Goal: Task Accomplishment & Management: Manage account settings

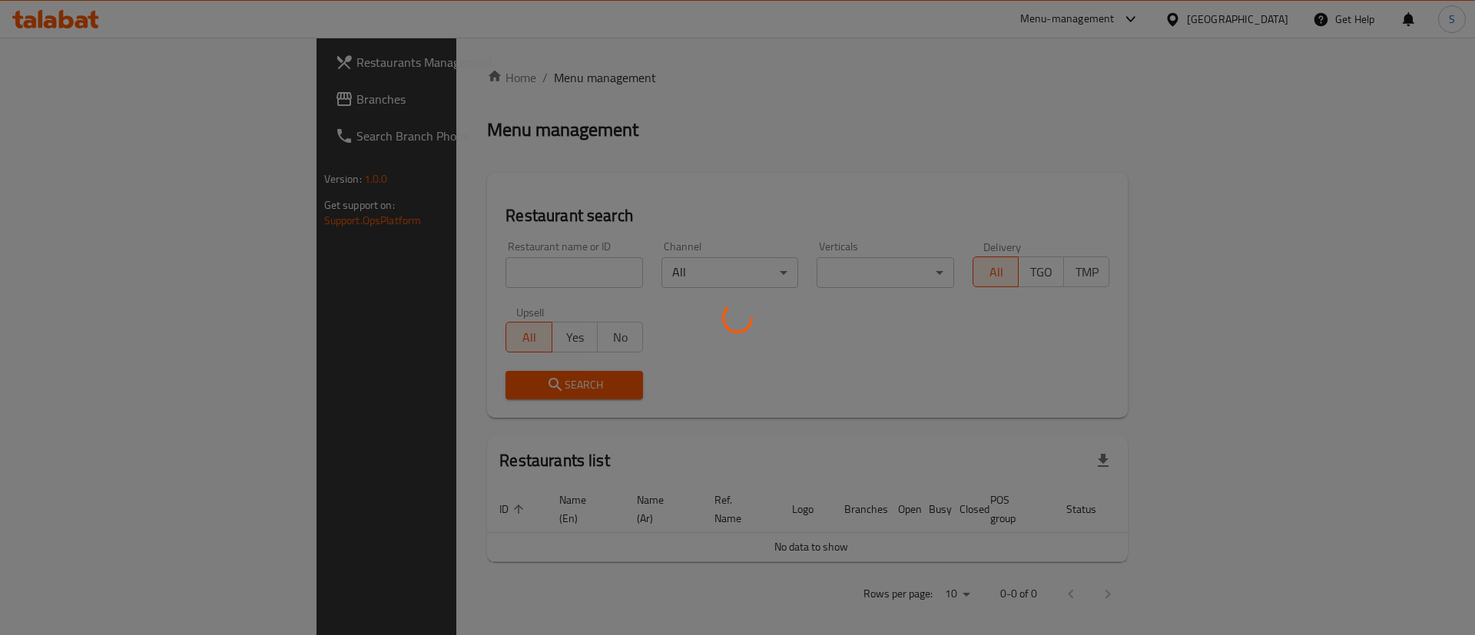
click at [472, 271] on div at bounding box center [737, 317] width 1475 height 635
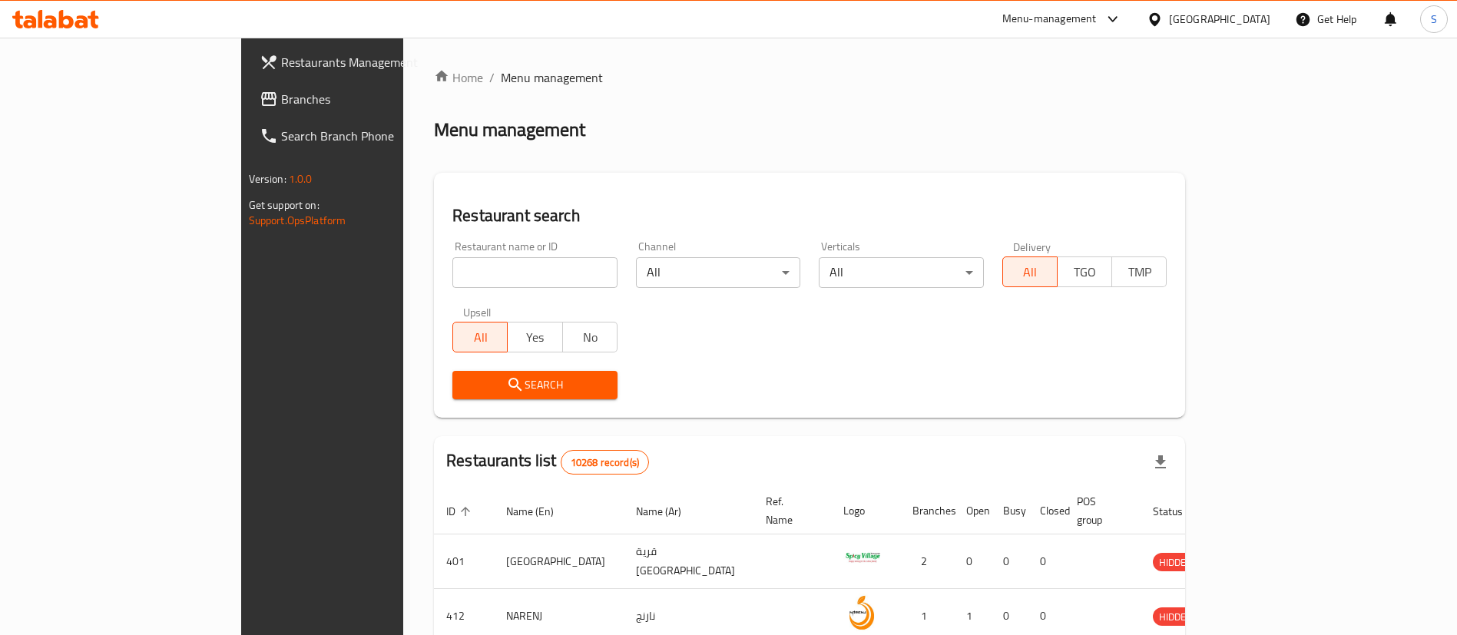
click at [472, 271] on input "search" at bounding box center [534, 272] width 165 height 31
type input "Foodlands Restaurant"
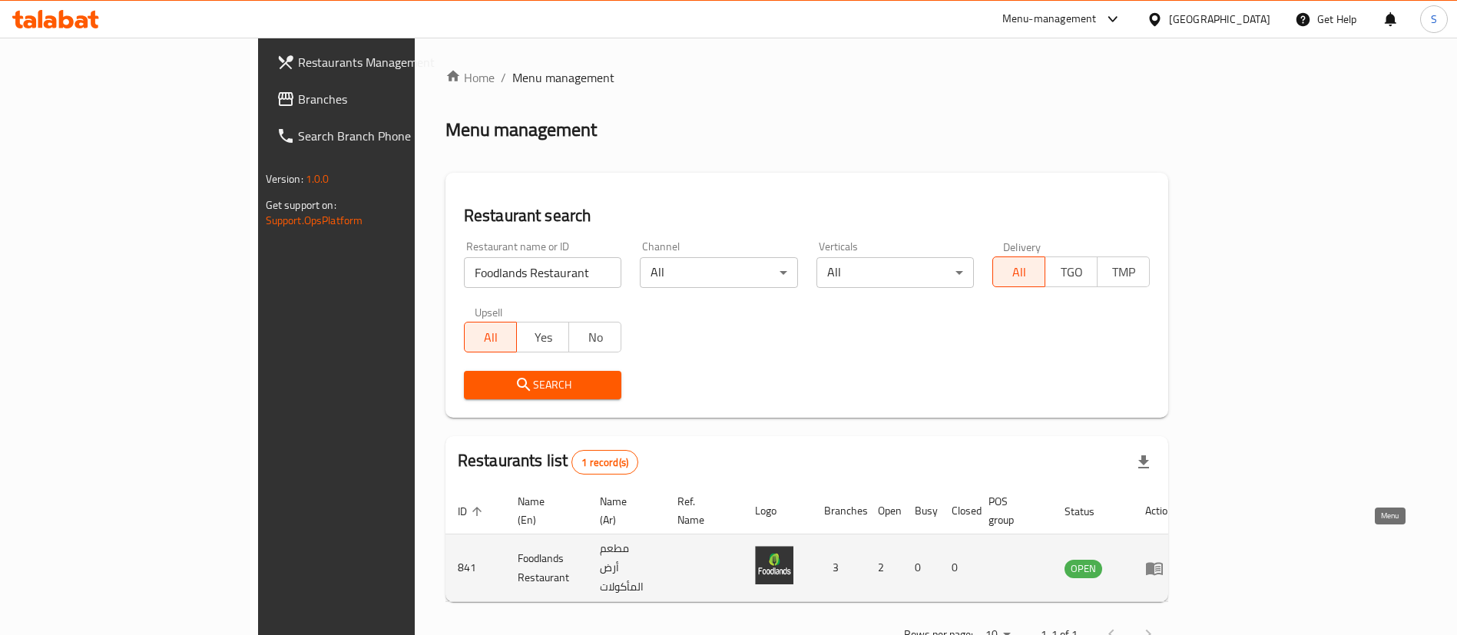
click at [1174, 559] on link "enhanced table" at bounding box center [1159, 568] width 28 height 18
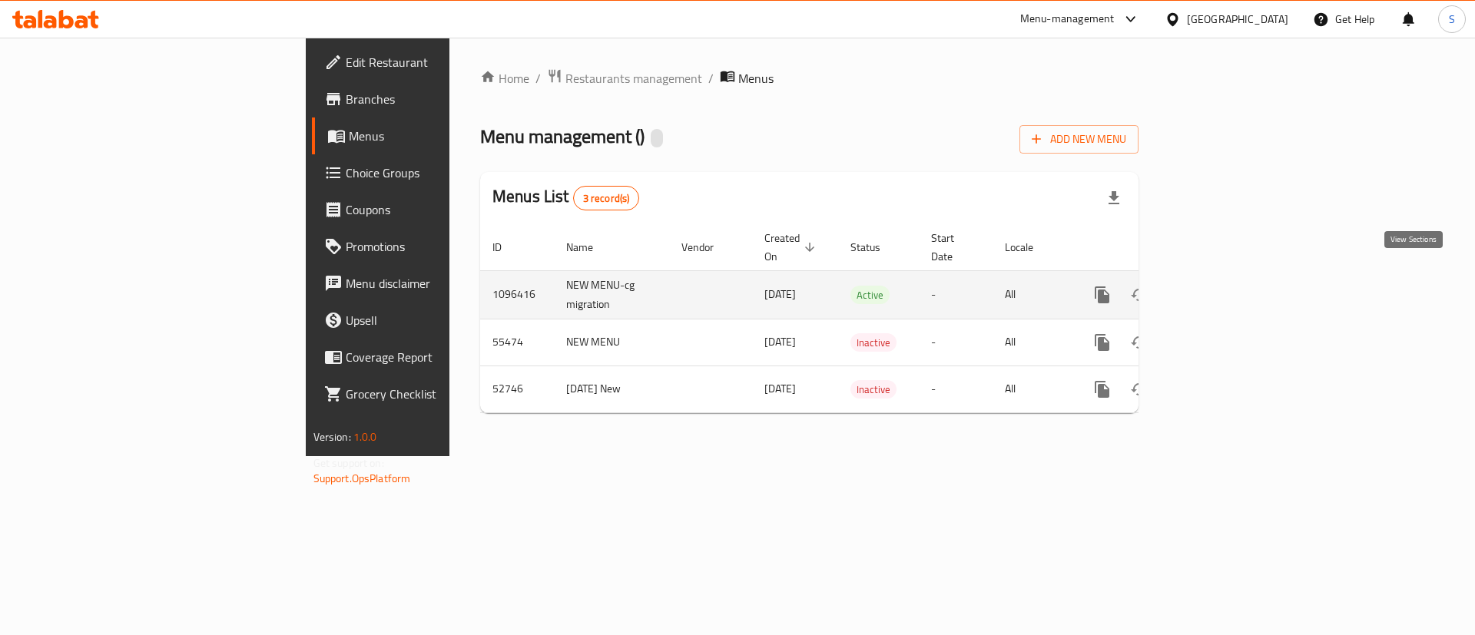
click at [1222, 286] on icon "enhanced table" at bounding box center [1213, 295] width 18 height 18
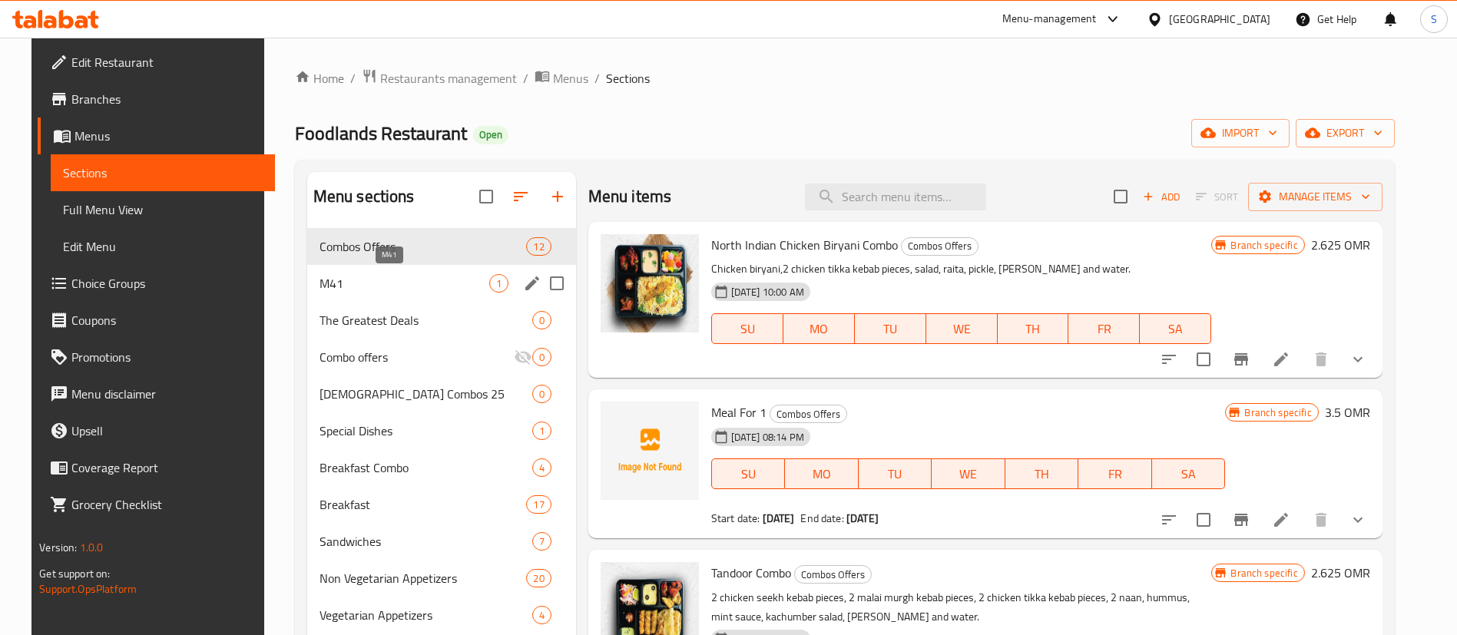
click at [400, 285] on span "M41" at bounding box center [405, 283] width 170 height 18
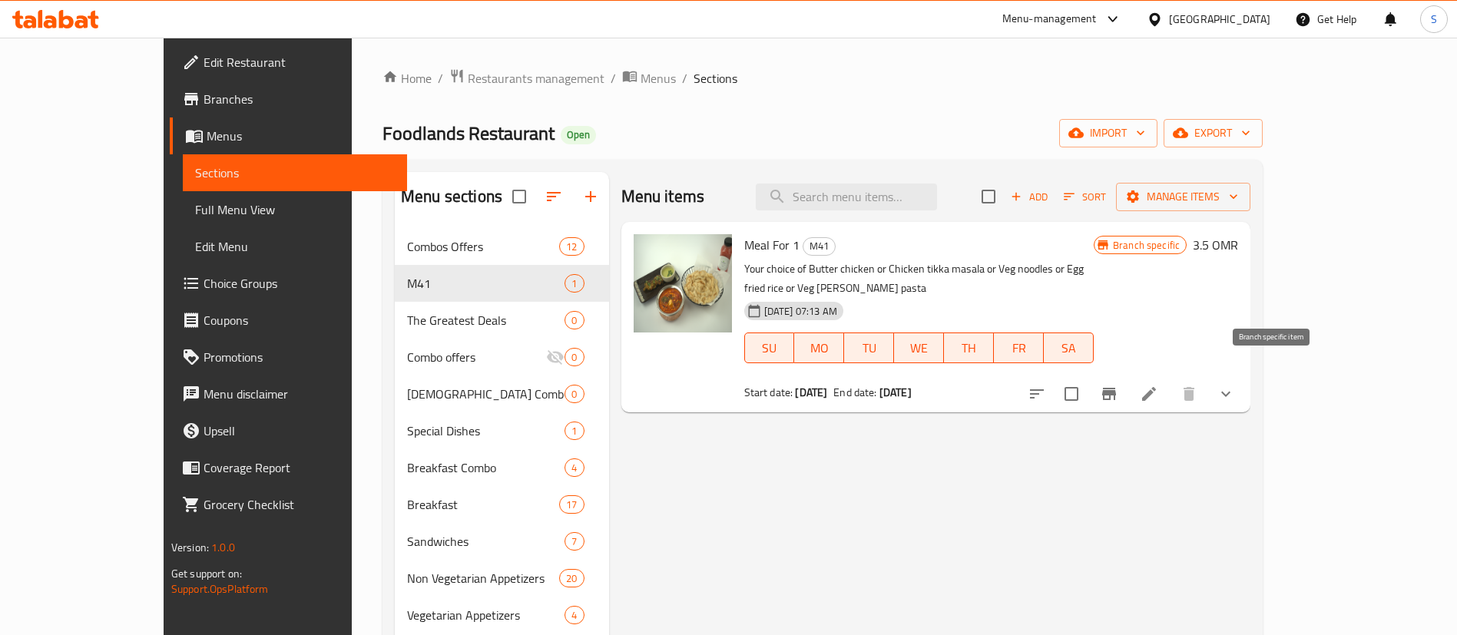
click at [1119, 385] on icon "Branch-specific-item" at bounding box center [1109, 394] width 18 height 18
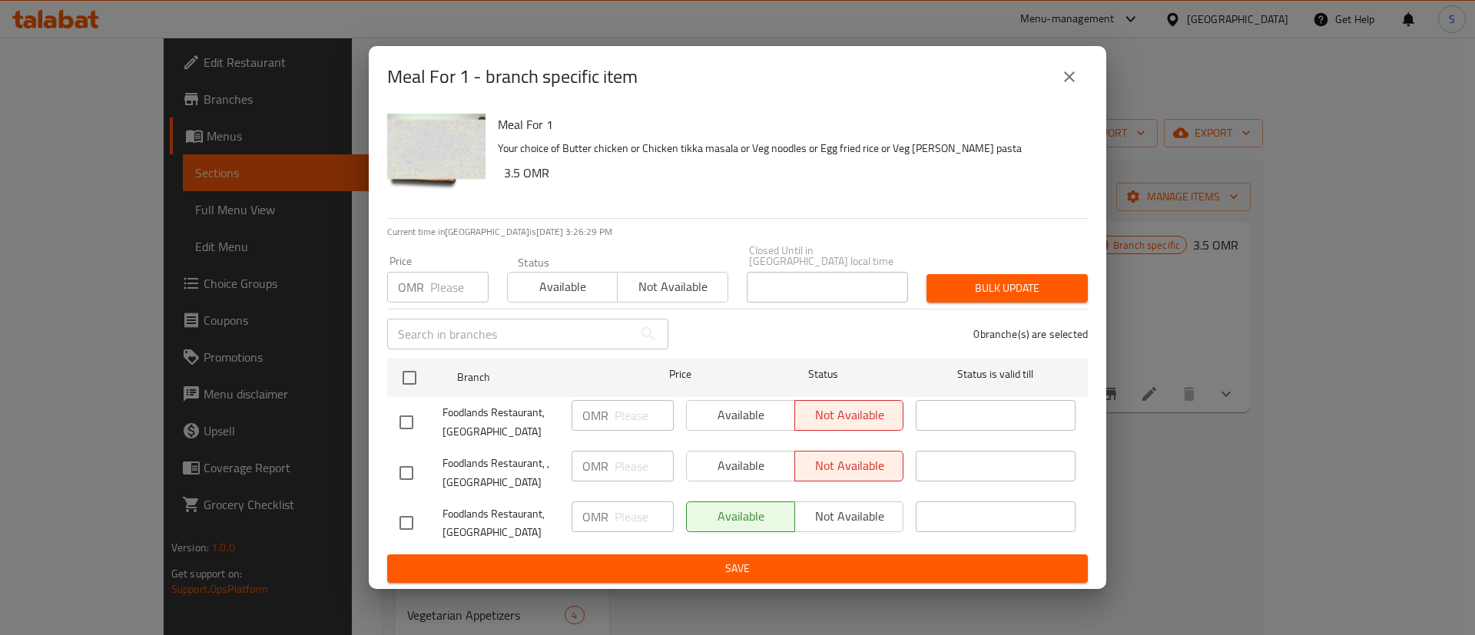
click at [409, 420] on input "checkbox" at bounding box center [406, 422] width 32 height 32
checkbox input "true"
click at [1070, 81] on icon "close" at bounding box center [1069, 76] width 11 height 11
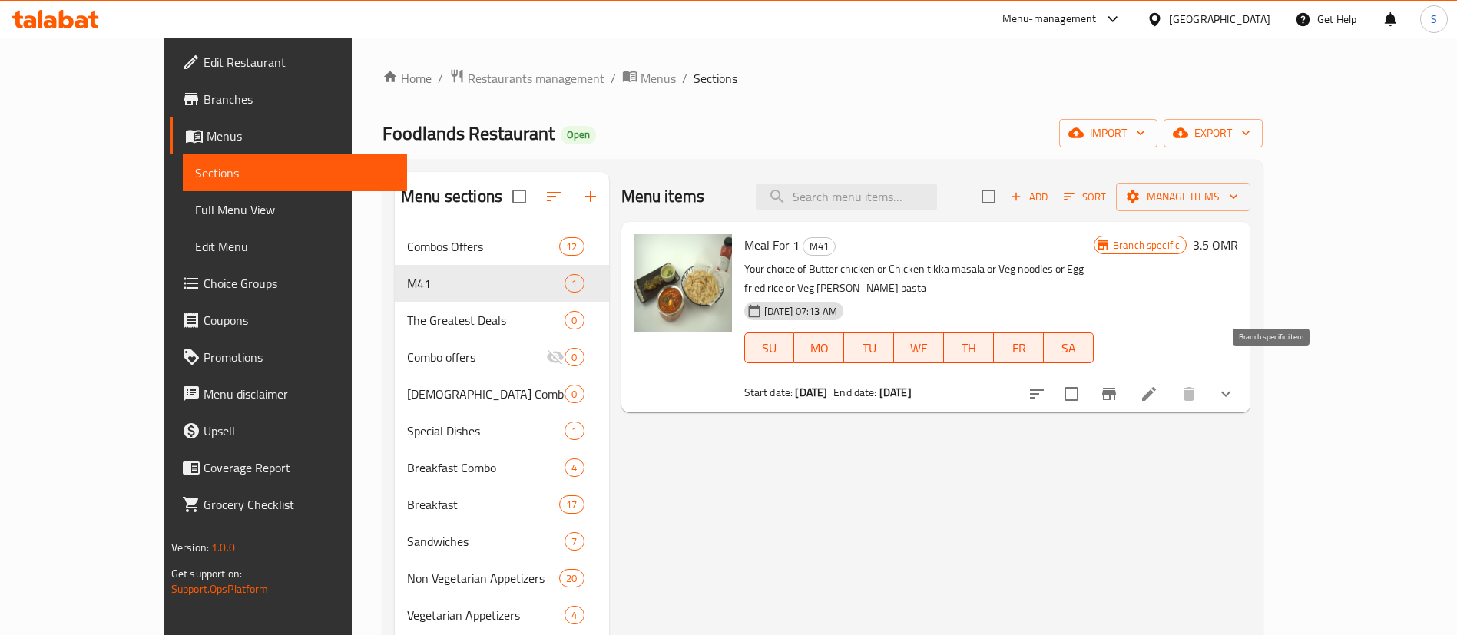
click at [1128, 384] on button "Branch-specific-item" at bounding box center [1109, 394] width 37 height 37
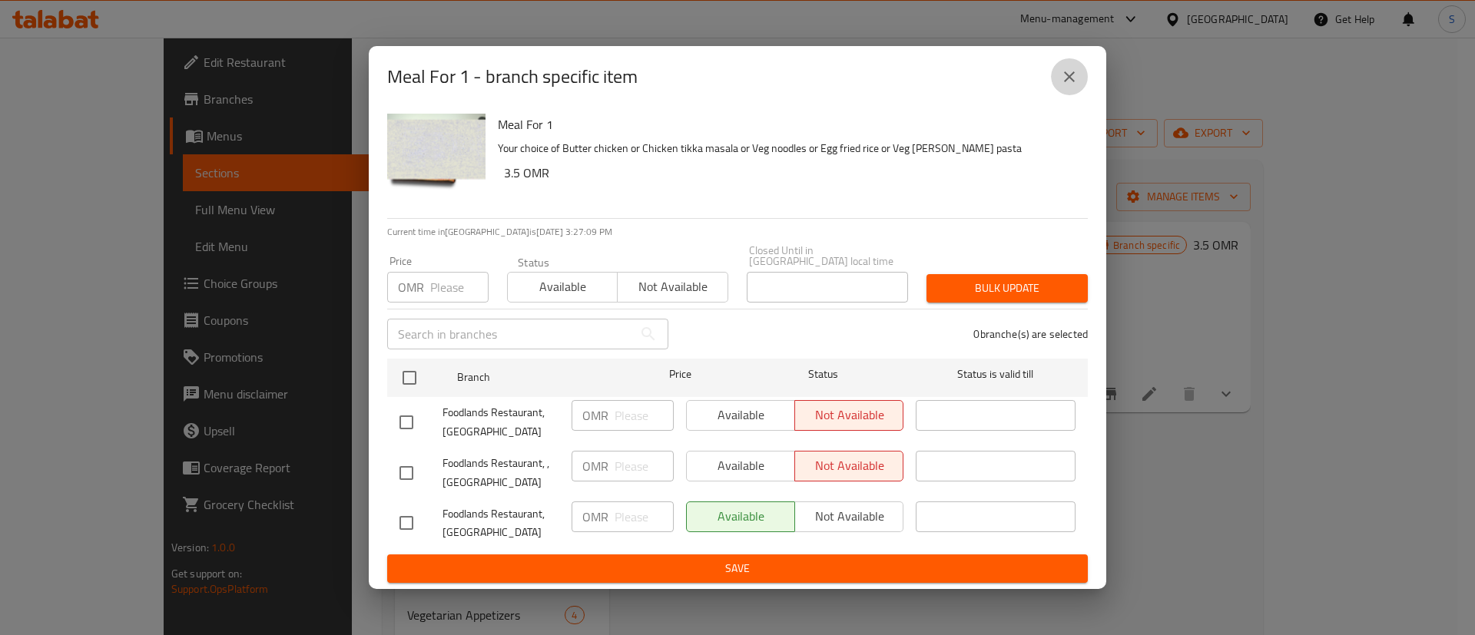
click at [1072, 77] on icon "close" at bounding box center [1069, 77] width 18 height 18
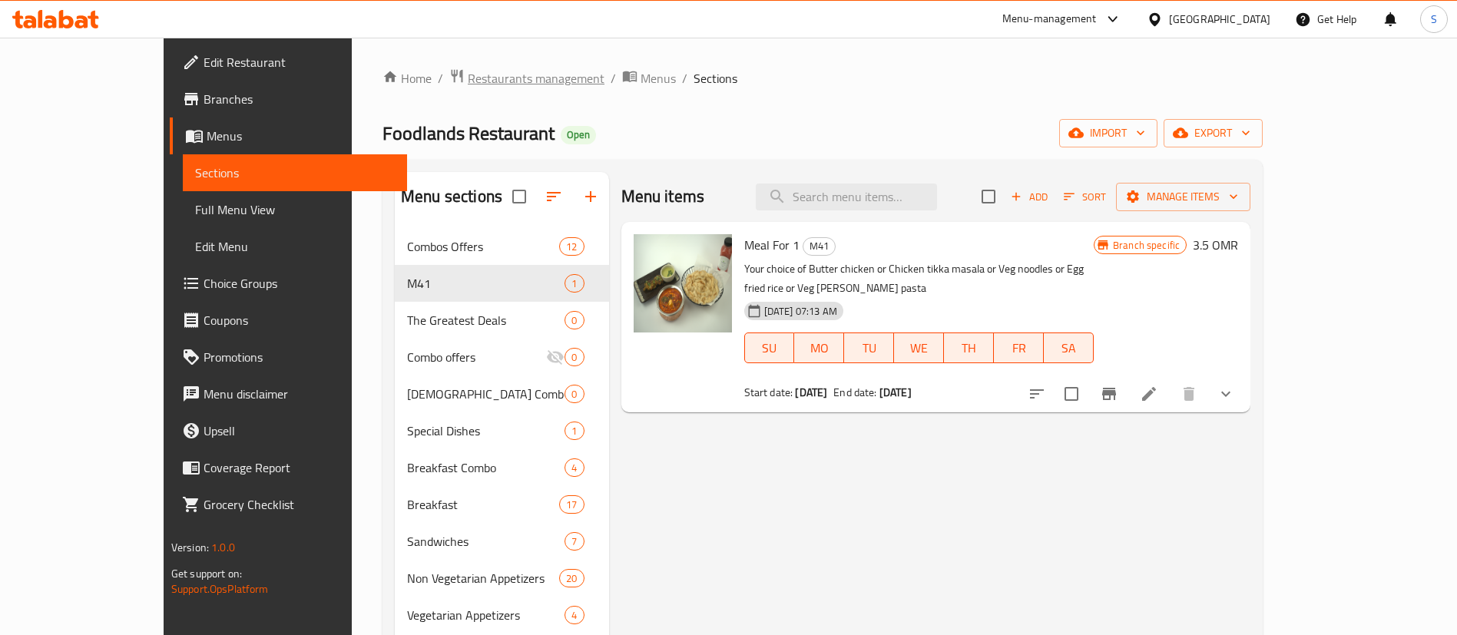
click at [468, 78] on span "Restaurants management" at bounding box center [536, 78] width 137 height 18
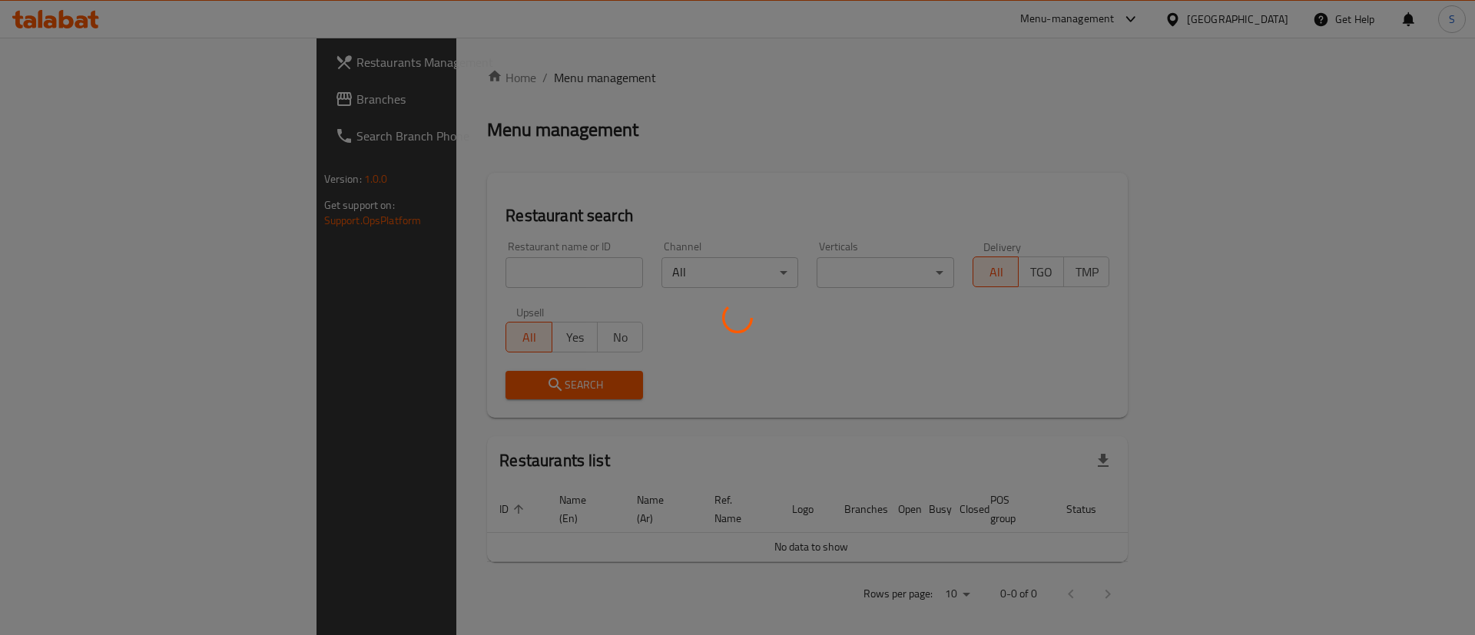
click at [434, 283] on div at bounding box center [737, 317] width 1475 height 635
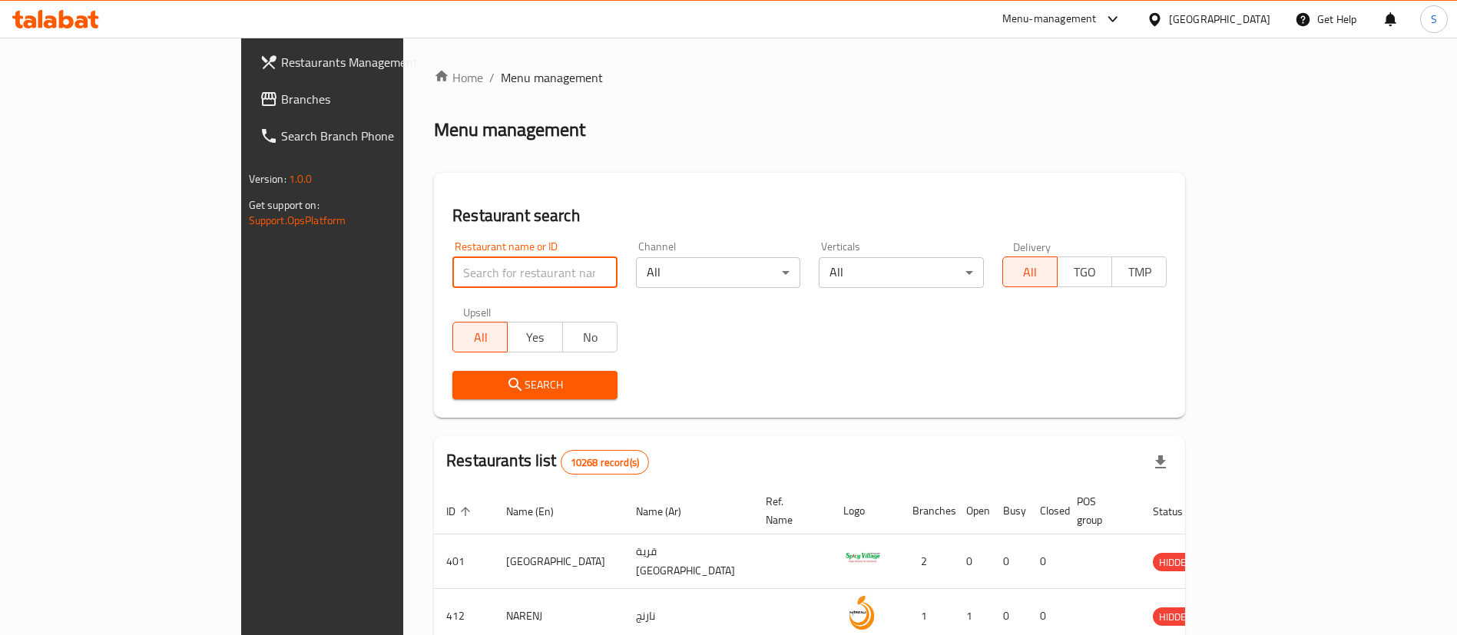
click at [452, 277] on input "search" at bounding box center [534, 272] width 165 height 31
type input "texas chicken"
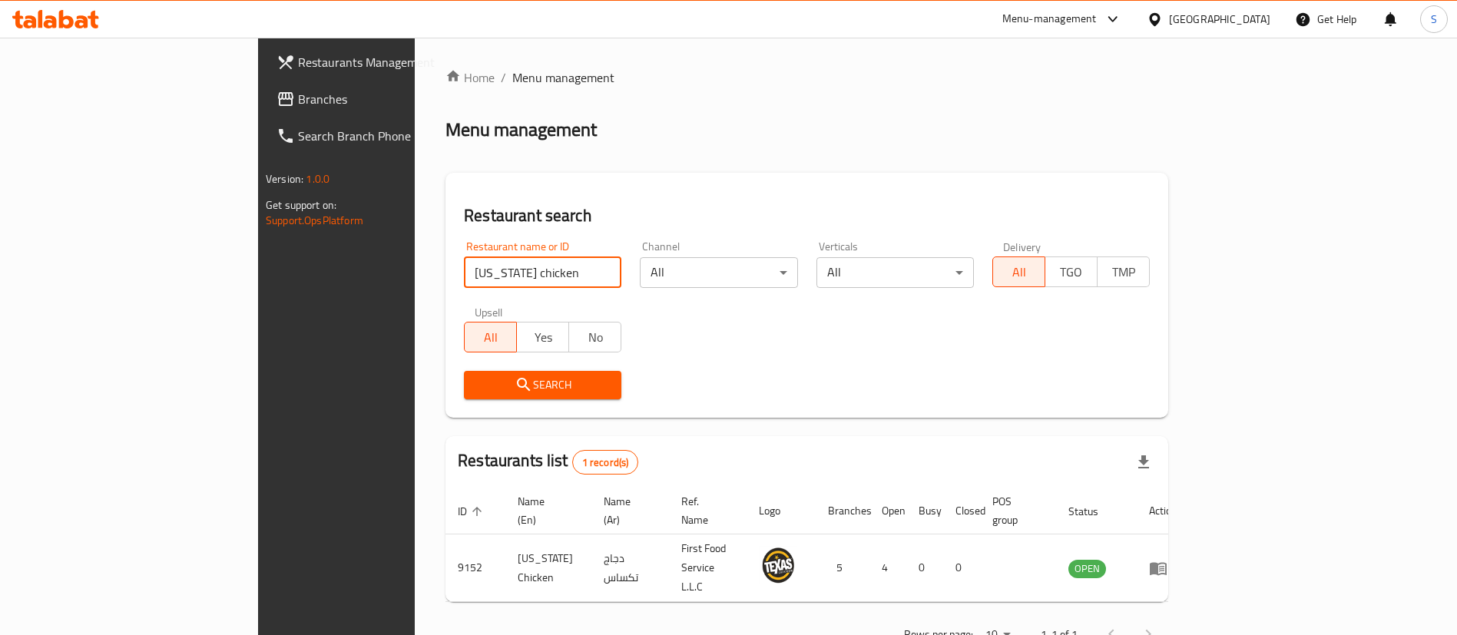
scroll to position [20, 0]
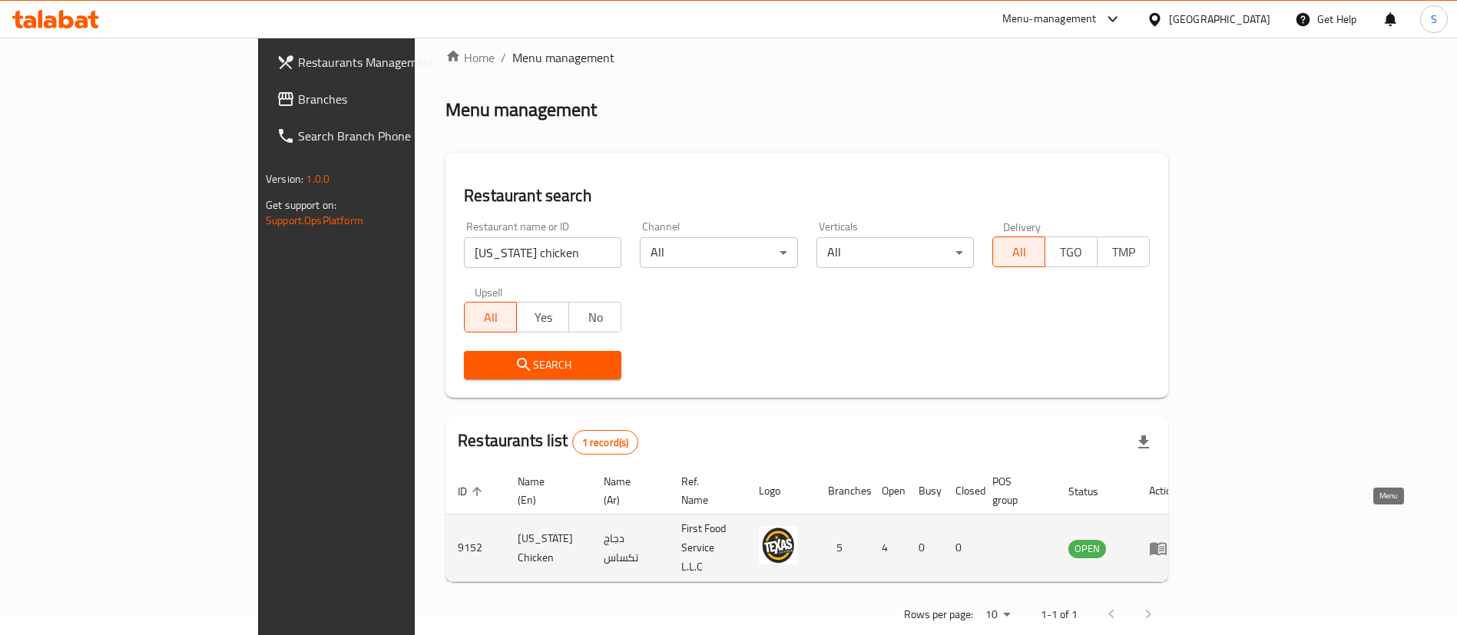
click at [1167, 542] on icon "enhanced table" at bounding box center [1158, 548] width 17 height 13
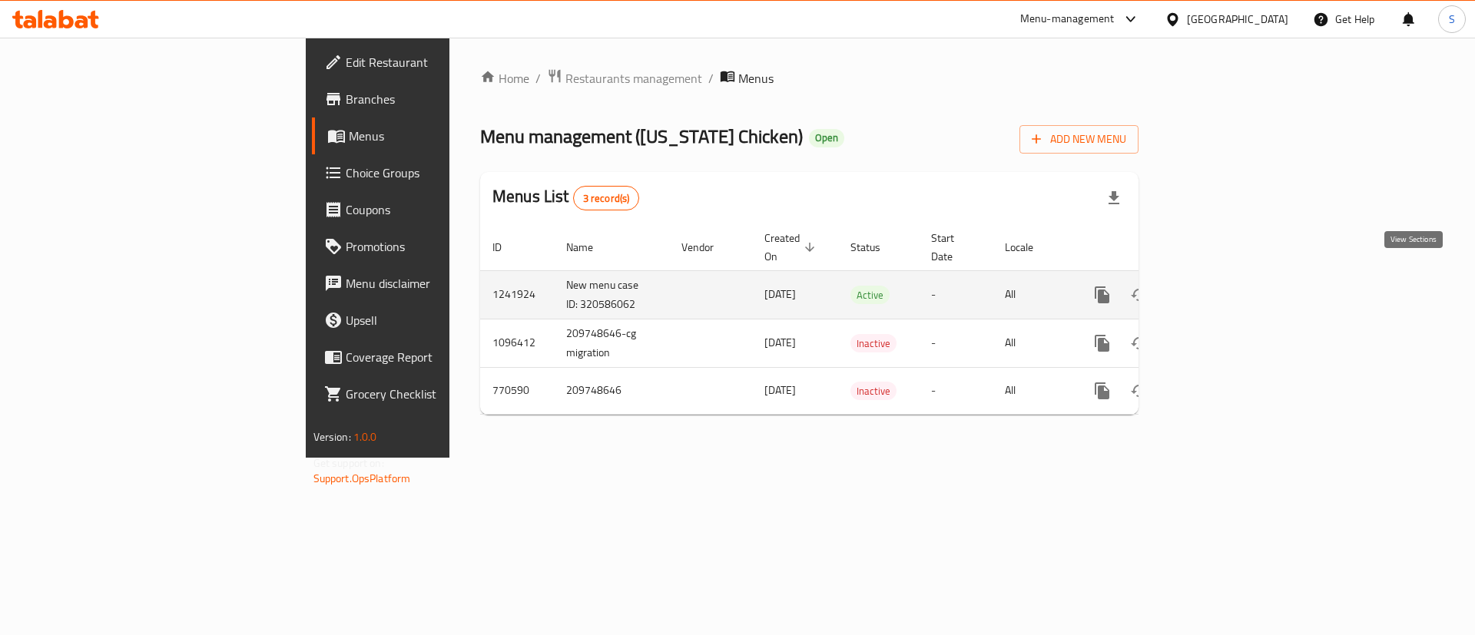
click at [1222, 286] on icon "enhanced table" at bounding box center [1213, 295] width 18 height 18
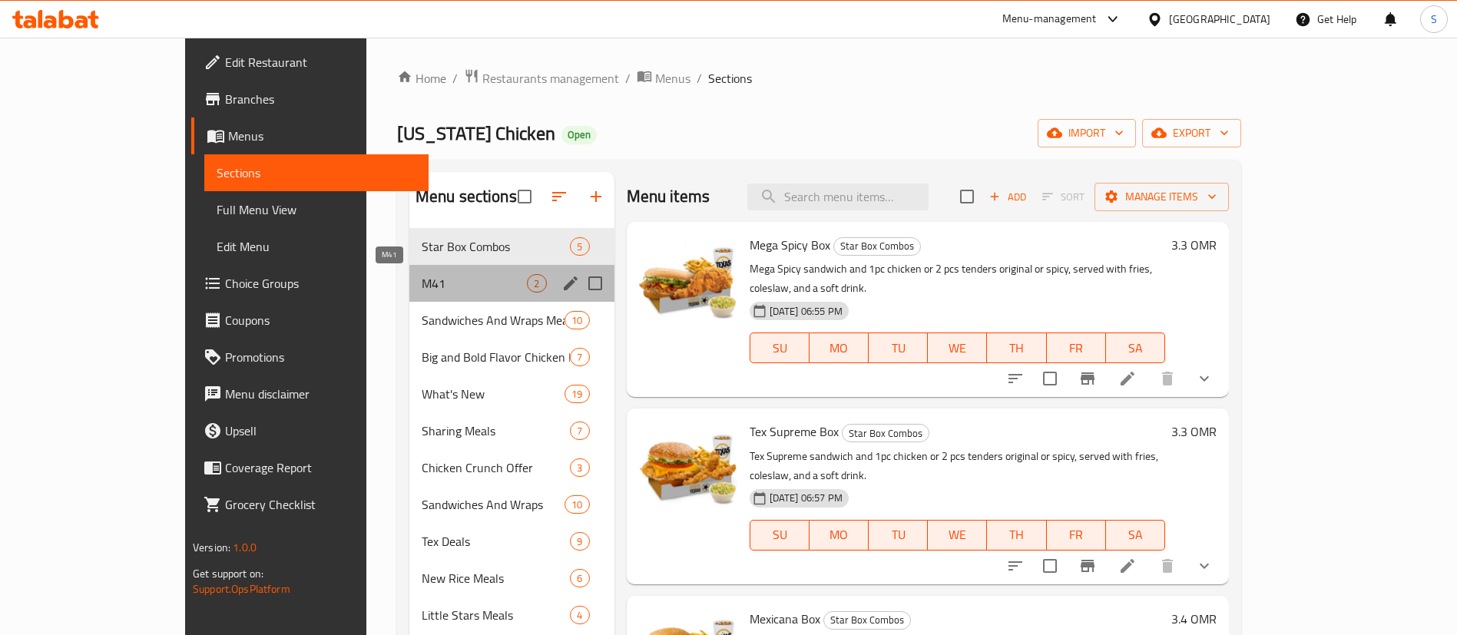
click at [426, 286] on span "M41" at bounding box center [475, 283] width 106 height 18
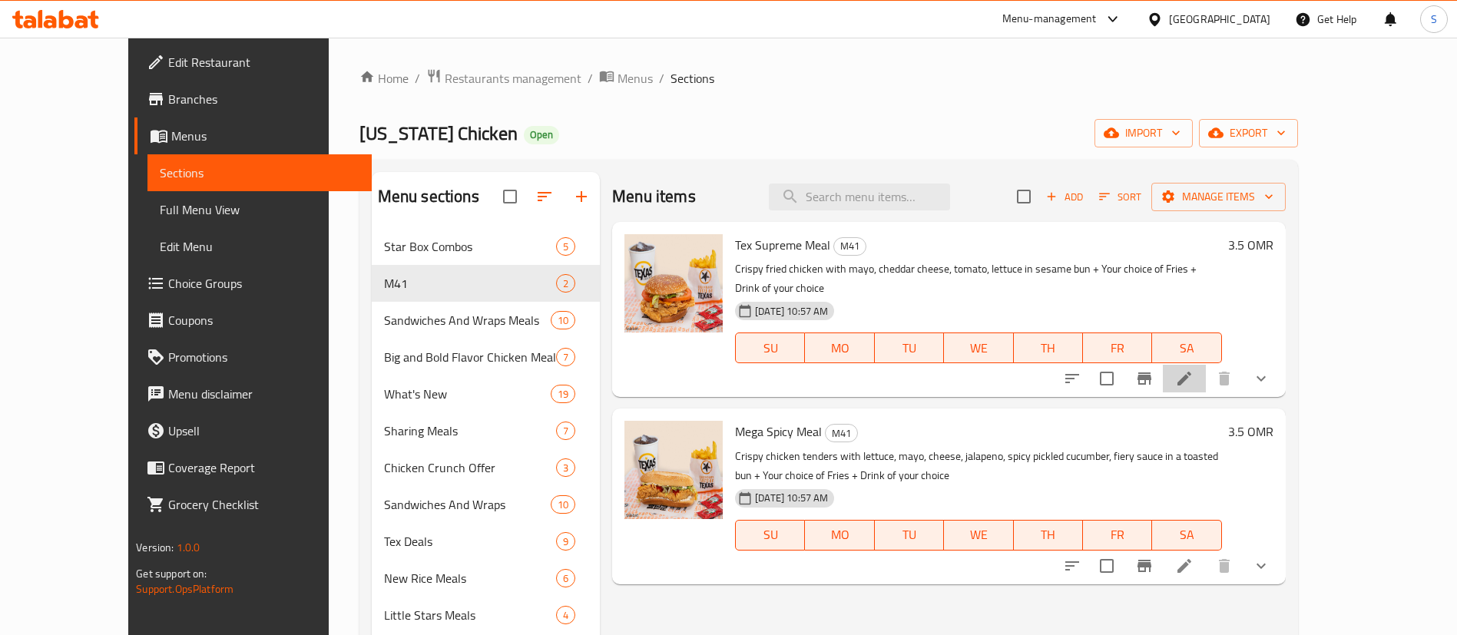
click at [1206, 365] on li at bounding box center [1184, 379] width 43 height 28
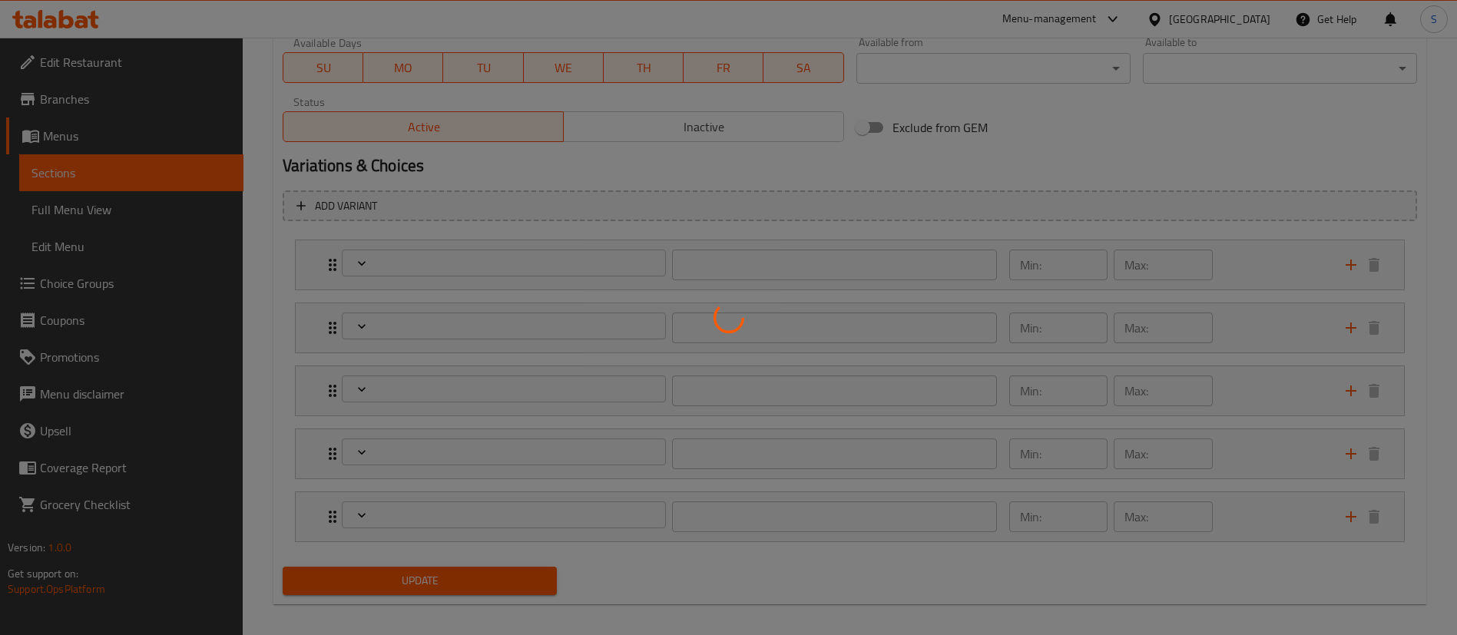
scroll to position [750, 0]
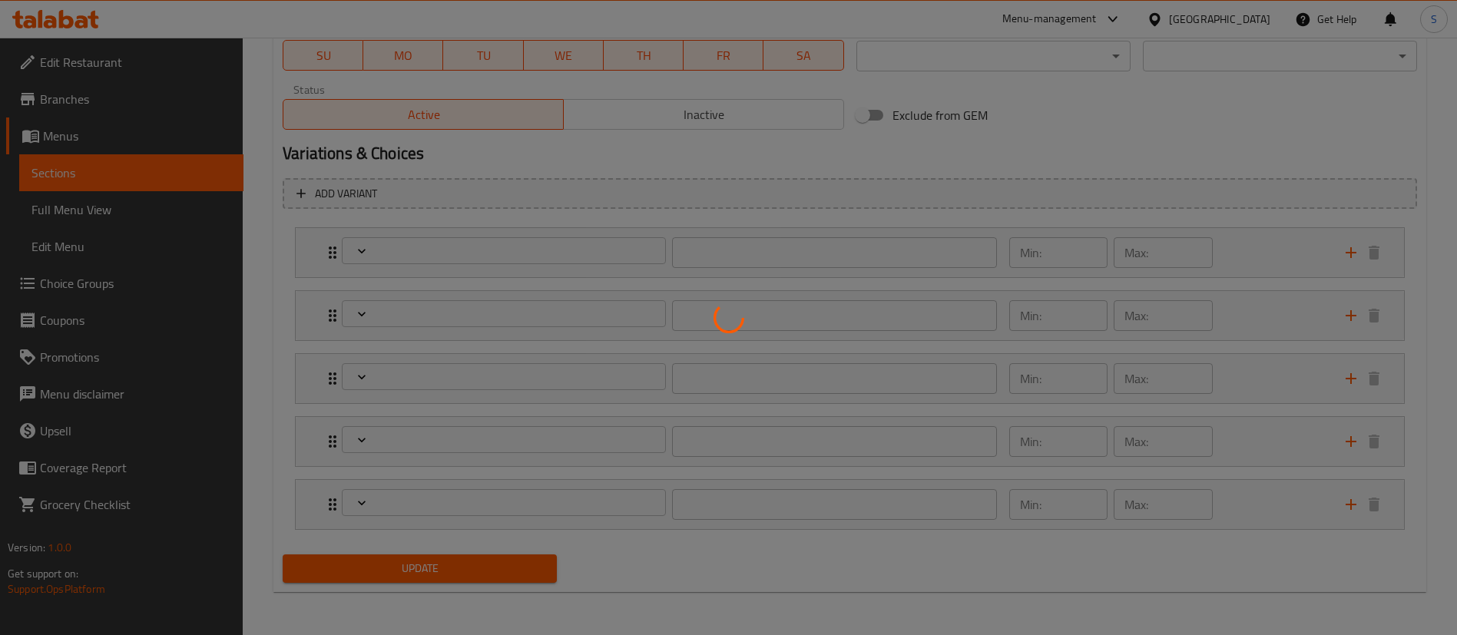
type input "اختيارك من الحجم:-"
type input "1"
type input "إختيارك من نكهة الدجاج:"
type input "1"
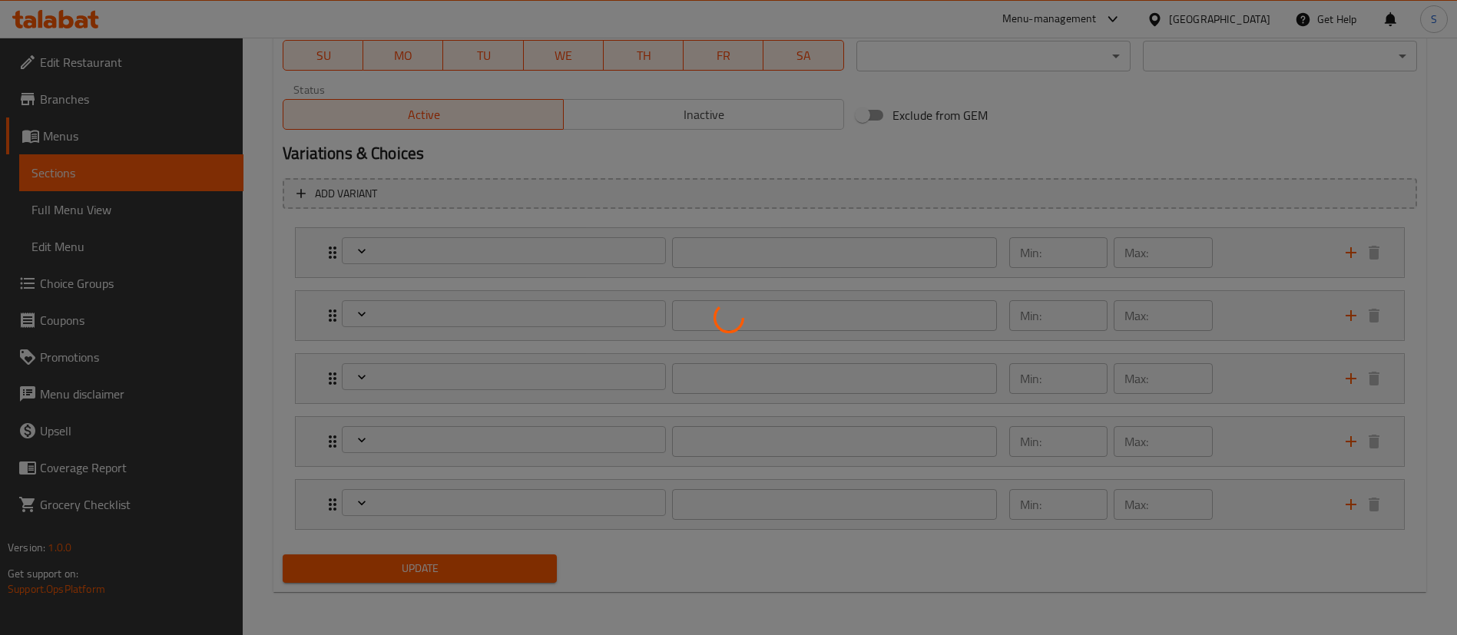
type input "1"
type input "اختيارك من الأصناف الجانبية:(اختر 1)"
type input "1"
type input "اختر مشروب"
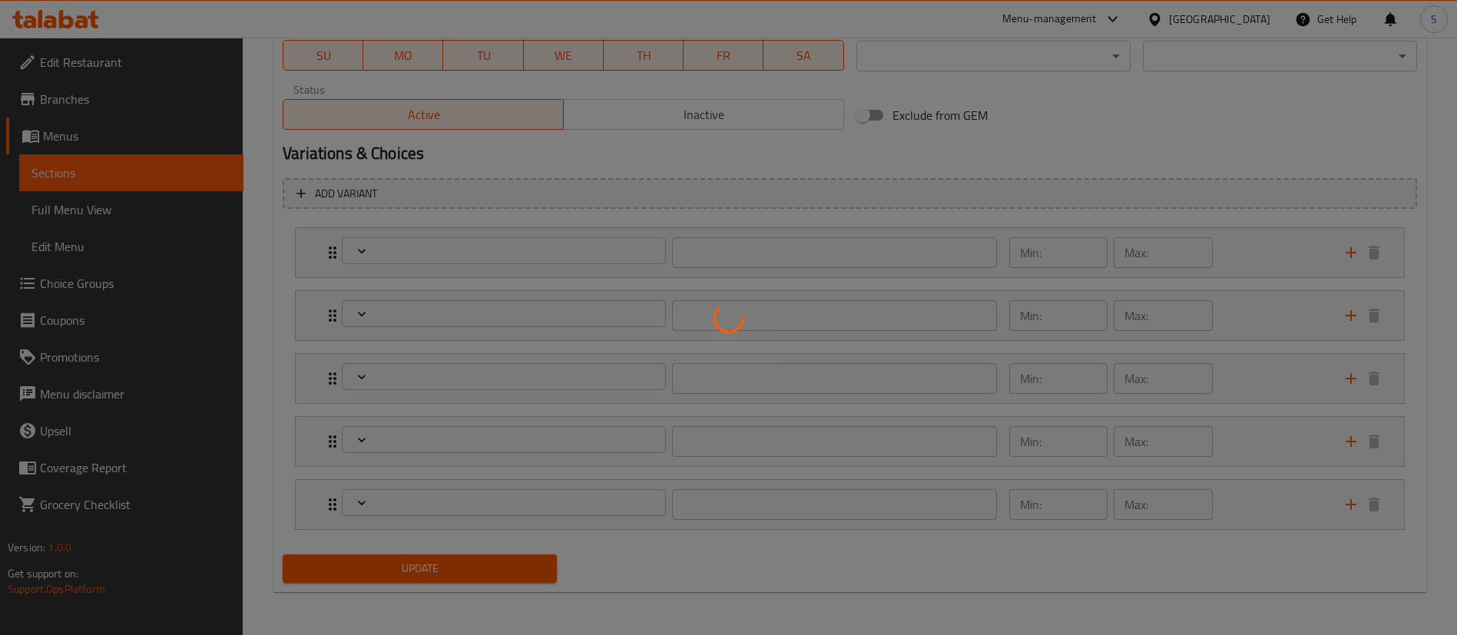
type input "1"
type input "الإضافات:--"
type input "0"
type input "8"
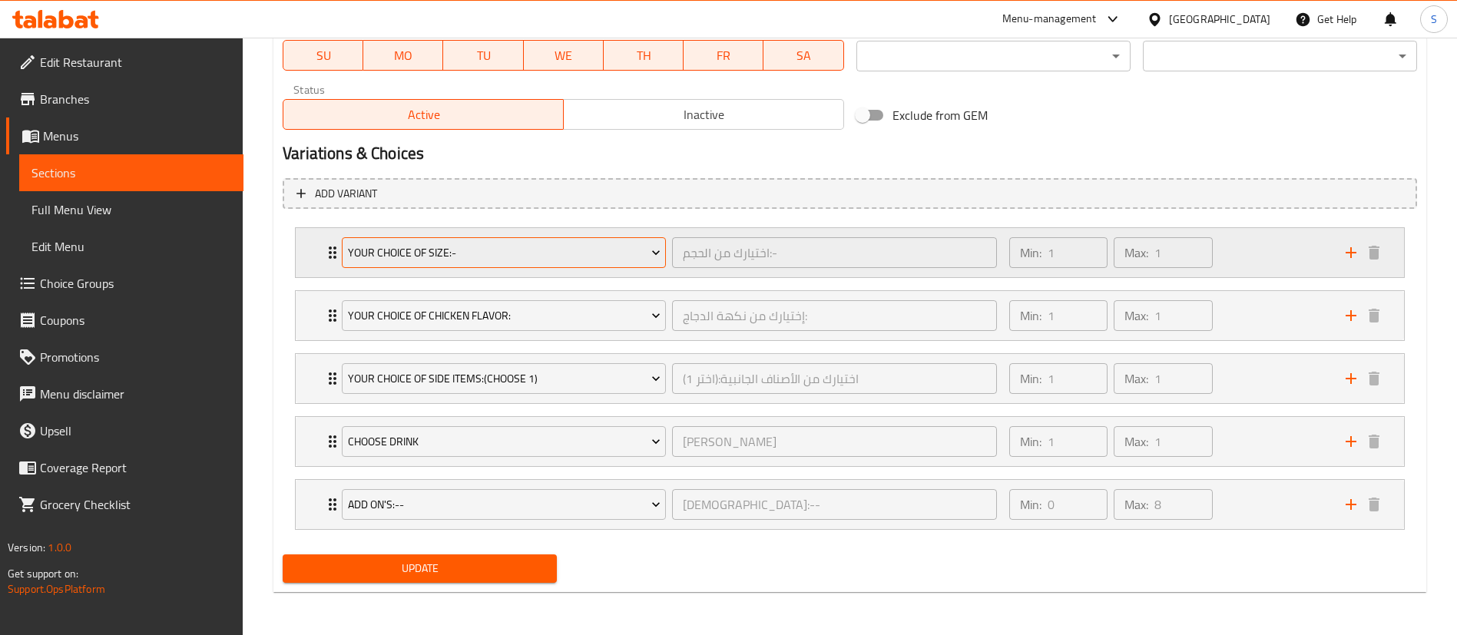
click at [646, 261] on span "Your Choice Of Size:-" at bounding box center [504, 253] width 313 height 19
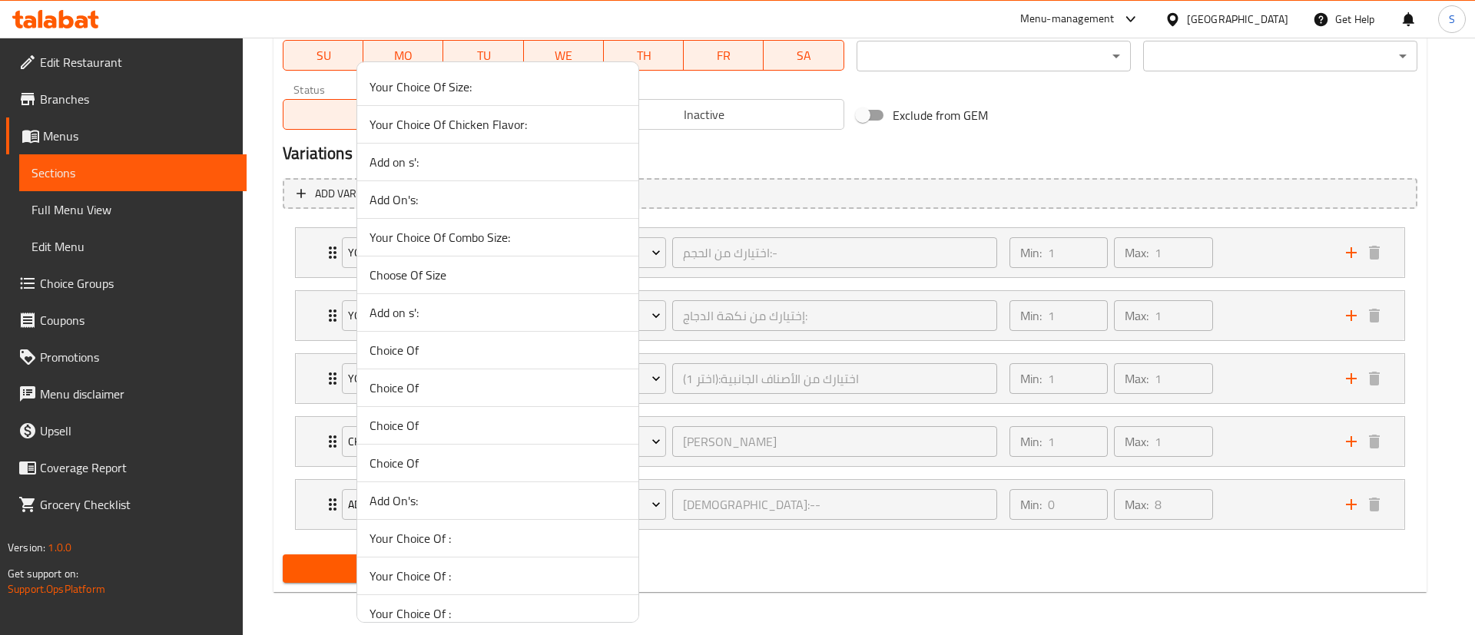
click at [567, 266] on span "Choose Of Size" at bounding box center [498, 275] width 257 height 18
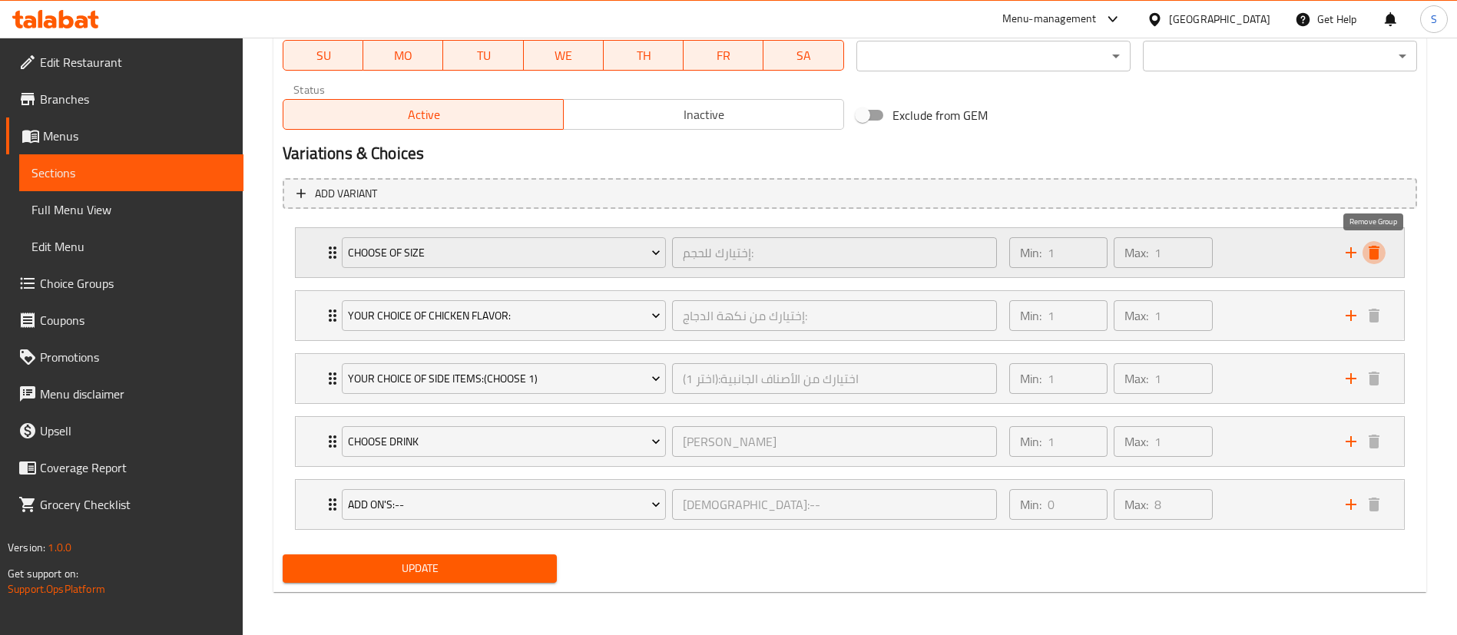
click at [1369, 254] on icon "delete" at bounding box center [1374, 253] width 18 height 18
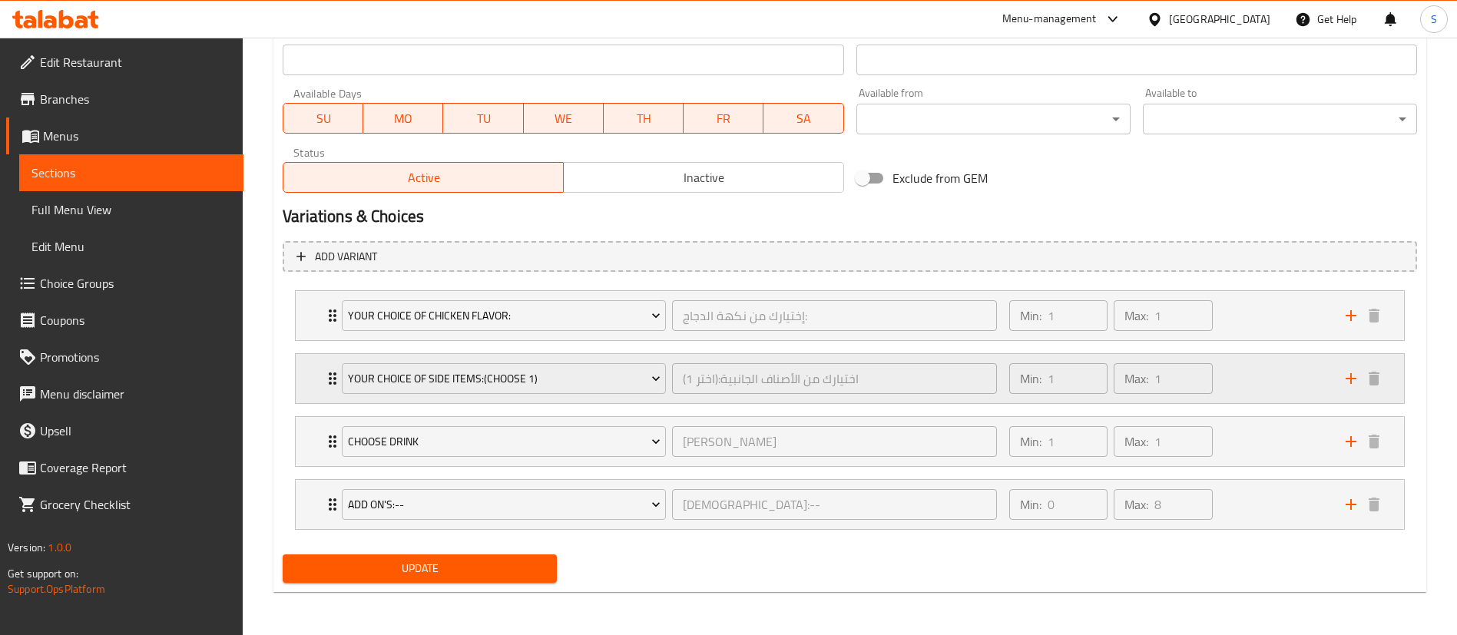
scroll to position [687, 0]
click at [447, 564] on span "Update" at bounding box center [420, 568] width 250 height 19
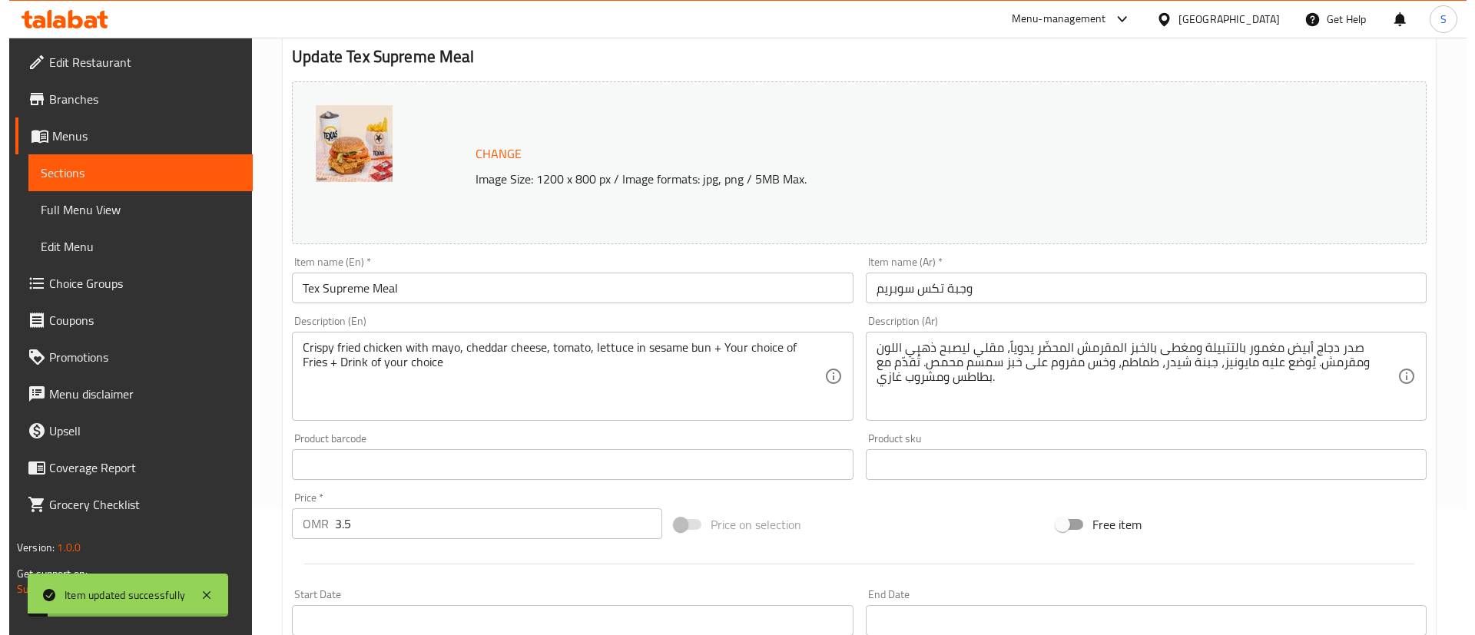
scroll to position [0, 0]
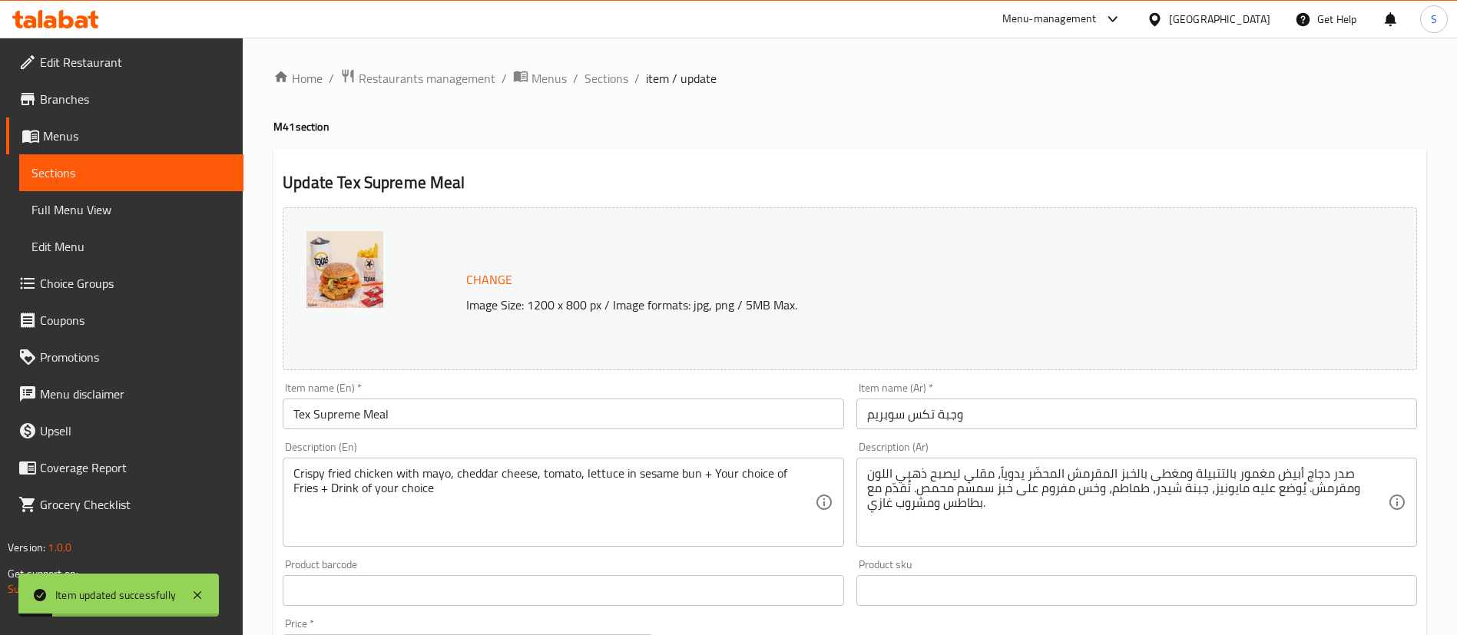
drag, startPoint x: 607, startPoint y: 75, endPoint x: 876, endPoint y: 116, distance: 271.9
click at [607, 75] on span "Sections" at bounding box center [607, 78] width 44 height 18
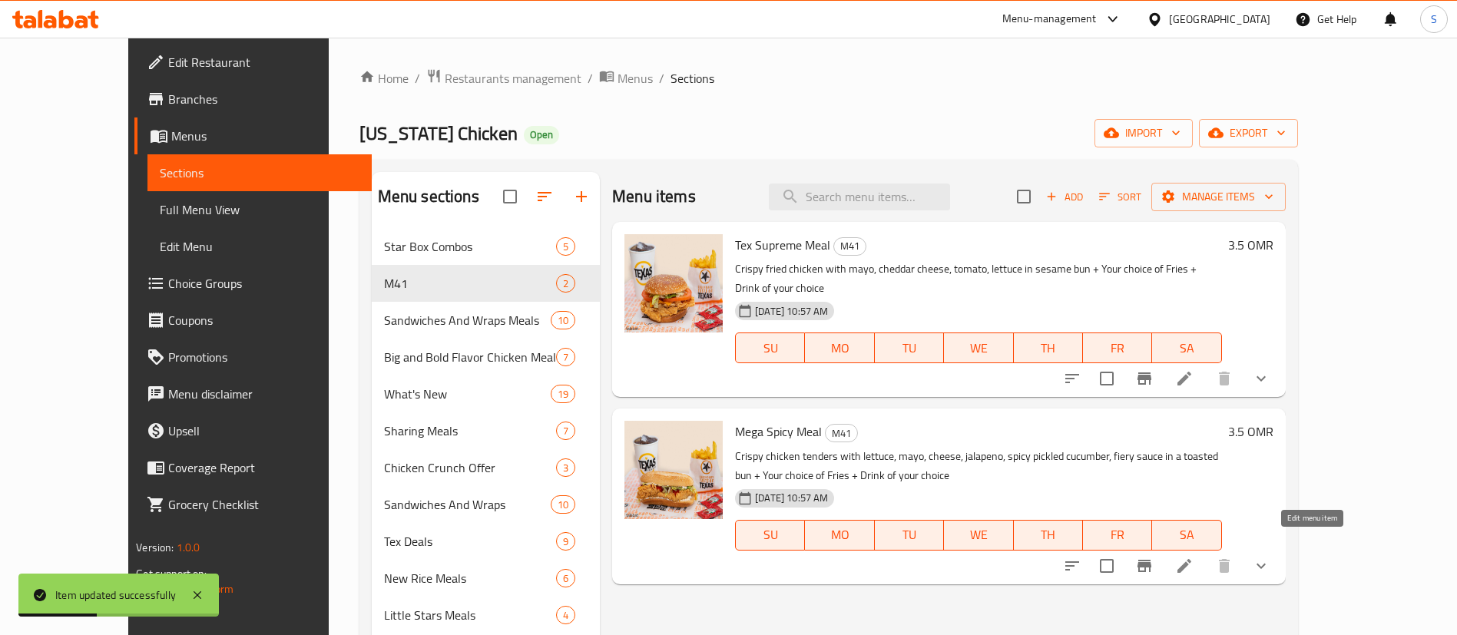
click at [1194, 557] on icon at bounding box center [1184, 566] width 18 height 18
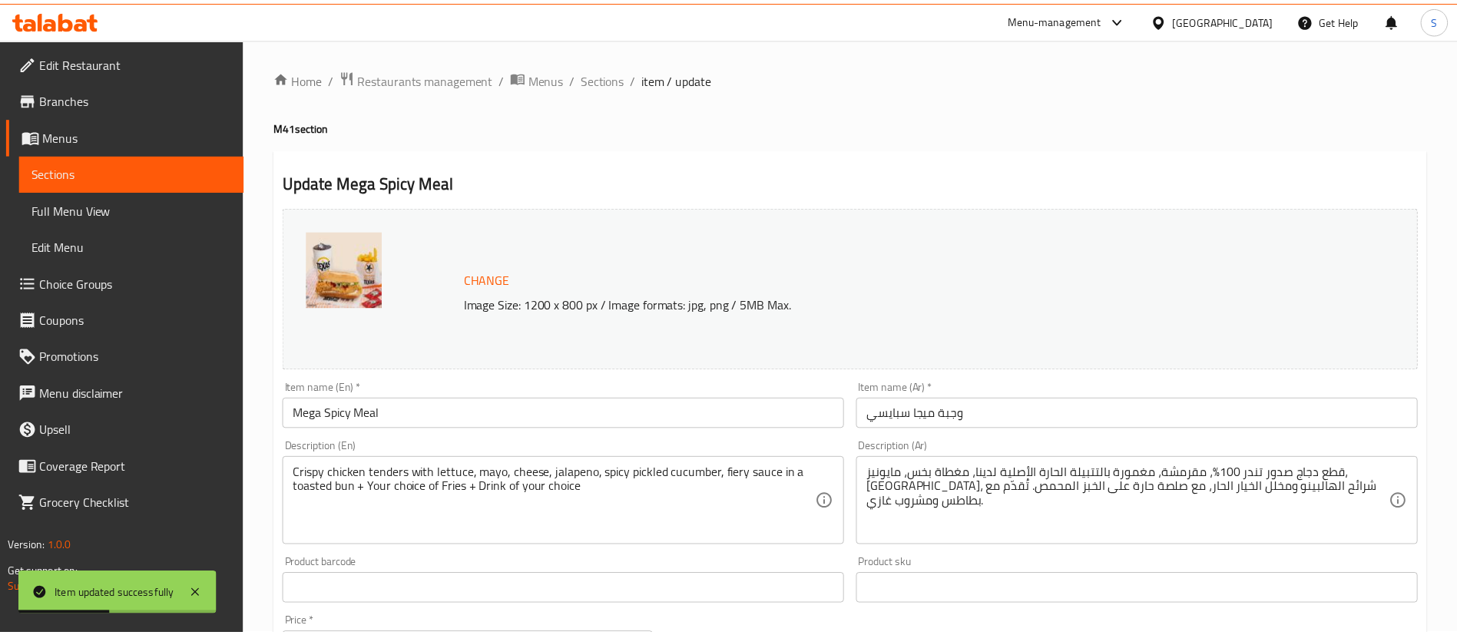
scroll to position [750, 0]
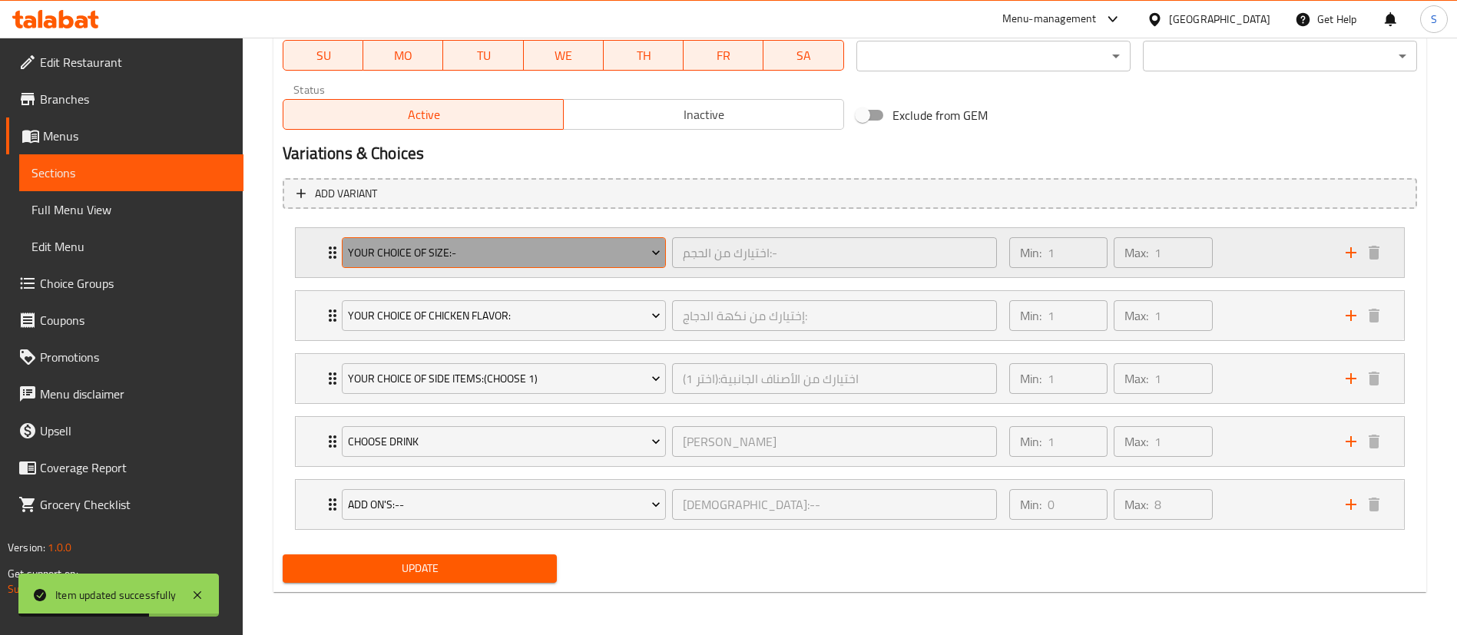
click at [595, 266] on button "Your Choice Of Size:-" at bounding box center [504, 252] width 324 height 31
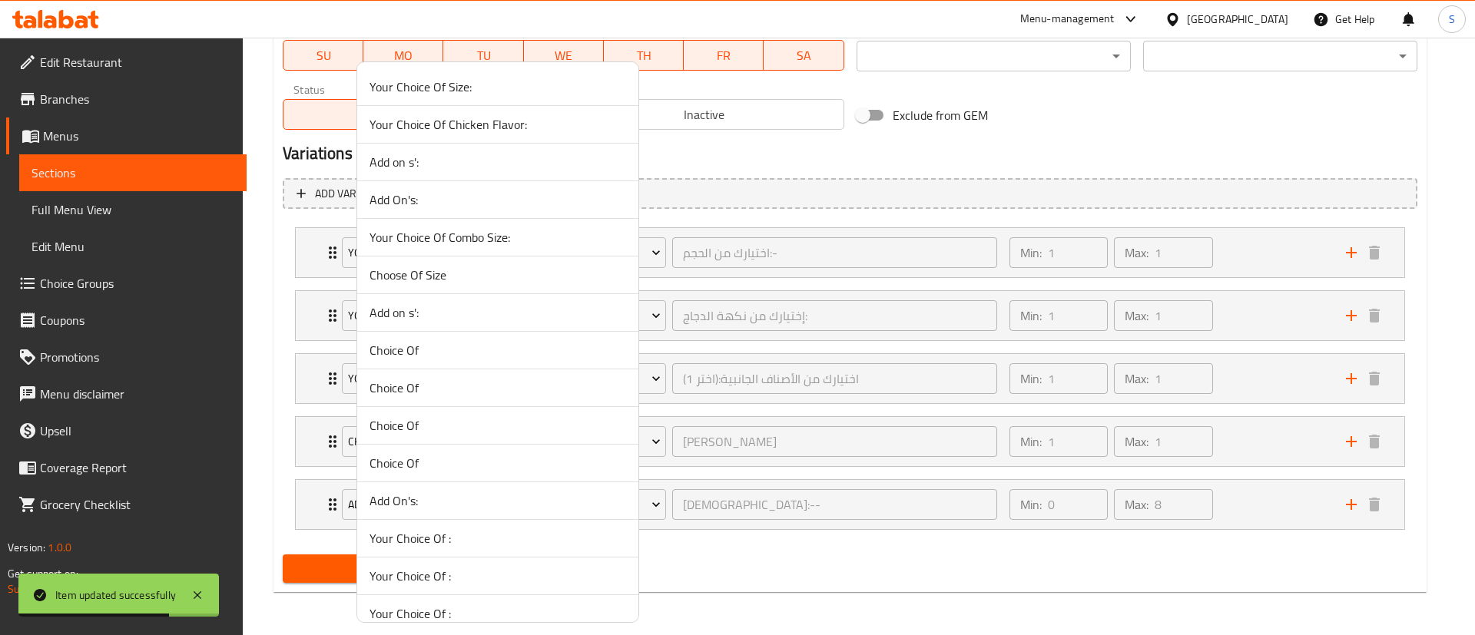
click at [590, 277] on span "Choose Of Size" at bounding box center [498, 275] width 257 height 18
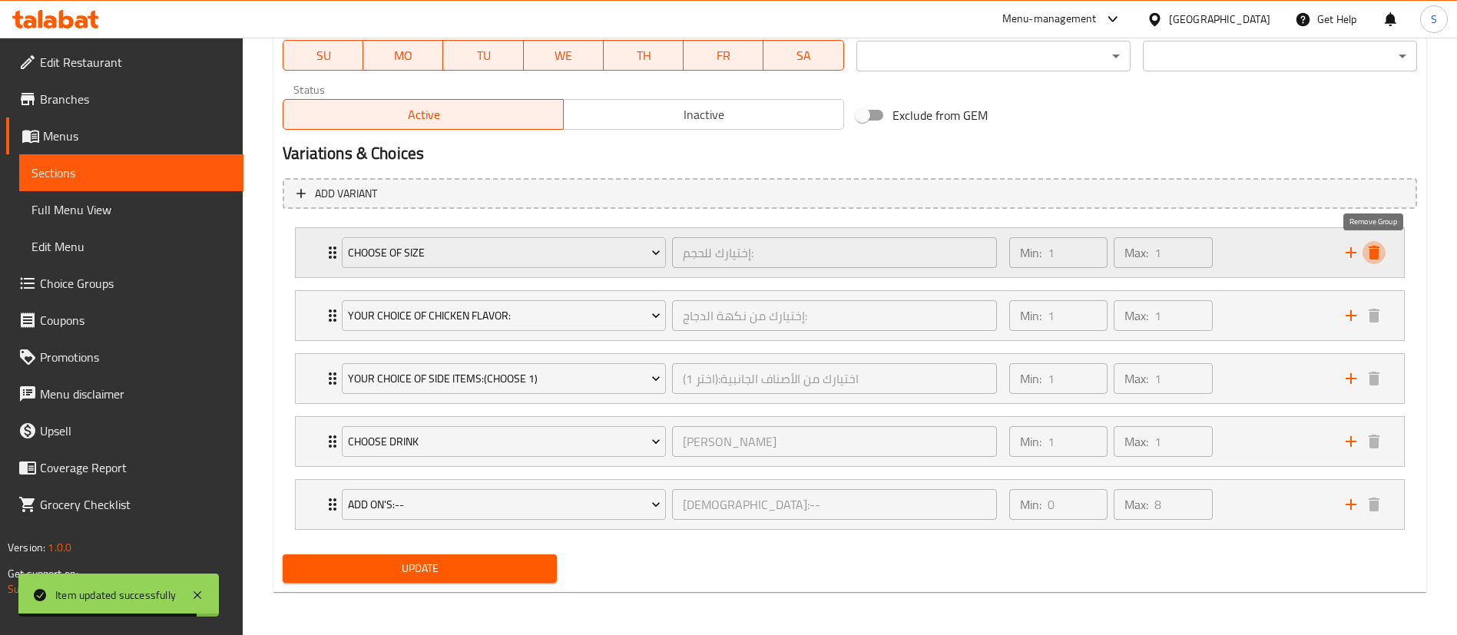
click at [1377, 248] on icon "delete" at bounding box center [1374, 253] width 18 height 18
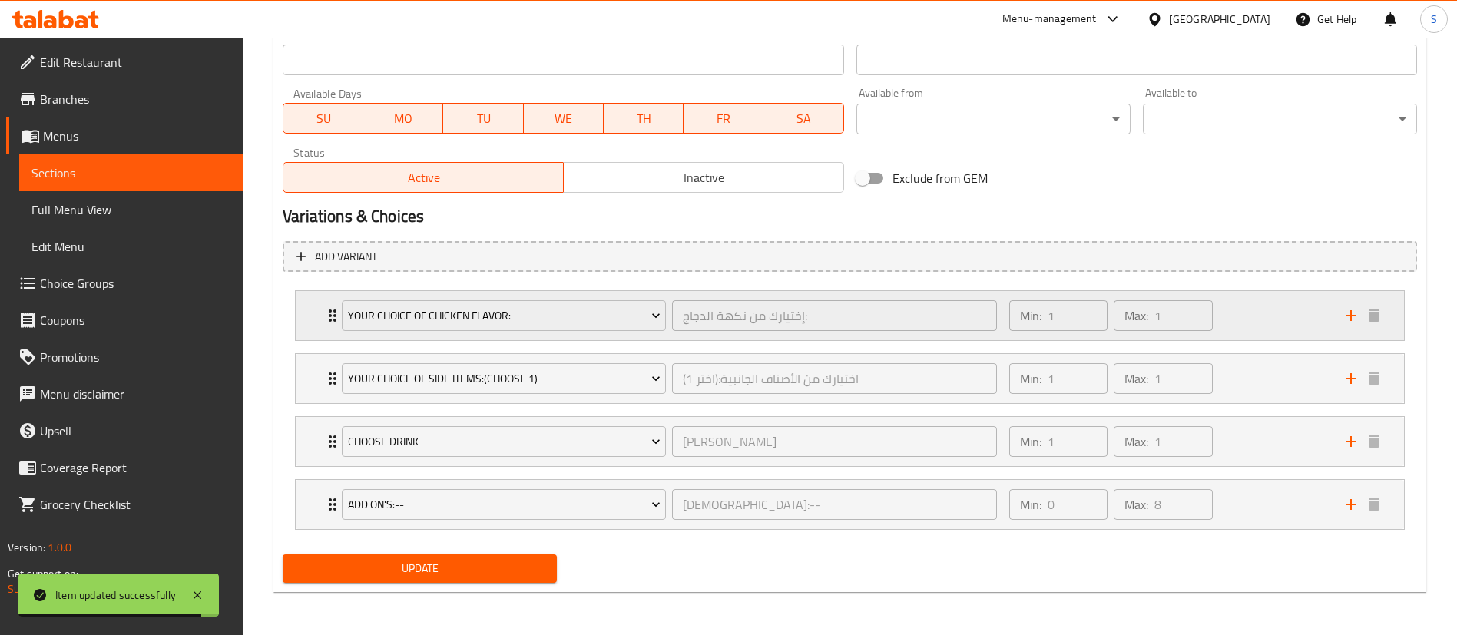
scroll to position [687, 0]
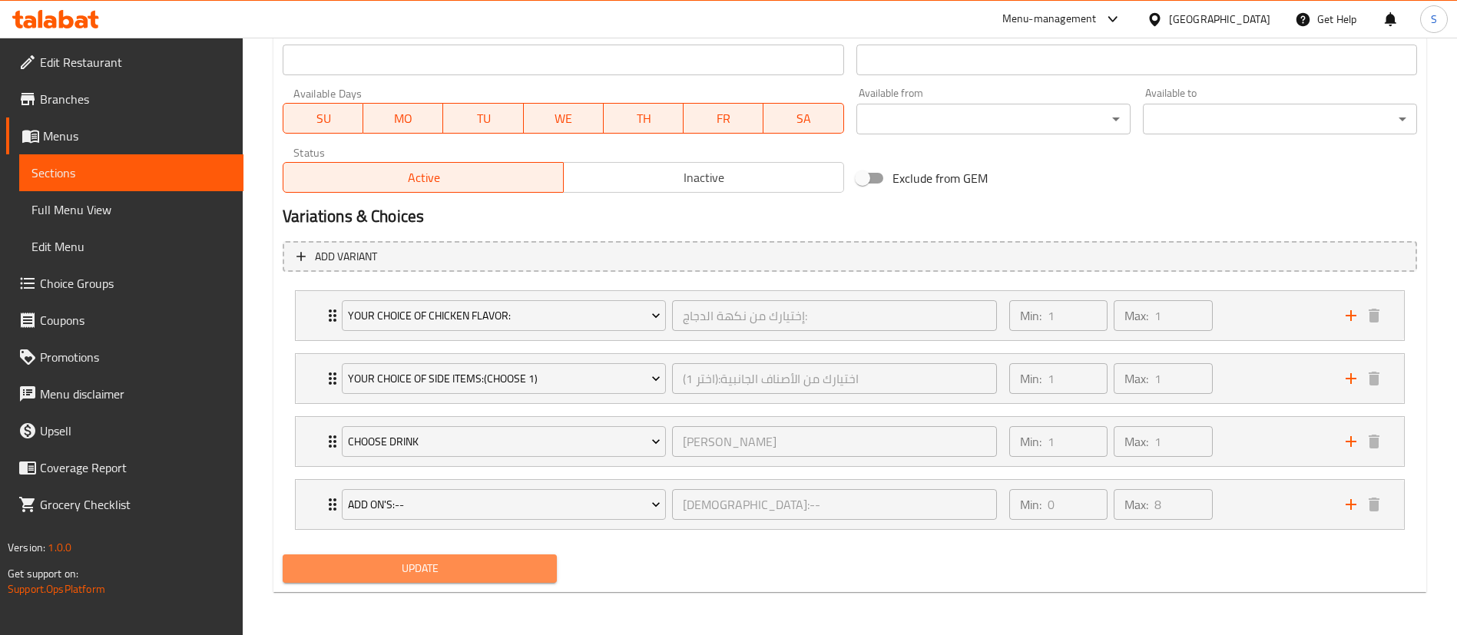
click at [440, 562] on span "Update" at bounding box center [420, 568] width 250 height 19
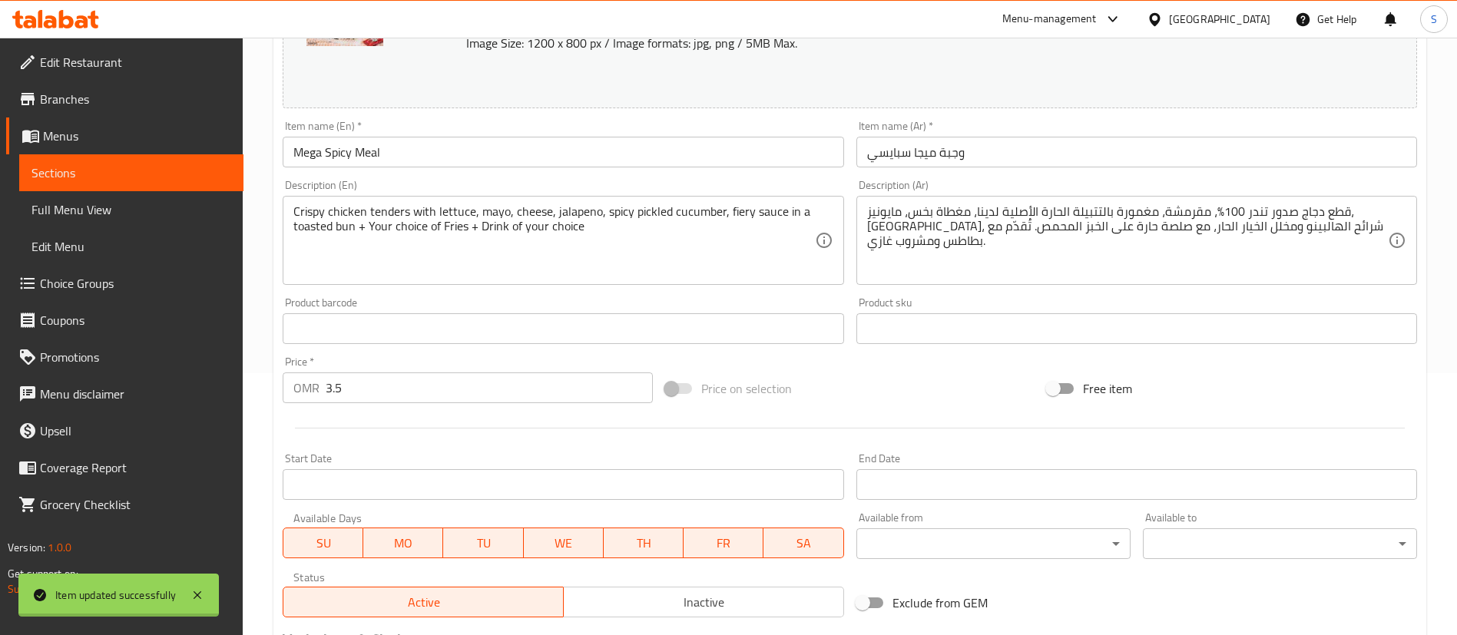
scroll to position [0, 0]
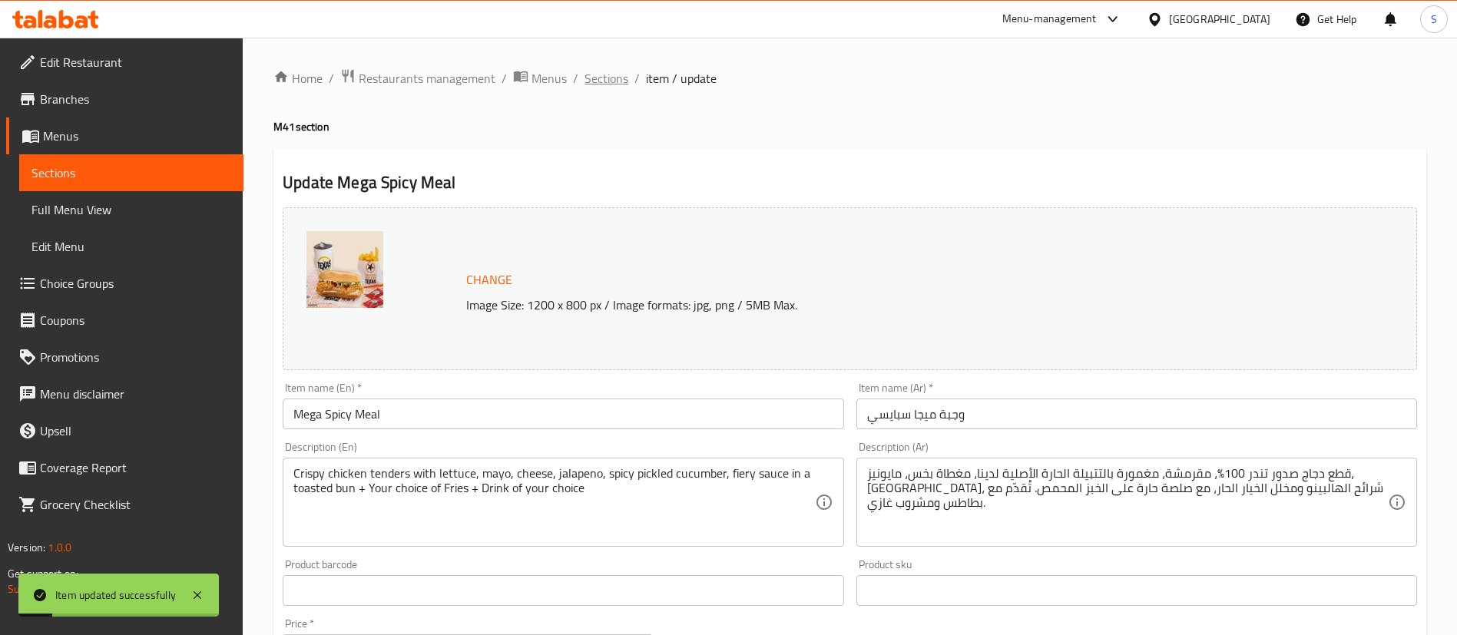
click at [603, 77] on span "Sections" at bounding box center [607, 78] width 44 height 18
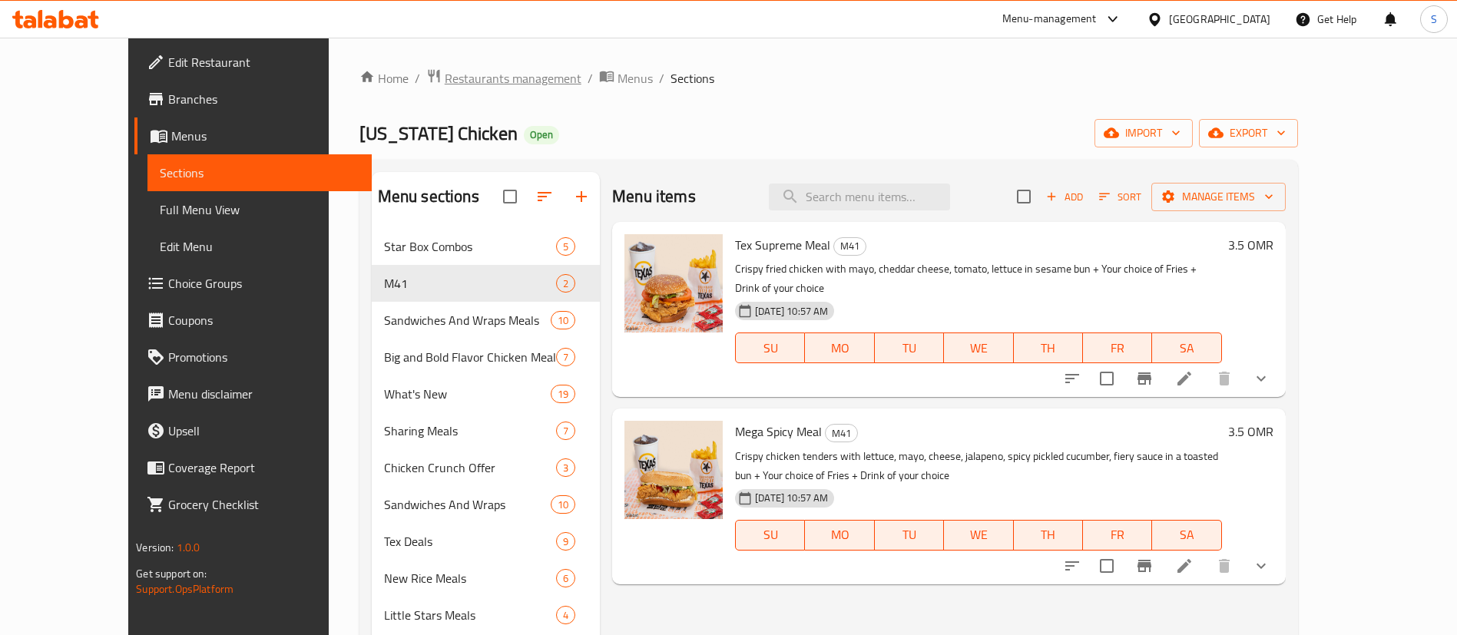
click at [445, 81] on span "Restaurants management" at bounding box center [513, 78] width 137 height 18
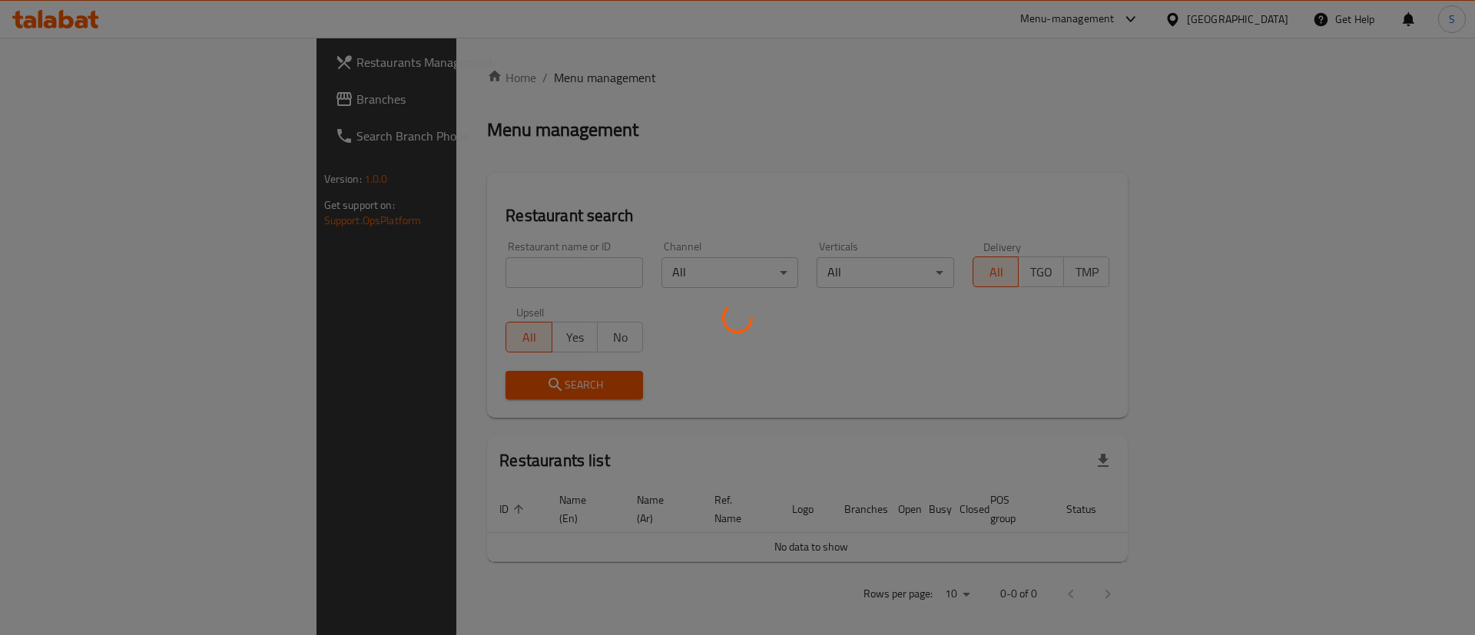
click at [419, 274] on div at bounding box center [737, 317] width 1475 height 635
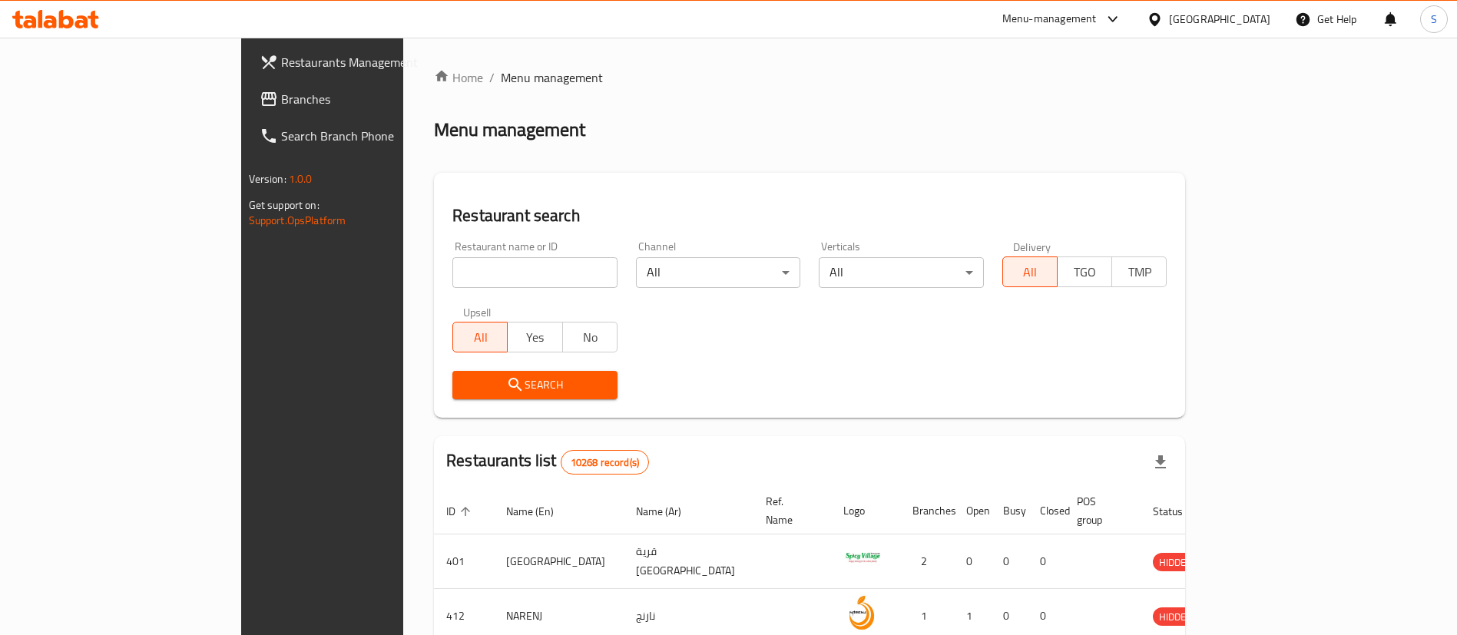
click at [434, 274] on div "Home / Menu management Menu management Restaurant search Restaurant name or ID …" at bounding box center [809, 559] width 751 height 983
click at [452, 274] on input "search" at bounding box center [534, 272] width 165 height 31
paste input "15499"
type input "15499"
click button "Search" at bounding box center [534, 385] width 165 height 28
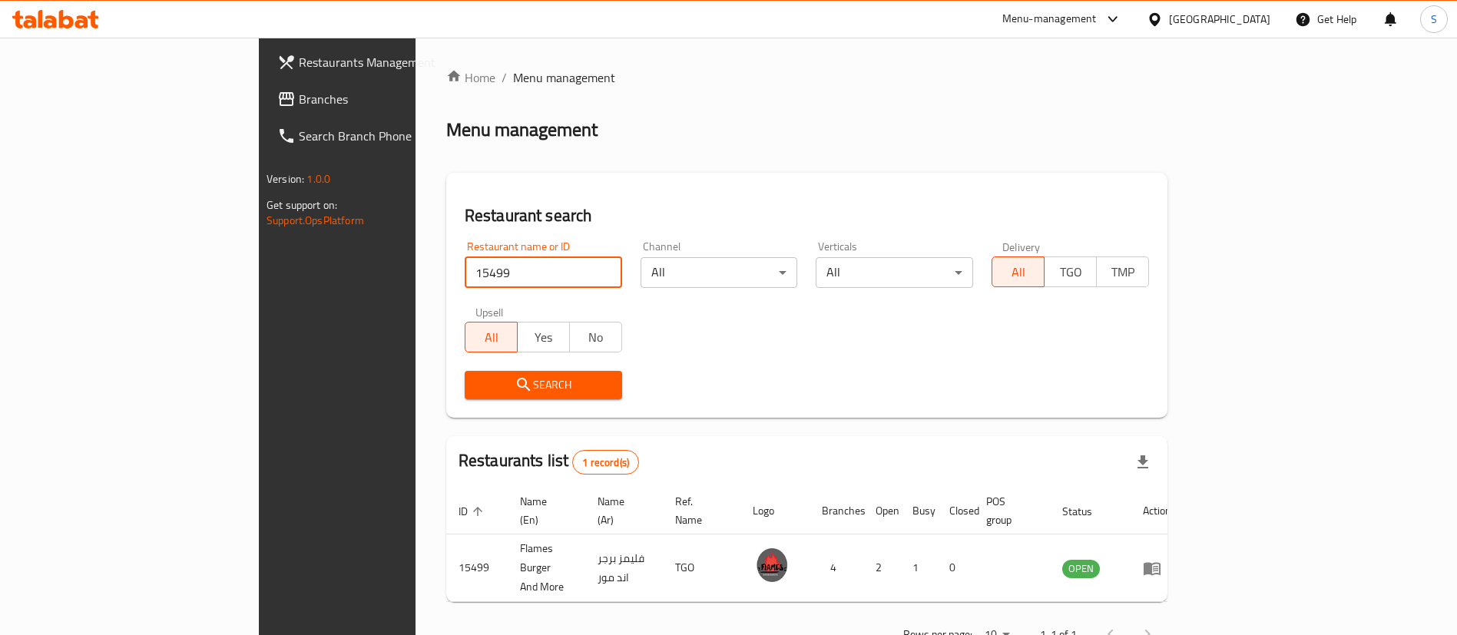
scroll to position [20, 0]
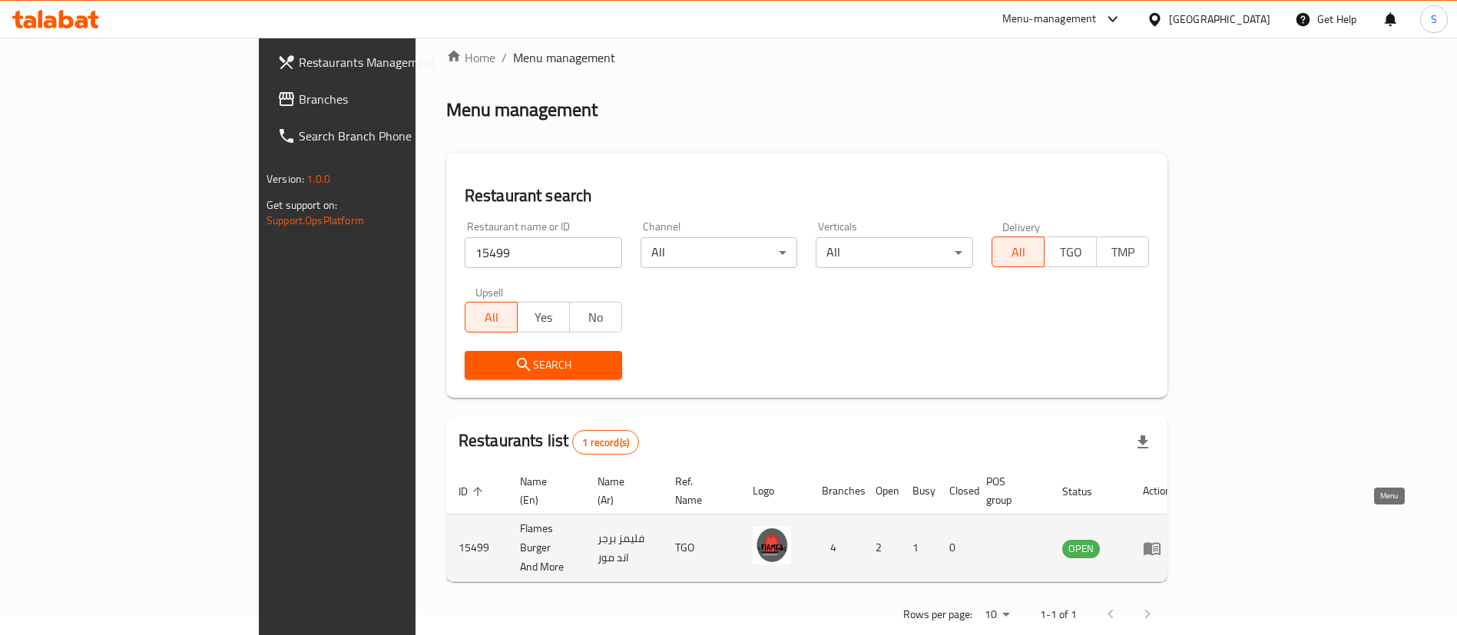
click at [1162, 539] on icon "enhanced table" at bounding box center [1152, 548] width 18 height 18
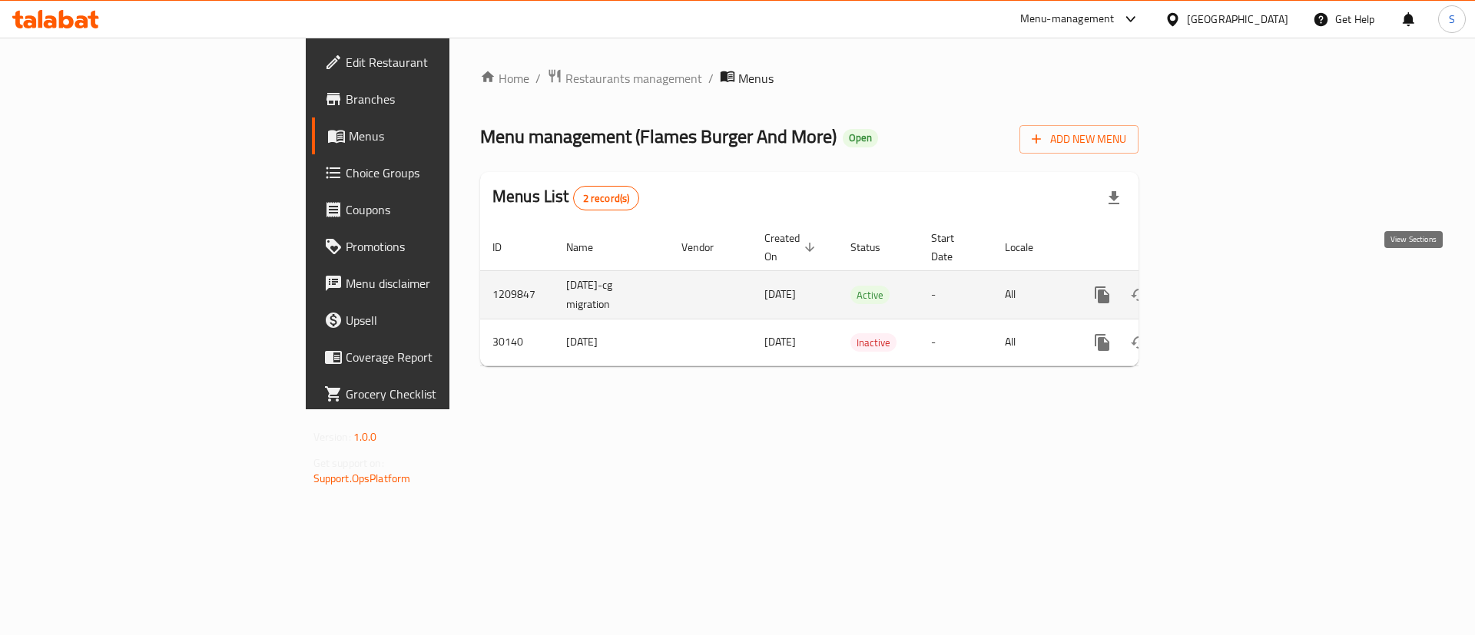
click at [1220, 288] on icon "enhanced table" at bounding box center [1213, 295] width 14 height 14
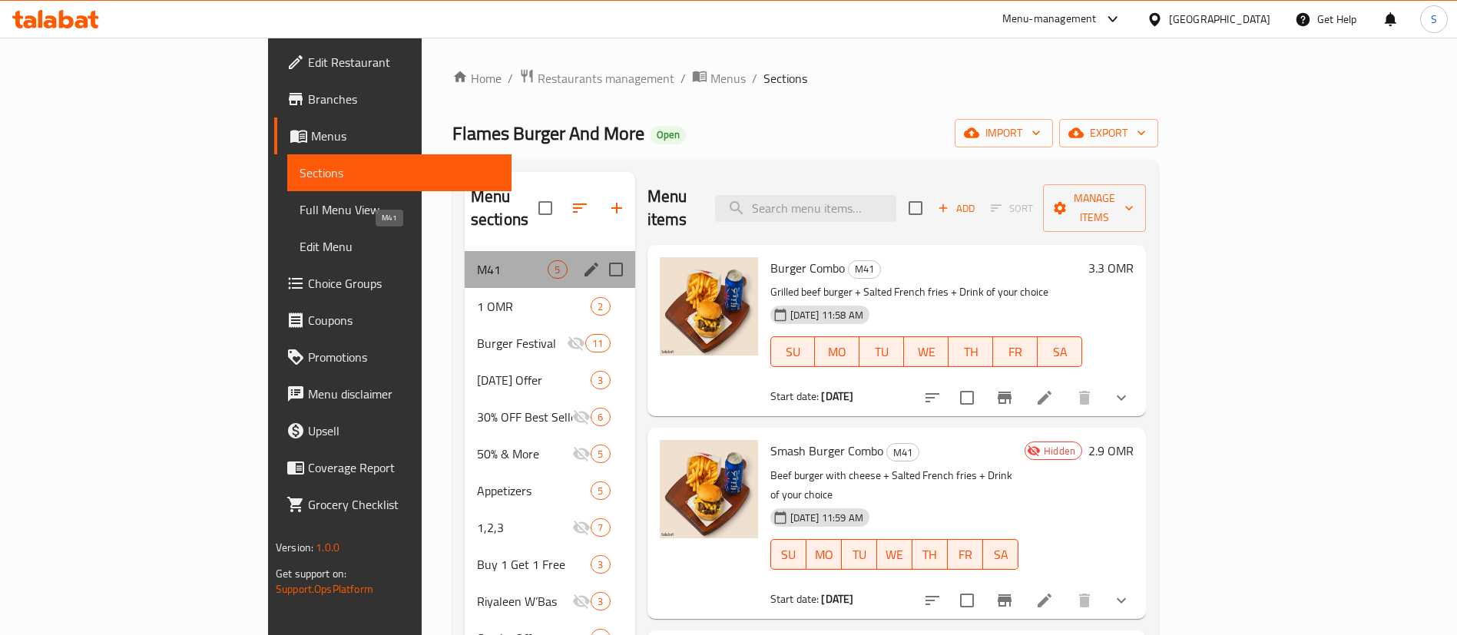
click at [477, 260] on span "M41" at bounding box center [512, 269] width 71 height 18
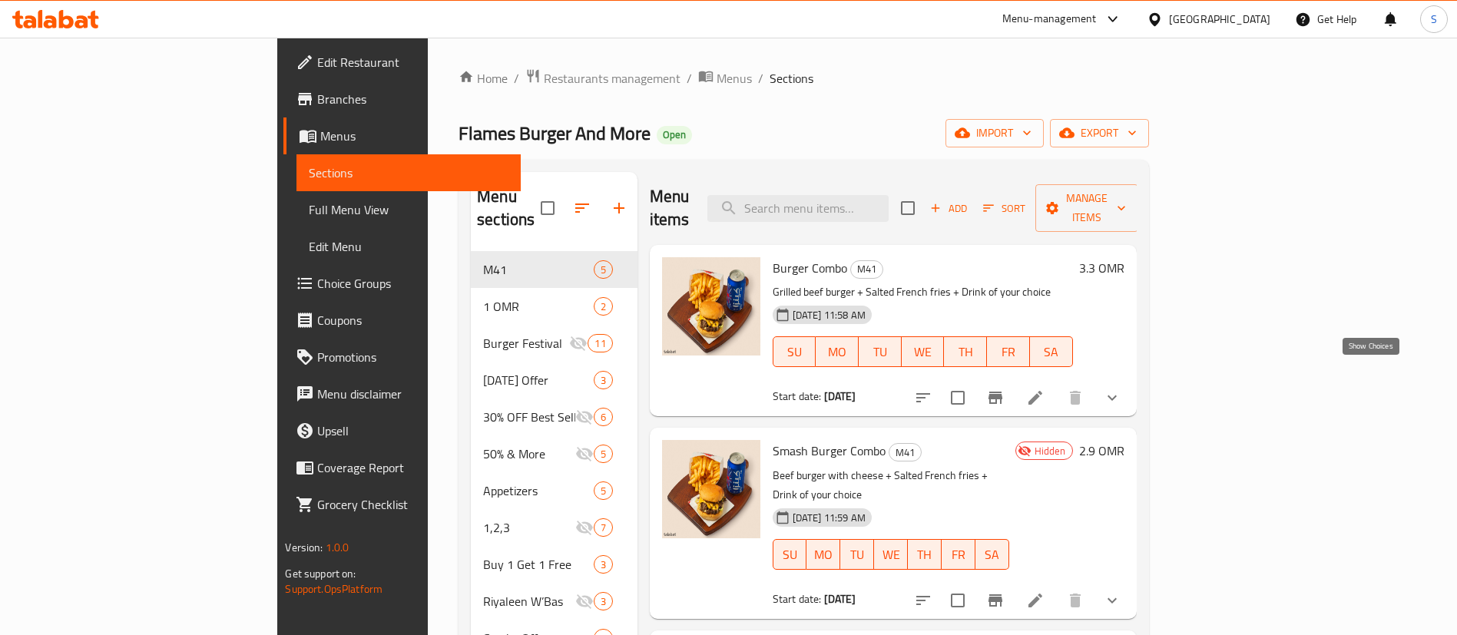
click at [1122, 389] on icon "show more" at bounding box center [1112, 398] width 18 height 18
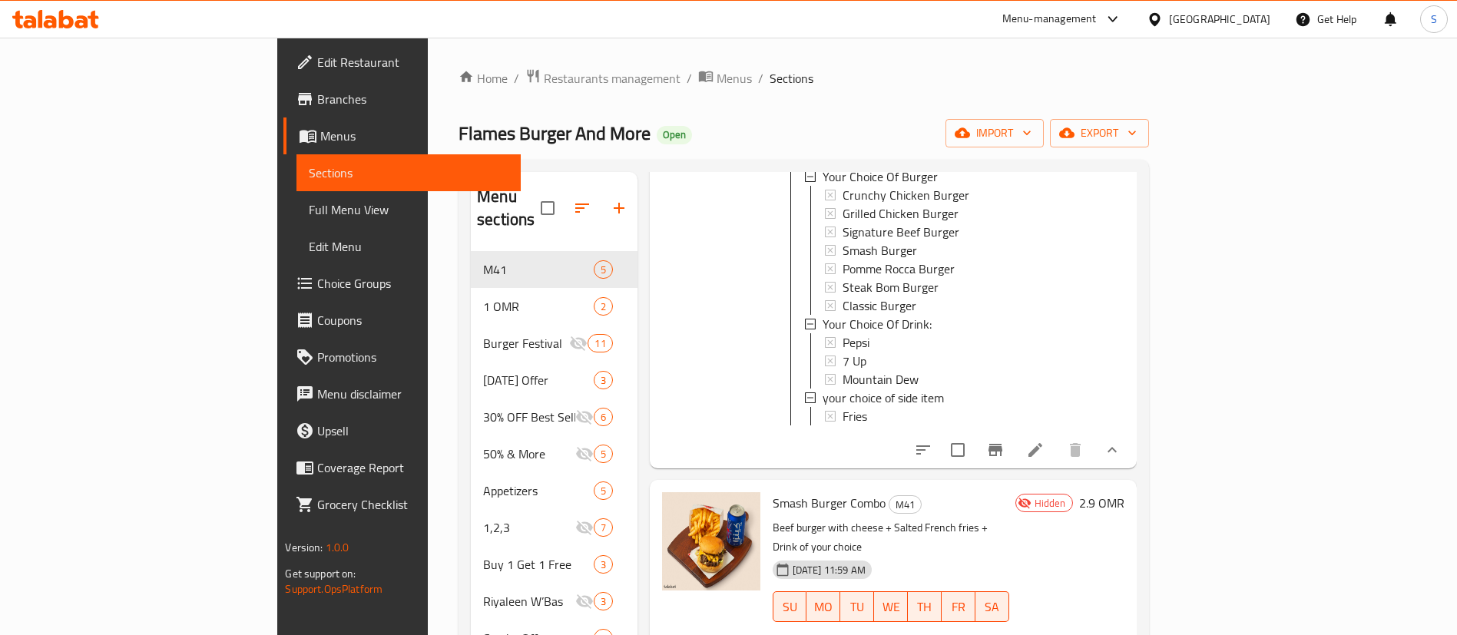
scroll to position [267, 0]
click at [843, 334] on div "Pepsi" at bounding box center [952, 343] width 218 height 18
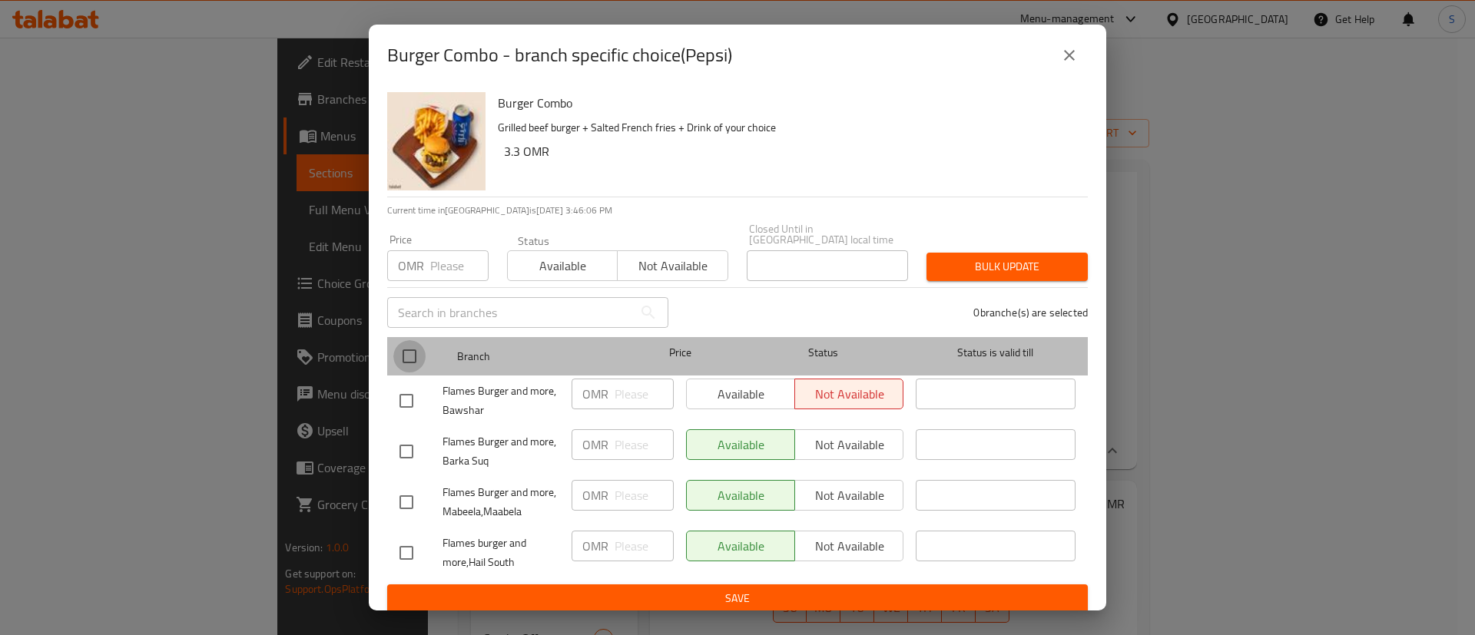
click at [412, 343] on input "checkbox" at bounding box center [409, 356] width 32 height 32
checkbox input "true"
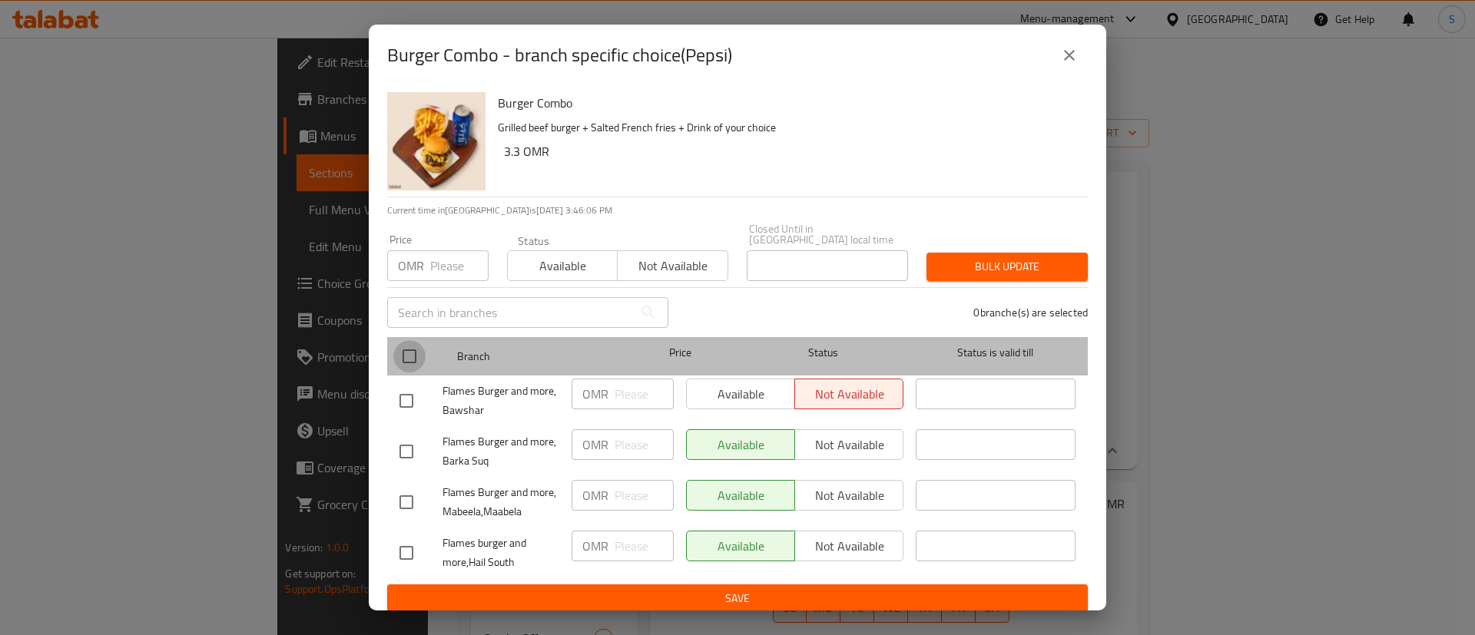
checkbox input "true"
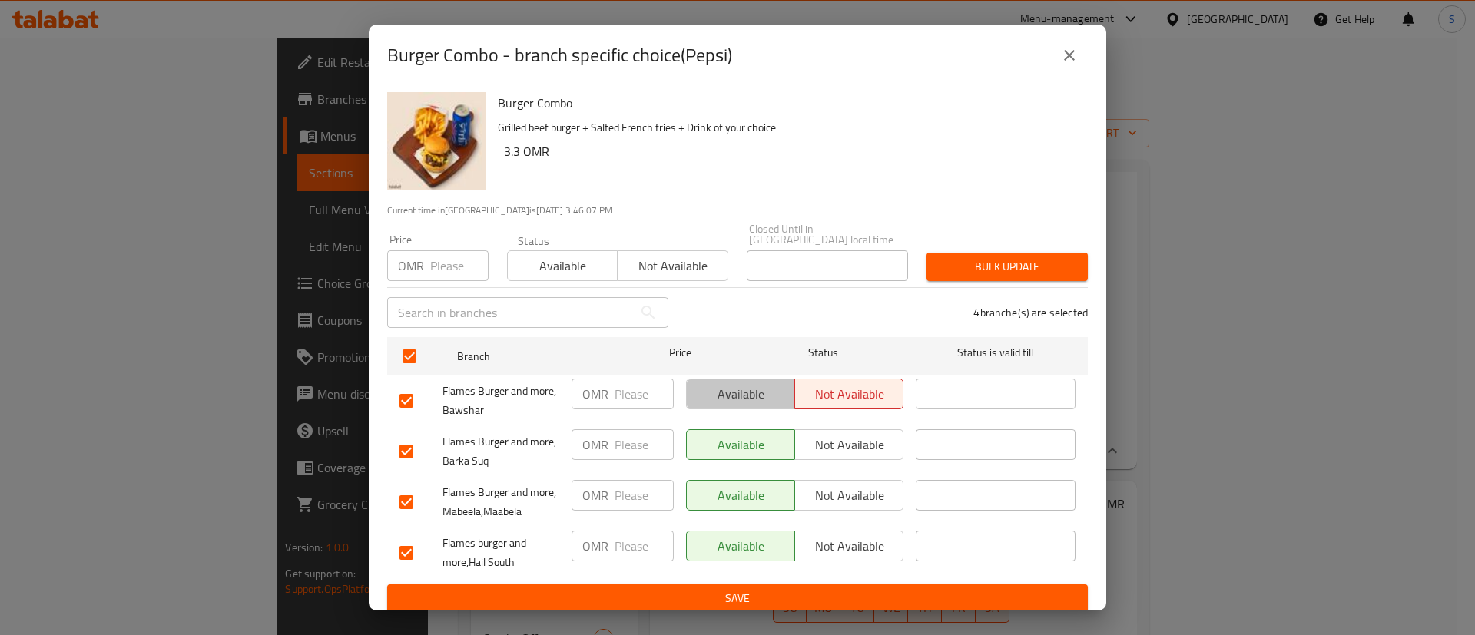
click at [721, 383] on span "Available" at bounding box center [741, 394] width 96 height 22
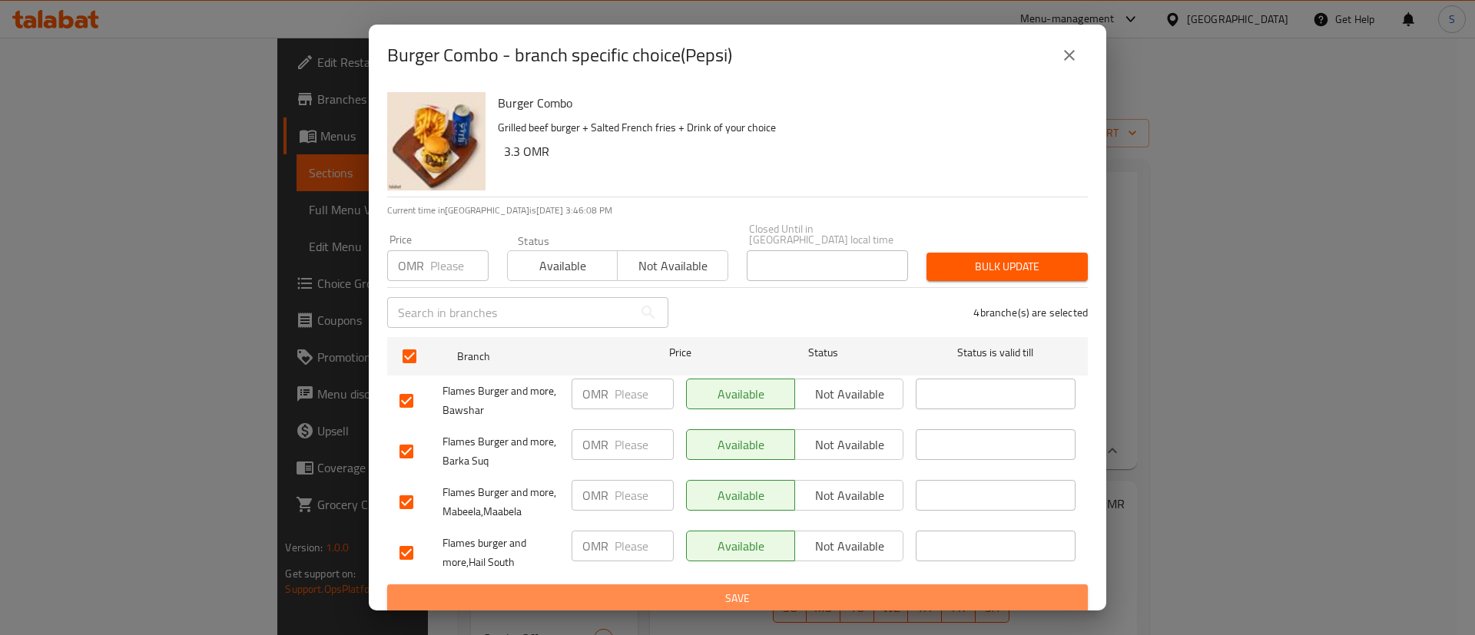
click at [746, 589] on span "Save" at bounding box center [737, 598] width 676 height 19
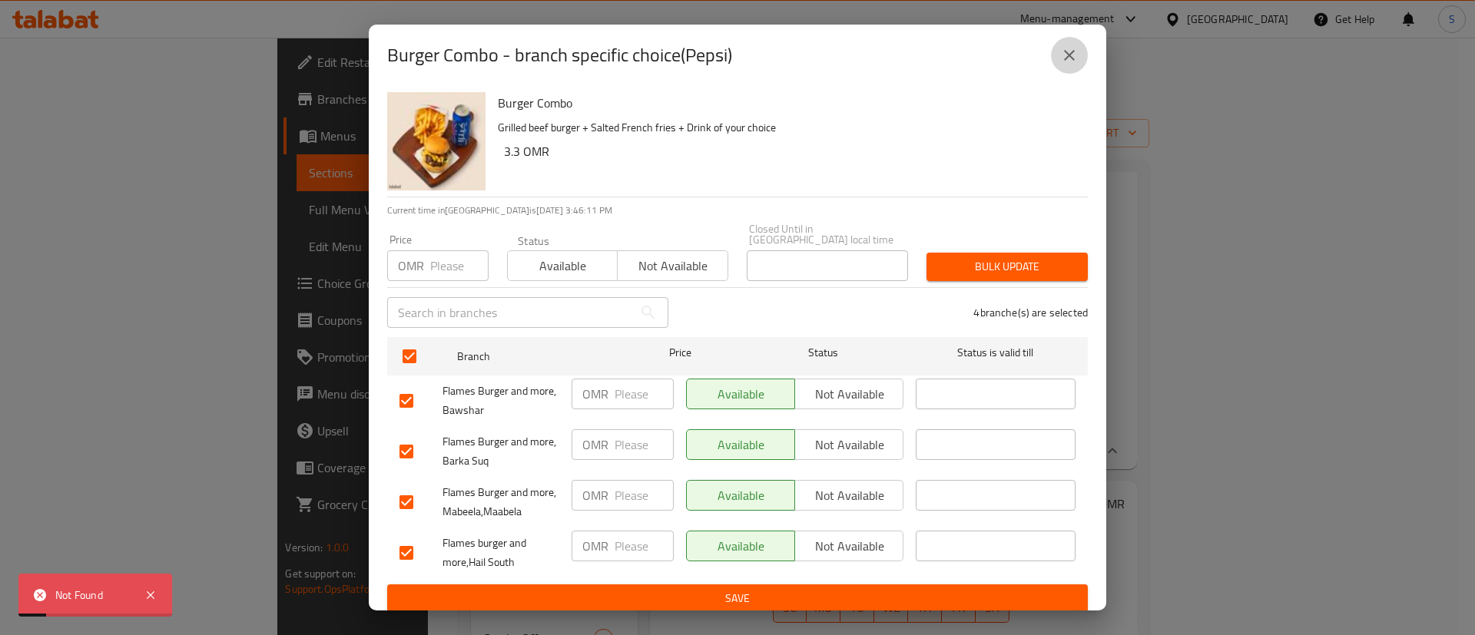
click at [1059, 63] on button "close" at bounding box center [1069, 55] width 37 height 37
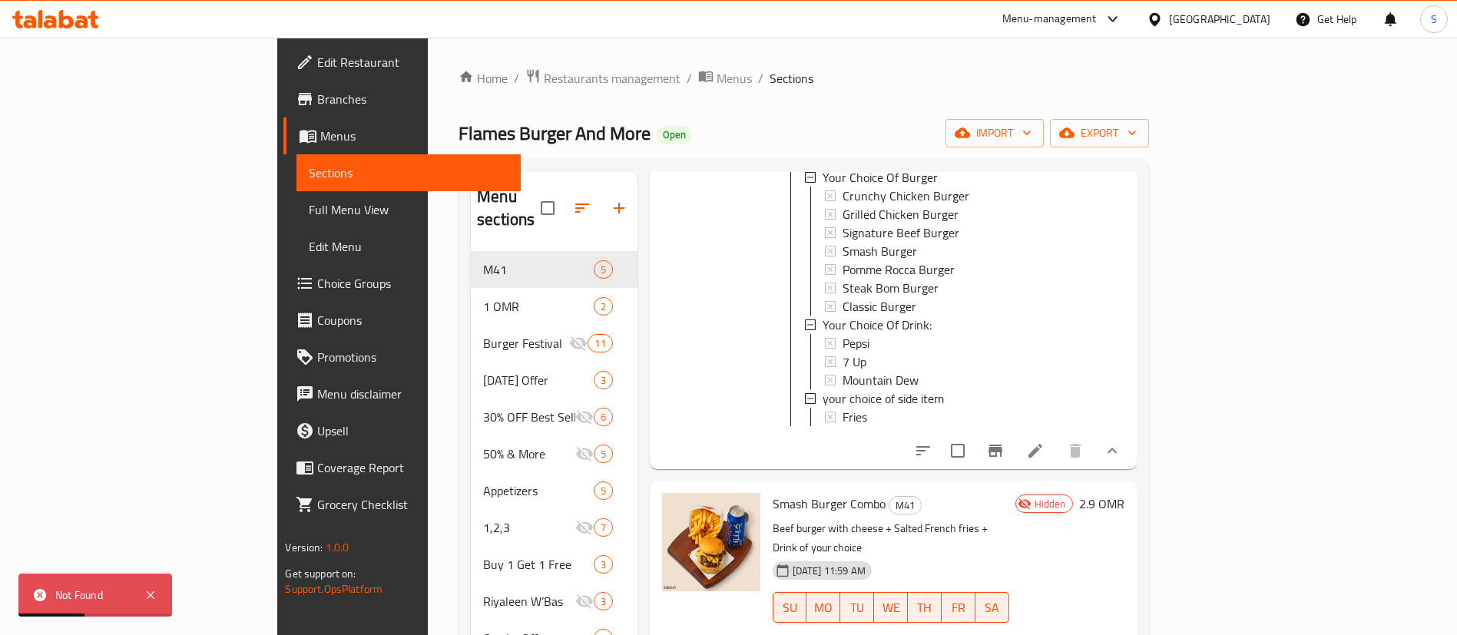
click at [847, 334] on div "Pepsi" at bounding box center [952, 343] width 218 height 18
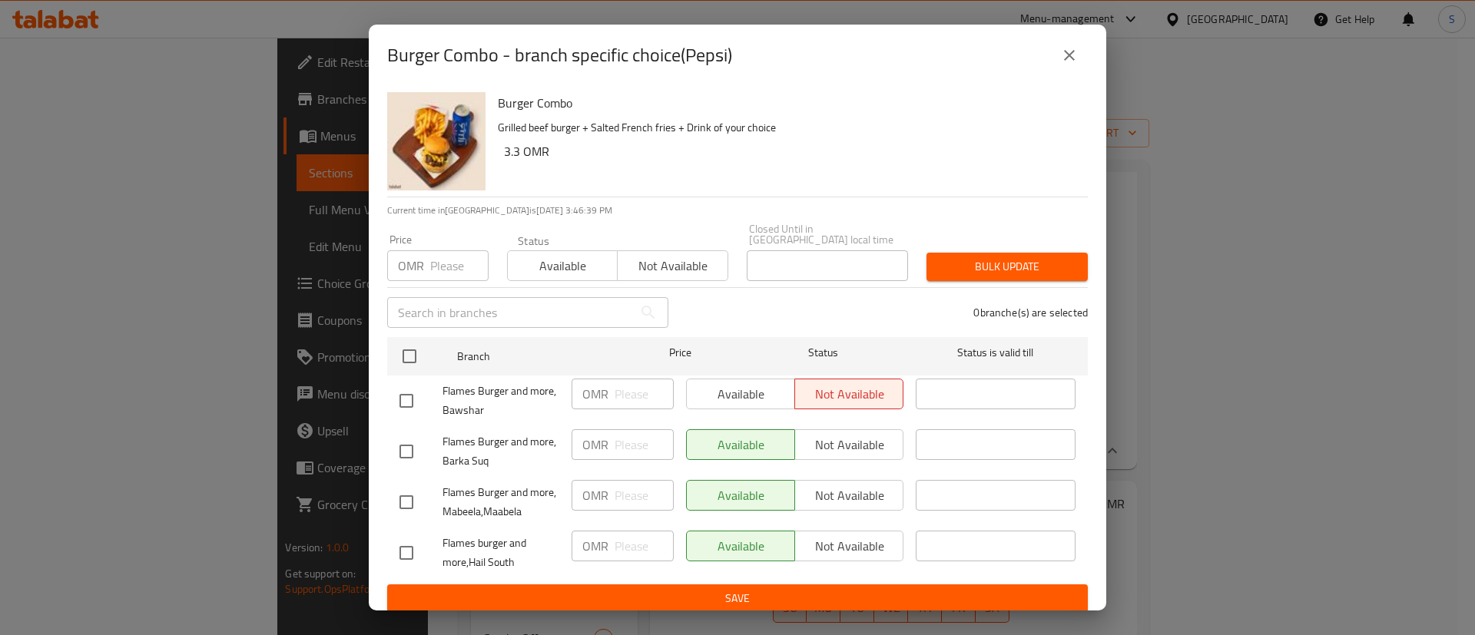
click at [1077, 38] on div "Burger Combo - branch specific choice(Pepsi)" at bounding box center [737, 55] width 701 height 37
click at [1069, 51] on icon "close" at bounding box center [1069, 55] width 18 height 18
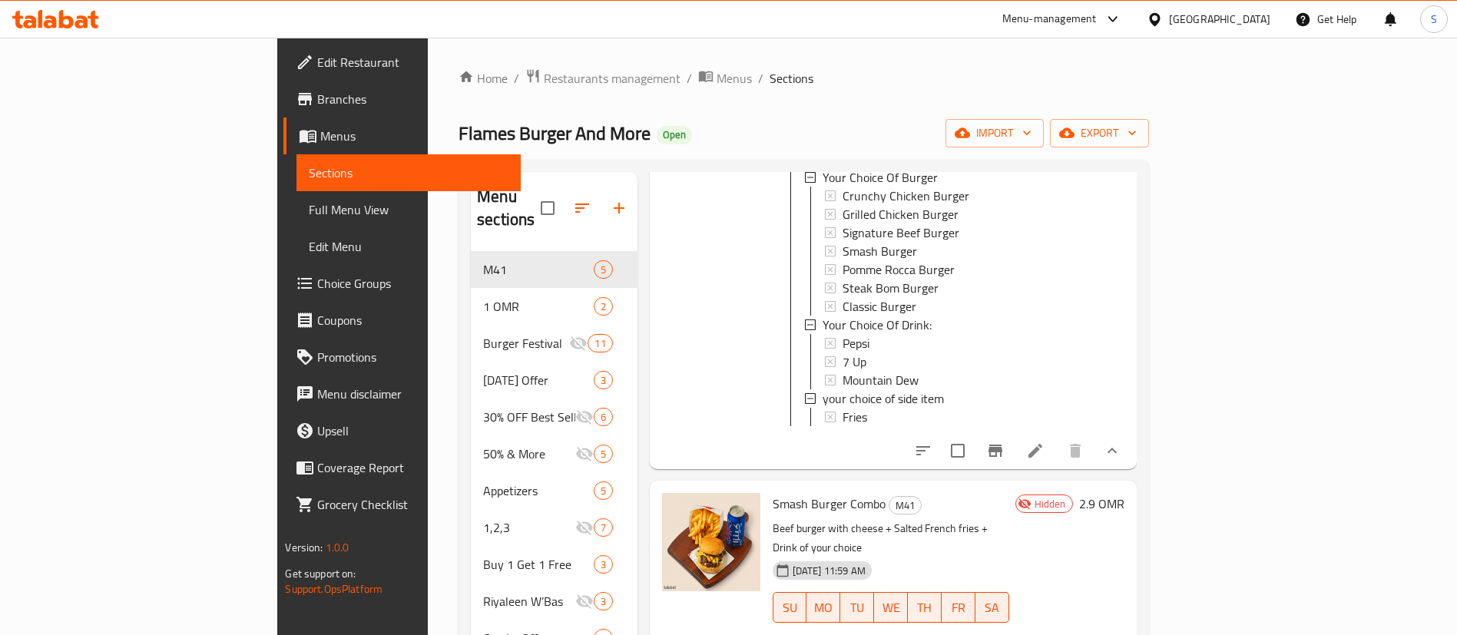
click at [996, 334] on div "Pepsi" at bounding box center [952, 343] width 218 height 18
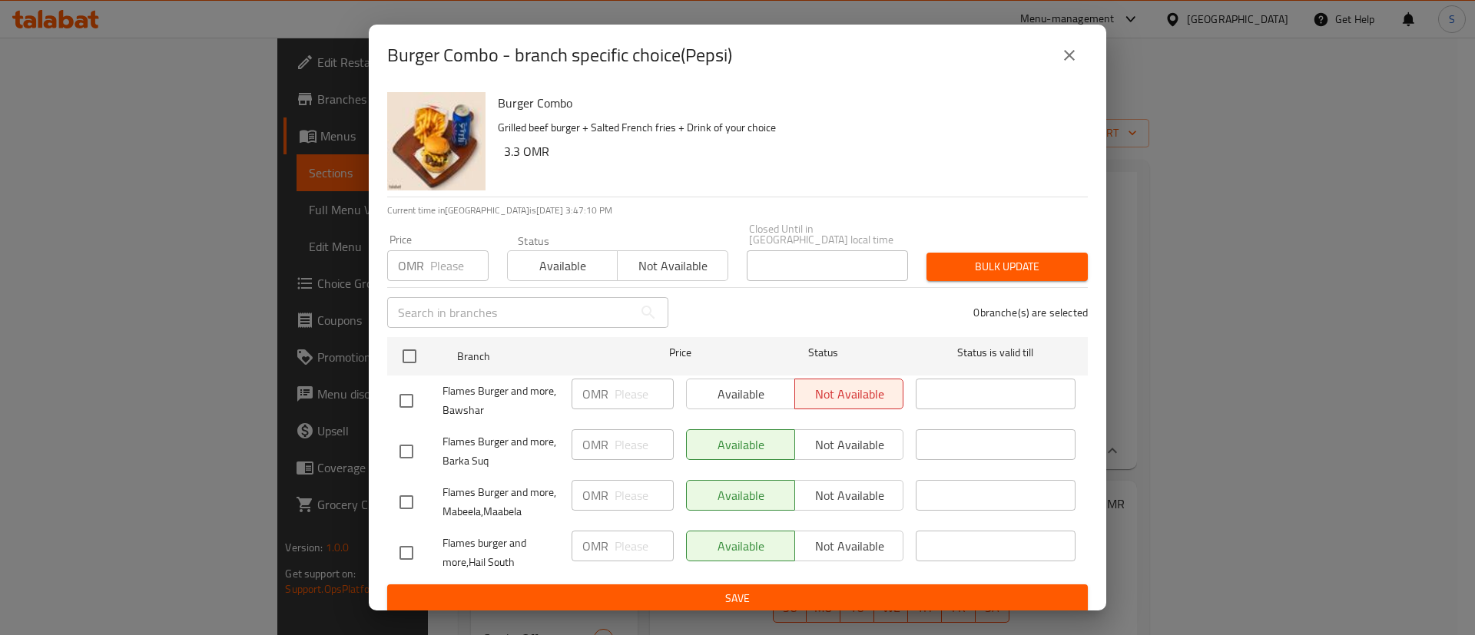
click at [1092, 51] on div "Burger Combo - branch specific choice(Pepsi)" at bounding box center [737, 55] width 737 height 61
click at [1071, 55] on icon "close" at bounding box center [1069, 55] width 11 height 11
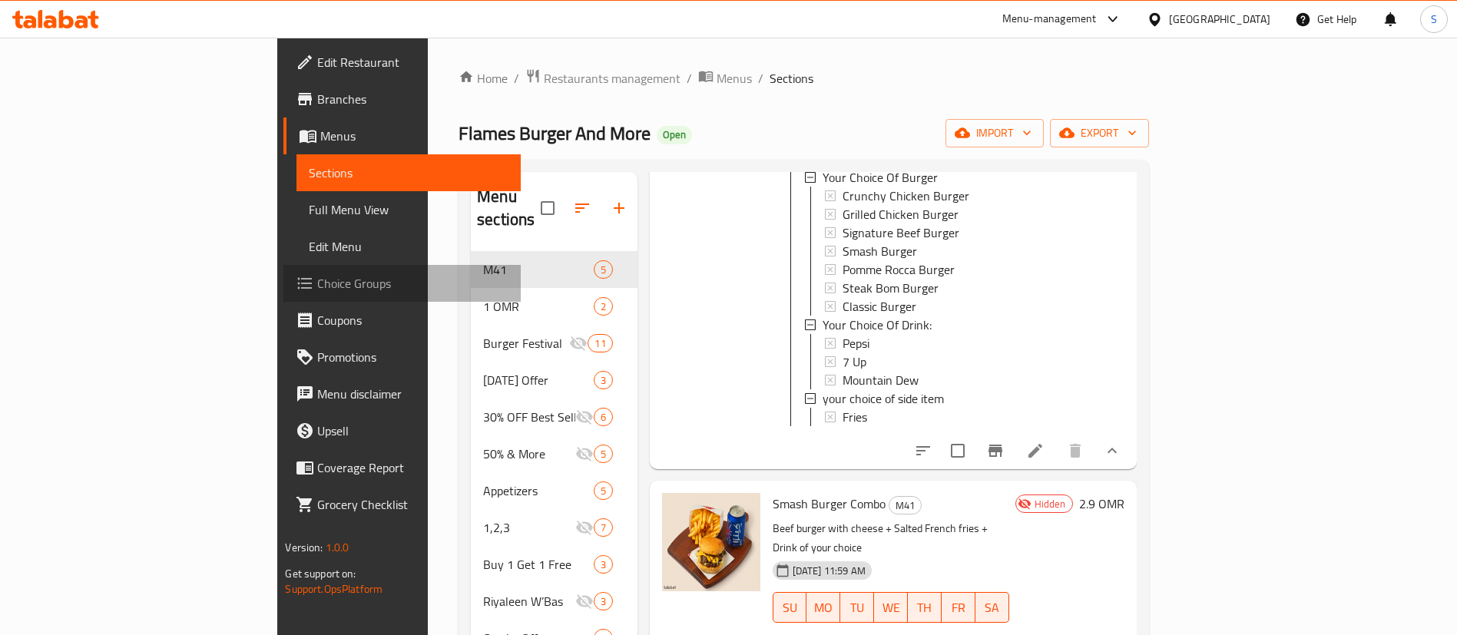
click at [317, 292] on span "Choice Groups" at bounding box center [412, 283] width 191 height 18
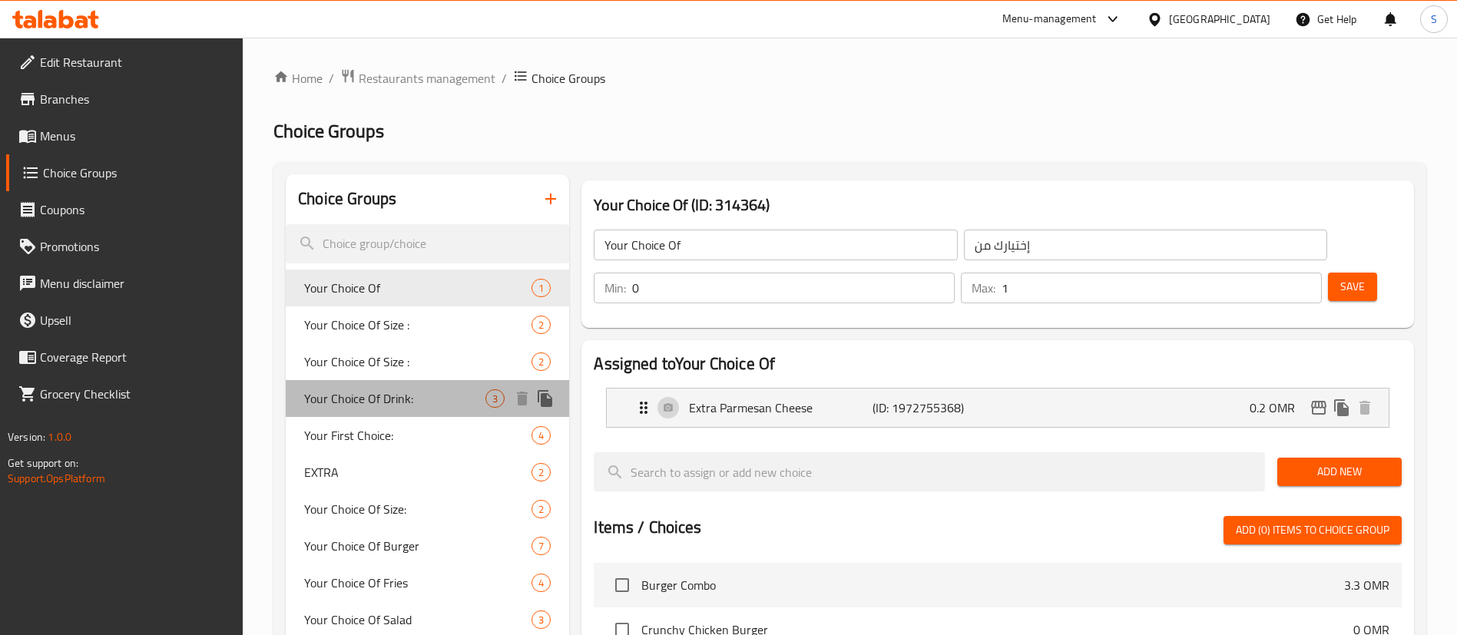
click at [460, 389] on span "Your Choice Of Drink:" at bounding box center [394, 398] width 181 height 18
type input "Your Choice Of Drink:"
type input "اختيارك من المشروب:"
type input "1"
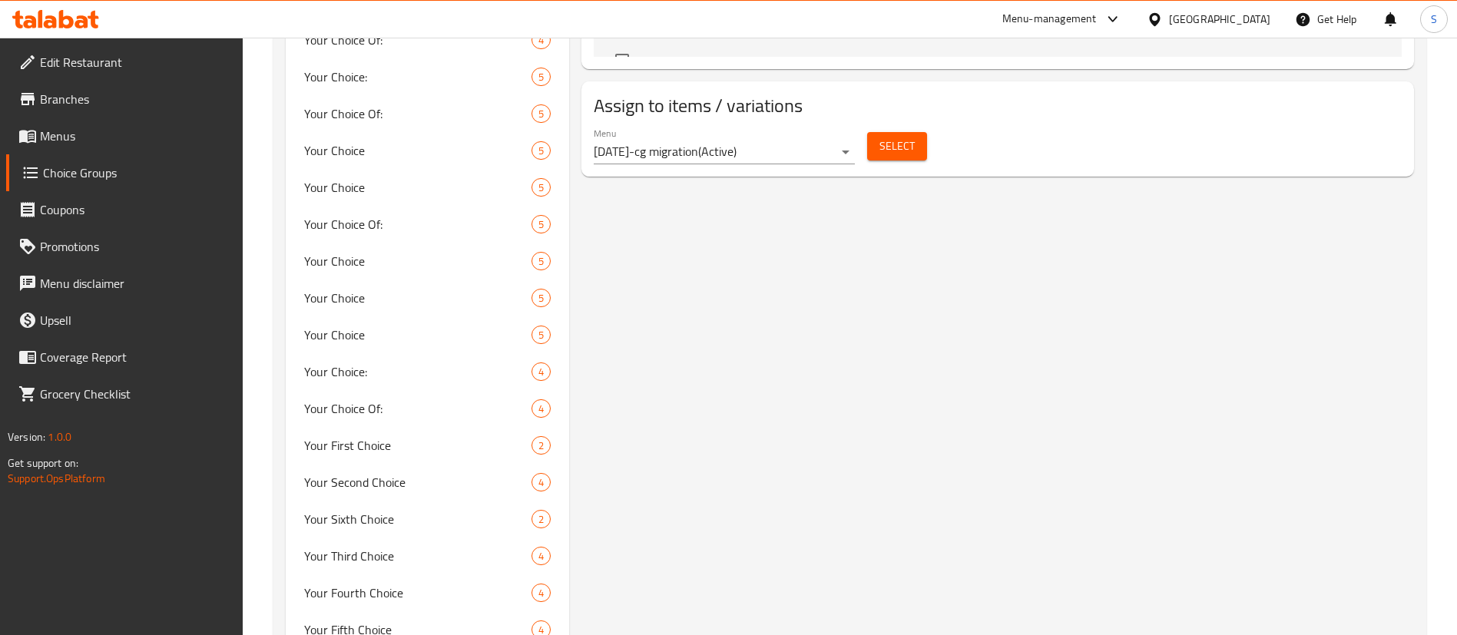
scroll to position [910, 0]
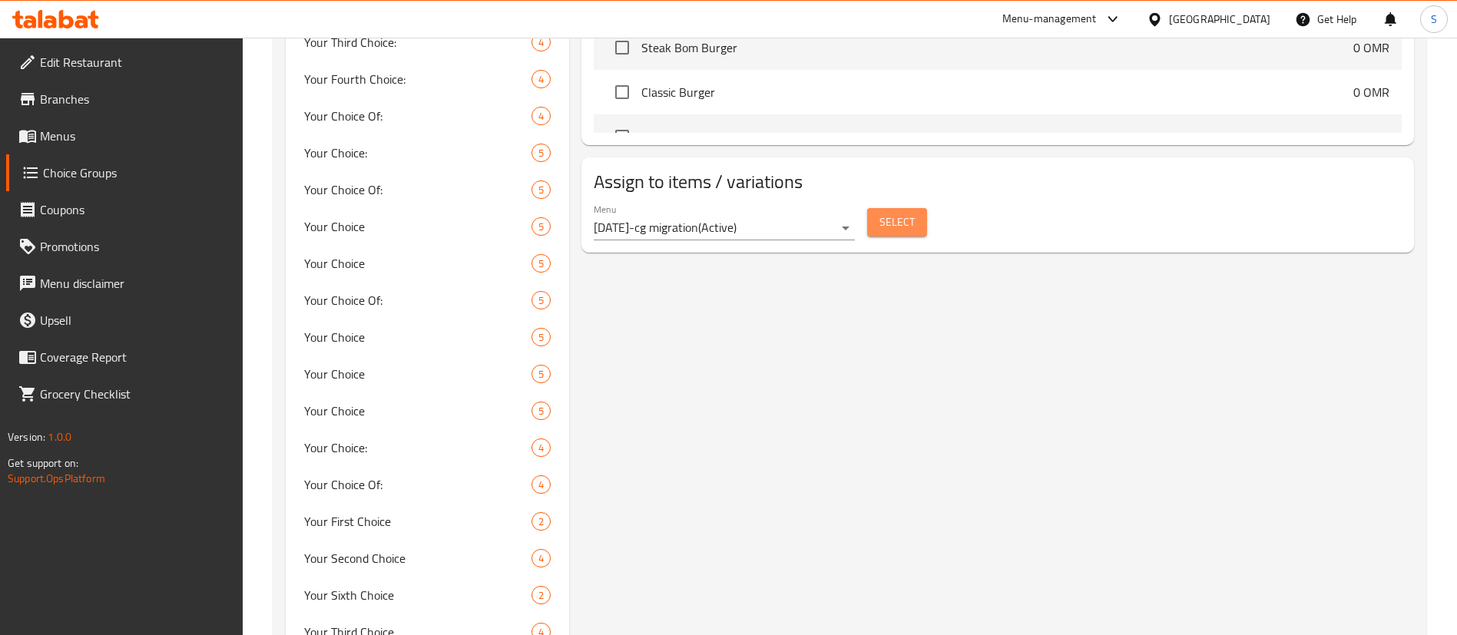
click at [904, 213] on span "Select" at bounding box center [897, 222] width 35 height 19
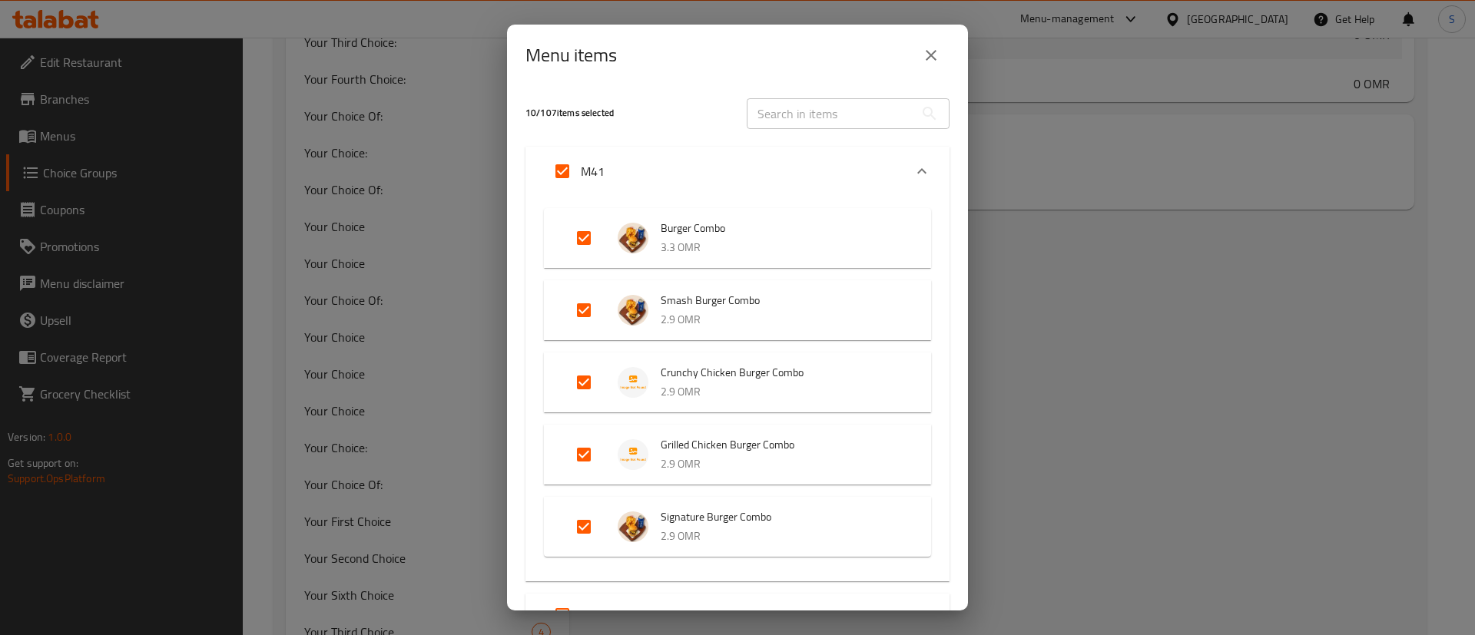
click at [935, 51] on icon "close" at bounding box center [931, 55] width 11 height 11
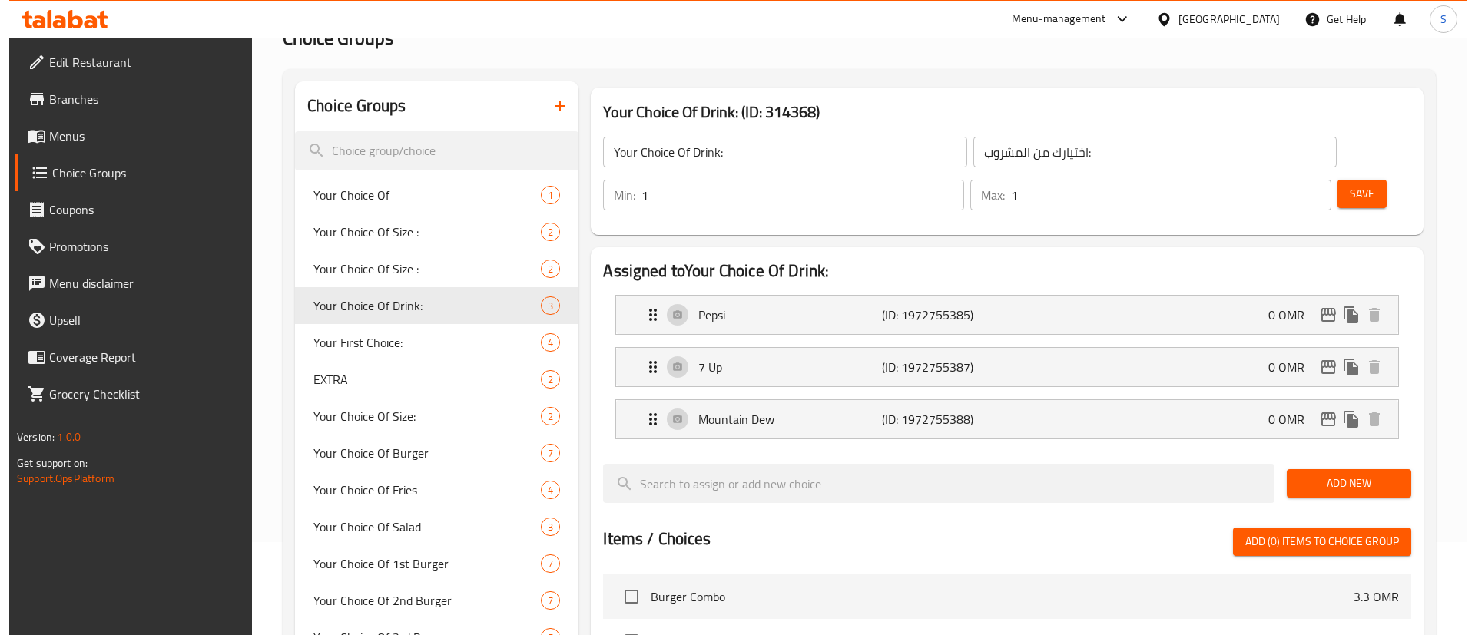
scroll to position [82, 0]
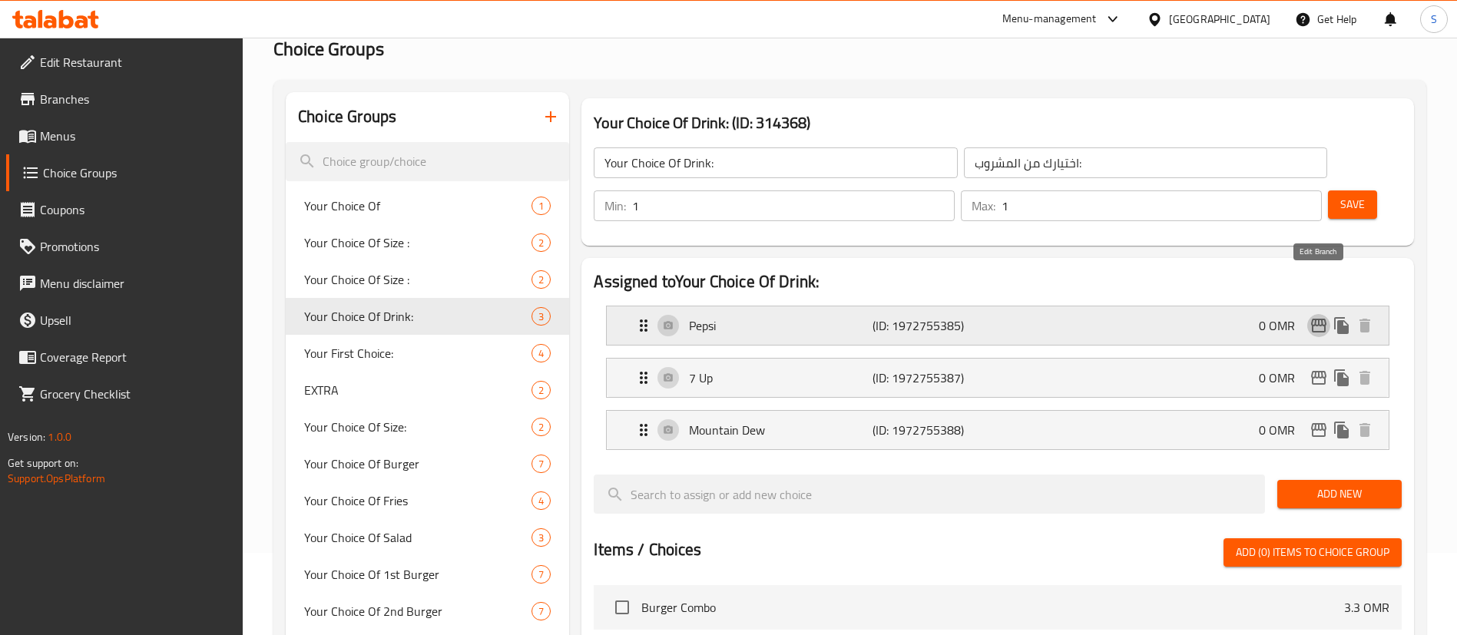
click at [1314, 317] on icon "edit" at bounding box center [1319, 326] width 18 height 18
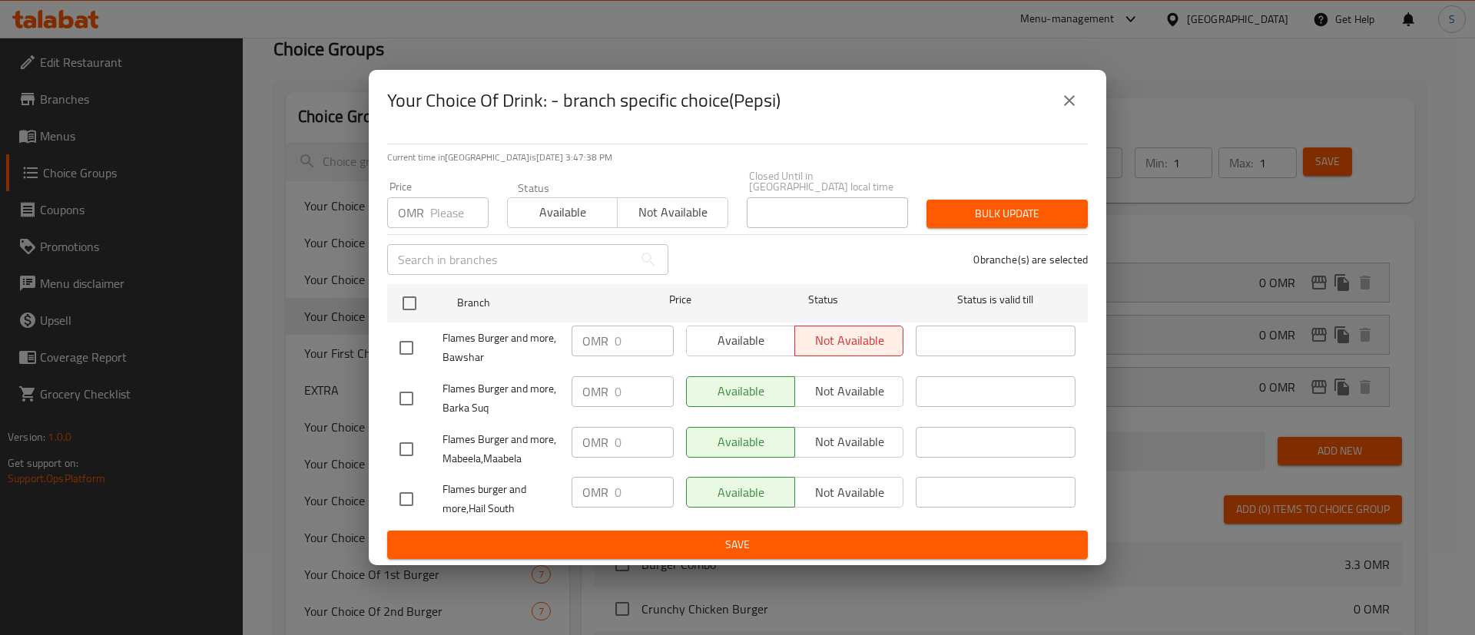
click at [410, 335] on input "checkbox" at bounding box center [406, 348] width 32 height 32
checkbox input "true"
click at [745, 333] on span "Available" at bounding box center [741, 341] width 96 height 22
click at [1073, 95] on button "close" at bounding box center [1069, 100] width 37 height 37
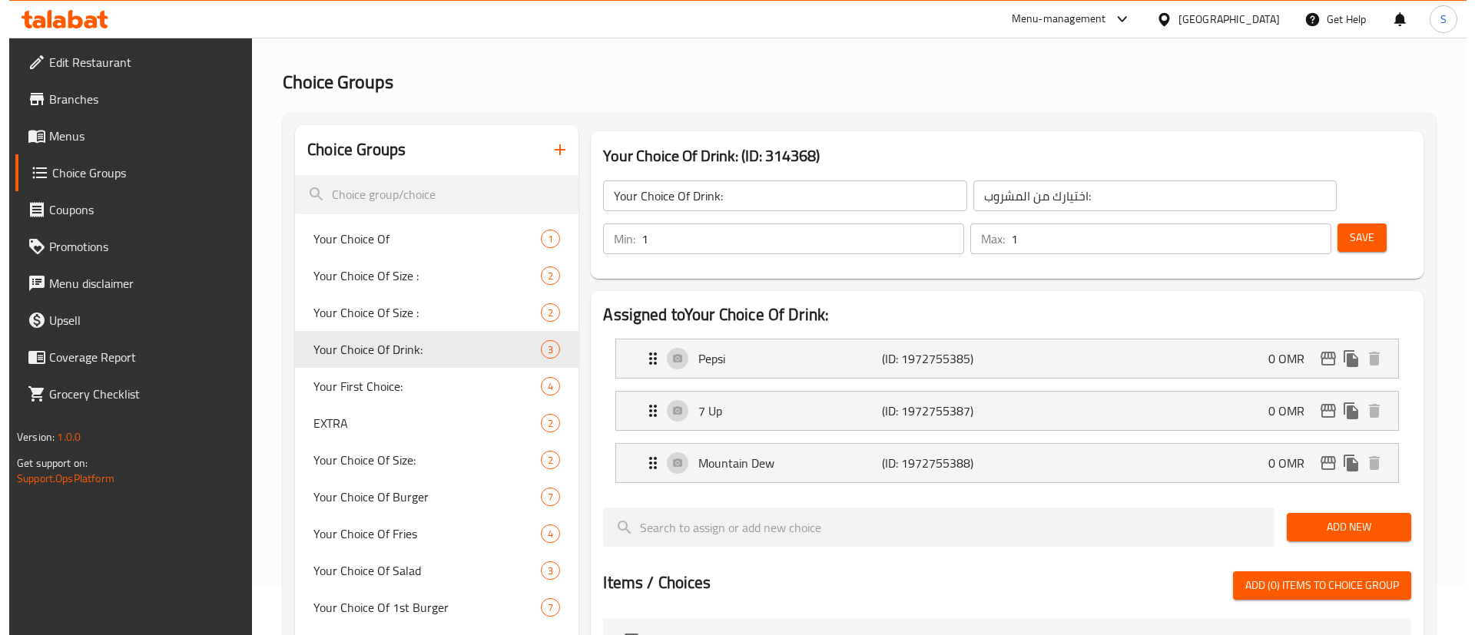
scroll to position [0, 0]
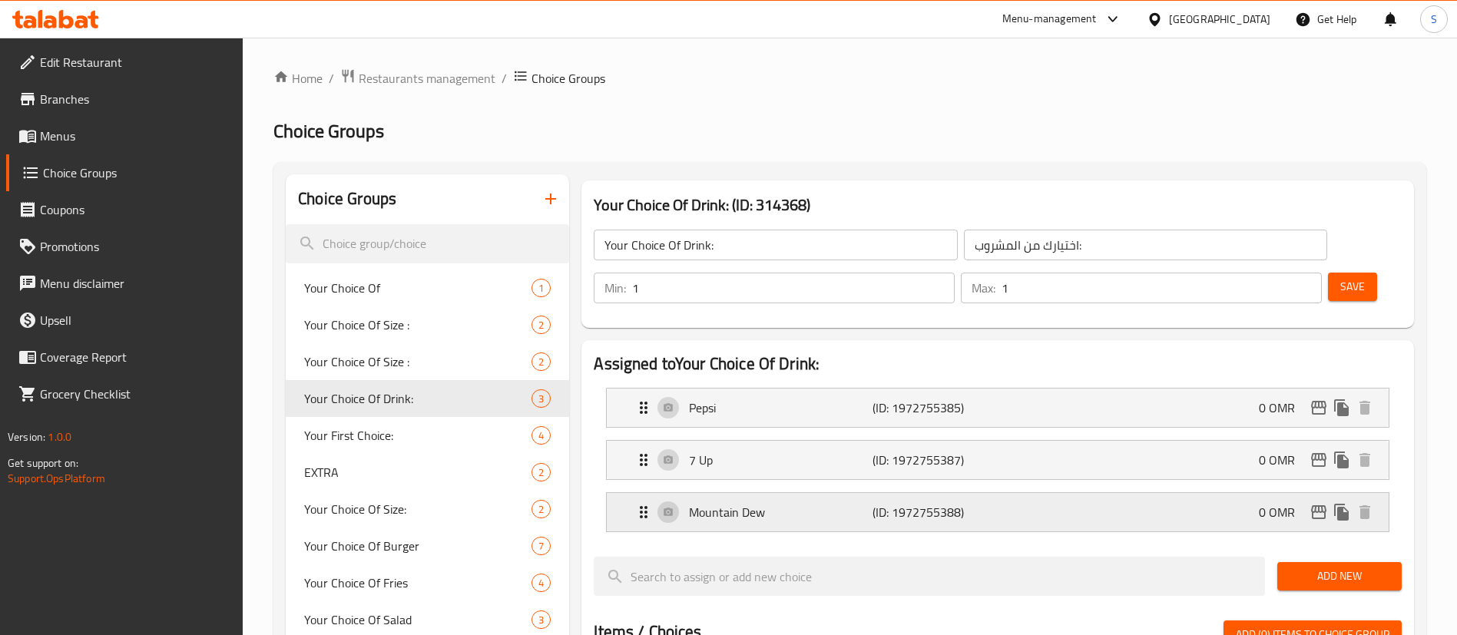
click at [1322, 505] on icon "edit" at bounding box center [1318, 512] width 15 height 14
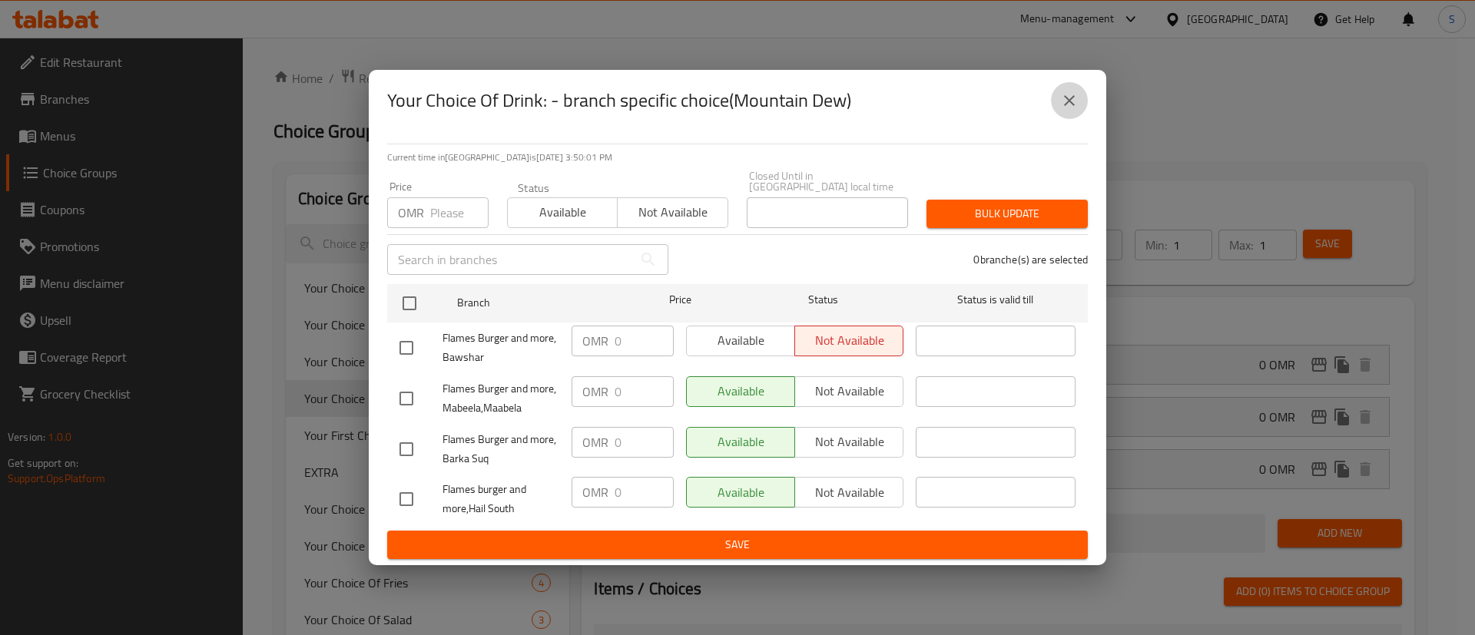
click at [1075, 107] on icon "close" at bounding box center [1069, 100] width 18 height 18
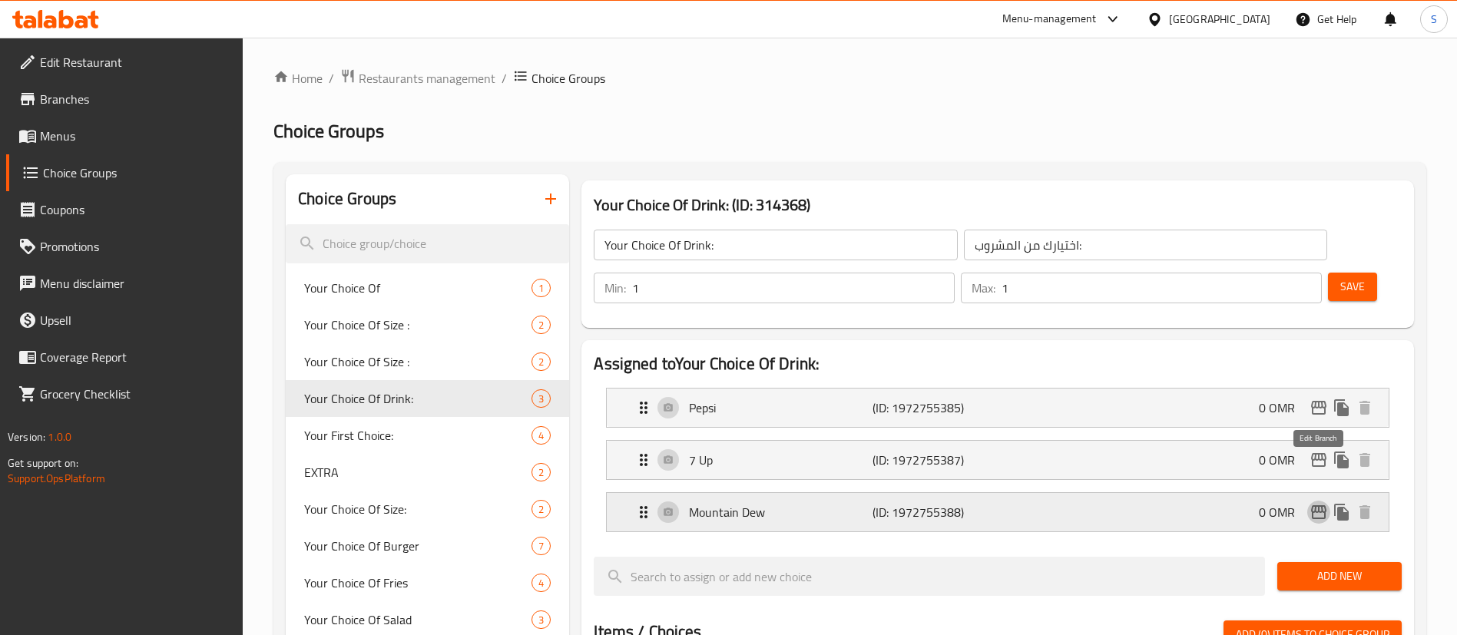
click at [1314, 503] on icon "edit" at bounding box center [1319, 512] width 18 height 18
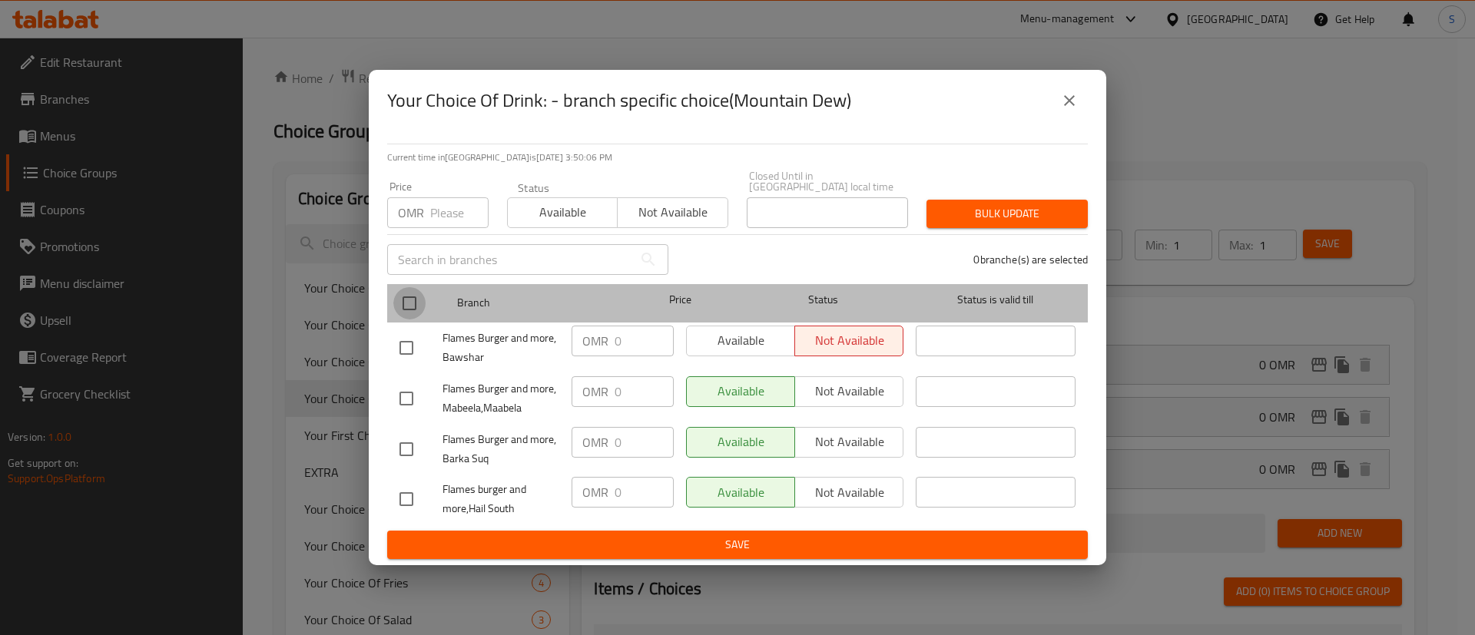
click at [400, 292] on input "checkbox" at bounding box center [409, 303] width 32 height 32
checkbox input "true"
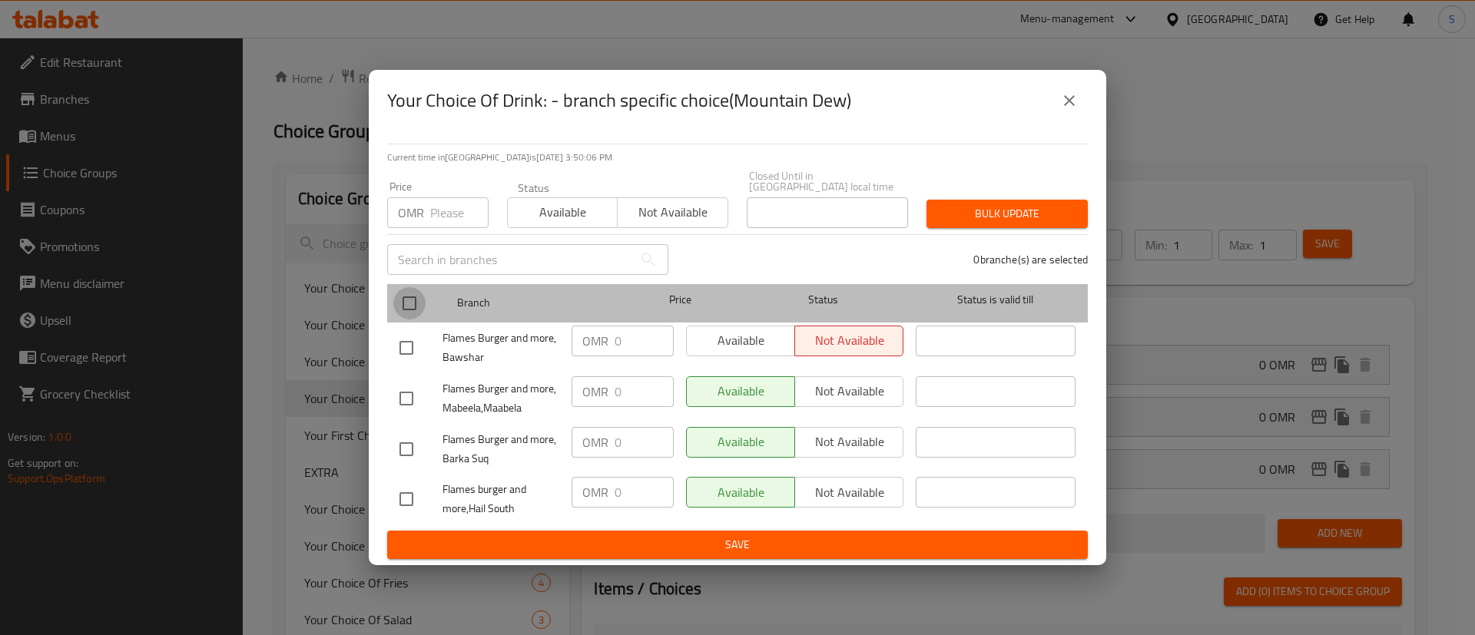
checkbox input "true"
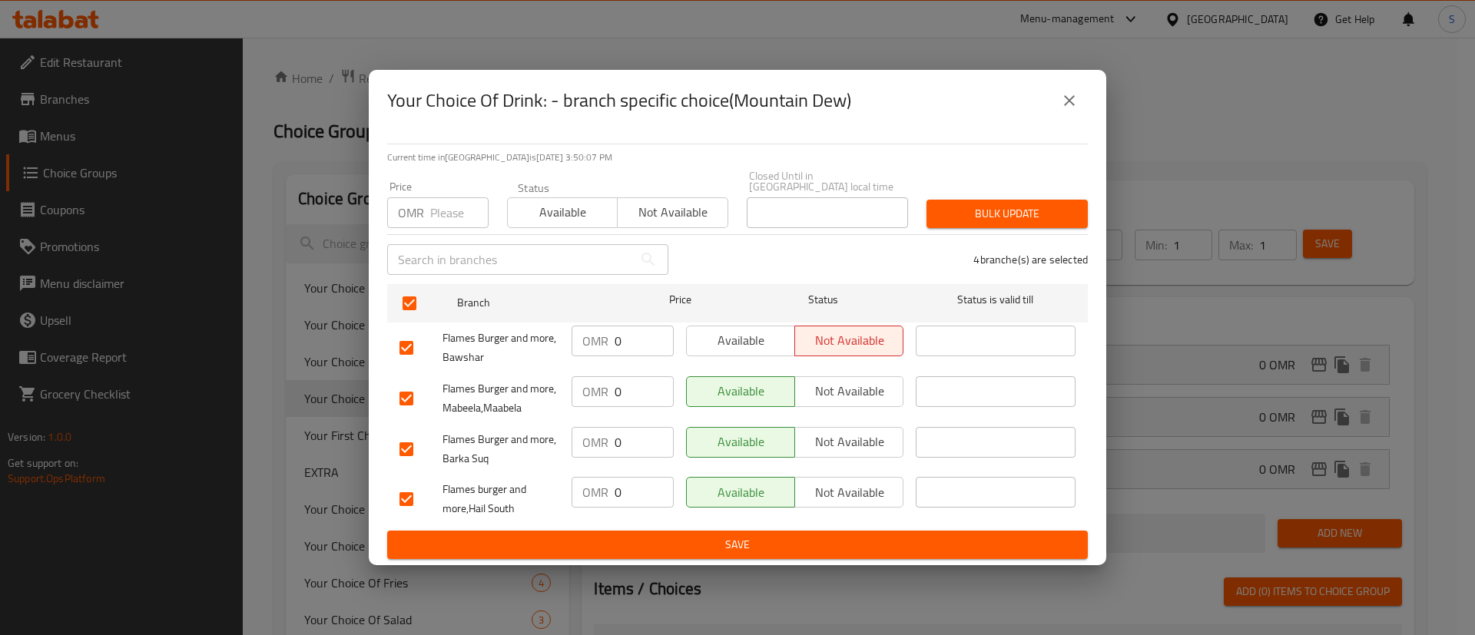
click at [761, 340] on span "Available" at bounding box center [741, 341] width 96 height 22
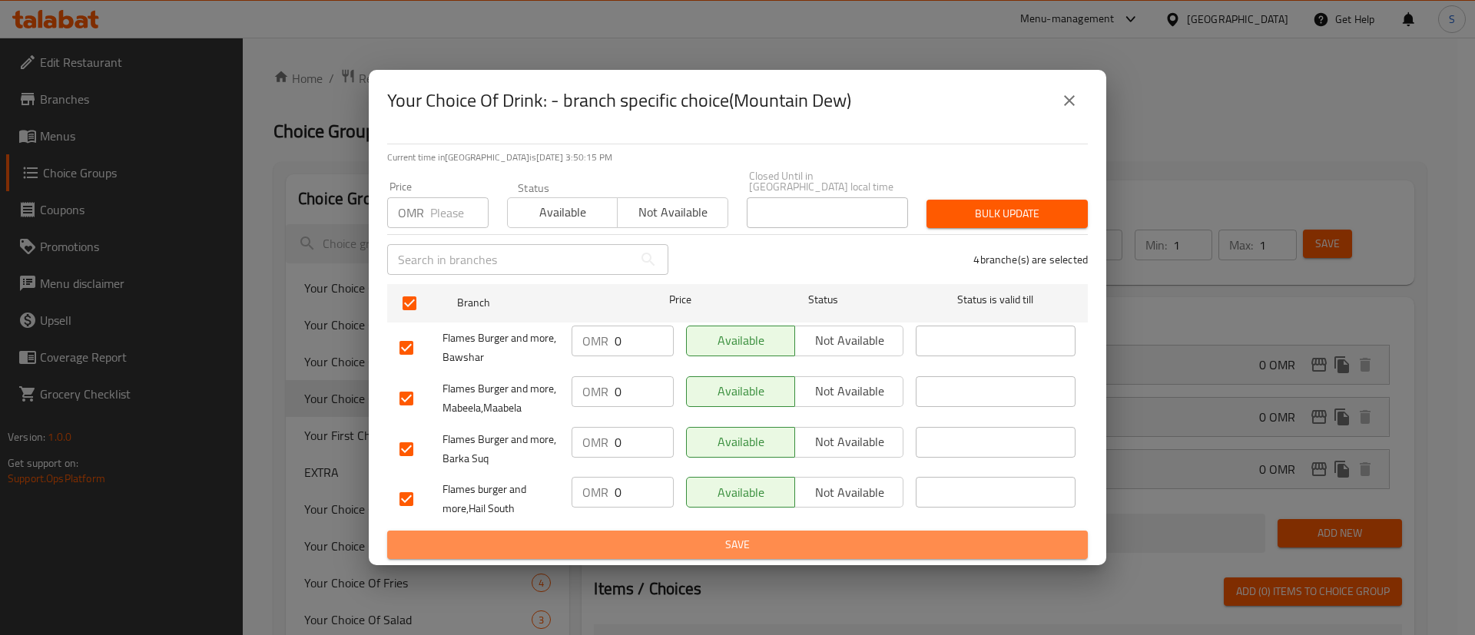
click at [794, 540] on span "Save" at bounding box center [737, 544] width 676 height 19
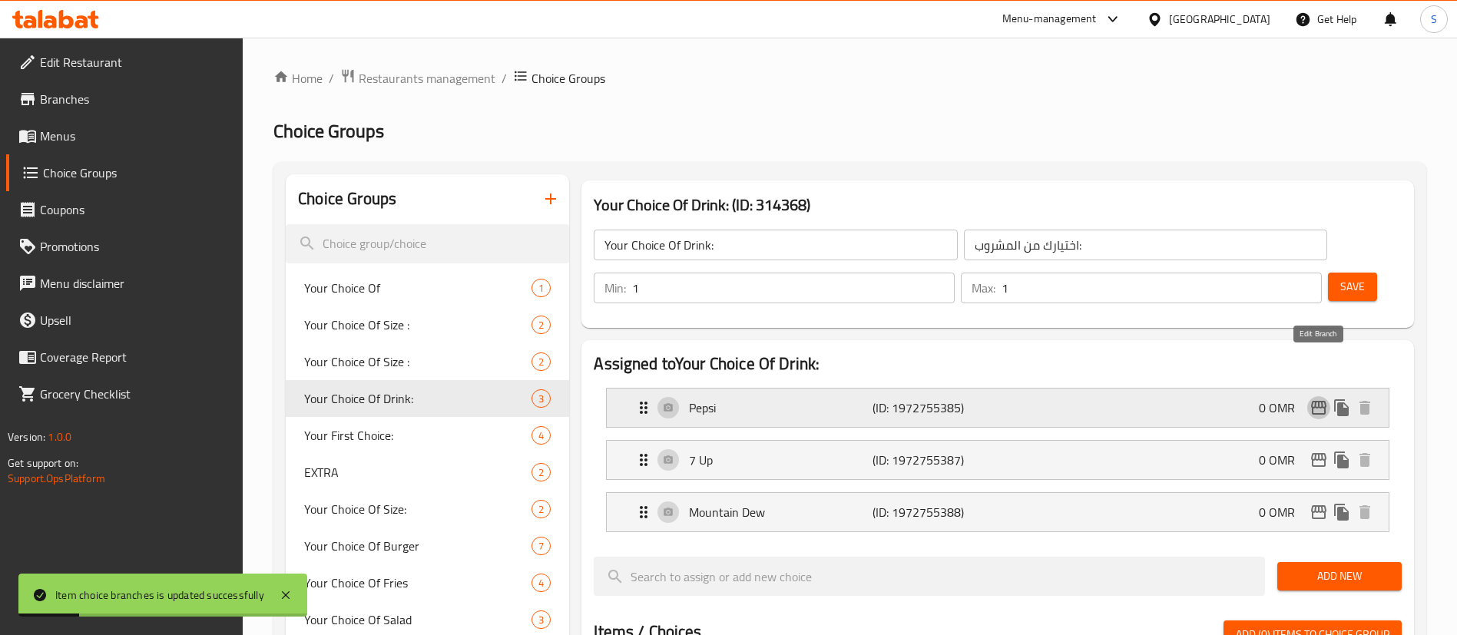
click at [1320, 399] on icon "edit" at bounding box center [1319, 408] width 18 height 18
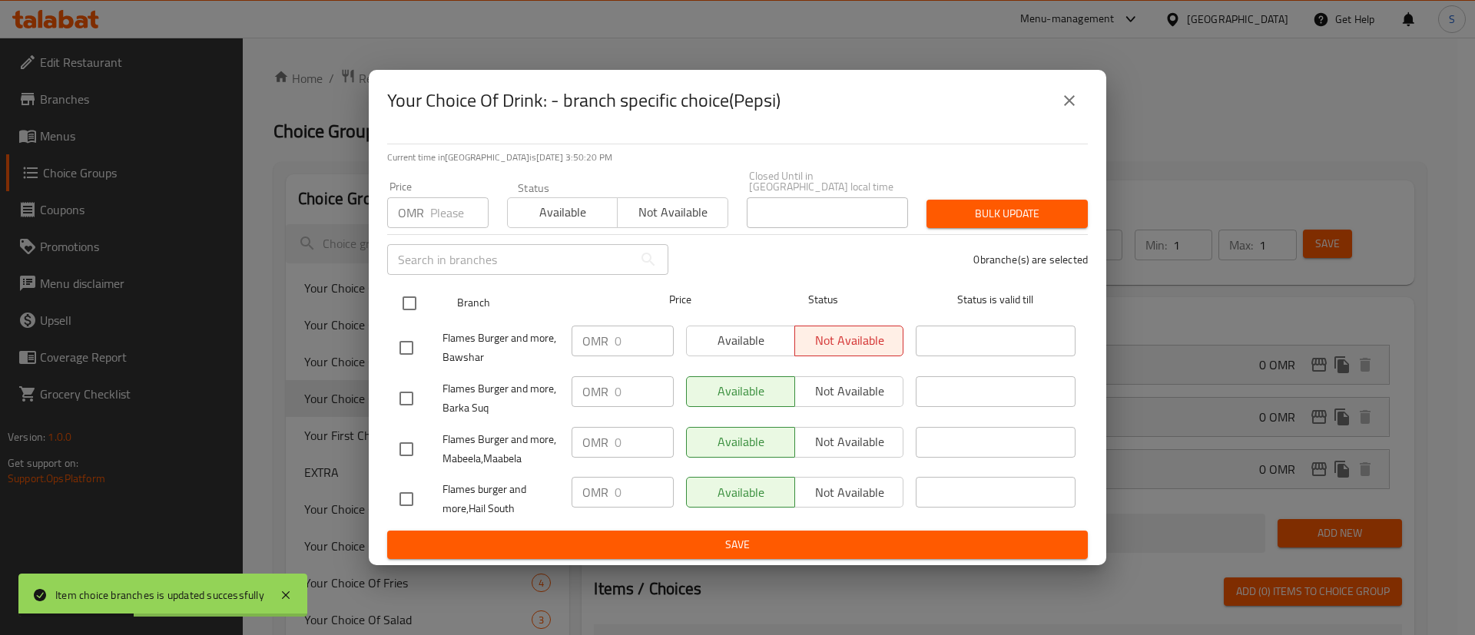
click at [404, 301] on input "checkbox" at bounding box center [409, 303] width 32 height 32
checkbox input "true"
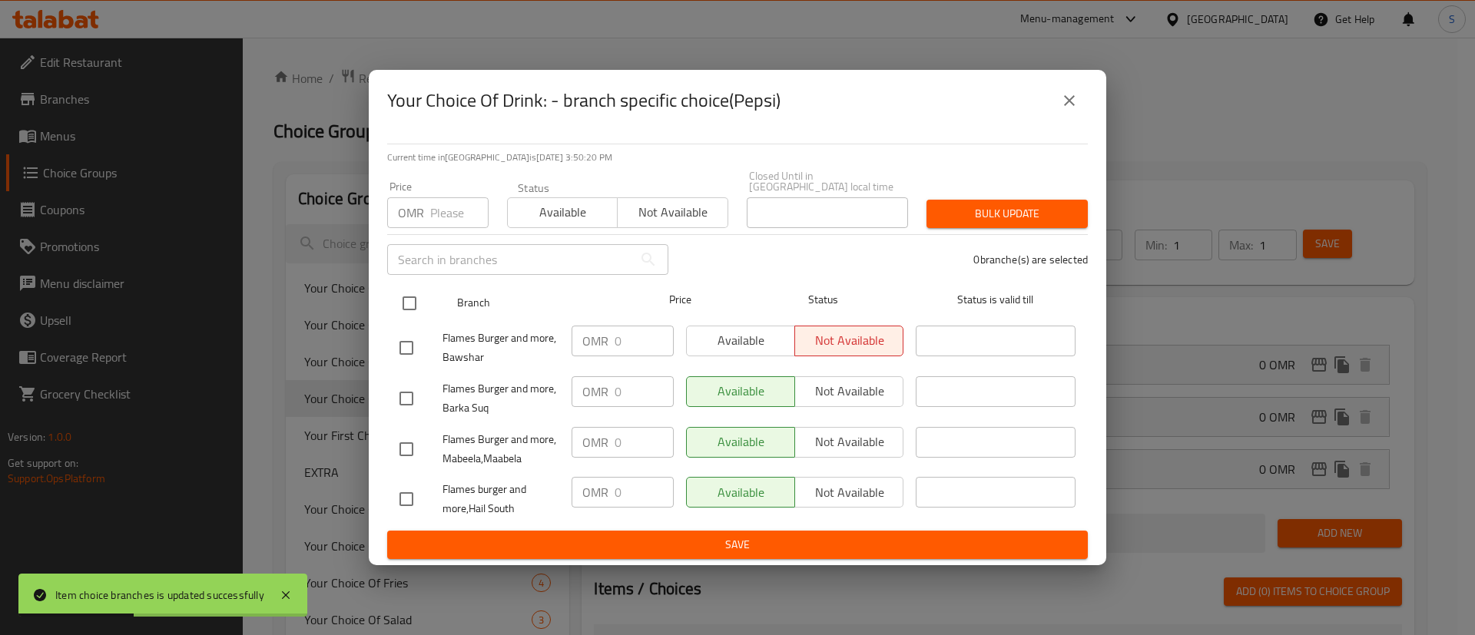
checkbox input "true"
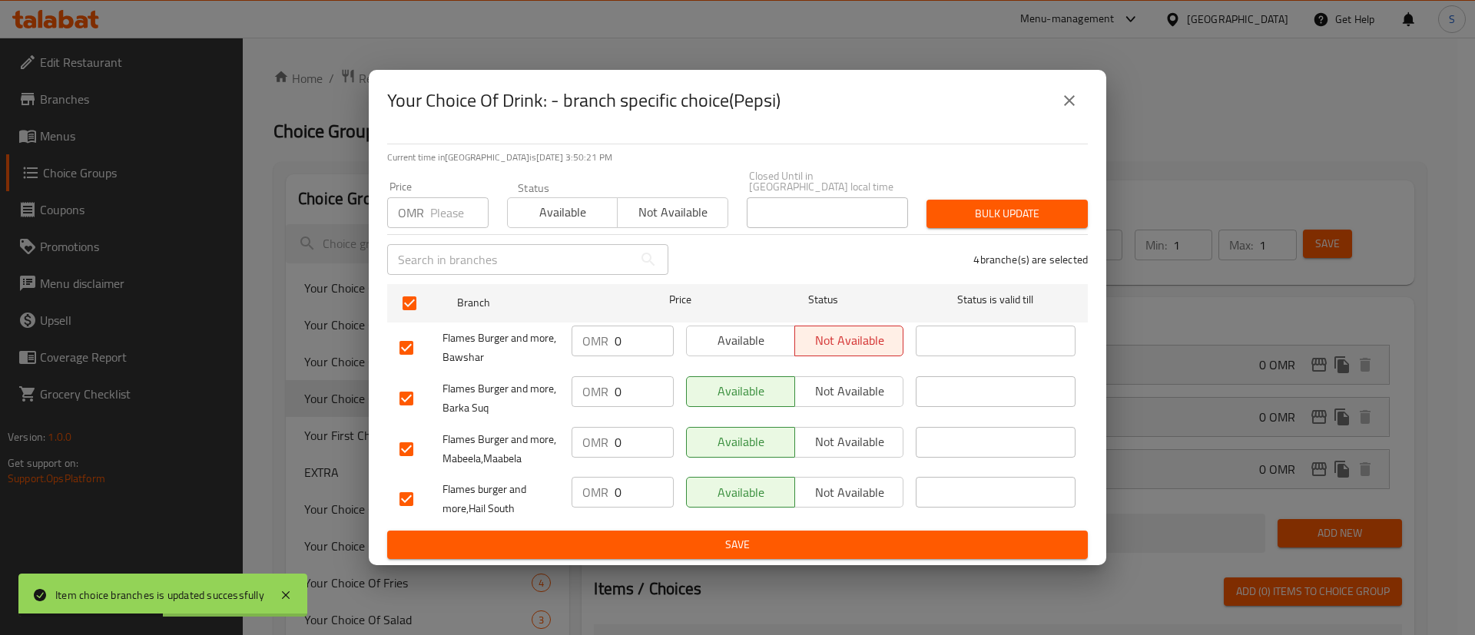
click at [746, 340] on span "Available" at bounding box center [741, 341] width 96 height 22
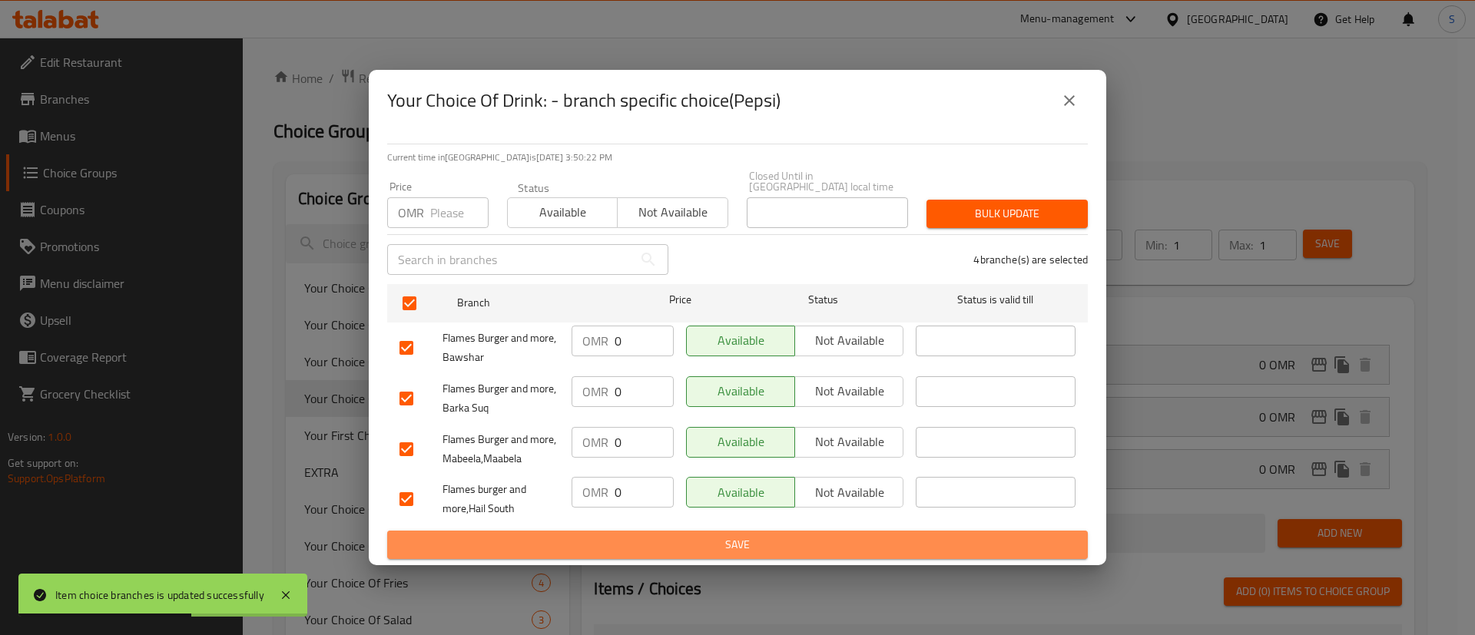
click at [790, 548] on span "Save" at bounding box center [737, 544] width 676 height 19
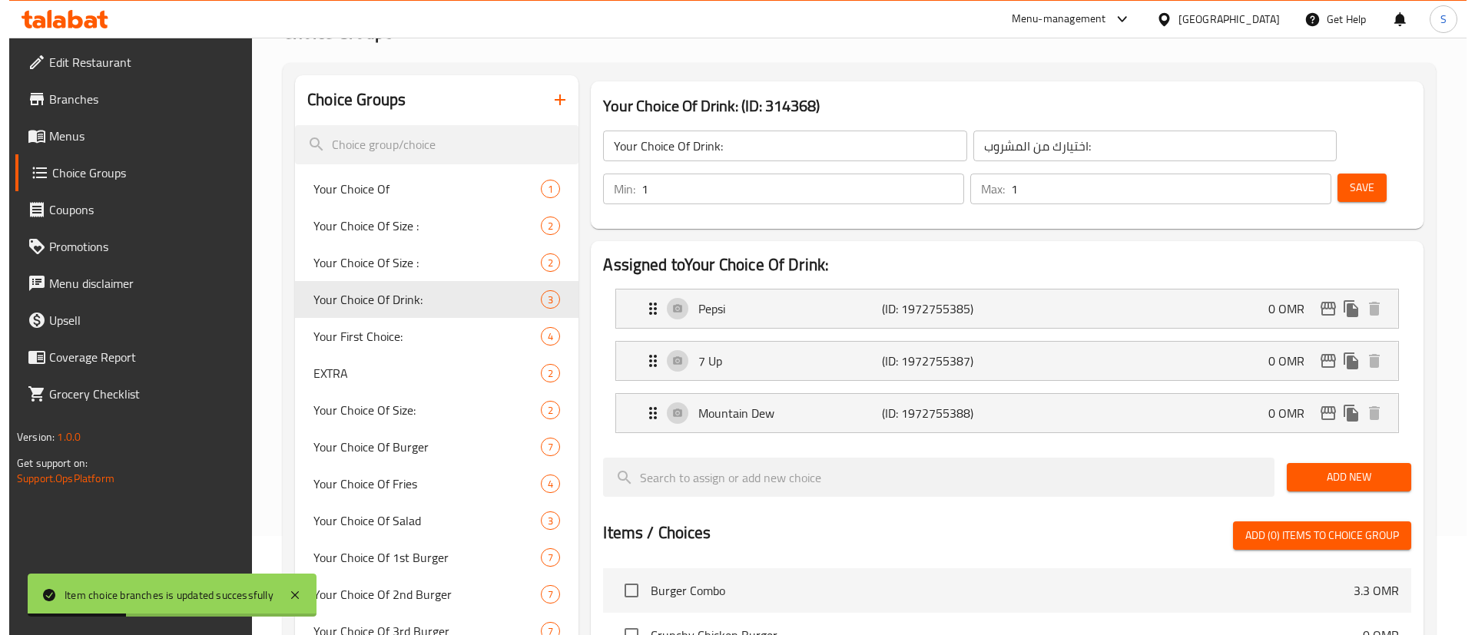
scroll to position [111, 0]
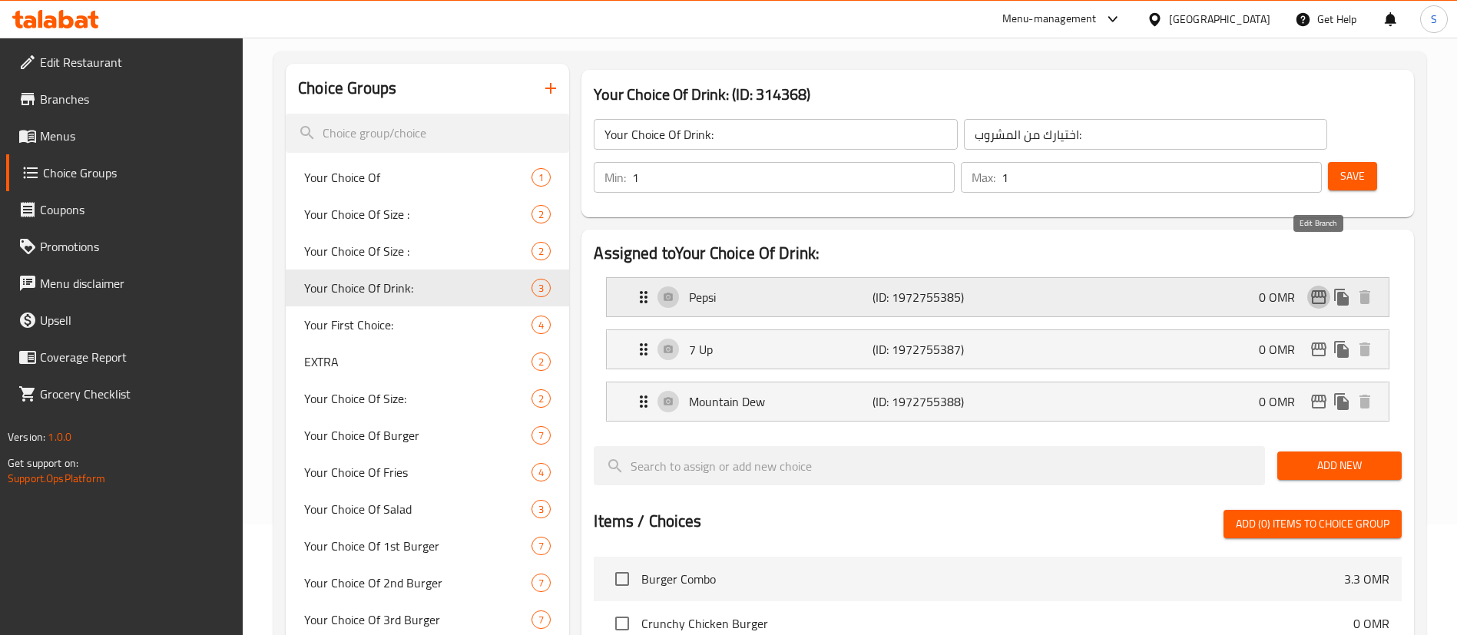
click at [1322, 290] on icon "edit" at bounding box center [1318, 297] width 15 height 14
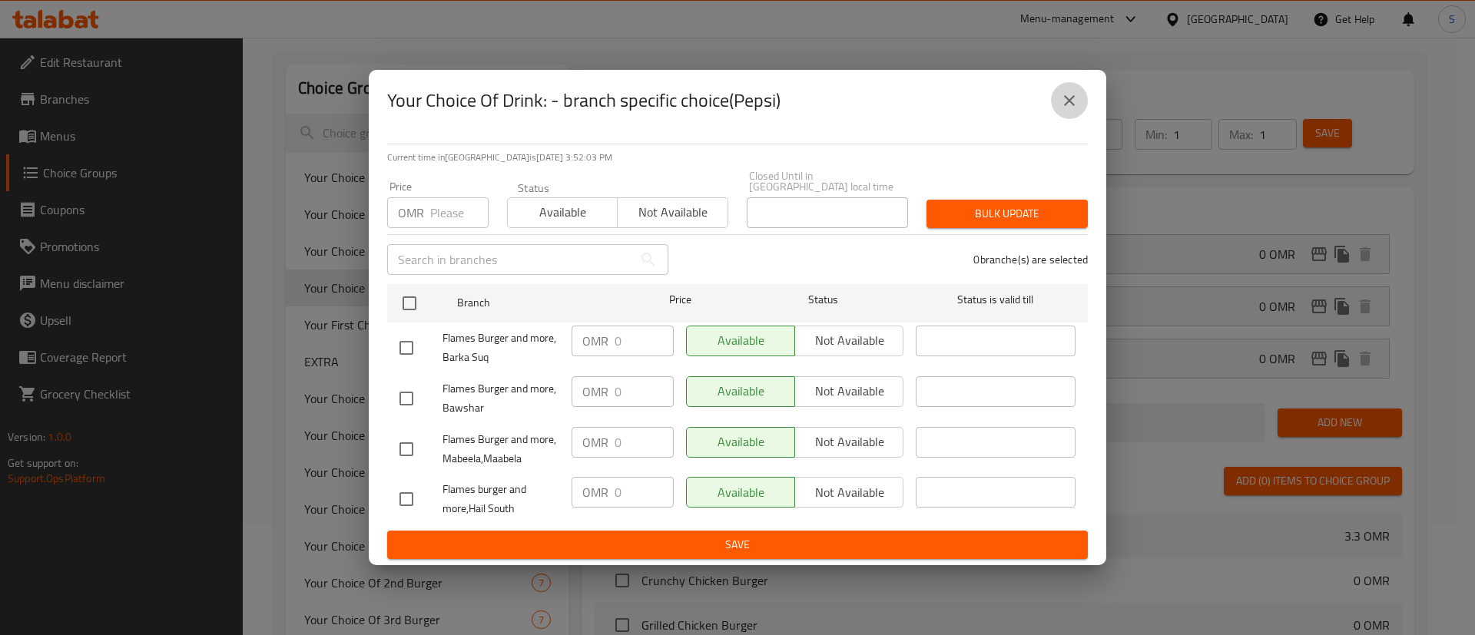
click at [1069, 109] on icon "close" at bounding box center [1069, 100] width 18 height 18
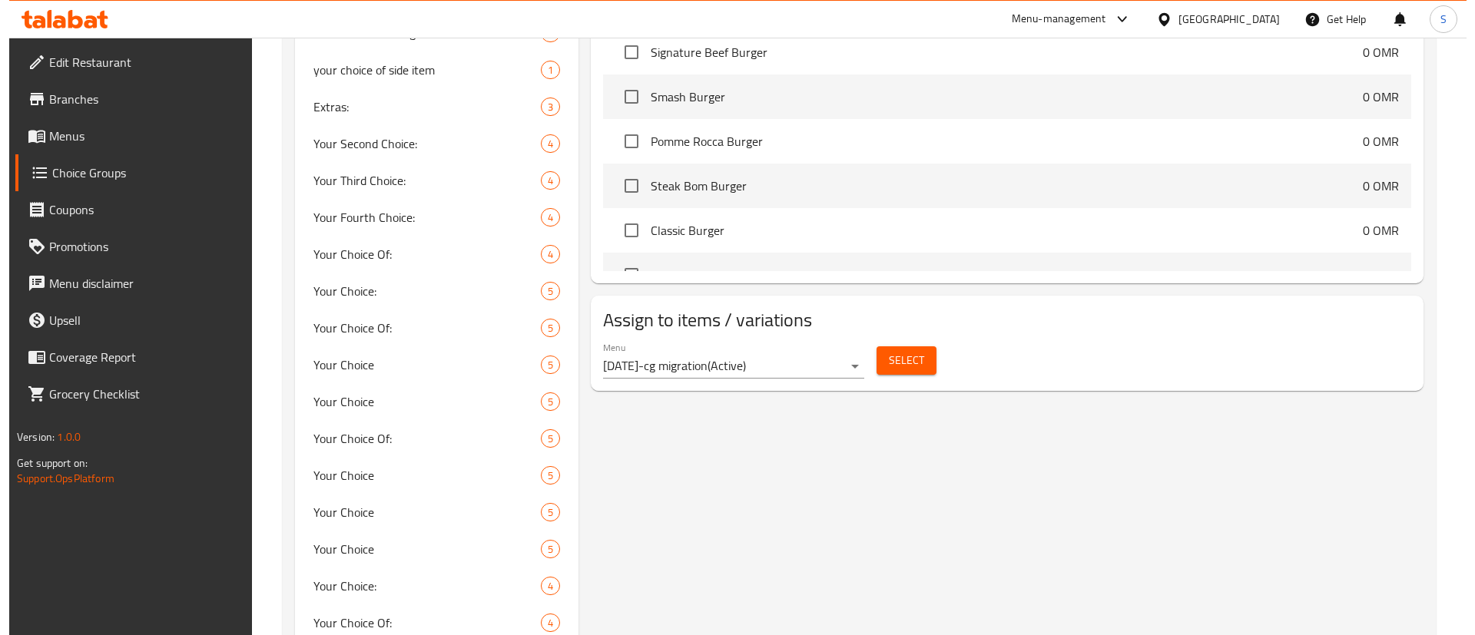
scroll to position [0, 0]
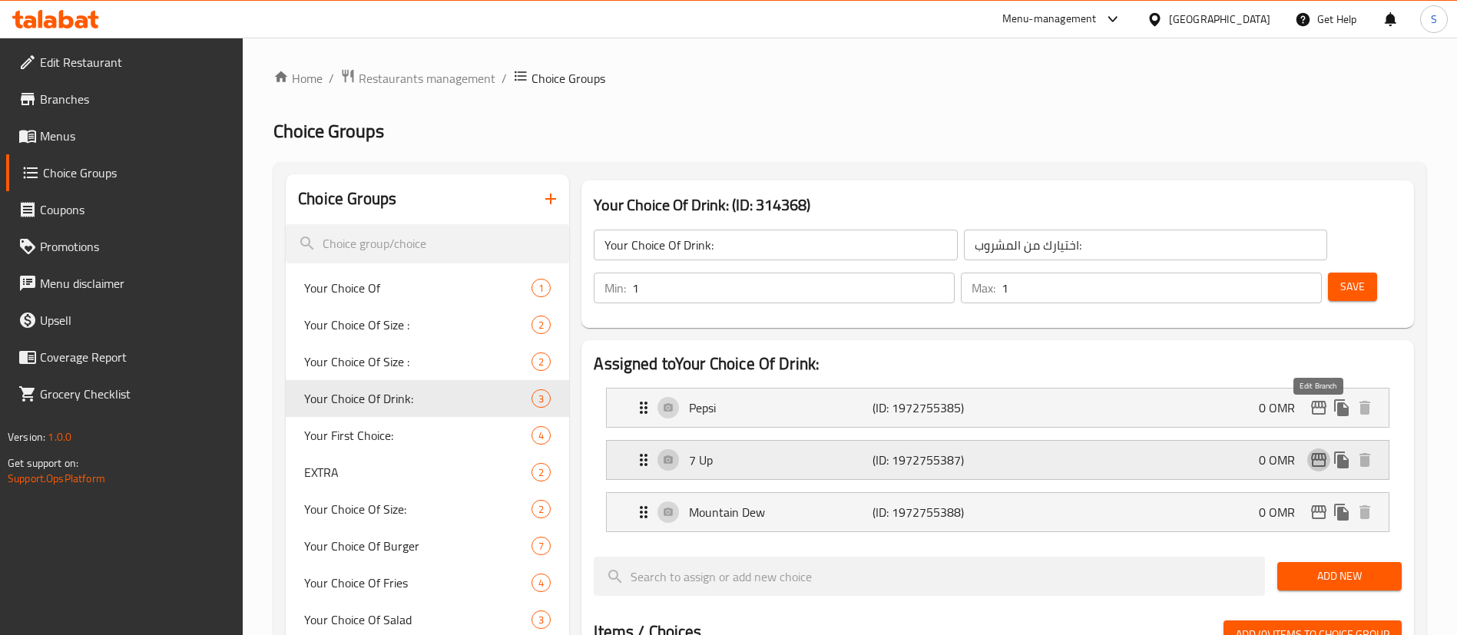
click at [1319, 453] on icon "edit" at bounding box center [1318, 460] width 15 height 14
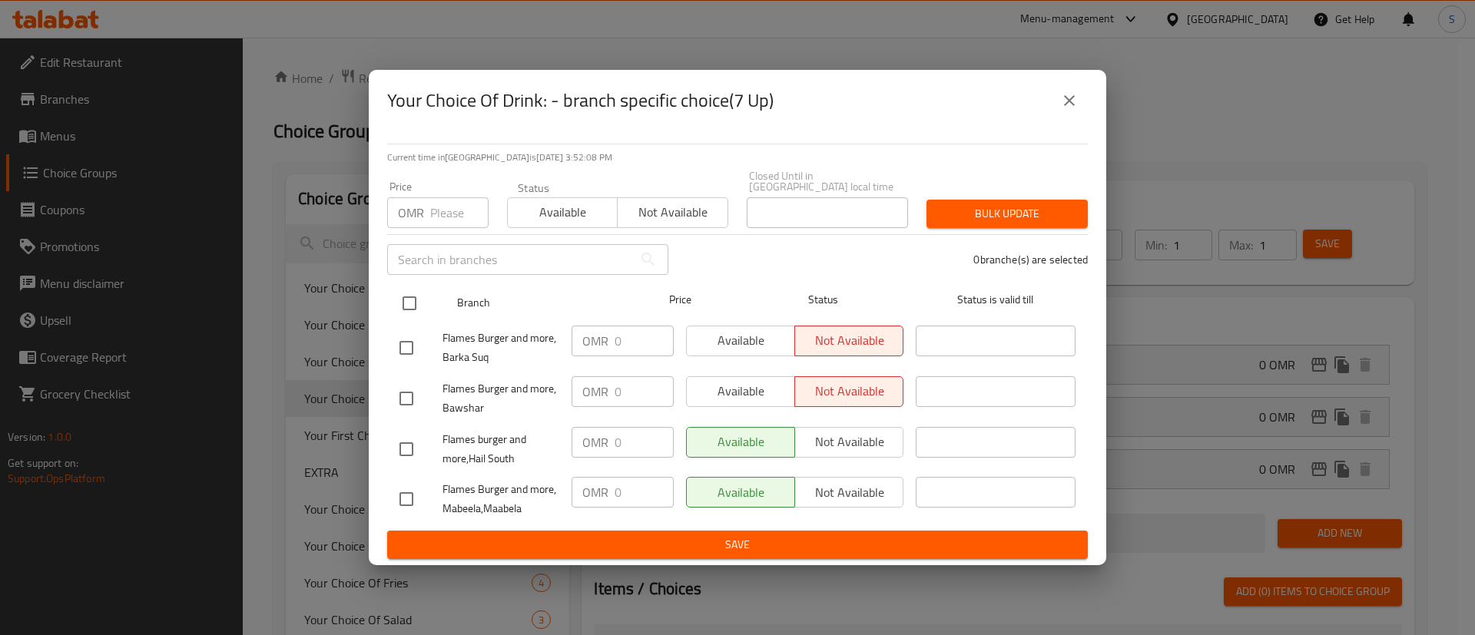
click at [409, 292] on input "checkbox" at bounding box center [409, 303] width 32 height 32
checkbox input "true"
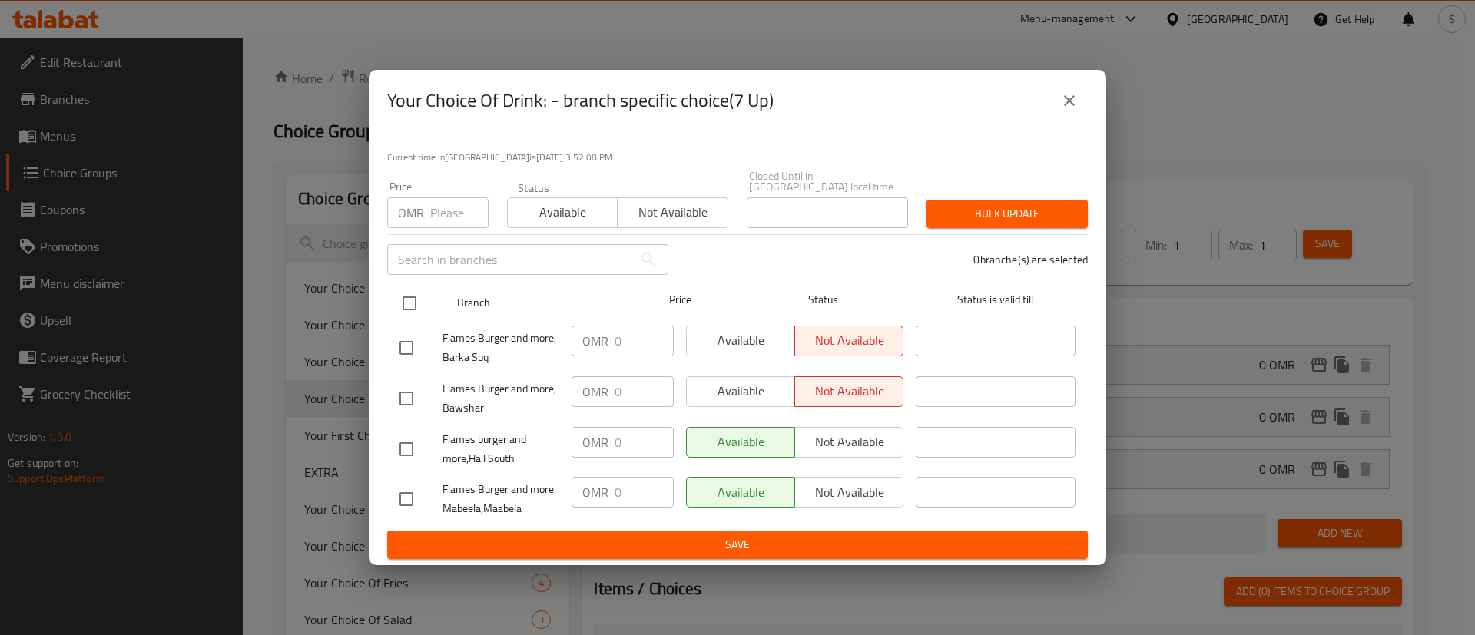
checkbox input "true"
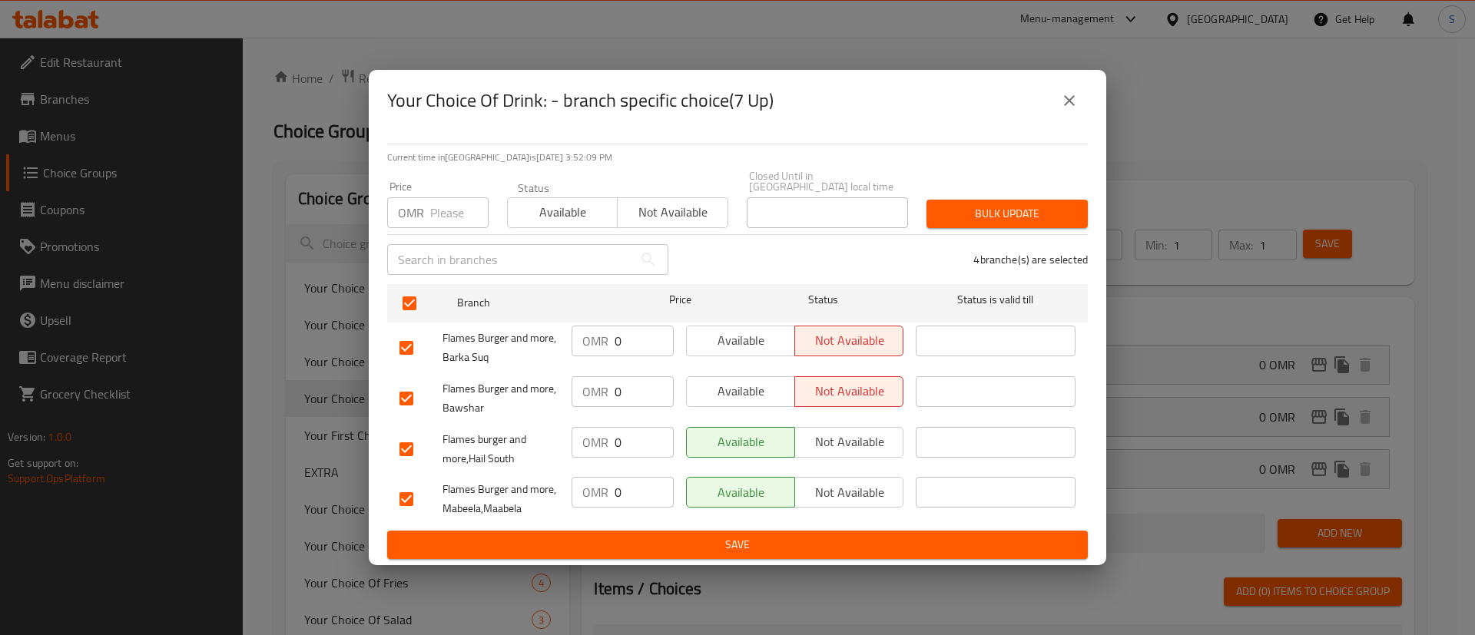
click at [749, 330] on span "Available" at bounding box center [741, 341] width 96 height 22
click at [759, 384] on span "Available" at bounding box center [741, 391] width 96 height 22
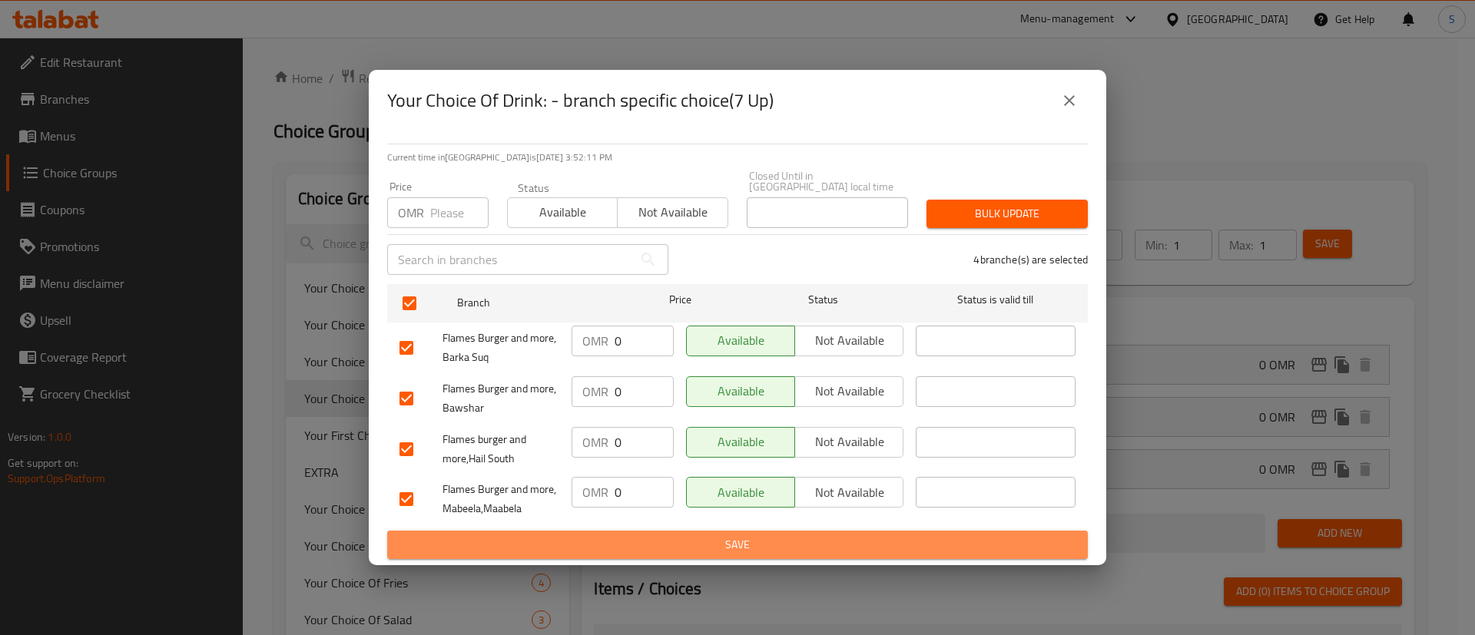
click at [801, 539] on span "Save" at bounding box center [737, 544] width 676 height 19
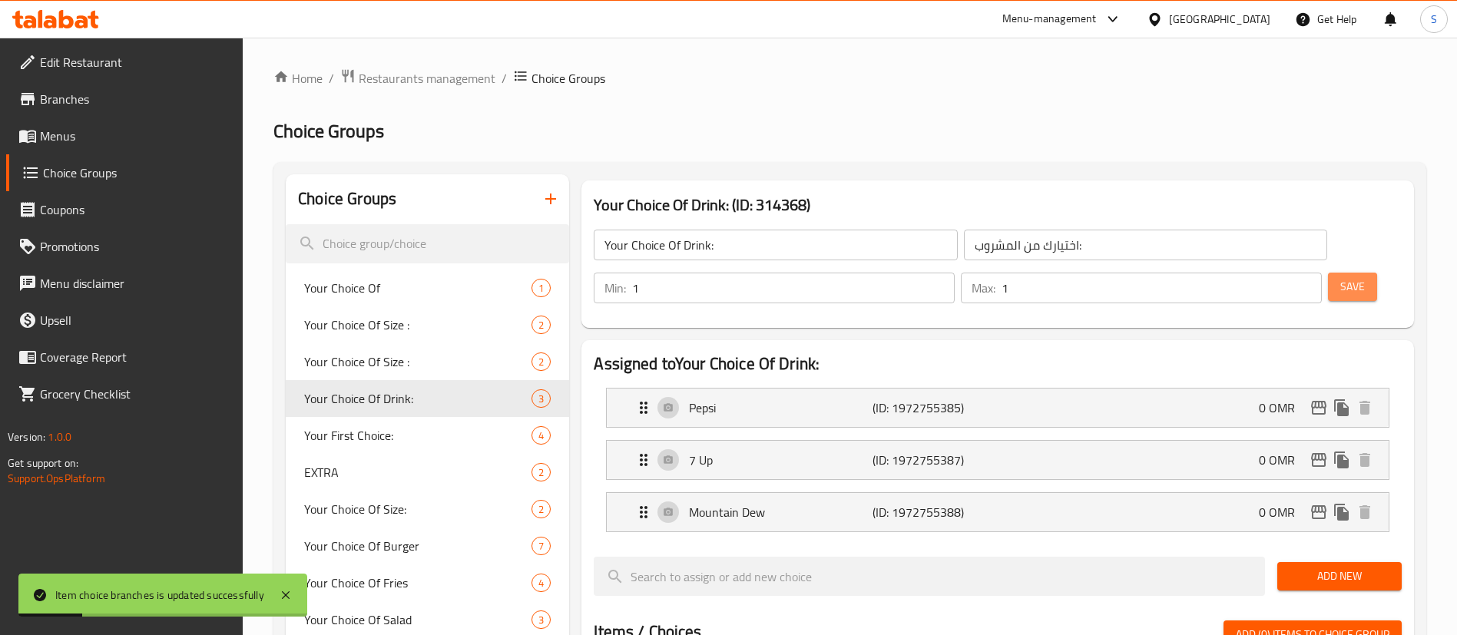
click at [1341, 277] on span "Save" at bounding box center [1353, 286] width 25 height 19
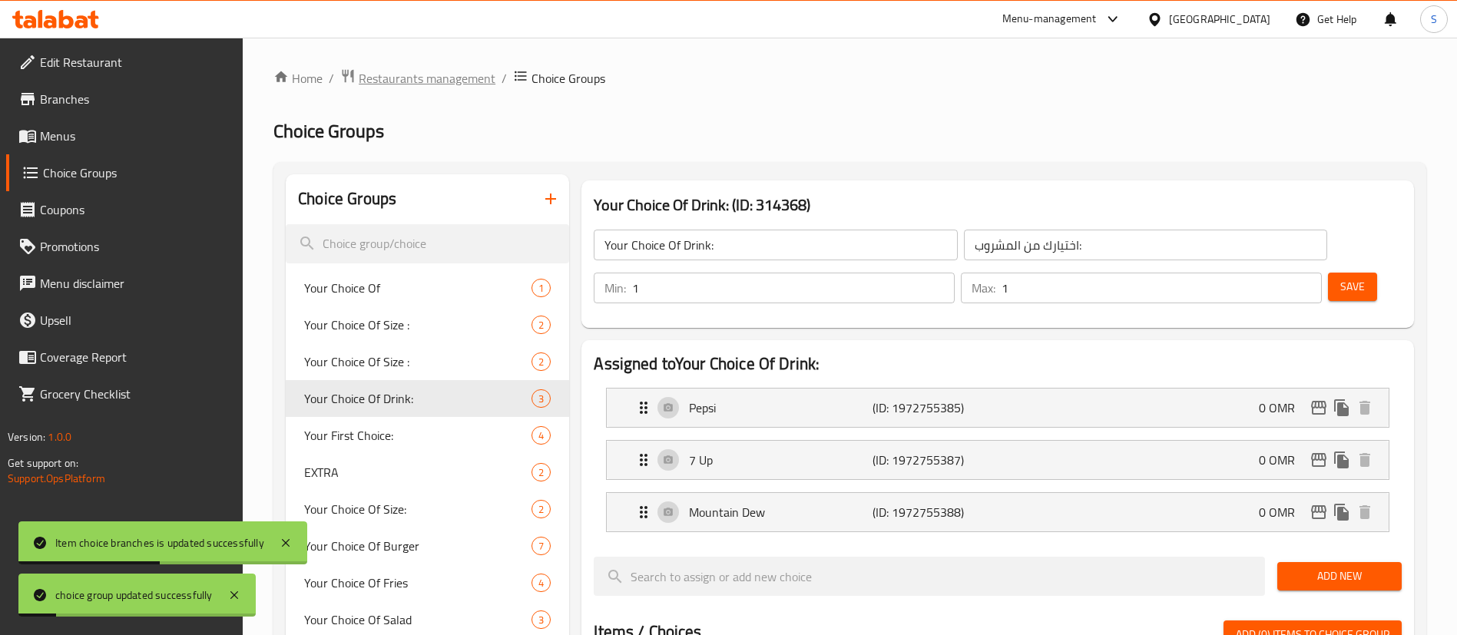
click at [406, 73] on span "Restaurants management" at bounding box center [427, 78] width 137 height 18
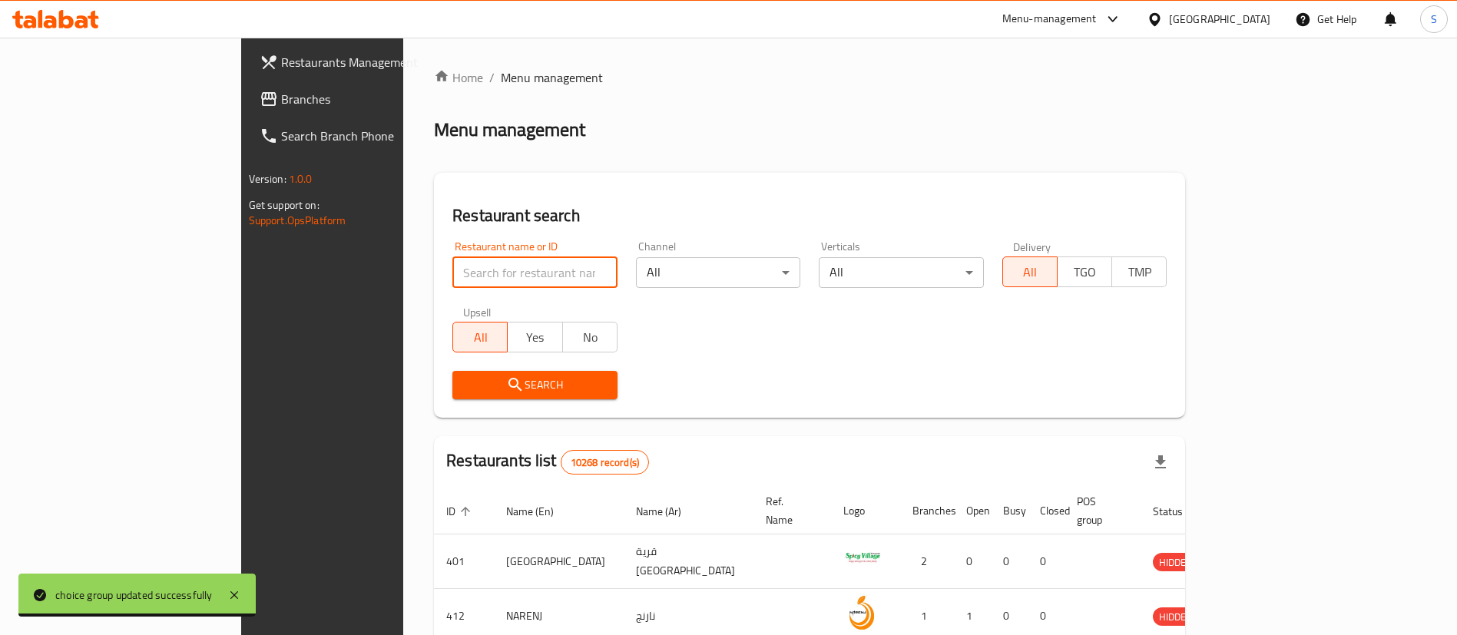
click at [463, 263] on input "search" at bounding box center [534, 272] width 165 height 31
paste input "17247"
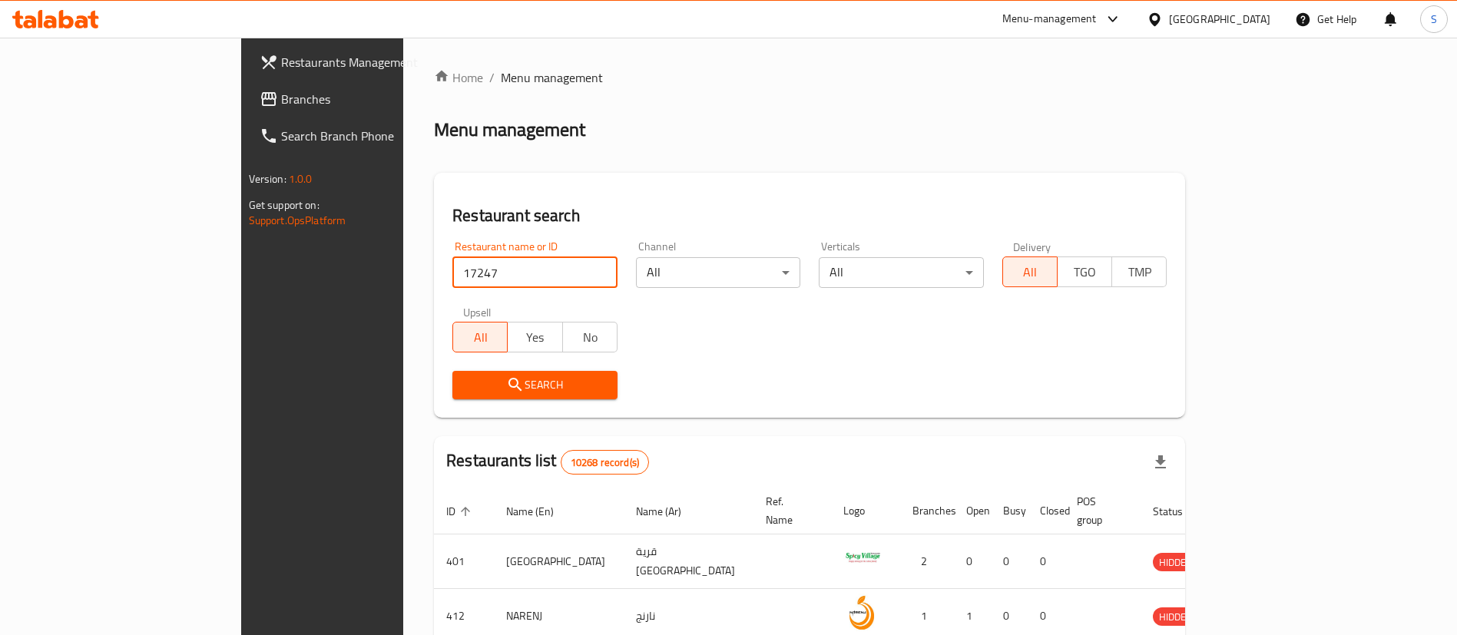
type input "17247"
click button "Search" at bounding box center [534, 385] width 165 height 28
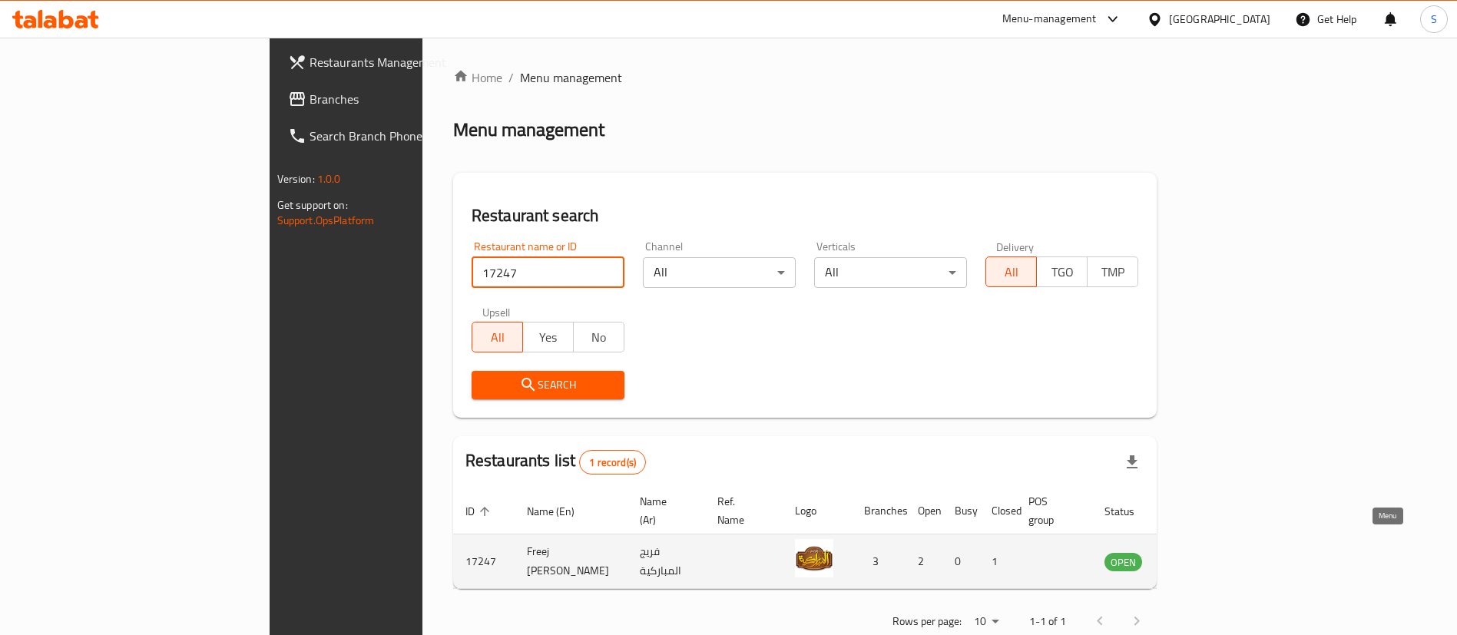
click at [1204, 552] on icon "enhanced table" at bounding box center [1194, 561] width 18 height 18
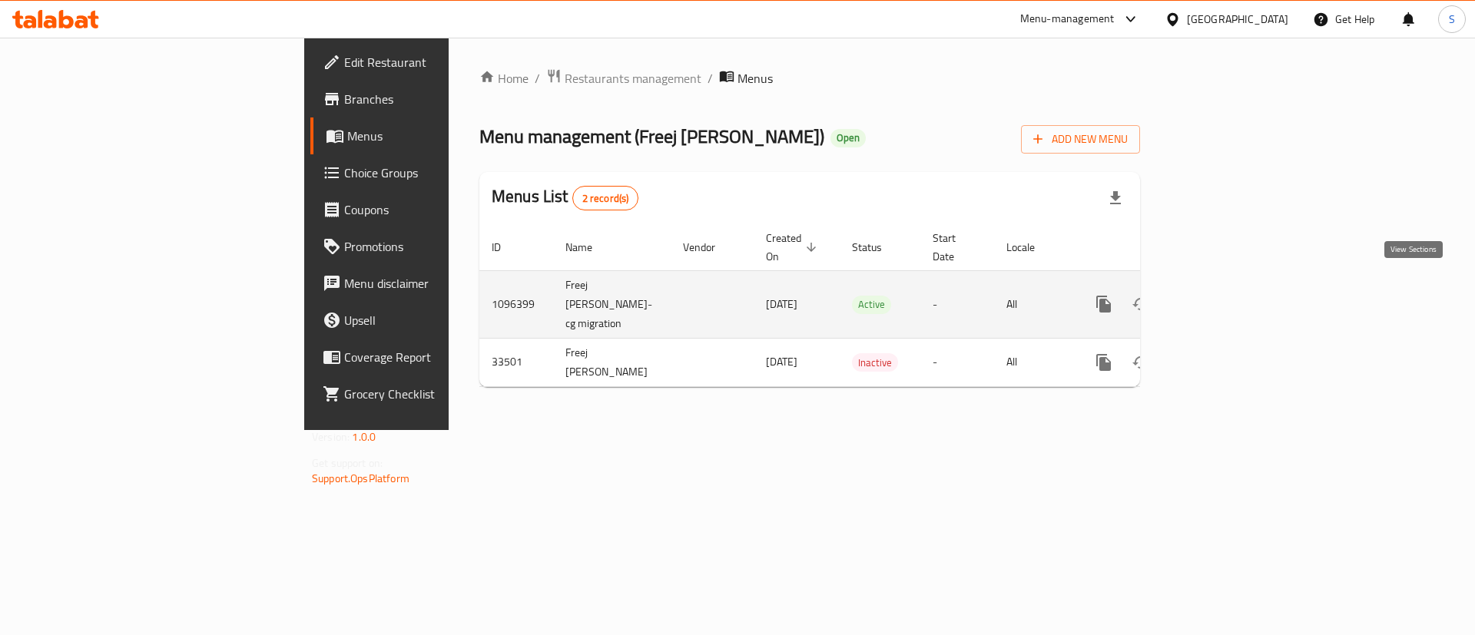
click at [1221, 297] on icon "enhanced table" at bounding box center [1215, 304] width 14 height 14
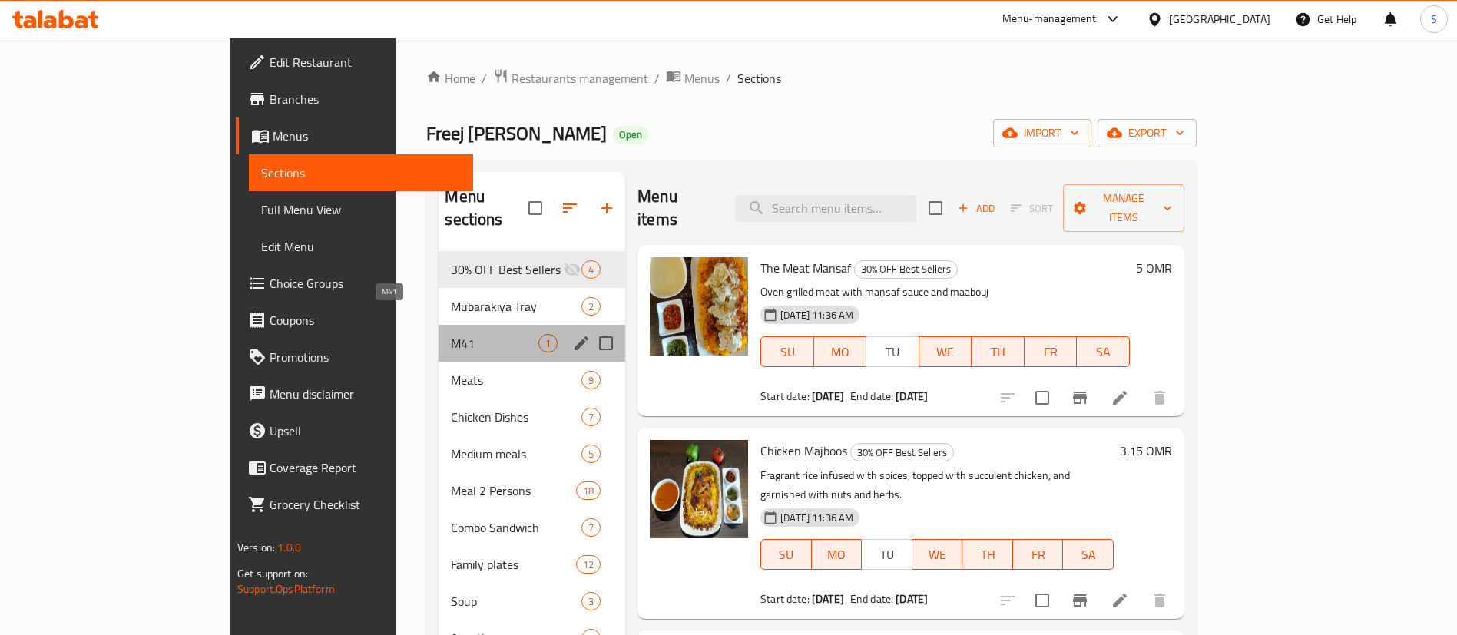
drag, startPoint x: 334, startPoint y: 312, endPoint x: 810, endPoint y: 218, distance: 485.4
click at [451, 334] on span "M41" at bounding box center [495, 343] width 88 height 18
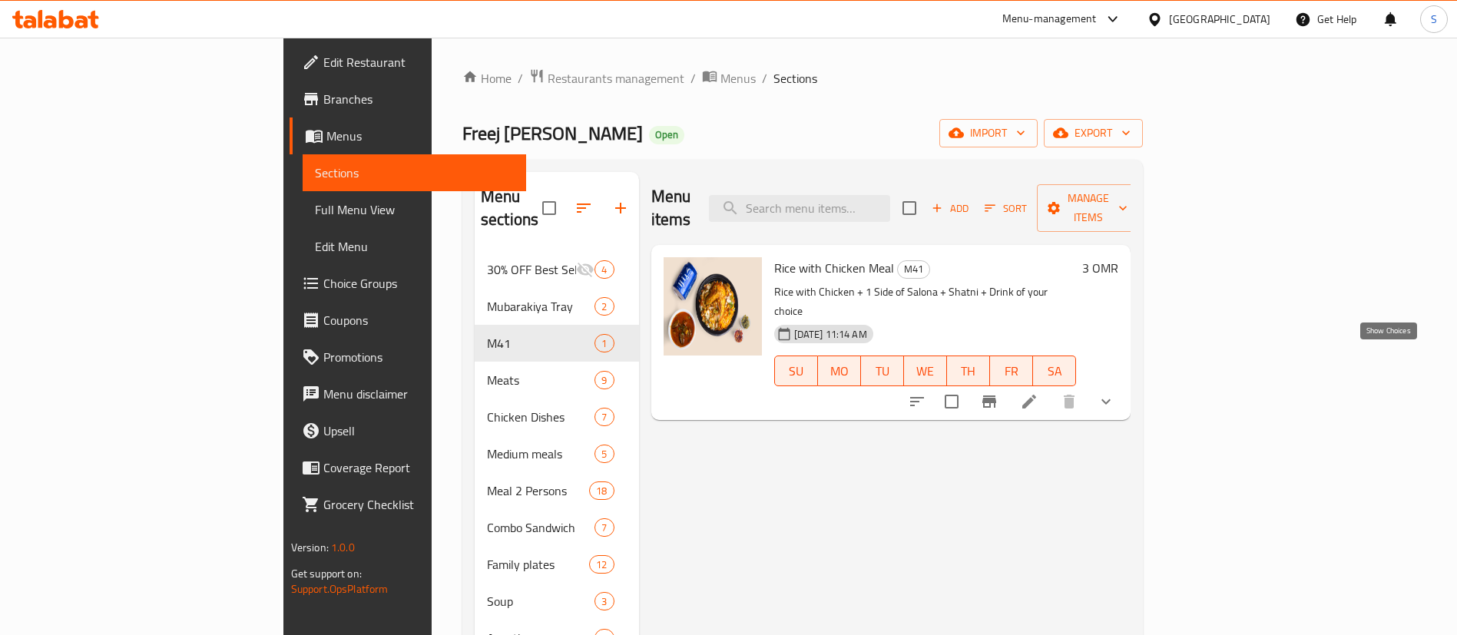
click at [1115, 393] on icon "show more" at bounding box center [1106, 402] width 18 height 18
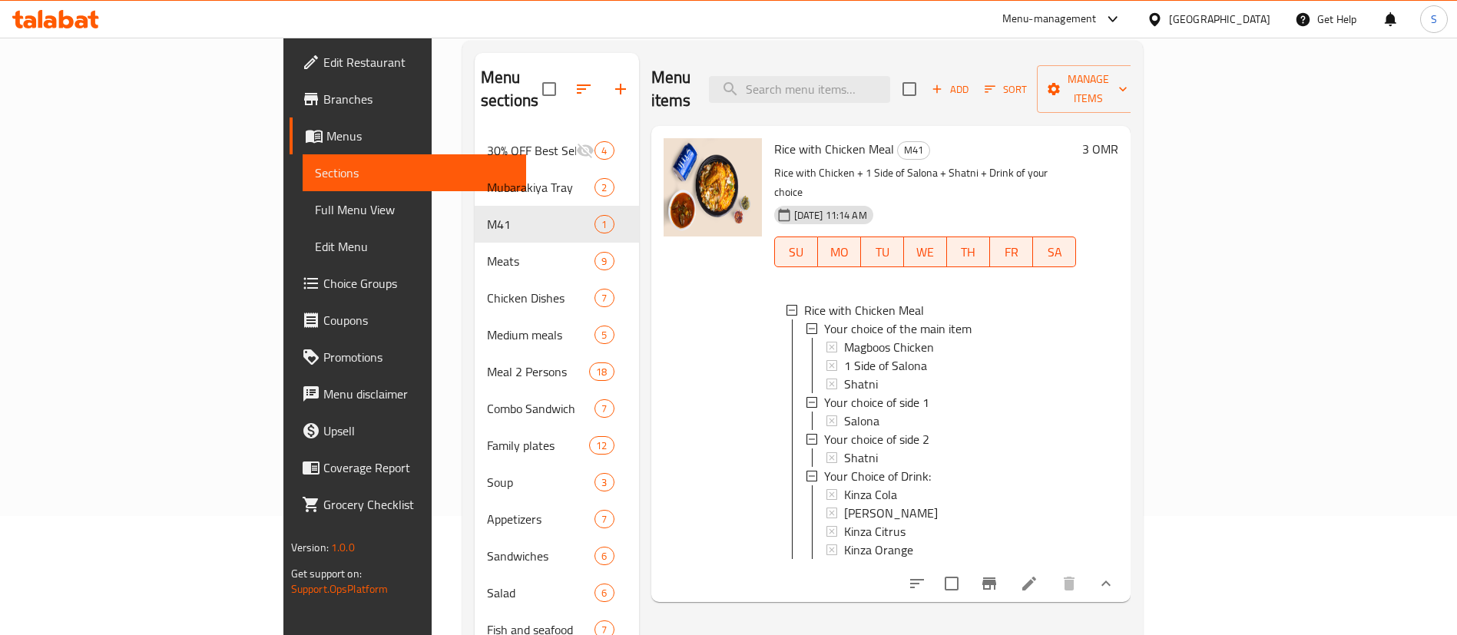
scroll to position [122, 0]
click at [844, 353] on span "1 Side of Salona" at bounding box center [885, 362] width 83 height 18
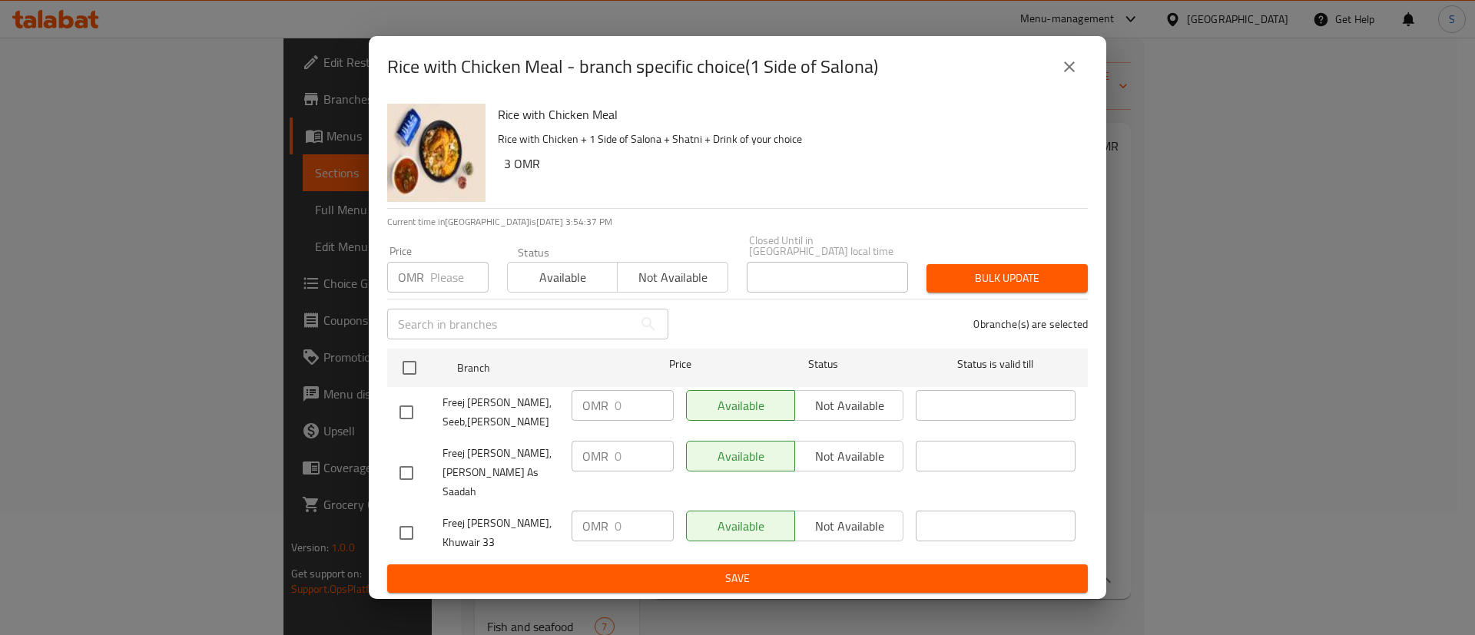
click at [1071, 76] on icon "close" at bounding box center [1069, 67] width 18 height 18
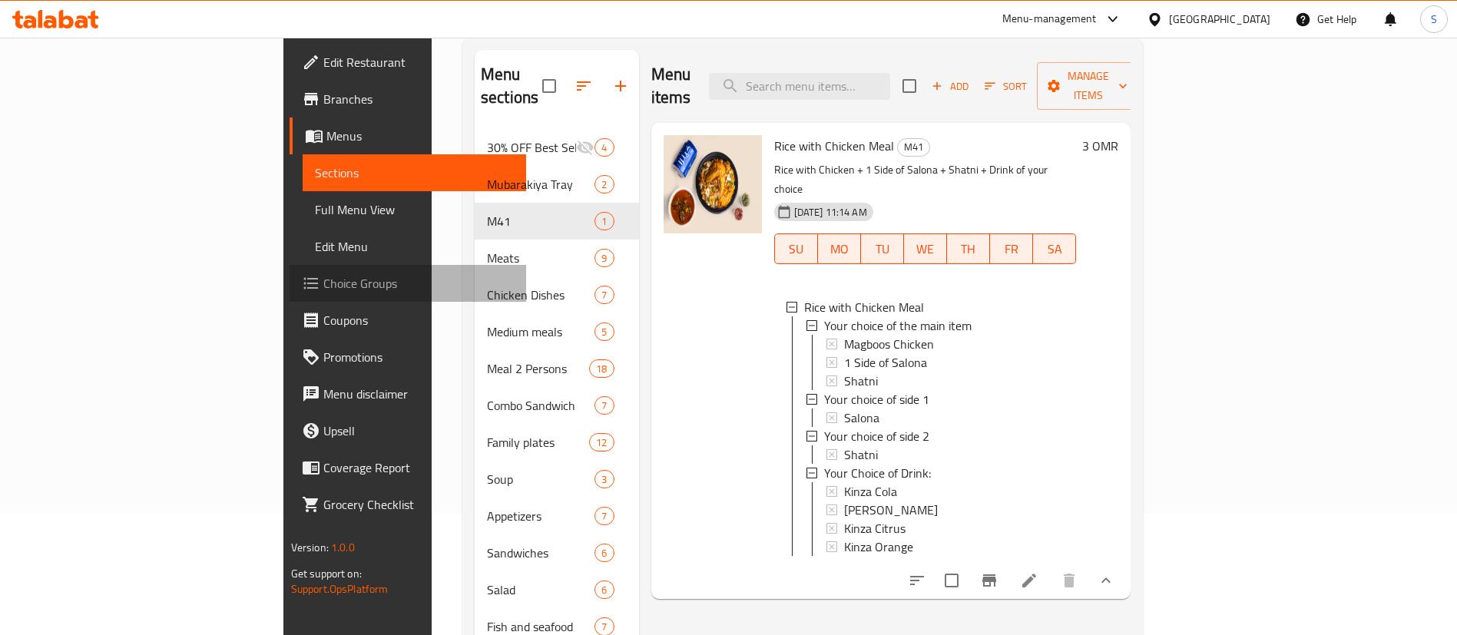
click at [323, 280] on span "Choice Groups" at bounding box center [418, 283] width 191 height 18
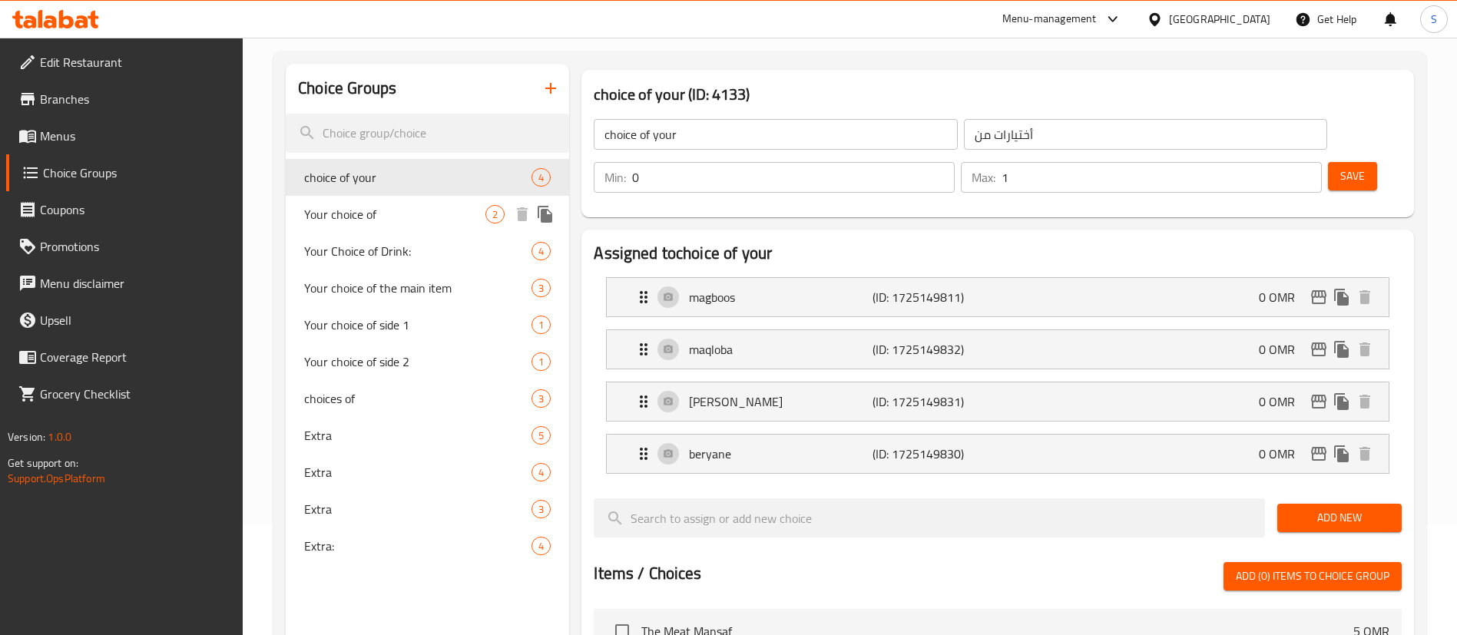
scroll to position [114, 0]
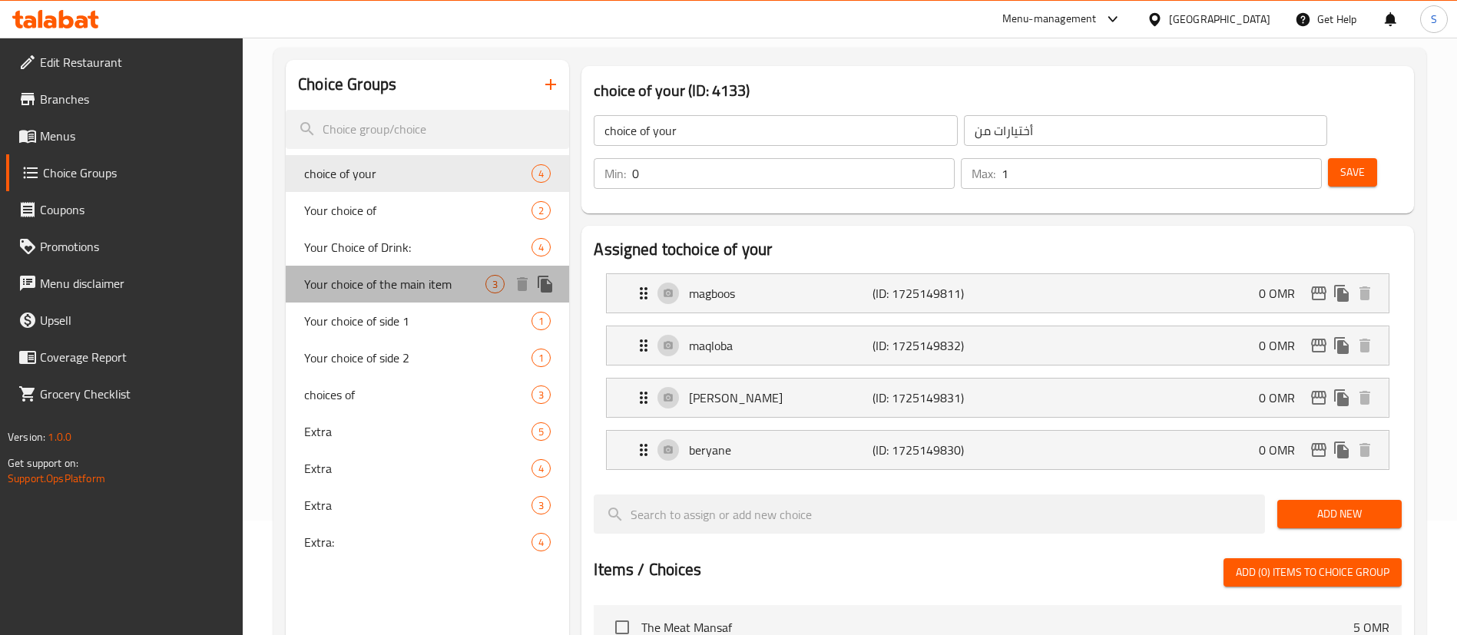
click at [439, 285] on span "Your choice of the main item" at bounding box center [394, 284] width 181 height 18
type input "Your choice of the main item"
type input "اختيارك للطبق الرئيسي"
type input "1"
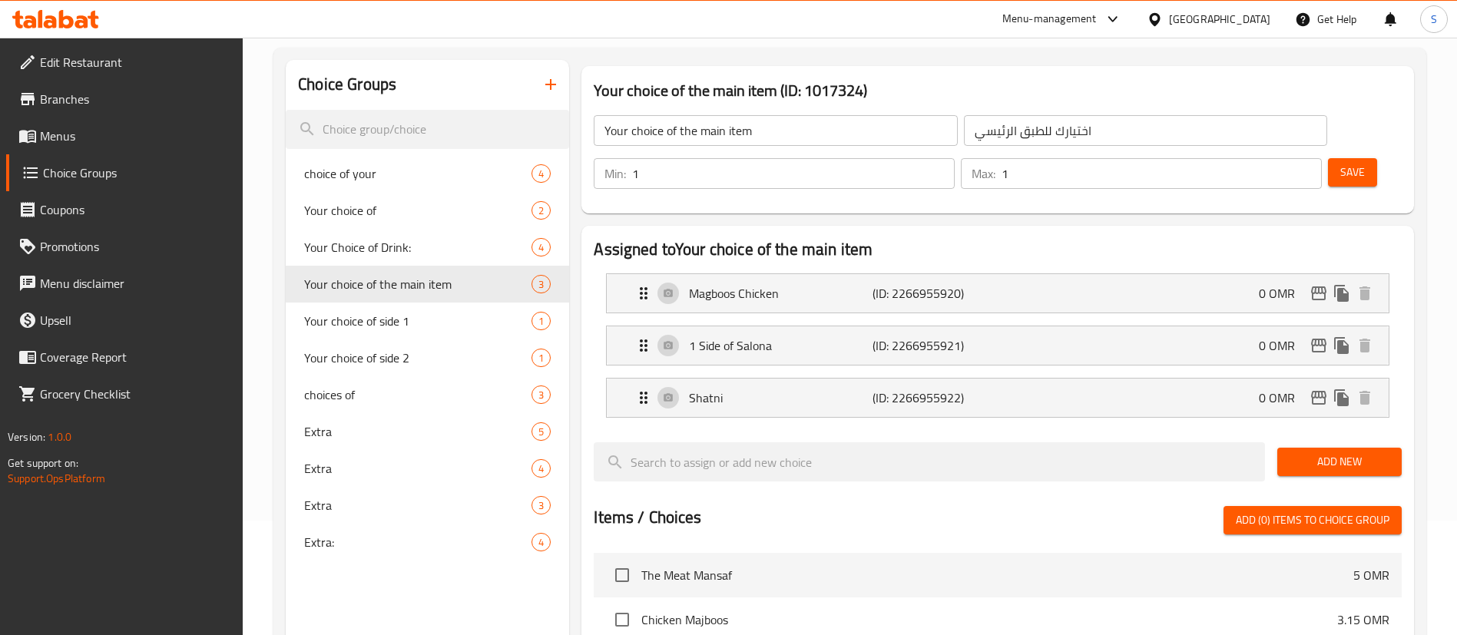
click at [1191, 320] on li "1 Side of Salona (ID: 2266955921) 0 OMR Name (En) 1 Side of Salona Name (En) Na…" at bounding box center [998, 346] width 808 height 52
click at [1208, 326] on div "1 Side of Salona (ID: 2266955921) 0 OMR" at bounding box center [1003, 345] width 736 height 38
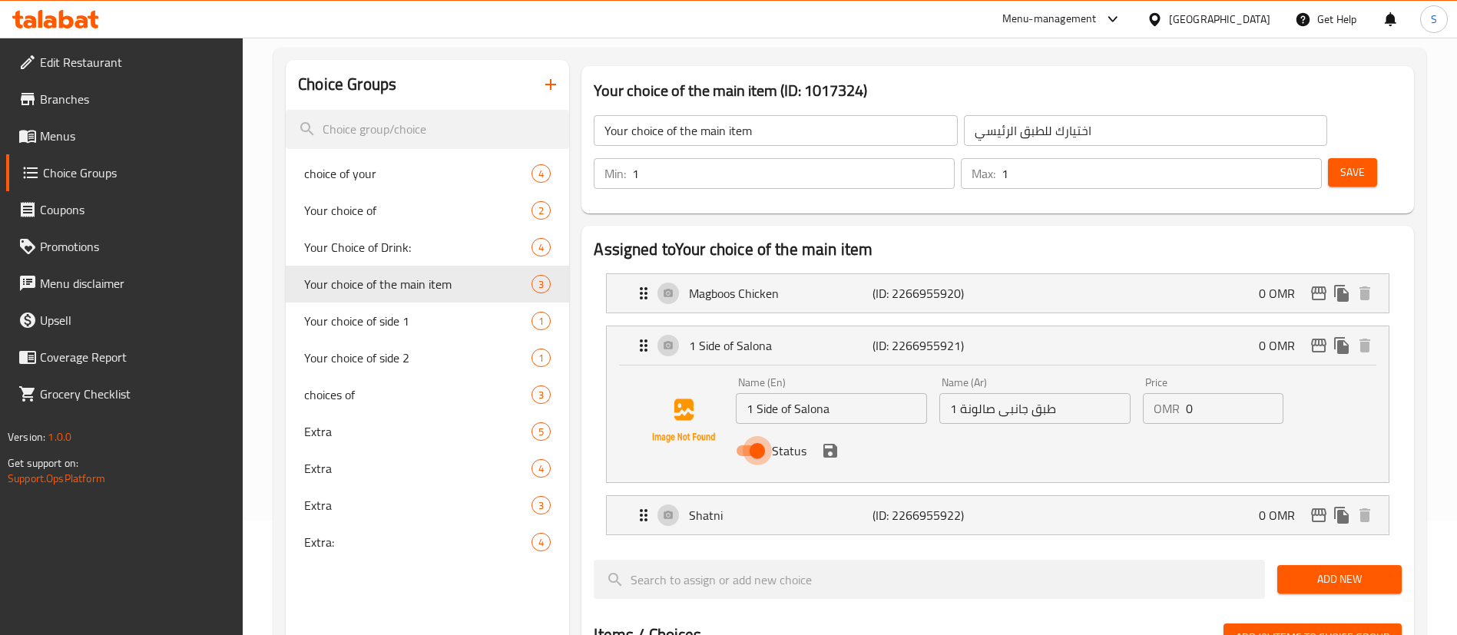
click at [753, 436] on input "Status" at bounding box center [758, 450] width 88 height 29
checkbox input "false"
click at [832, 444] on icon "save" at bounding box center [831, 451] width 14 height 14
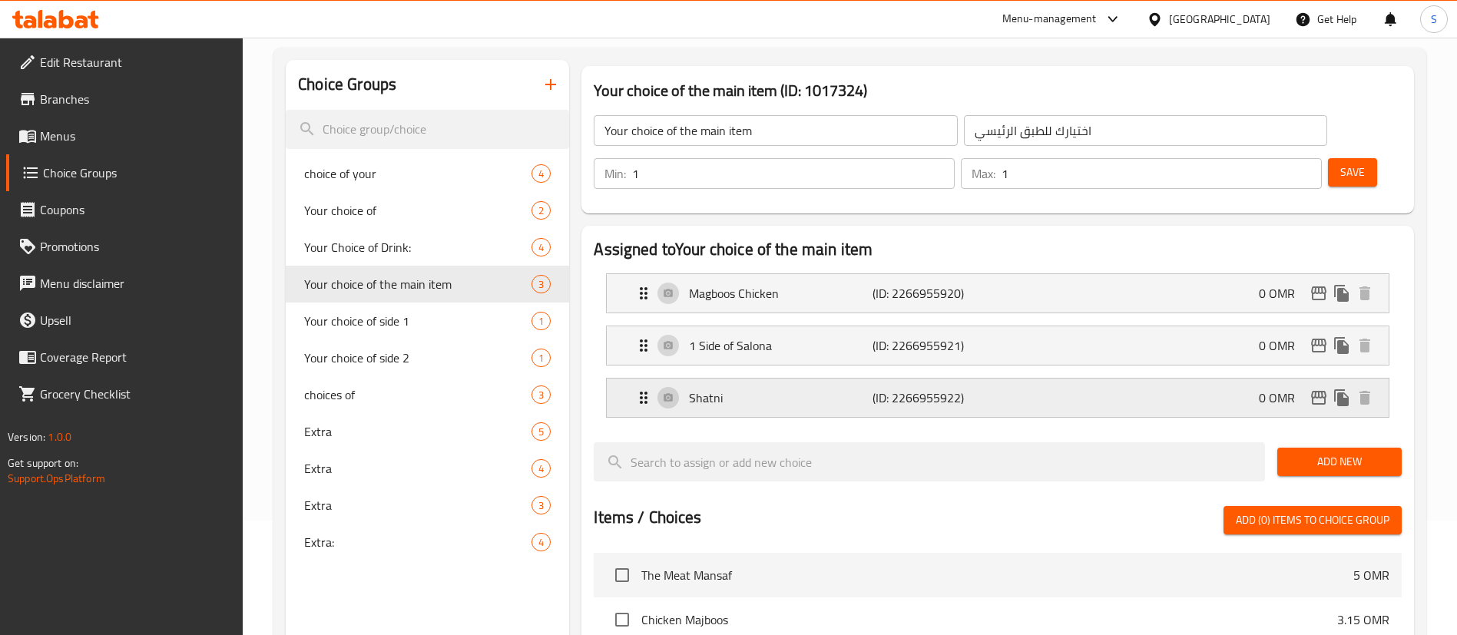
click at [827, 389] on p "Shatni" at bounding box center [780, 398] width 183 height 18
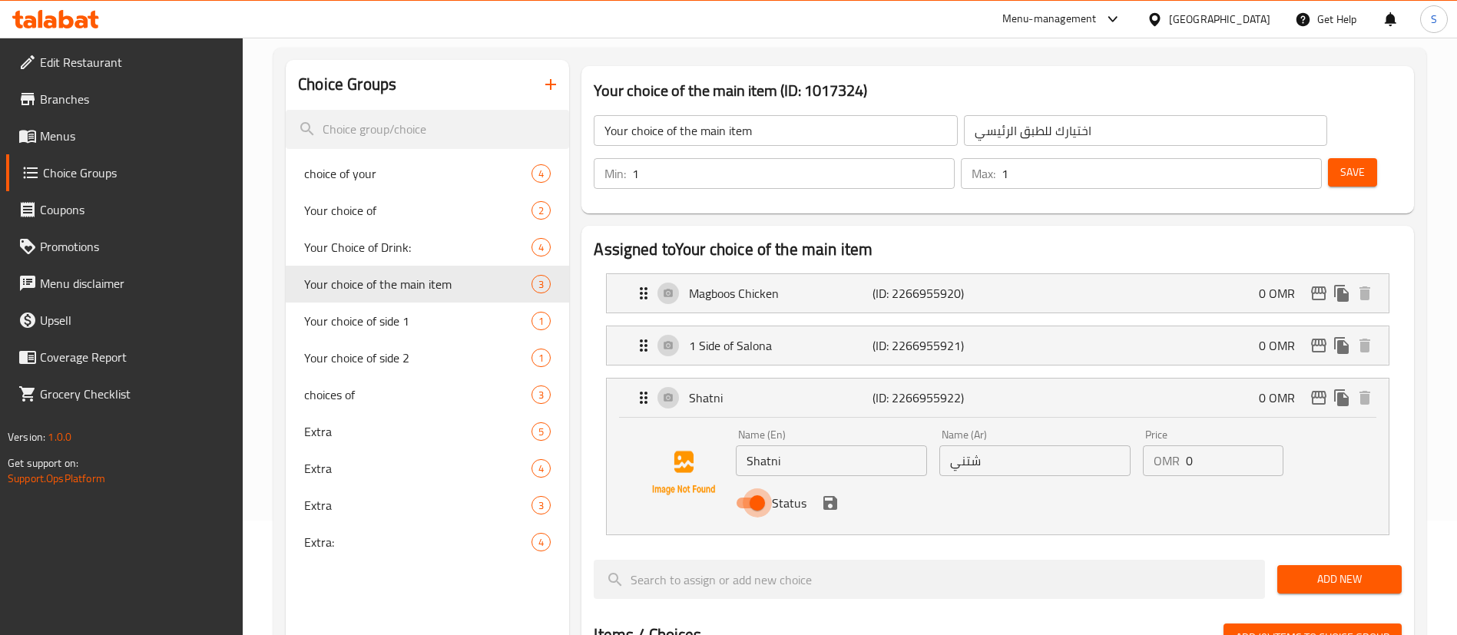
click at [755, 489] on input "Status" at bounding box center [758, 503] width 88 height 29
checkbox input "false"
click at [824, 496] on icon "save" at bounding box center [831, 503] width 14 height 14
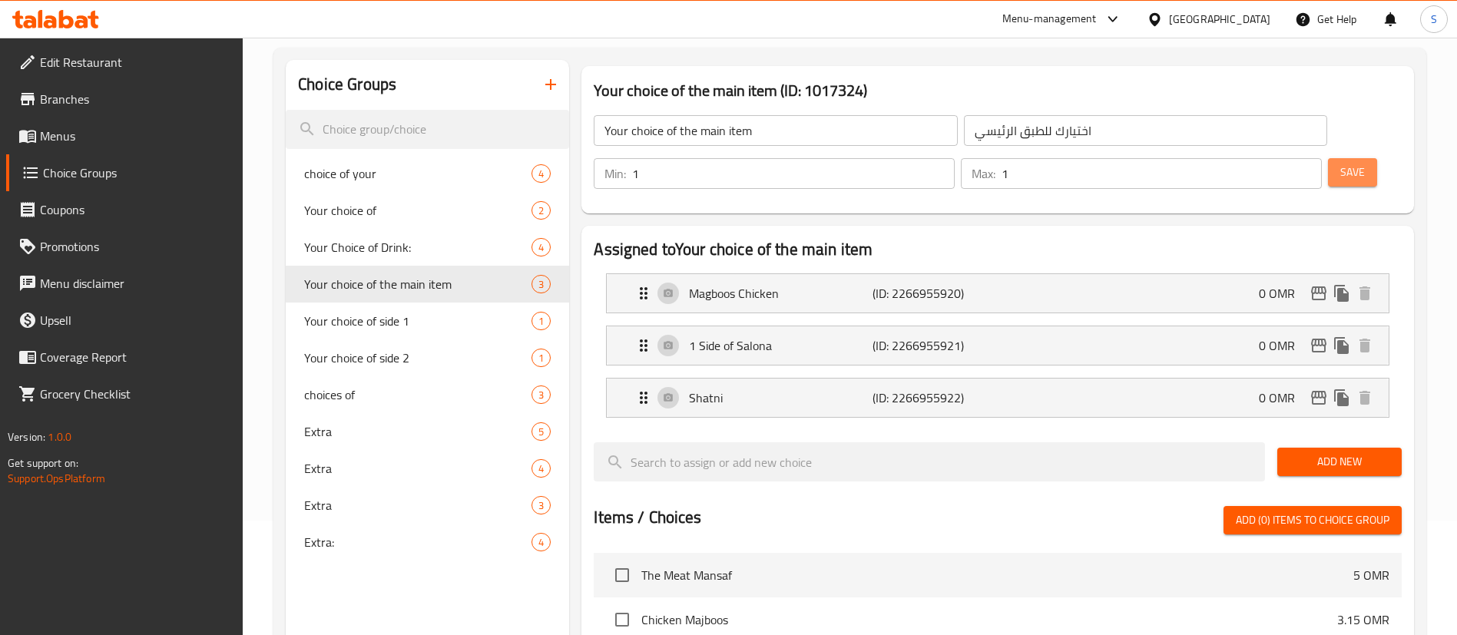
click at [1341, 163] on span "Save" at bounding box center [1353, 172] width 25 height 19
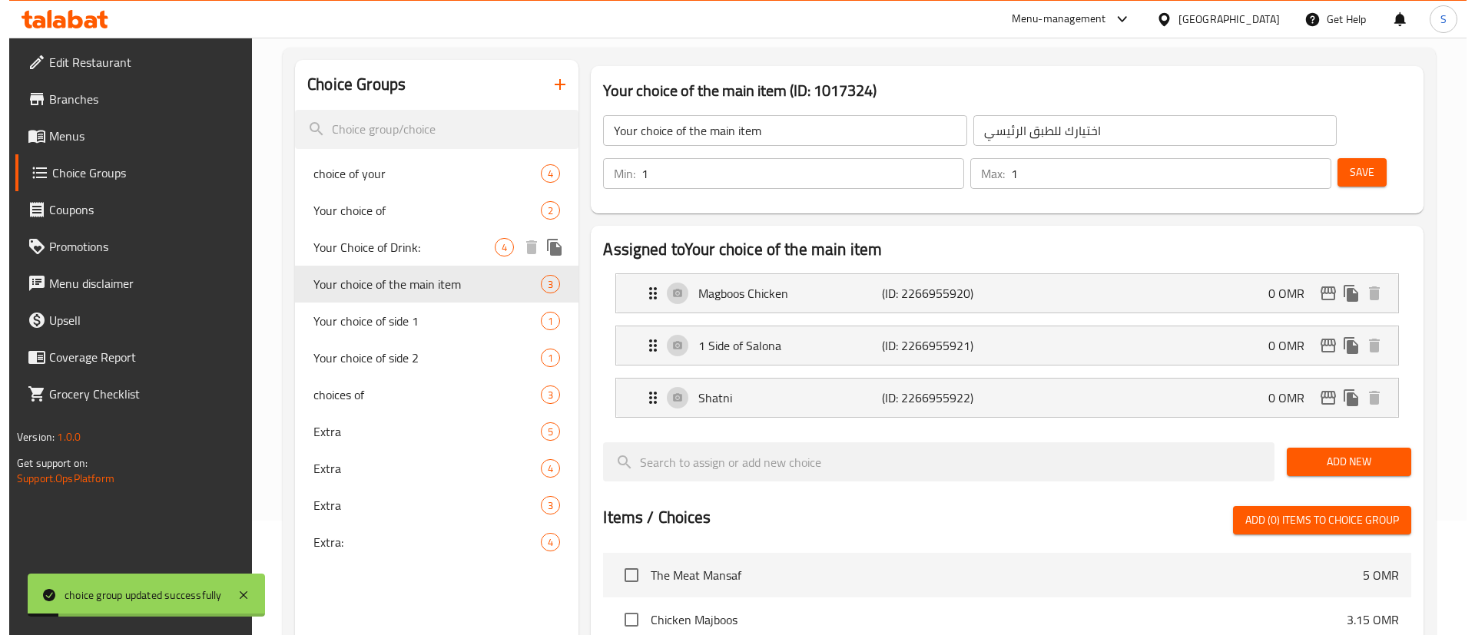
scroll to position [0, 0]
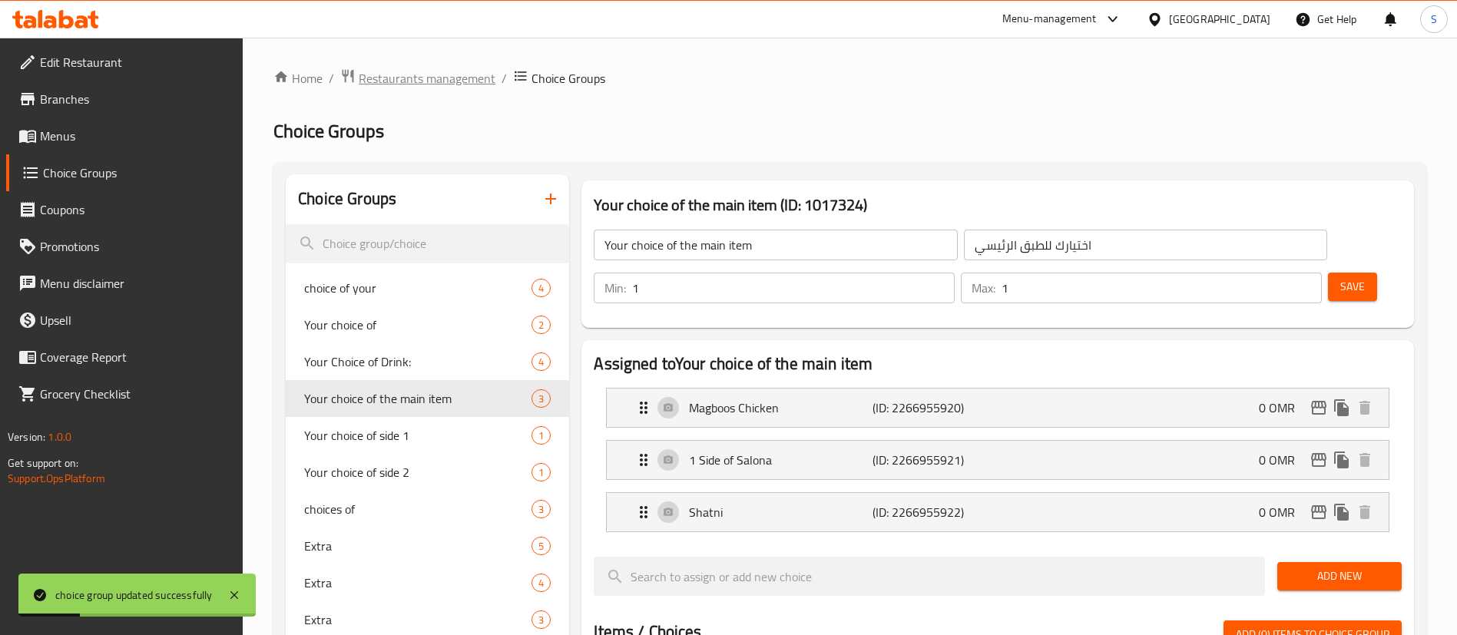
click at [398, 74] on span "Restaurants management" at bounding box center [427, 78] width 137 height 18
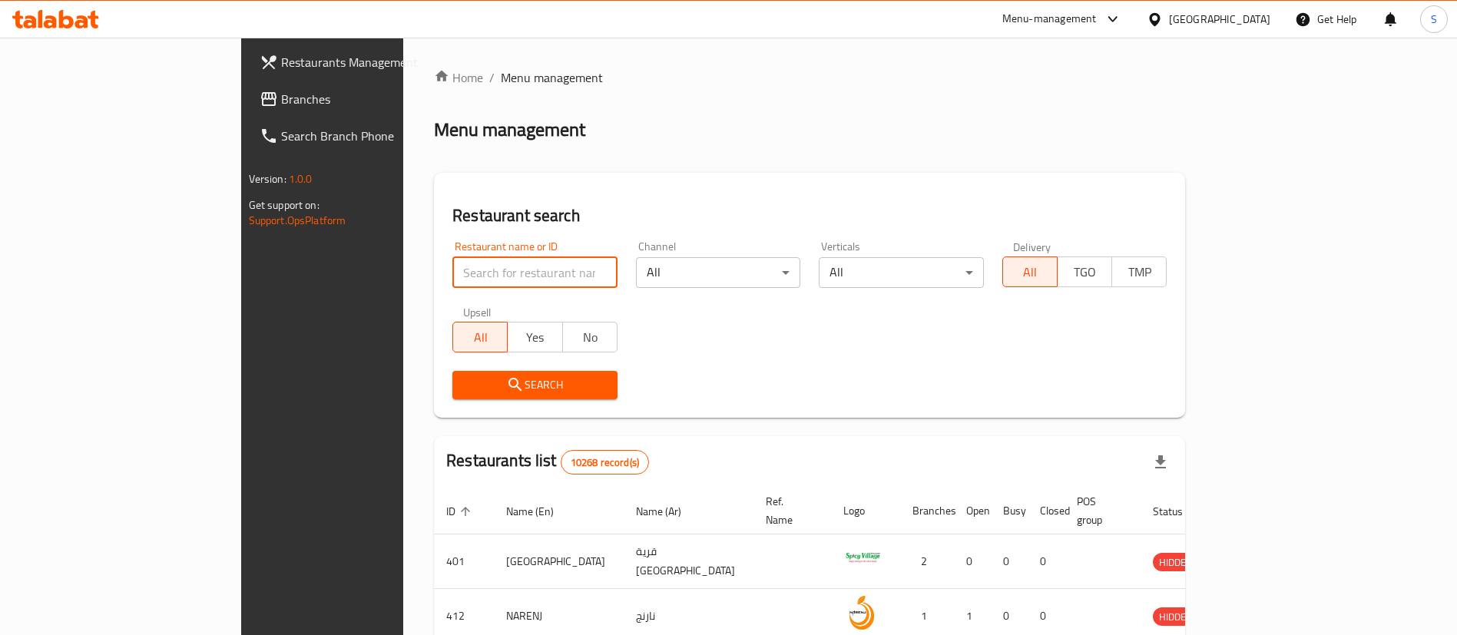
click at [452, 265] on input "search" at bounding box center [534, 272] width 165 height 31
paste input "17954"
type input "17954"
click button "Search" at bounding box center [534, 385] width 165 height 28
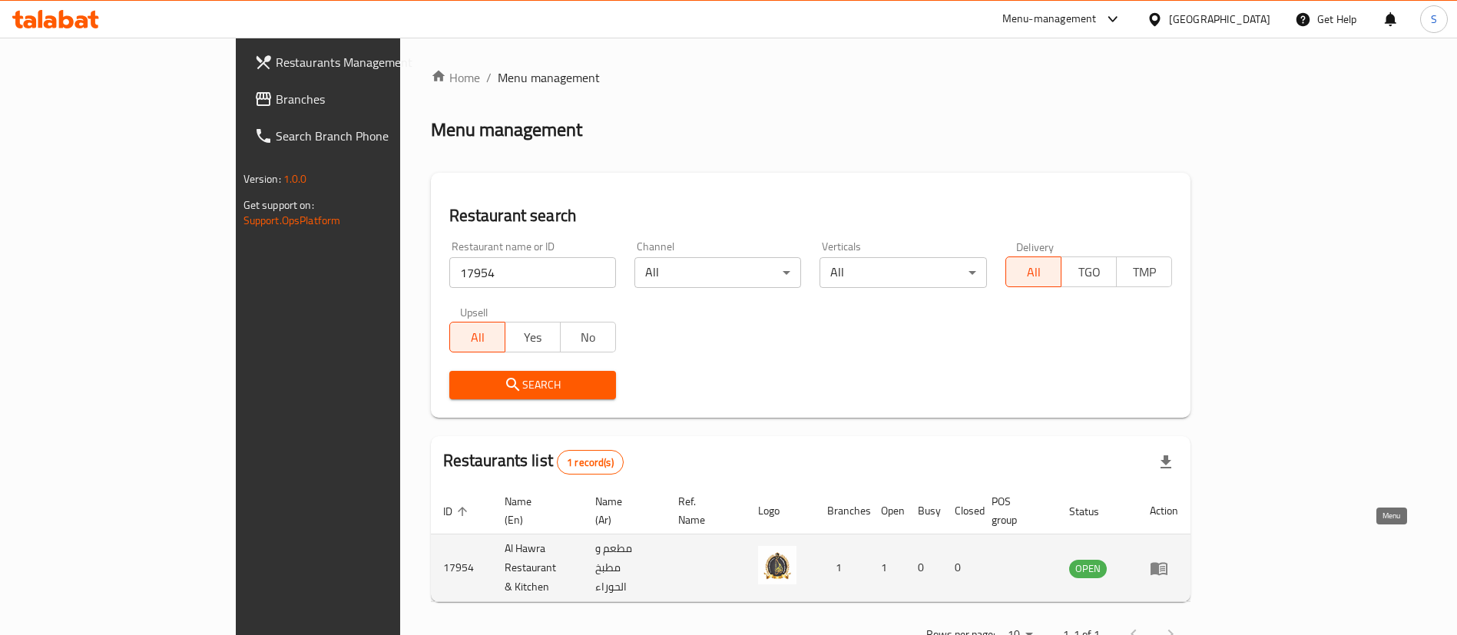
click at [1165, 566] on icon "enhanced table" at bounding box center [1162, 569] width 5 height 6
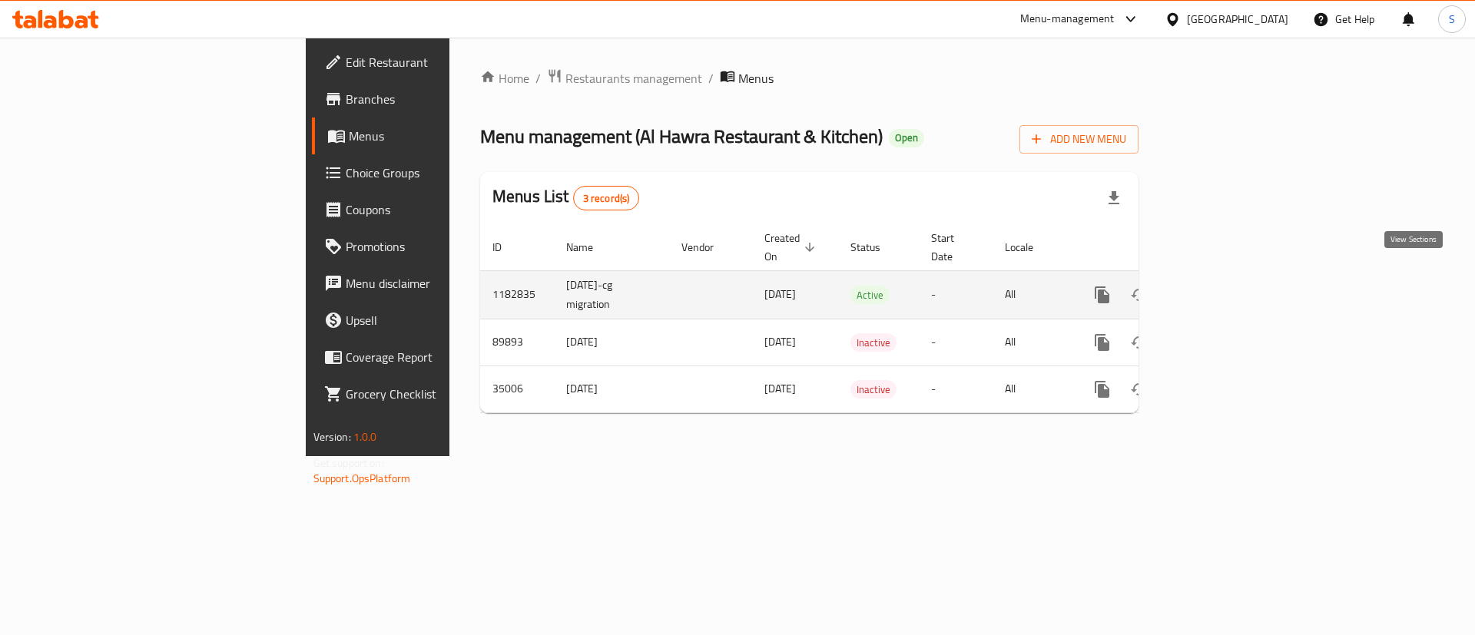
click at [1222, 286] on icon "enhanced table" at bounding box center [1213, 295] width 18 height 18
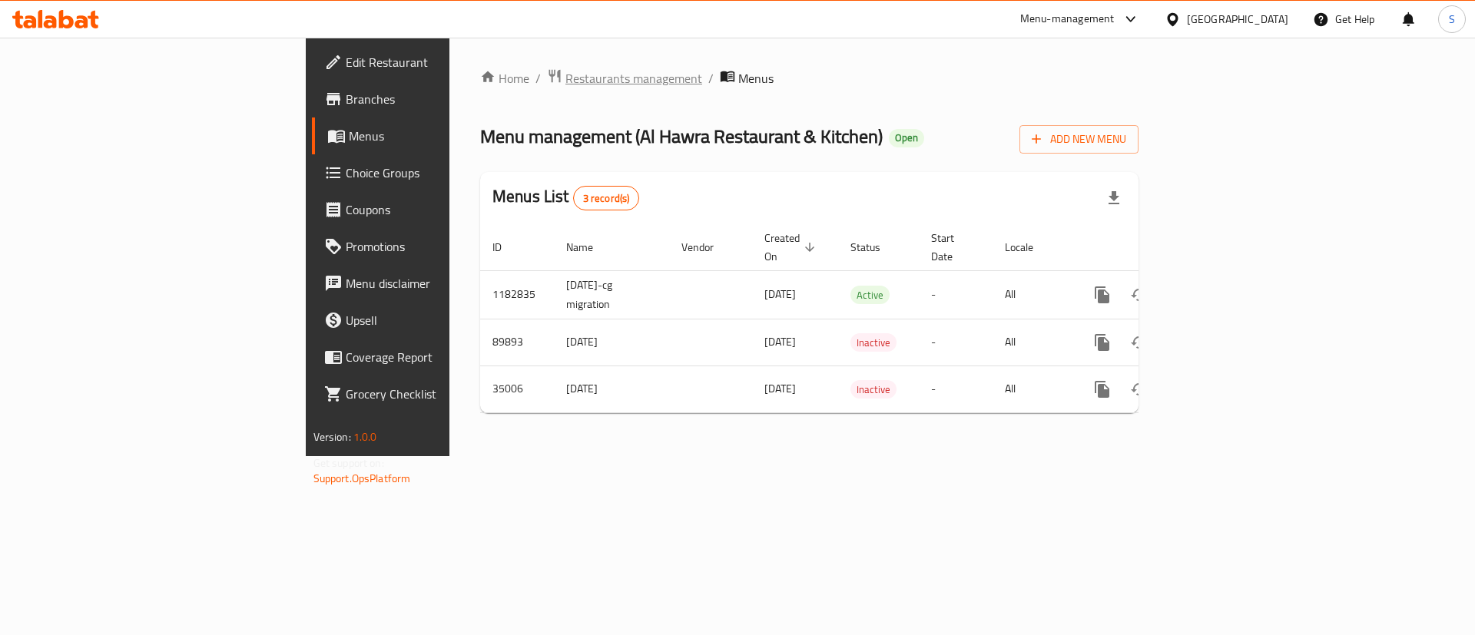
click at [565, 71] on span "Restaurants management" at bounding box center [633, 78] width 137 height 18
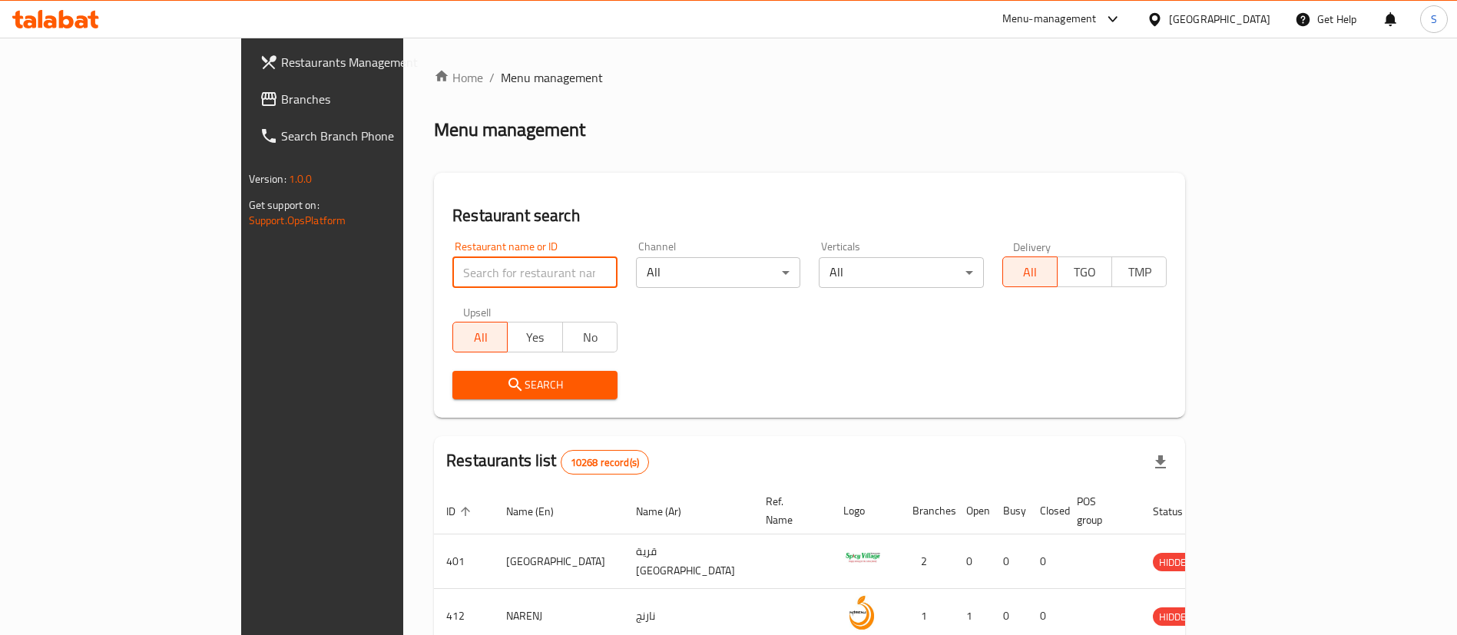
click at [452, 264] on input "search" at bounding box center [534, 272] width 165 height 31
paste input "657427"
type input "657427"
click button "Search" at bounding box center [534, 385] width 165 height 28
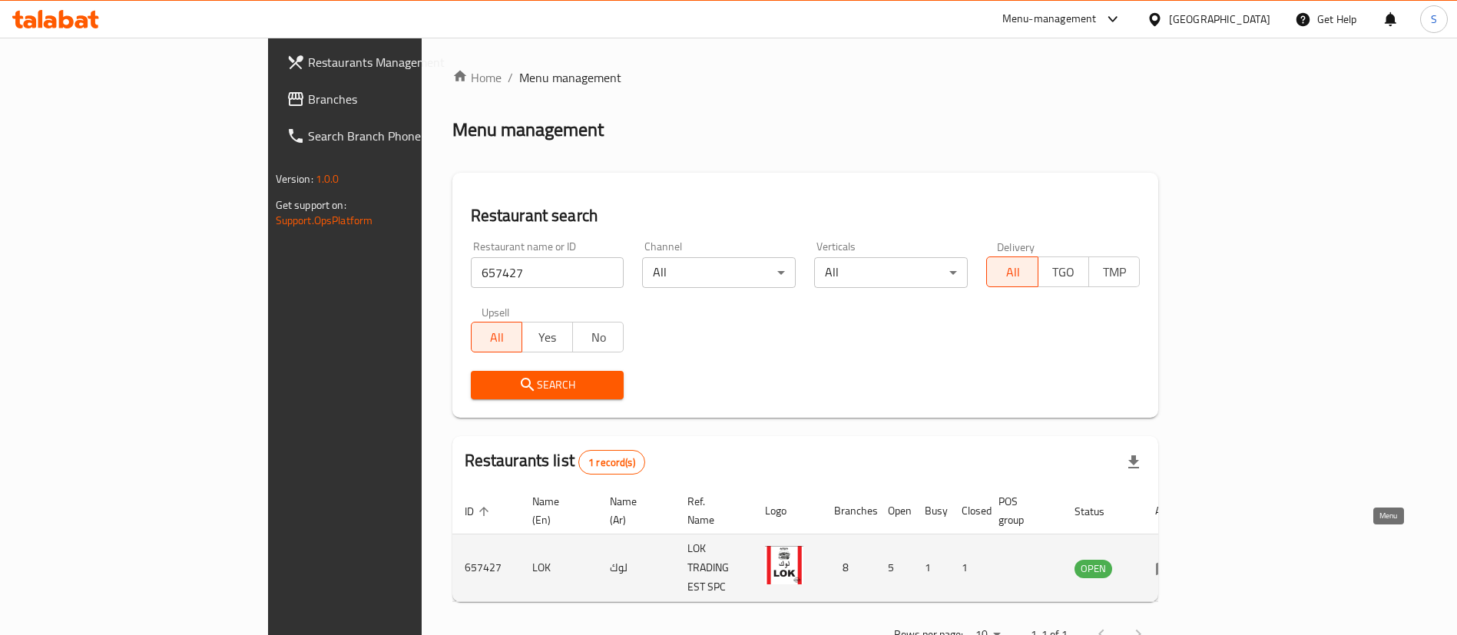
click at [1184, 559] on link "enhanced table" at bounding box center [1169, 568] width 28 height 18
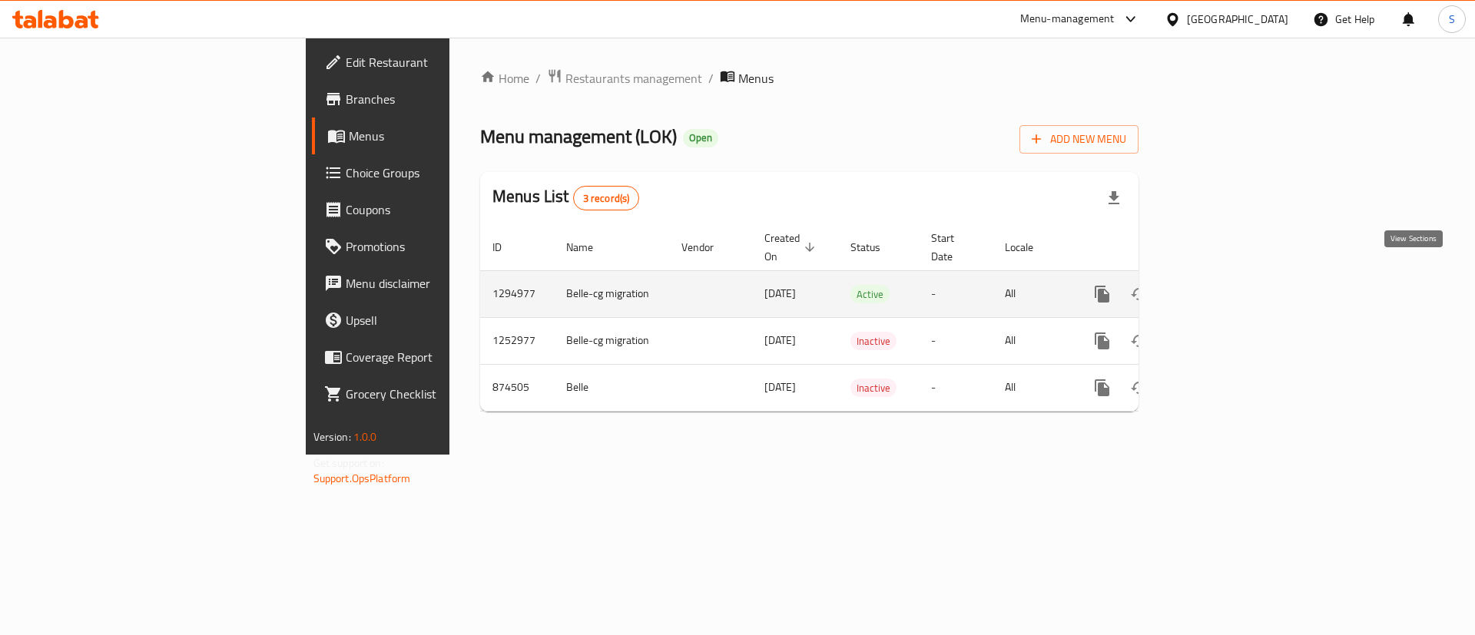
click at [1222, 285] on icon "enhanced table" at bounding box center [1213, 294] width 18 height 18
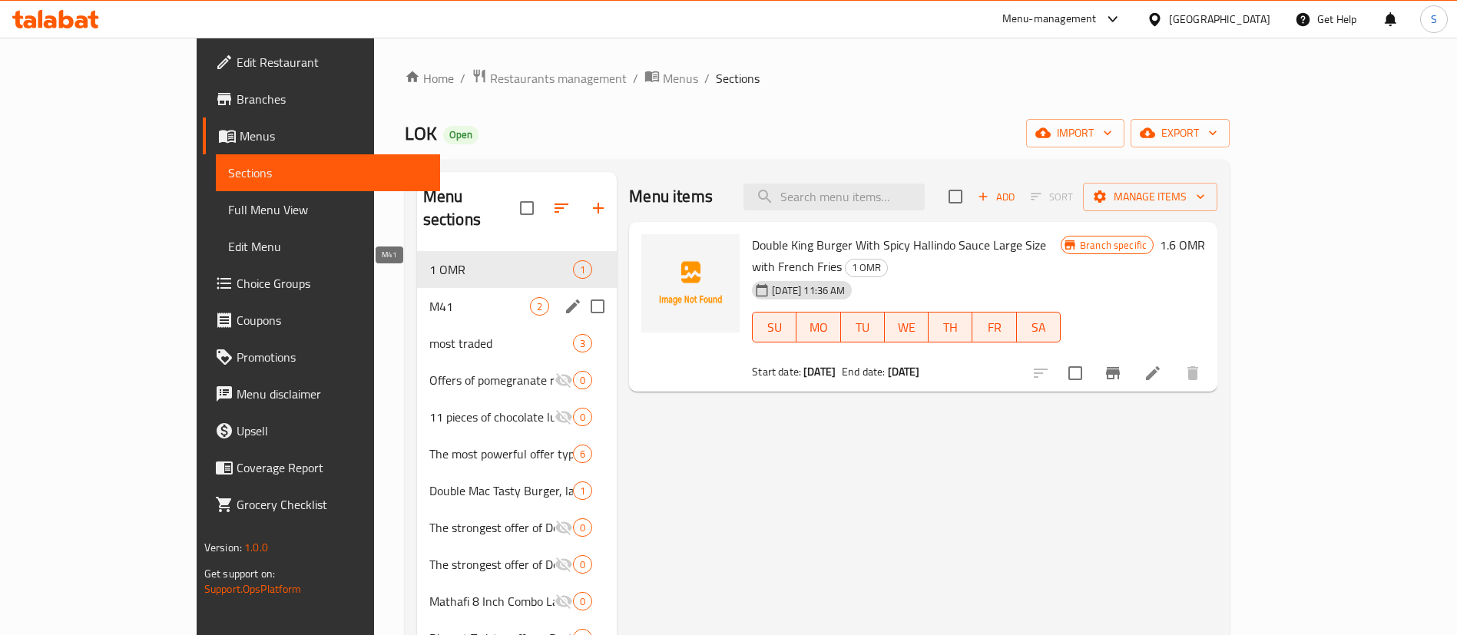
click at [429, 297] on span "M41" at bounding box center [479, 306] width 101 height 18
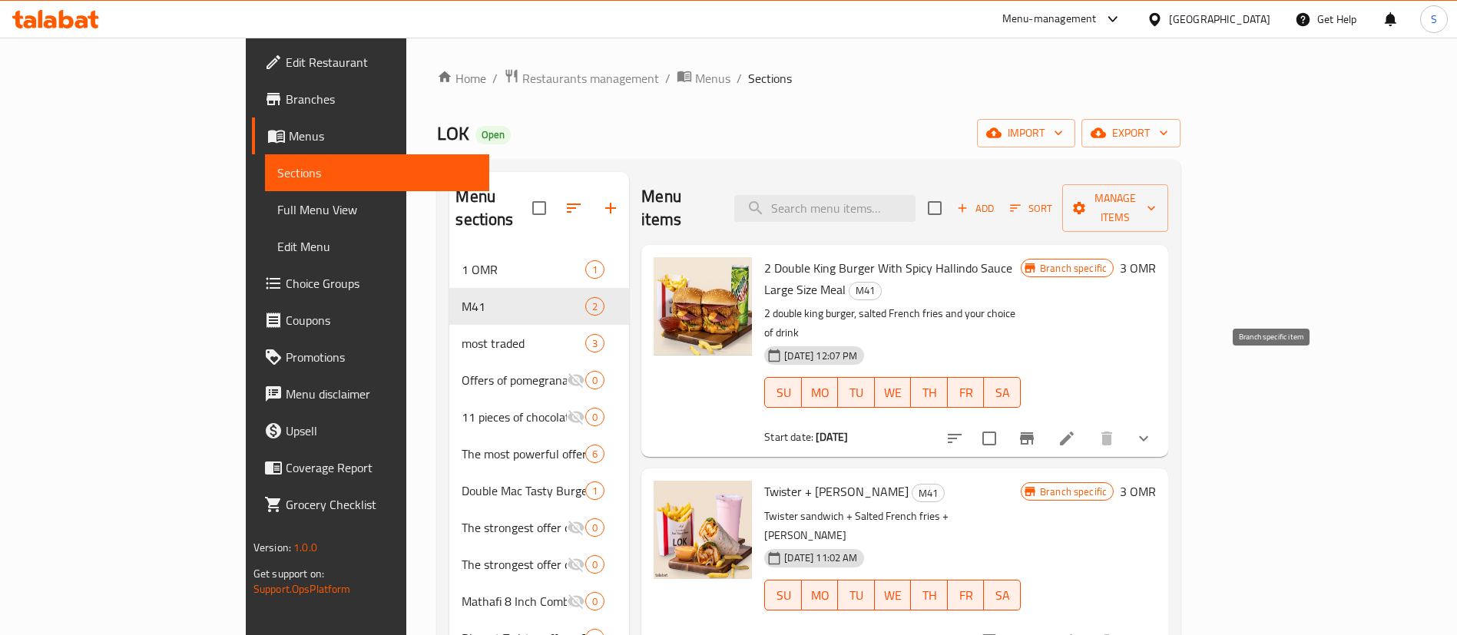
click at [1036, 429] on icon "Branch-specific-item" at bounding box center [1027, 438] width 18 height 18
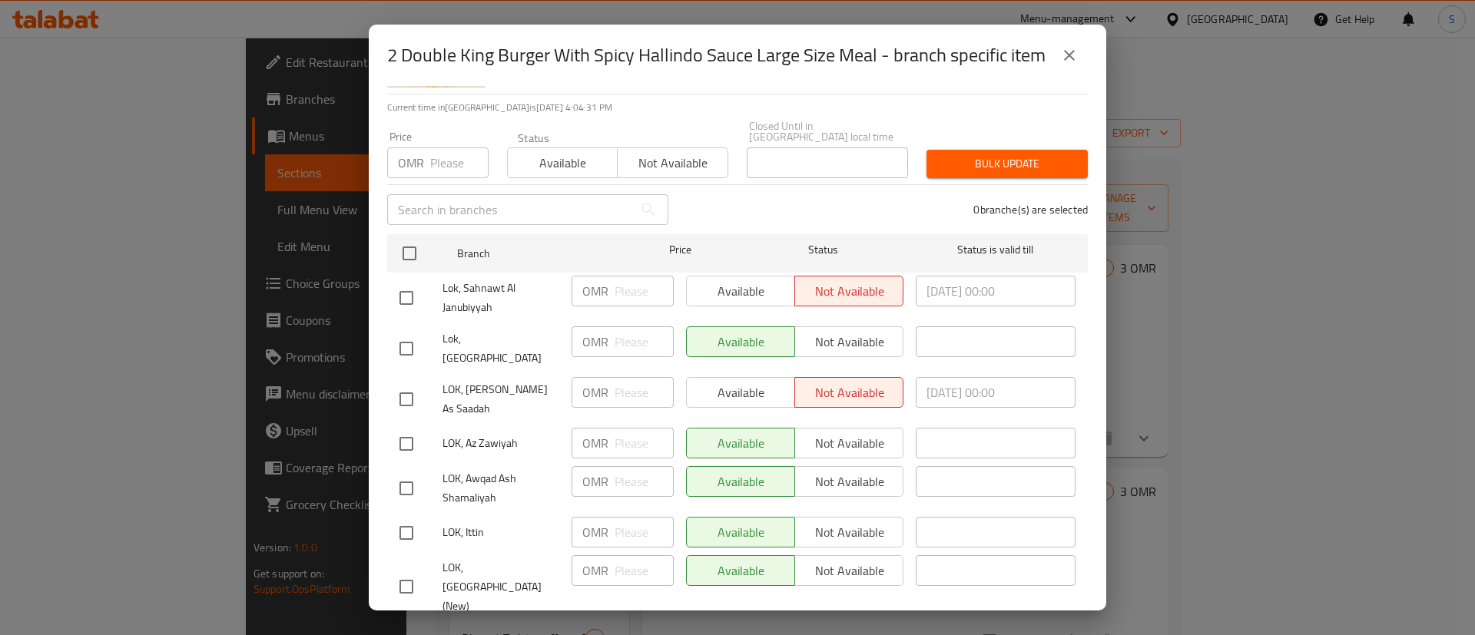
scroll to position [151, 0]
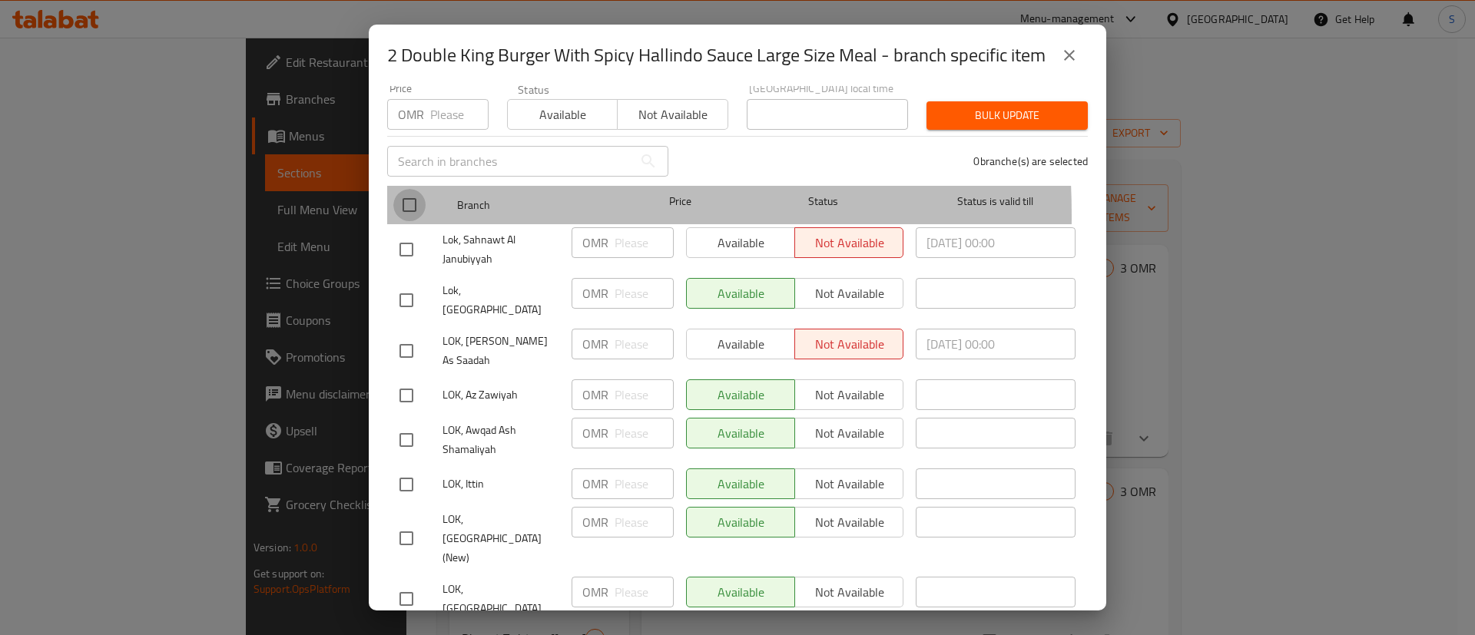
click at [400, 204] on input "checkbox" at bounding box center [409, 205] width 32 height 32
checkbox input "true"
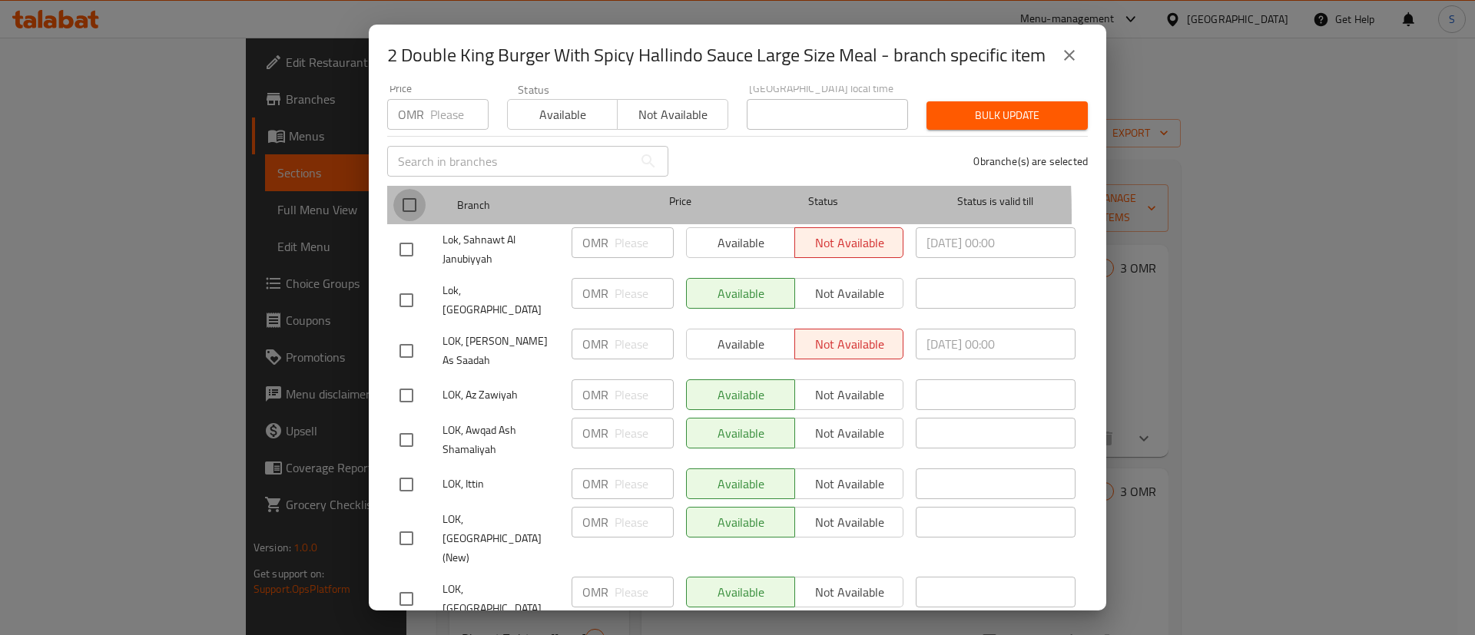
checkbox input "true"
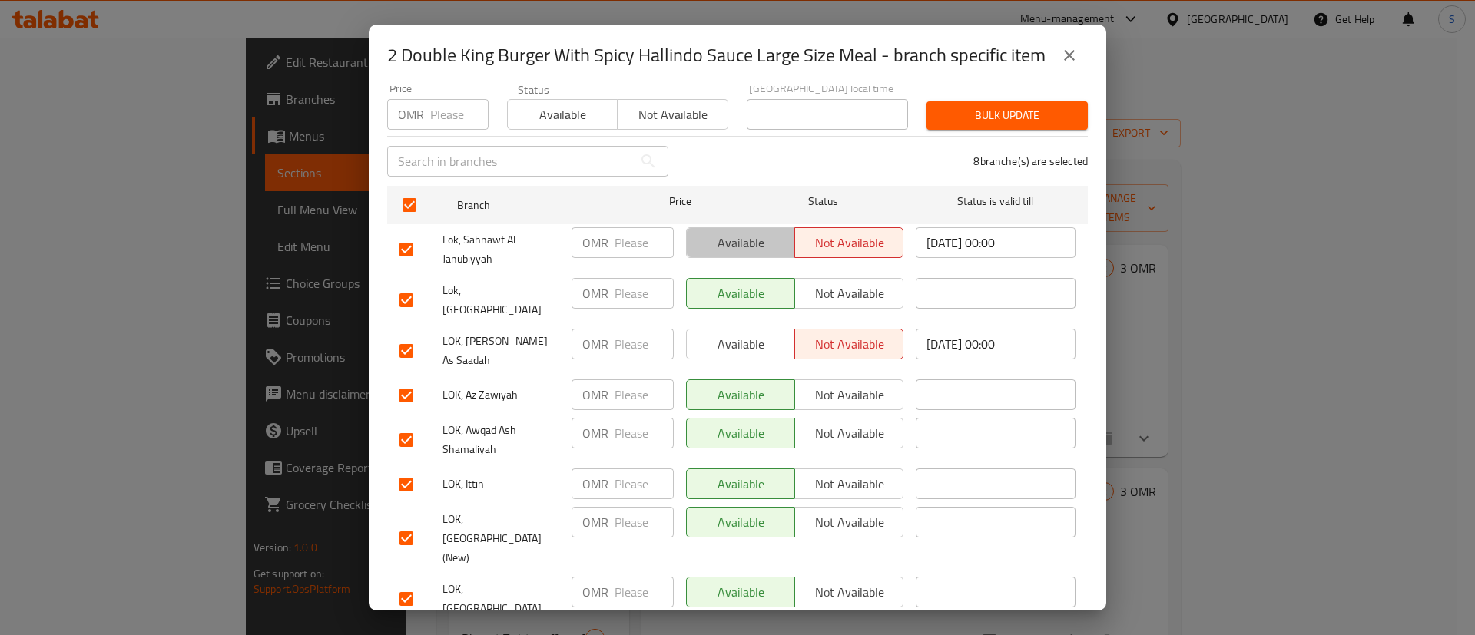
click at [738, 242] on span "Available" at bounding box center [741, 243] width 96 height 22
click at [732, 333] on span "Available" at bounding box center [741, 344] width 96 height 22
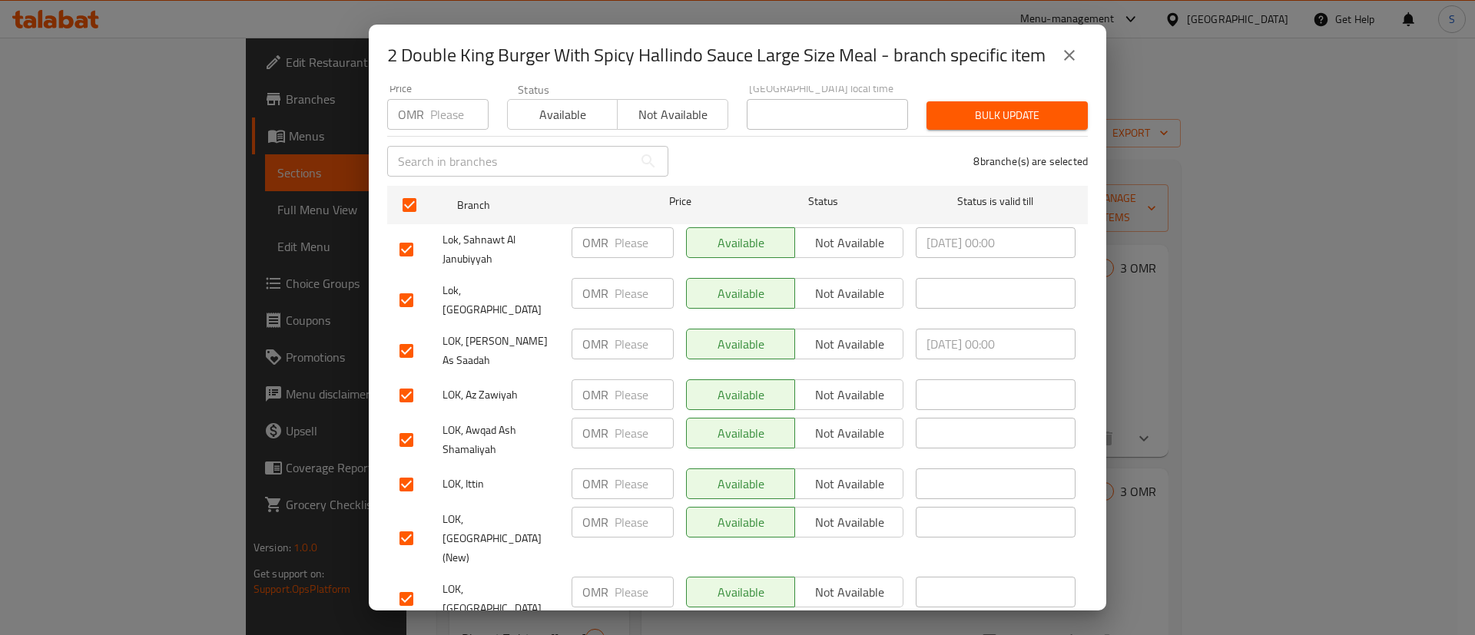
click at [725, 635] on span "Save" at bounding box center [737, 644] width 676 height 19
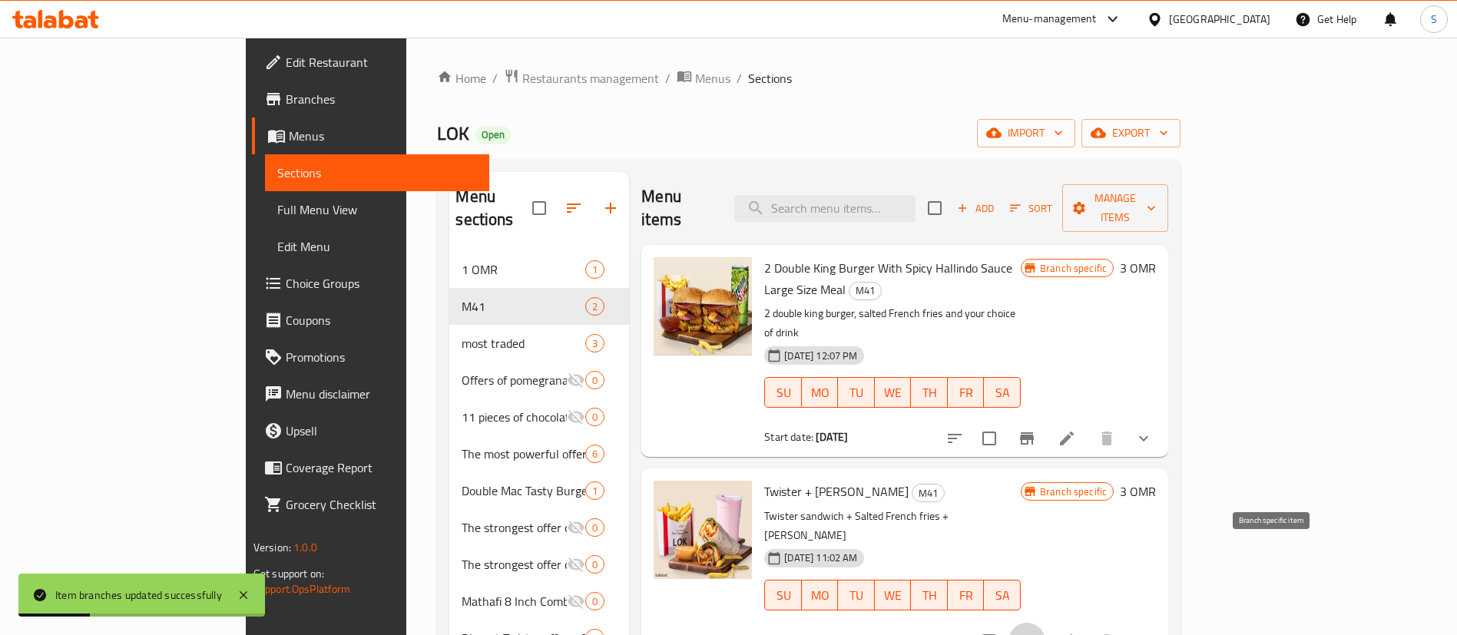
click at [1036, 632] on icon "Branch-specific-item" at bounding box center [1027, 641] width 18 height 18
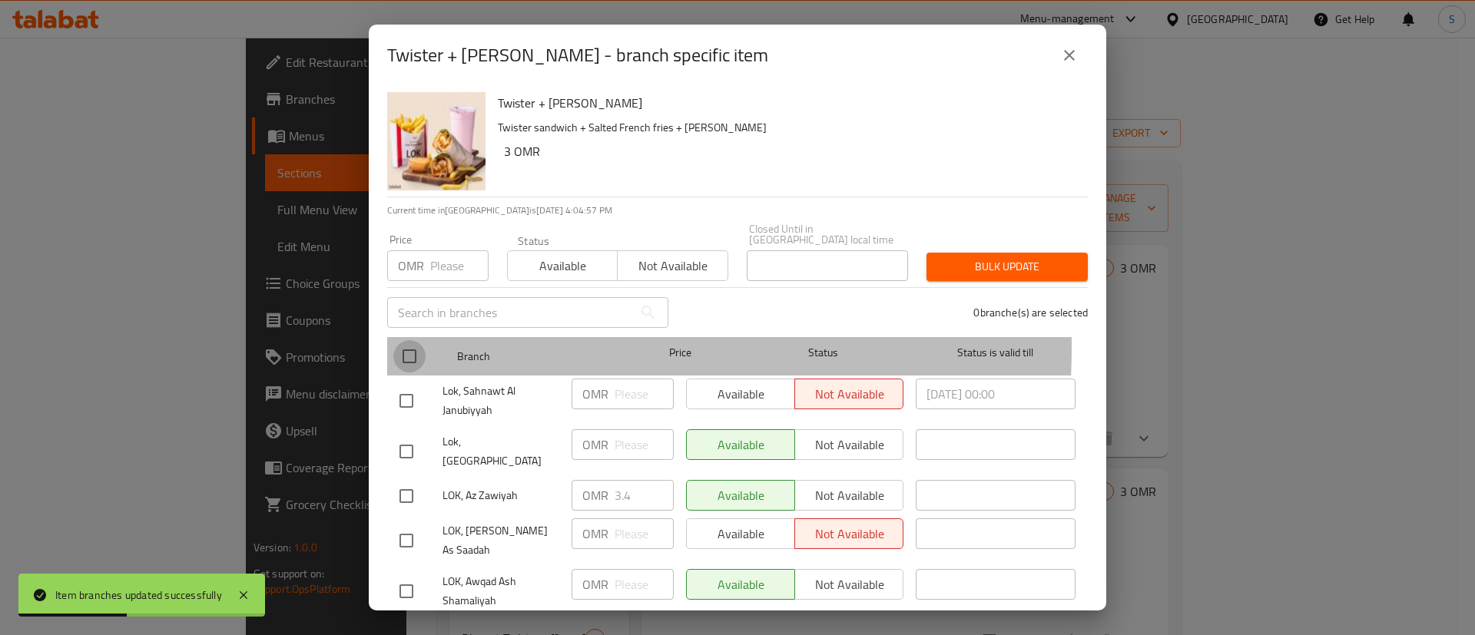
click at [406, 340] on input "checkbox" at bounding box center [409, 356] width 32 height 32
checkbox input "true"
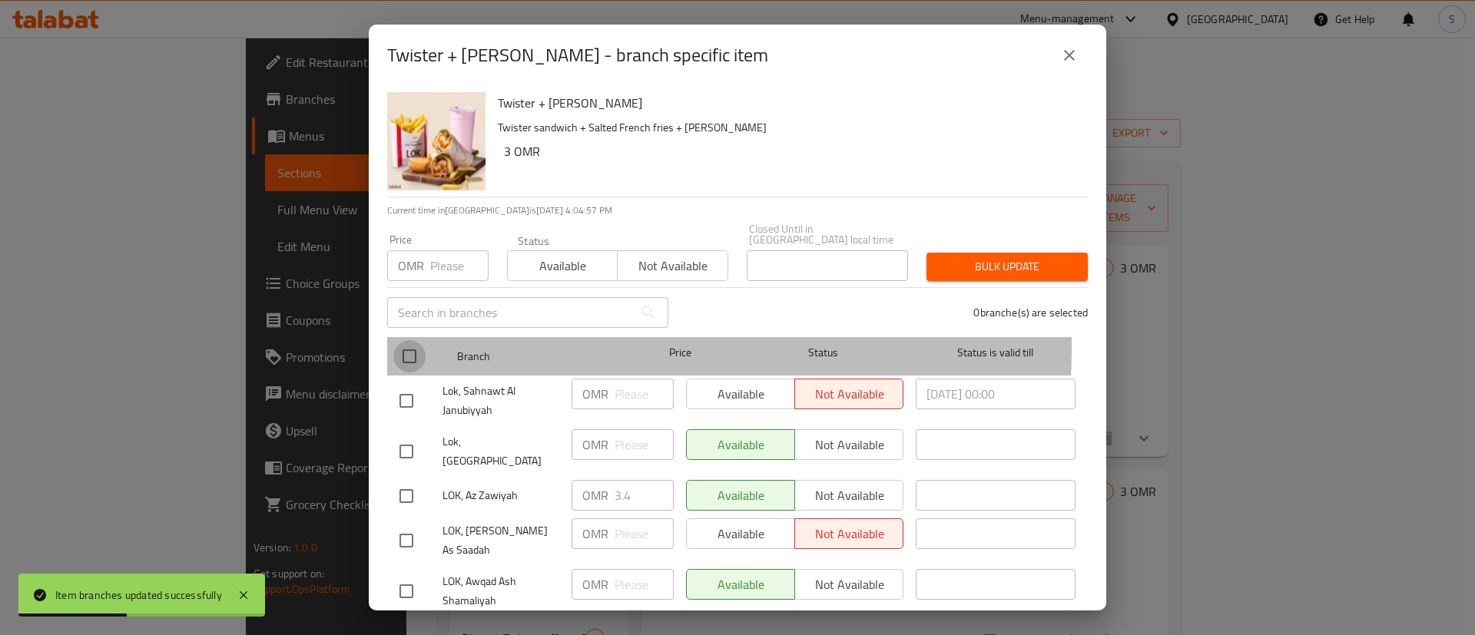
checkbox input "true"
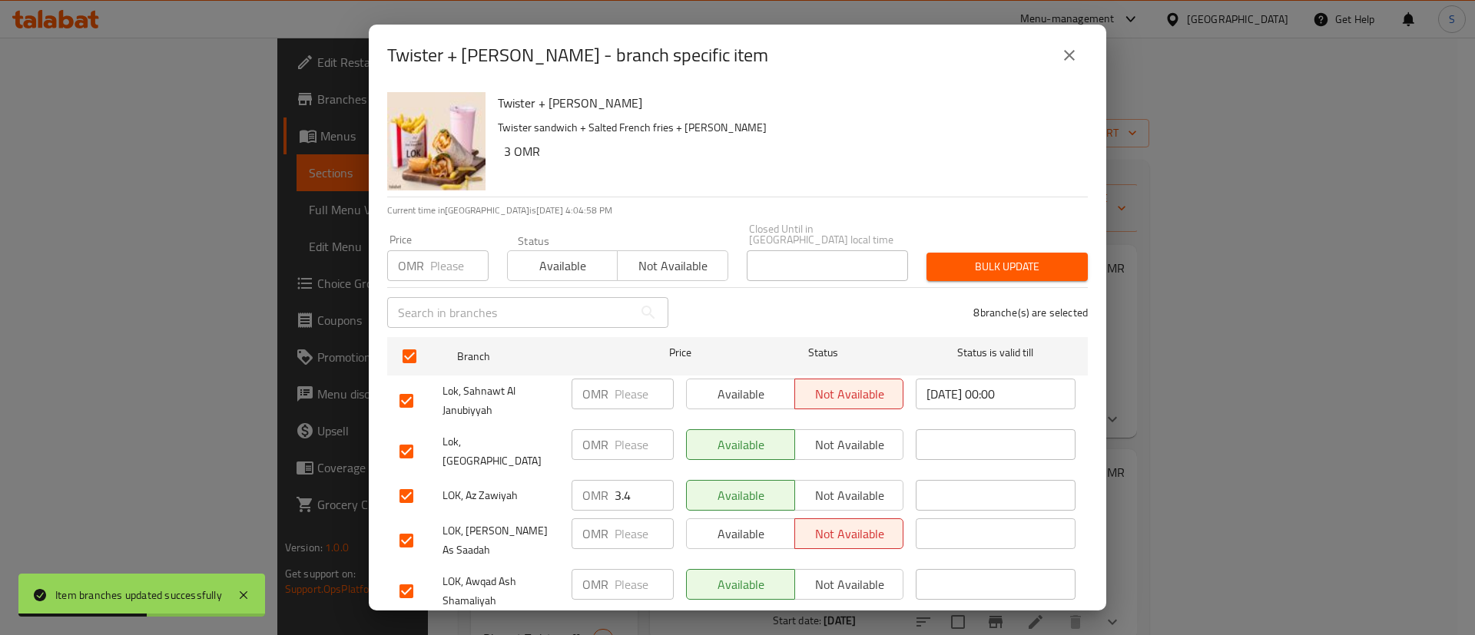
click at [694, 383] on span "Available" at bounding box center [741, 394] width 96 height 22
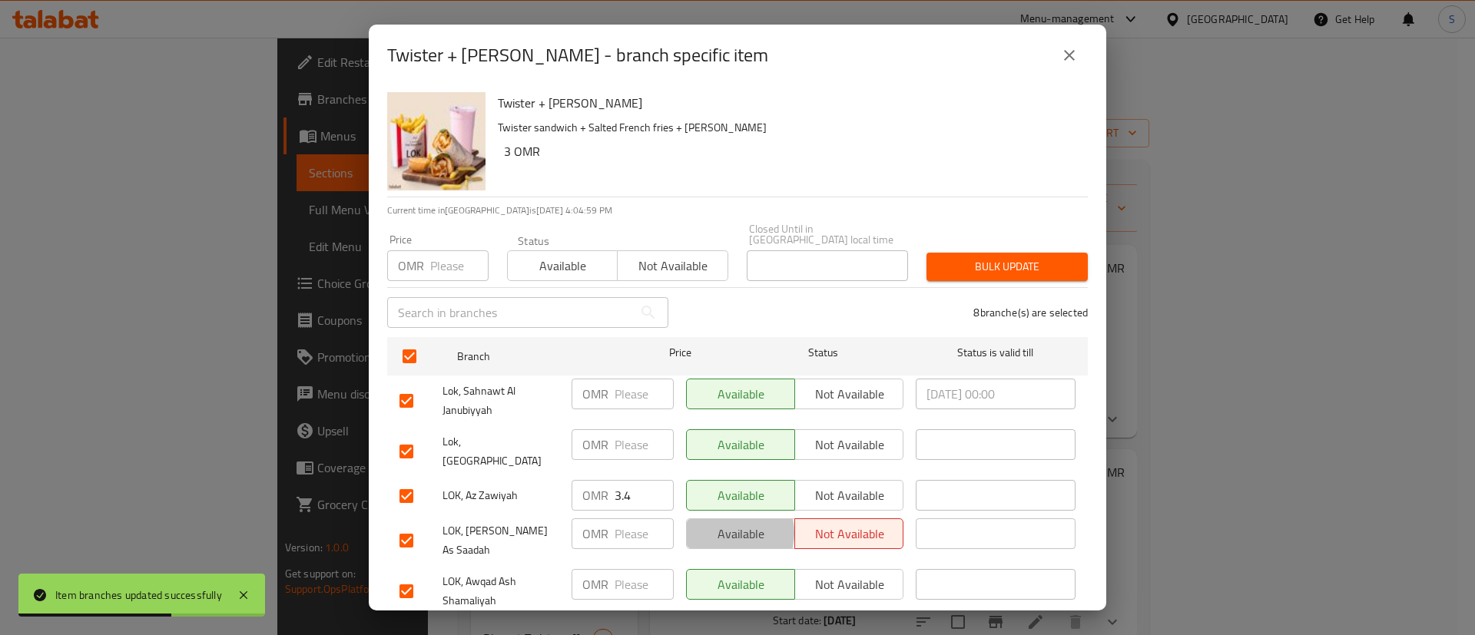
click at [725, 523] on span "Available" at bounding box center [741, 534] width 96 height 22
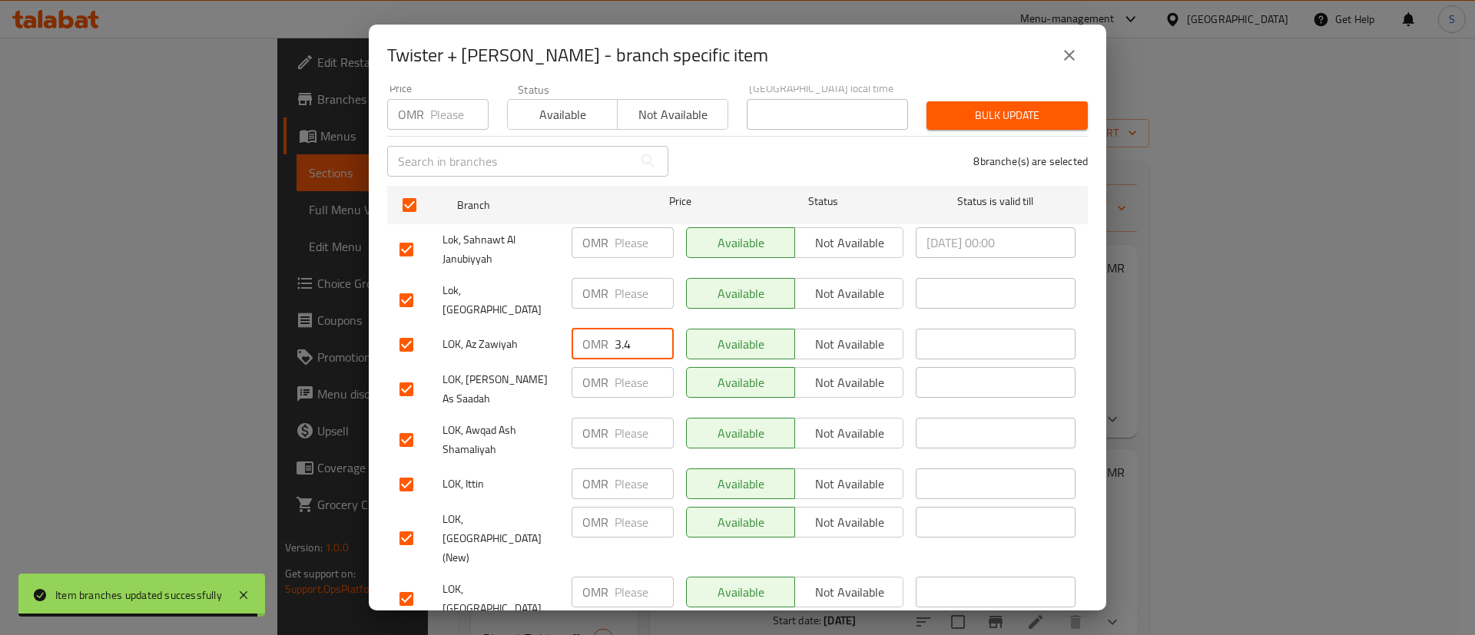
click at [633, 329] on input "3.4" at bounding box center [644, 344] width 59 height 31
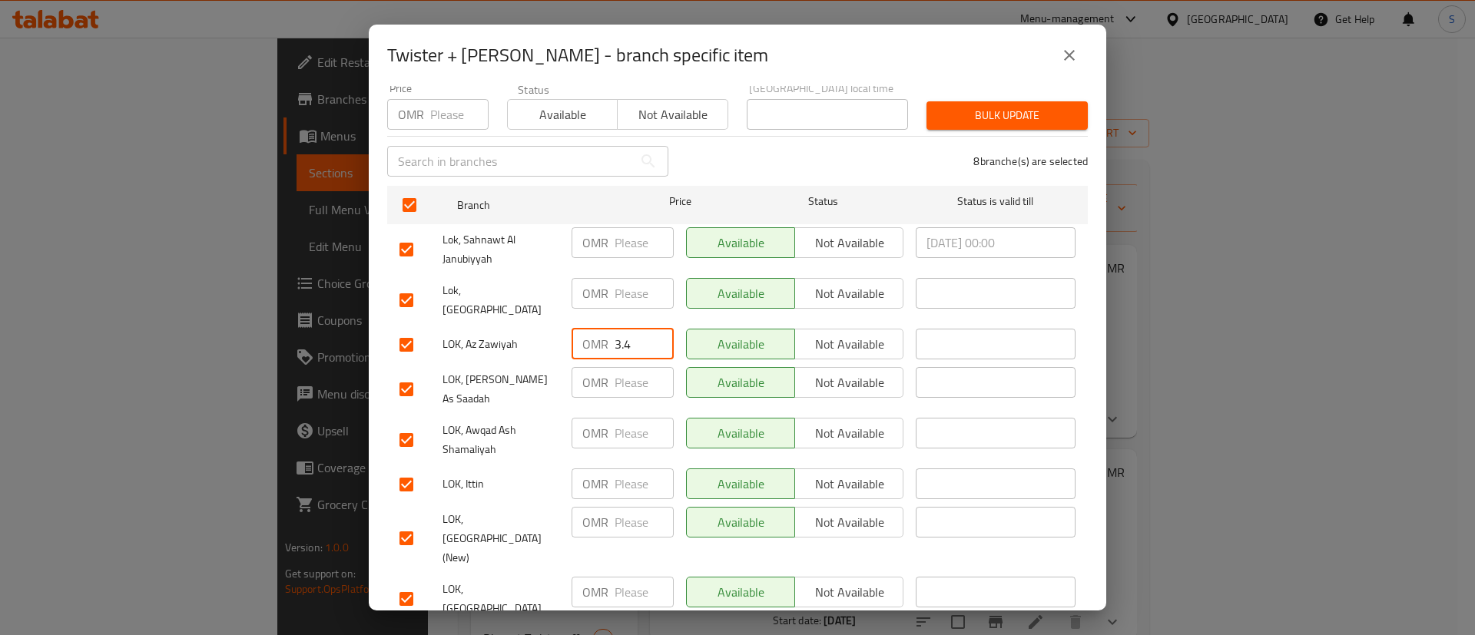
click at [799, 144] on div "8 branche(s) are selected" at bounding box center [887, 161] width 419 height 55
click at [1062, 58] on icon "close" at bounding box center [1069, 55] width 18 height 18
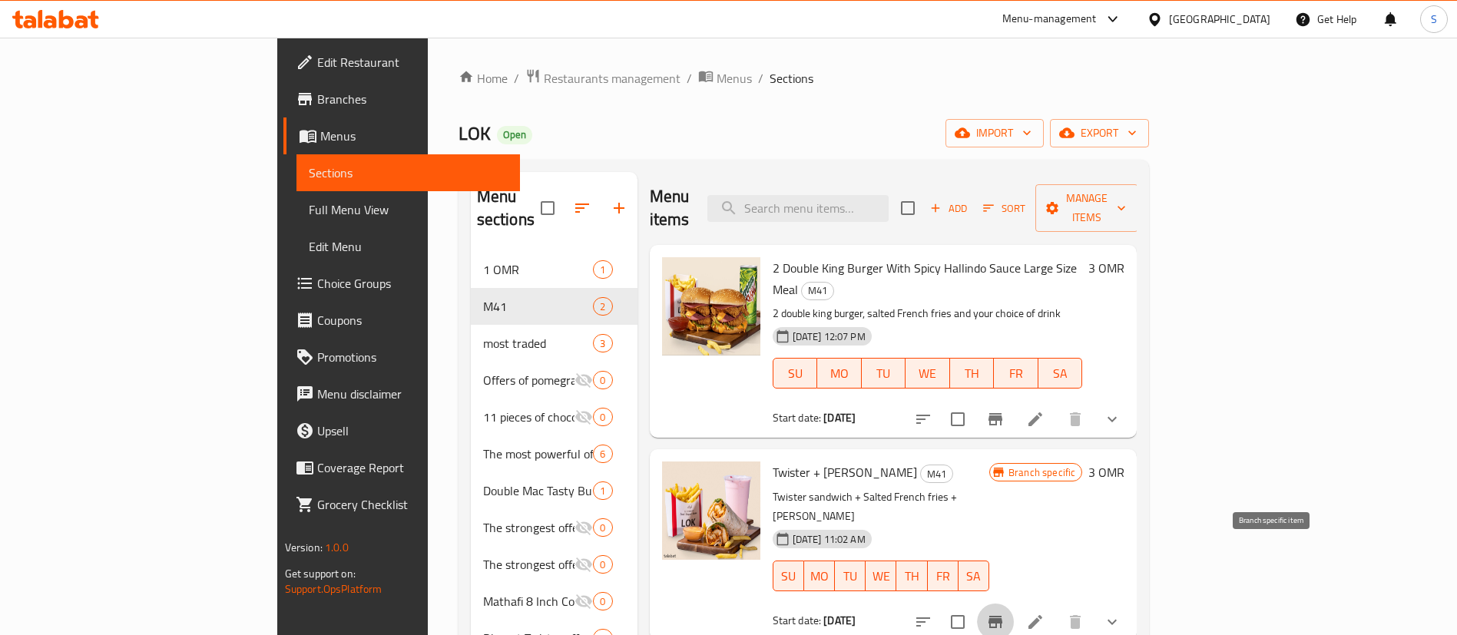
click at [1003, 616] on icon "Branch-specific-item" at bounding box center [996, 622] width 14 height 12
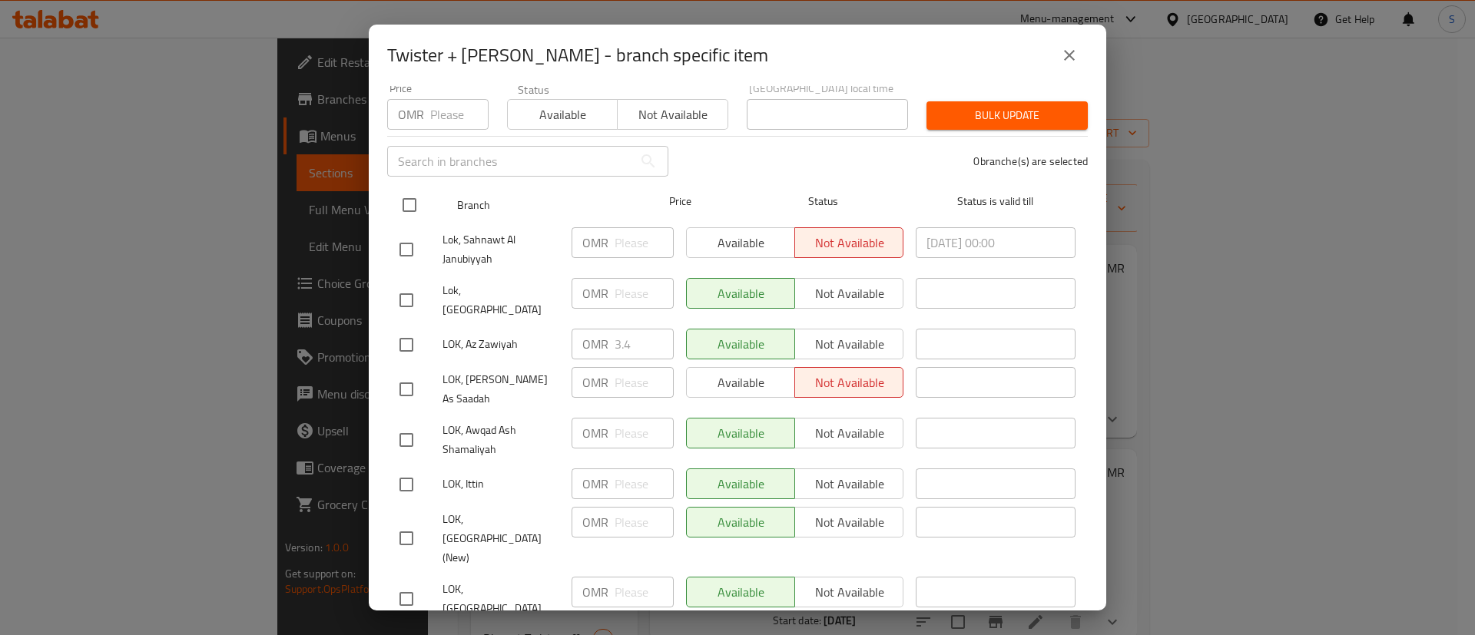
scroll to position [148, 0]
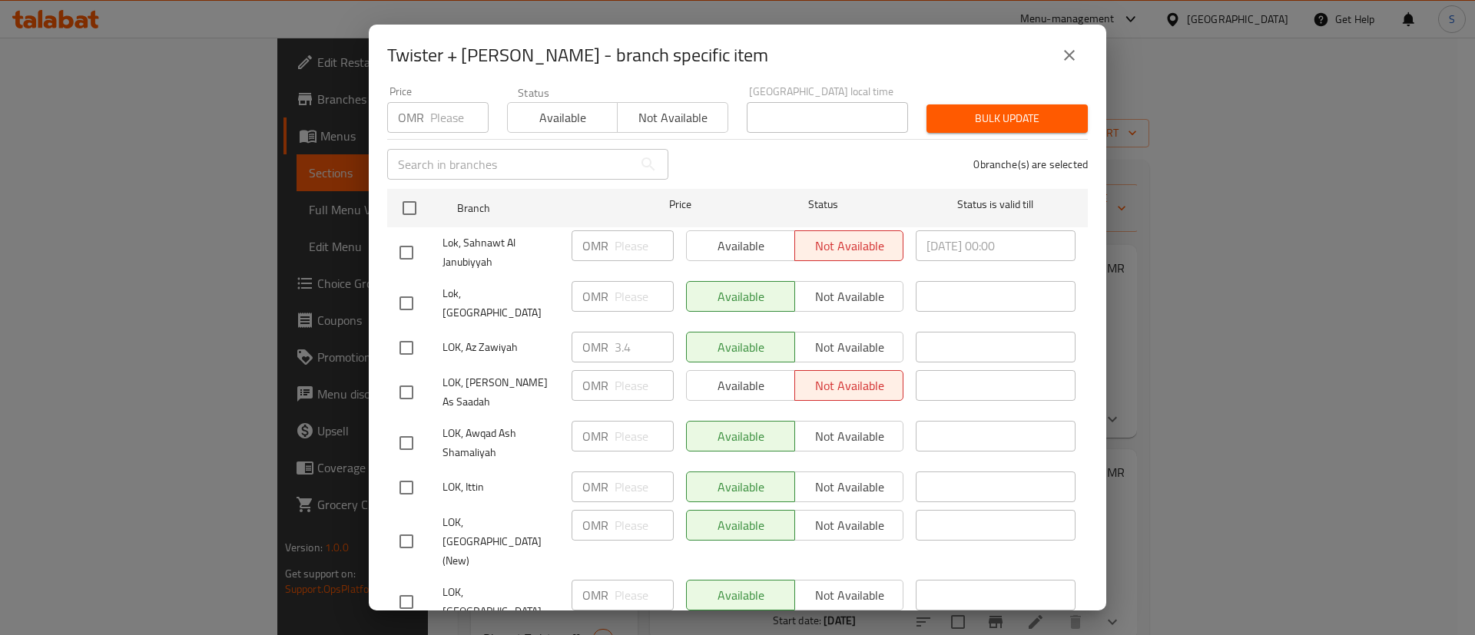
click at [408, 332] on input "checkbox" at bounding box center [406, 348] width 32 height 32
checkbox input "true"
click at [634, 332] on input "3.4" at bounding box center [644, 347] width 59 height 31
type input "3"
click at [408, 237] on input "checkbox" at bounding box center [406, 253] width 32 height 32
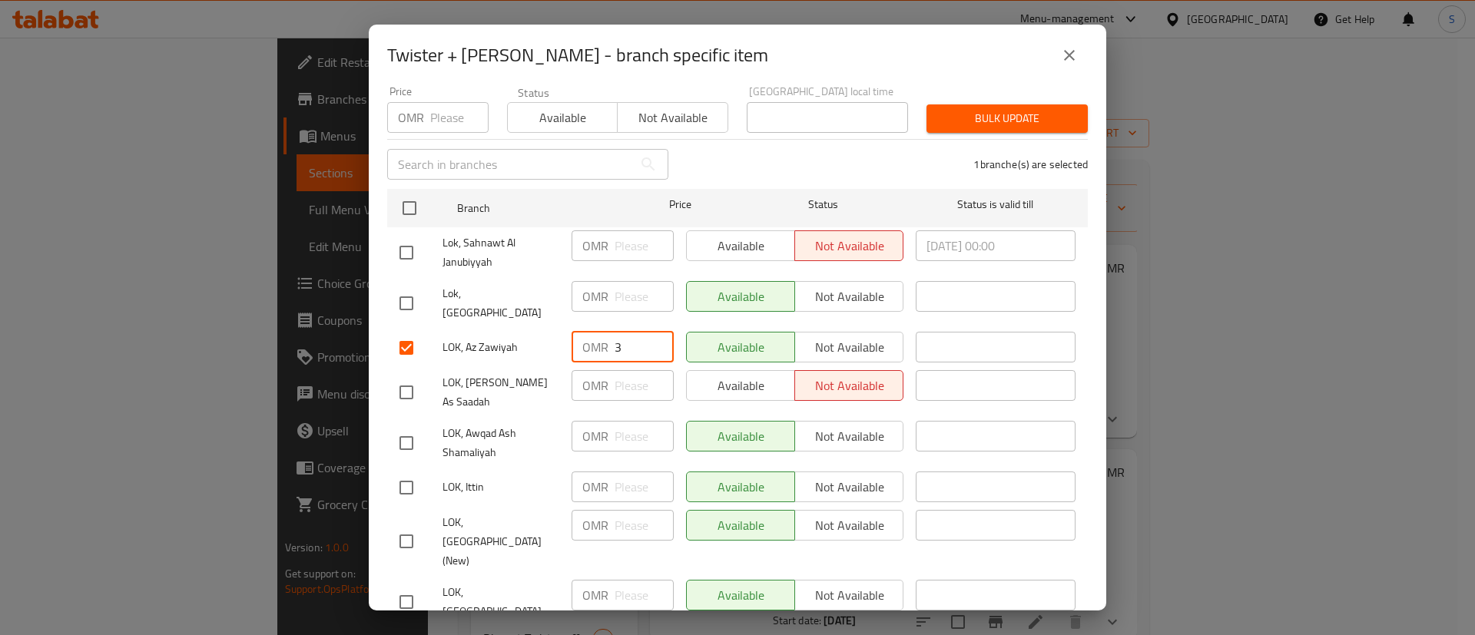
checkbox input "true"
click at [409, 376] on input "checkbox" at bounding box center [406, 392] width 32 height 32
checkbox input "true"
click at [708, 375] on span "Available" at bounding box center [741, 386] width 96 height 22
click at [714, 230] on button "Available" at bounding box center [740, 245] width 109 height 31
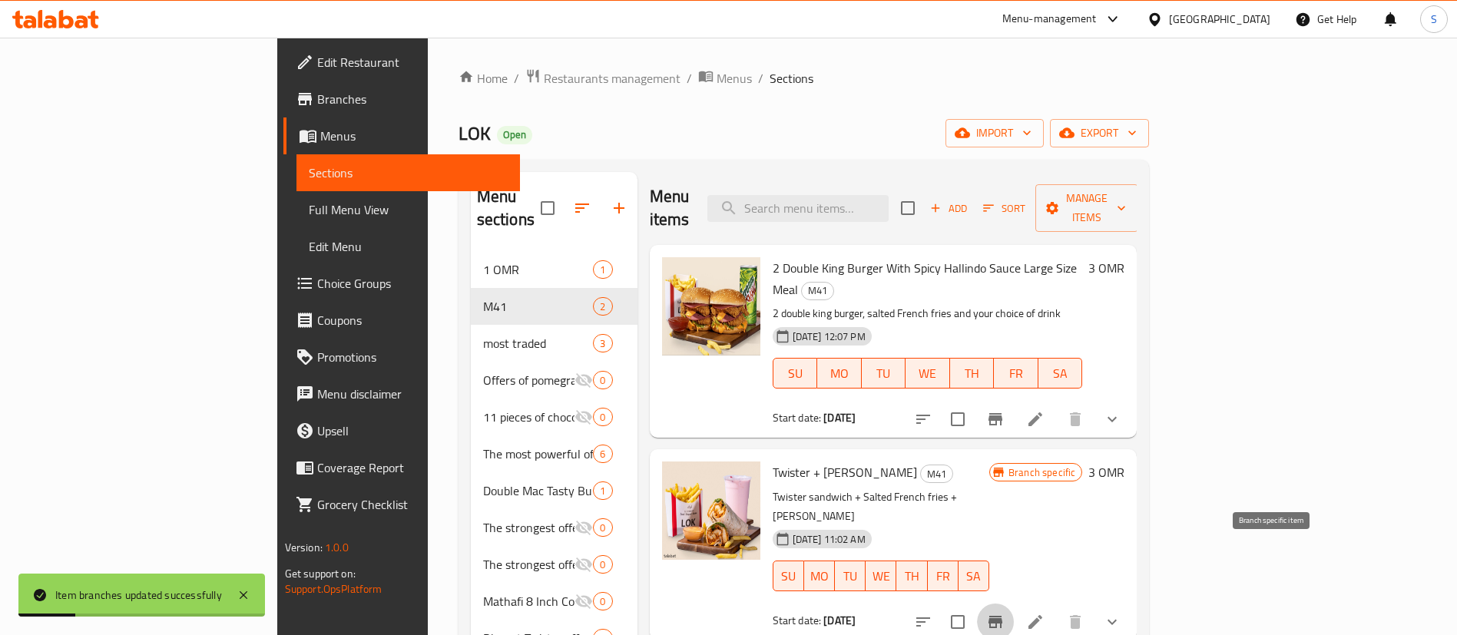
click at [1005, 613] on icon "Branch-specific-item" at bounding box center [995, 622] width 18 height 18
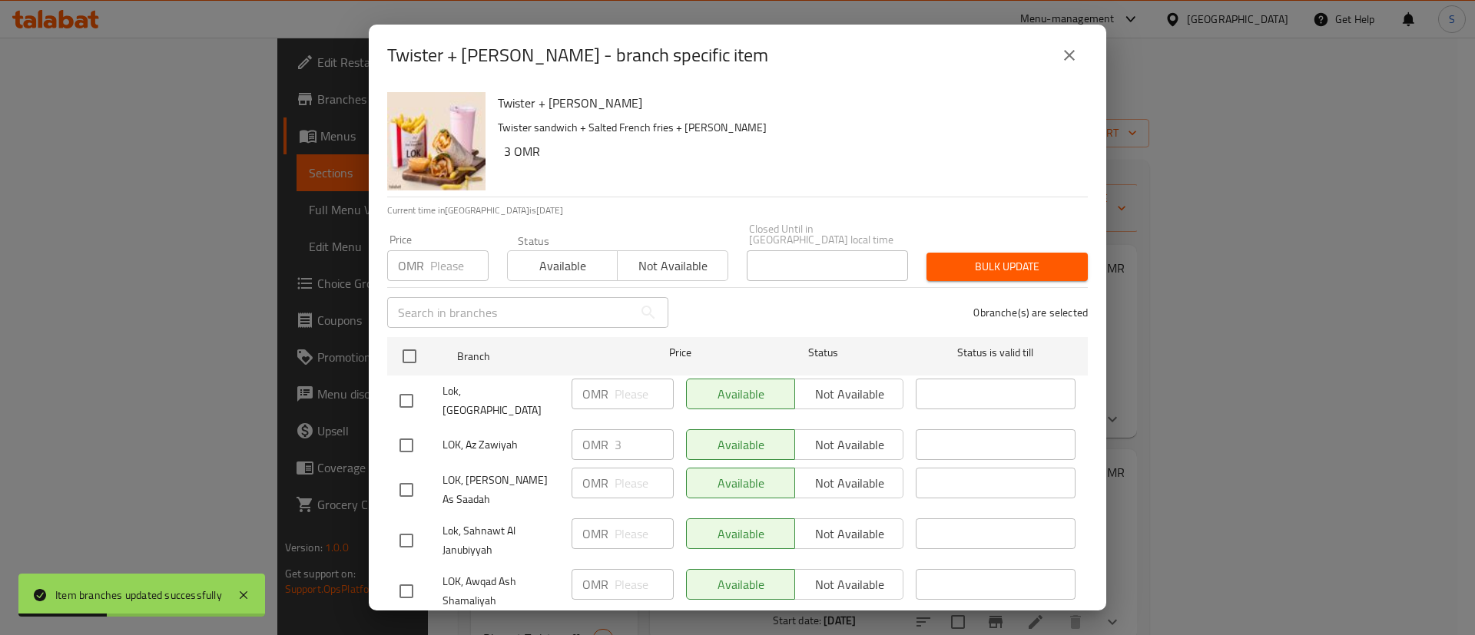
scroll to position [151, 0]
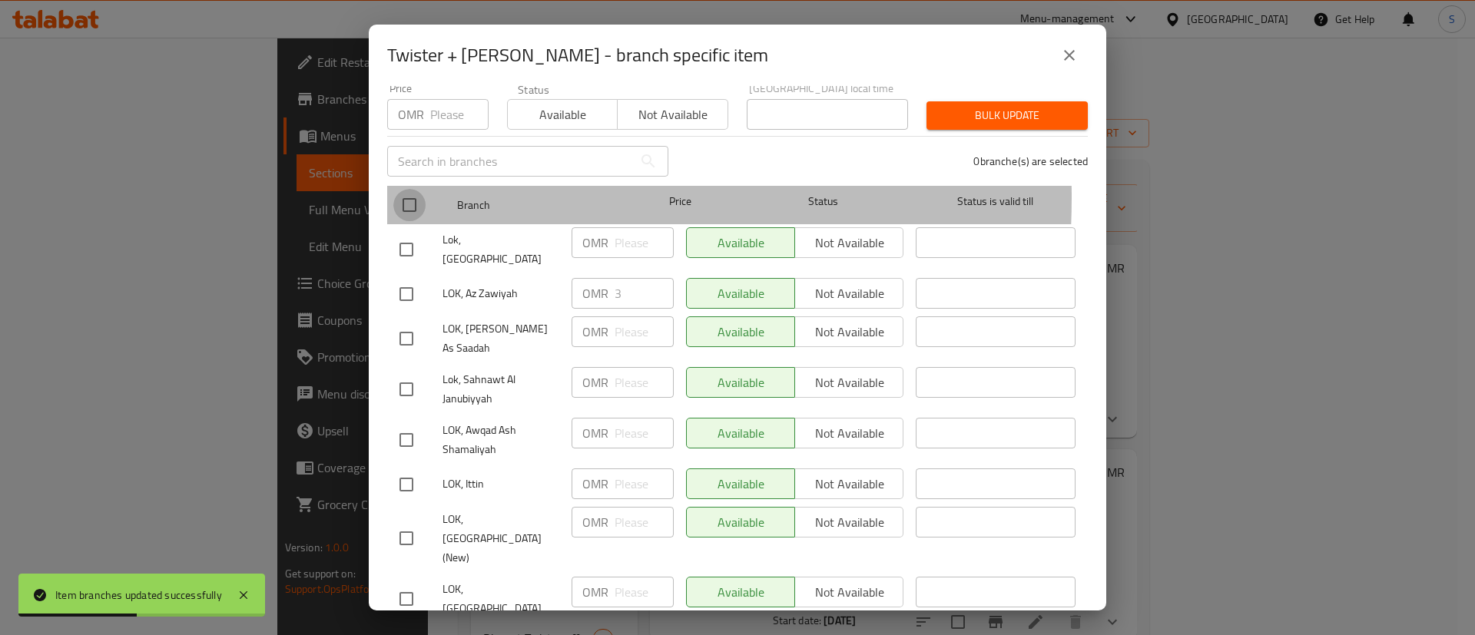
click at [412, 189] on input "checkbox" at bounding box center [409, 205] width 32 height 32
checkbox input "true"
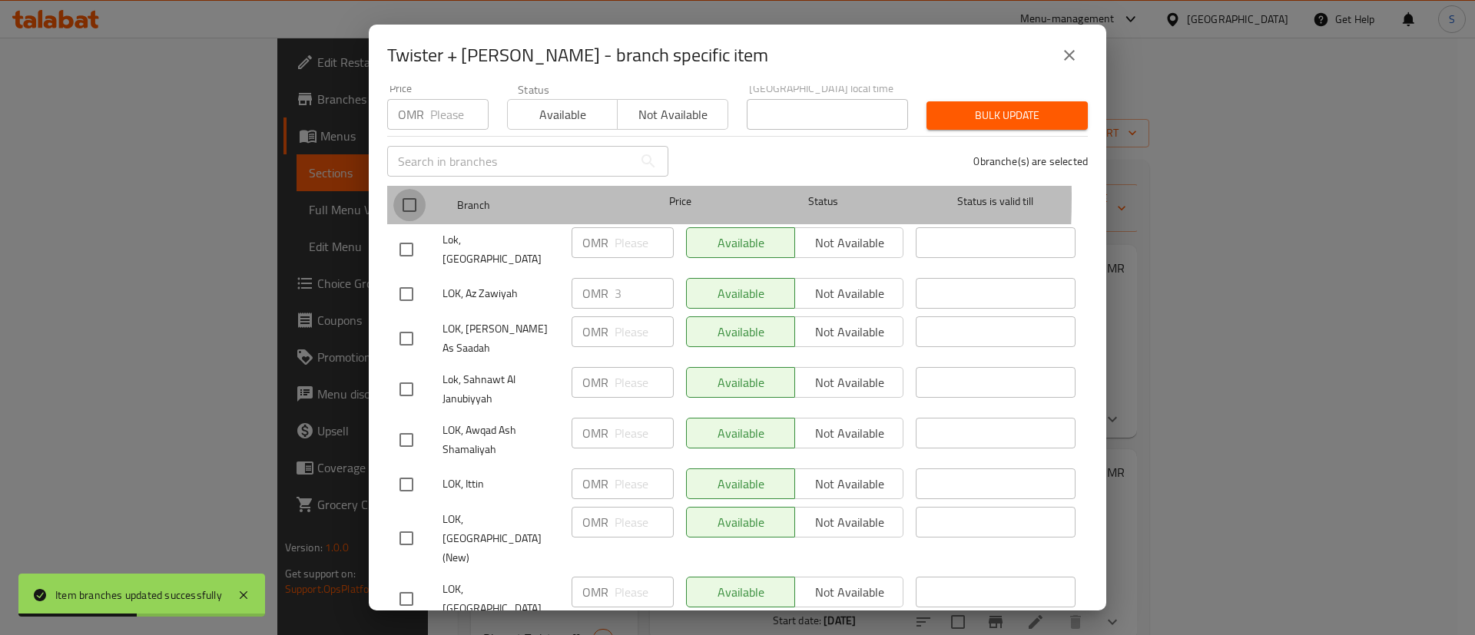
checkbox input "true"
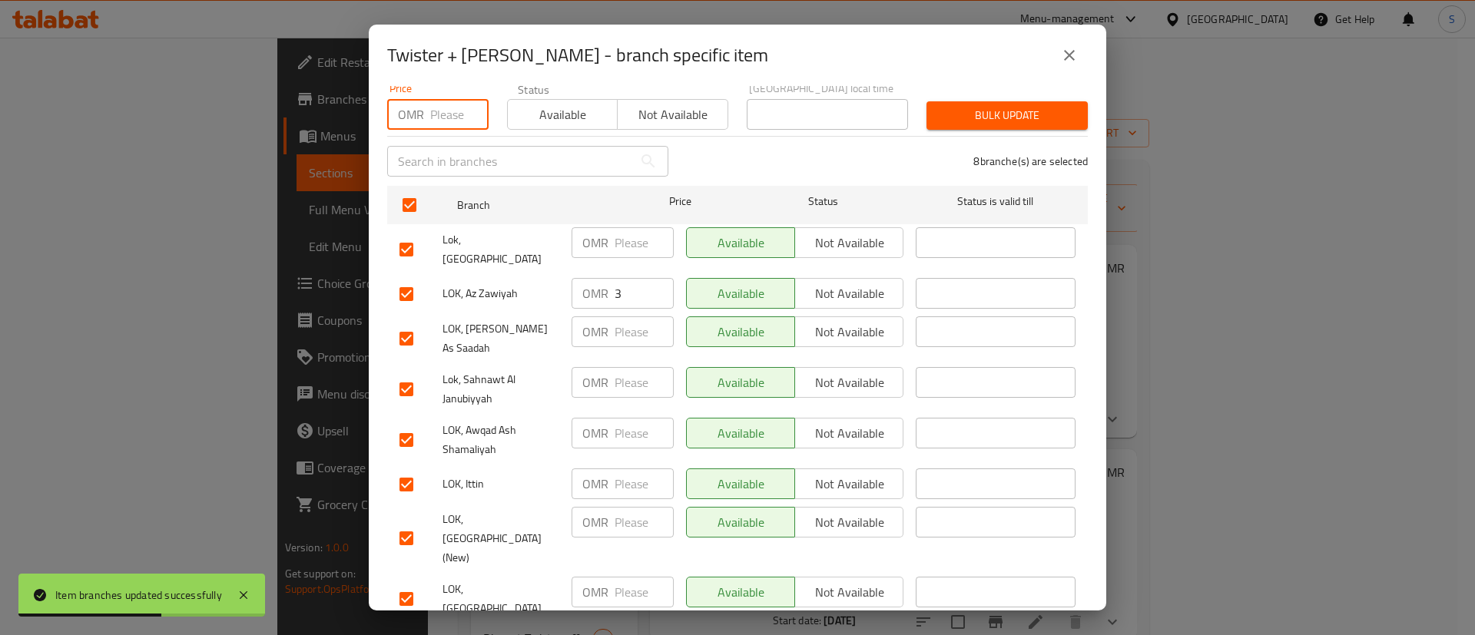
click at [454, 100] on input "number" at bounding box center [459, 114] width 58 height 31
type input "0"
click at [594, 104] on span "Available" at bounding box center [563, 115] width 98 height 22
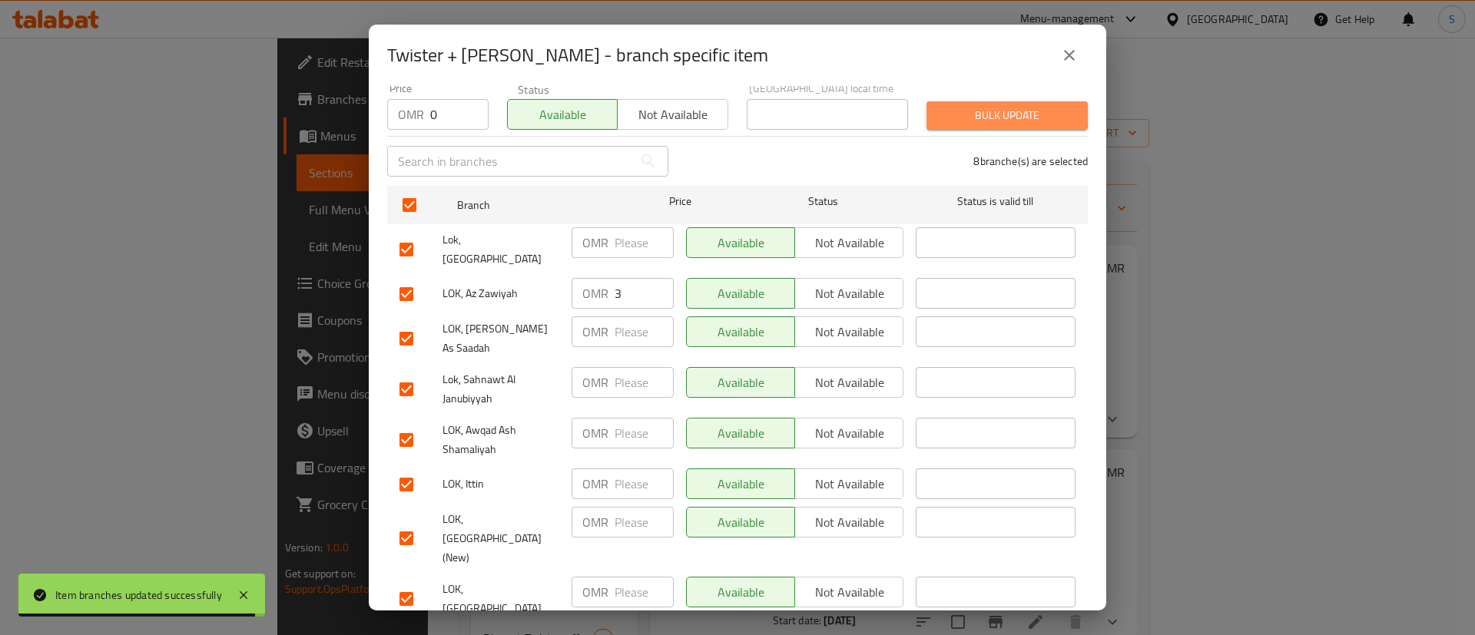
click at [993, 106] on span "Bulk update" at bounding box center [1007, 115] width 137 height 19
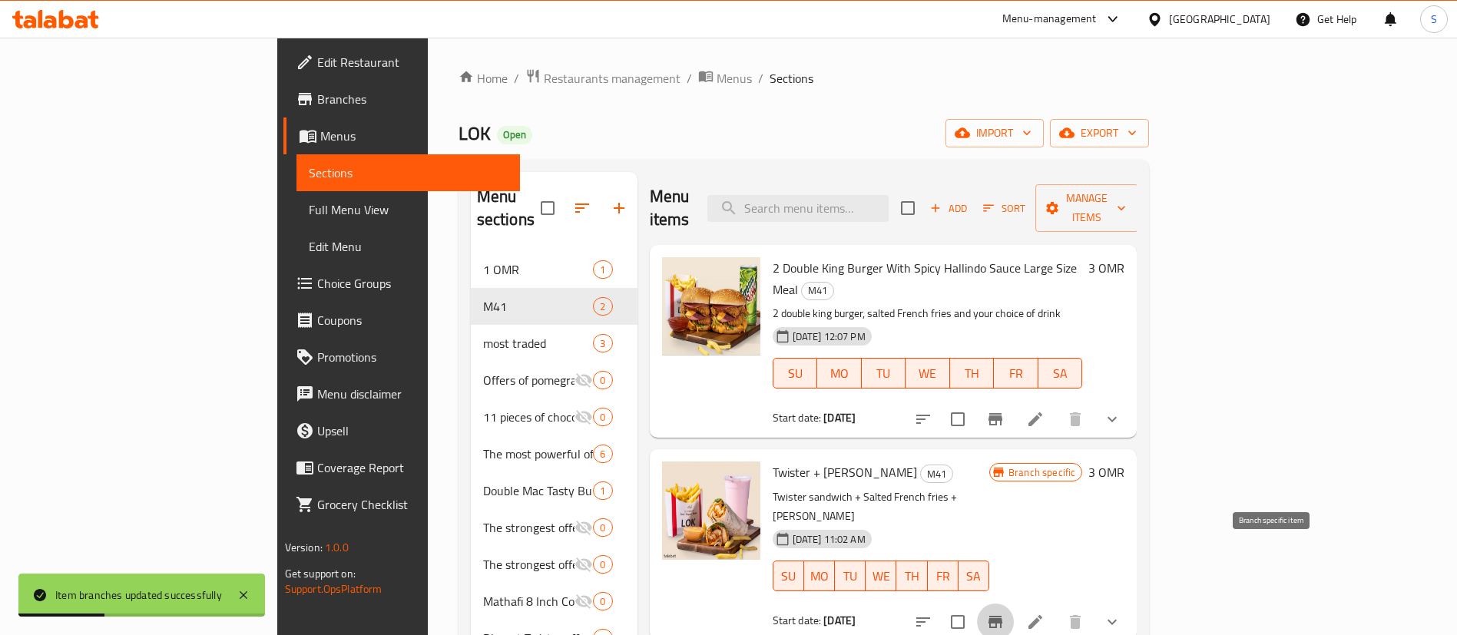
click at [1005, 613] on icon "Branch-specific-item" at bounding box center [995, 622] width 18 height 18
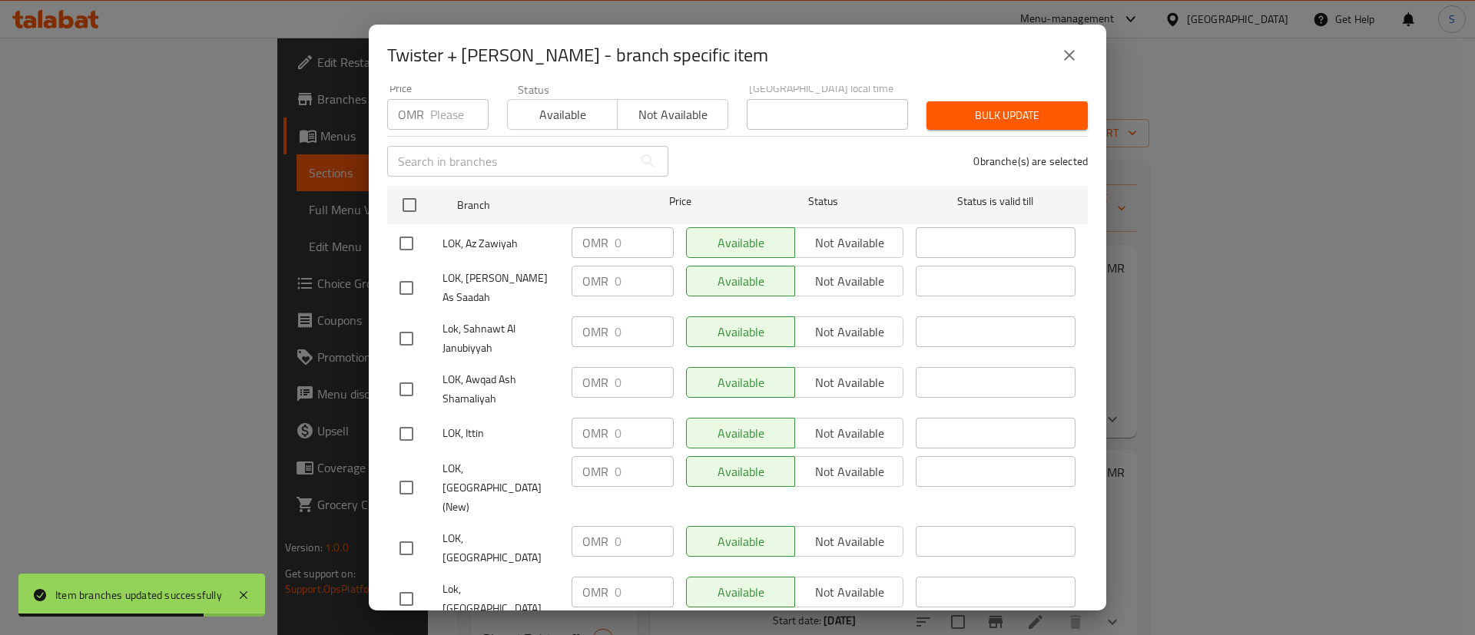
click at [1072, 50] on icon "close" at bounding box center [1069, 55] width 18 height 18
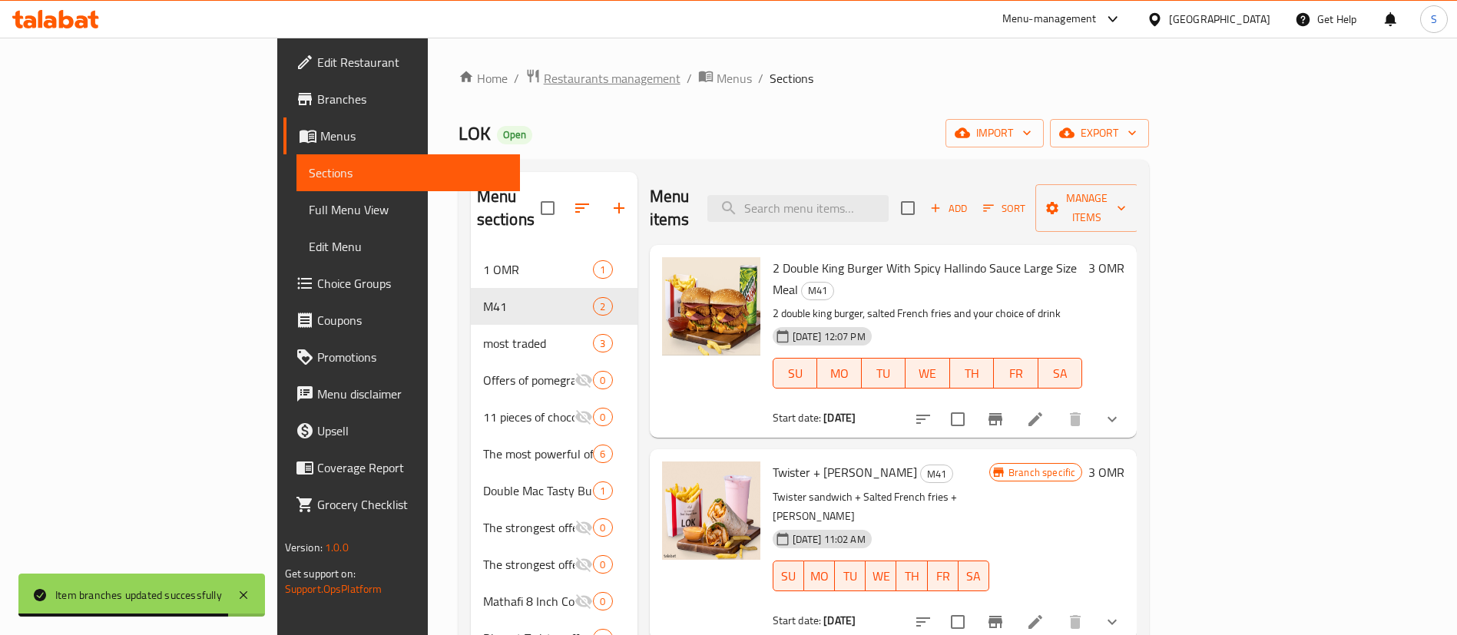
click at [544, 75] on span "Restaurants management" at bounding box center [612, 78] width 137 height 18
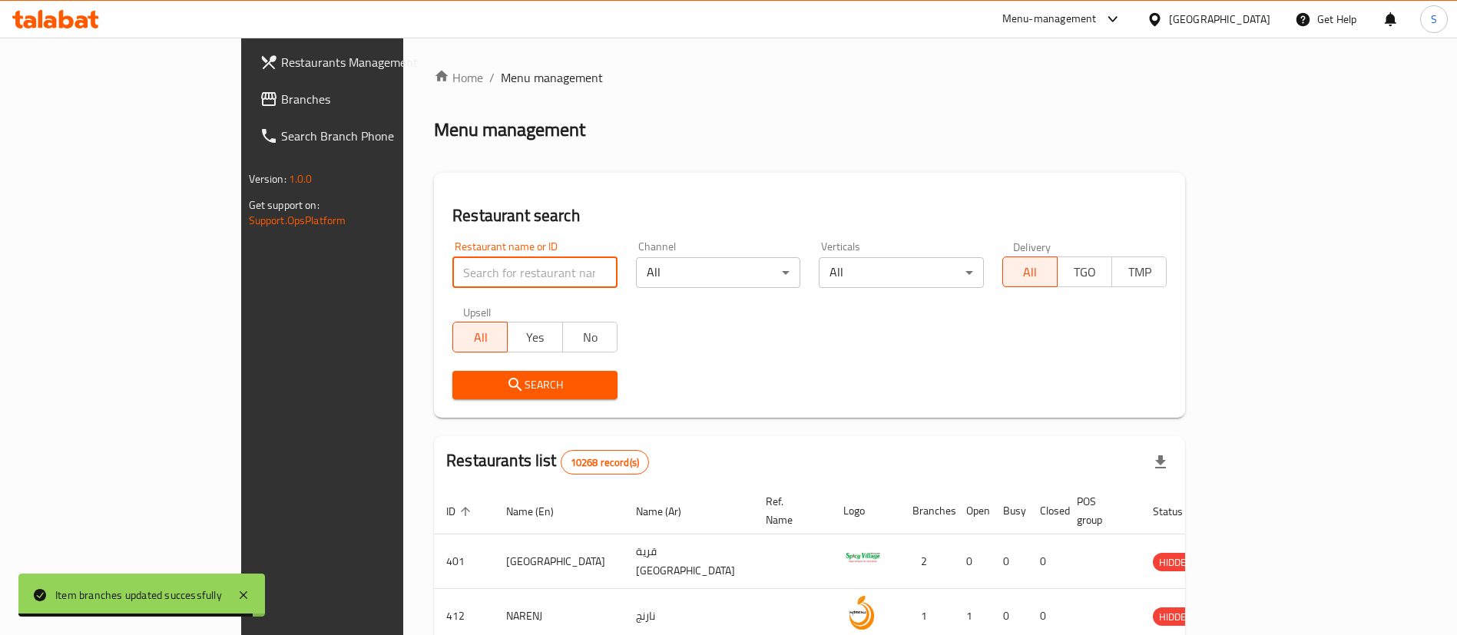
click at [452, 276] on input "search" at bounding box center [534, 272] width 165 height 31
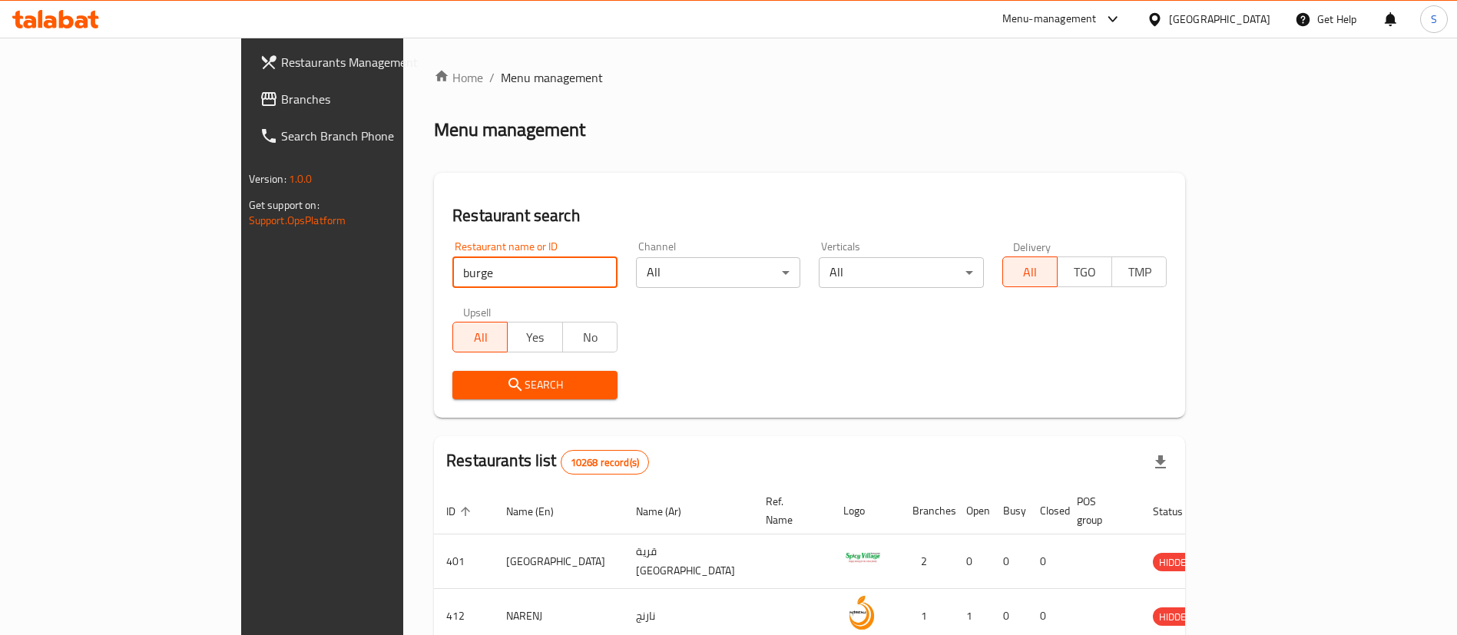
type input "burger king"
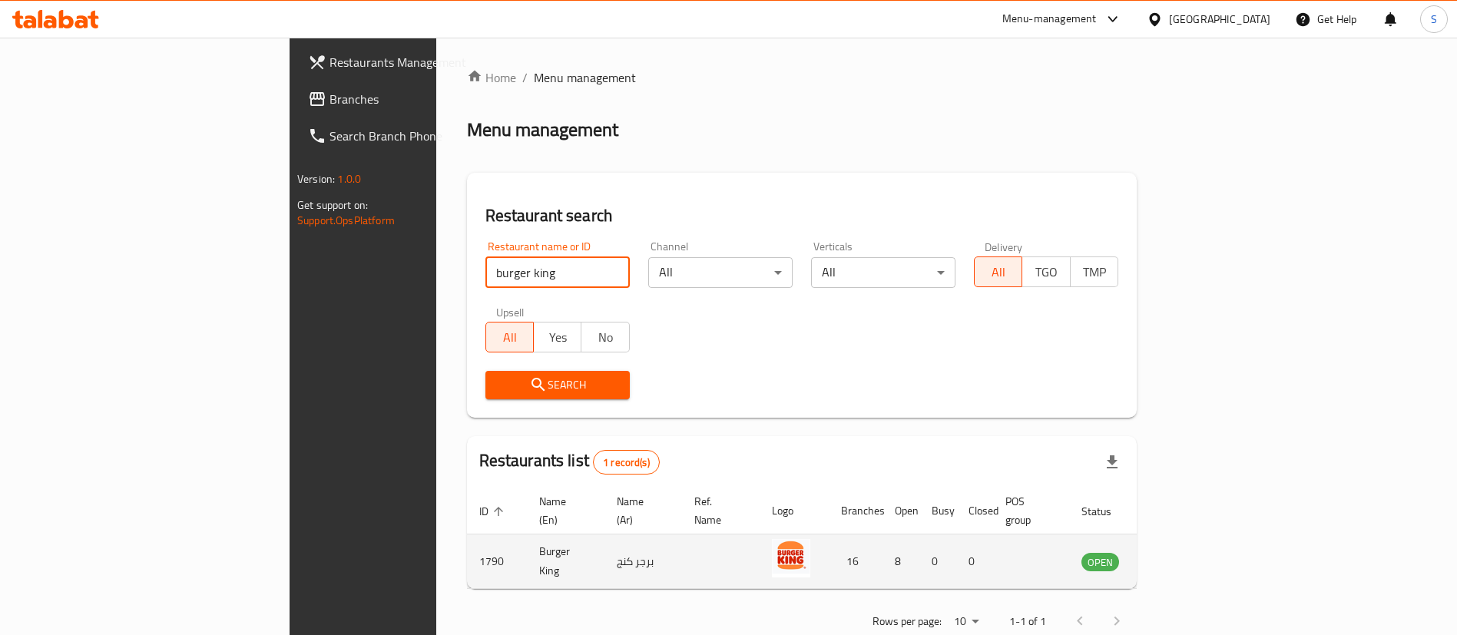
click at [1181, 552] on icon "enhanced table" at bounding box center [1171, 561] width 18 height 18
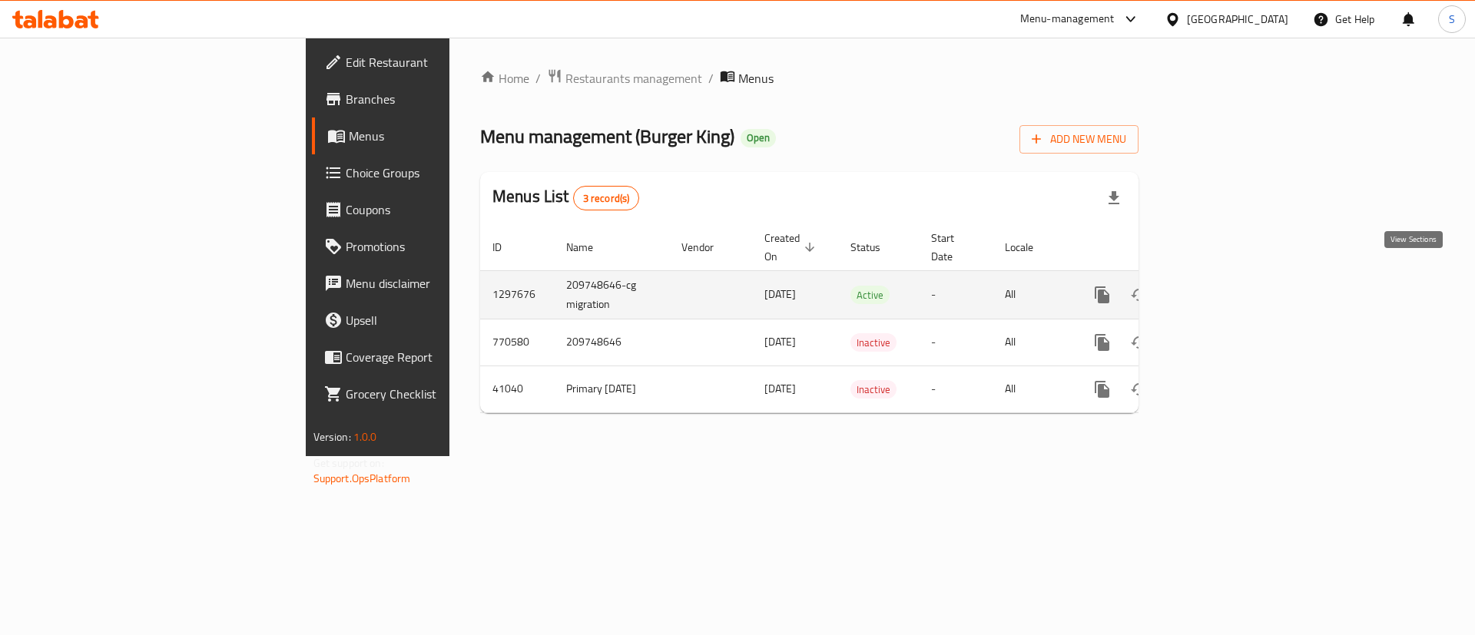
click at [1222, 286] on icon "enhanced table" at bounding box center [1213, 295] width 18 height 18
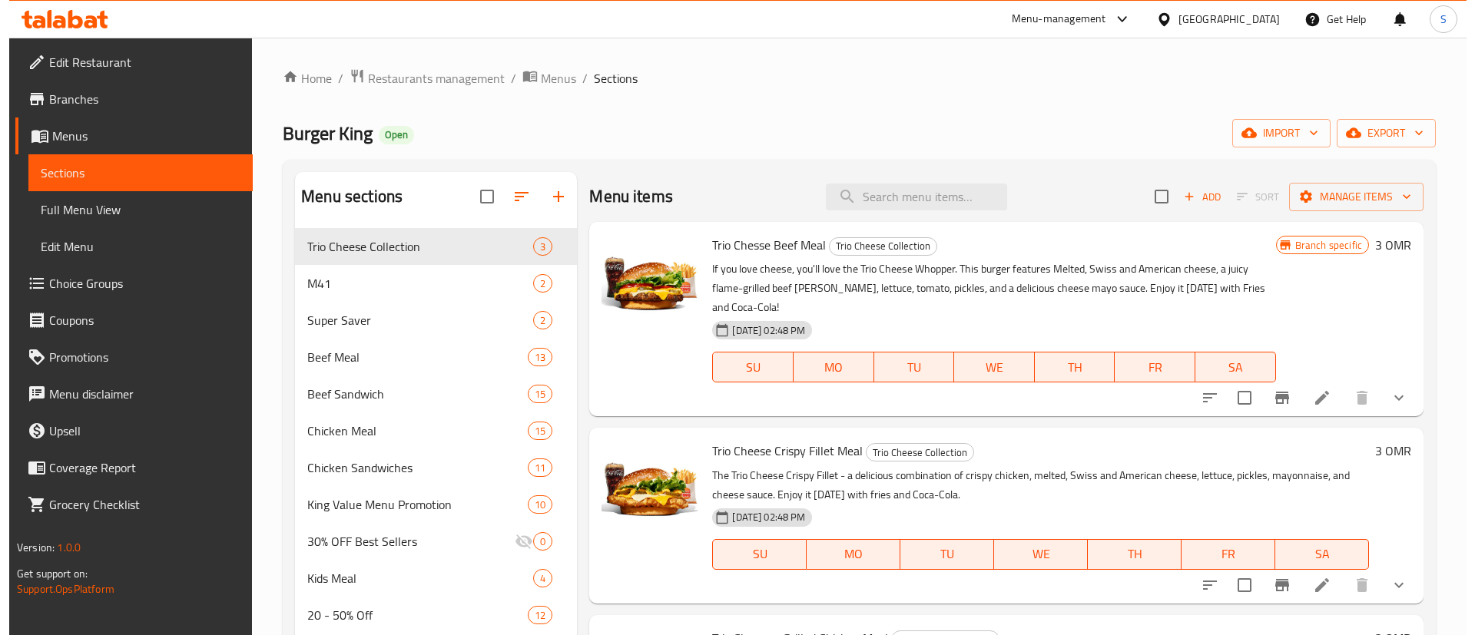
scroll to position [108, 0]
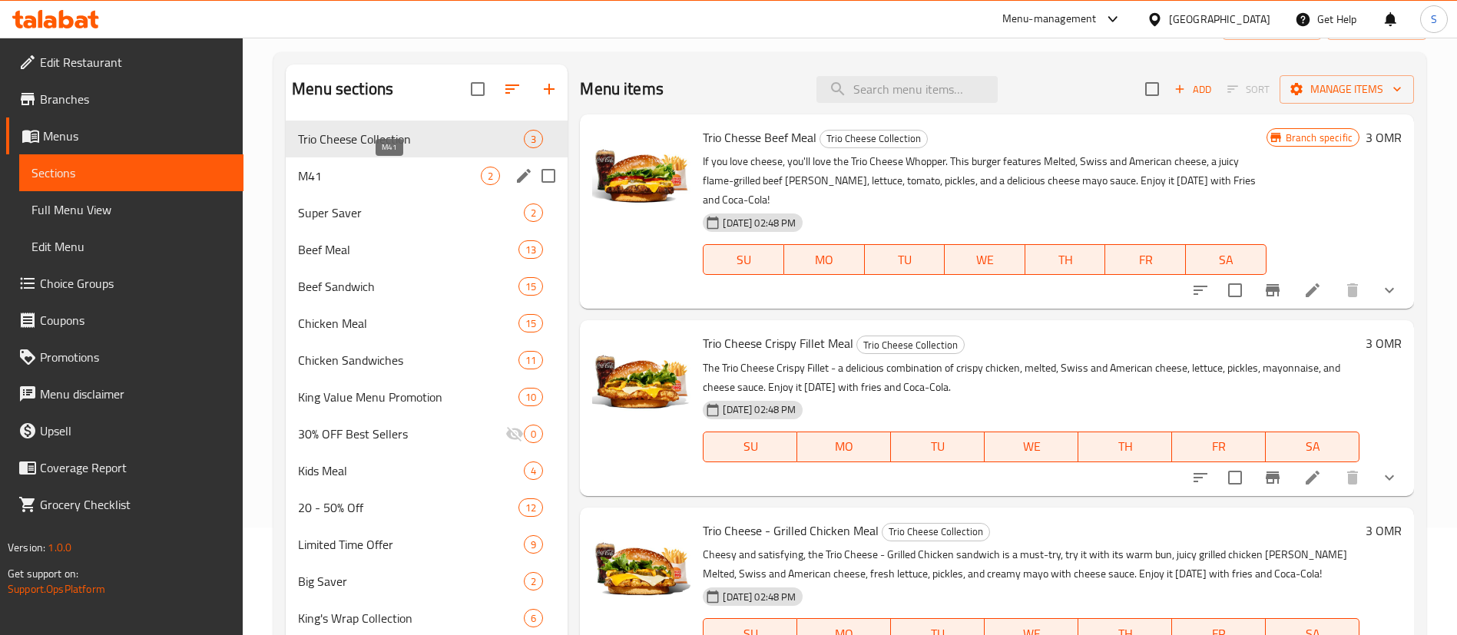
click at [470, 176] on span "M41" at bounding box center [389, 176] width 183 height 18
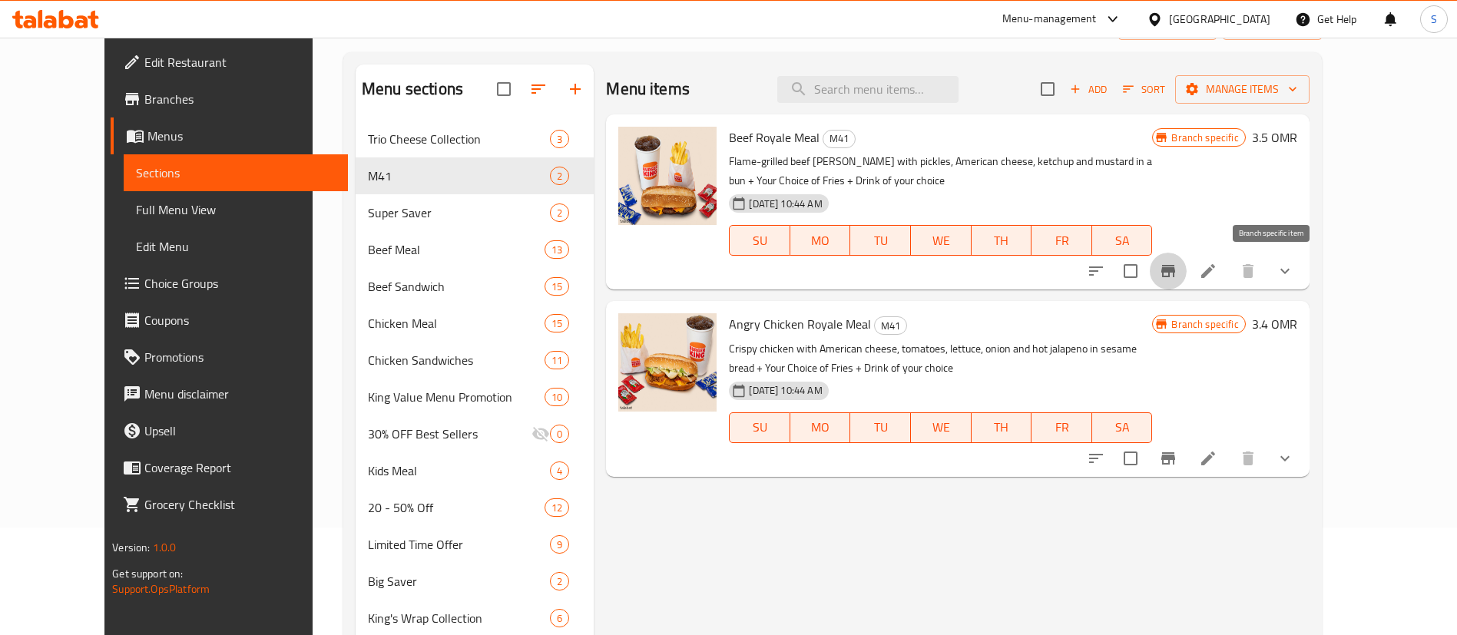
click at [1175, 270] on icon "Branch-specific-item" at bounding box center [1169, 271] width 14 height 12
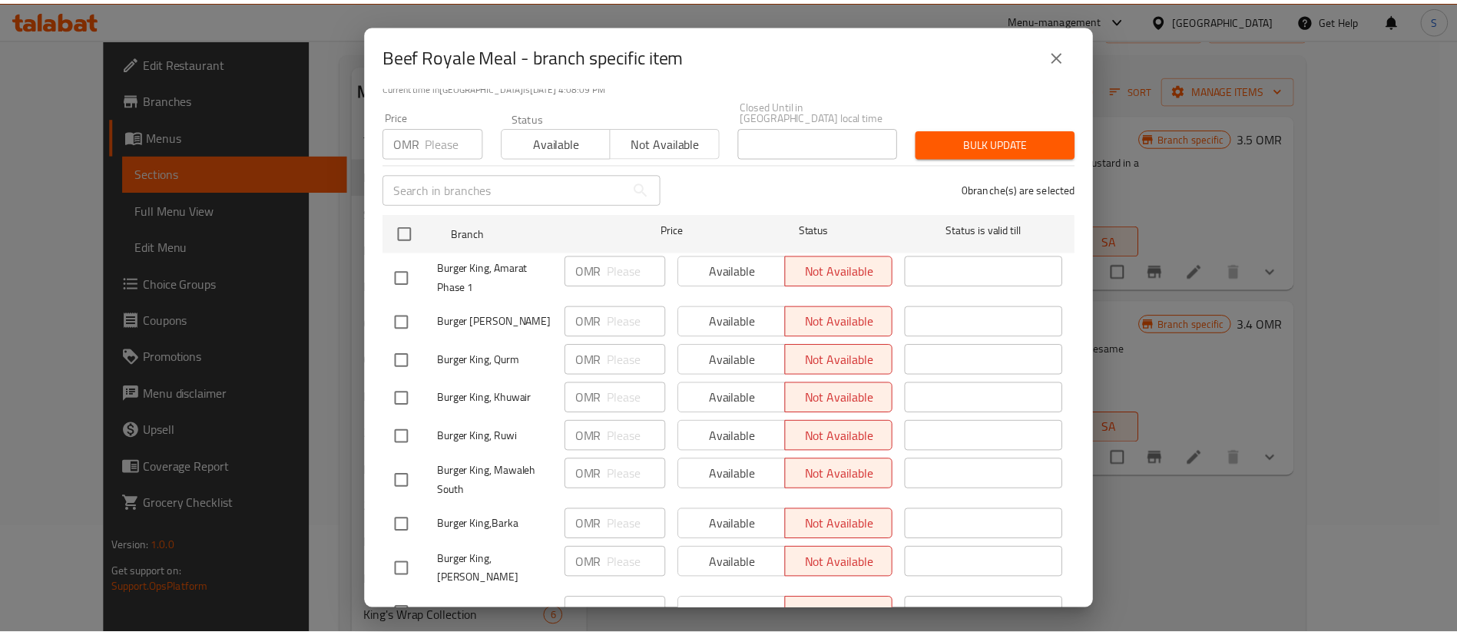
scroll to position [124, 0]
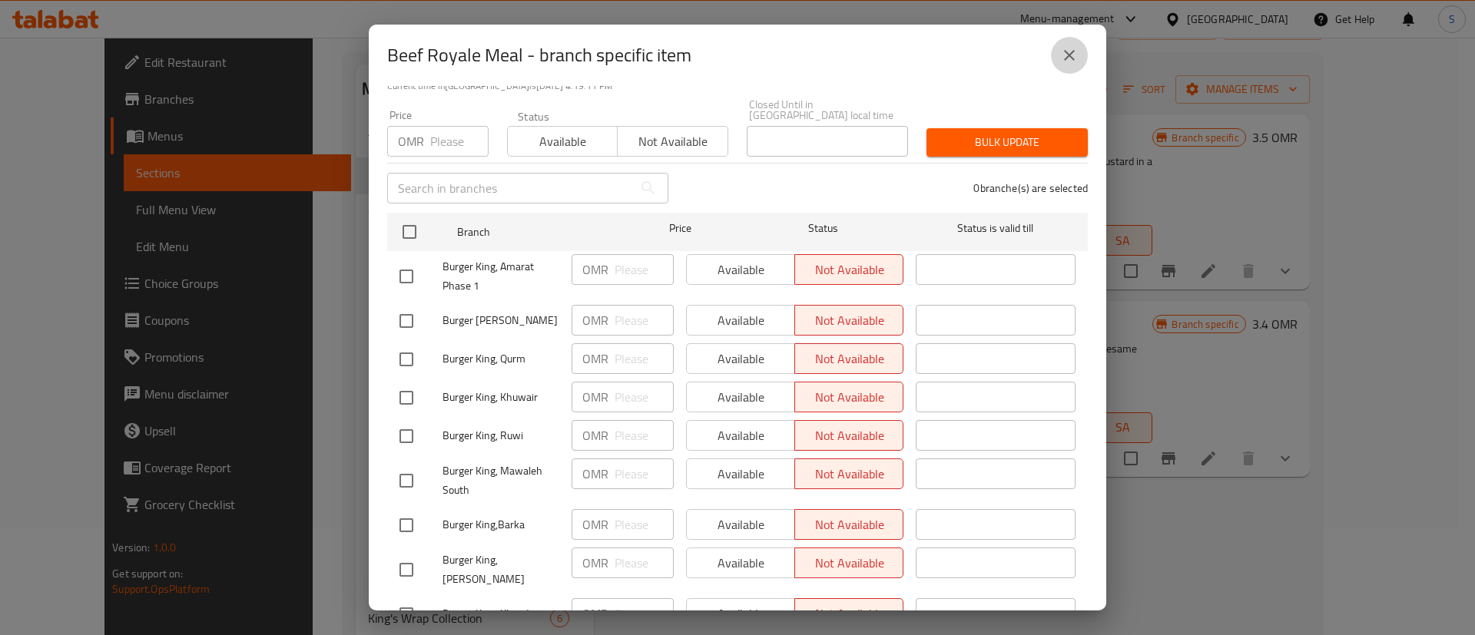
click at [1069, 52] on icon "close" at bounding box center [1069, 55] width 18 height 18
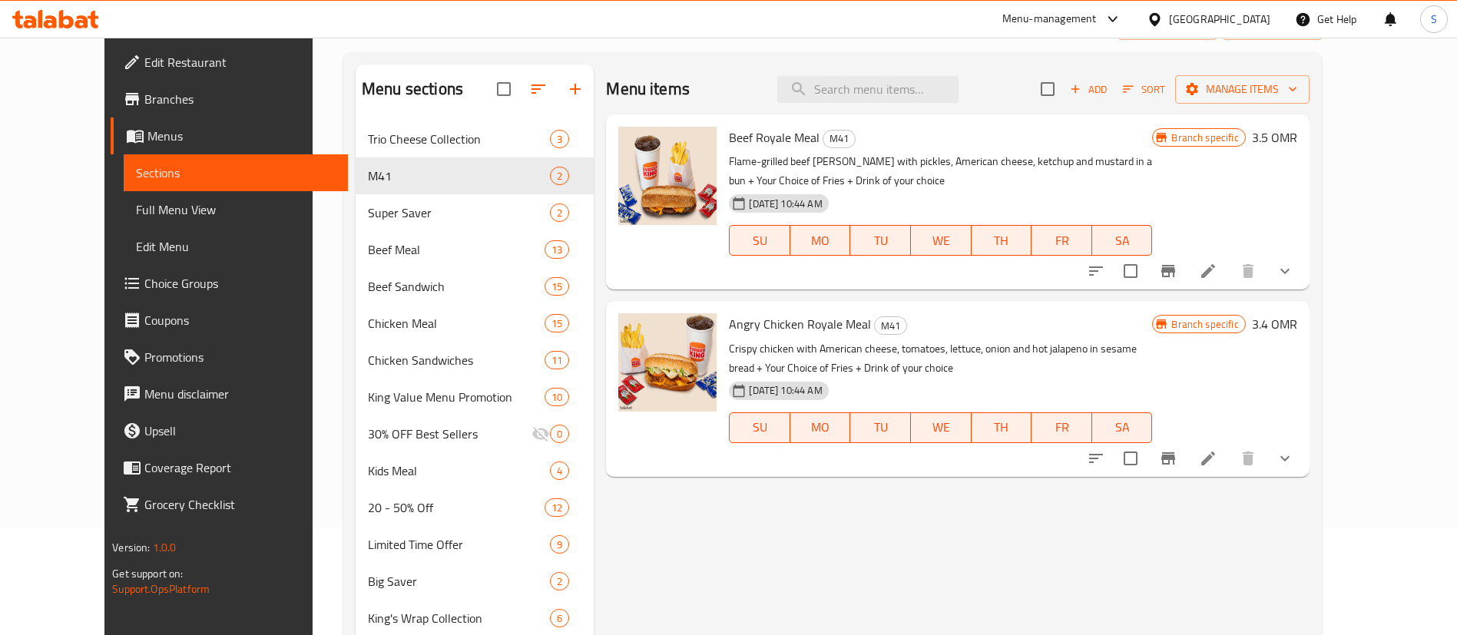
scroll to position [0, 0]
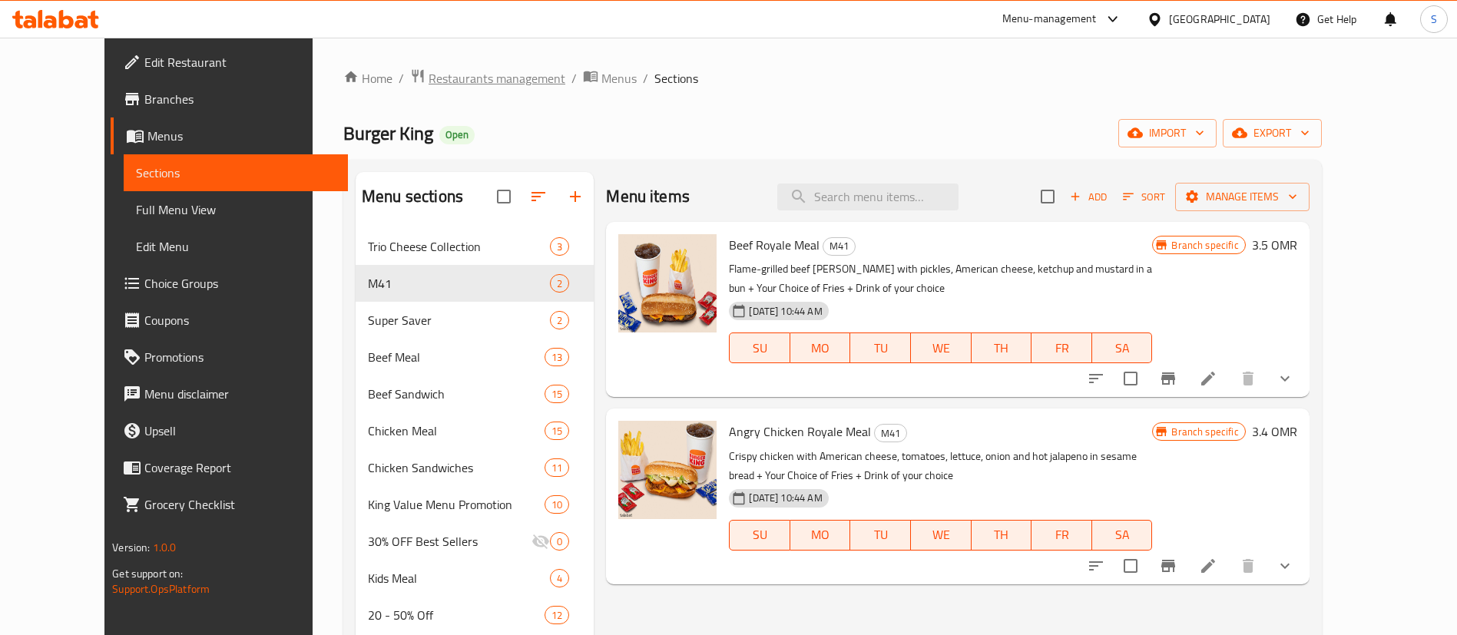
click at [429, 88] on span "Restaurants management" at bounding box center [497, 78] width 137 height 18
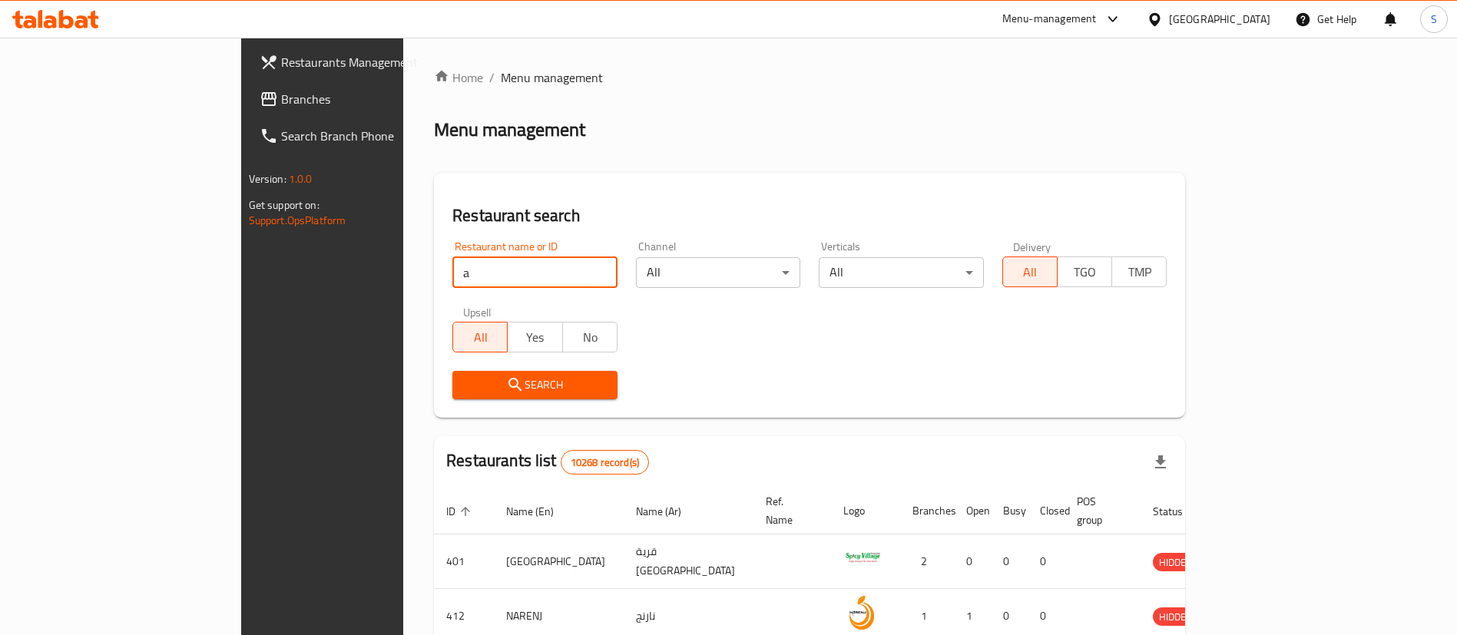
click at [452, 276] on input "a" at bounding box center [534, 272] width 165 height 31
type input "asoom burger"
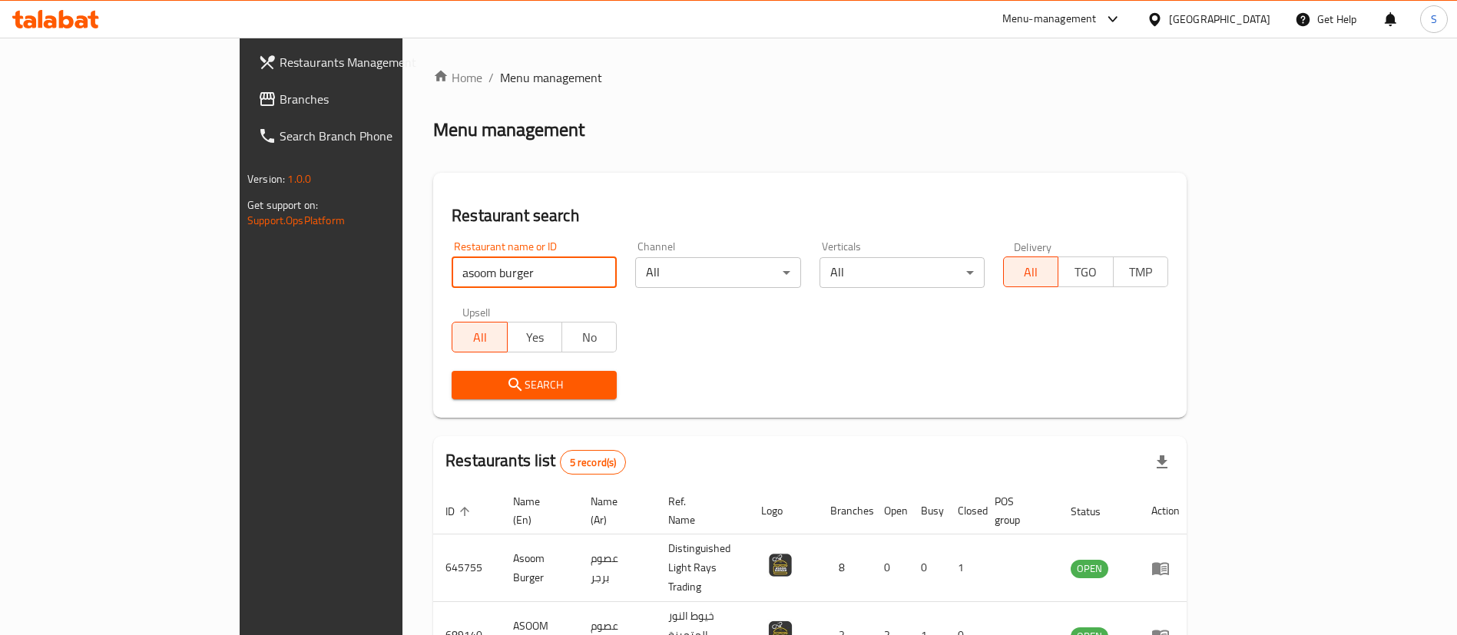
scroll to position [238, 0]
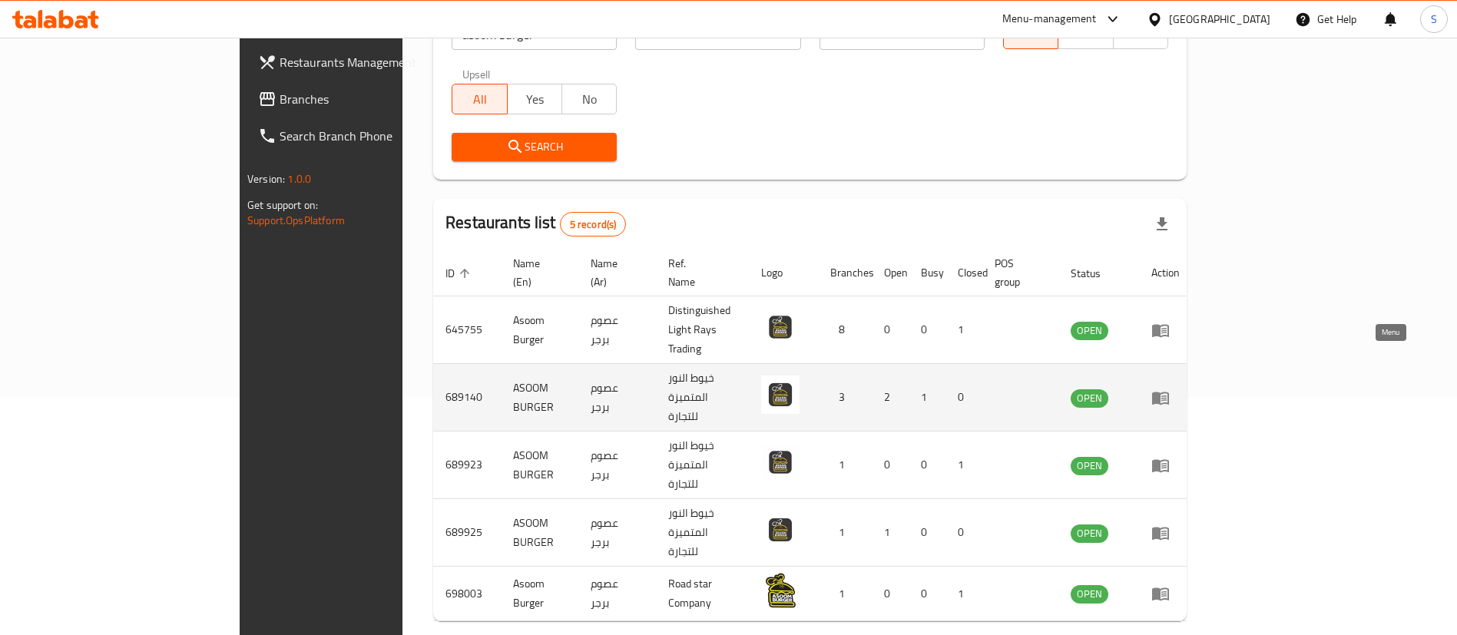
click at [1170, 389] on icon "enhanced table" at bounding box center [1161, 398] width 18 height 18
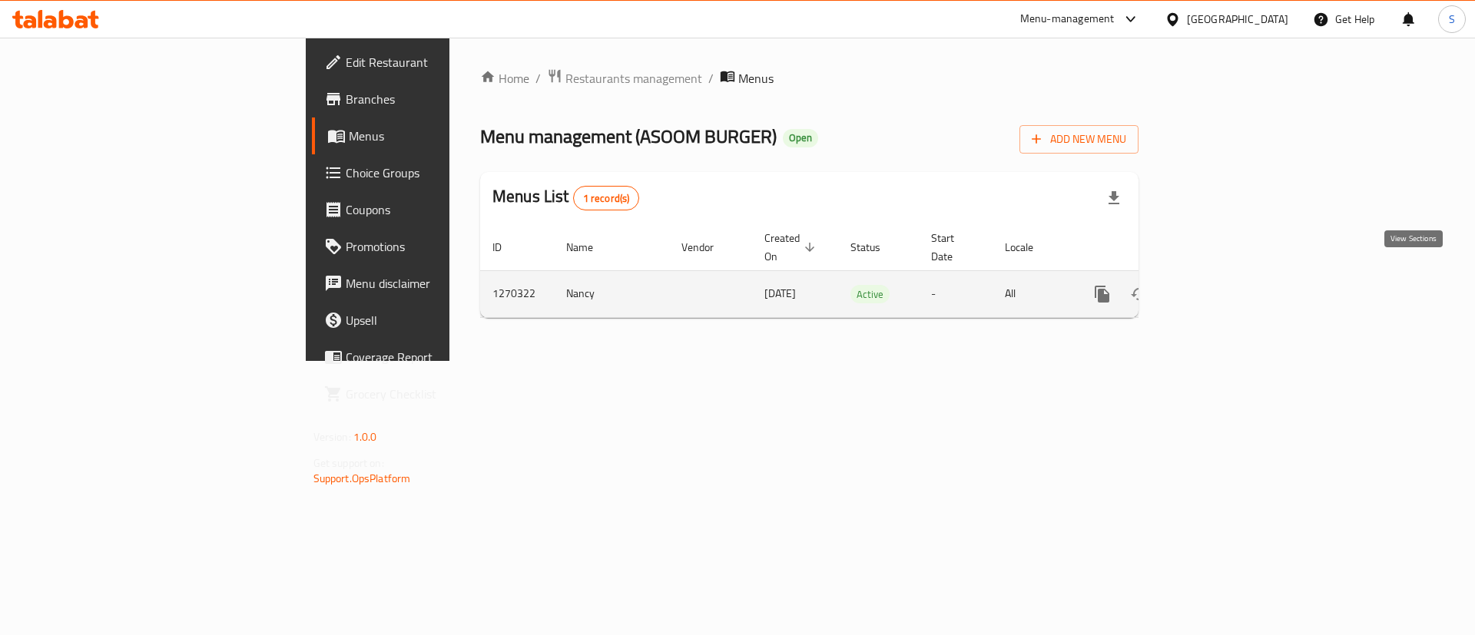
click at [1222, 285] on icon "enhanced table" at bounding box center [1213, 294] width 18 height 18
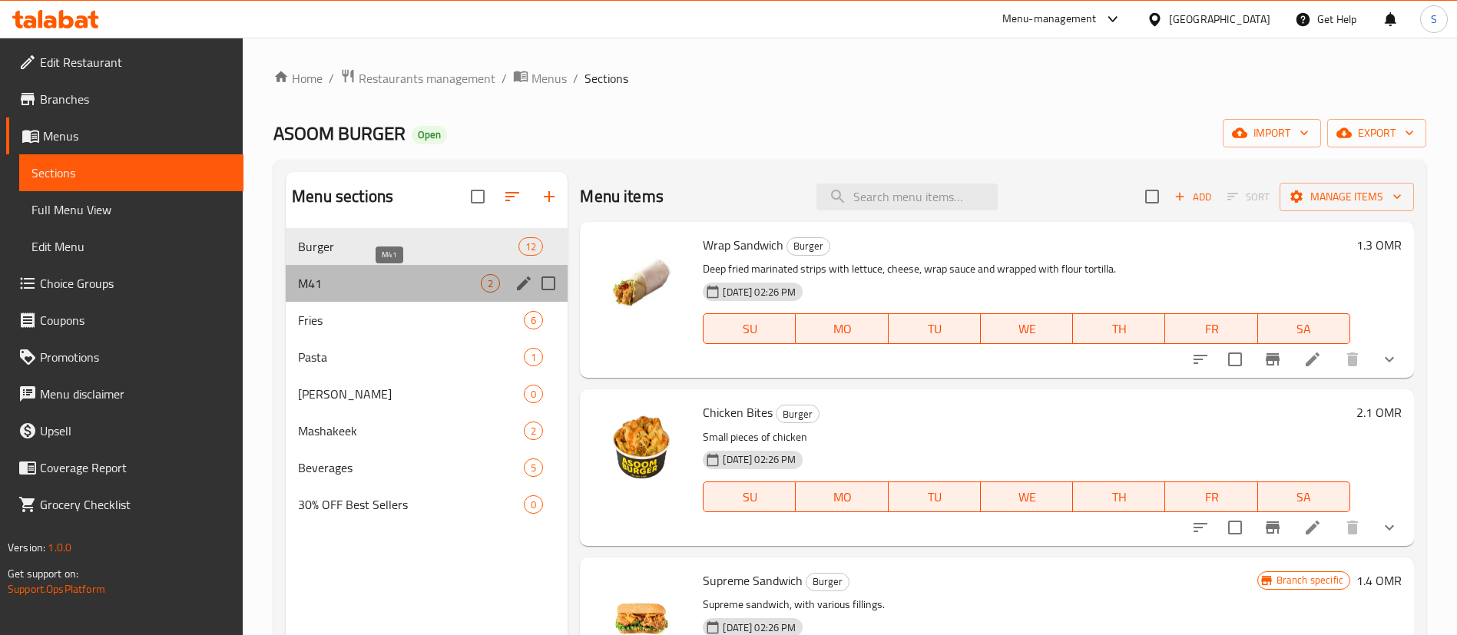
click at [444, 280] on span "M41" at bounding box center [389, 283] width 183 height 18
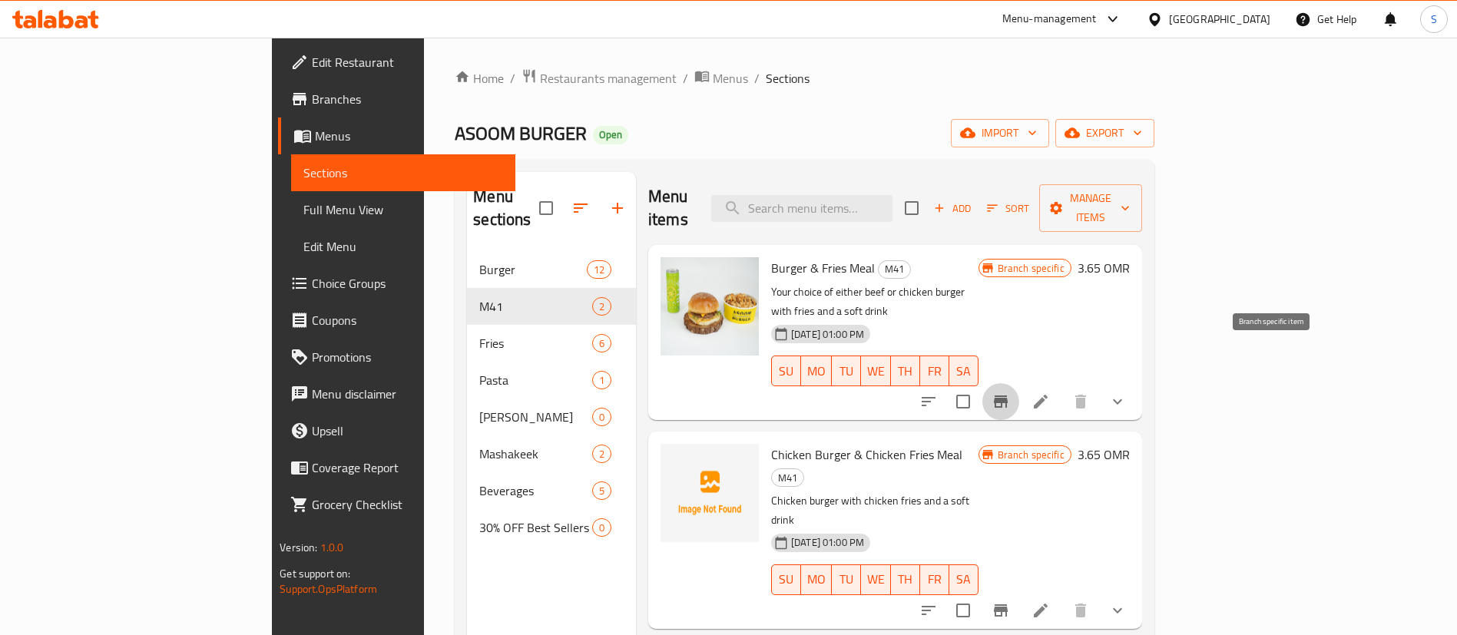
click at [1008, 396] on icon "Branch-specific-item" at bounding box center [1001, 402] width 14 height 12
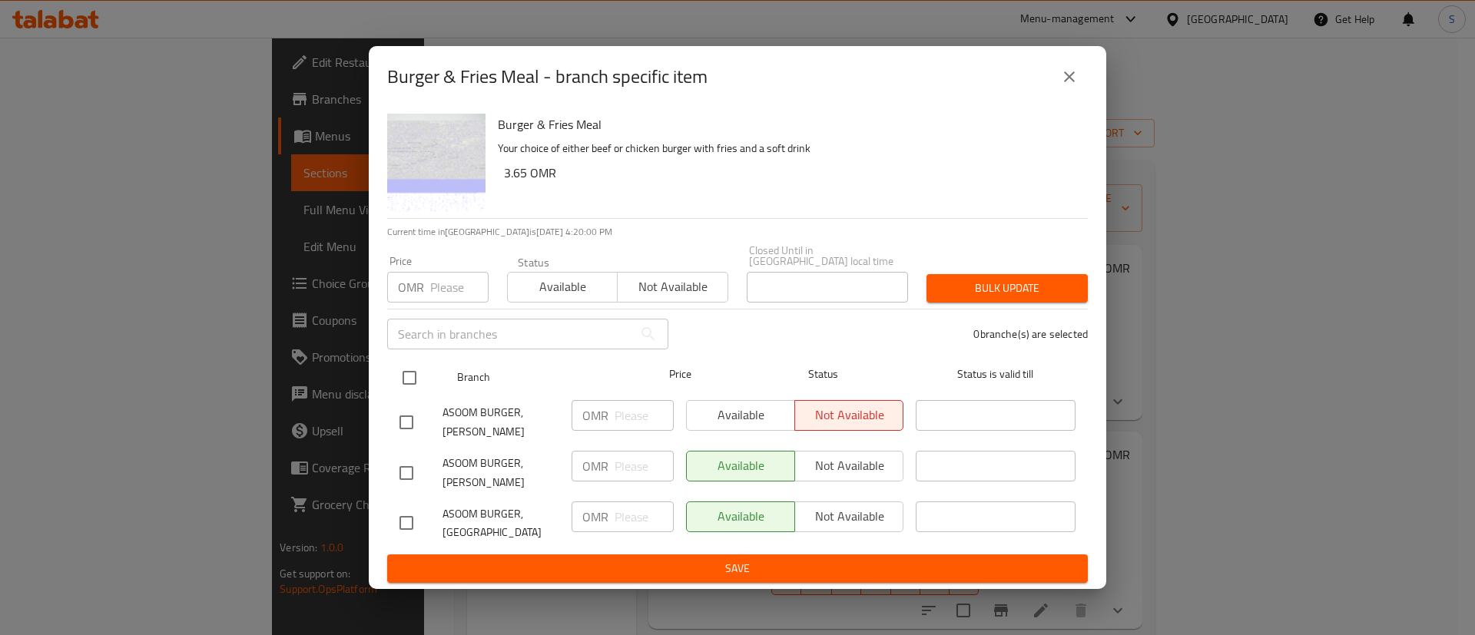
click at [415, 373] on input "checkbox" at bounding box center [409, 378] width 32 height 32
checkbox input "true"
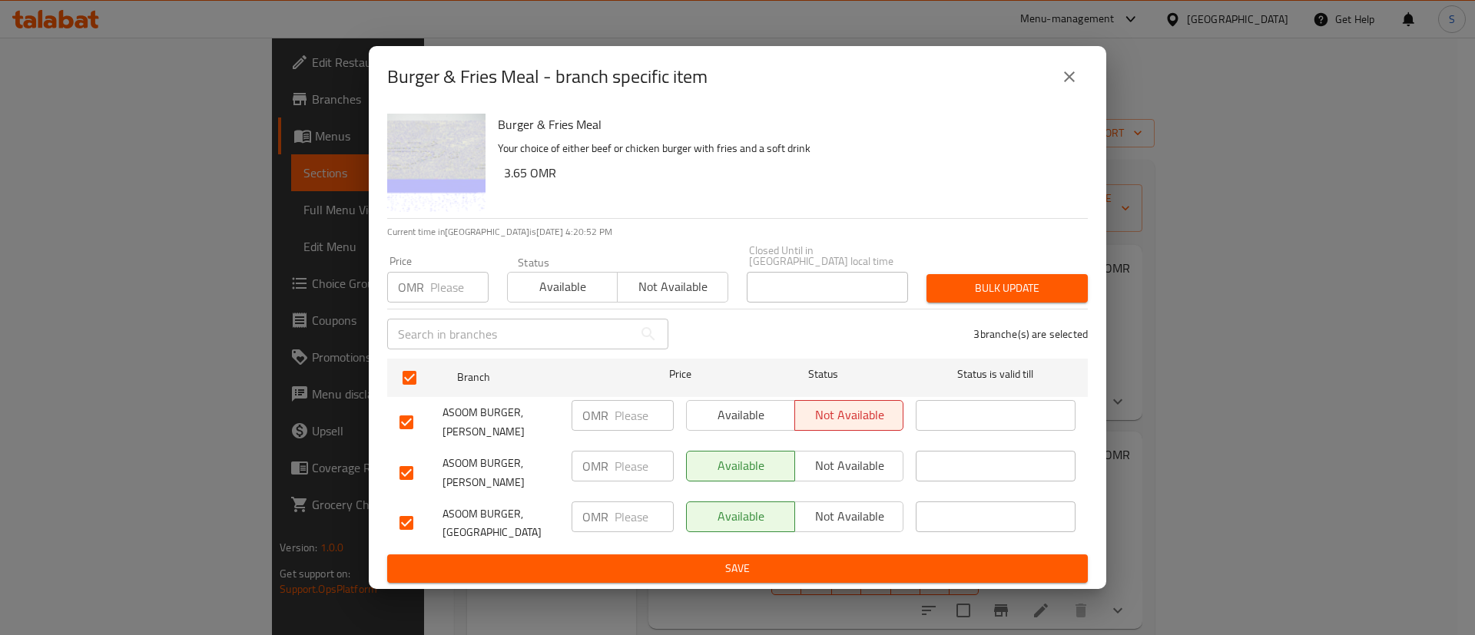
click at [1065, 85] on icon "close" at bounding box center [1069, 77] width 18 height 18
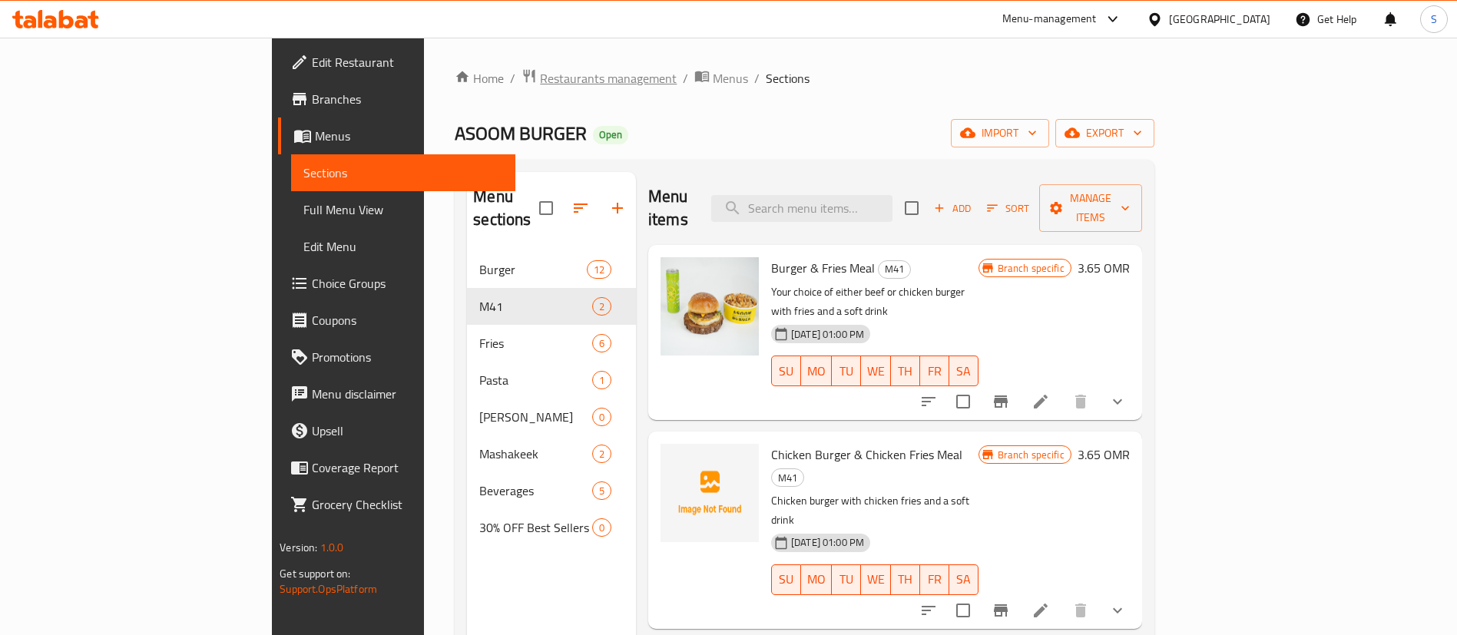
click at [540, 69] on span "Restaurants management" at bounding box center [608, 78] width 137 height 18
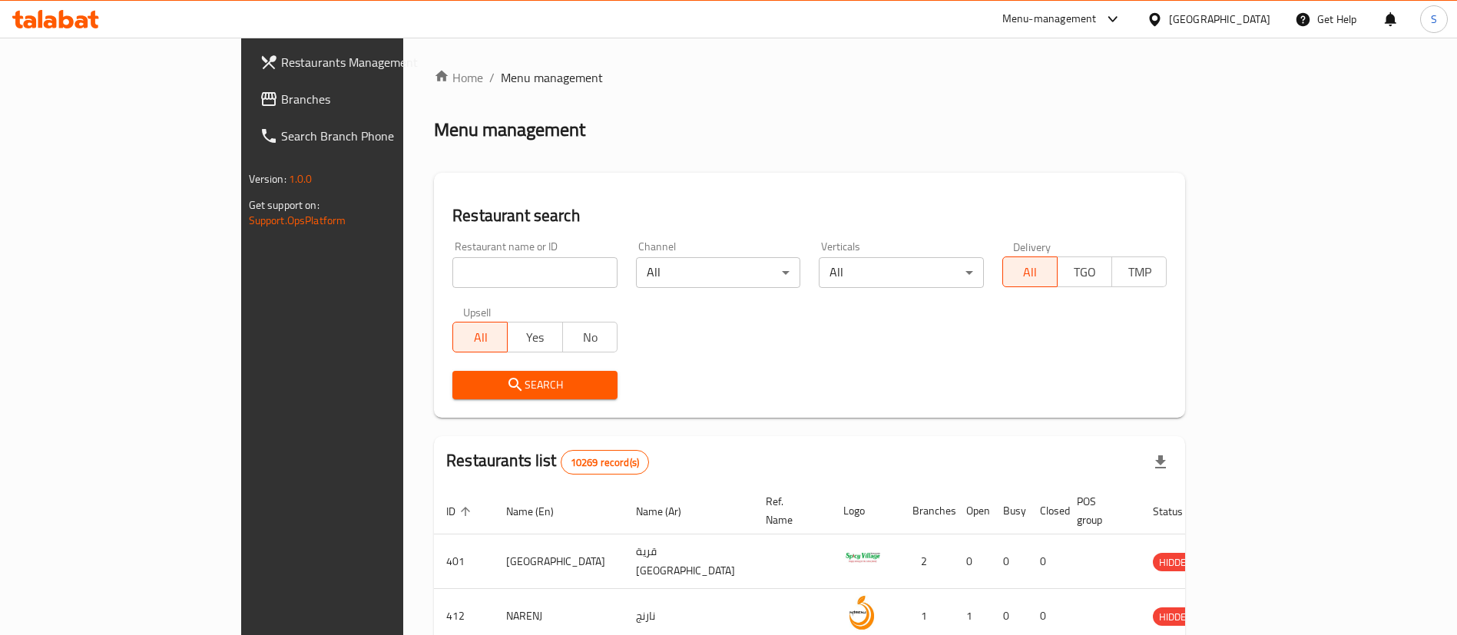
click at [438, 280] on div "Home / Menu management Menu management Restaurant search Restaurant name or ID …" at bounding box center [809, 559] width 751 height 983
click at [452, 280] on input "search" at bounding box center [534, 272] width 165 height 31
paste input "626955"
type input "626955"
click button "Search" at bounding box center [534, 385] width 165 height 28
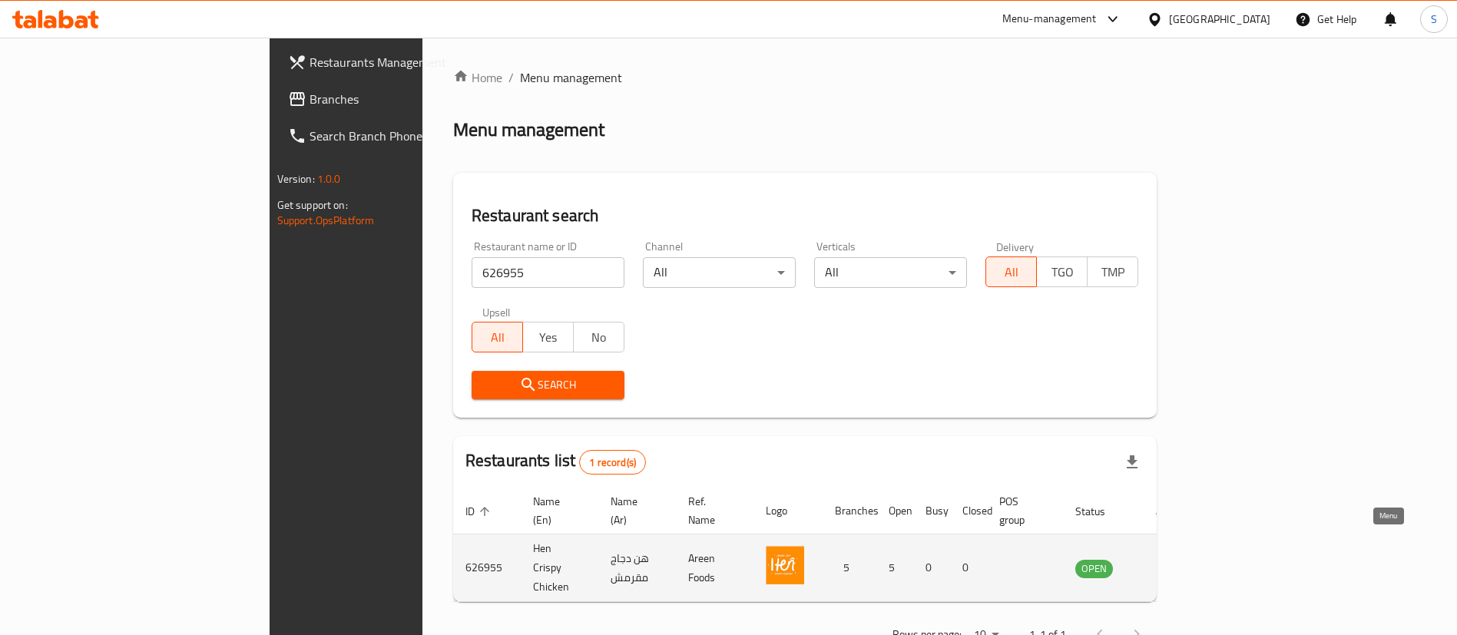
click at [1174, 562] on icon "enhanced table" at bounding box center [1165, 568] width 17 height 13
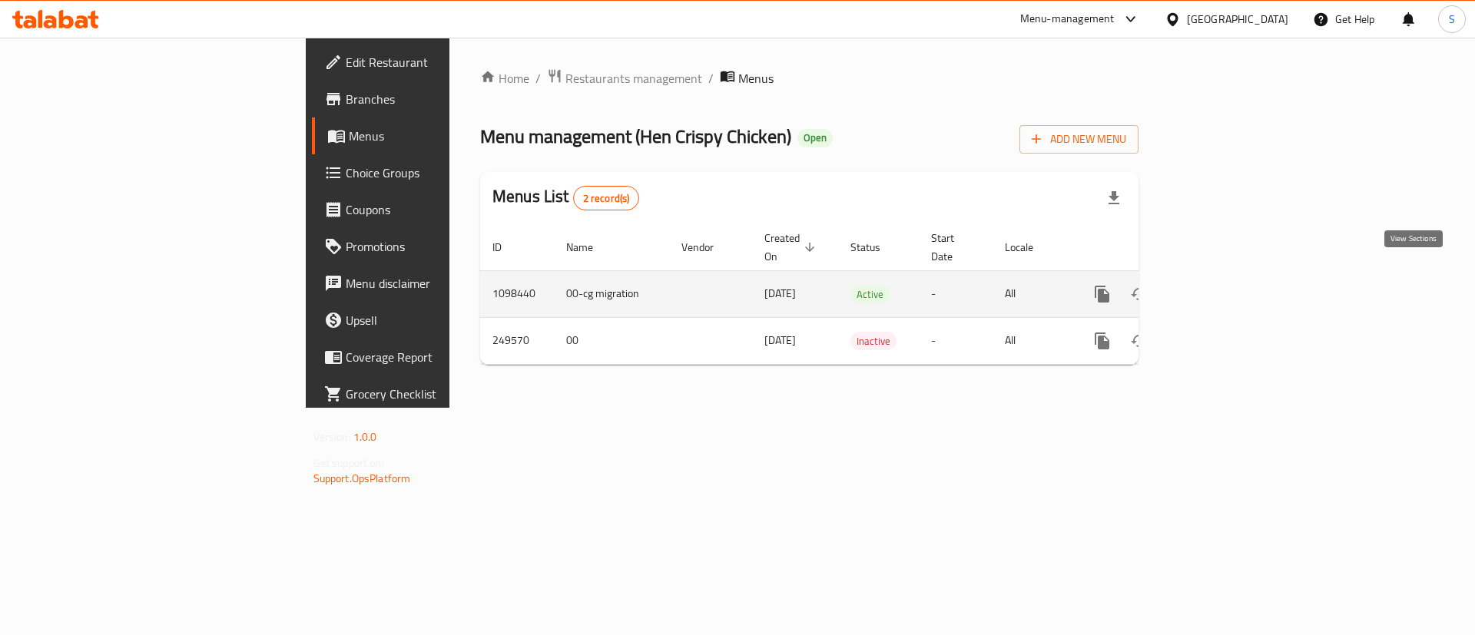
click at [1231, 276] on link "enhanced table" at bounding box center [1213, 294] width 37 height 37
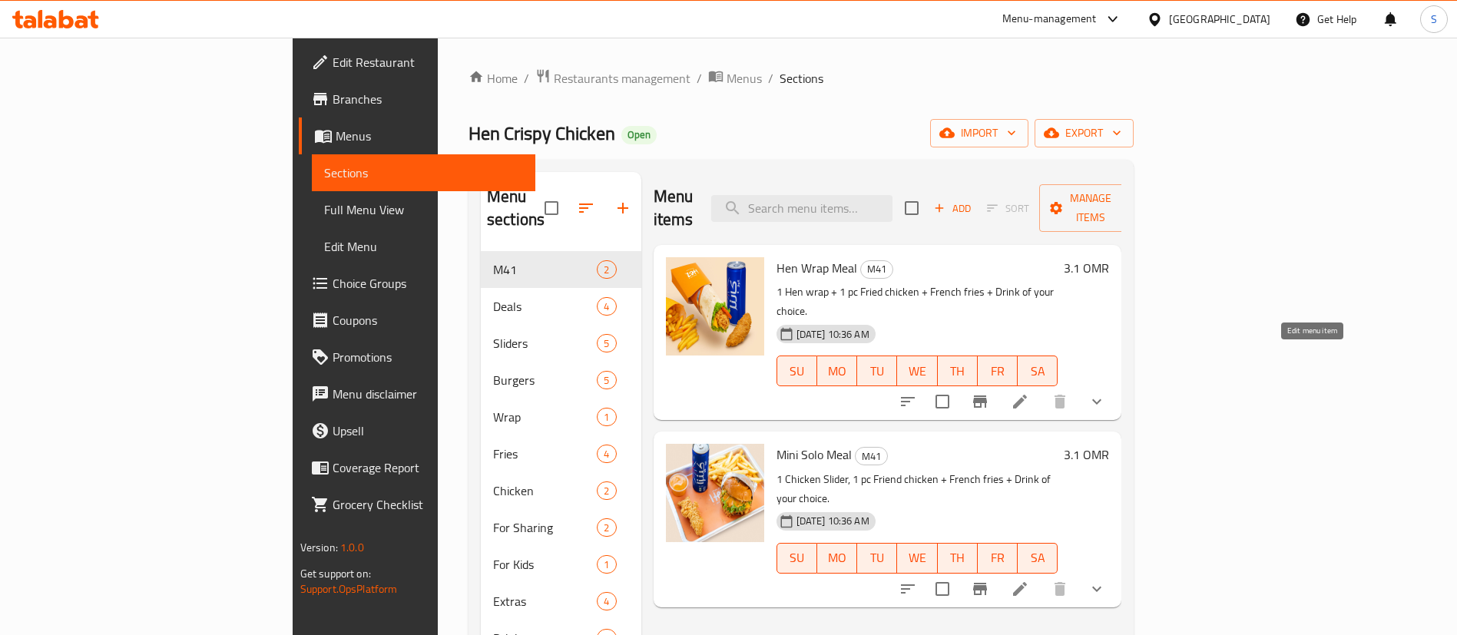
click at [1029, 393] on icon at bounding box center [1020, 402] width 18 height 18
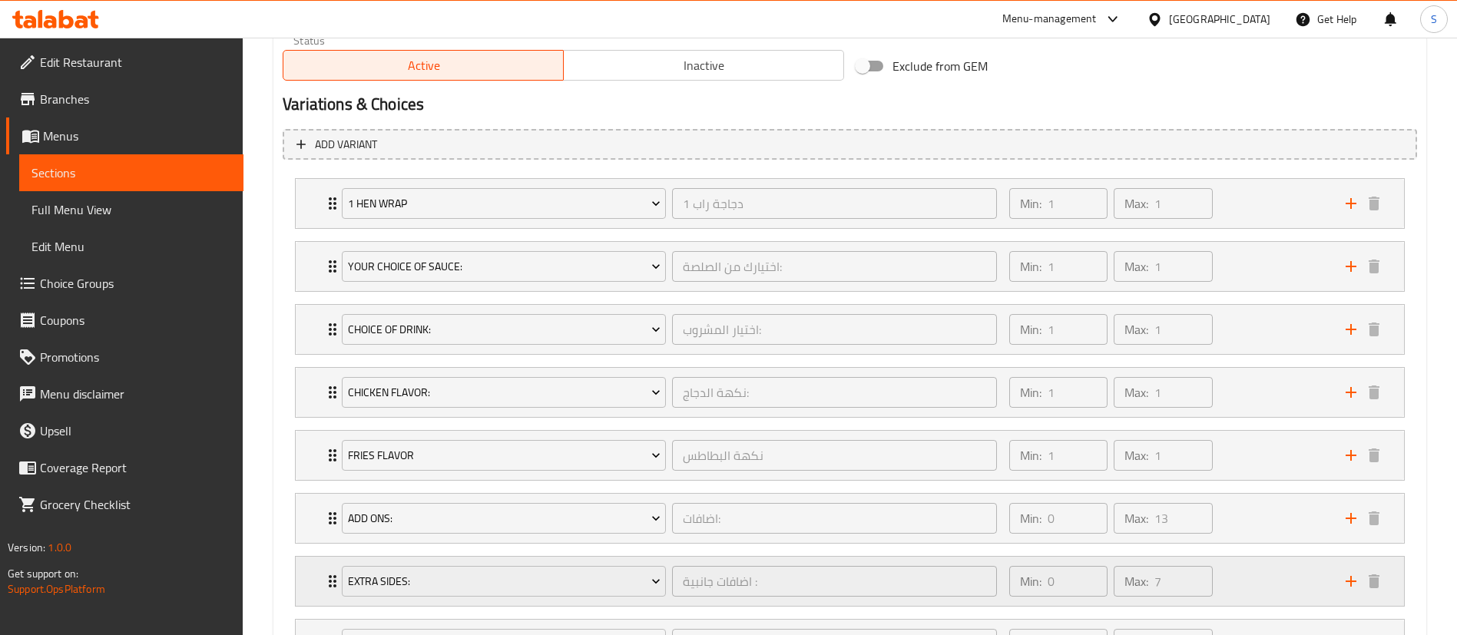
scroll to position [796, 0]
click at [1248, 211] on div "Min: 1 ​ Max: 1 ​" at bounding box center [1168, 206] width 336 height 49
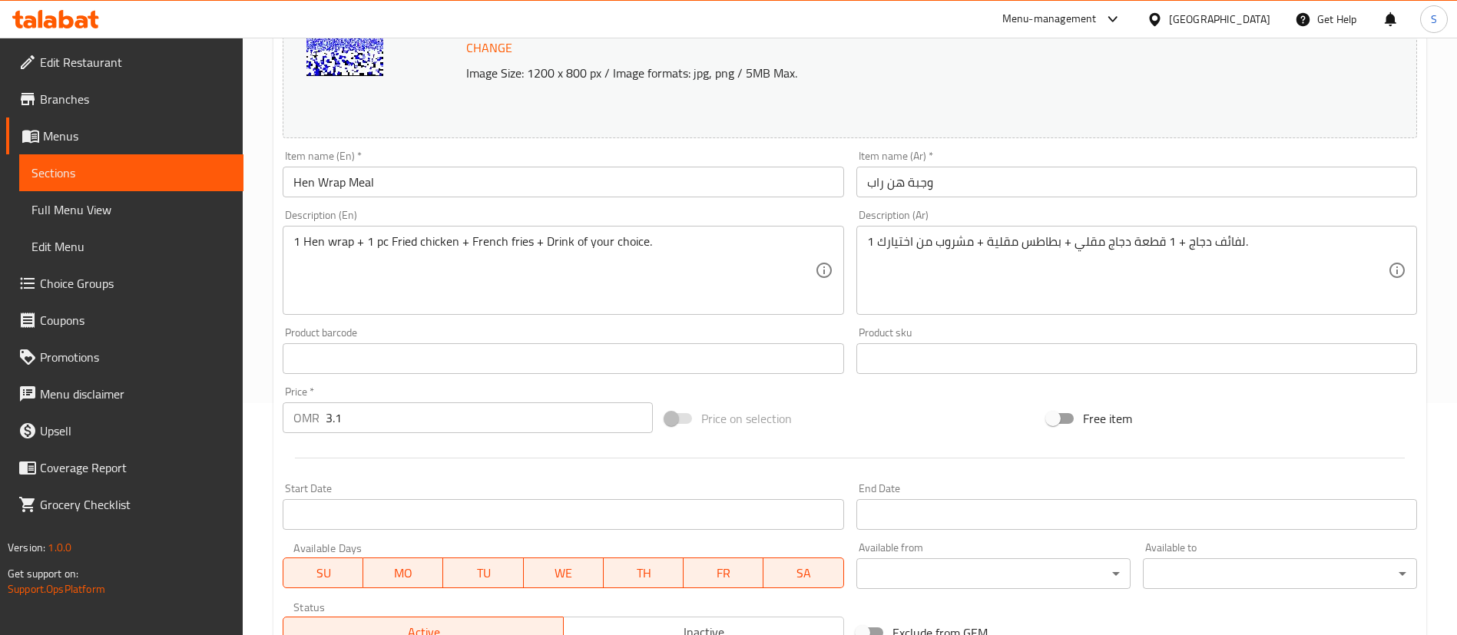
scroll to position [0, 0]
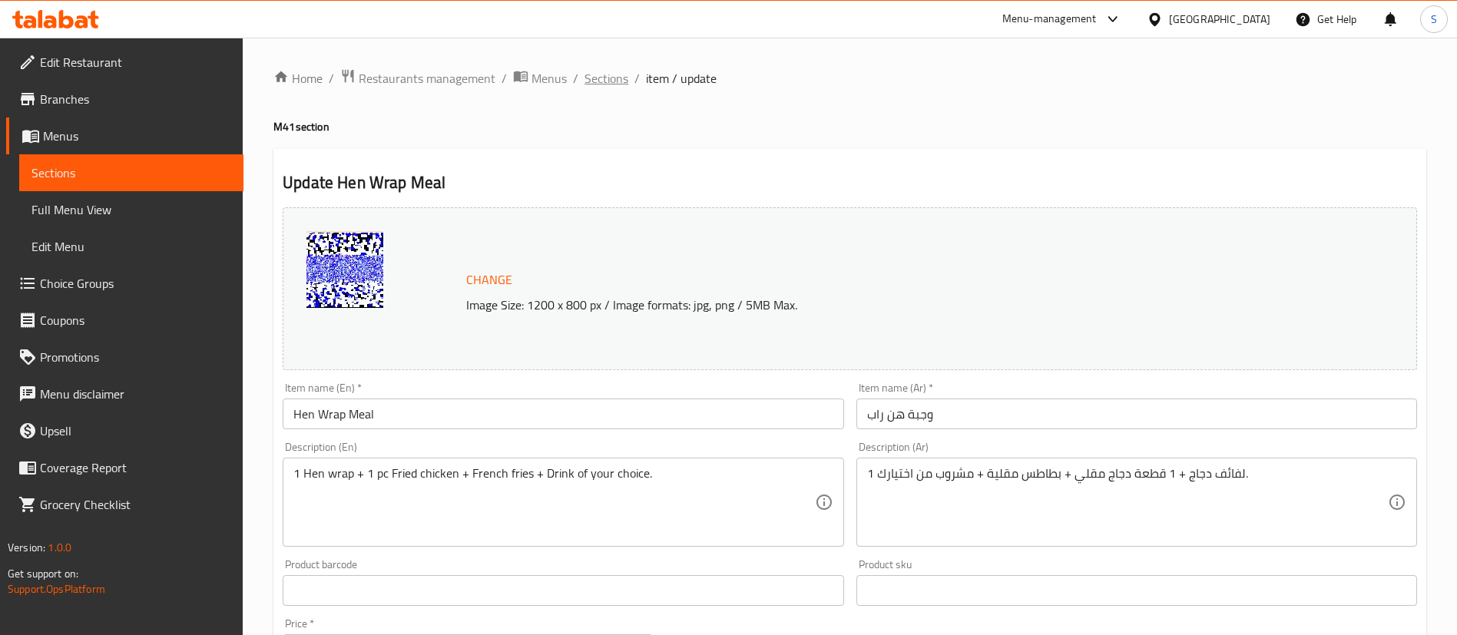
click at [602, 79] on span "Sections" at bounding box center [607, 78] width 44 height 18
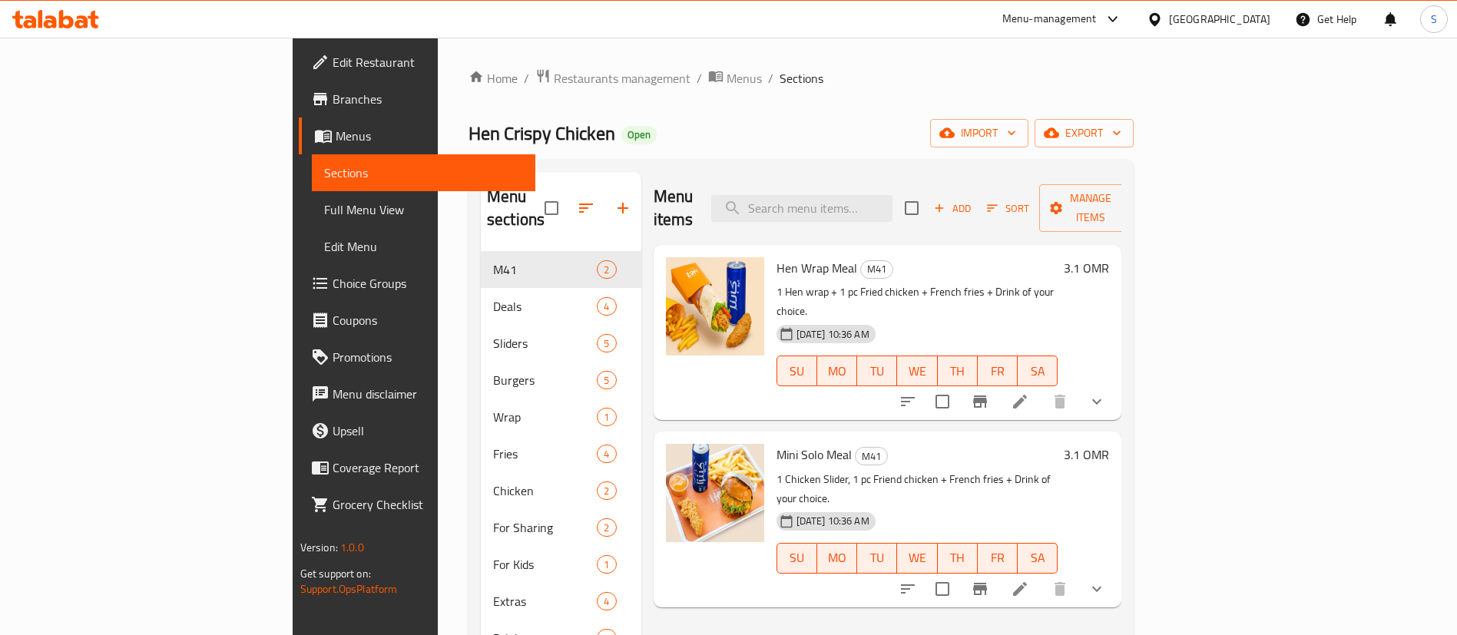
click at [1115, 383] on button "show more" at bounding box center [1097, 401] width 37 height 37
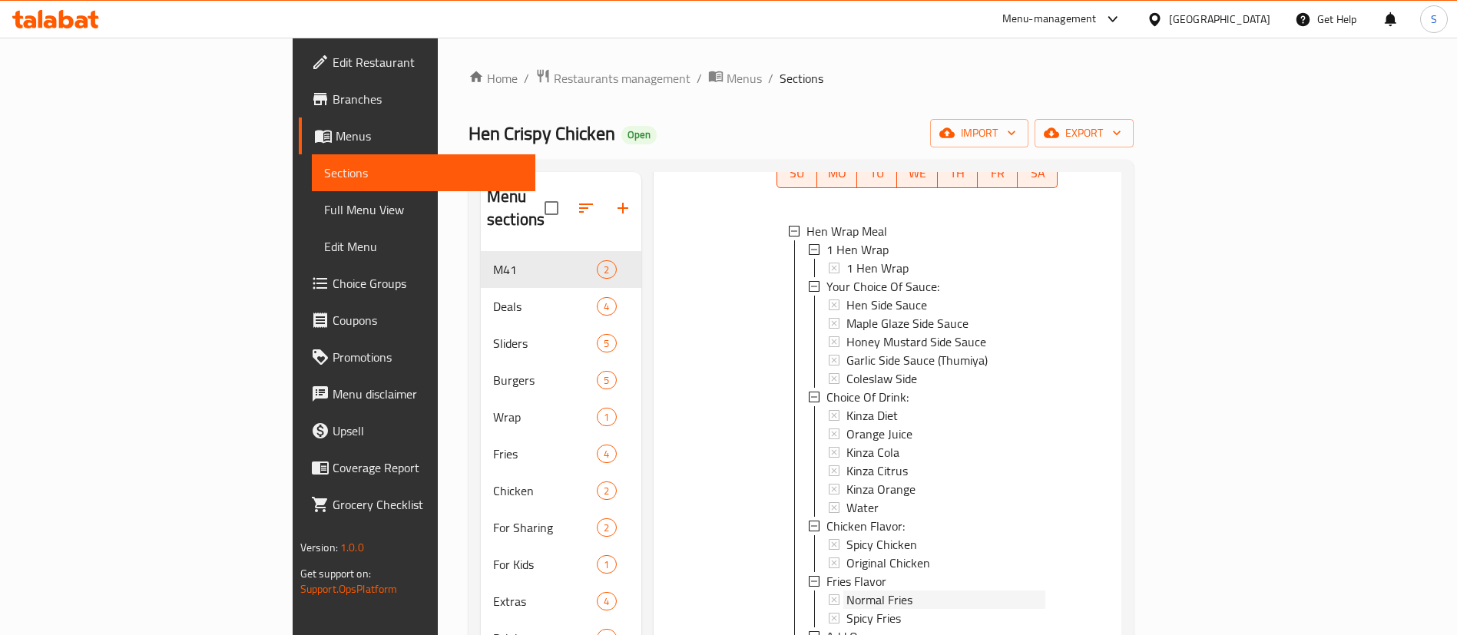
click at [855, 591] on div "Normal Fries" at bounding box center [947, 600] width 200 height 18
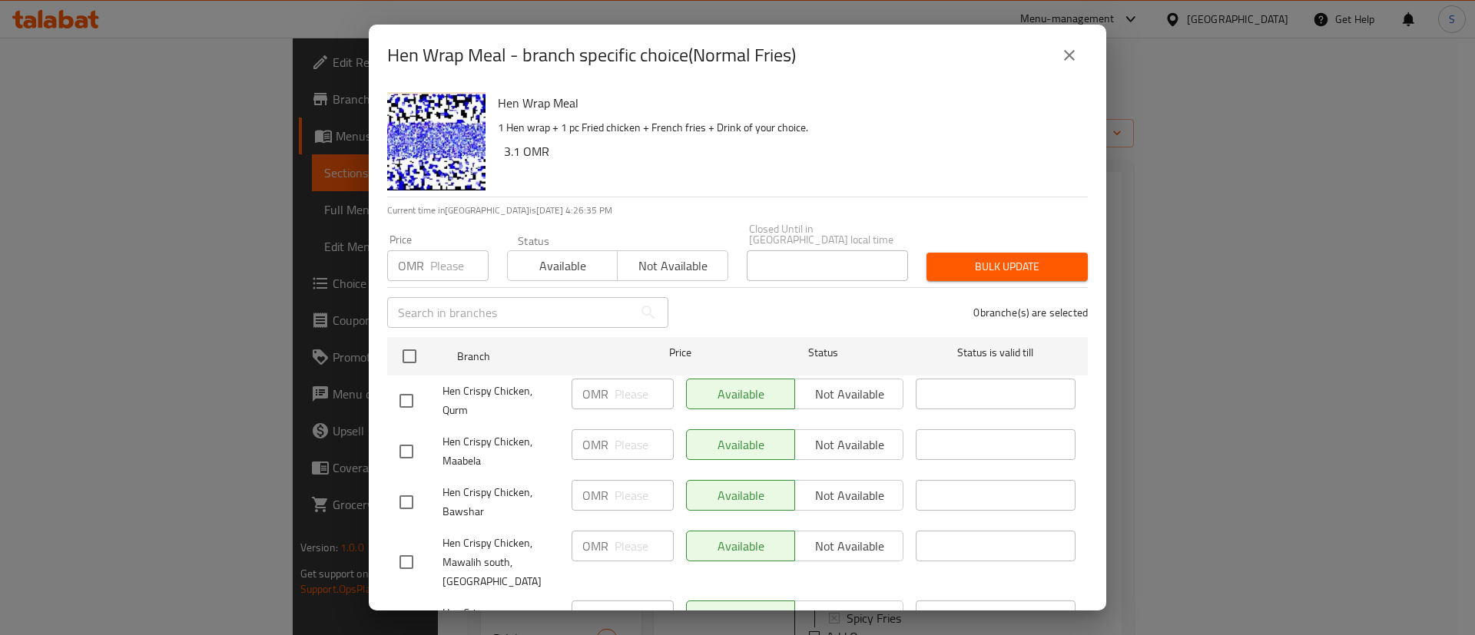
click at [1060, 68] on button "close" at bounding box center [1069, 55] width 37 height 37
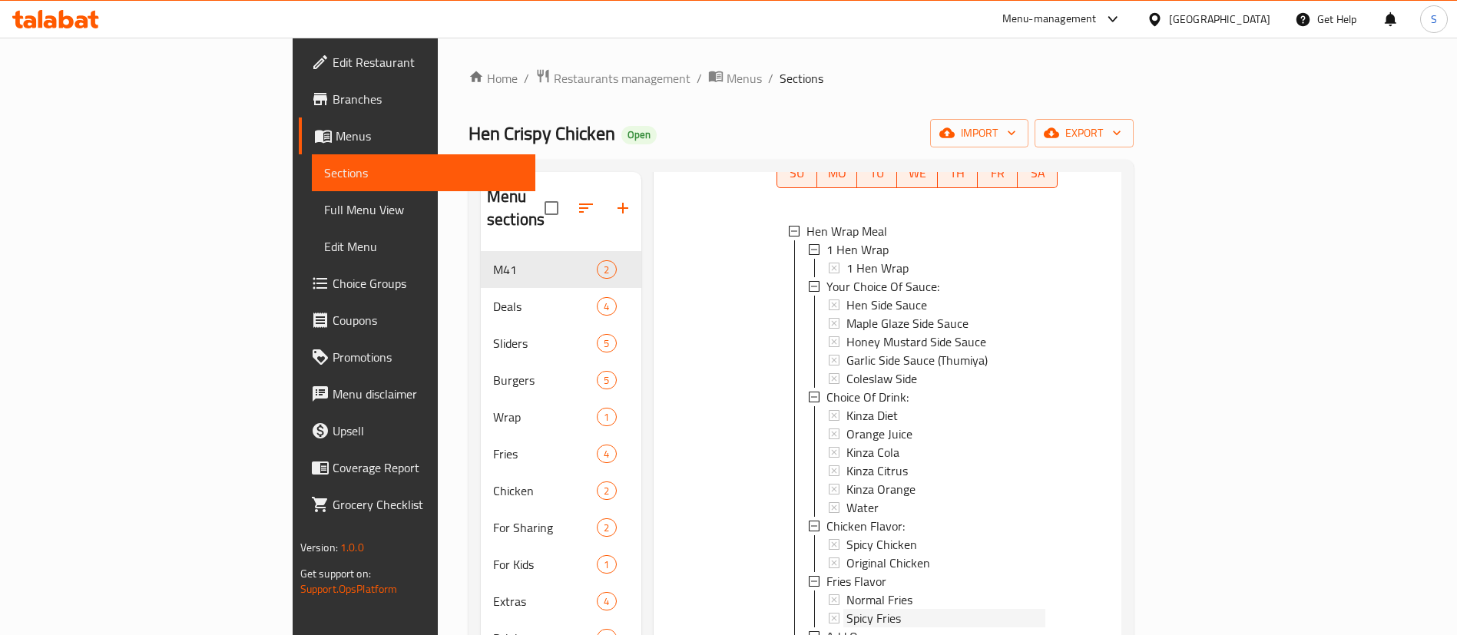
click at [879, 609] on div "Spicy Fries" at bounding box center [947, 618] width 200 height 18
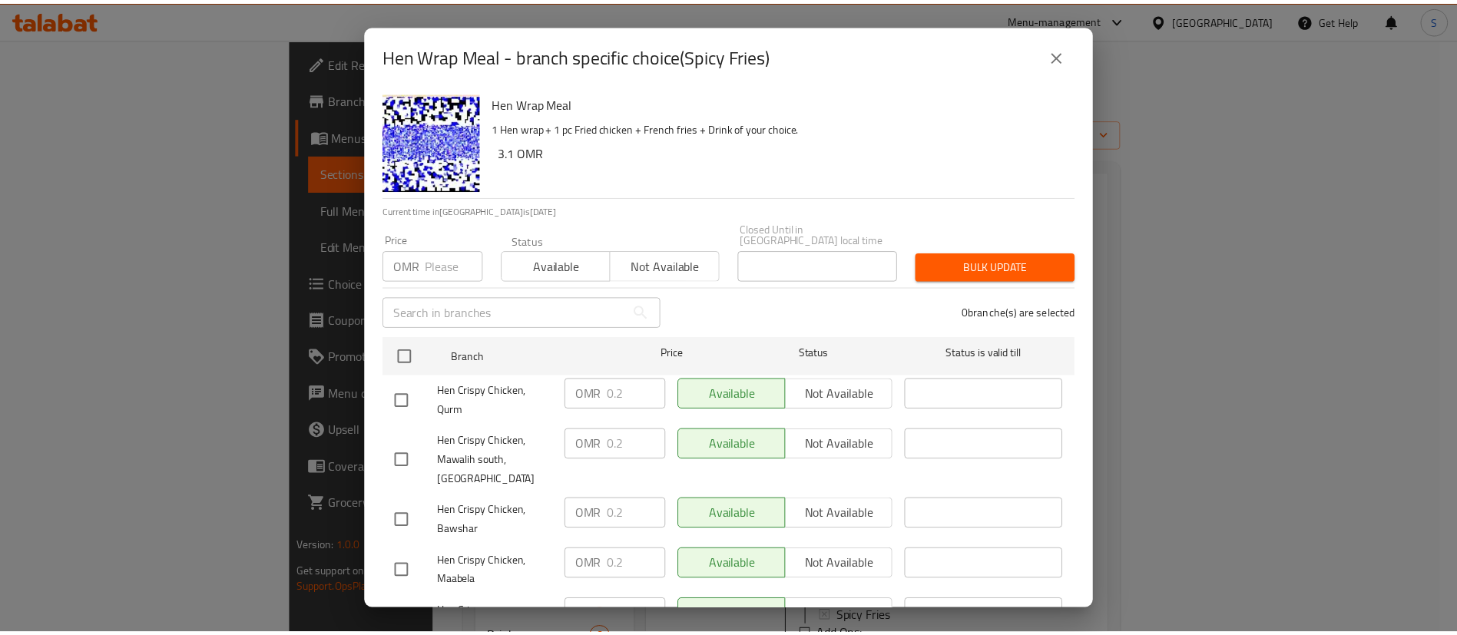
scroll to position [48, 0]
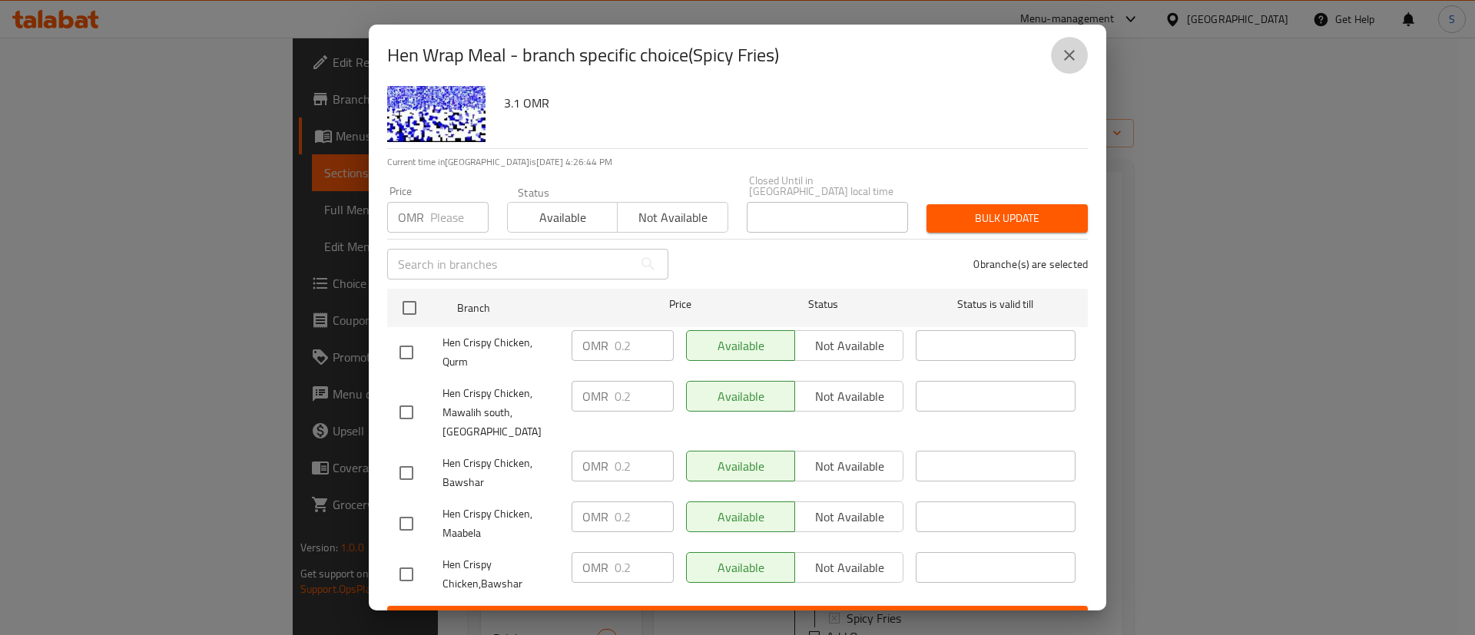
click at [1069, 53] on icon "close" at bounding box center [1069, 55] width 18 height 18
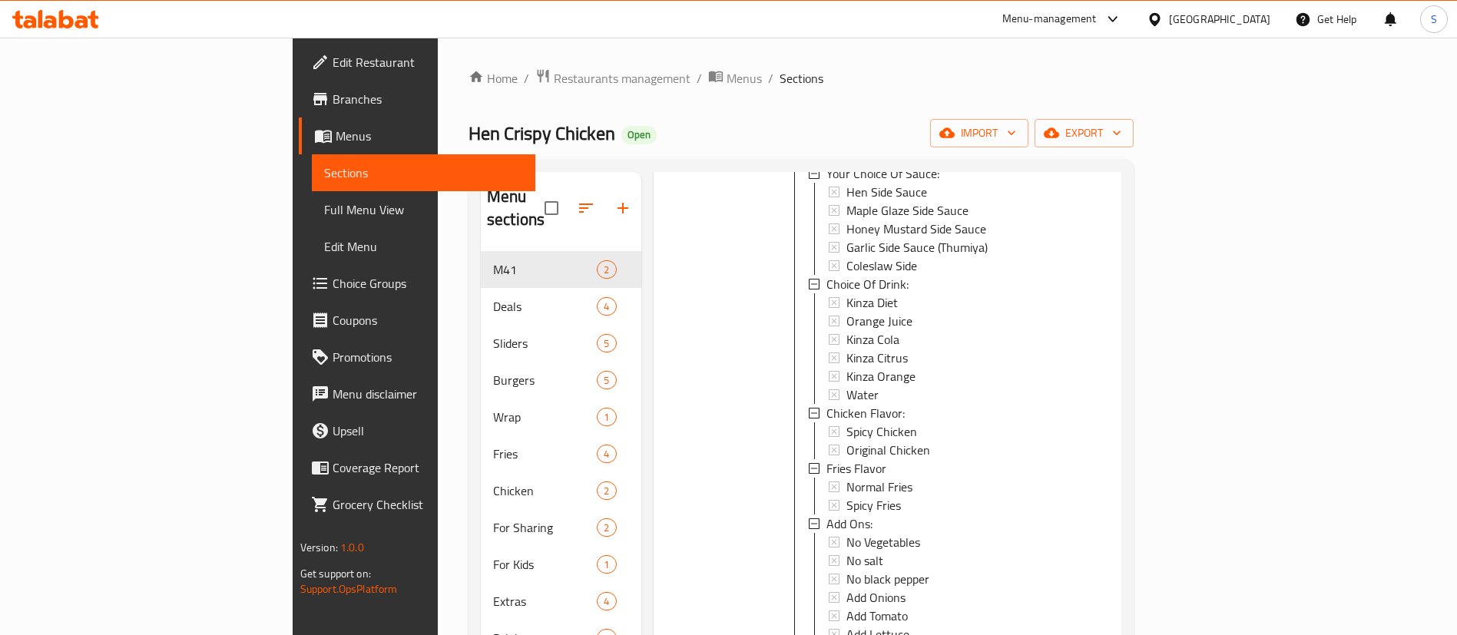
scroll to position [315, 0]
click at [850, 490] on div "Spicy Fries" at bounding box center [947, 499] width 200 height 18
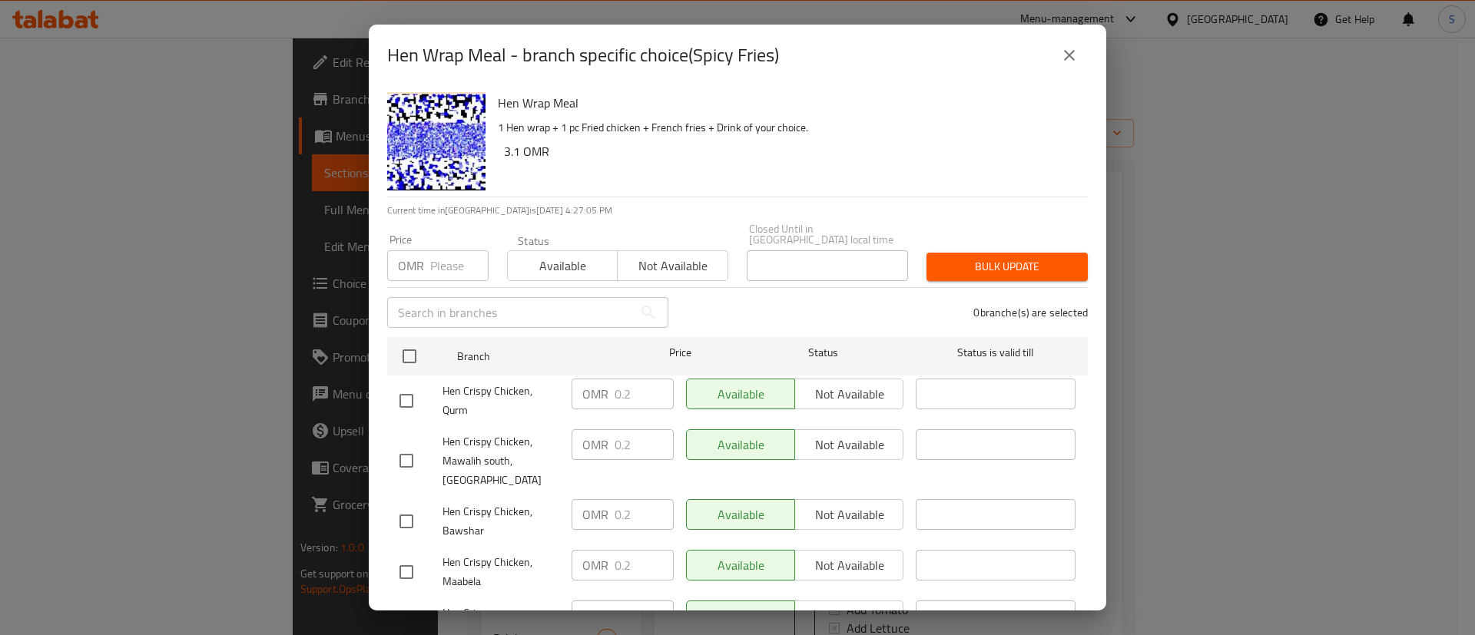
click at [1082, 51] on button "close" at bounding box center [1069, 55] width 37 height 37
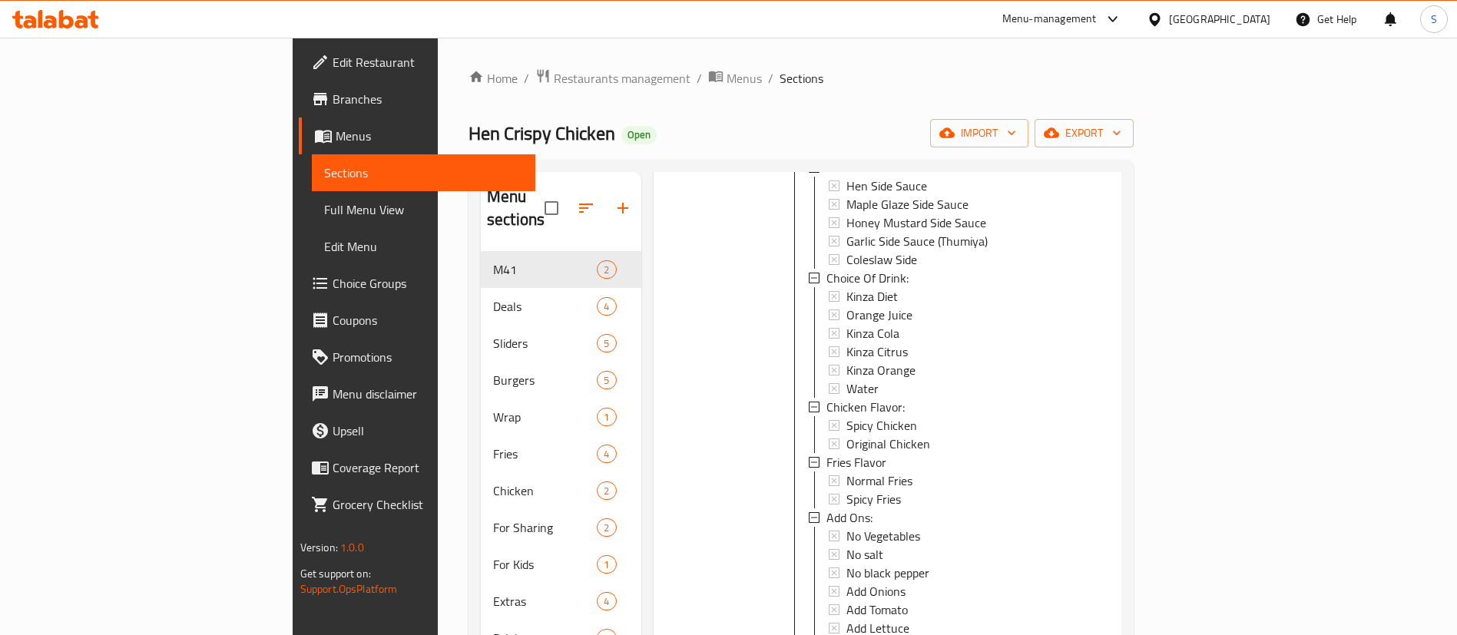
scroll to position [0, 0]
click at [1134, 75] on ol "Home / Restaurants management / Menus / Sections" at bounding box center [801, 78] width 665 height 20
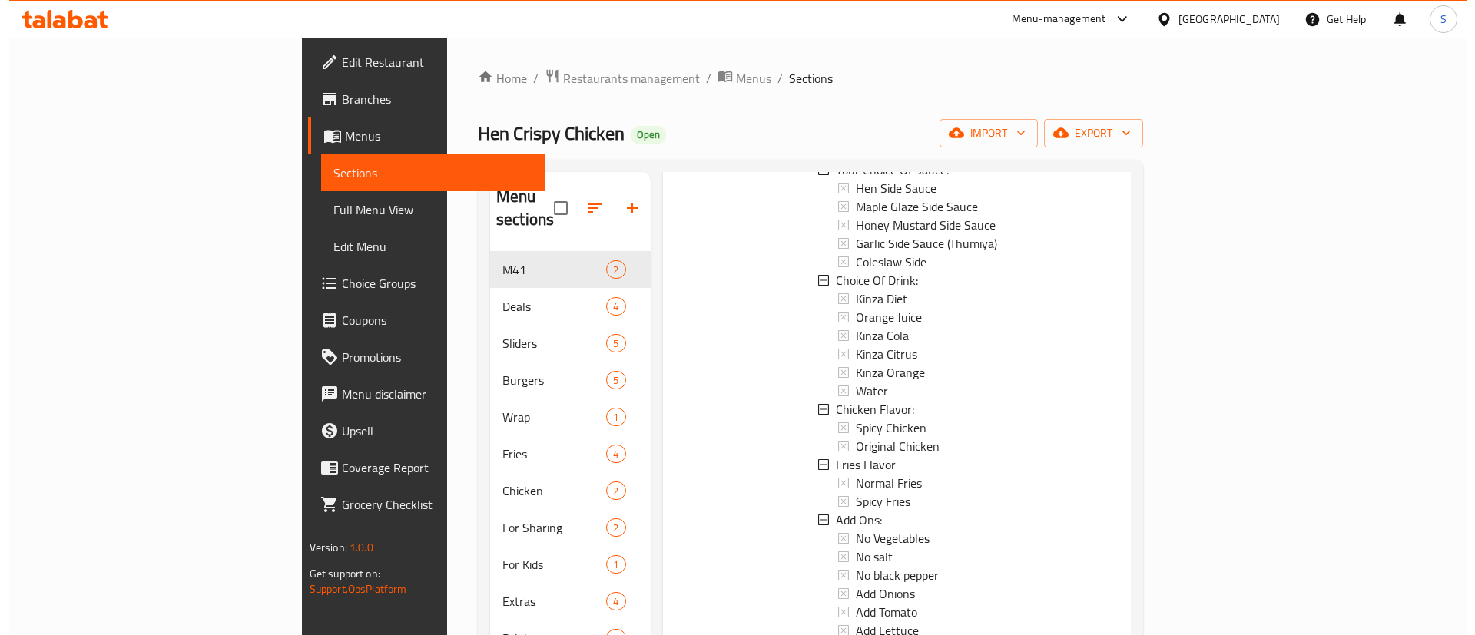
scroll to position [2, 0]
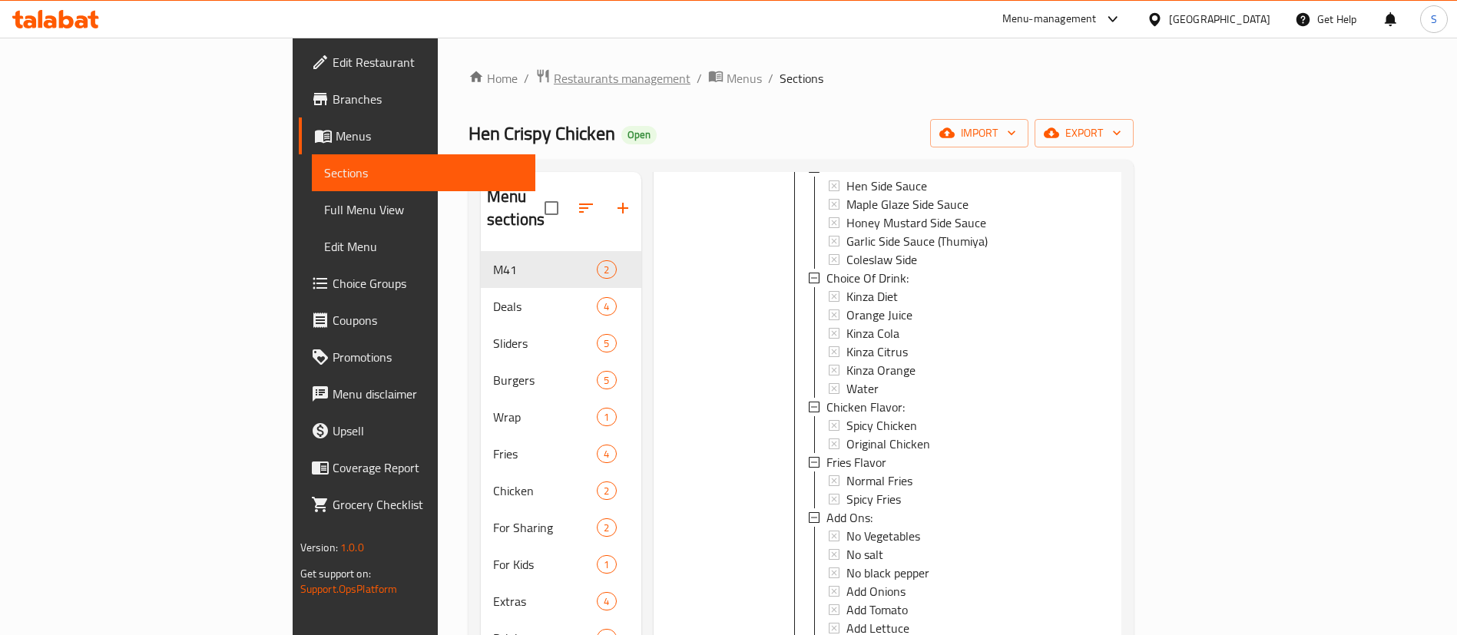
click at [554, 88] on span "Restaurants management" at bounding box center [622, 78] width 137 height 18
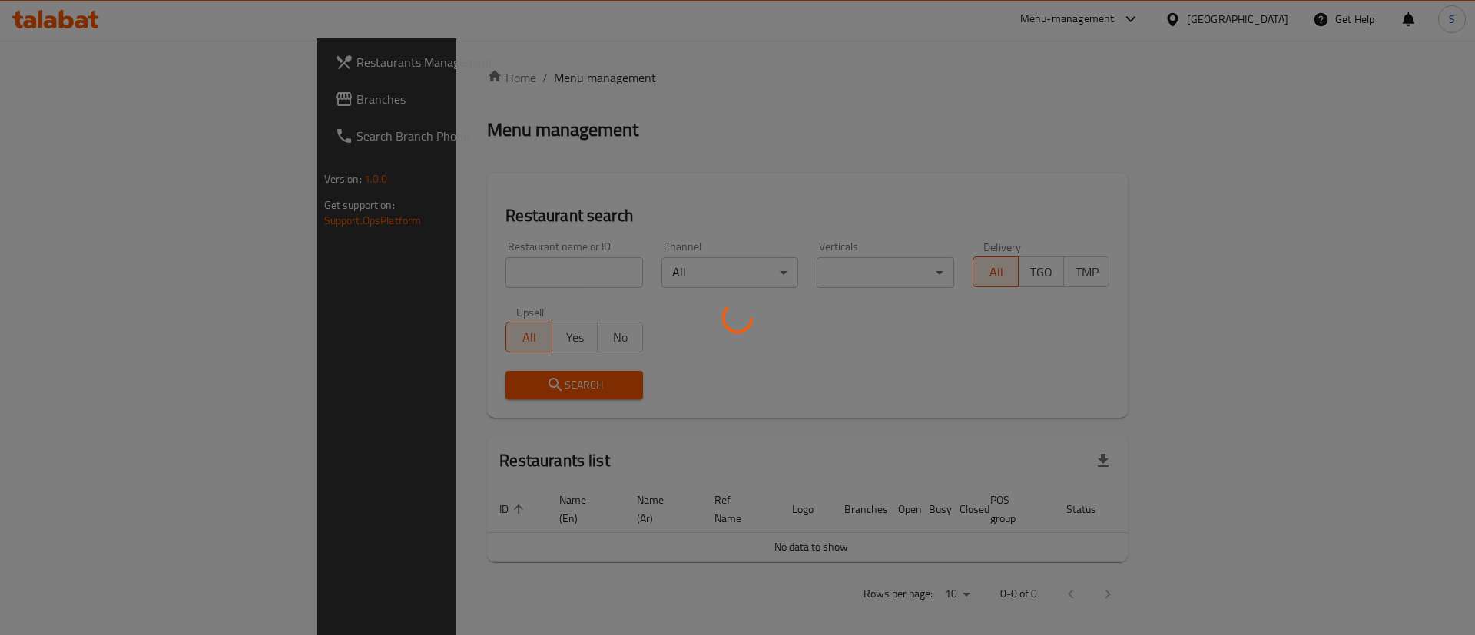
click at [431, 274] on div at bounding box center [737, 317] width 1475 height 635
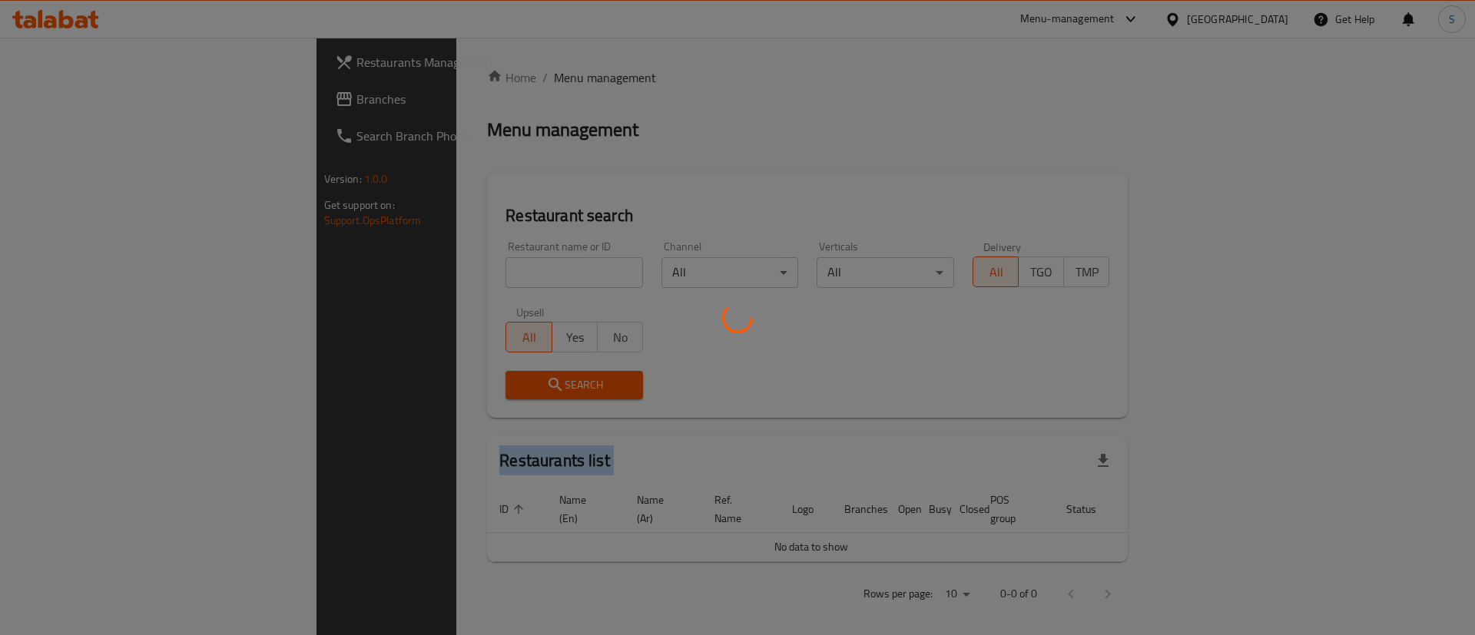
click at [431, 274] on div at bounding box center [737, 317] width 1475 height 635
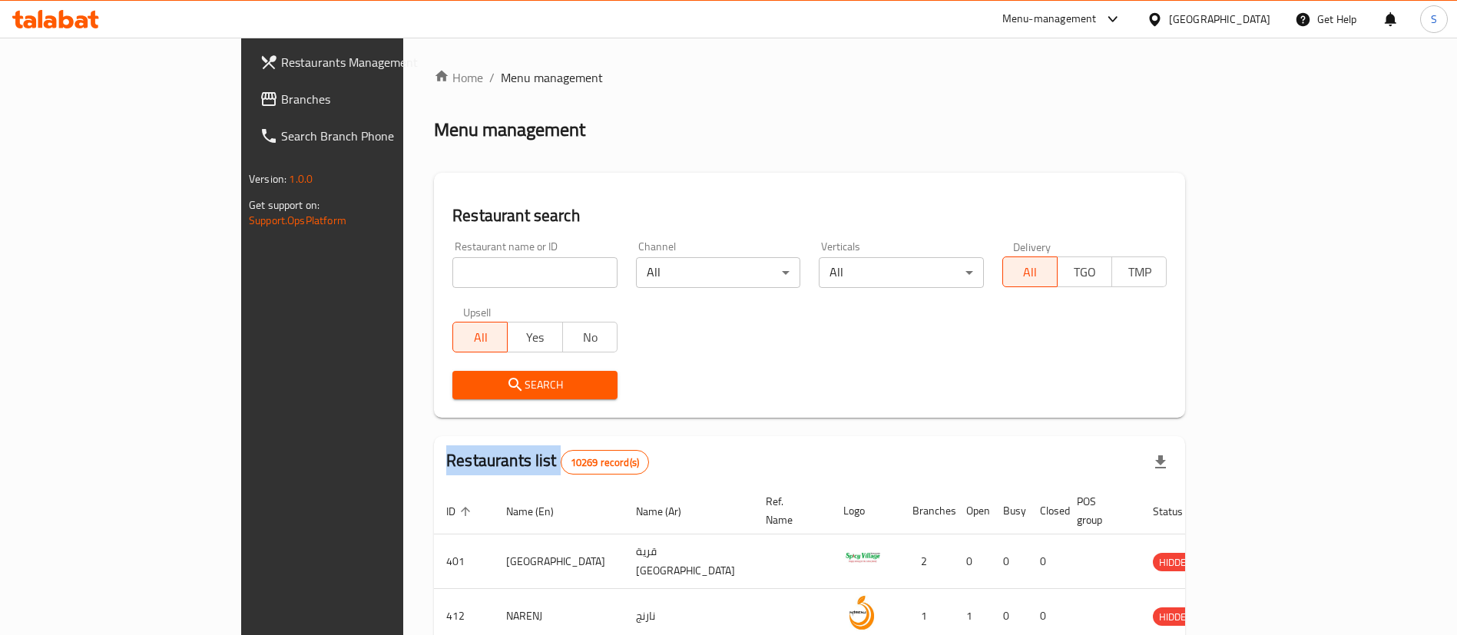
click at [431, 274] on div at bounding box center [728, 317] width 1457 height 635
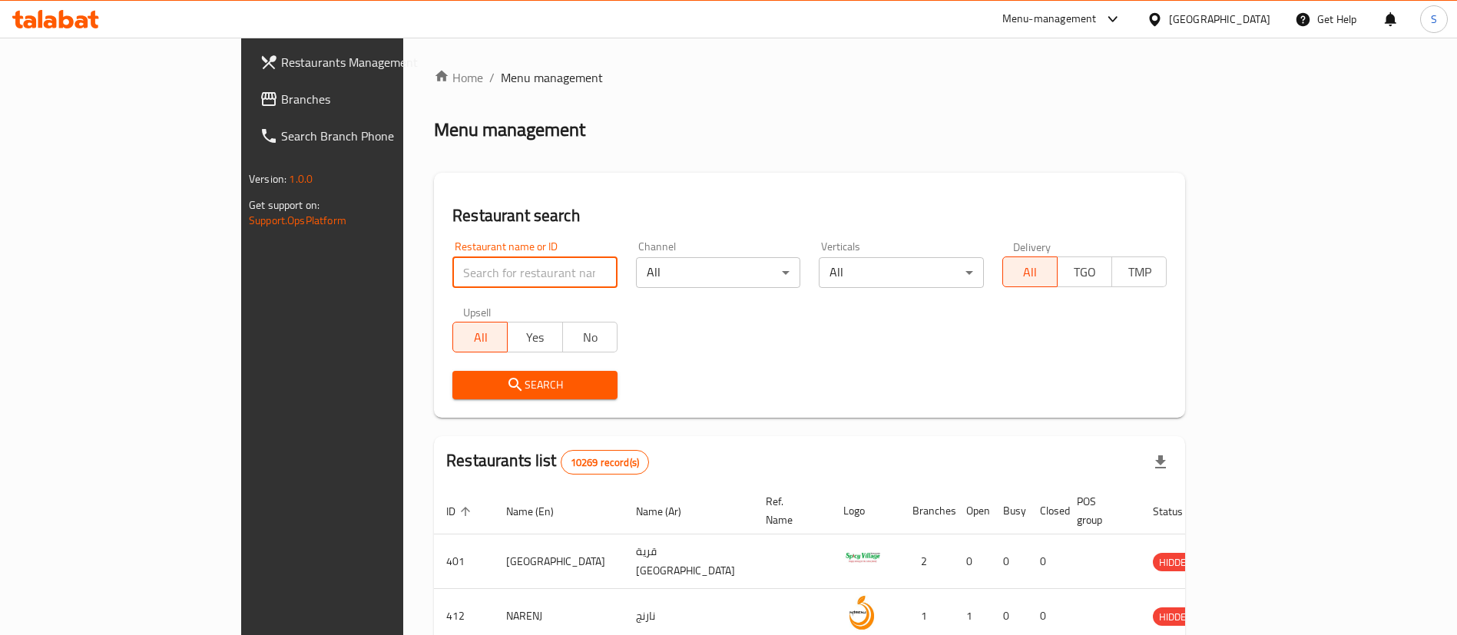
click at [452, 273] on input "search" at bounding box center [534, 272] width 165 height 31
paste input "627957"
type input "627957"
click button "Search" at bounding box center [534, 385] width 165 height 28
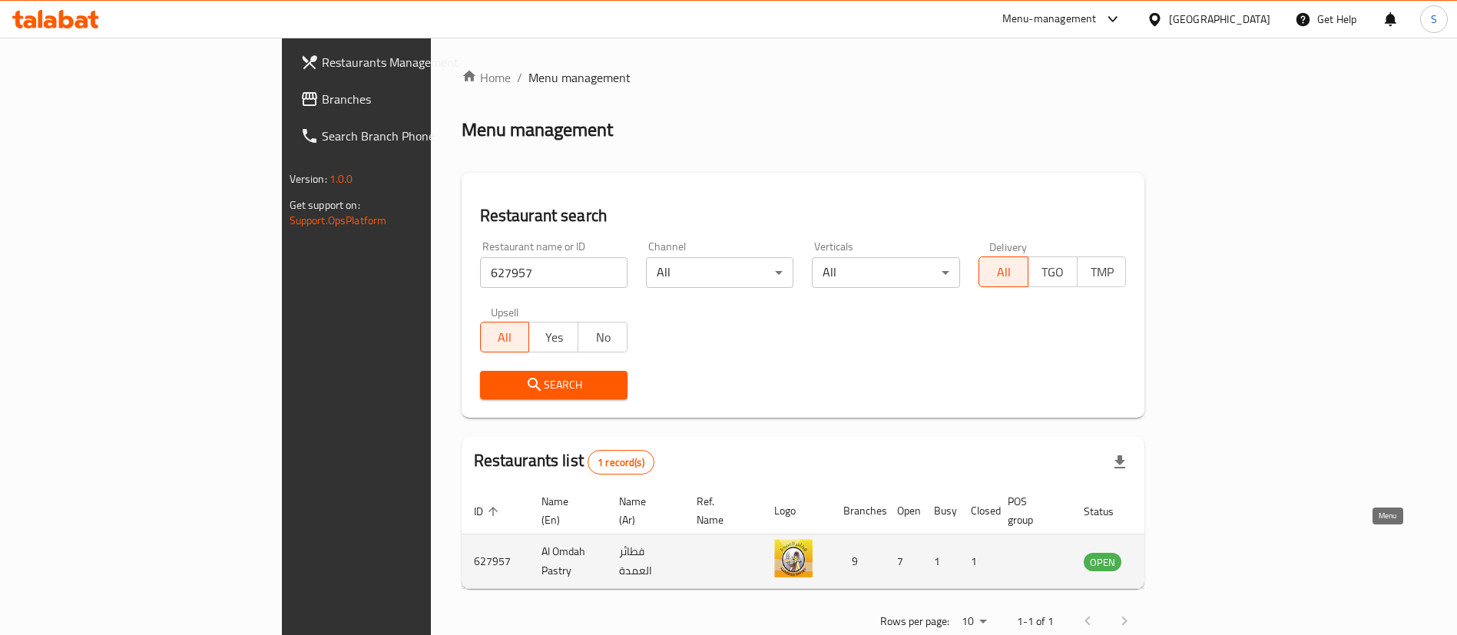
click at [1182, 556] on icon "enhanced table" at bounding box center [1173, 562] width 17 height 13
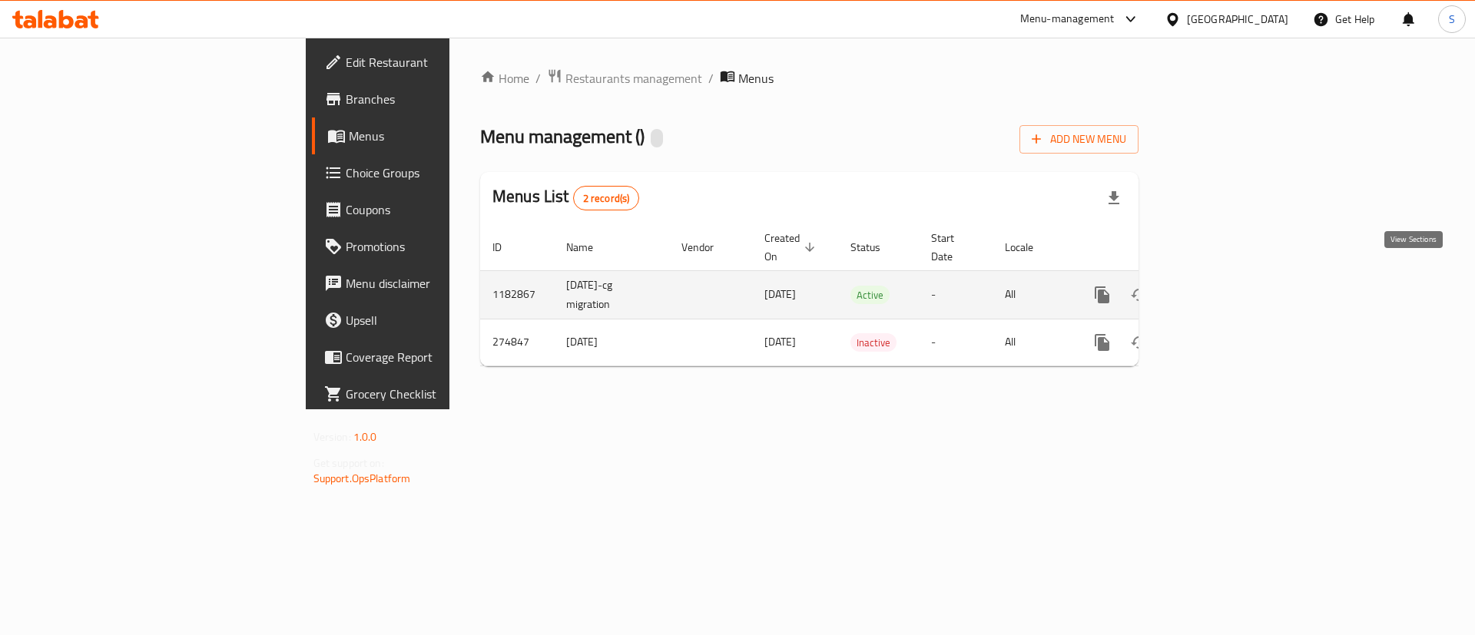
click at [1222, 286] on icon "enhanced table" at bounding box center [1213, 295] width 18 height 18
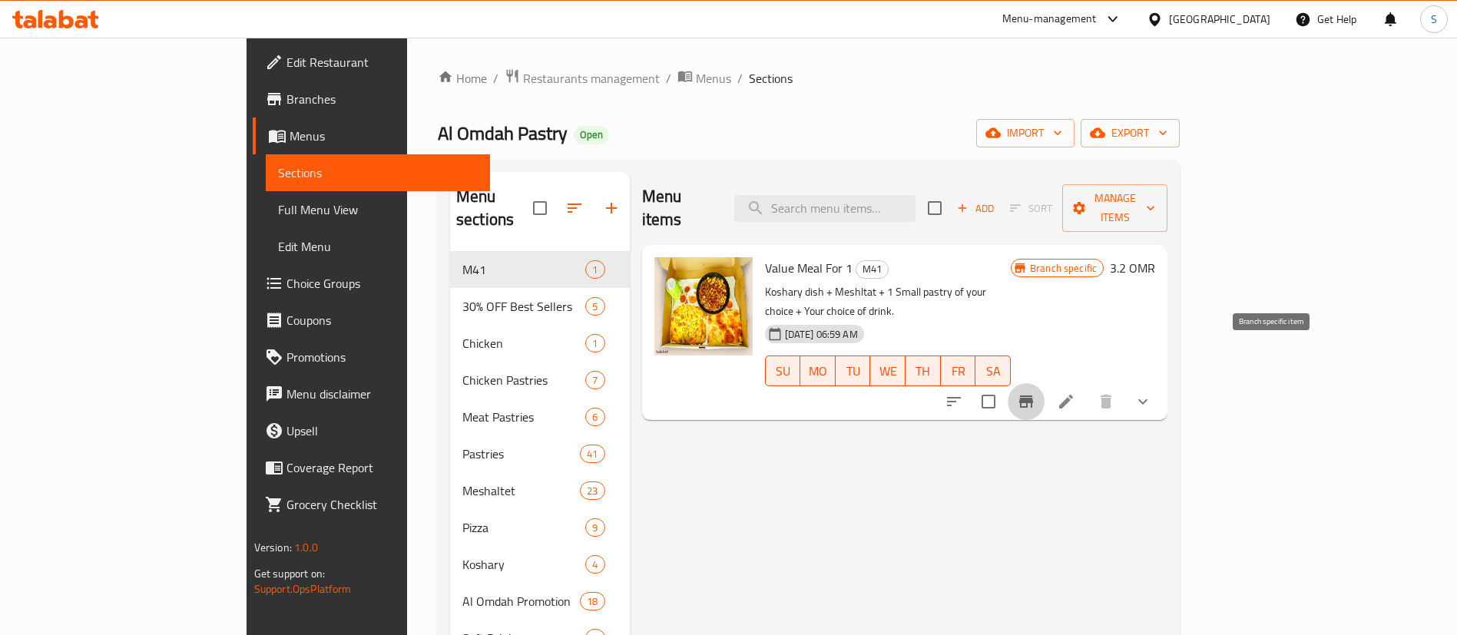
click at [1036, 393] on icon "Branch-specific-item" at bounding box center [1026, 402] width 18 height 18
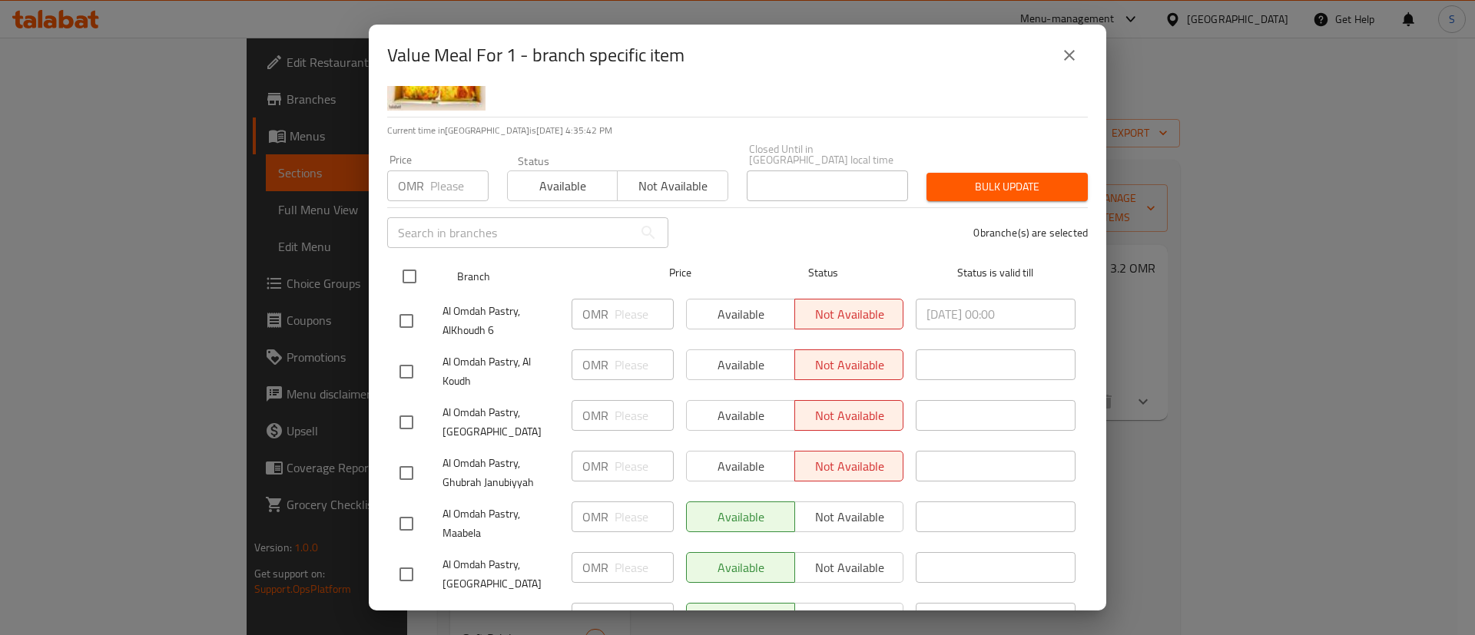
scroll to position [81, 0]
click at [411, 268] on input "checkbox" at bounding box center [409, 276] width 32 height 32
checkbox input "true"
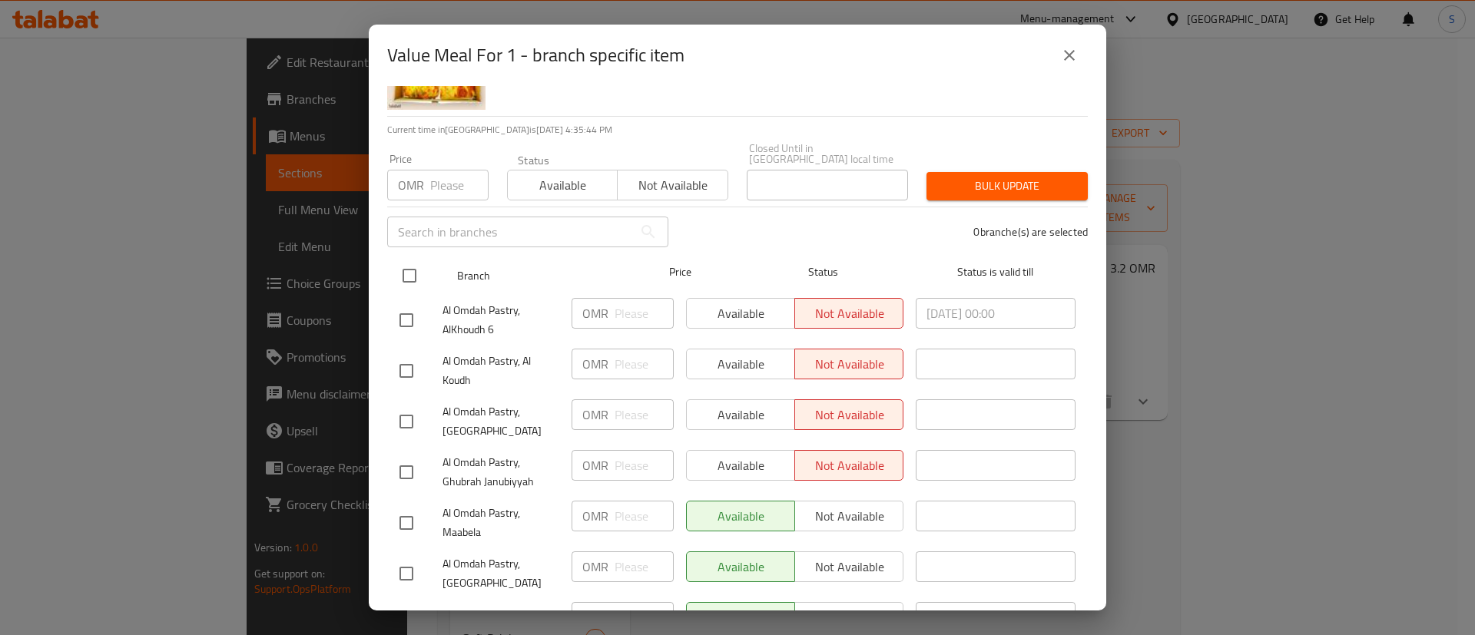
checkbox input "true"
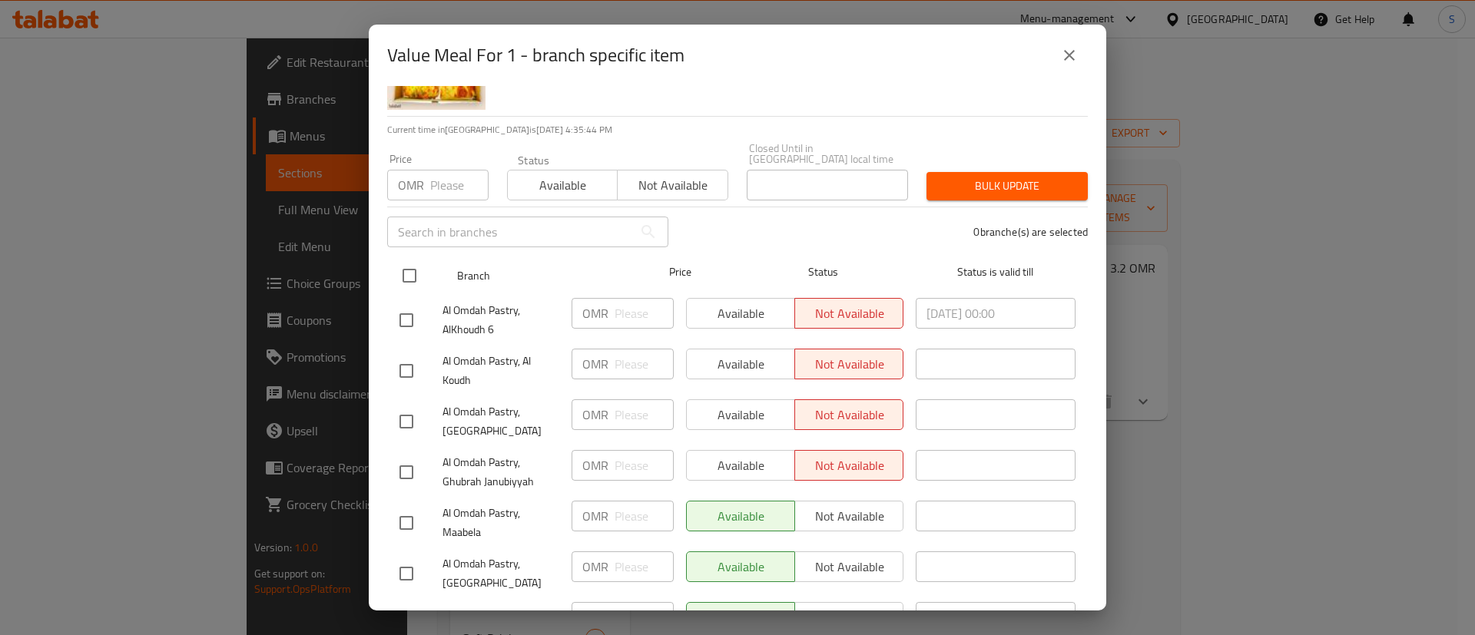
checkbox input "true"
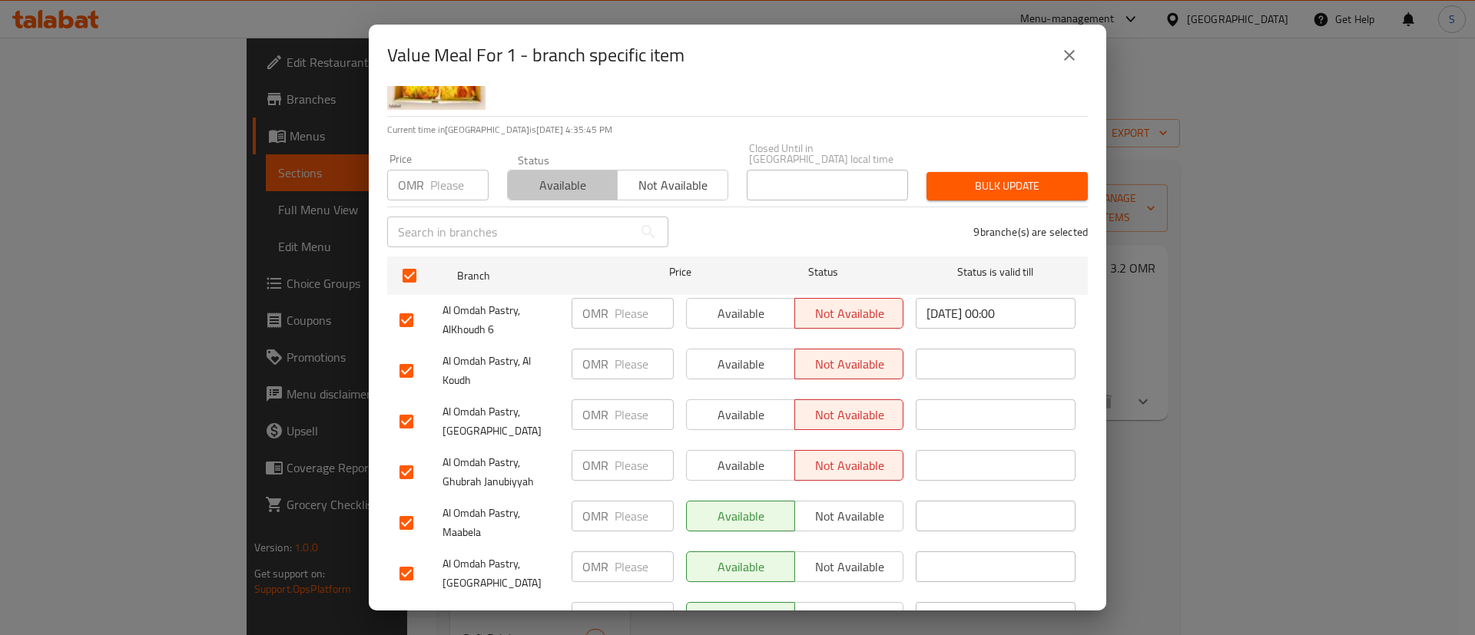
click at [571, 177] on span "Available" at bounding box center [563, 185] width 98 height 22
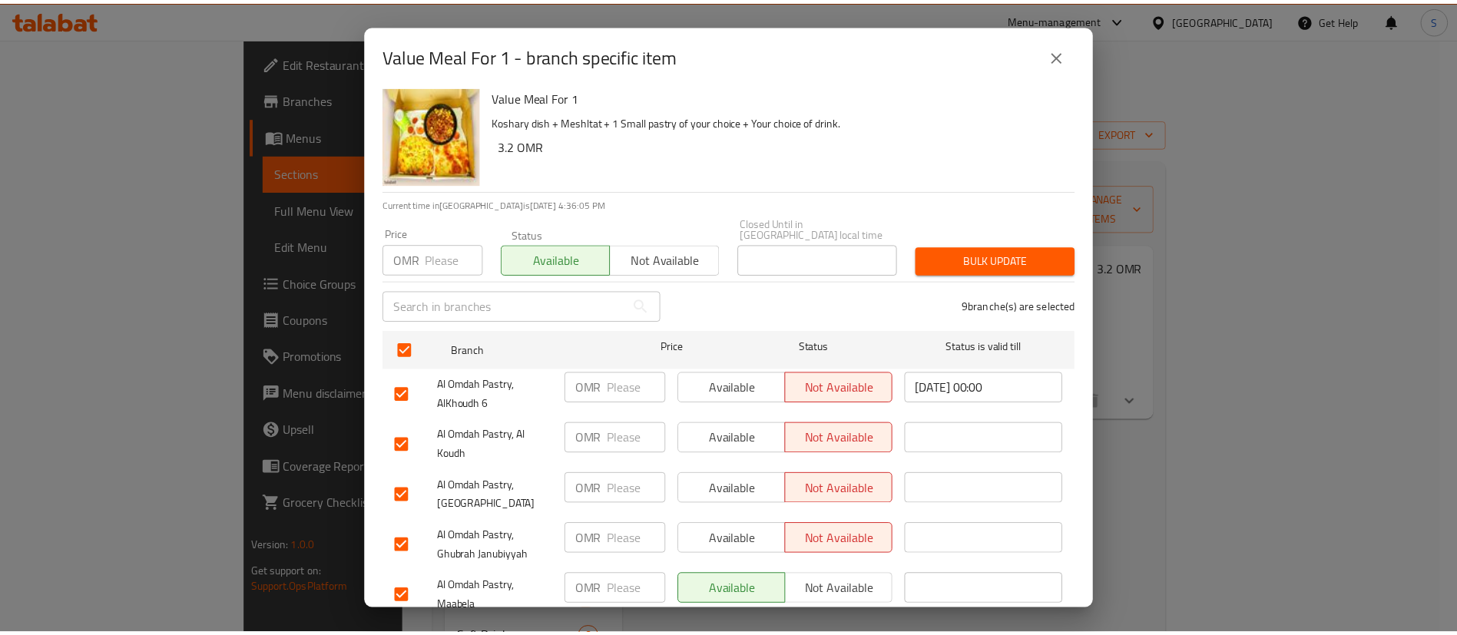
scroll to position [0, 0]
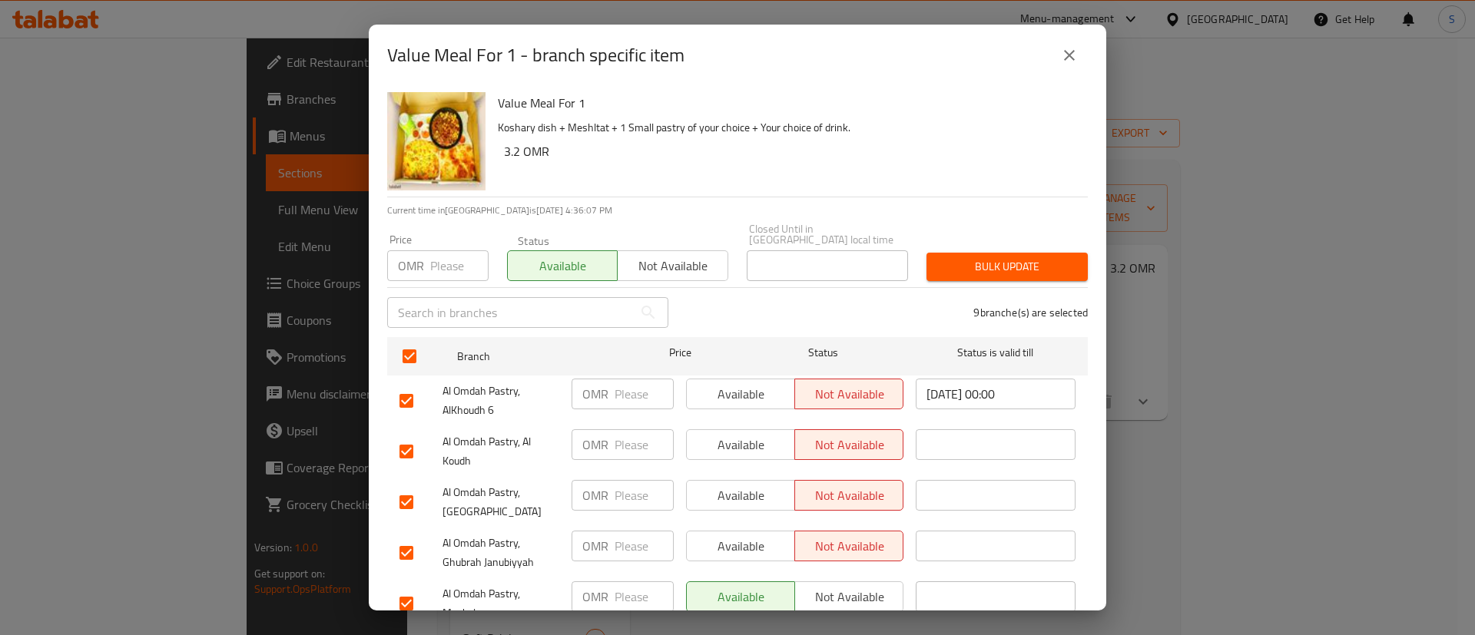
click at [784, 285] on div "9 branche(s) are selected" at bounding box center [887, 312] width 419 height 55
click at [911, 295] on div "9 branche(s) are selected" at bounding box center [887, 312] width 419 height 55
click at [966, 257] on span "Bulk update" at bounding box center [1007, 266] width 137 height 19
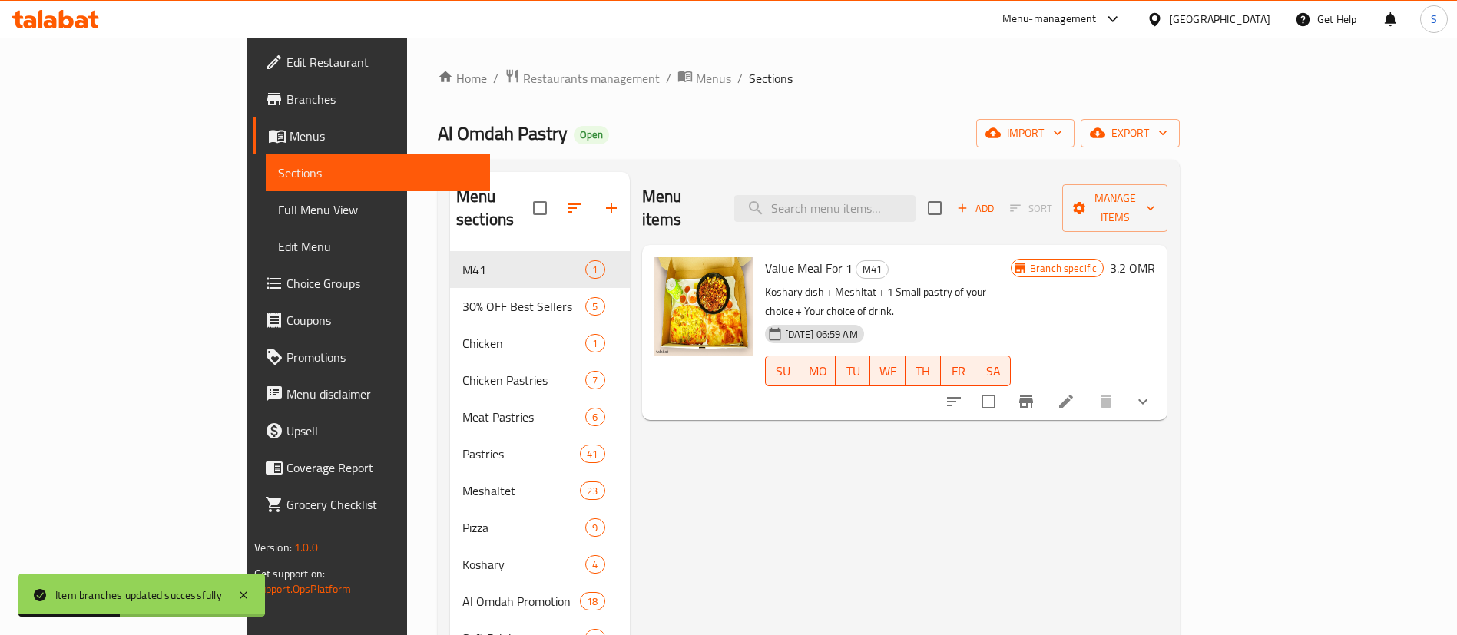
click at [523, 80] on span "Restaurants management" at bounding box center [591, 78] width 137 height 18
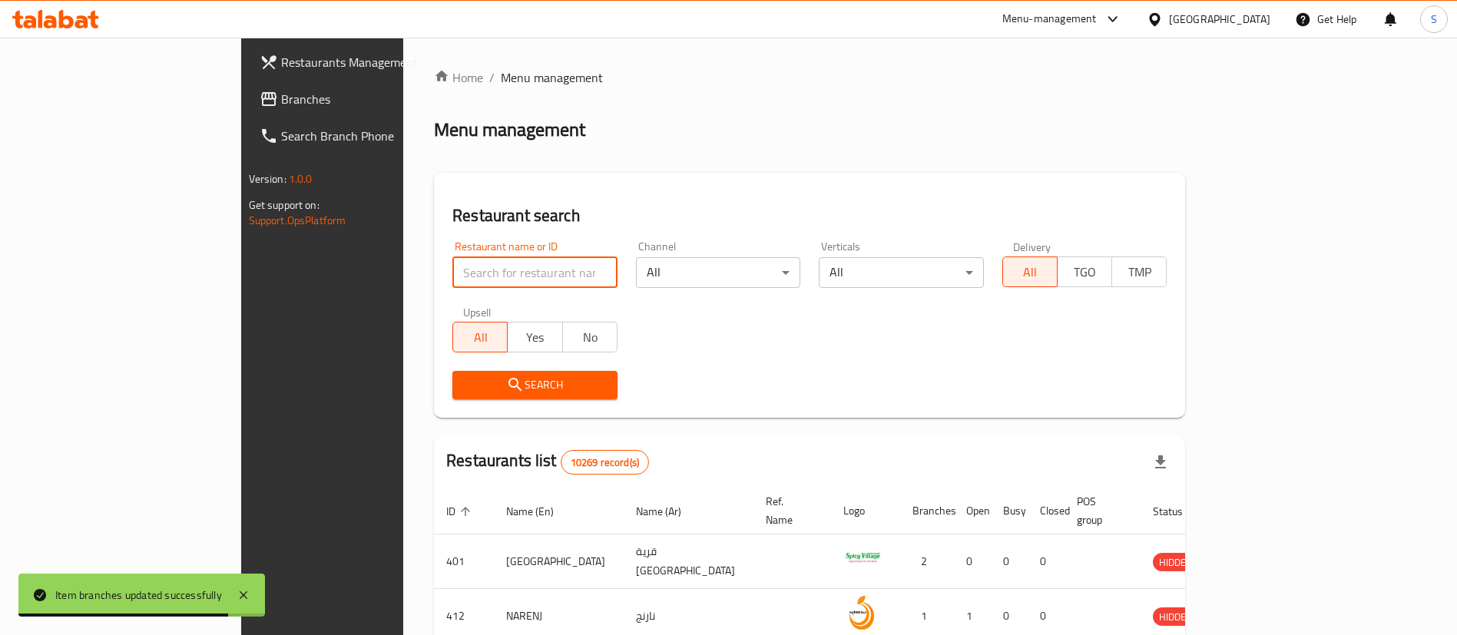
click at [452, 283] on input "search" at bounding box center [534, 272] width 165 height 31
paste input "634592"
type input "634592"
click button "Search" at bounding box center [534, 385] width 165 height 28
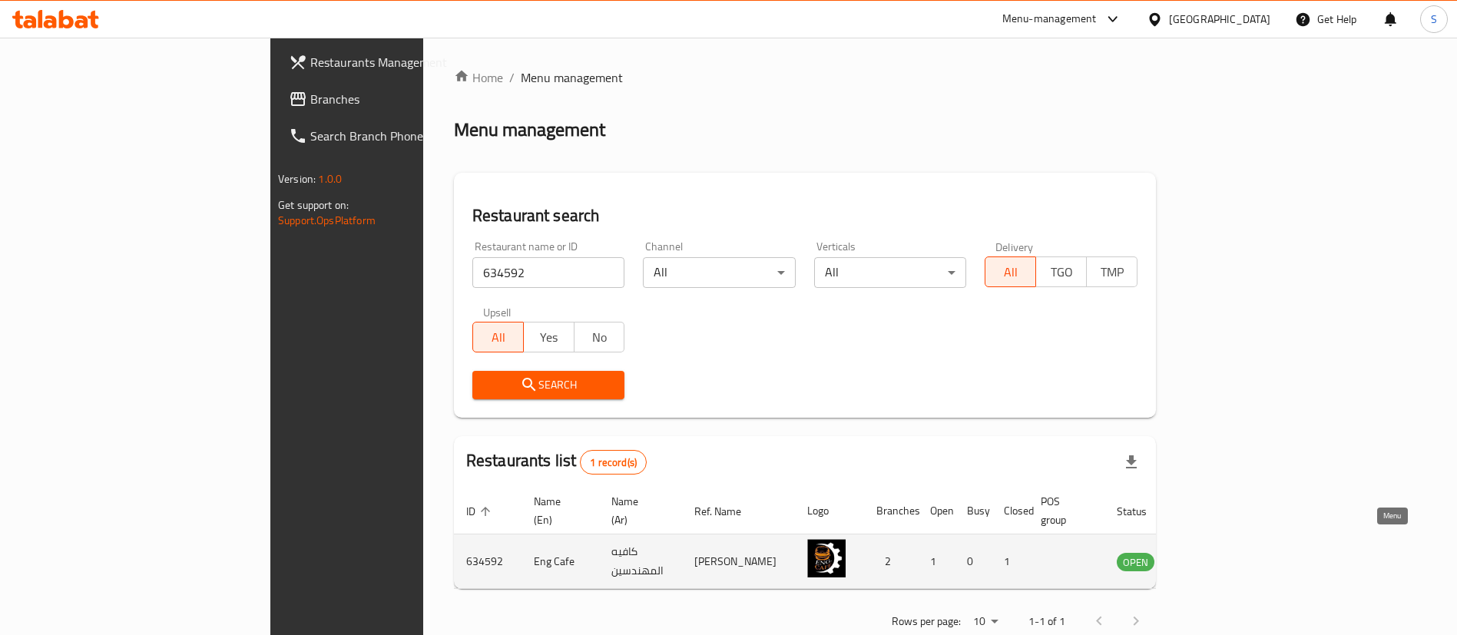
click at [1215, 556] on icon "enhanced table" at bounding box center [1206, 562] width 17 height 13
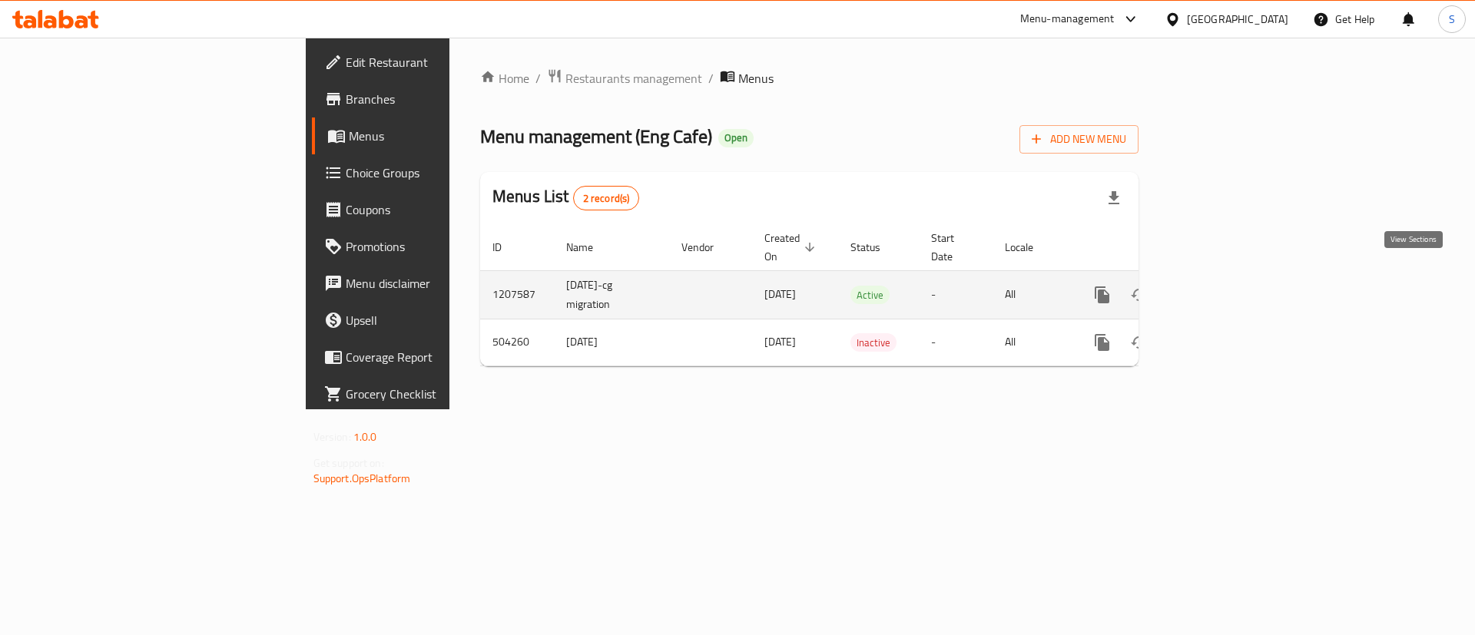
click at [1222, 286] on icon "enhanced table" at bounding box center [1213, 295] width 18 height 18
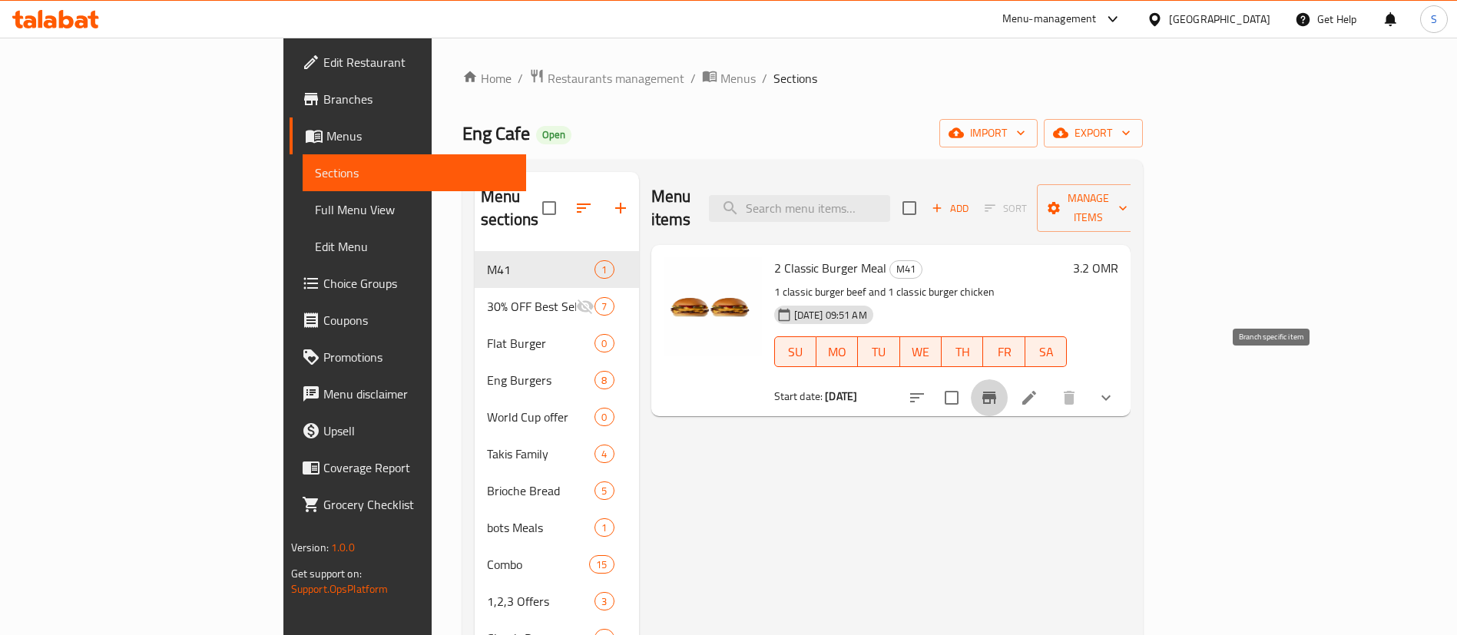
click at [999, 389] on icon "Branch-specific-item" at bounding box center [989, 398] width 18 height 18
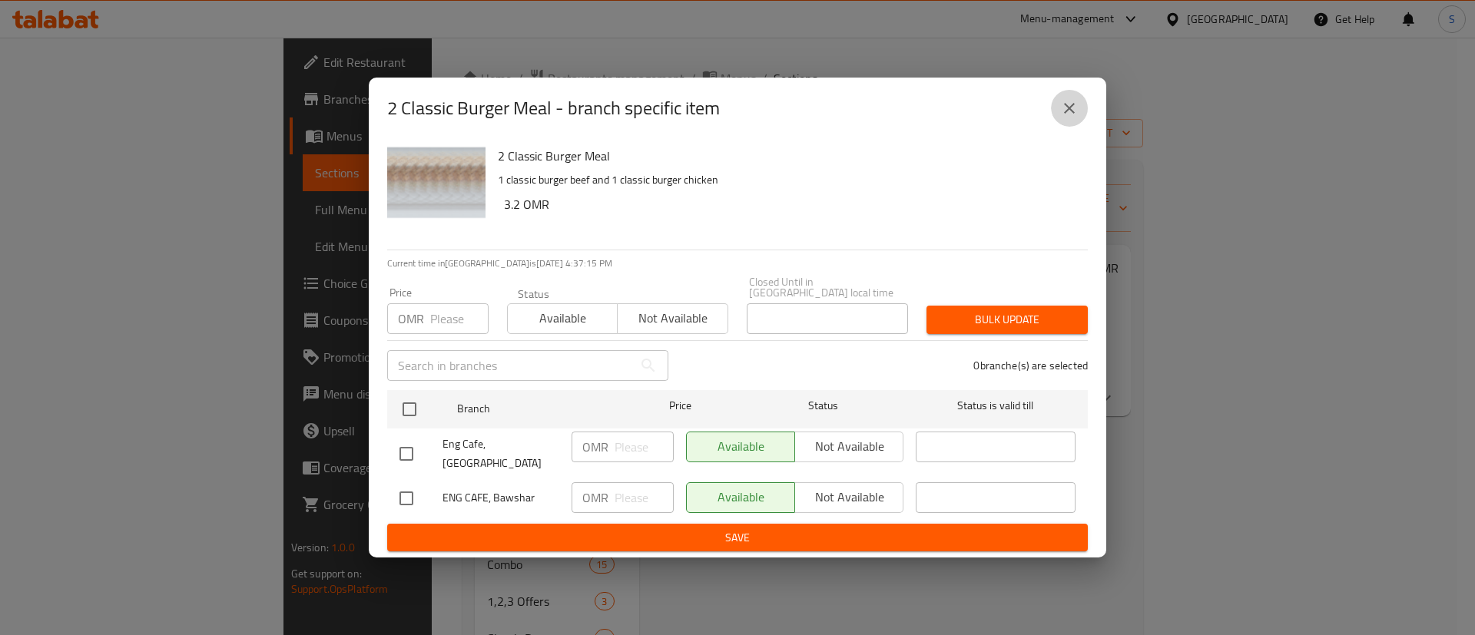
click at [1077, 114] on icon "close" at bounding box center [1069, 108] width 18 height 18
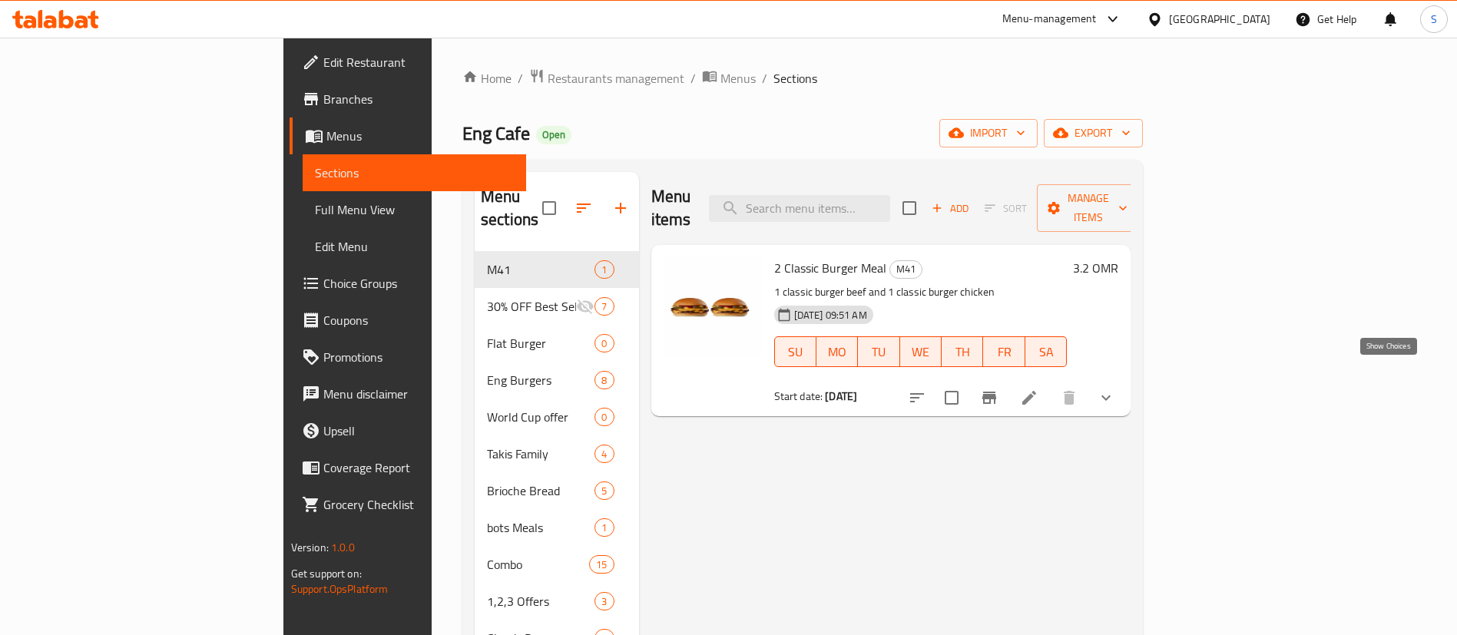
click at [1111, 396] on icon "show more" at bounding box center [1106, 398] width 9 height 5
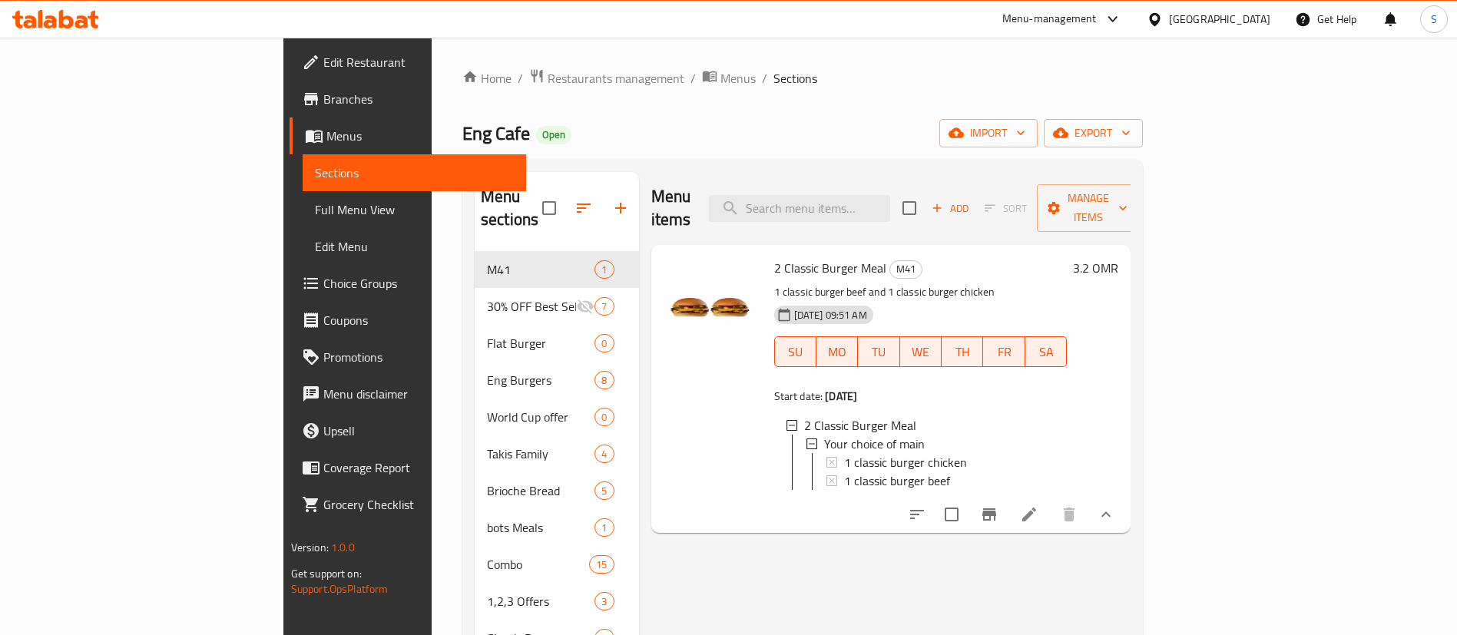
scroll to position [52, 0]
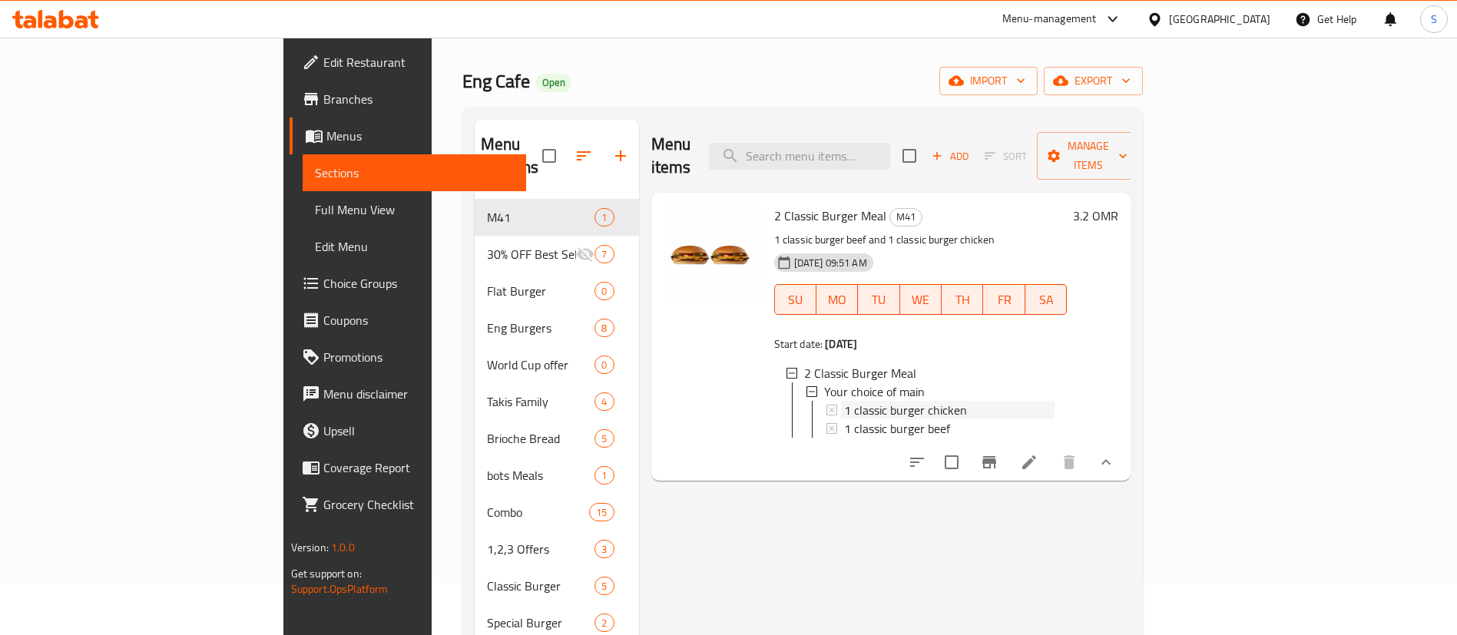
click at [898, 401] on div "1 classic burger chicken" at bounding box center [949, 410] width 211 height 18
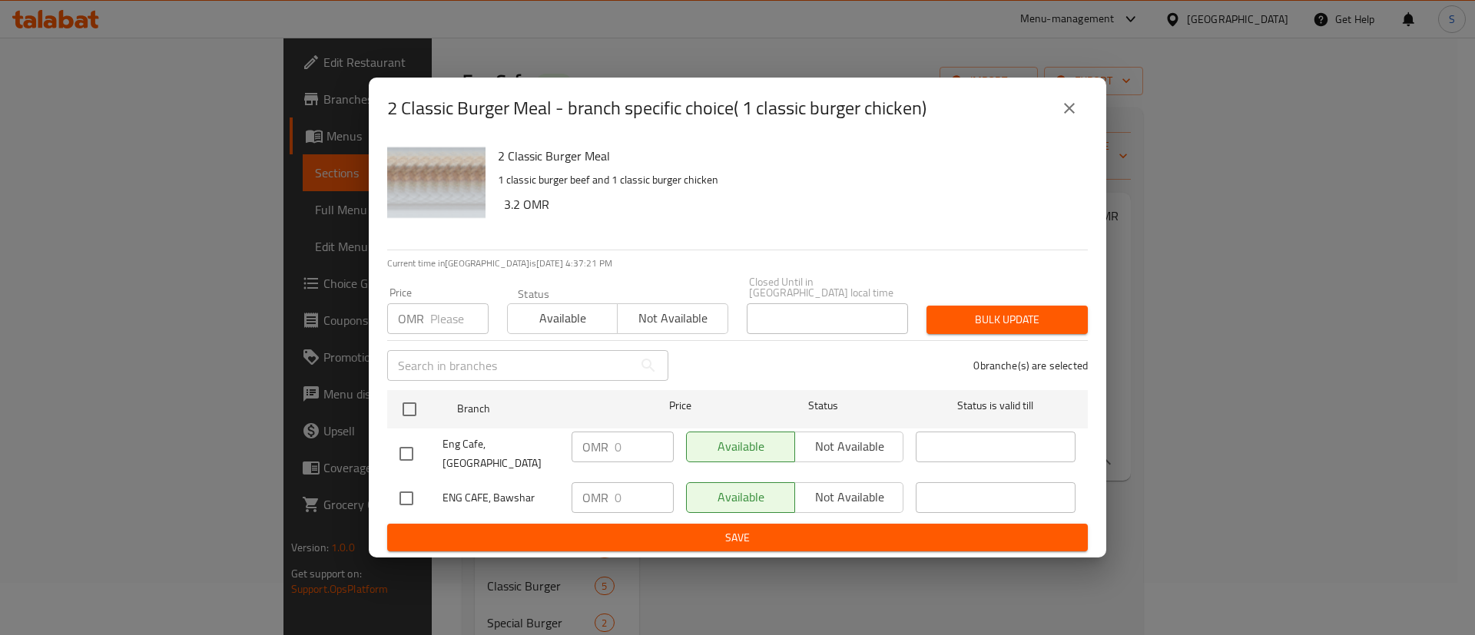
click at [1075, 114] on icon "close" at bounding box center [1069, 108] width 18 height 18
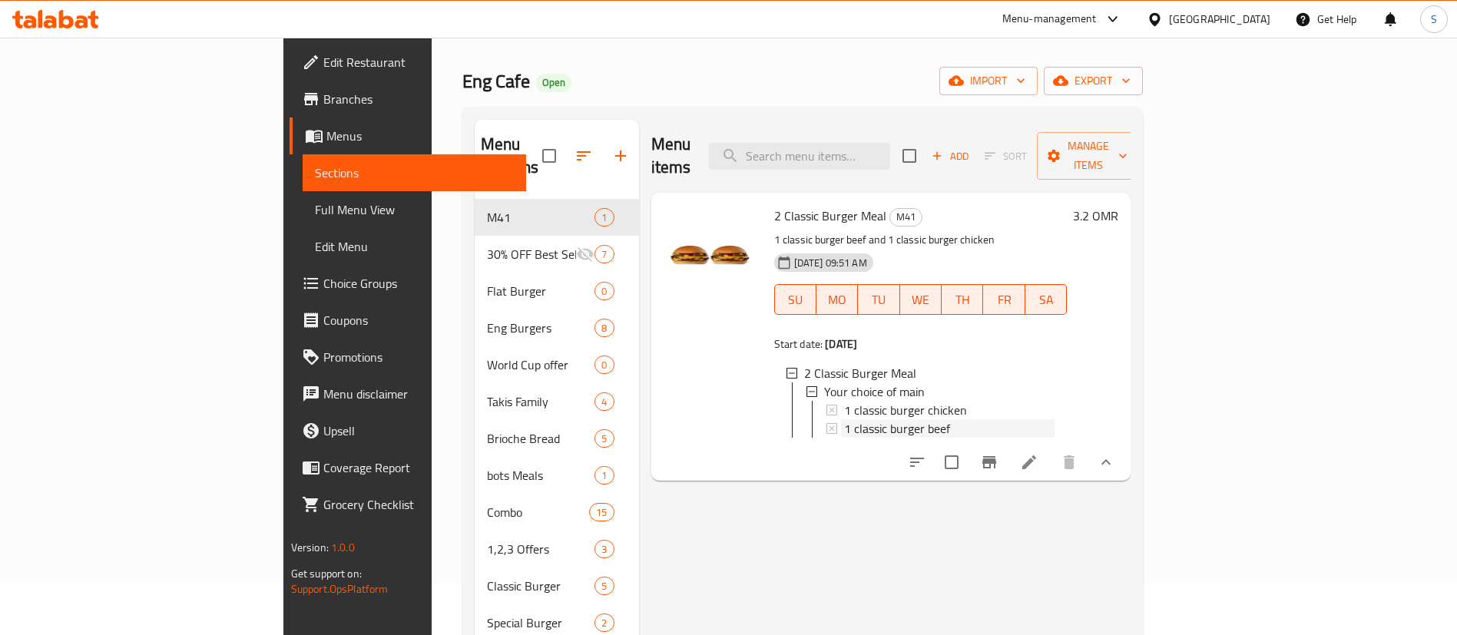
click at [846, 419] on span "1 classic burger beef" at bounding box center [897, 428] width 106 height 18
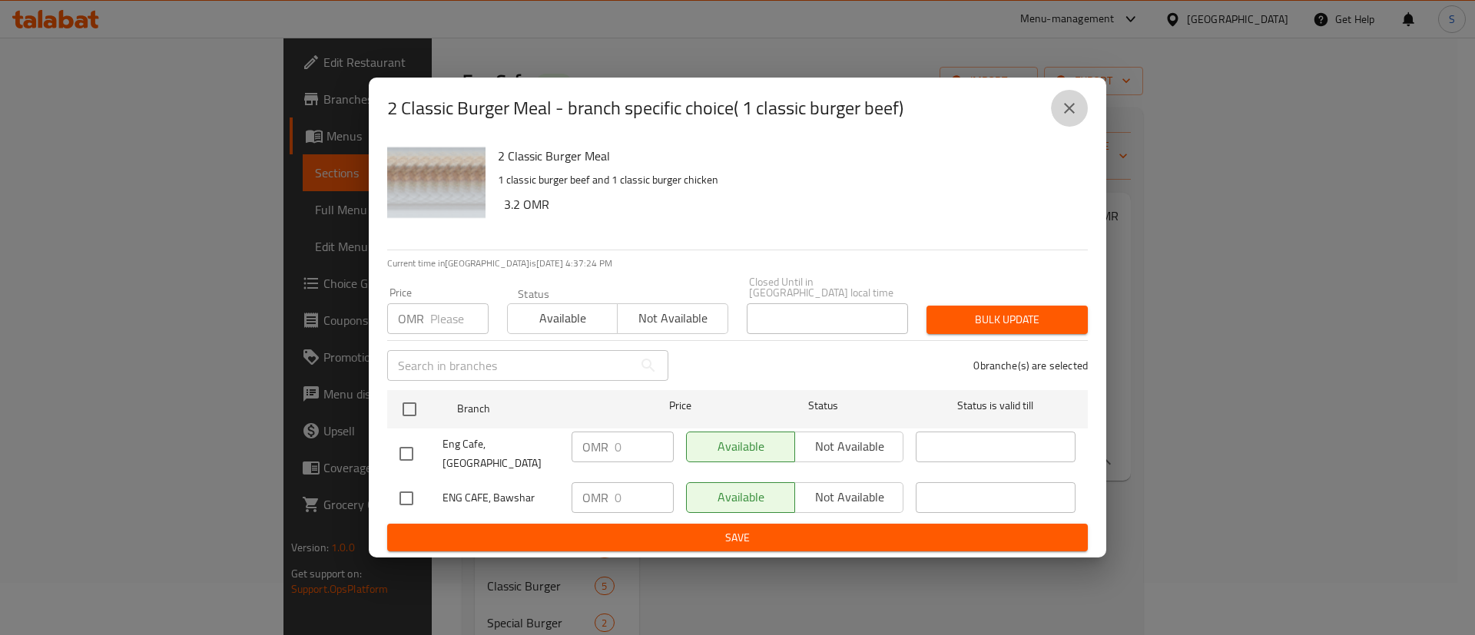
click at [1066, 114] on icon "close" at bounding box center [1069, 108] width 11 height 11
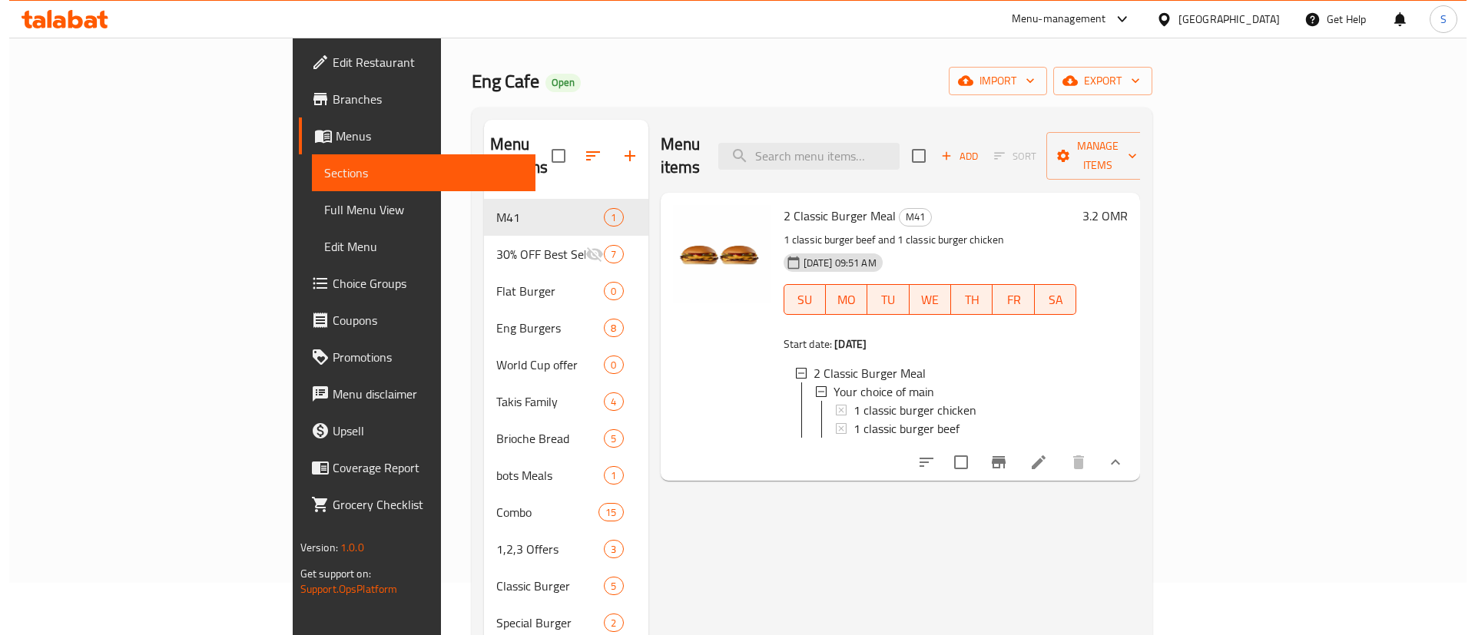
scroll to position [0, 0]
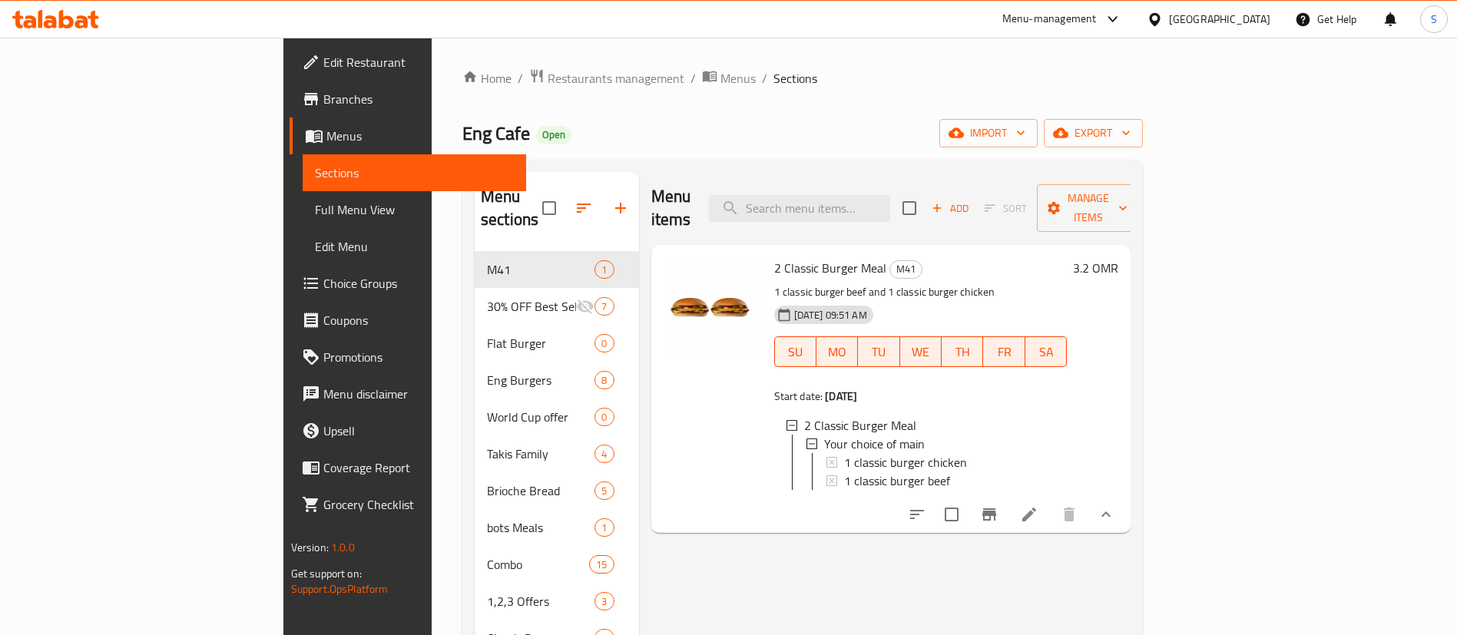
drag, startPoint x: 407, startPoint y: 72, endPoint x: 277, endPoint y: 11, distance: 144.3
click at [548, 73] on span "Restaurants management" at bounding box center [616, 78] width 137 height 18
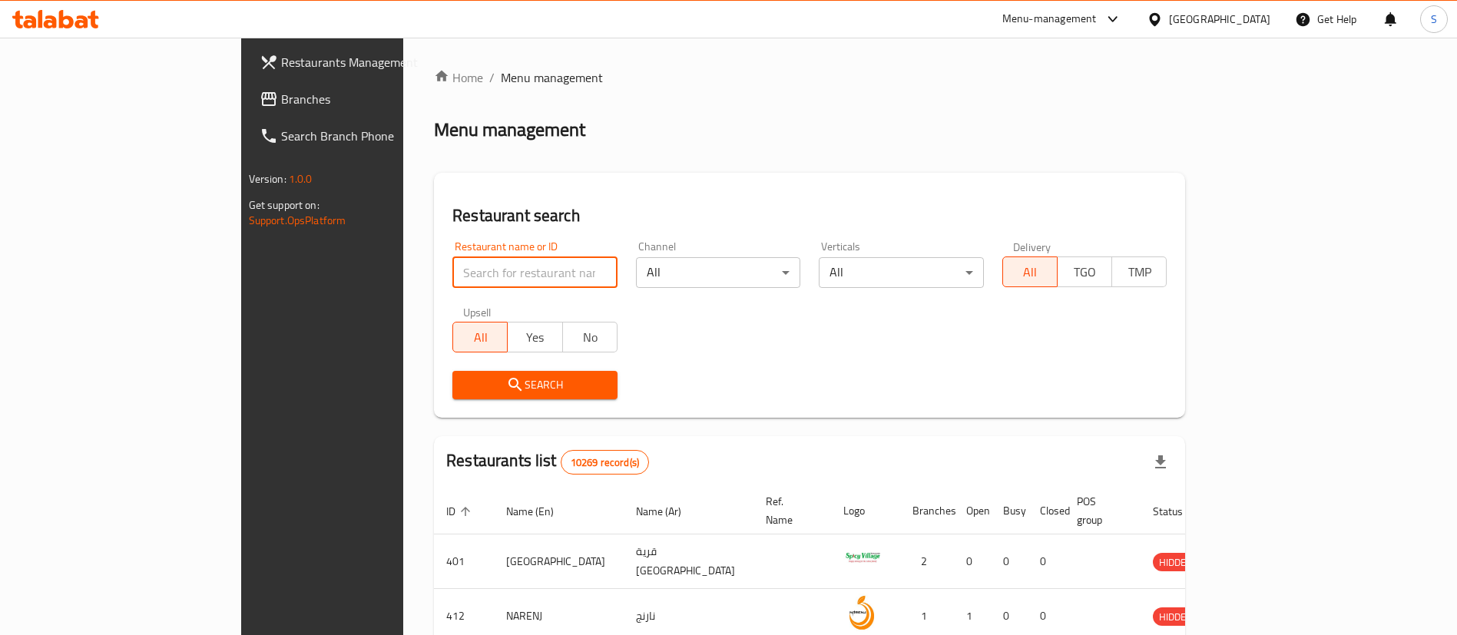
click at [452, 271] on input "search" at bounding box center [534, 272] width 165 height 31
paste input "654012"
type input "654012"
click button "Search" at bounding box center [534, 385] width 165 height 28
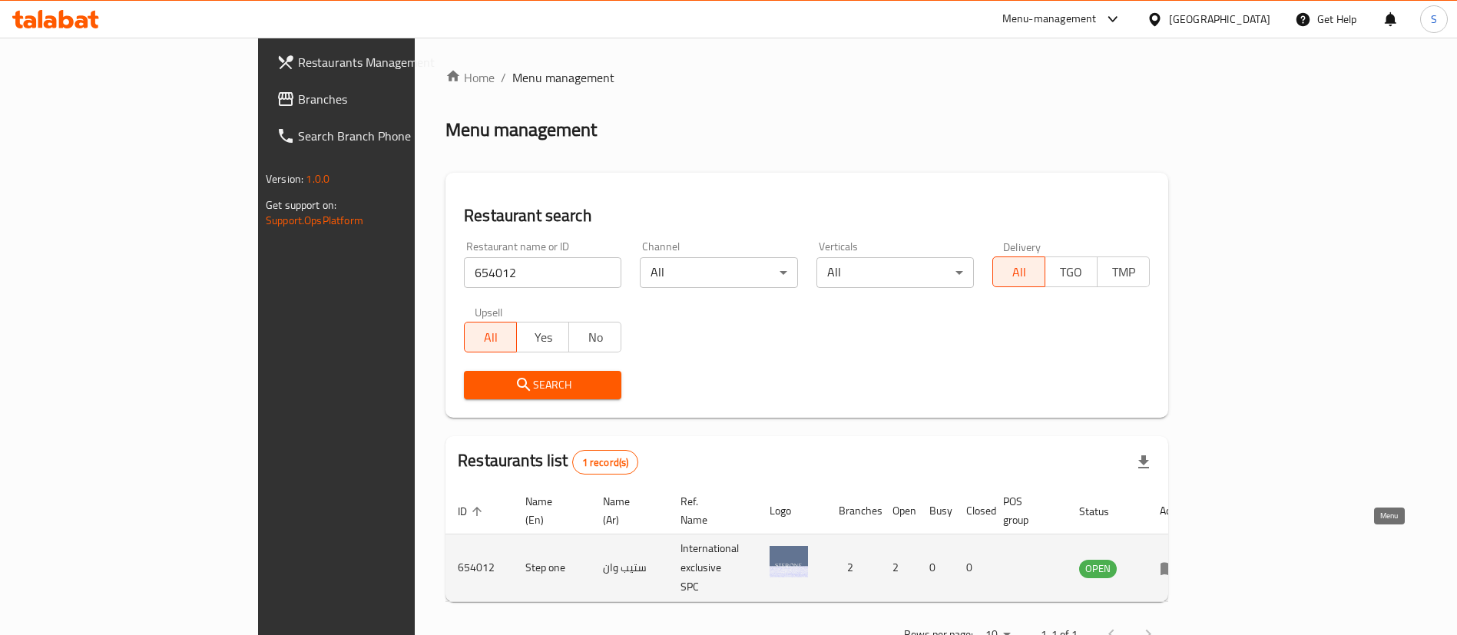
click at [1178, 562] on icon "enhanced table" at bounding box center [1169, 568] width 17 height 13
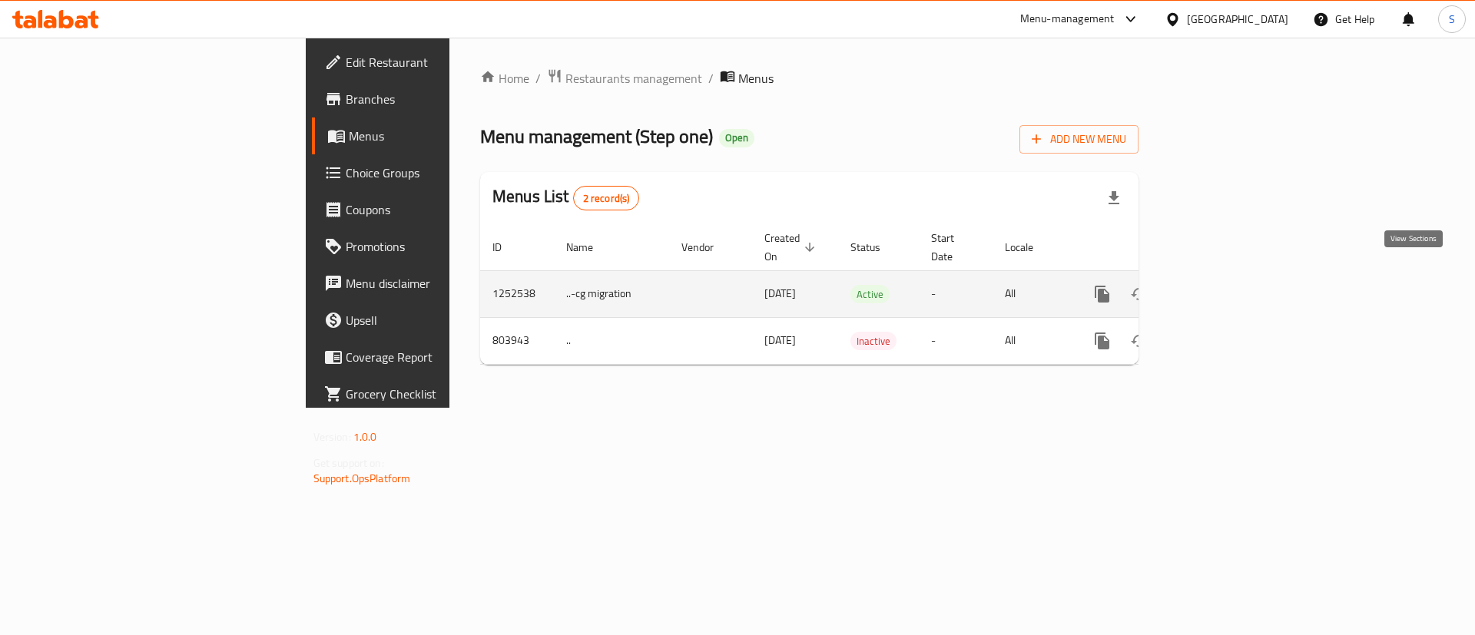
click at [1222, 285] on icon "enhanced table" at bounding box center [1213, 294] width 18 height 18
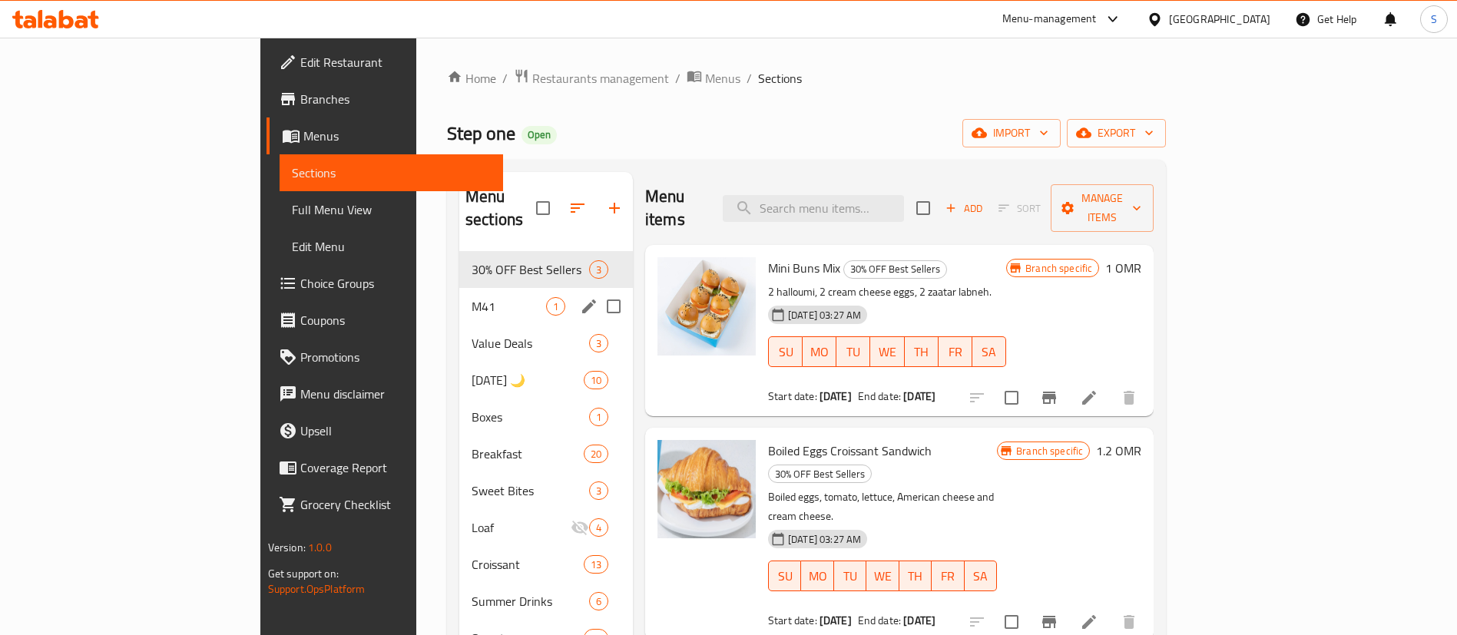
click at [459, 288] on div "M41 1" at bounding box center [546, 306] width 174 height 37
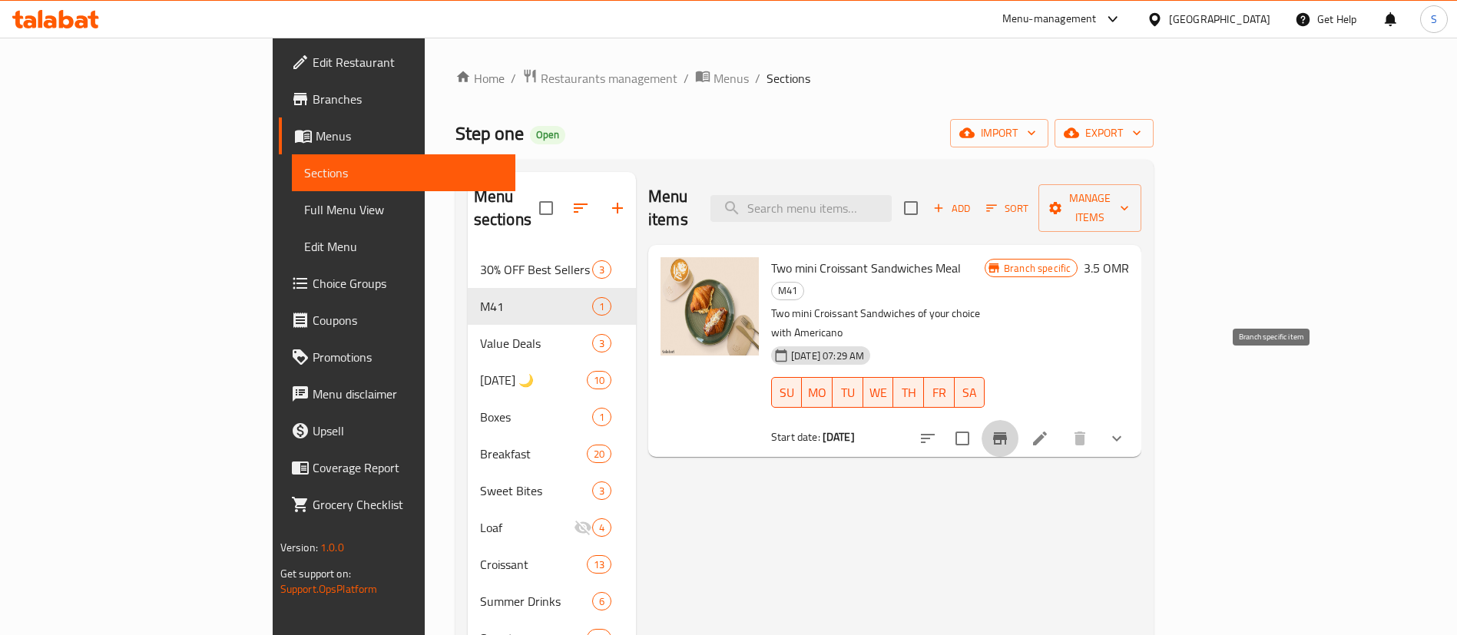
click at [1019, 420] on button "Branch-specific-item" at bounding box center [1000, 438] width 37 height 37
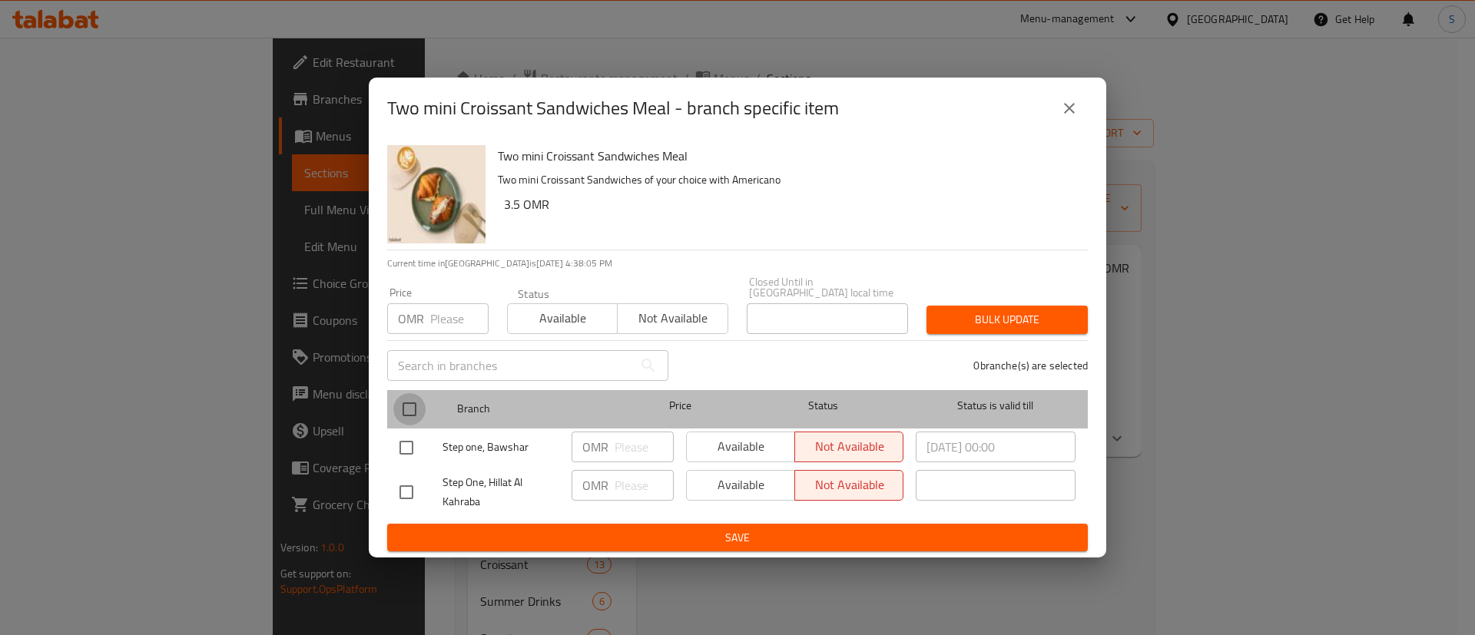
click at [412, 408] on input "checkbox" at bounding box center [409, 409] width 32 height 32
checkbox input "true"
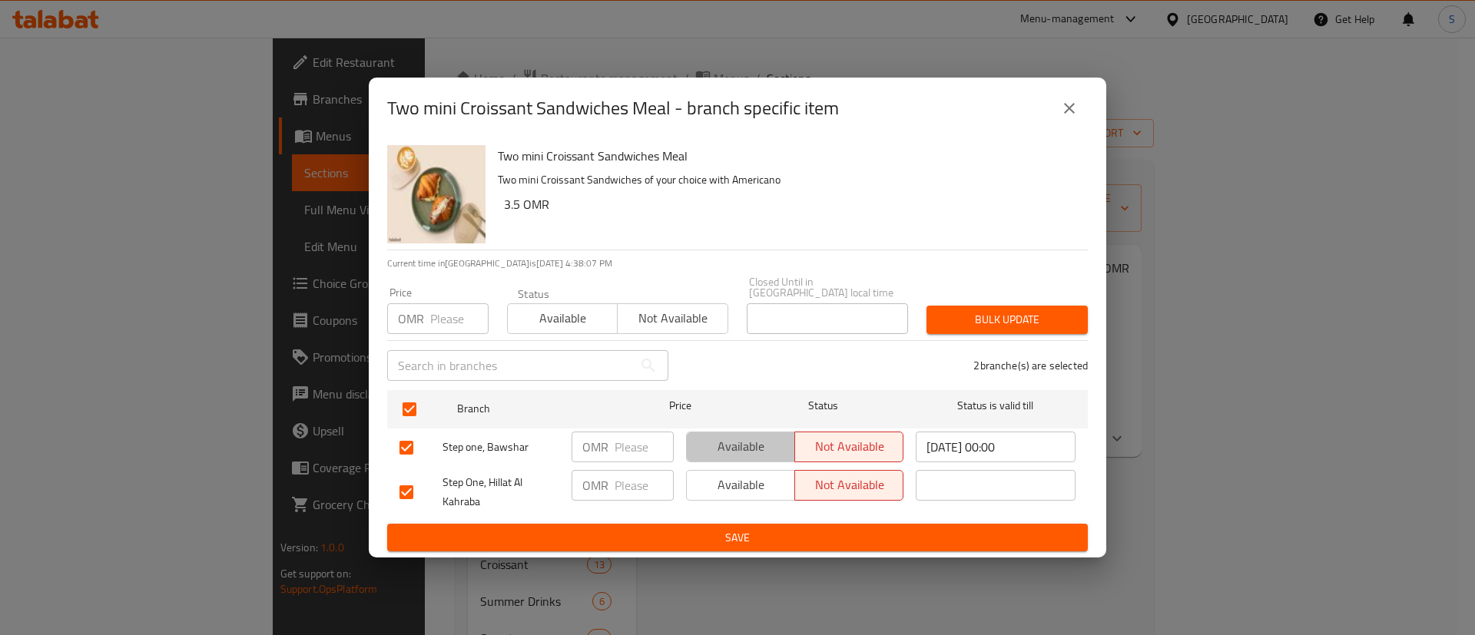
click at [755, 440] on span "Available" at bounding box center [741, 447] width 96 height 22
click at [763, 488] on span "Available" at bounding box center [741, 485] width 96 height 22
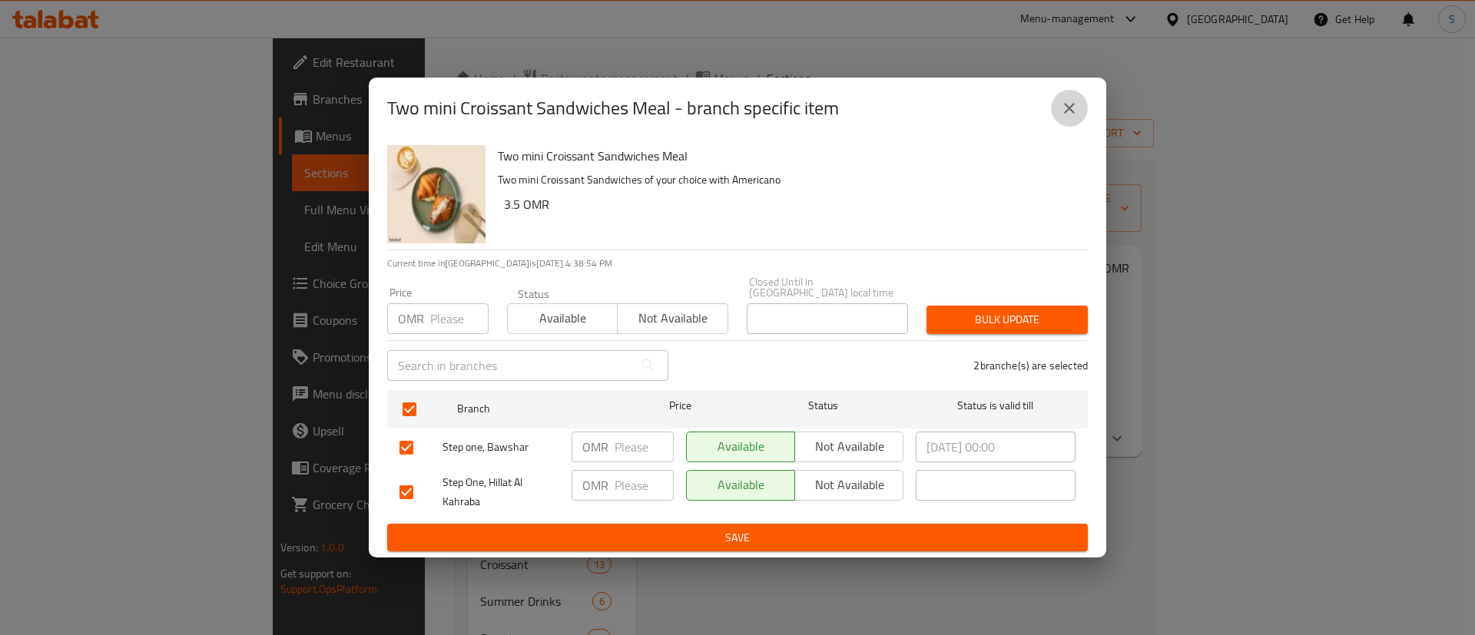
click at [1074, 110] on icon "close" at bounding box center [1069, 108] width 18 height 18
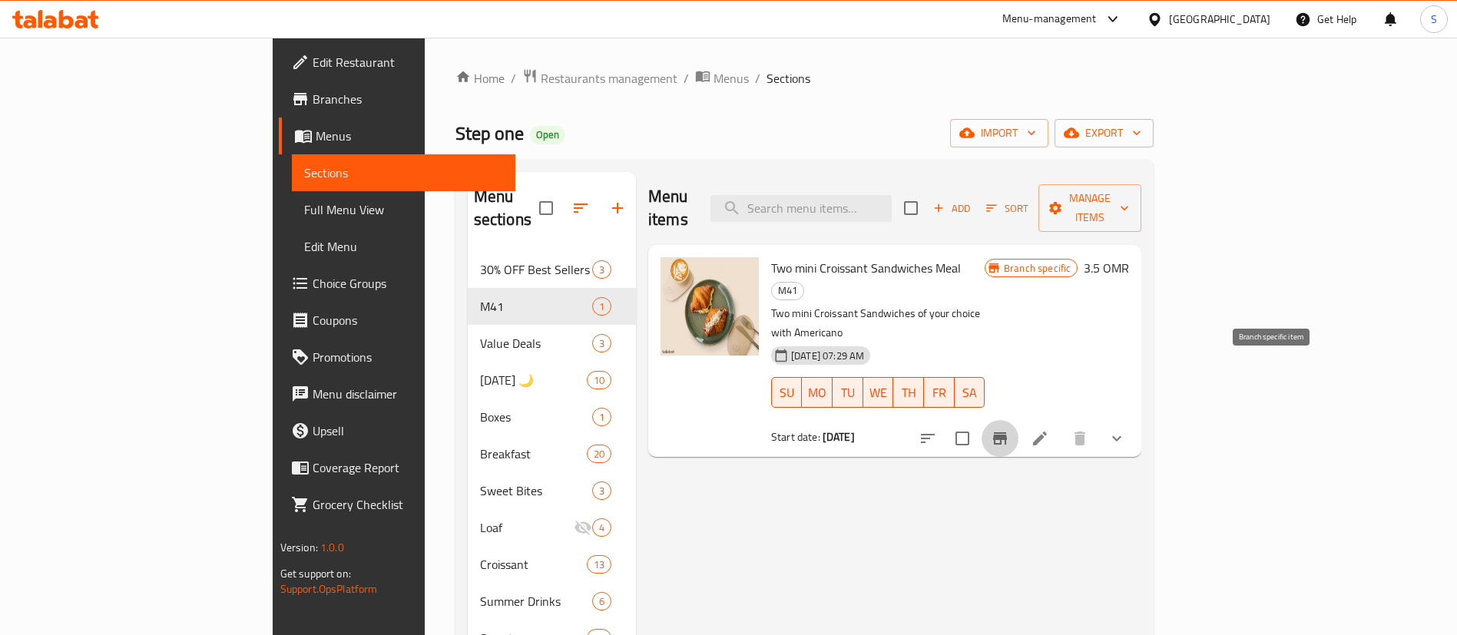
click at [1007, 433] on icon "Branch-specific-item" at bounding box center [1000, 439] width 14 height 12
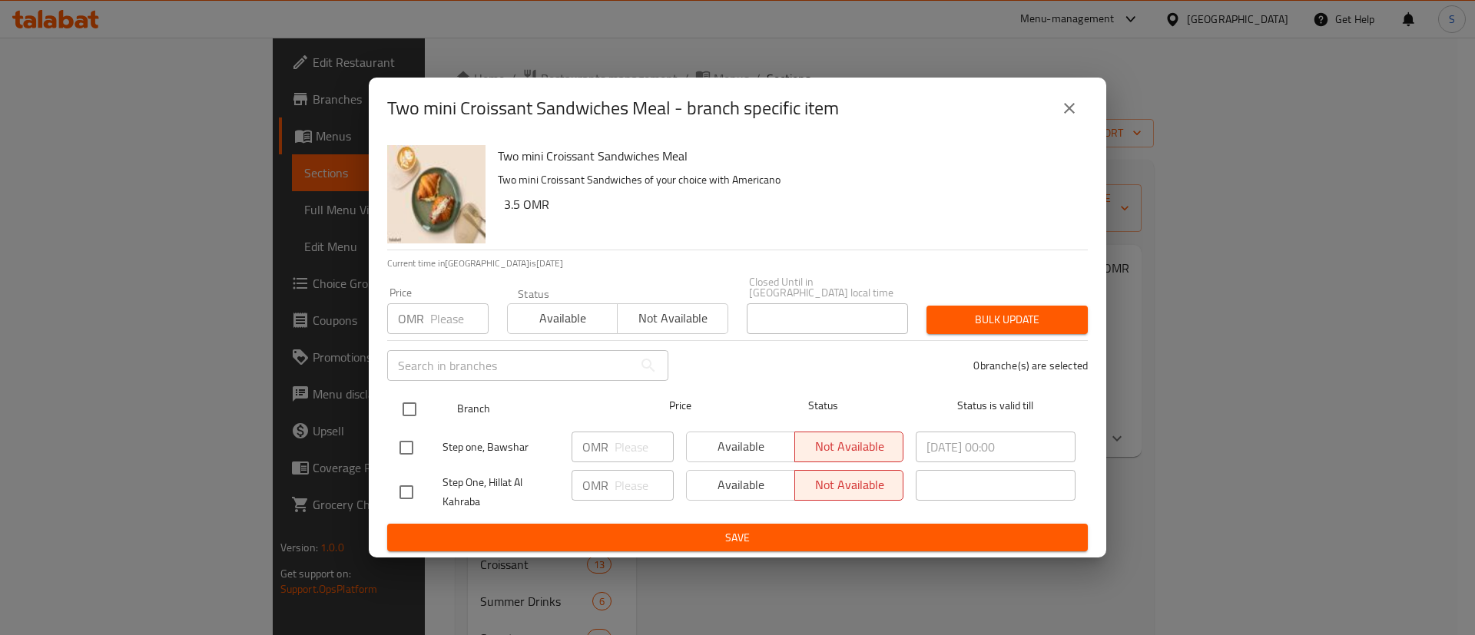
click at [413, 395] on input "checkbox" at bounding box center [409, 409] width 32 height 32
checkbox input "true"
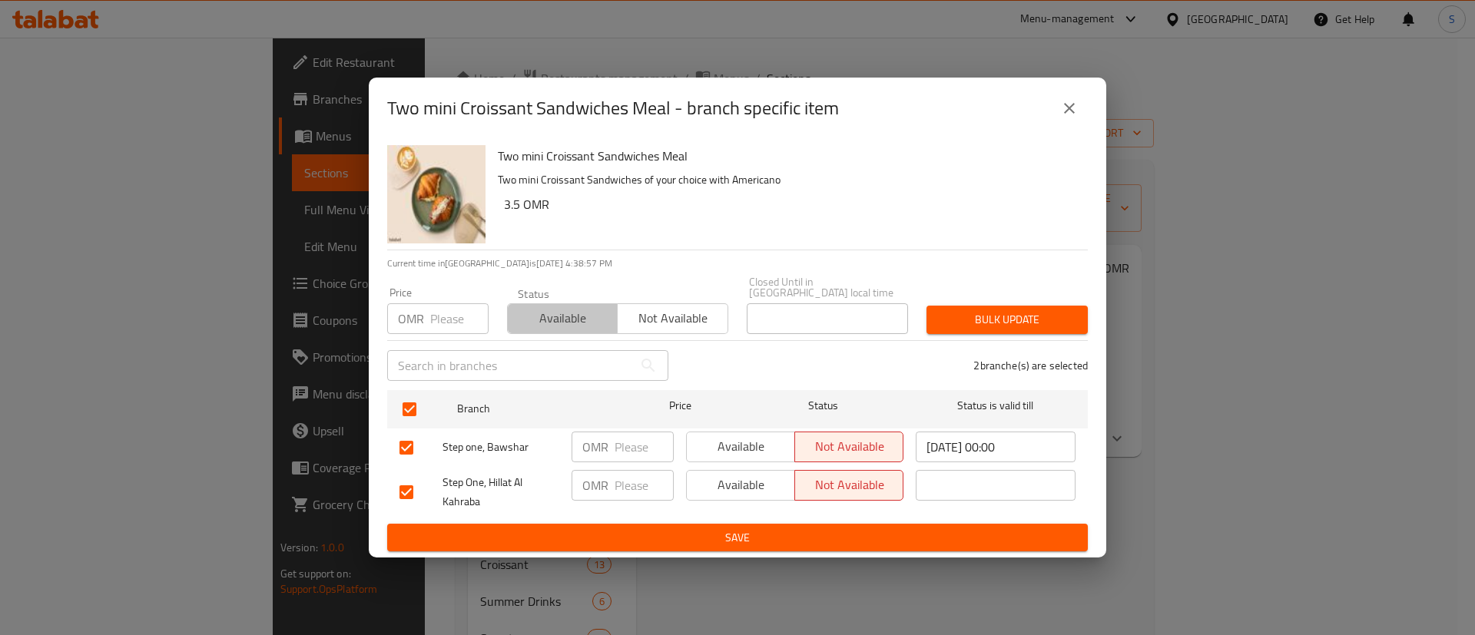
click at [564, 317] on span "Available" at bounding box center [563, 318] width 98 height 22
click at [1049, 310] on span "Bulk update" at bounding box center [1007, 319] width 137 height 19
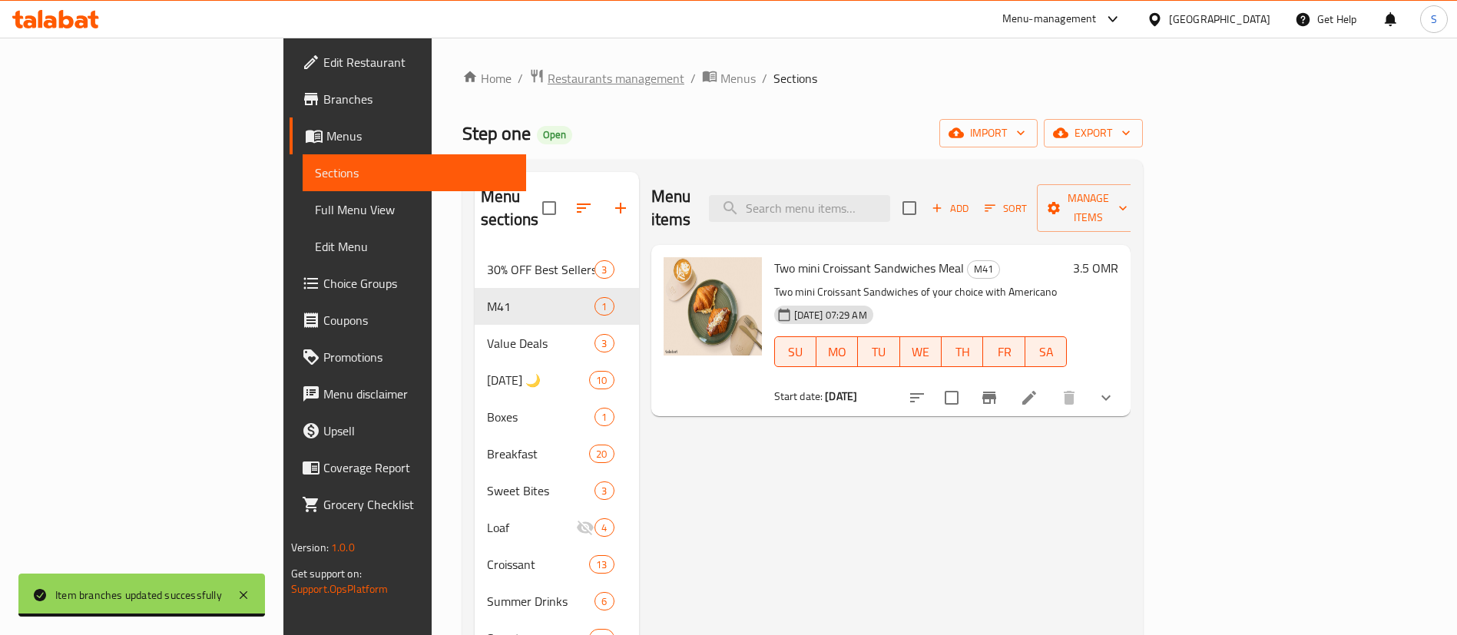
click at [548, 74] on span "Restaurants management" at bounding box center [616, 78] width 137 height 18
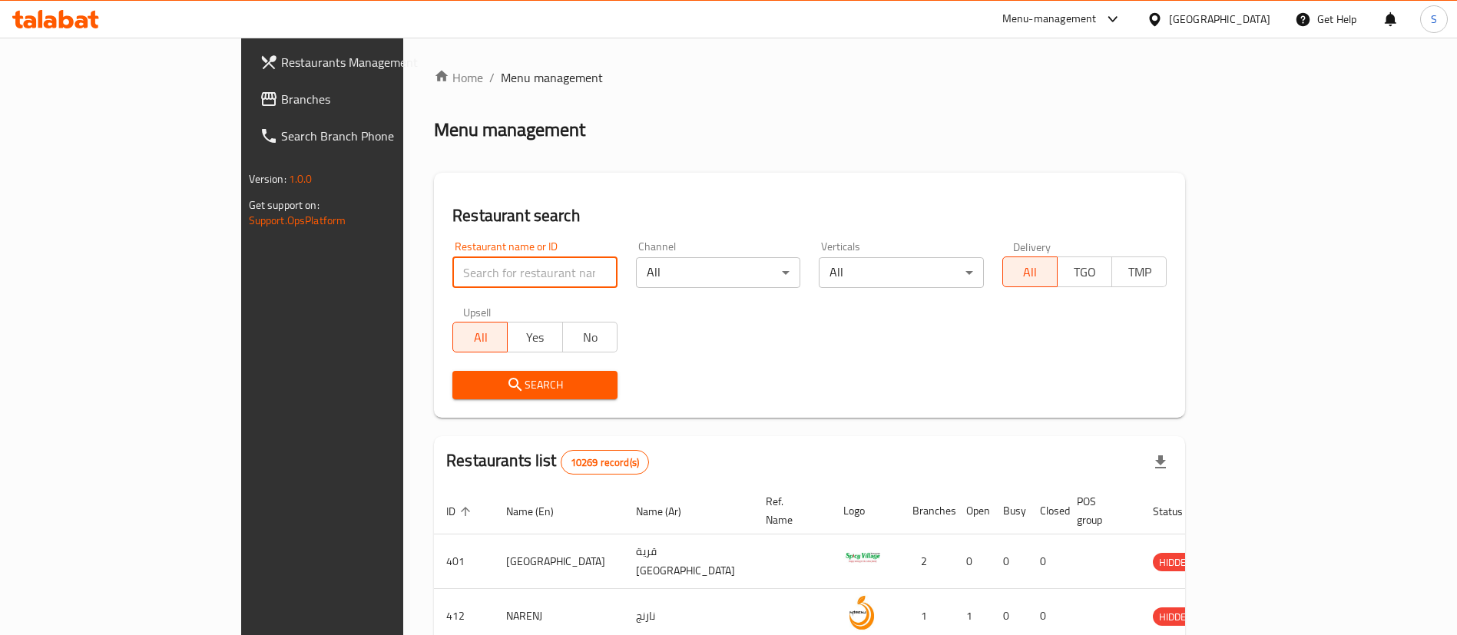
click at [472, 262] on input "search" at bounding box center [534, 272] width 165 height 31
paste input "626805"
type input "626805"
click button "Search" at bounding box center [534, 385] width 165 height 28
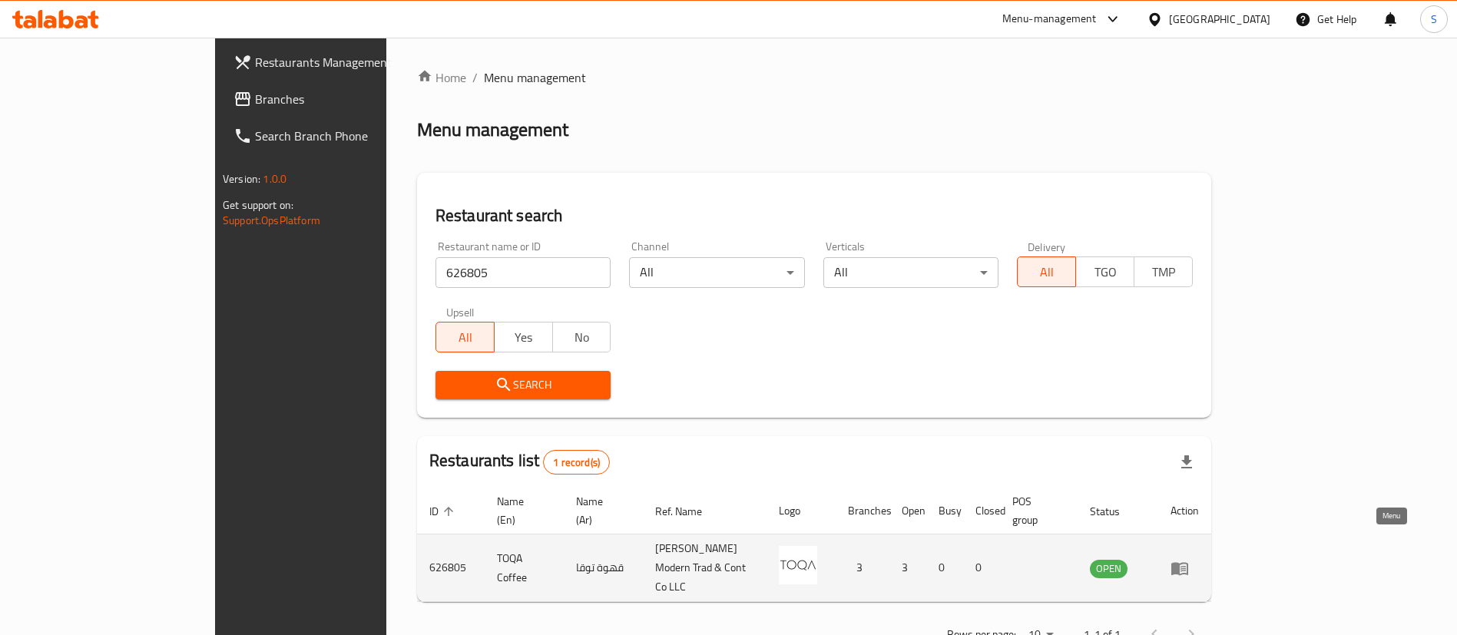
click at [1189, 559] on icon "enhanced table" at bounding box center [1180, 568] width 18 height 18
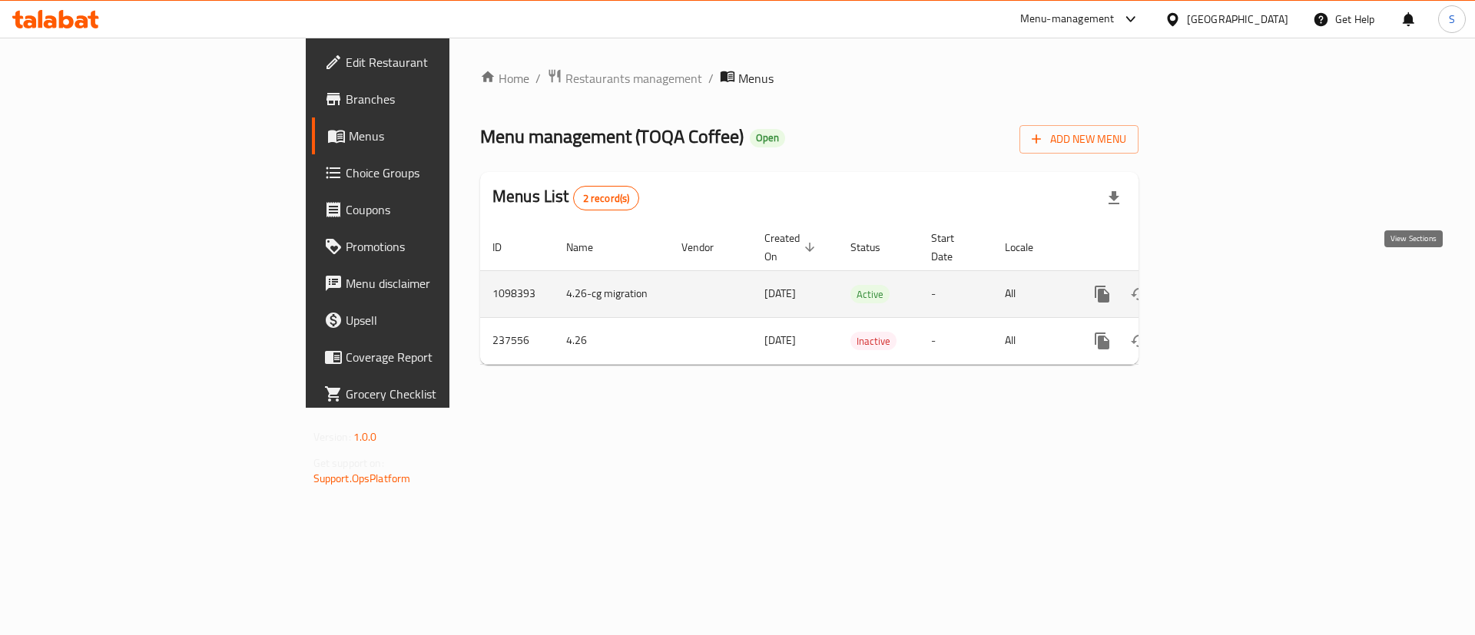
click at [1222, 285] on icon "enhanced table" at bounding box center [1213, 294] width 18 height 18
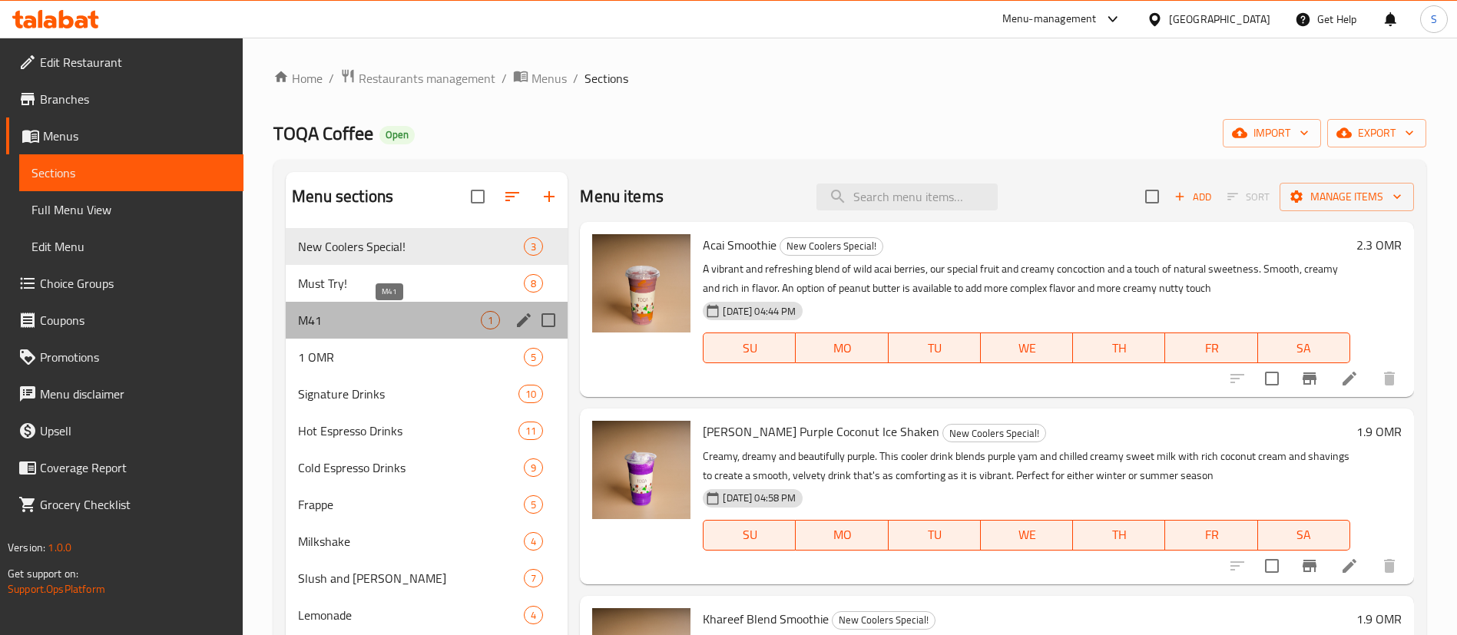
click at [394, 326] on span "M41" at bounding box center [389, 320] width 183 height 18
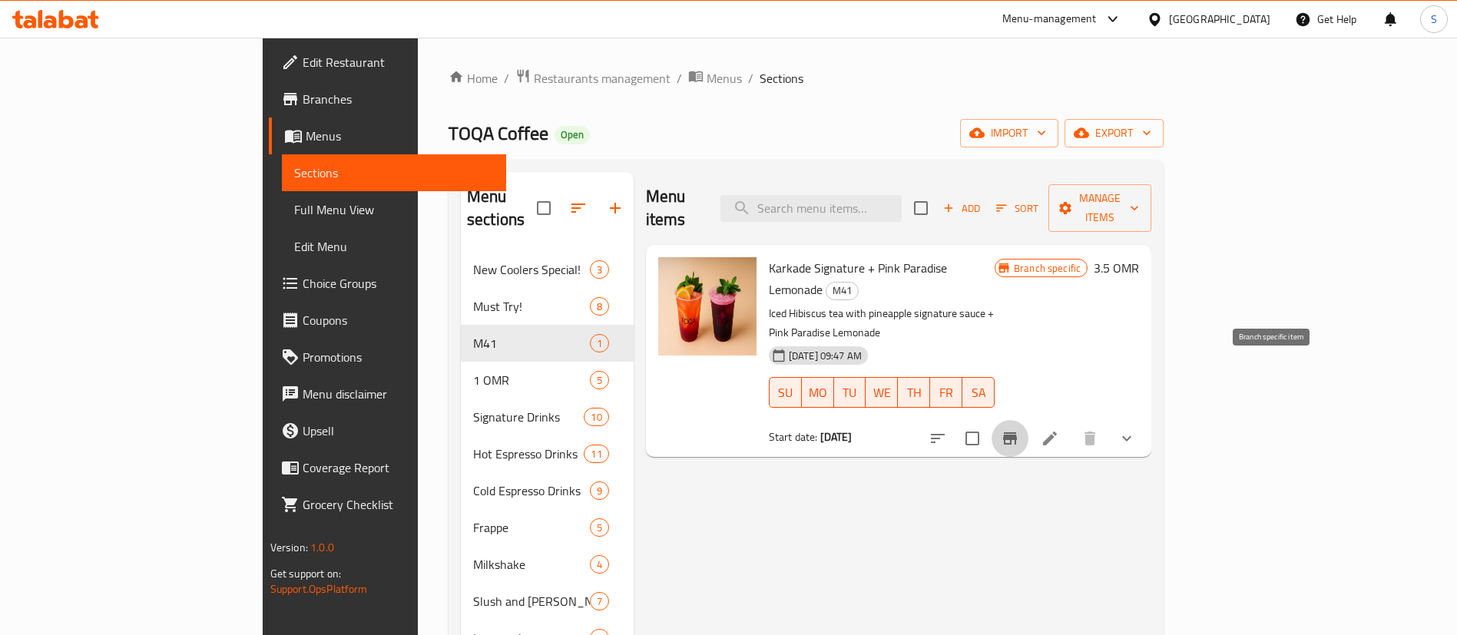
click at [1029, 420] on button "Branch-specific-item" at bounding box center [1010, 438] width 37 height 37
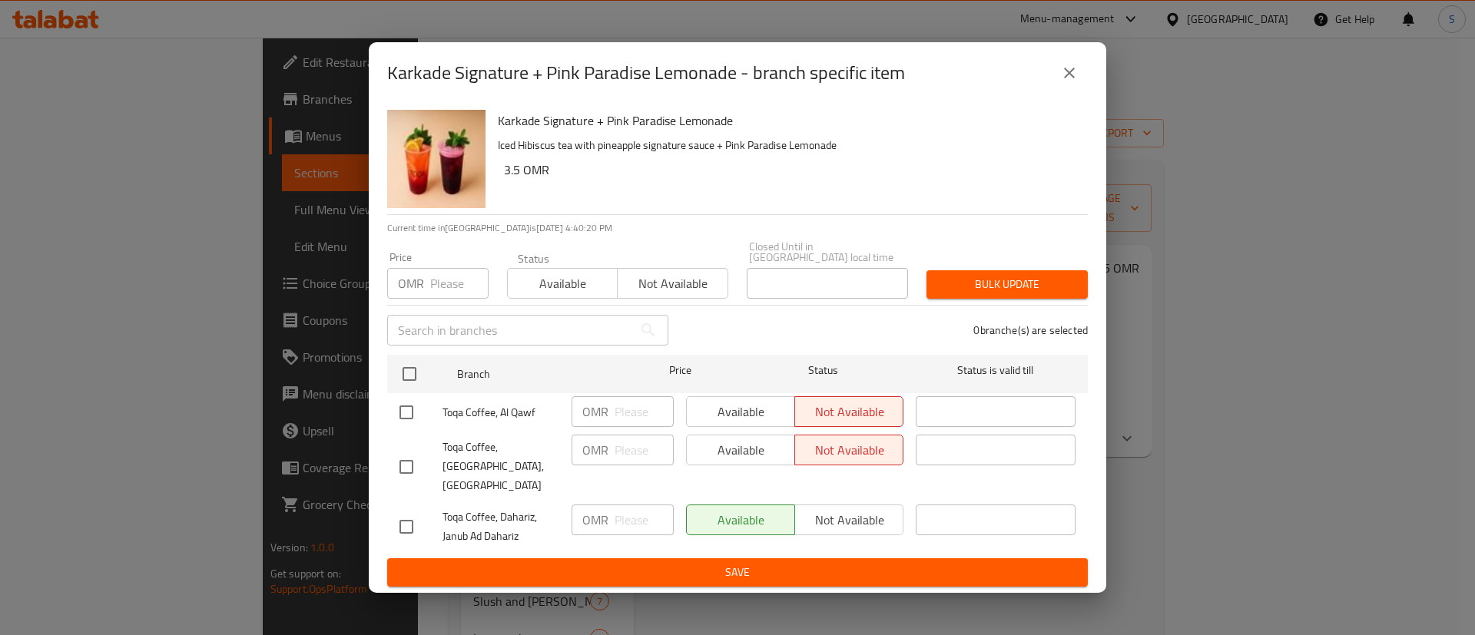
click at [405, 420] on input "checkbox" at bounding box center [406, 412] width 32 height 32
checkbox input "true"
click at [411, 459] on input "checkbox" at bounding box center [406, 467] width 32 height 32
checkbox input "true"
click at [699, 412] on span "Available" at bounding box center [741, 412] width 96 height 22
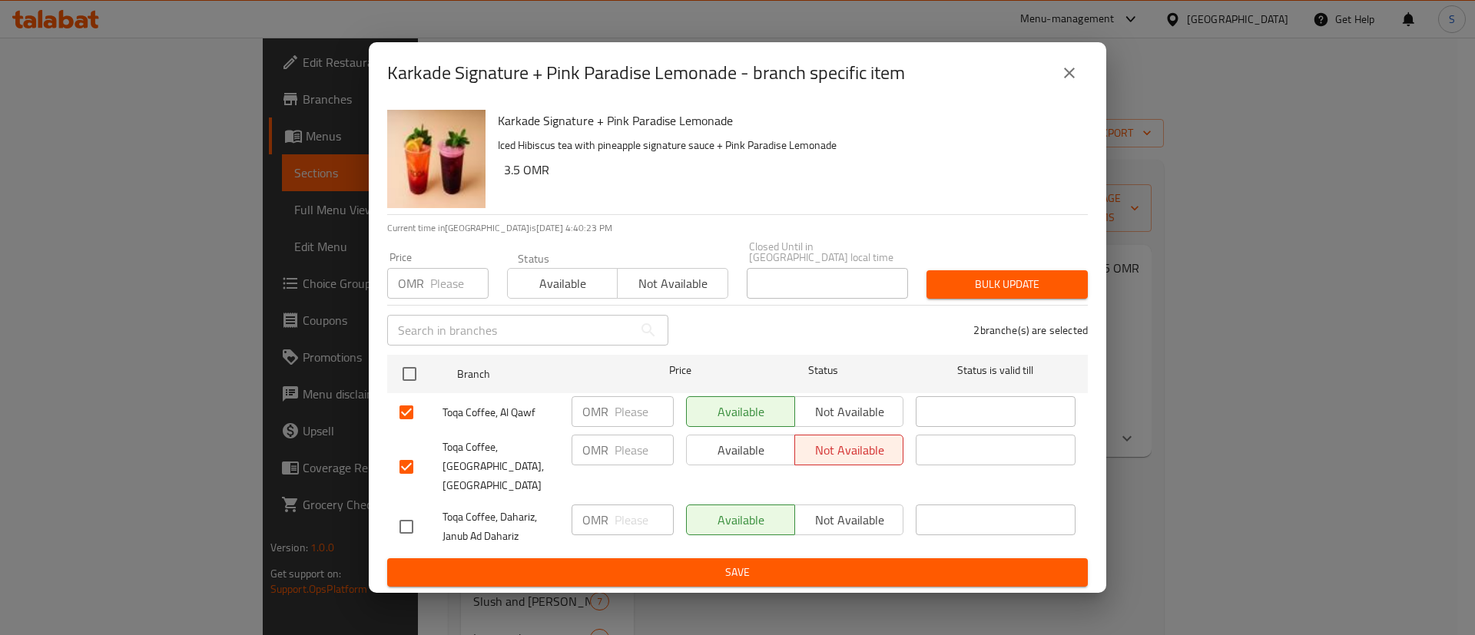
click at [720, 452] on span "Available" at bounding box center [741, 450] width 96 height 22
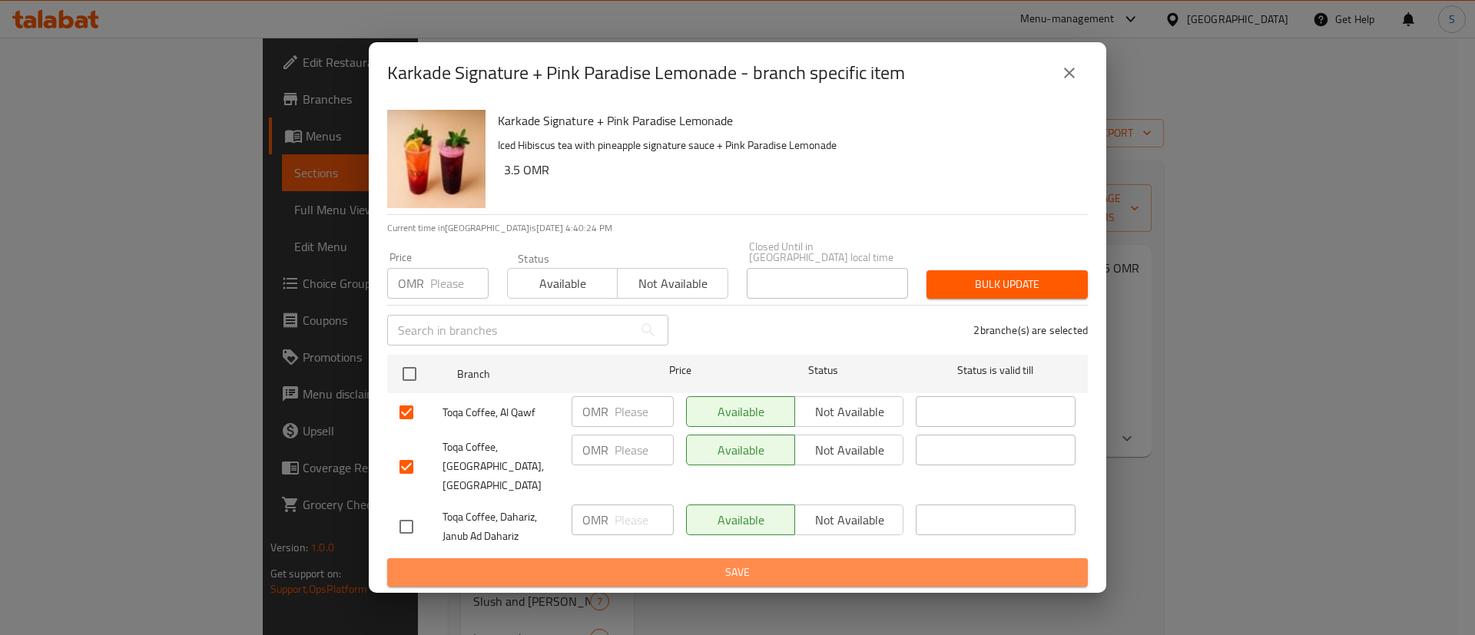
click at [742, 563] on span "Save" at bounding box center [737, 572] width 676 height 19
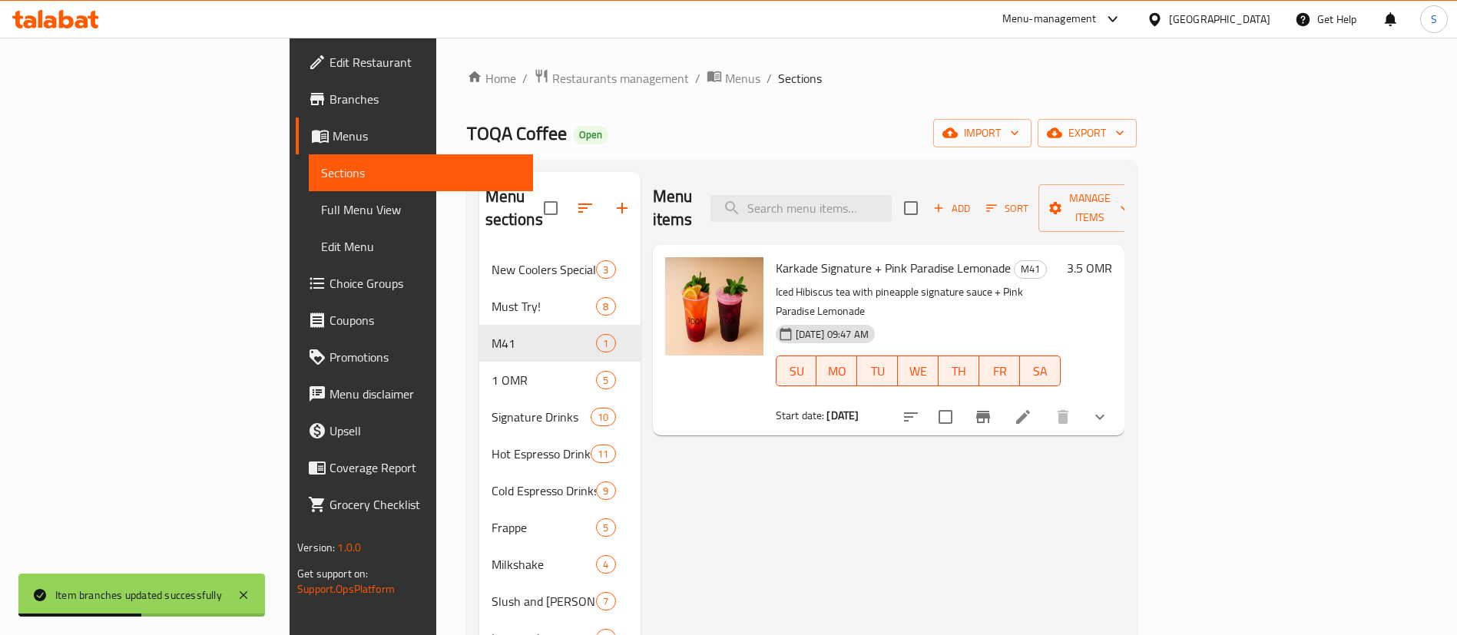
drag, startPoint x: 391, startPoint y: 76, endPoint x: 456, endPoint y: 145, distance: 95.1
click at [552, 76] on span "Restaurants management" at bounding box center [620, 78] width 137 height 18
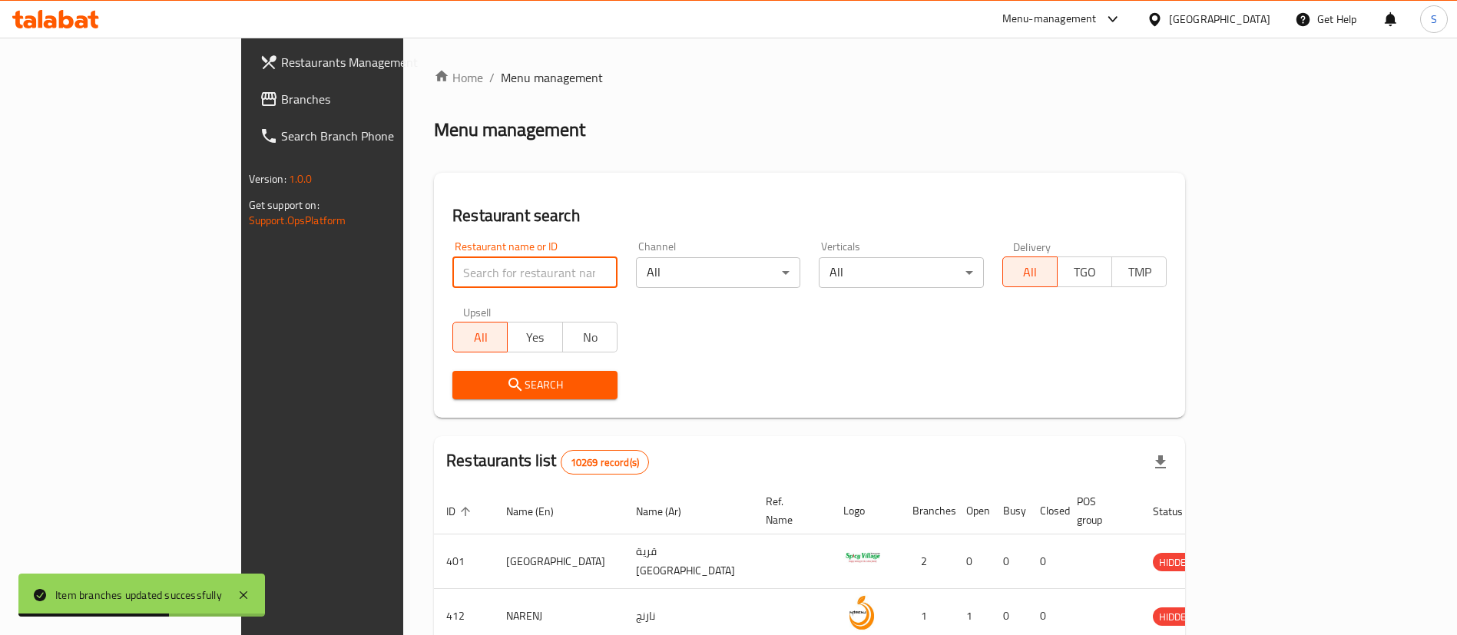
click at [500, 270] on input "search" at bounding box center [534, 272] width 165 height 31
paste input "627953"
type input "627953"
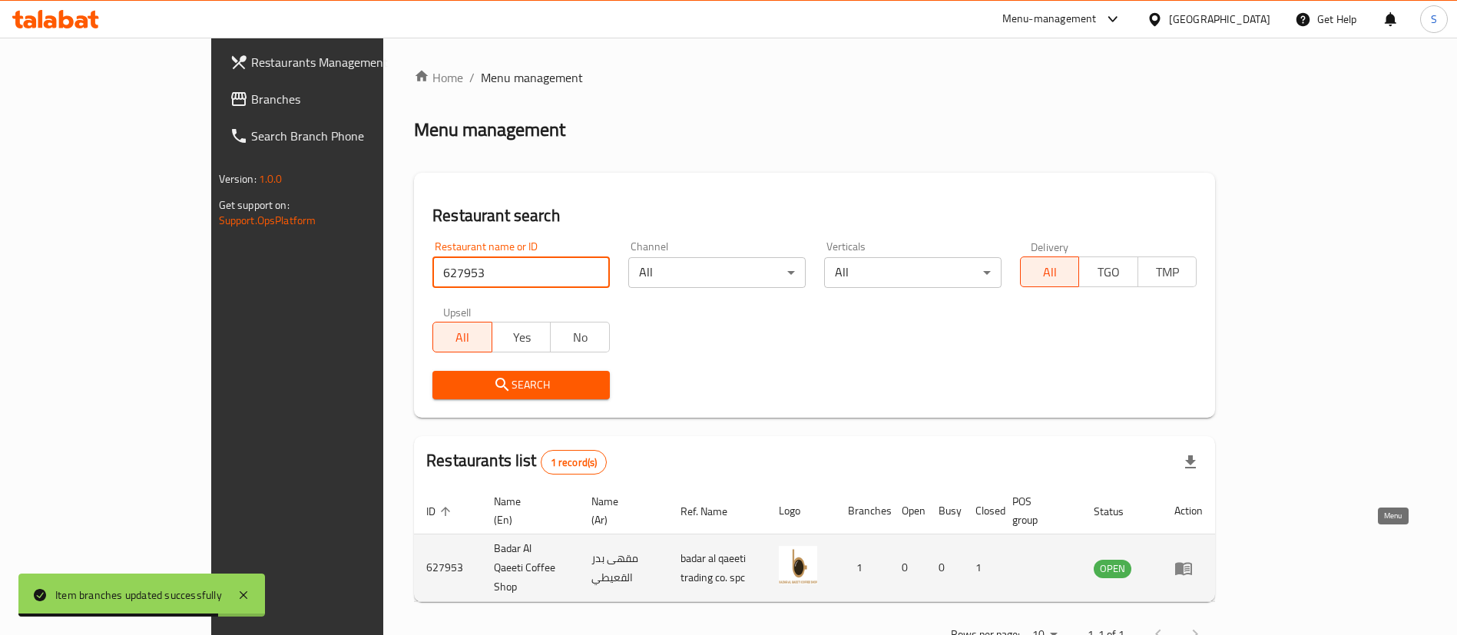
click at [1192, 562] on icon "enhanced table" at bounding box center [1183, 568] width 17 height 13
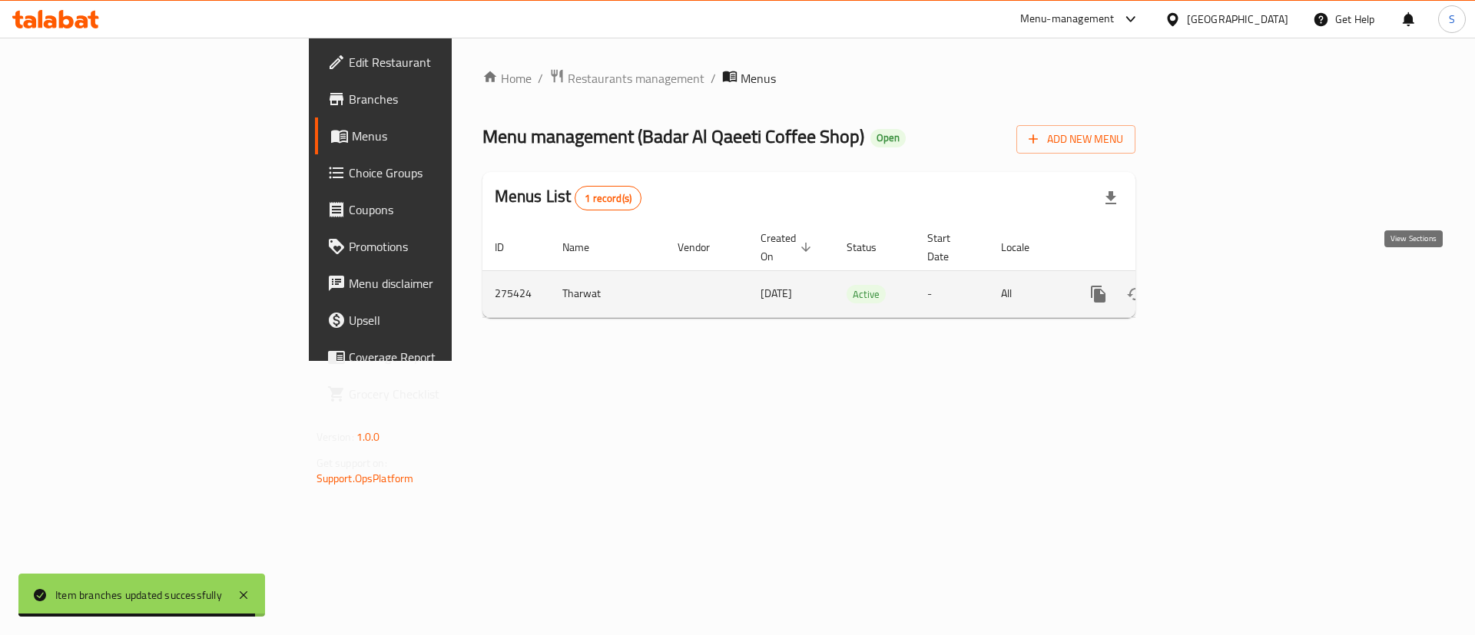
click at [1218, 285] on icon "enhanced table" at bounding box center [1209, 294] width 18 height 18
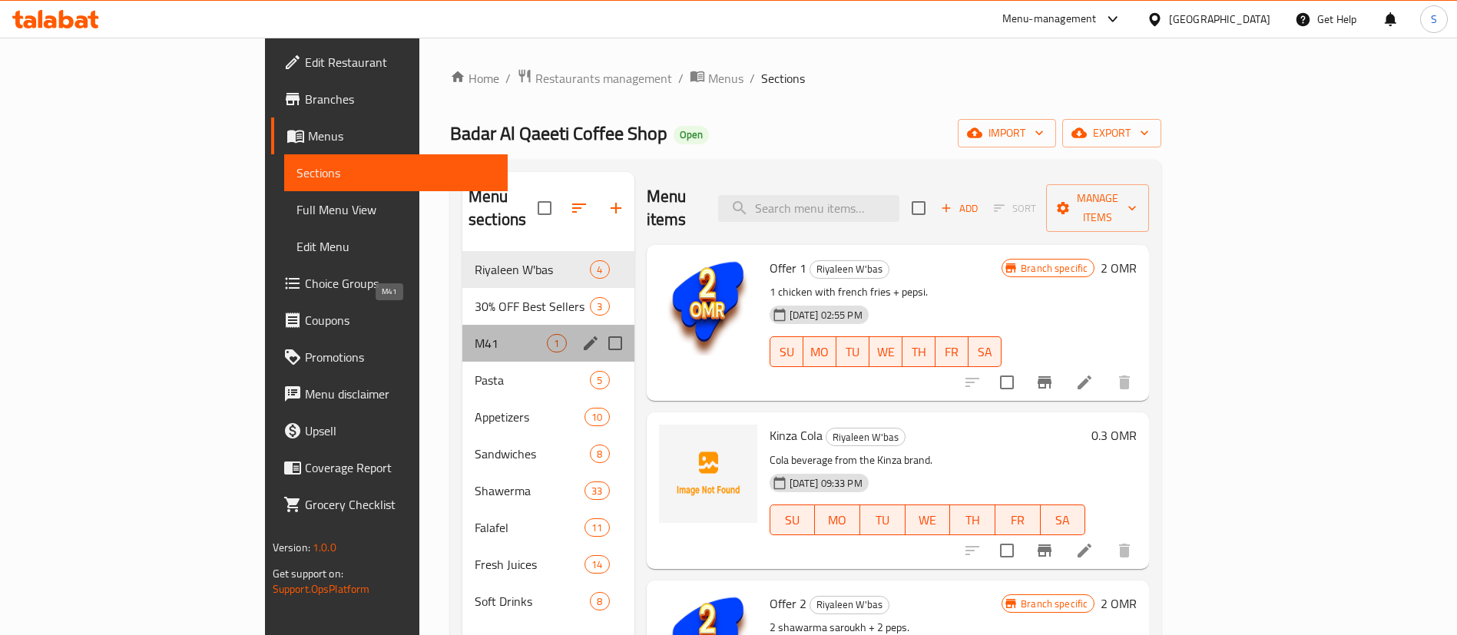
click at [475, 334] on span "M41" at bounding box center [511, 343] width 72 height 18
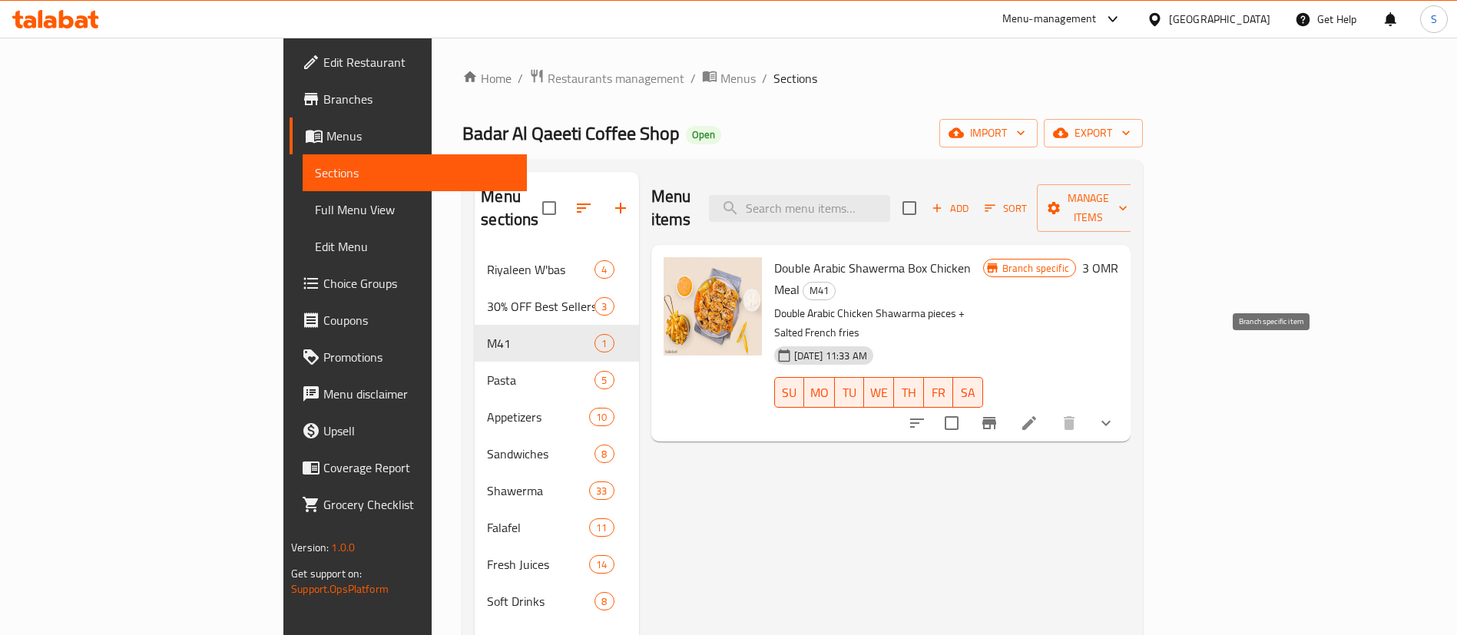
click at [999, 414] on icon "Branch-specific-item" at bounding box center [989, 423] width 18 height 18
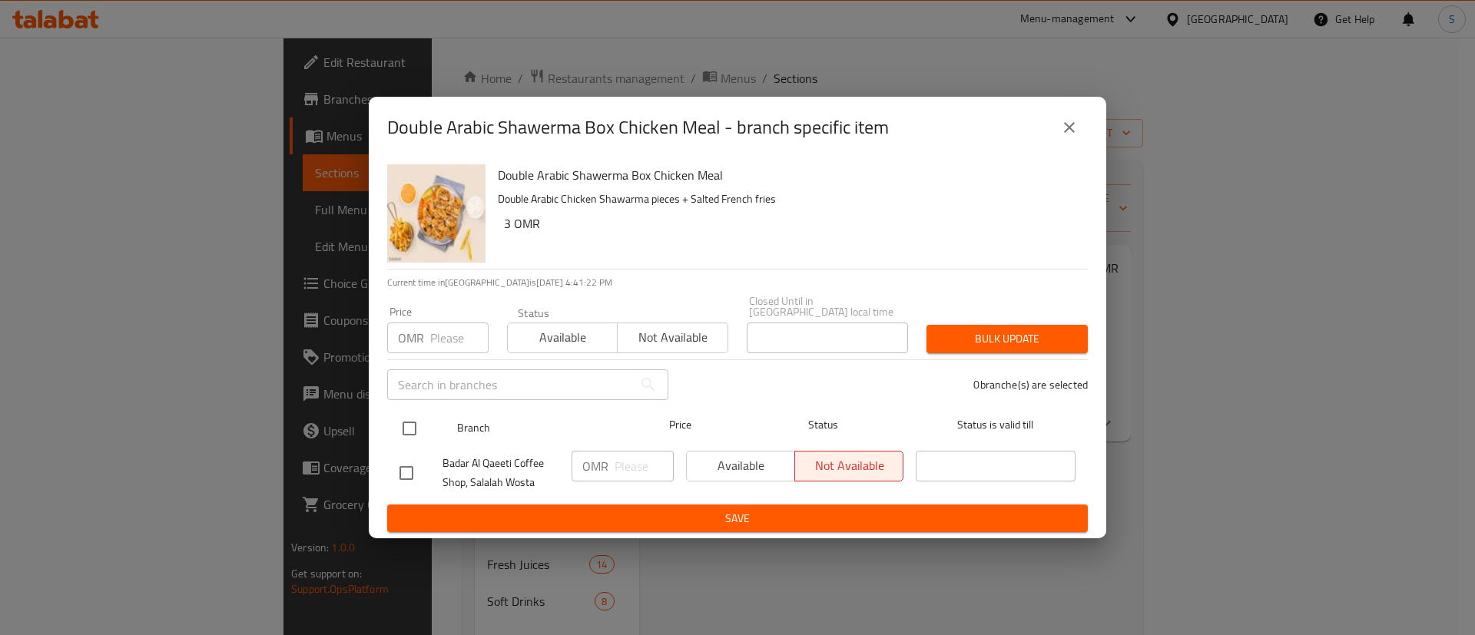
click at [403, 424] on input "checkbox" at bounding box center [409, 429] width 32 height 32
checkbox input "true"
click at [754, 460] on span "Available" at bounding box center [741, 466] width 96 height 22
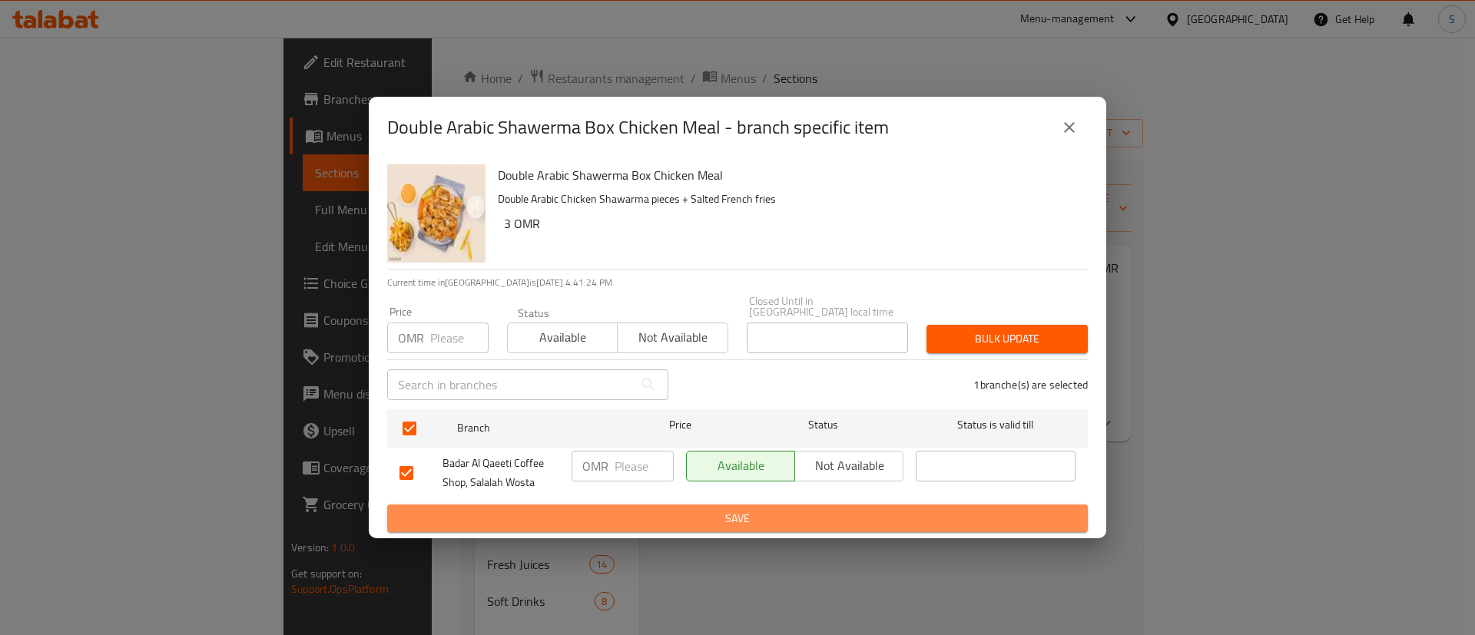
click at [708, 519] on span "Save" at bounding box center [737, 518] width 676 height 19
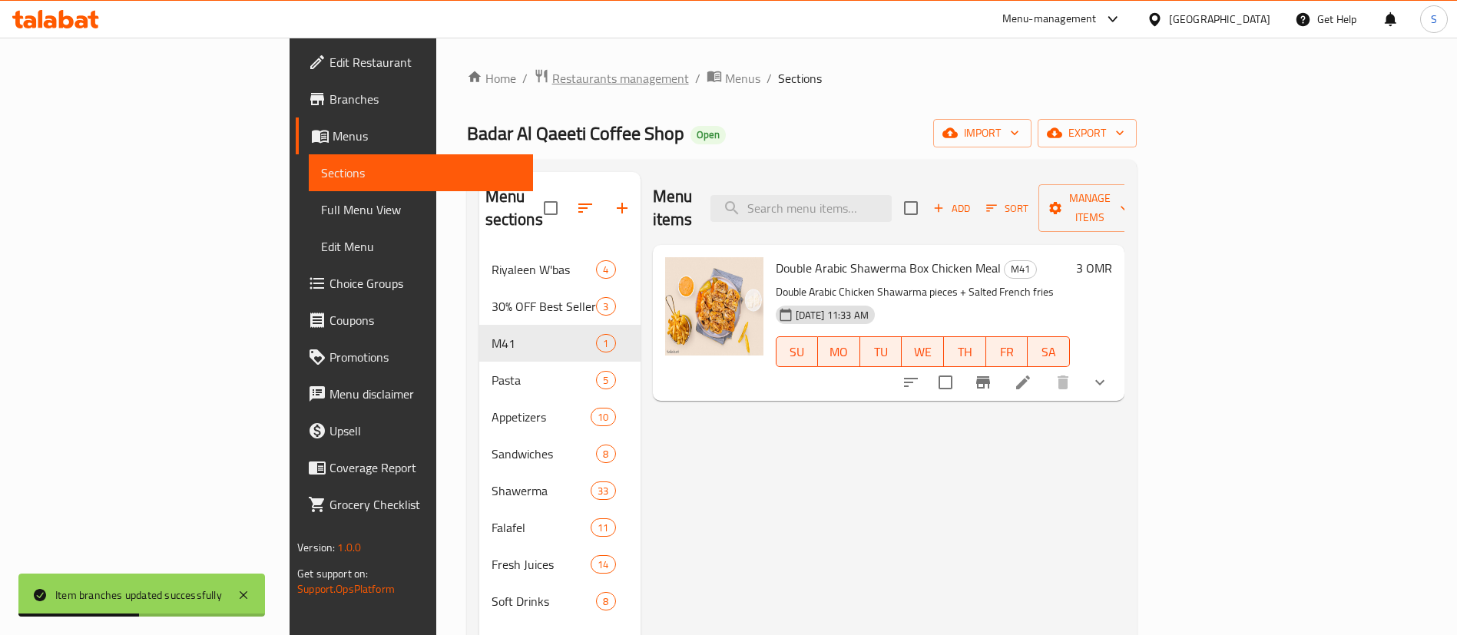
click at [552, 86] on span "Restaurants management" at bounding box center [620, 78] width 137 height 18
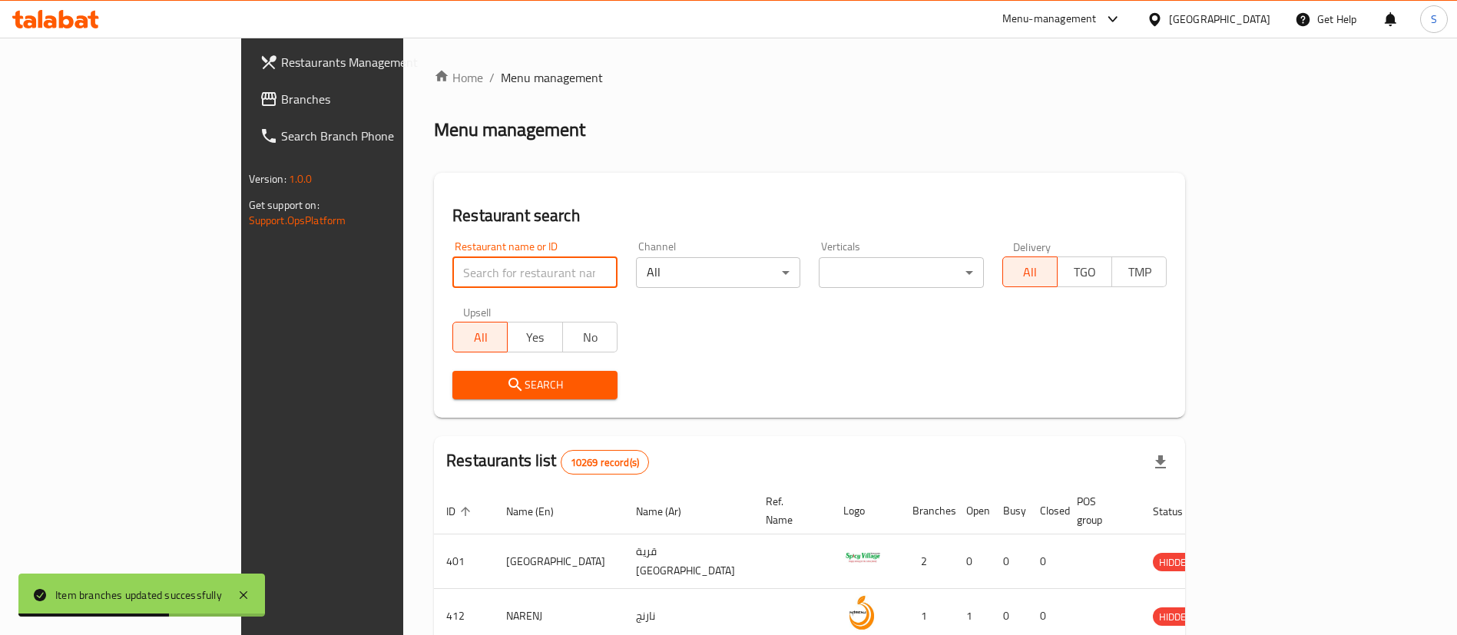
click at [452, 277] on input "search" at bounding box center [534, 272] width 165 height 31
paste input "Izz Tea"
type input "Izz Tea"
click button "Search" at bounding box center [534, 385] width 165 height 28
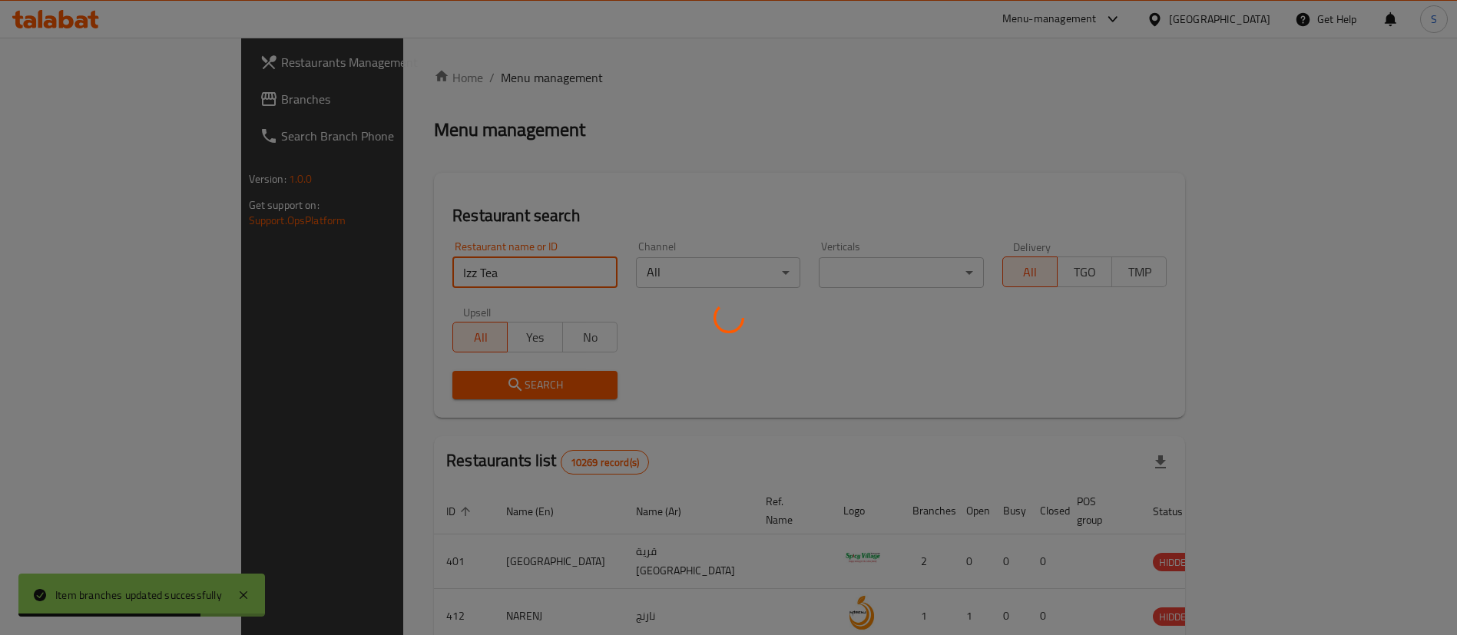
click button "Search" at bounding box center [534, 385] width 165 height 28
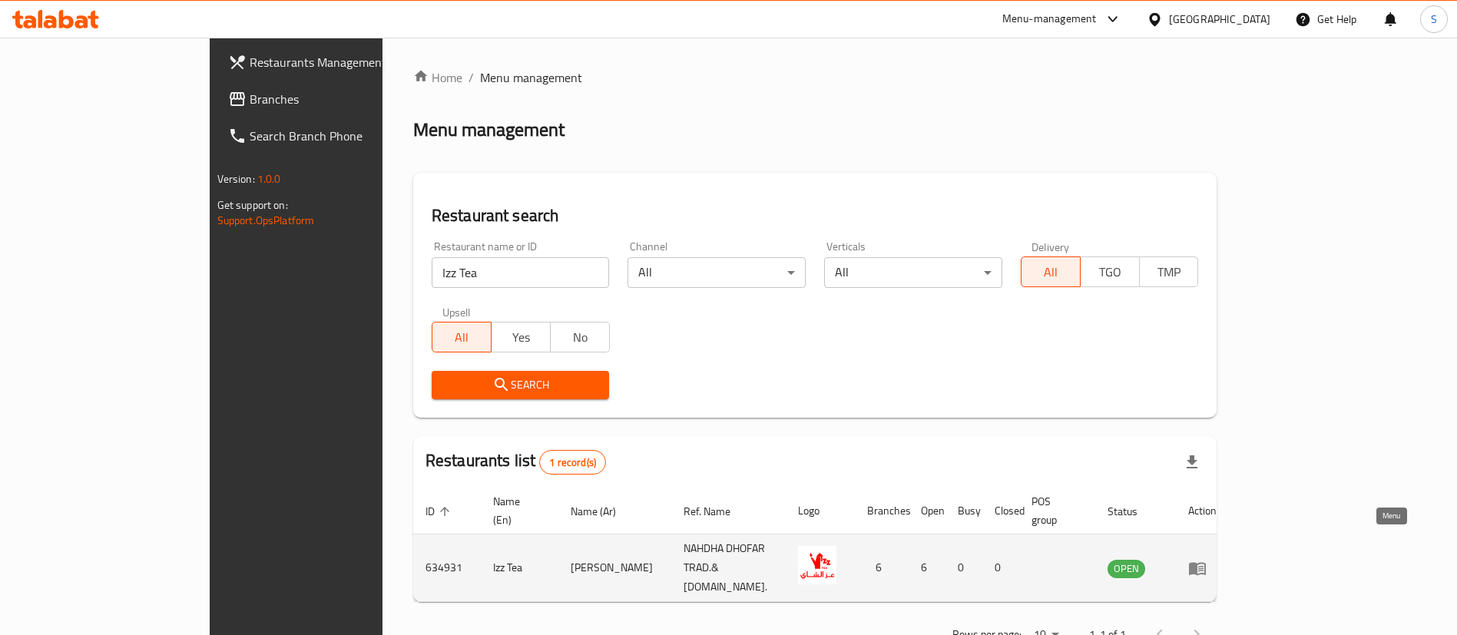
click at [1206, 562] on icon "enhanced table" at bounding box center [1197, 568] width 17 height 13
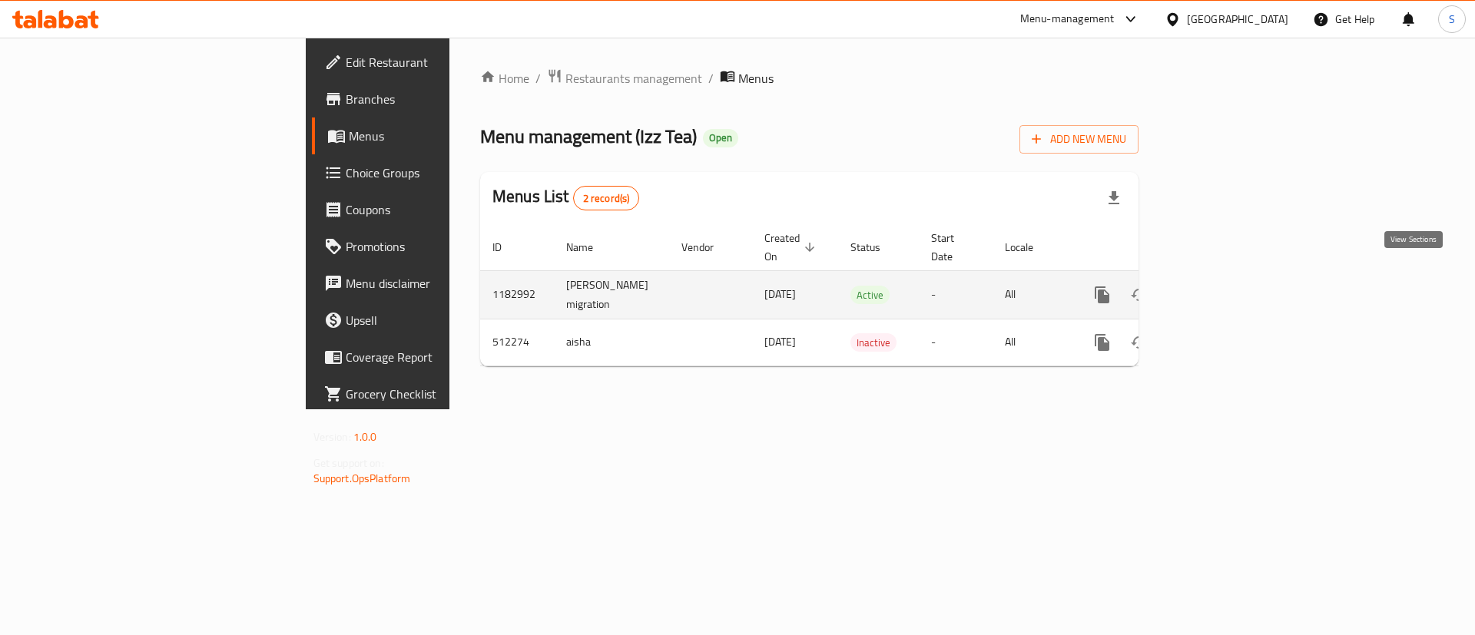
click at [1222, 286] on icon "enhanced table" at bounding box center [1213, 295] width 18 height 18
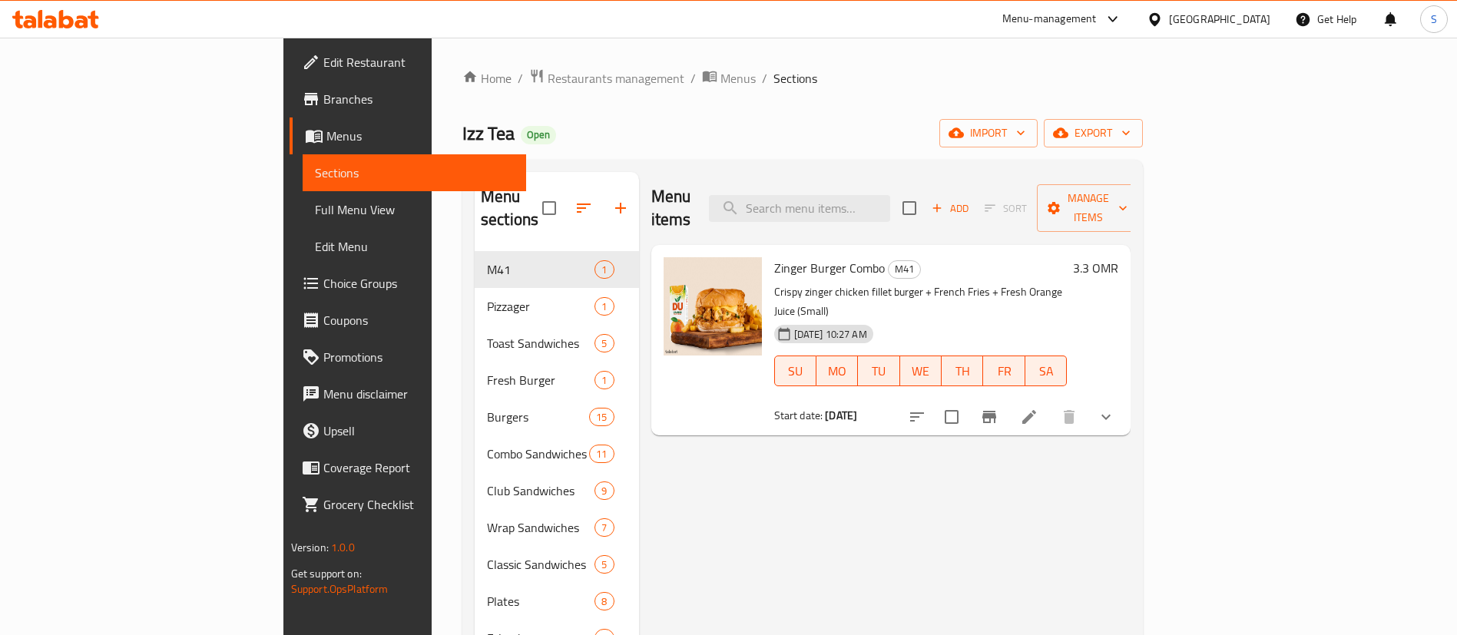
drag, startPoint x: 393, startPoint y: 74, endPoint x: 418, endPoint y: 163, distance: 92.6
click at [548, 74] on span "Restaurants management" at bounding box center [616, 78] width 137 height 18
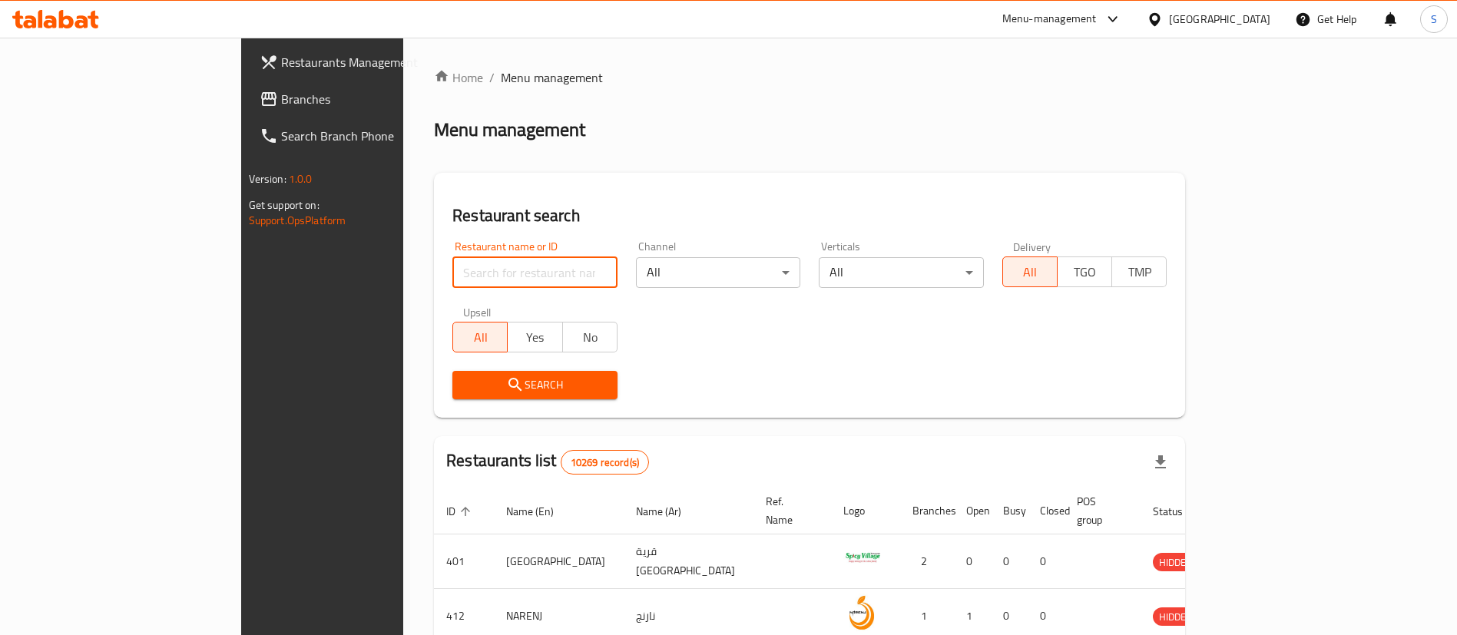
paste input "Lebnan Rabie Restaurant"
click at [454, 267] on input "search" at bounding box center [534, 272] width 165 height 31
type input "Lebnan Rabie Restaurant"
click button "Search" at bounding box center [534, 385] width 165 height 28
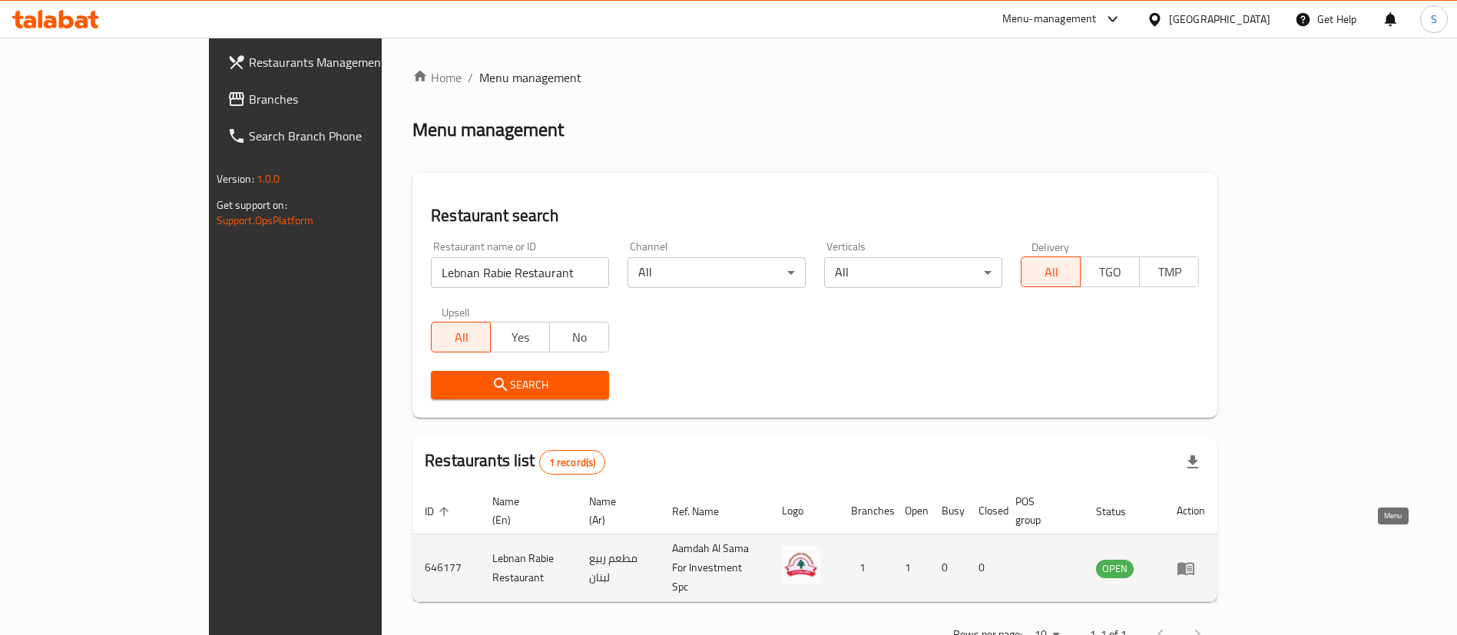
click at [1195, 562] on icon "enhanced table" at bounding box center [1186, 568] width 17 height 13
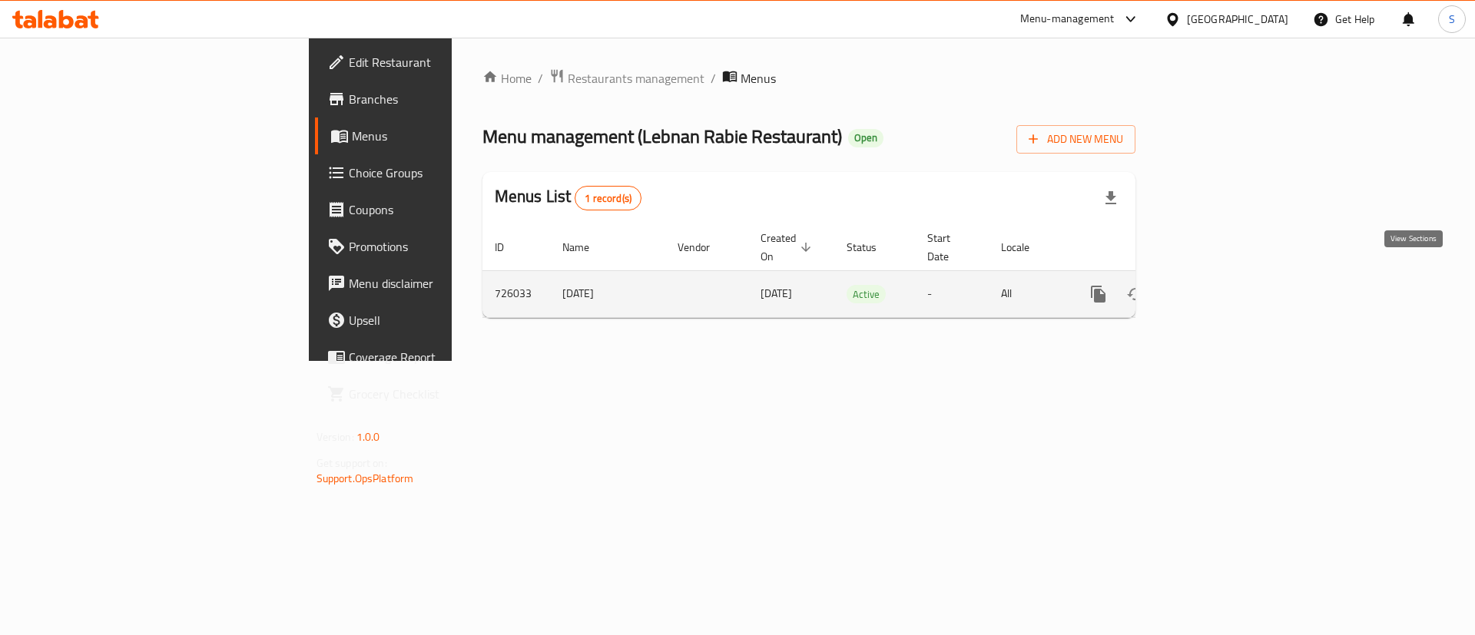
click at [1228, 279] on link "enhanced table" at bounding box center [1209, 294] width 37 height 37
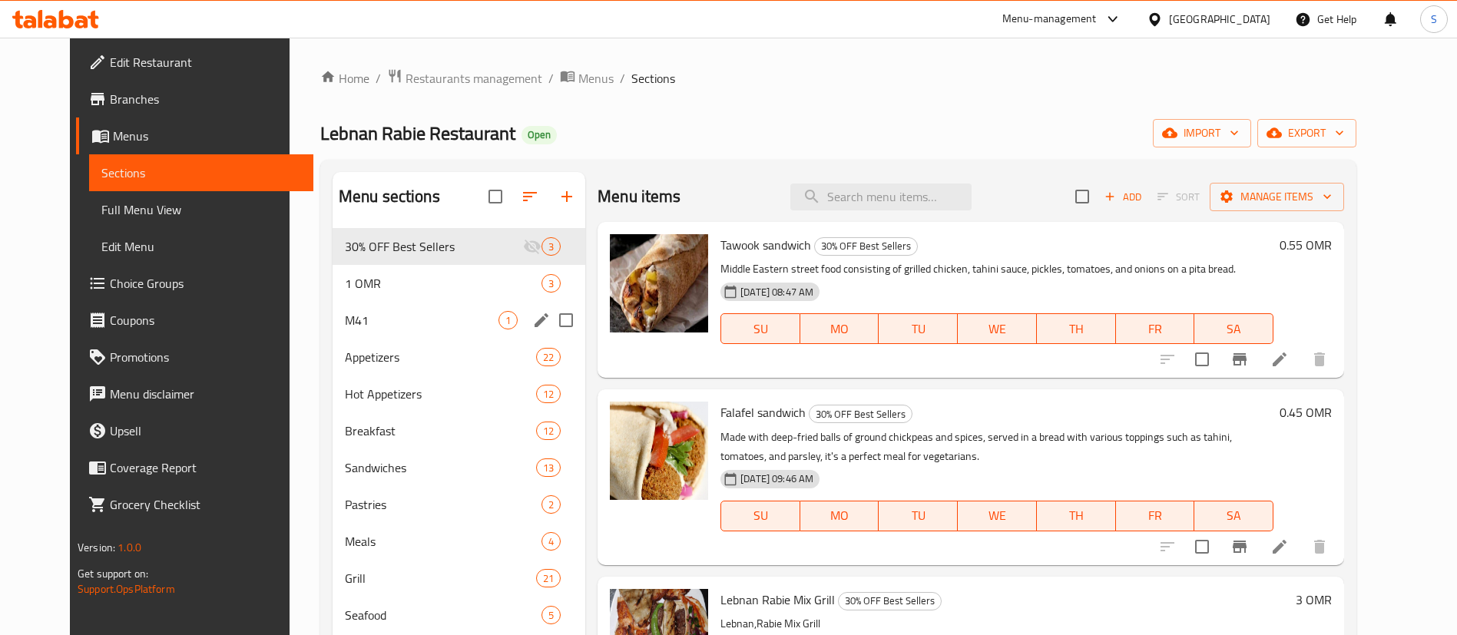
click at [439, 309] on div "M41 1" at bounding box center [459, 320] width 253 height 37
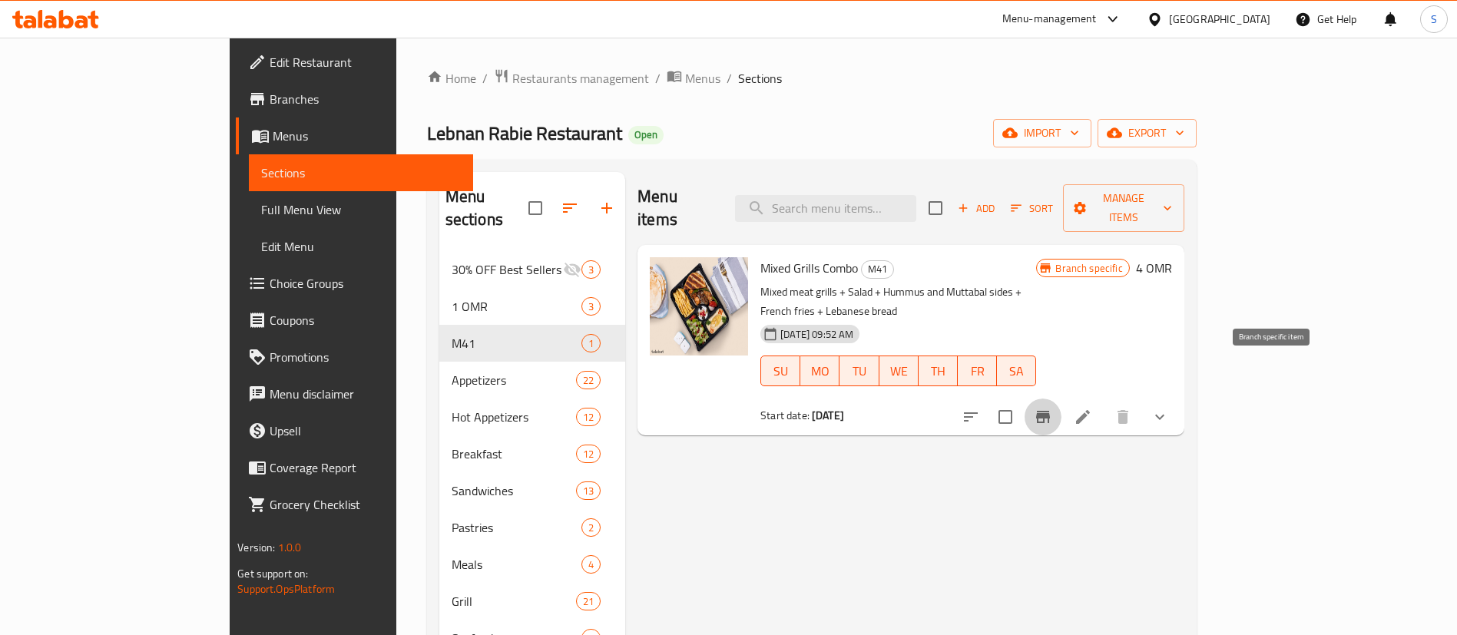
click at [1050, 411] on icon "Branch-specific-item" at bounding box center [1043, 417] width 14 height 12
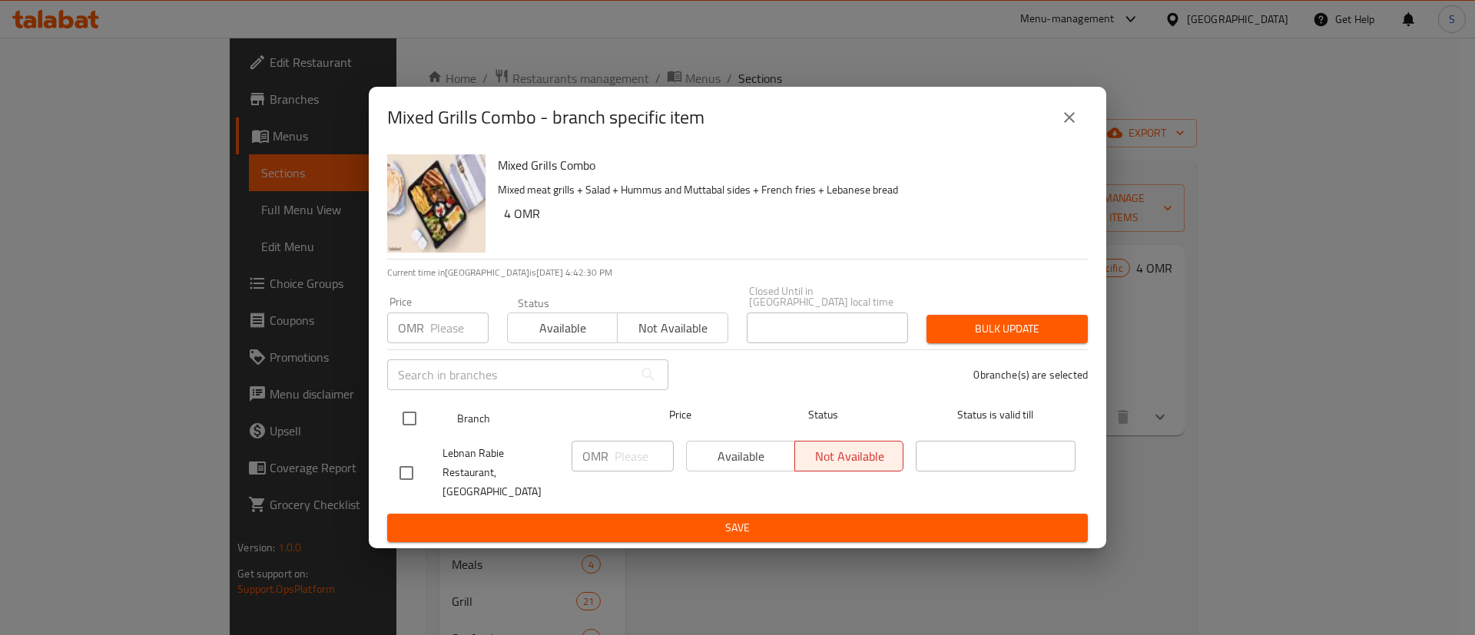
click at [421, 414] on input "checkbox" at bounding box center [409, 419] width 32 height 32
checkbox input "true"
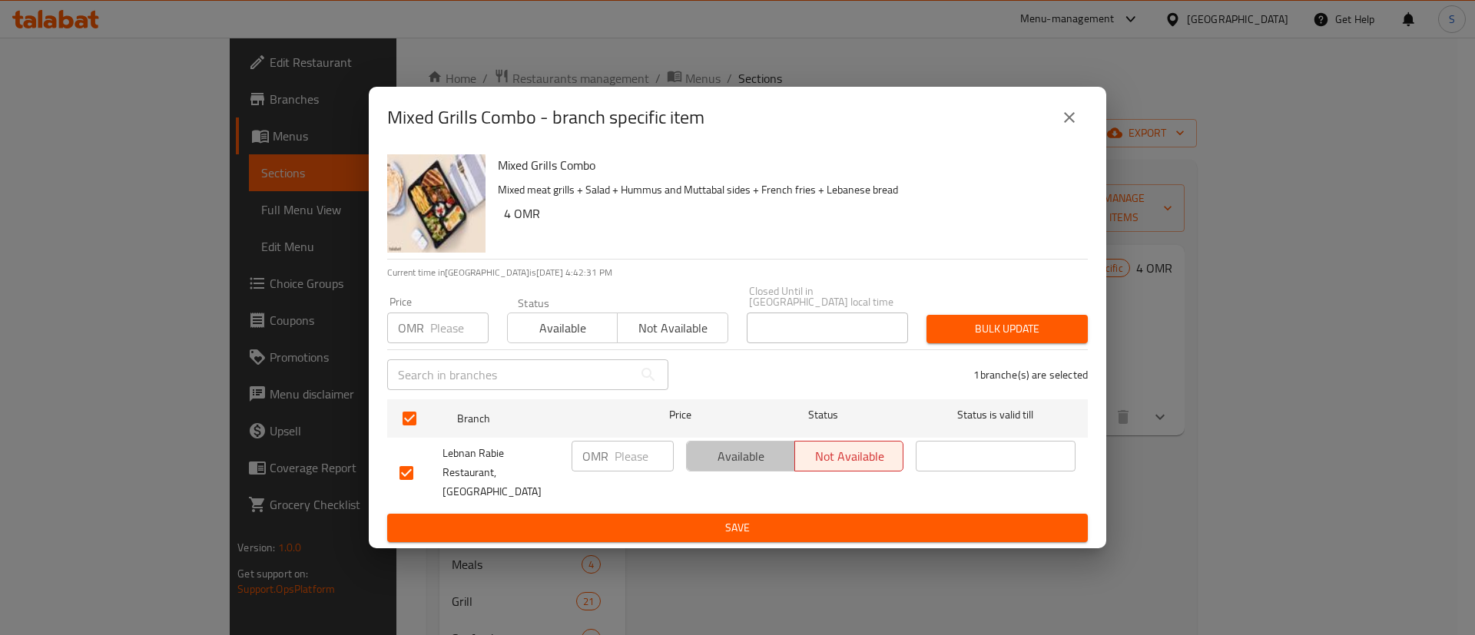
click at [721, 456] on span "Available" at bounding box center [741, 457] width 96 height 22
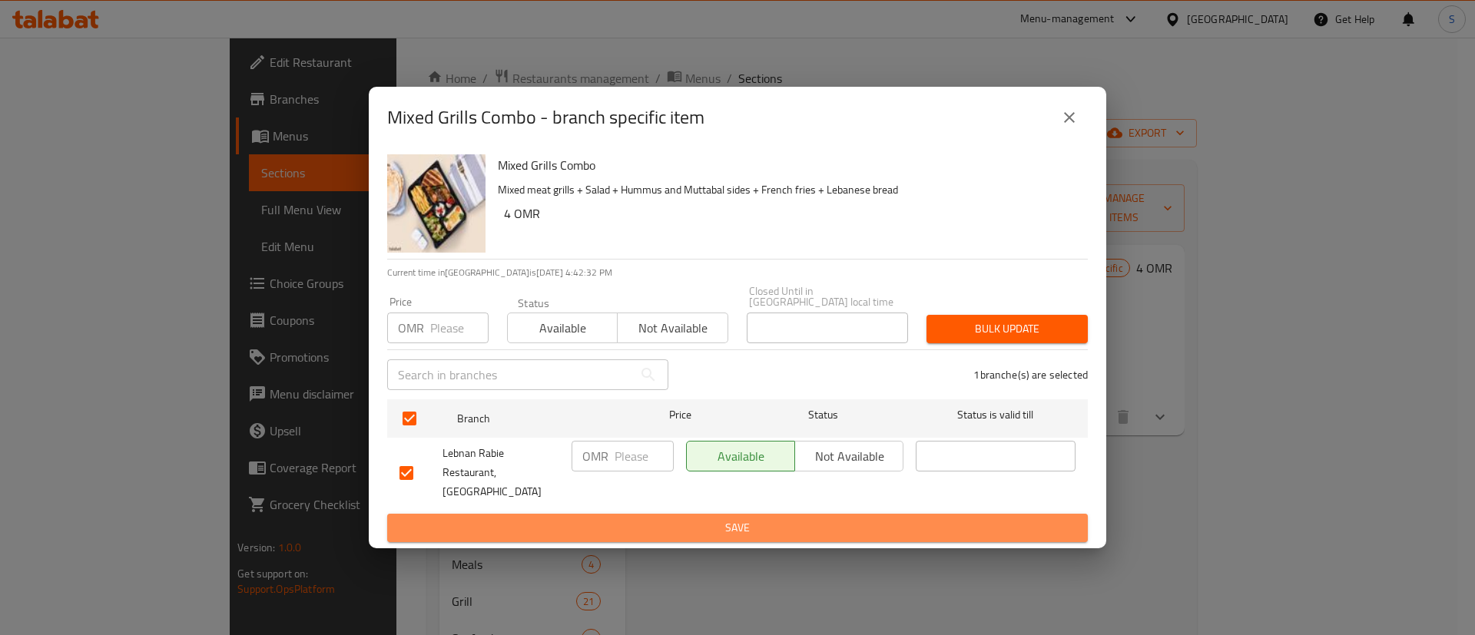
click at [784, 519] on span "Save" at bounding box center [737, 528] width 676 height 19
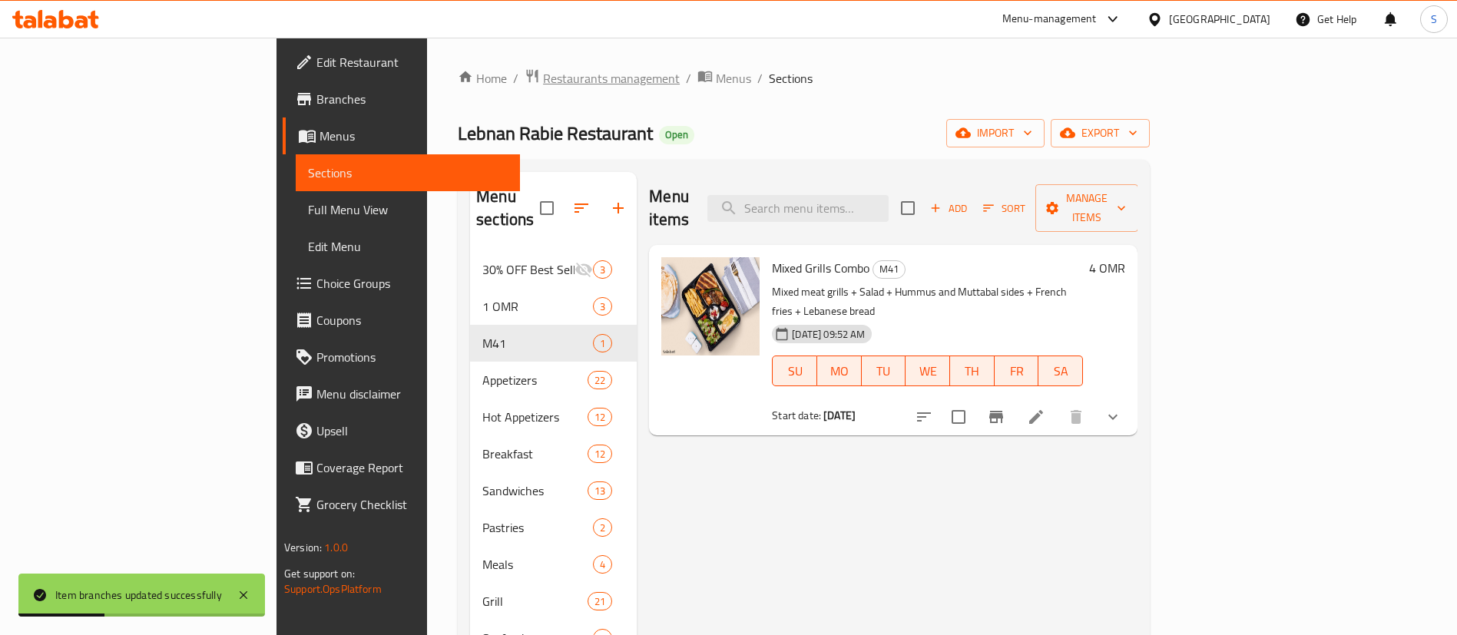
click at [543, 78] on span "Restaurants management" at bounding box center [611, 78] width 137 height 18
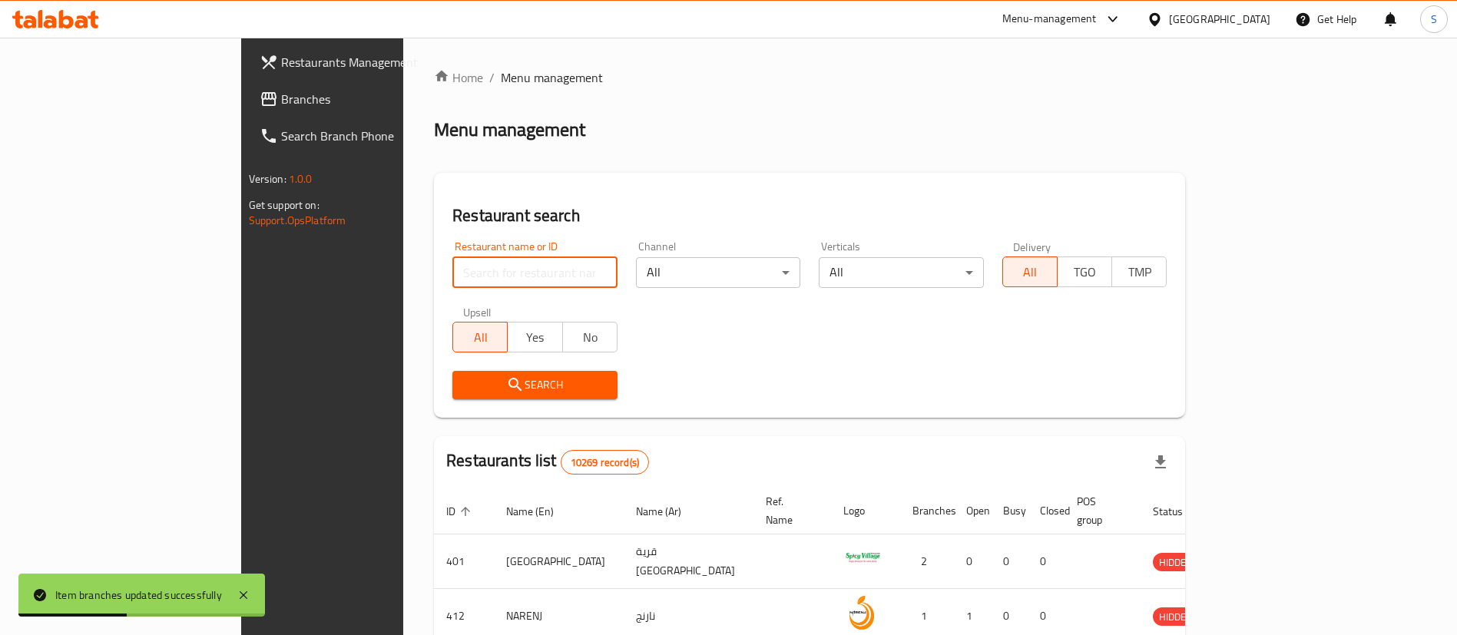
paste input "657427"
click at [455, 270] on input "search" at bounding box center [534, 272] width 165 height 31
type input "657427"
click button "Search" at bounding box center [534, 385] width 165 height 28
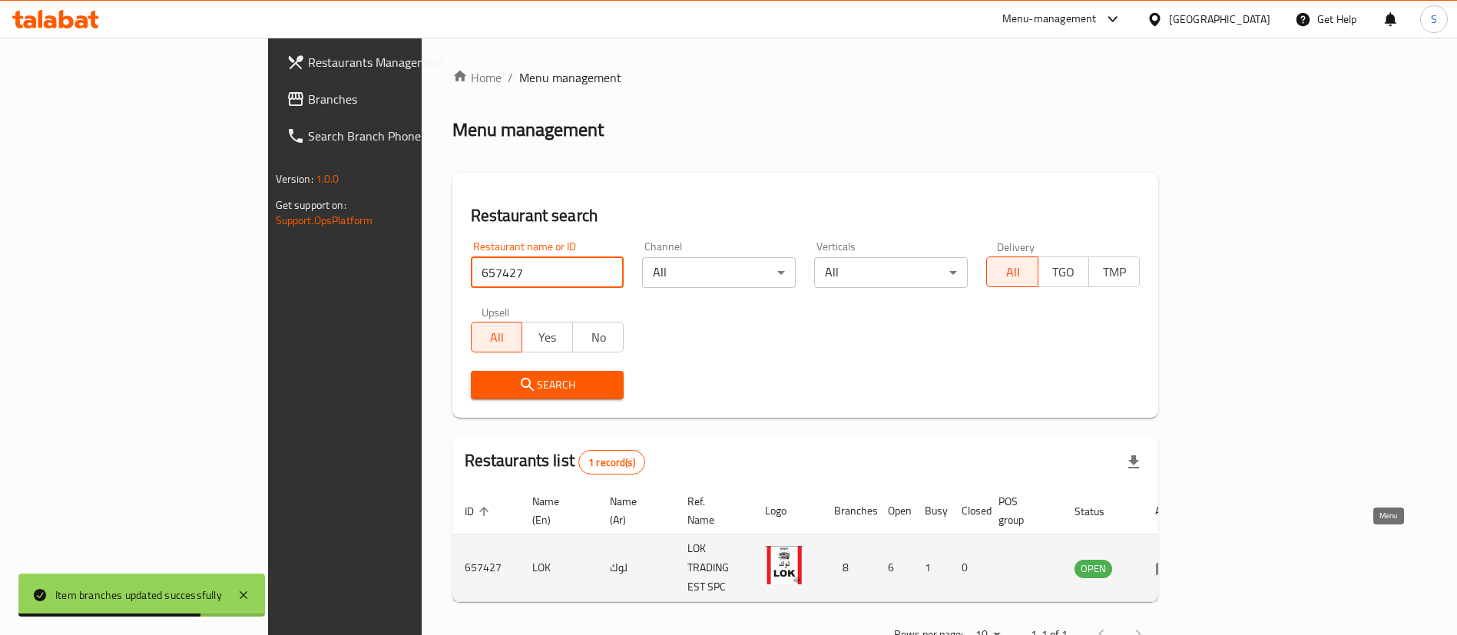
click at [1173, 562] on icon "enhanced table" at bounding box center [1164, 568] width 17 height 13
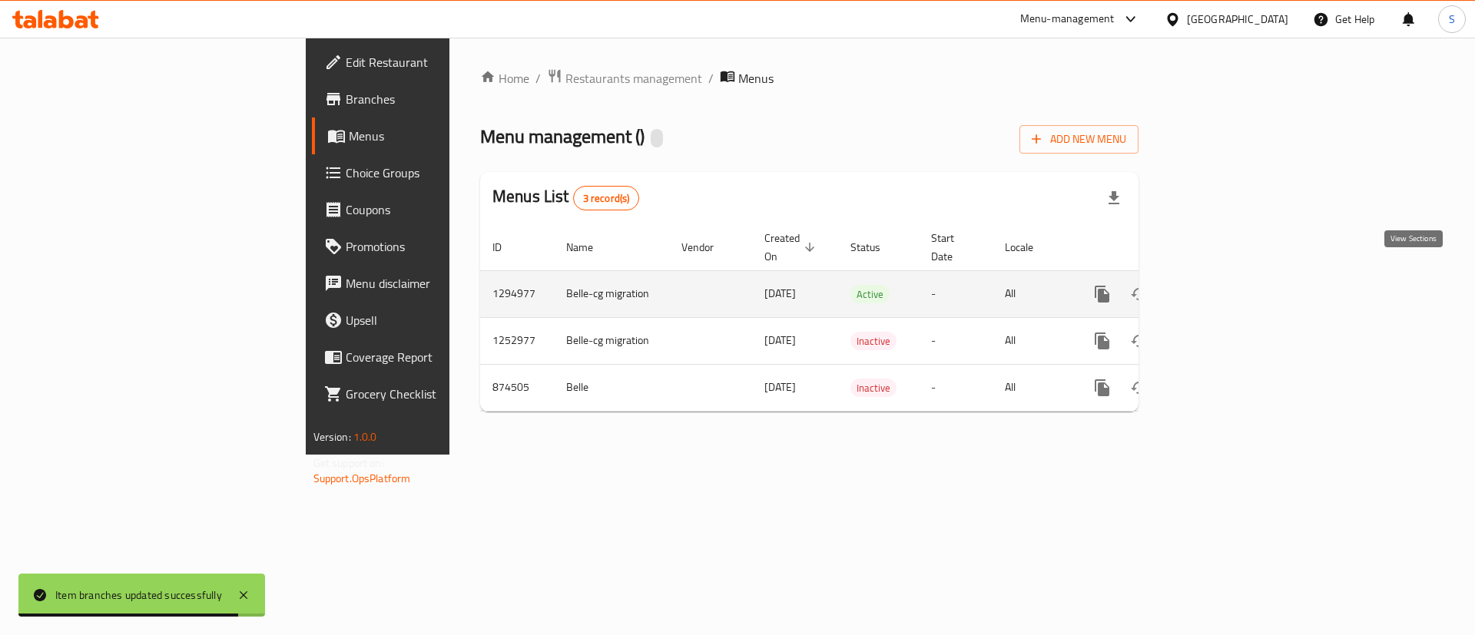
click at [1222, 285] on icon "enhanced table" at bounding box center [1213, 294] width 18 height 18
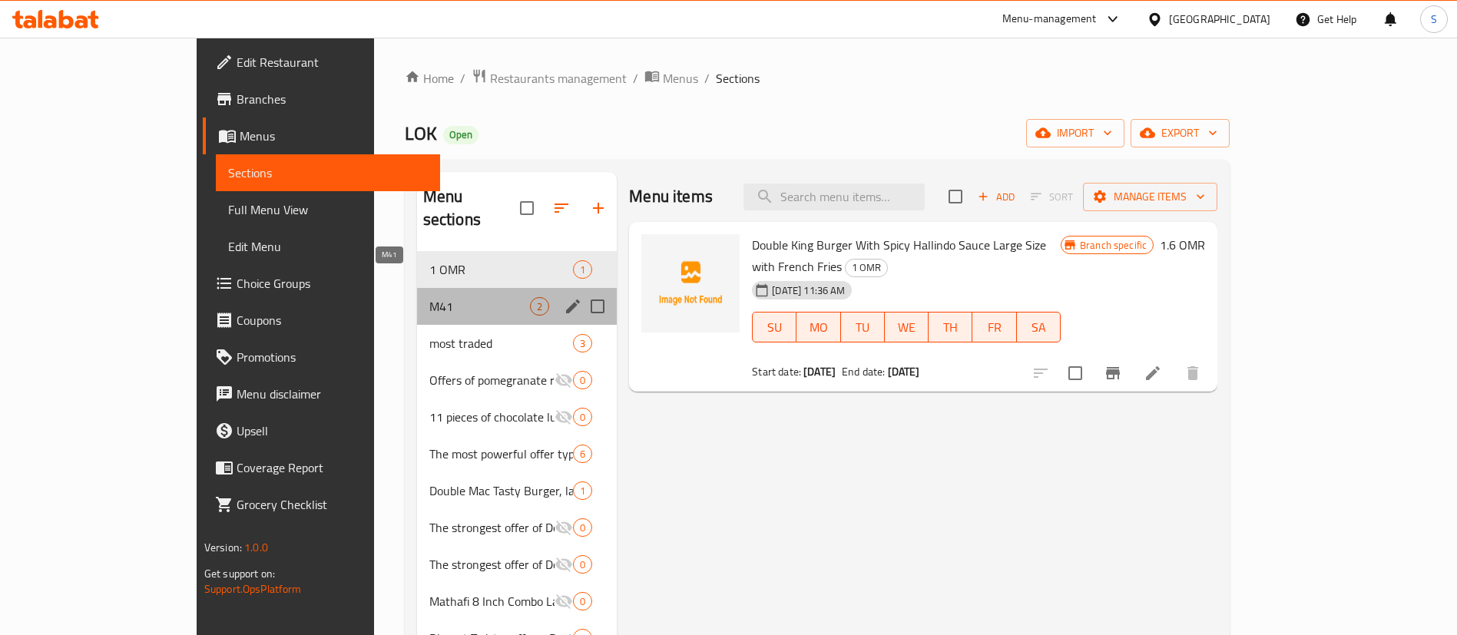
click at [429, 297] on span "M41" at bounding box center [479, 306] width 101 height 18
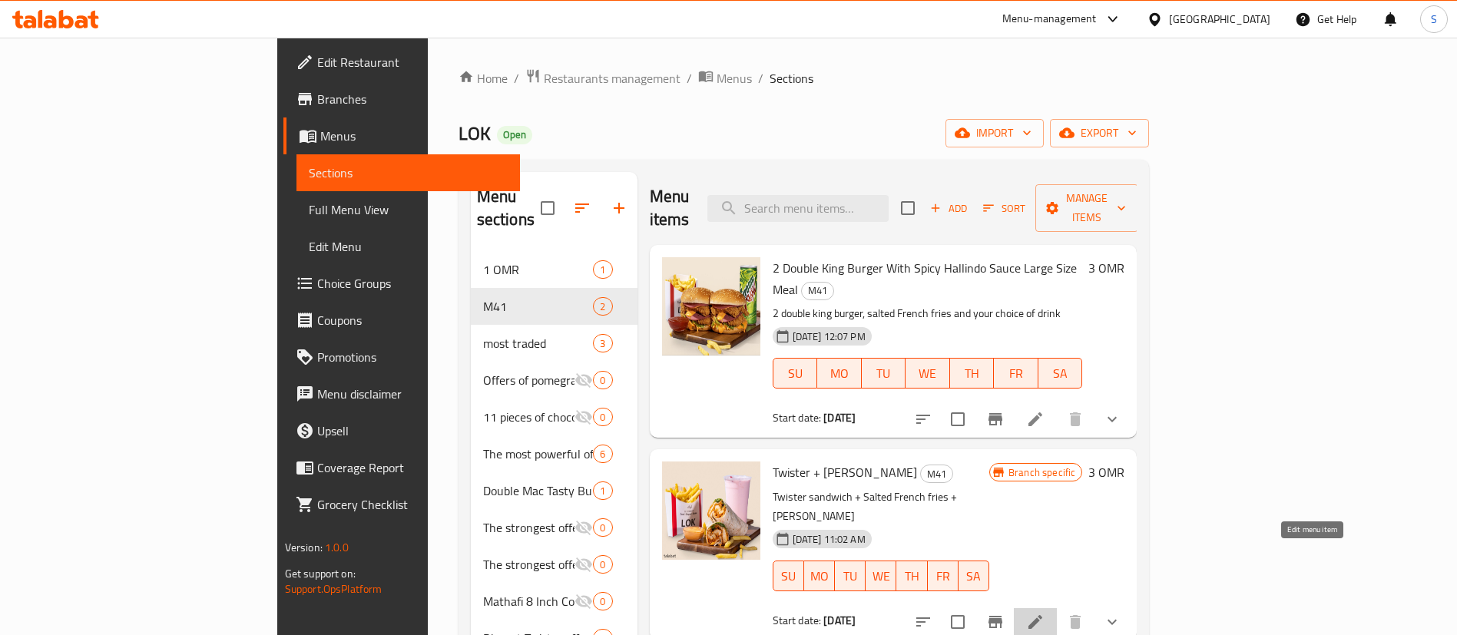
click at [1045, 613] on icon at bounding box center [1035, 622] width 18 height 18
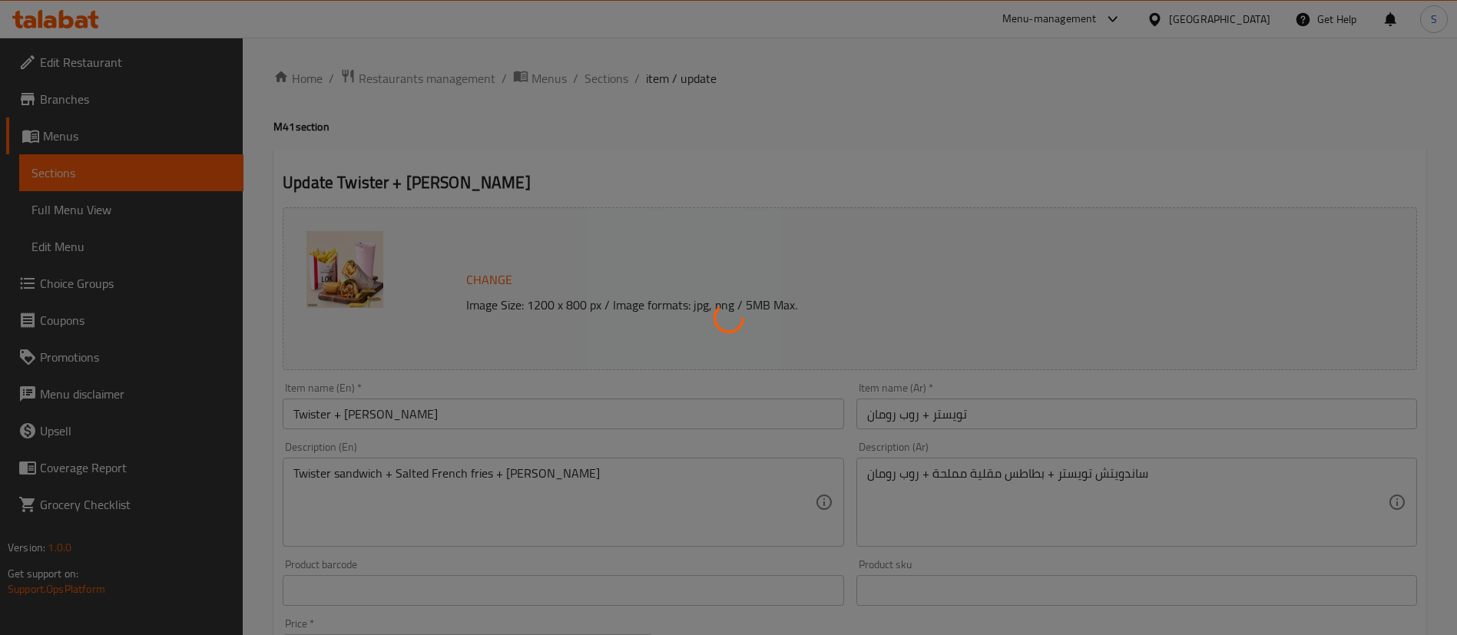
type input "اختيارك من الطبق الجانبي 1"
type input "1"
type input "اختيارك من المشروب:"
type input "1"
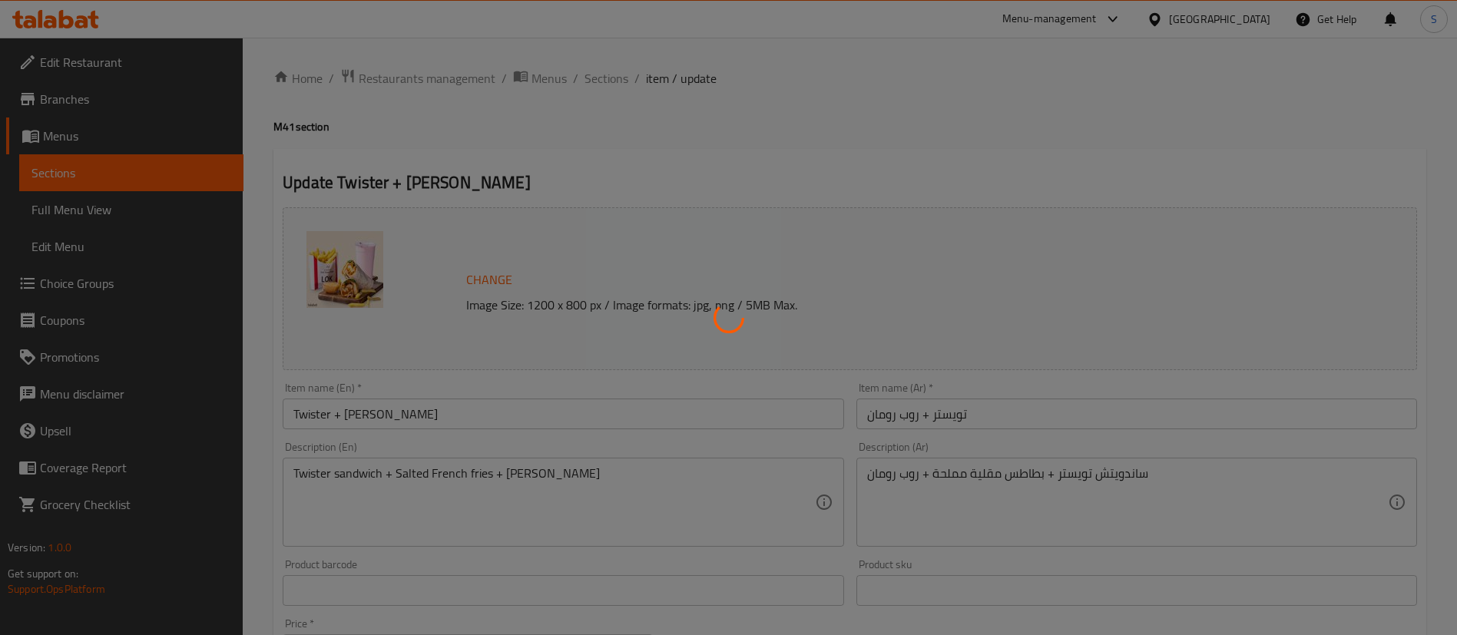
type input "1"
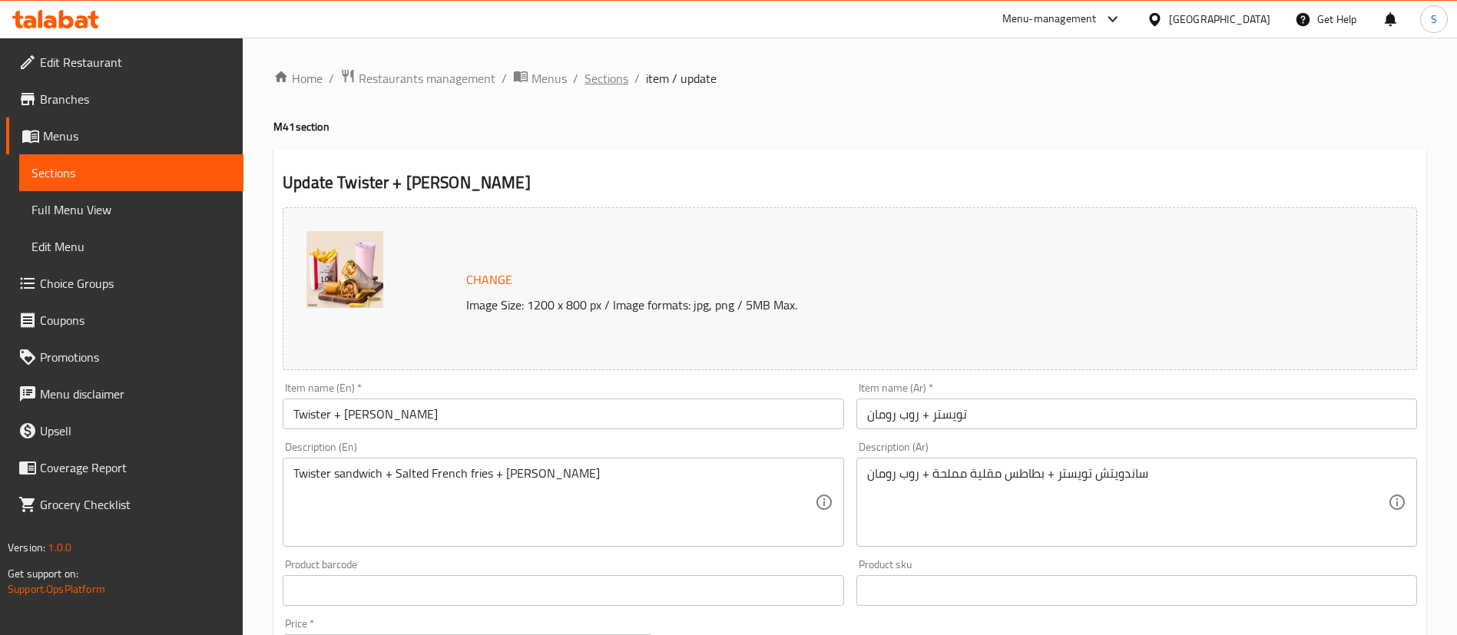
click at [611, 74] on span "Sections" at bounding box center [607, 78] width 44 height 18
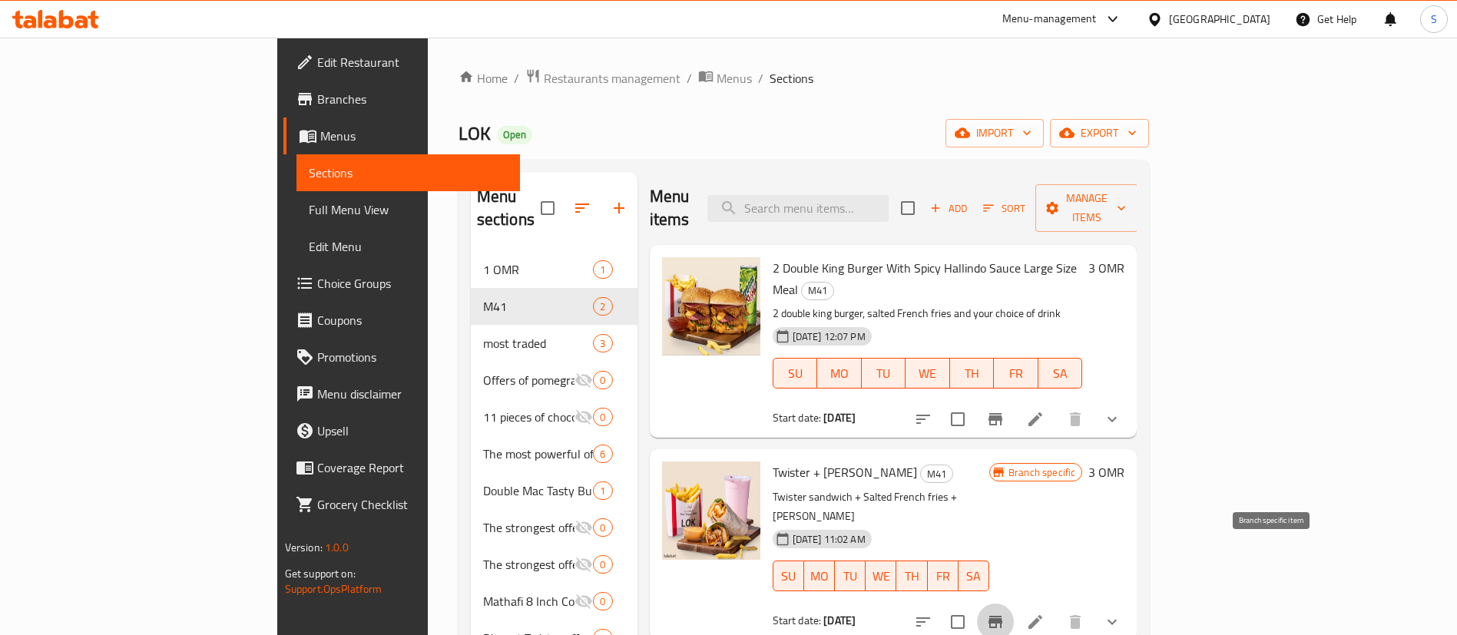
click at [1003, 616] on icon "Branch-specific-item" at bounding box center [996, 622] width 14 height 12
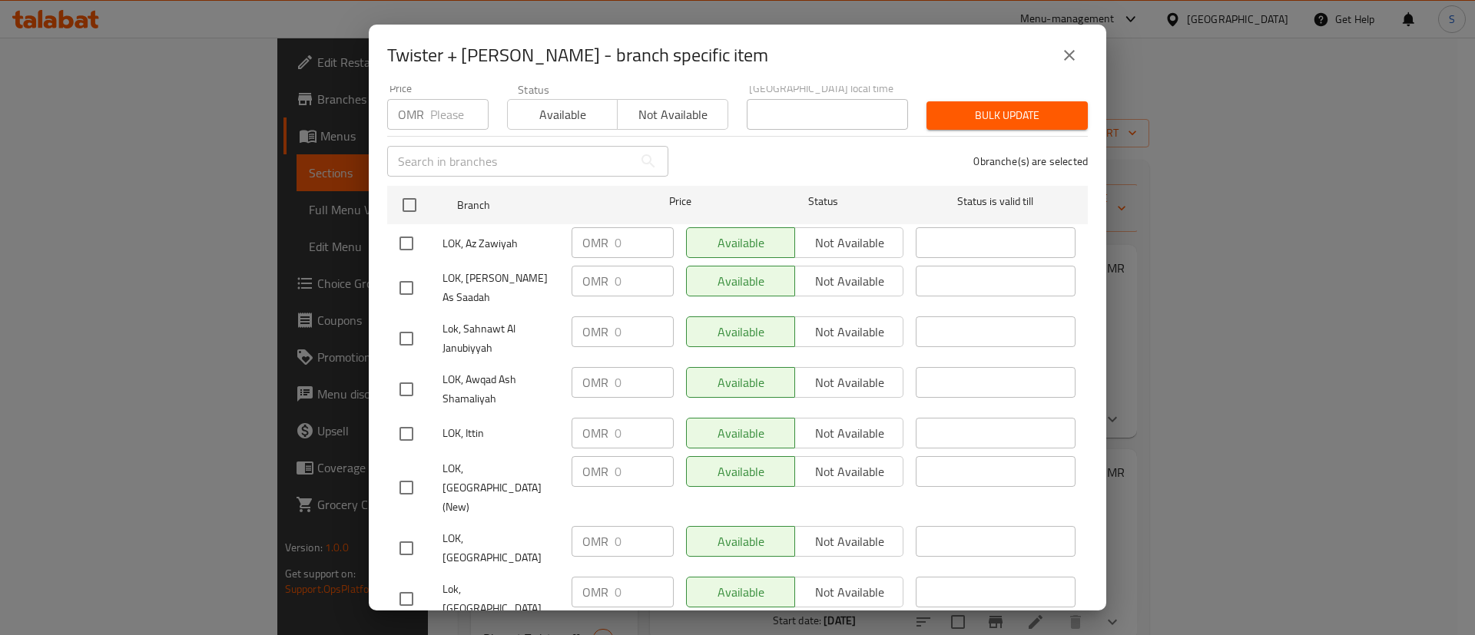
scroll to position [151, 0]
click at [1063, 55] on icon "close" at bounding box center [1069, 55] width 18 height 18
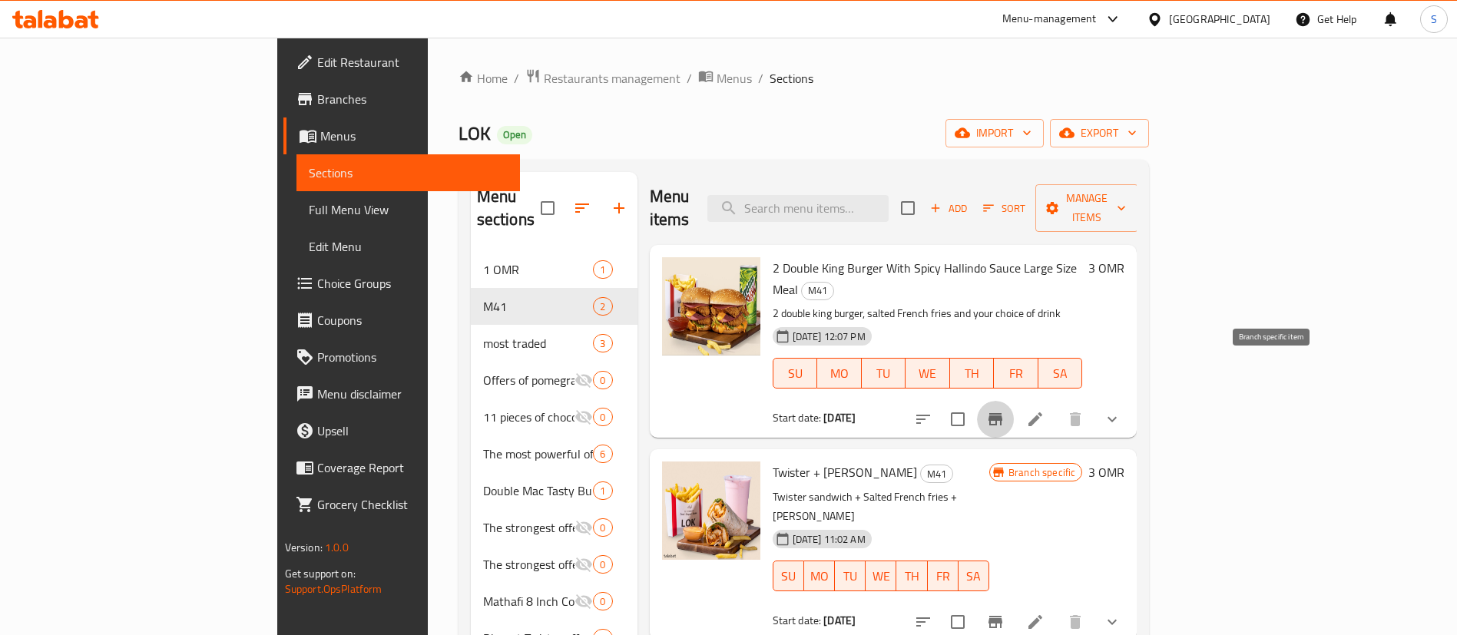
click at [1005, 410] on icon "Branch-specific-item" at bounding box center [995, 419] width 18 height 18
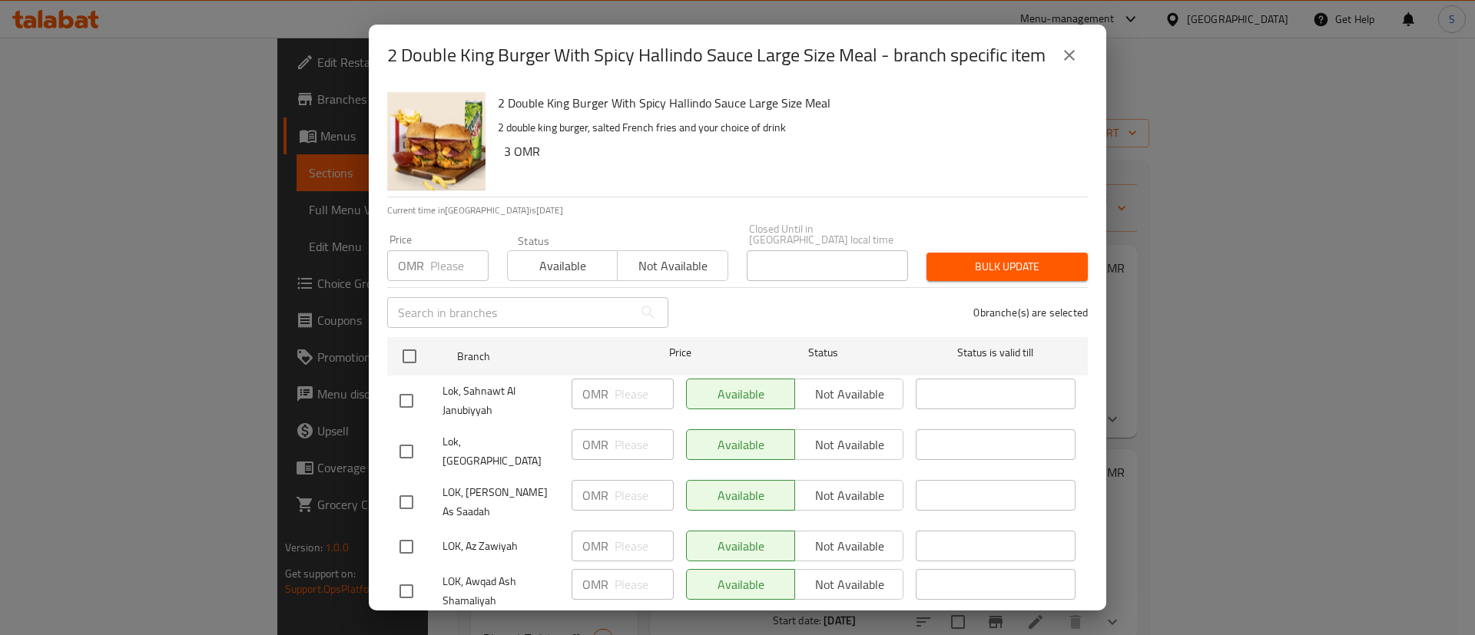
scroll to position [151, 0]
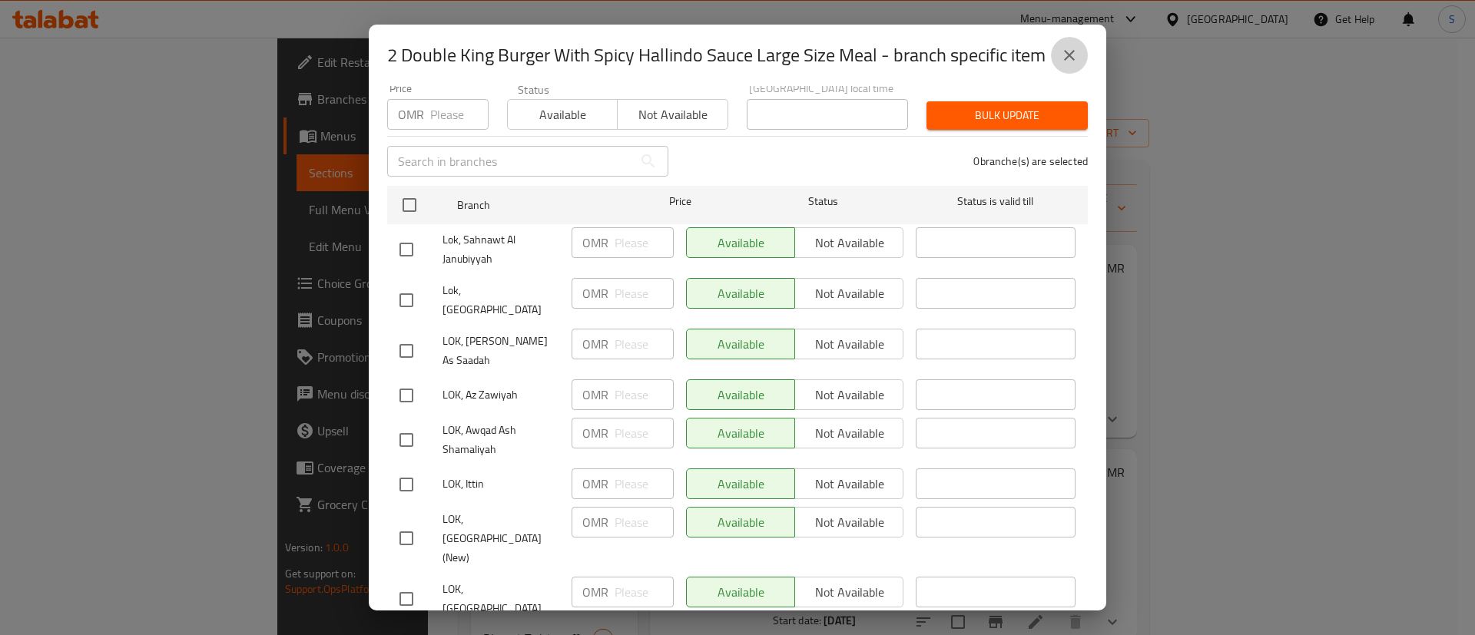
click at [1073, 59] on icon "close" at bounding box center [1069, 55] width 11 height 11
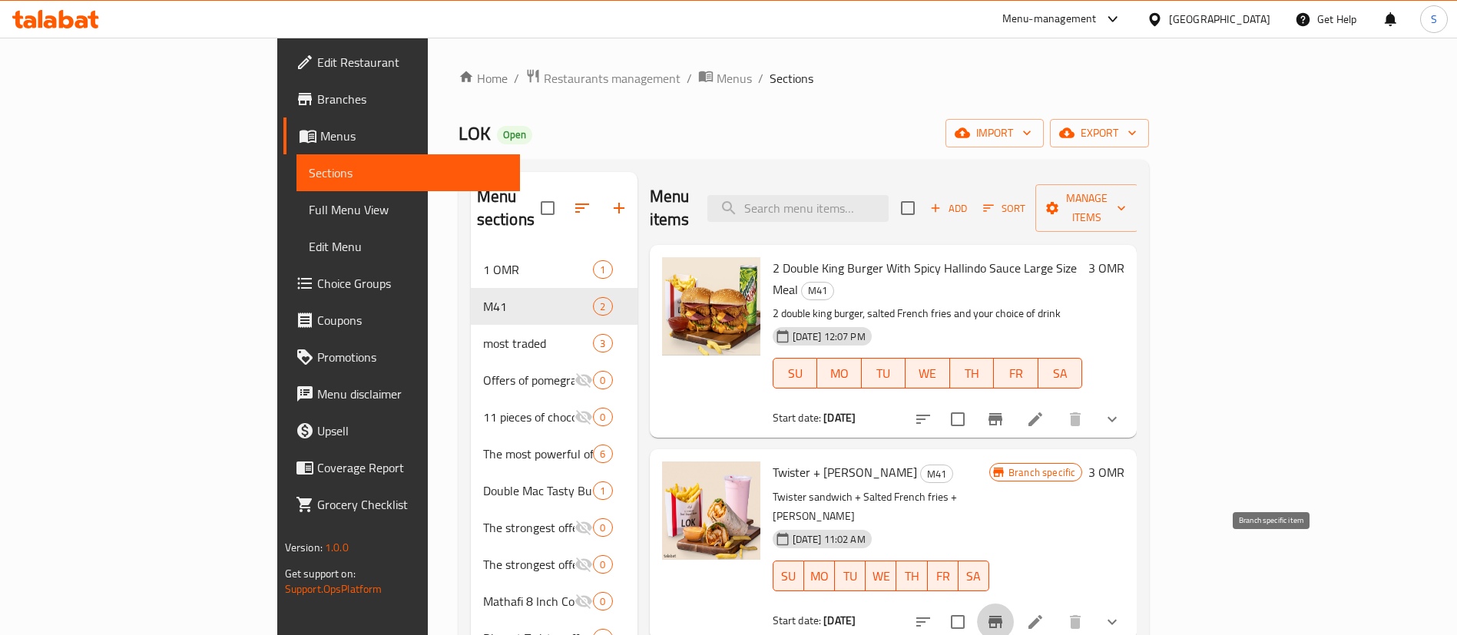
click at [1014, 604] on button "Branch-specific-item" at bounding box center [995, 622] width 37 height 37
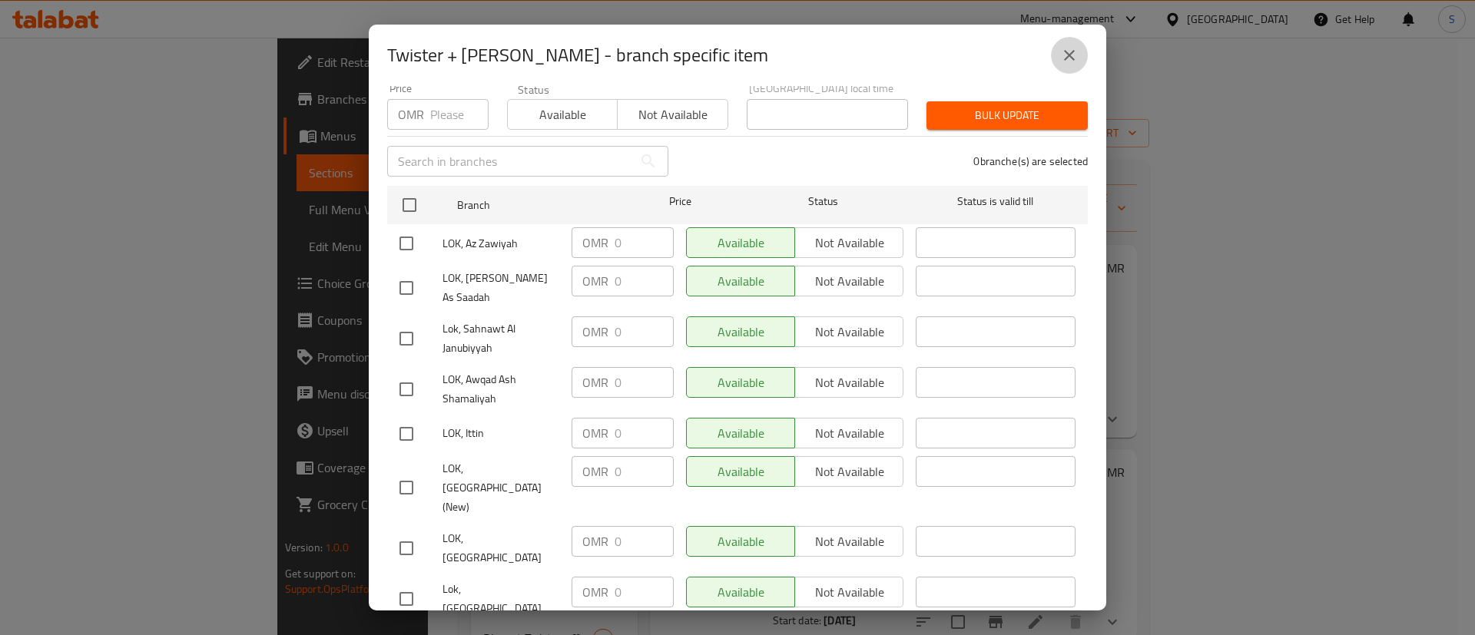
click at [1074, 62] on icon "close" at bounding box center [1069, 55] width 18 height 18
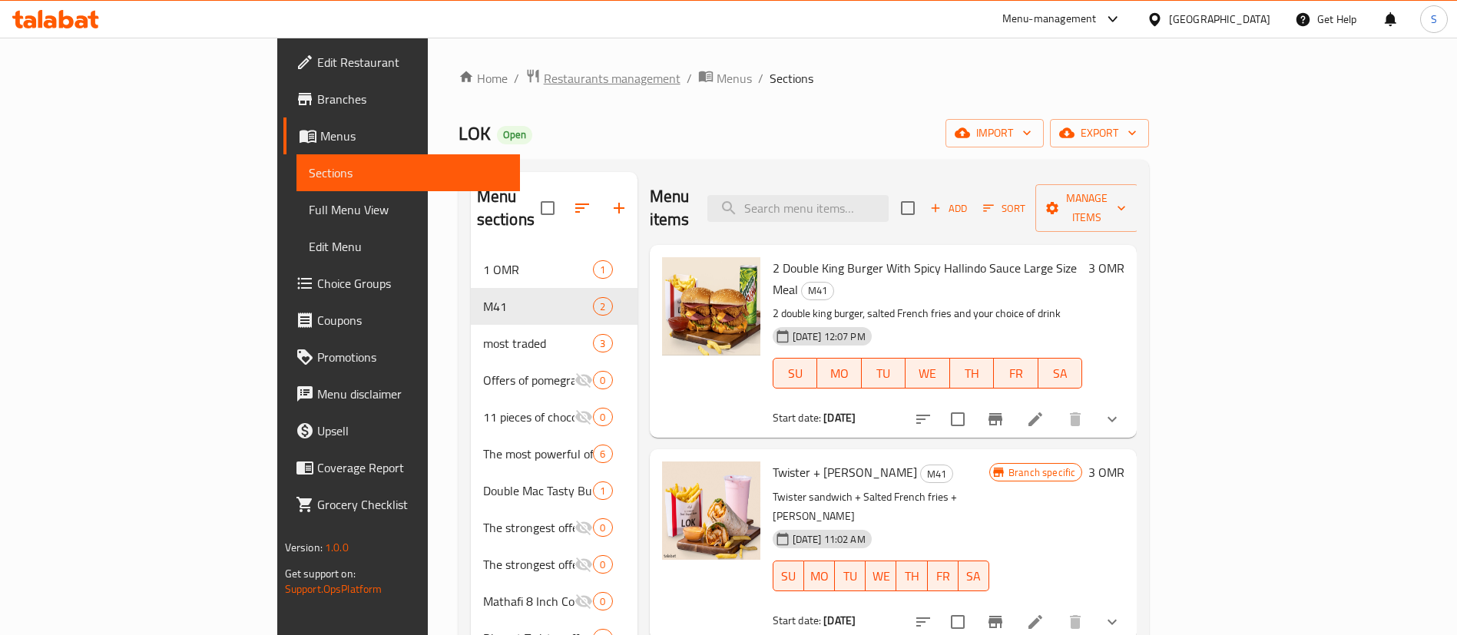
click at [544, 69] on span "Restaurants management" at bounding box center [612, 78] width 137 height 18
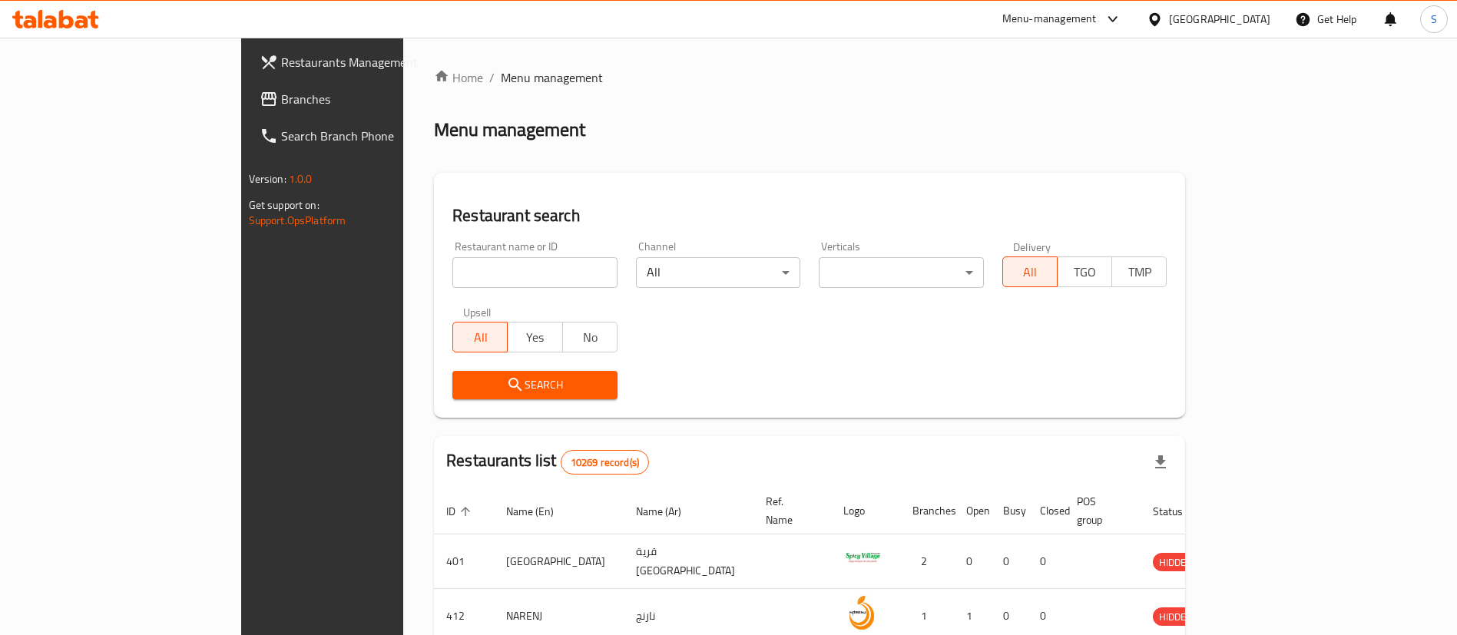
click at [452, 273] on input "search" at bounding box center [534, 272] width 165 height 31
paste input "661369"
type input "661369"
click button "Search" at bounding box center [534, 385] width 165 height 28
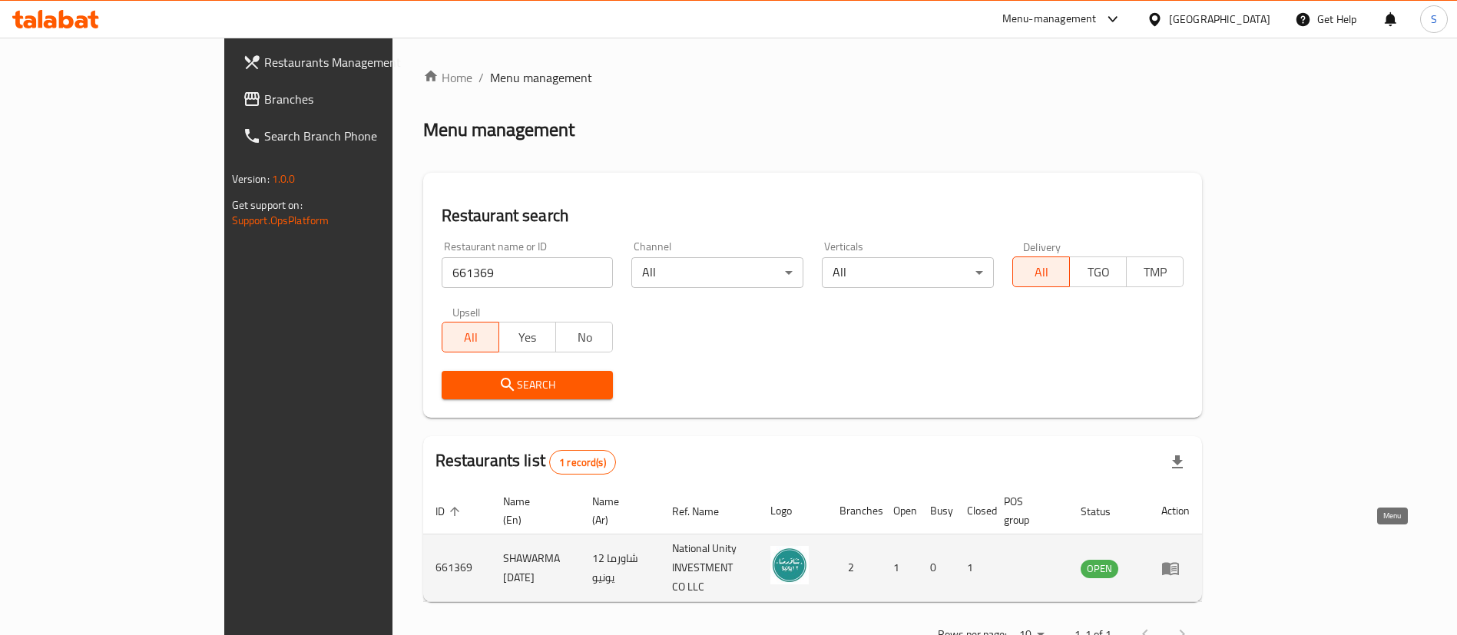
click at [1179, 562] on icon "enhanced table" at bounding box center [1170, 568] width 17 height 13
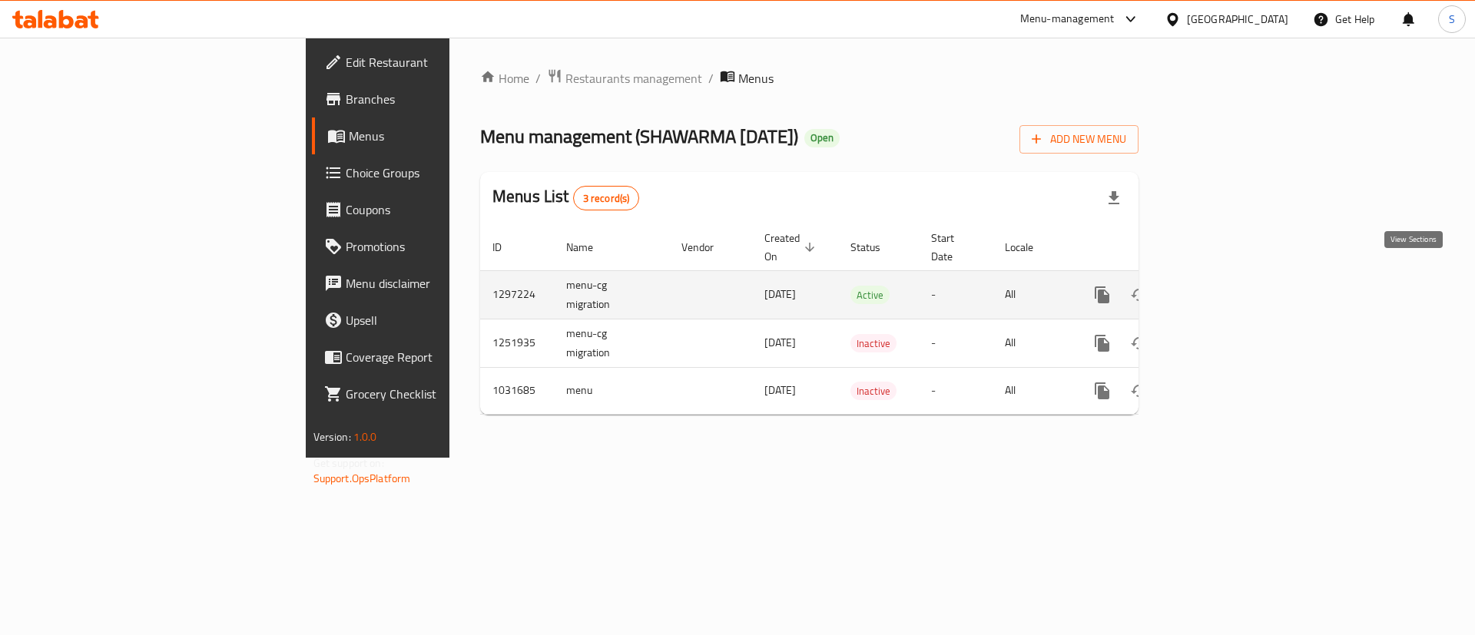
click at [1222, 286] on icon "enhanced table" at bounding box center [1213, 295] width 18 height 18
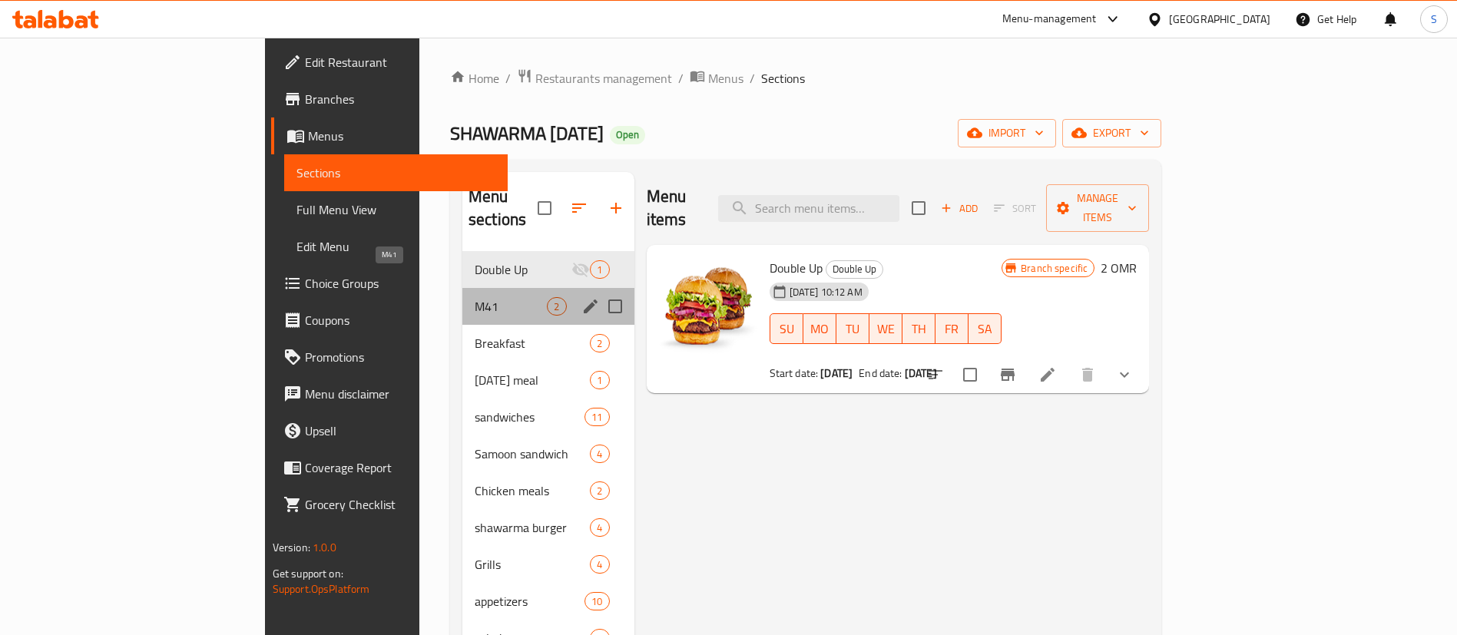
click at [475, 297] on span "M41" at bounding box center [511, 306] width 72 height 18
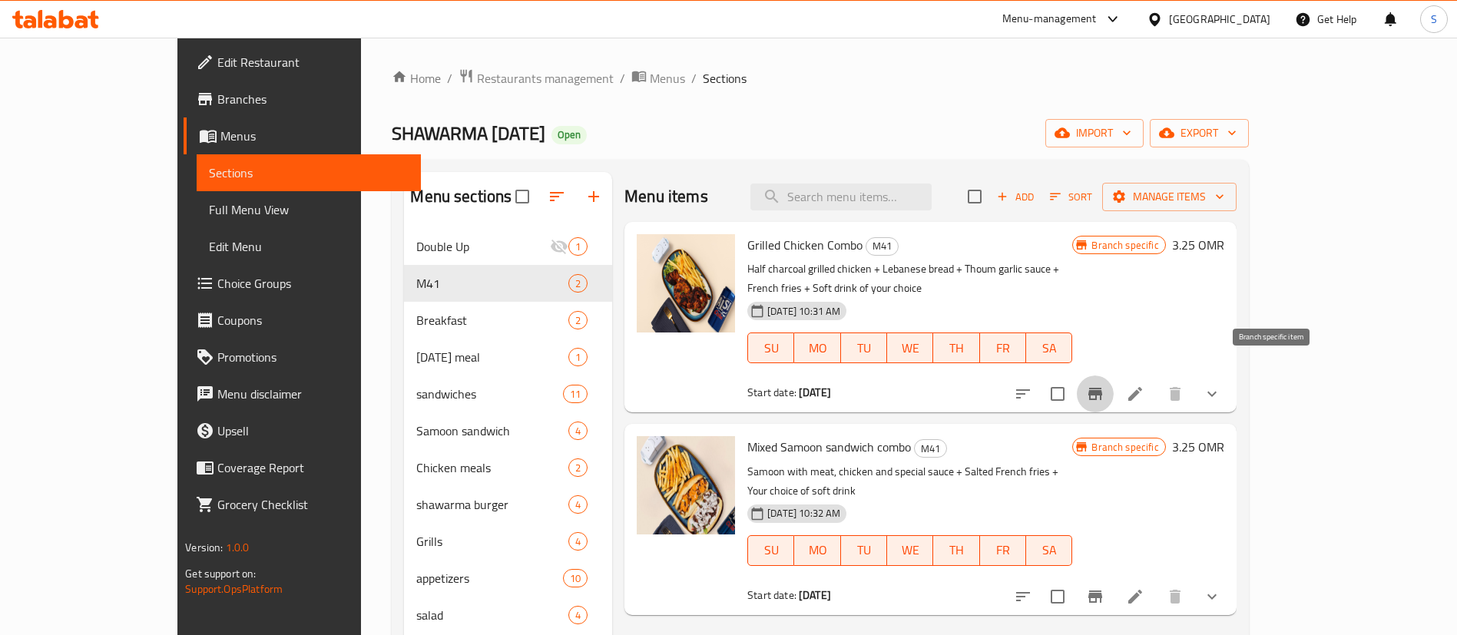
click at [1105, 385] on icon "Branch-specific-item" at bounding box center [1095, 394] width 18 height 18
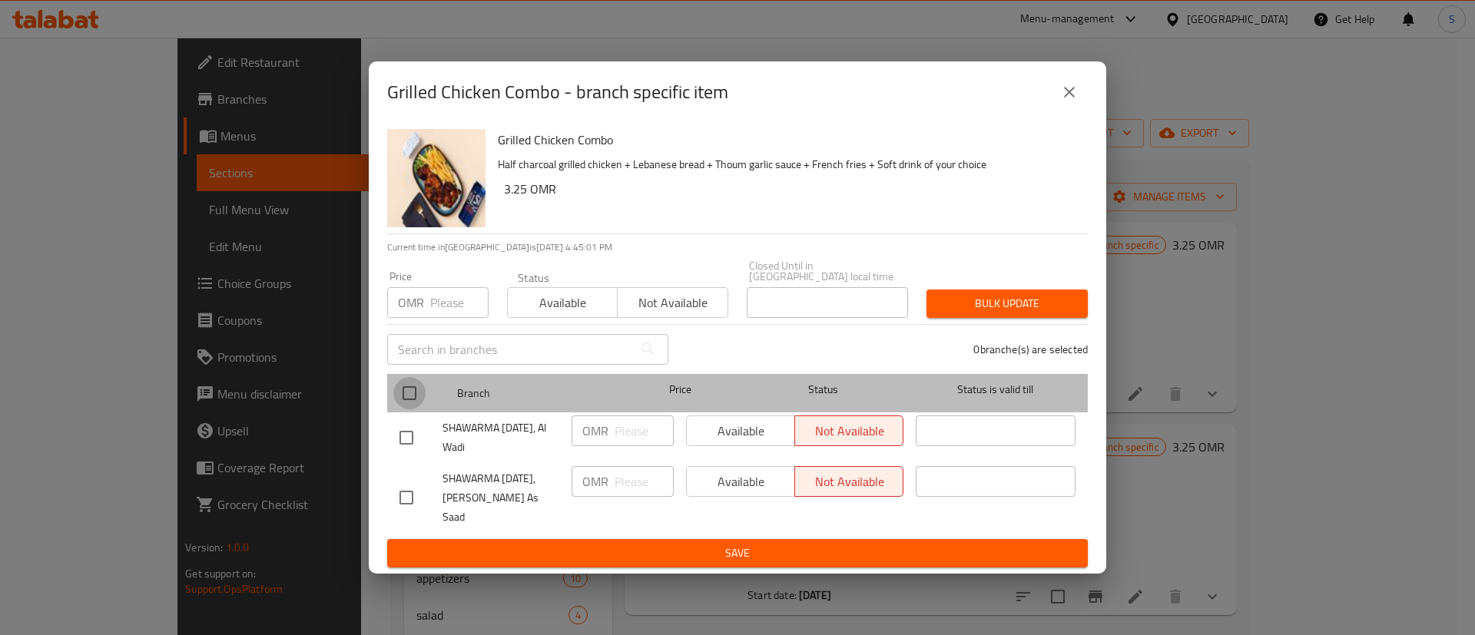
click at [410, 399] on input "checkbox" at bounding box center [409, 393] width 32 height 32
checkbox input "true"
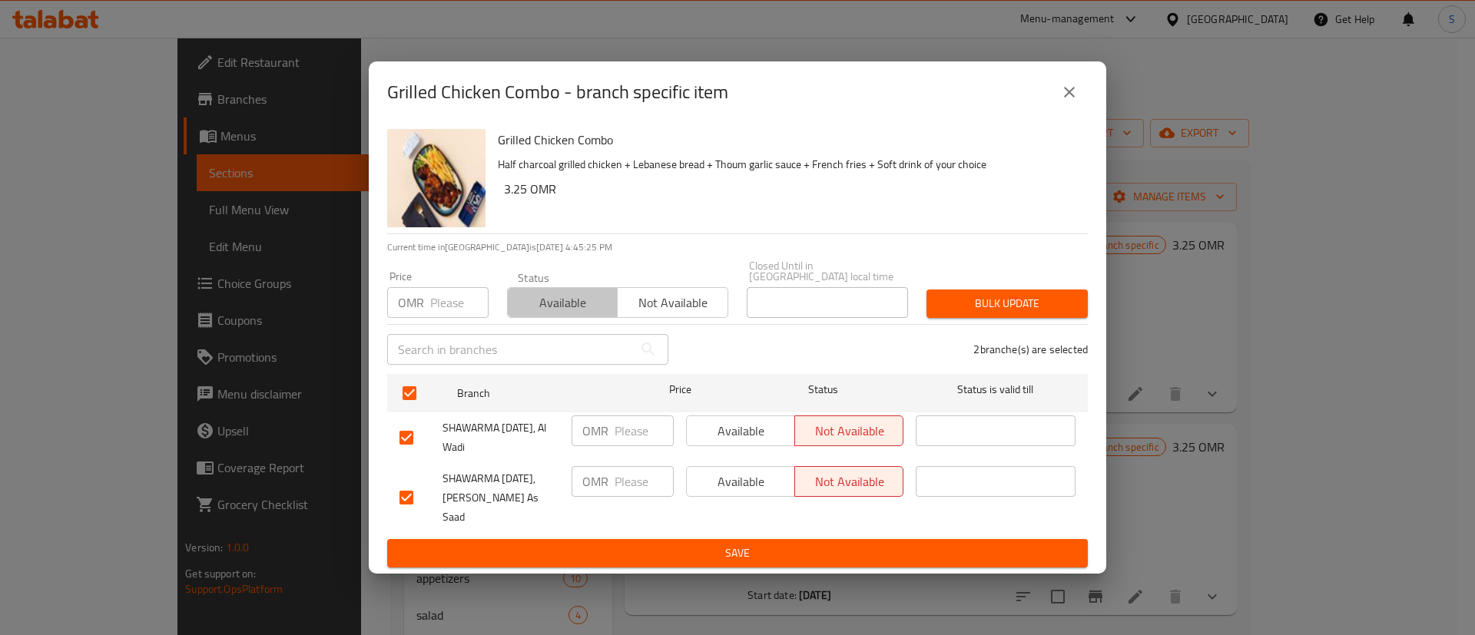
click at [545, 303] on span "Available" at bounding box center [563, 303] width 98 height 22
click at [984, 310] on span "Bulk update" at bounding box center [1007, 303] width 137 height 19
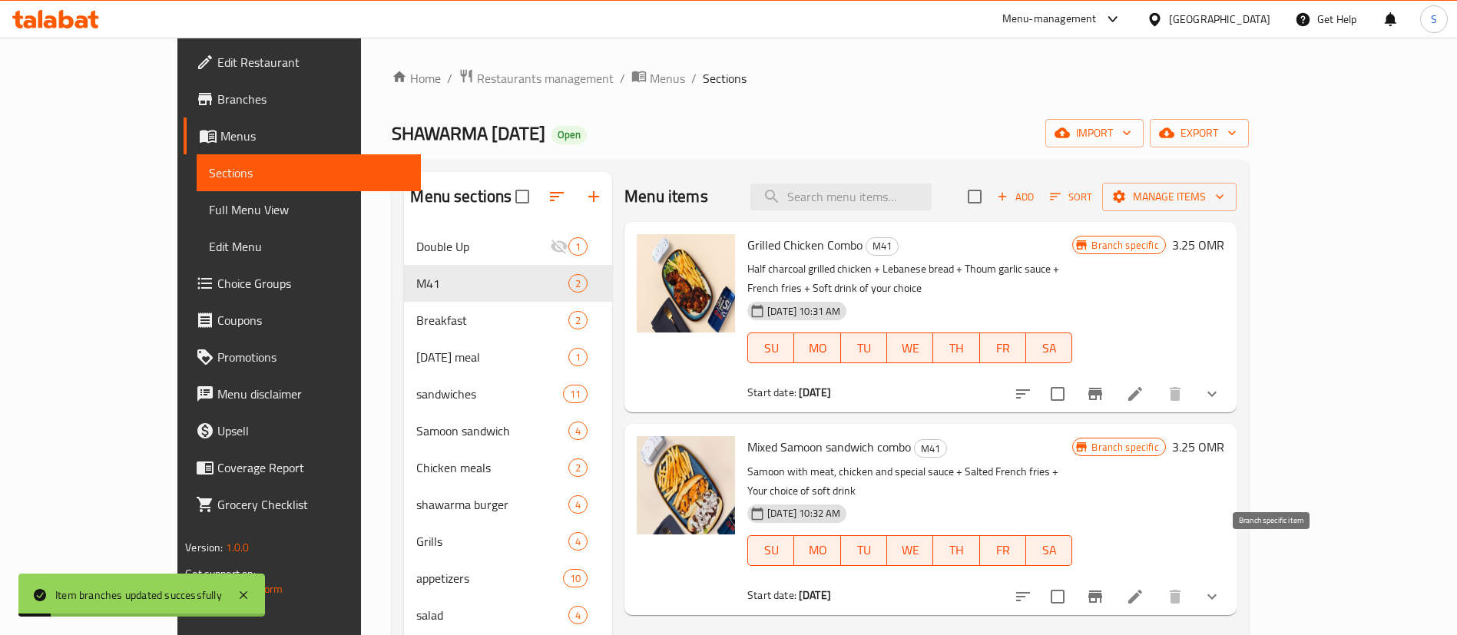
click at [1102, 591] on icon "Branch-specific-item" at bounding box center [1096, 597] width 14 height 12
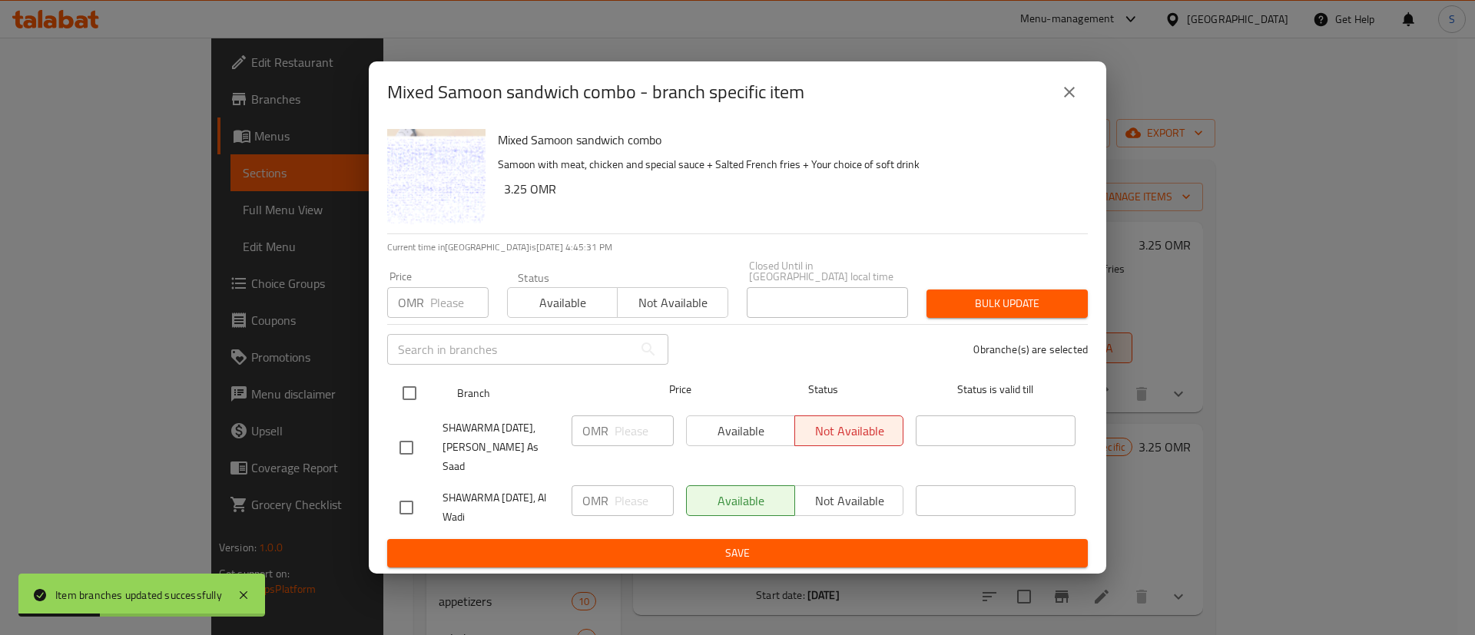
click at [413, 387] on input "checkbox" at bounding box center [409, 393] width 32 height 32
checkbox input "true"
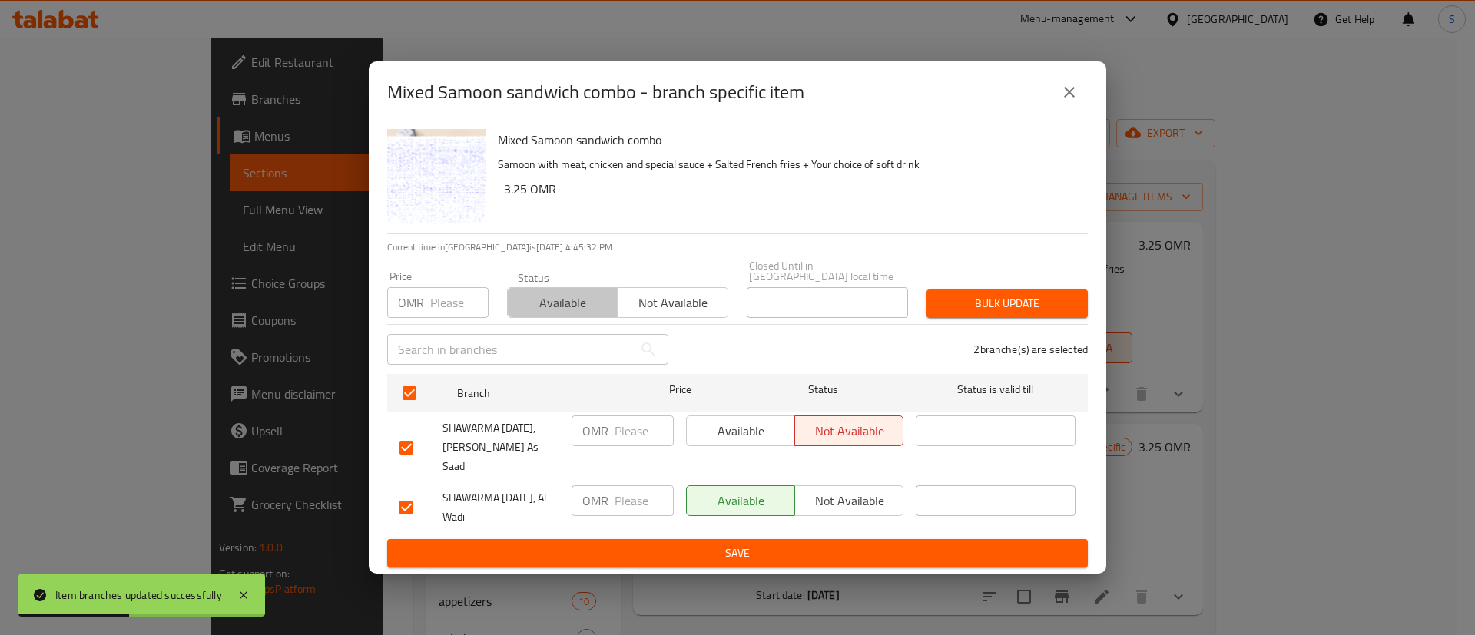
click at [559, 300] on span "Available" at bounding box center [563, 303] width 98 height 22
click at [995, 305] on span "Bulk update" at bounding box center [1007, 303] width 137 height 19
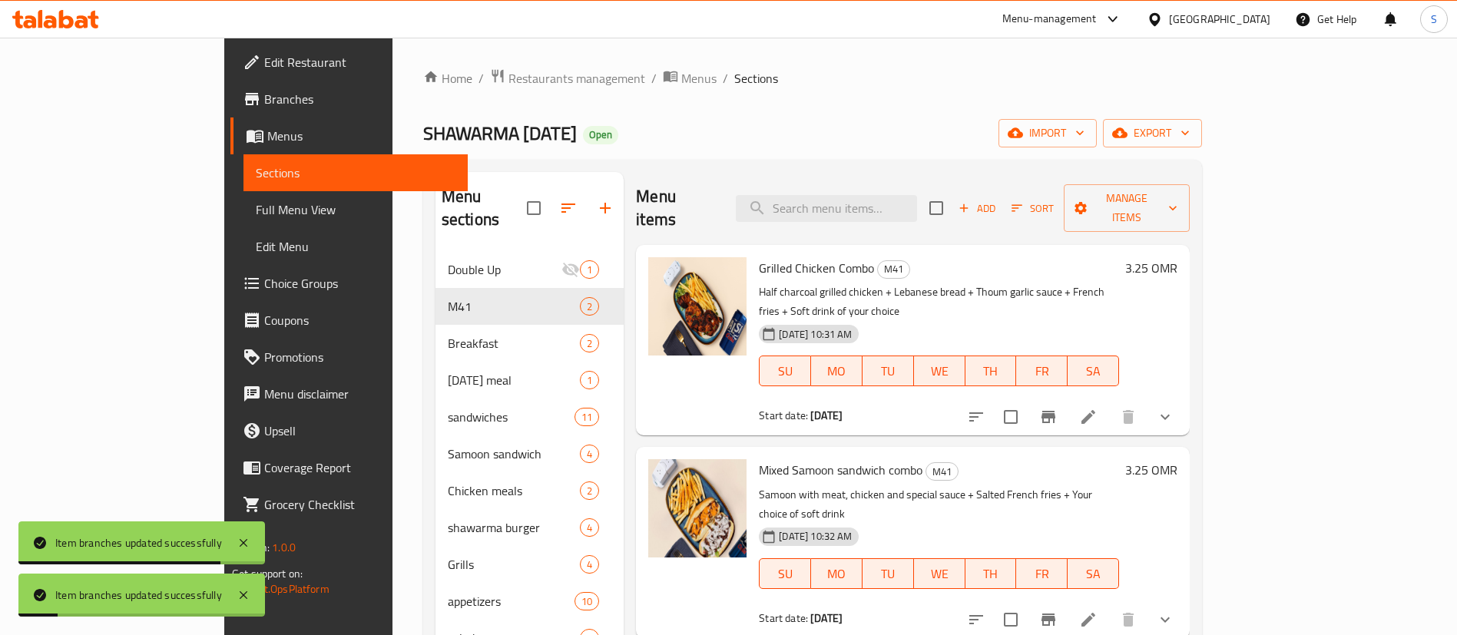
drag, startPoint x: 400, startPoint y: 70, endPoint x: 244, endPoint y: 8, distance: 168.3
click at [509, 70] on span "Restaurants management" at bounding box center [577, 78] width 137 height 18
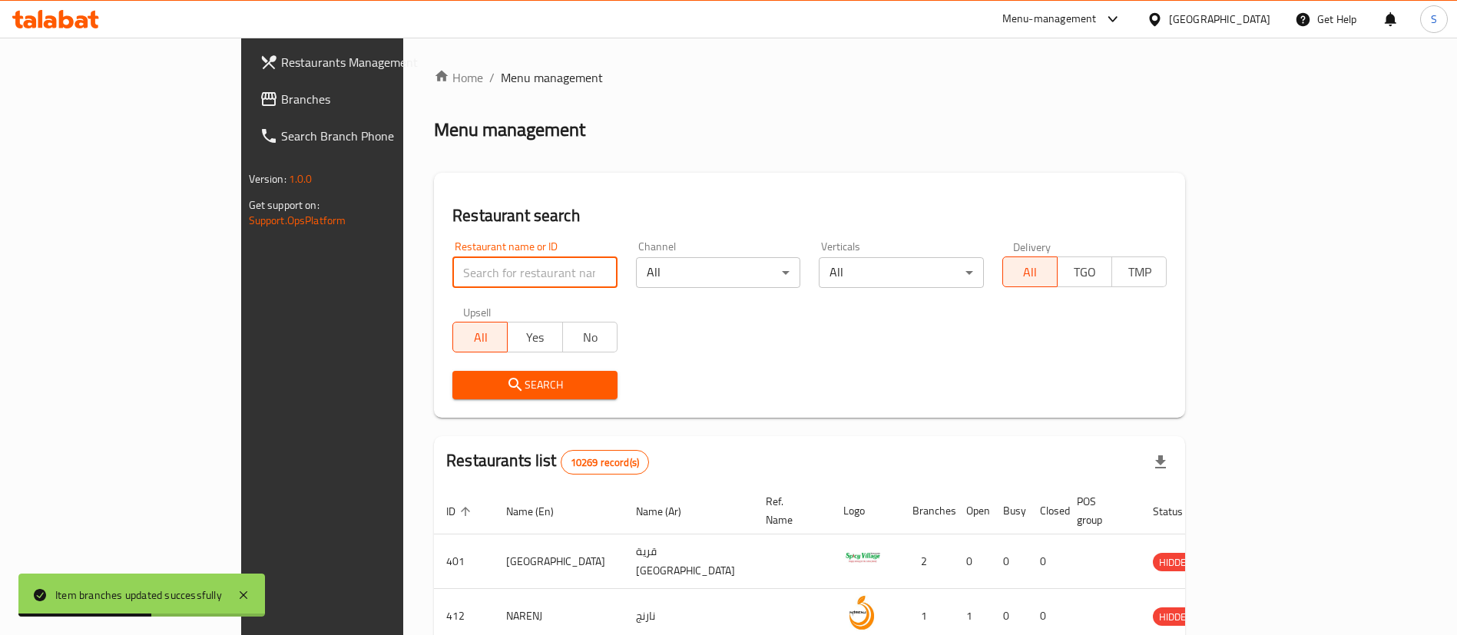
click at [452, 277] on input "search" at bounding box center [534, 272] width 165 height 31
paste input "661602"
type input "661602"
click button "Search" at bounding box center [534, 385] width 165 height 28
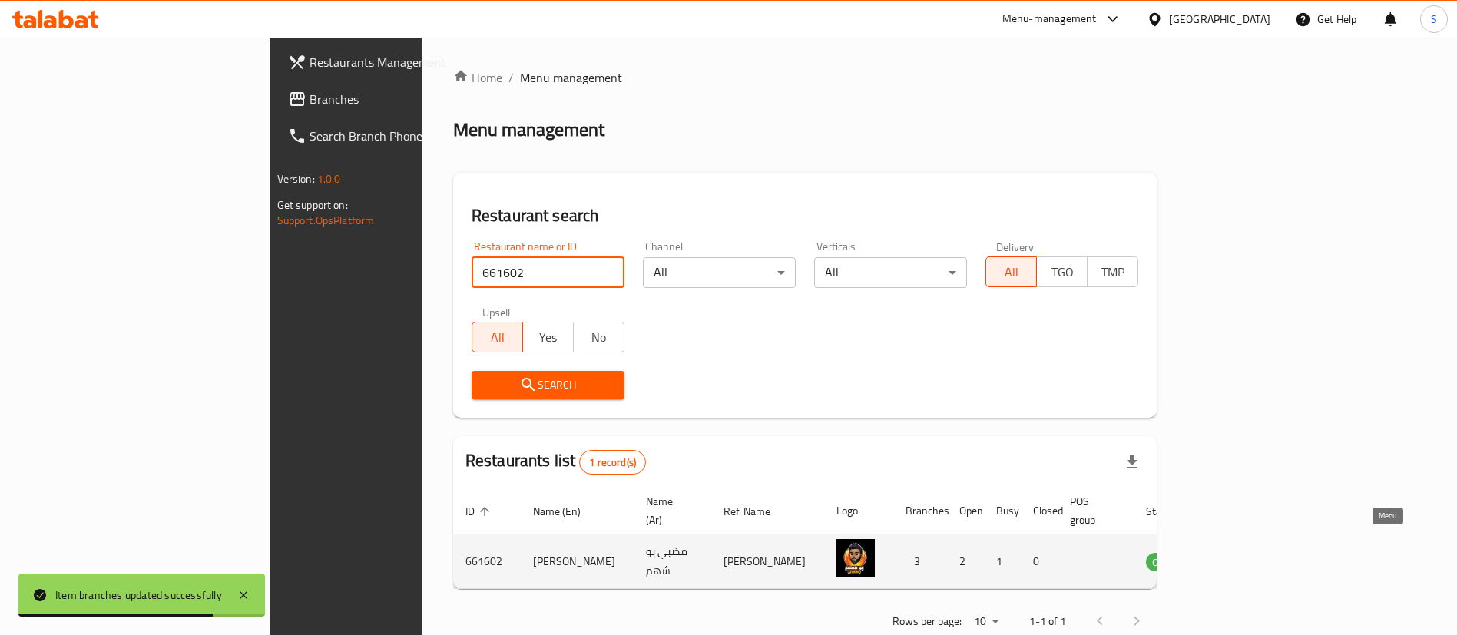
click at [1245, 556] on icon "enhanced table" at bounding box center [1236, 562] width 17 height 13
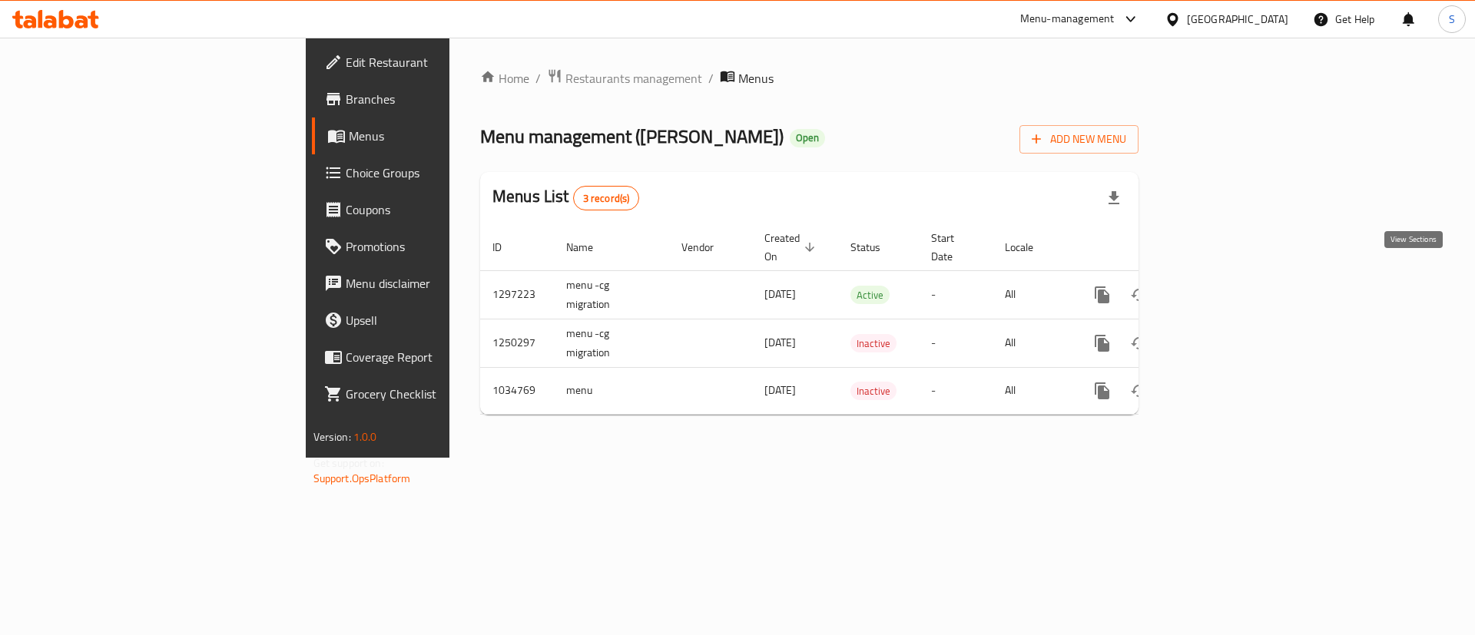
click at [1222, 286] on icon "enhanced table" at bounding box center [1213, 295] width 18 height 18
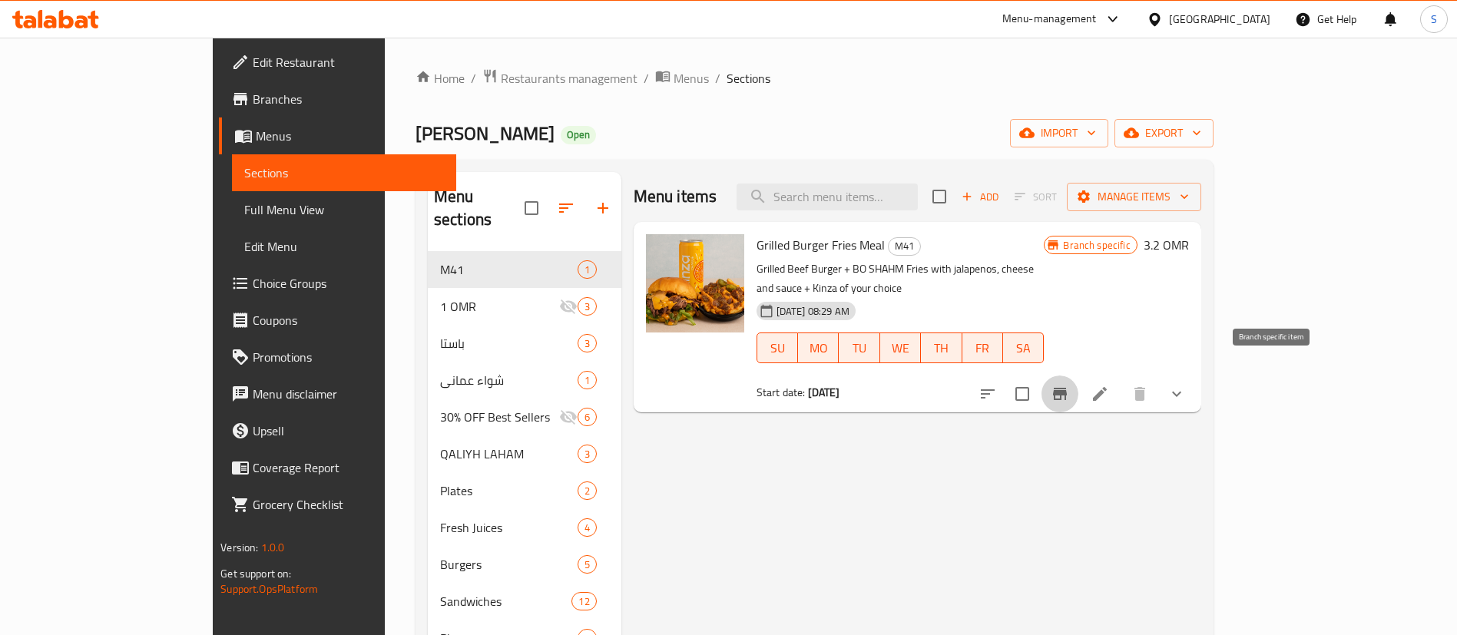
click at [1067, 388] on icon "Branch-specific-item" at bounding box center [1060, 394] width 14 height 12
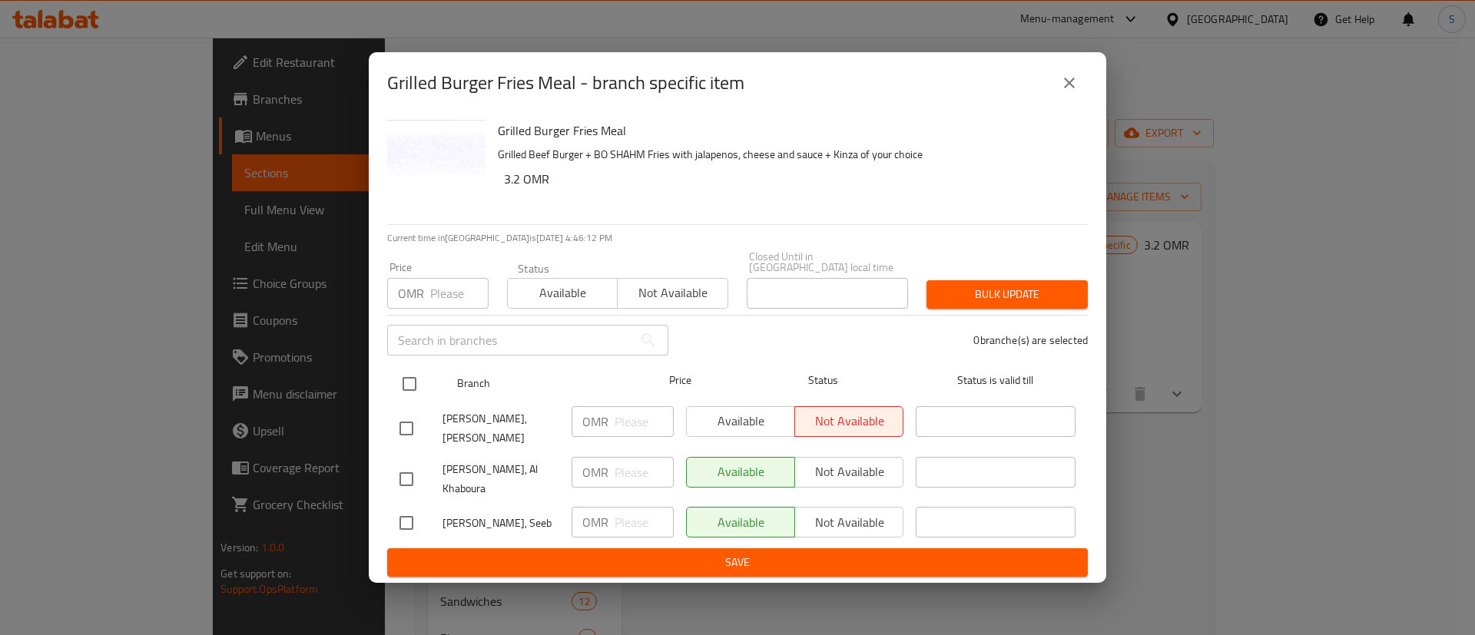
click at [401, 370] on input "checkbox" at bounding box center [409, 384] width 32 height 32
checkbox input "true"
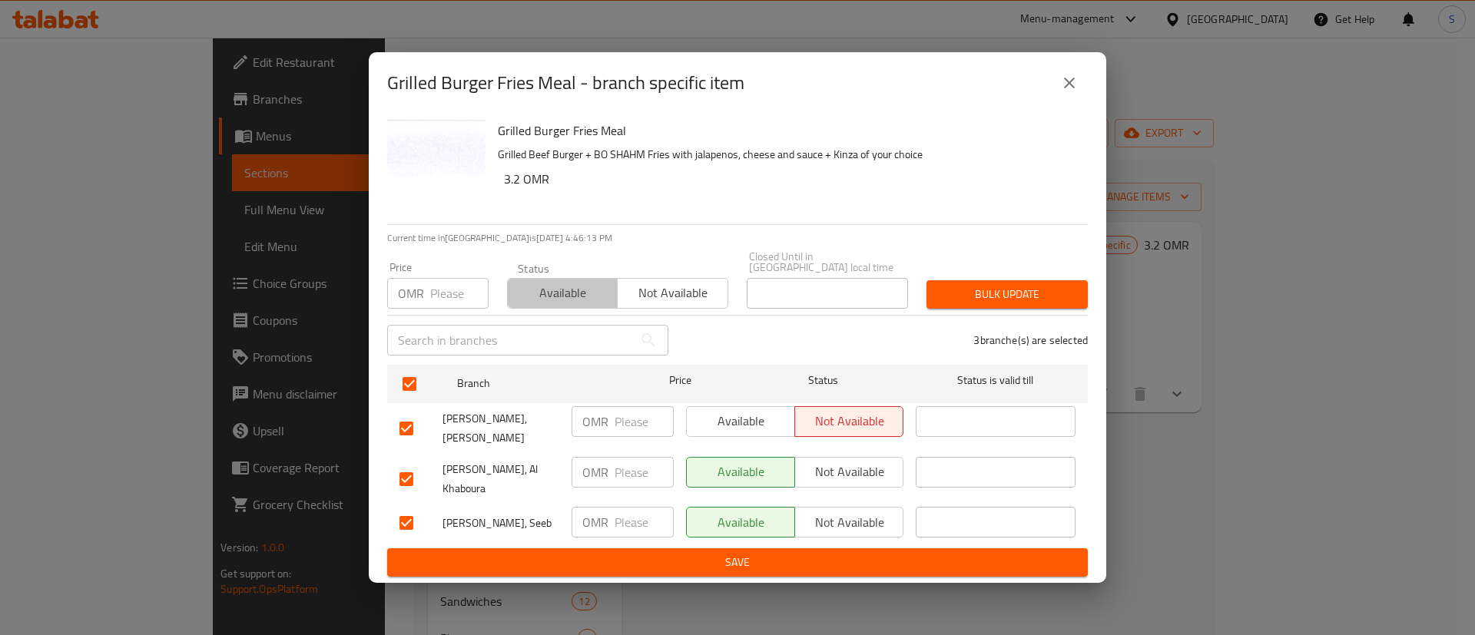
click at [580, 282] on span "Available" at bounding box center [563, 293] width 98 height 22
click at [989, 285] on span "Bulk update" at bounding box center [1007, 294] width 137 height 19
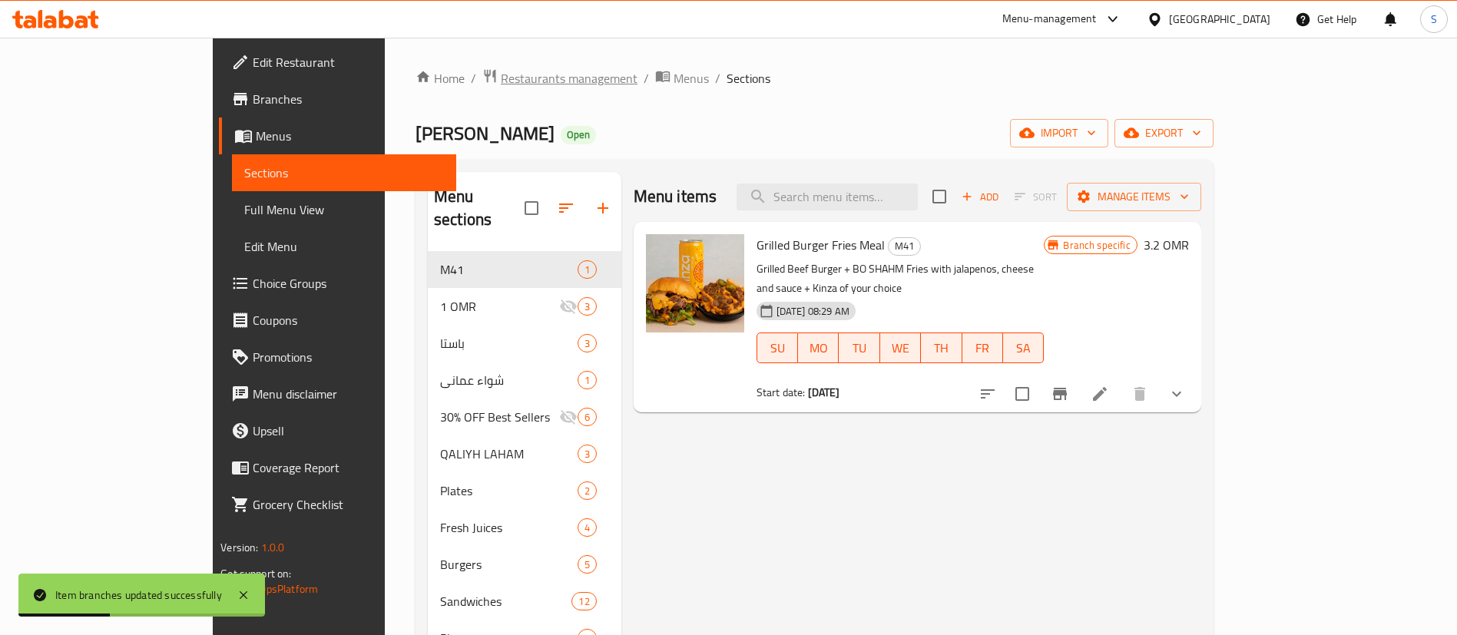
click at [501, 84] on span "Restaurants management" at bounding box center [569, 78] width 137 height 18
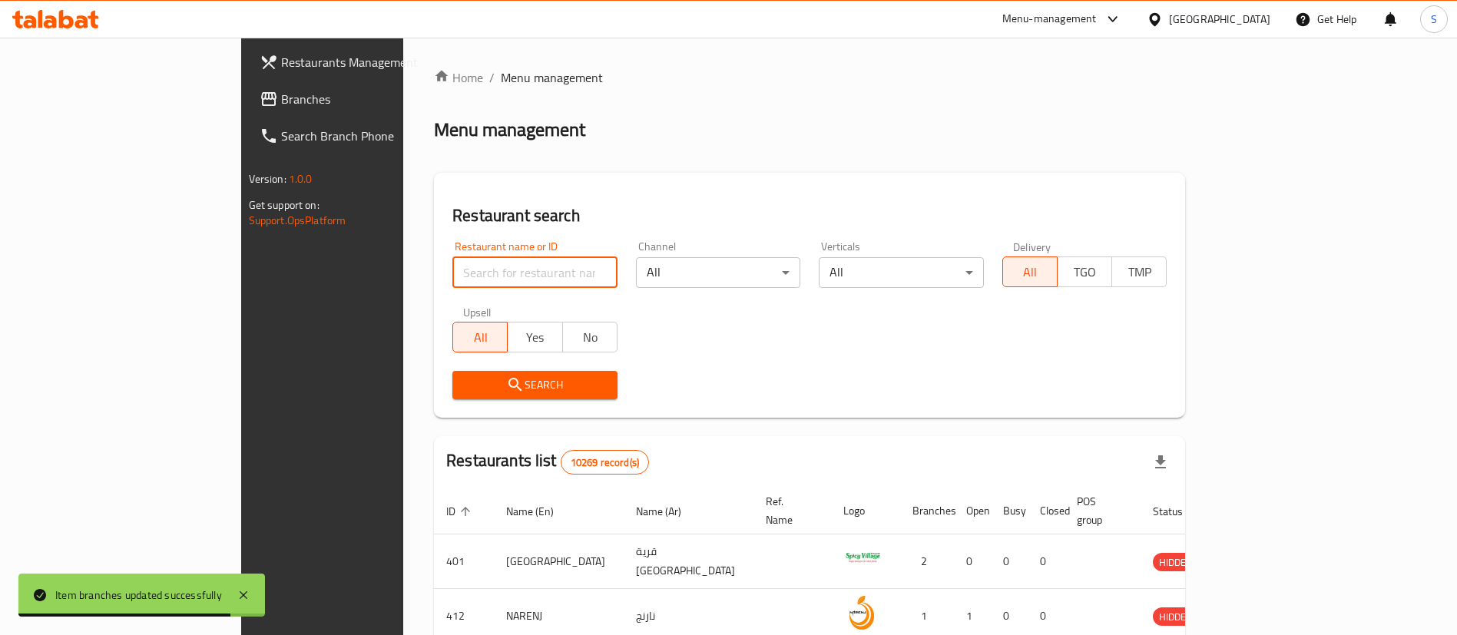
paste input "662107"
click at [452, 270] on input "662107" at bounding box center [534, 272] width 165 height 31
type input "662107"
click button "Search" at bounding box center [534, 385] width 165 height 28
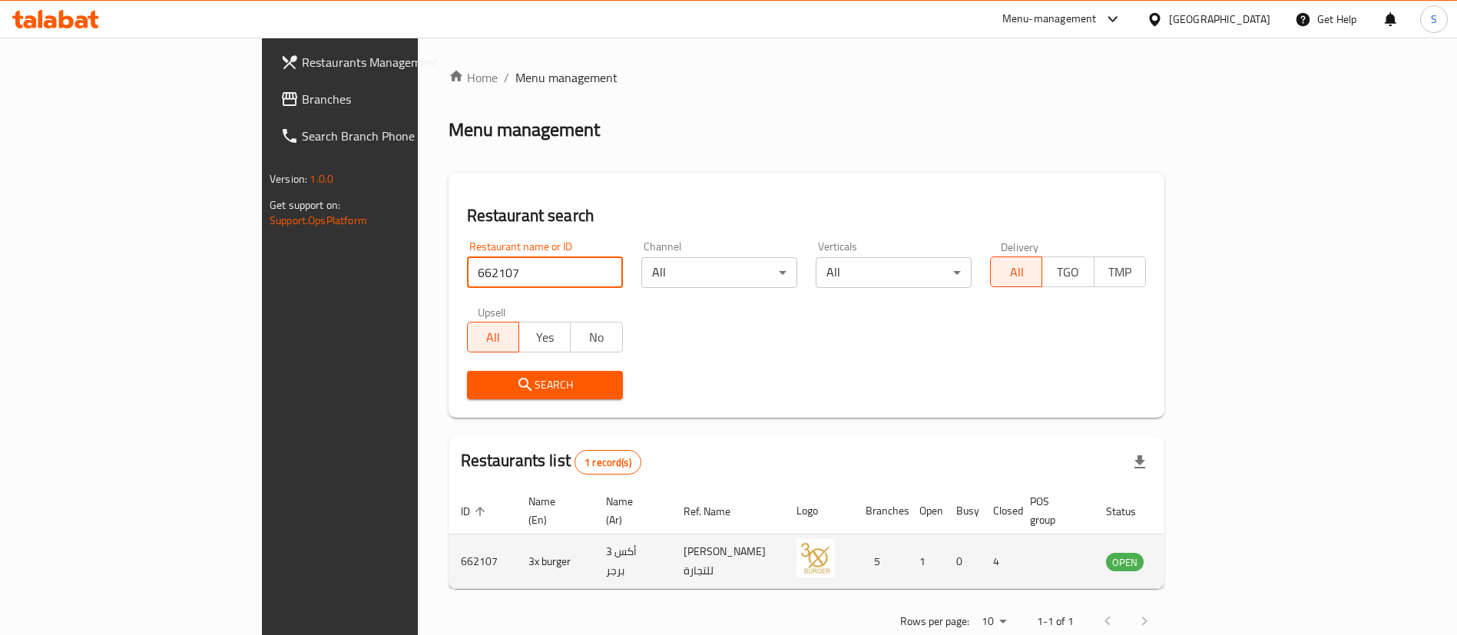
click at [1202, 559] on icon "enhanced table" at bounding box center [1199, 562] width 5 height 6
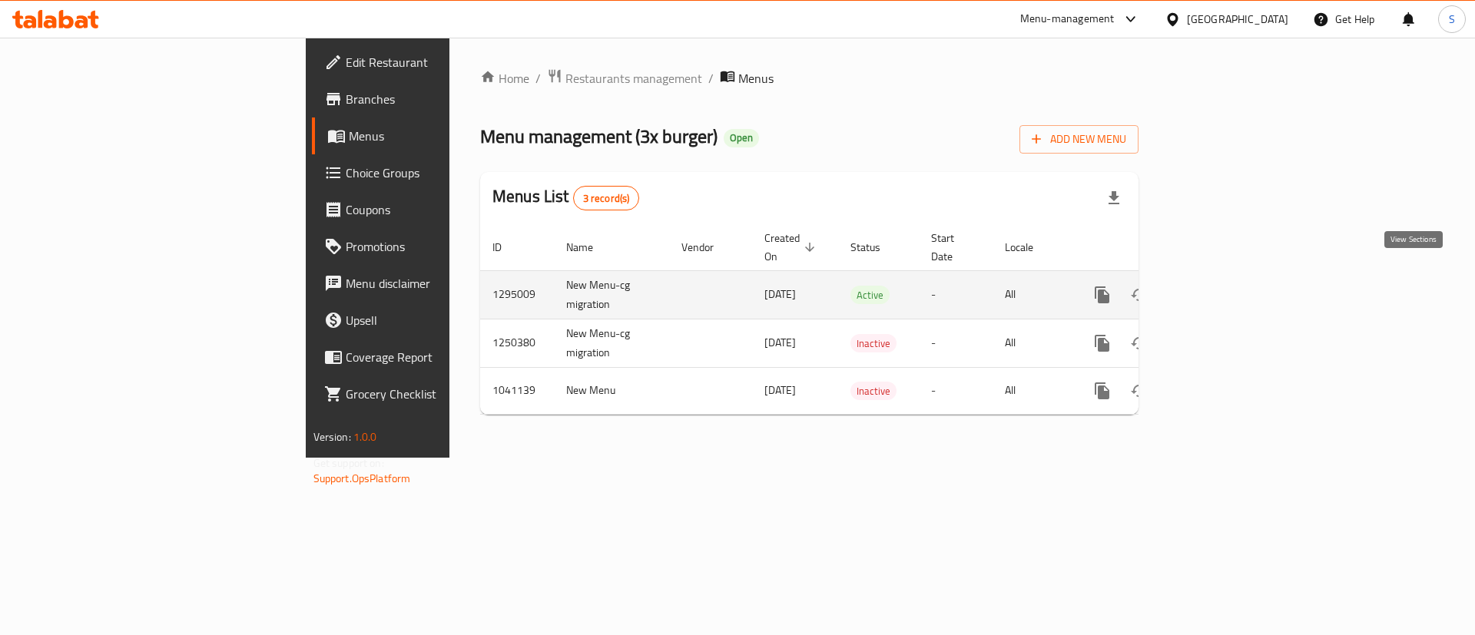
click at [1222, 286] on icon "enhanced table" at bounding box center [1213, 295] width 18 height 18
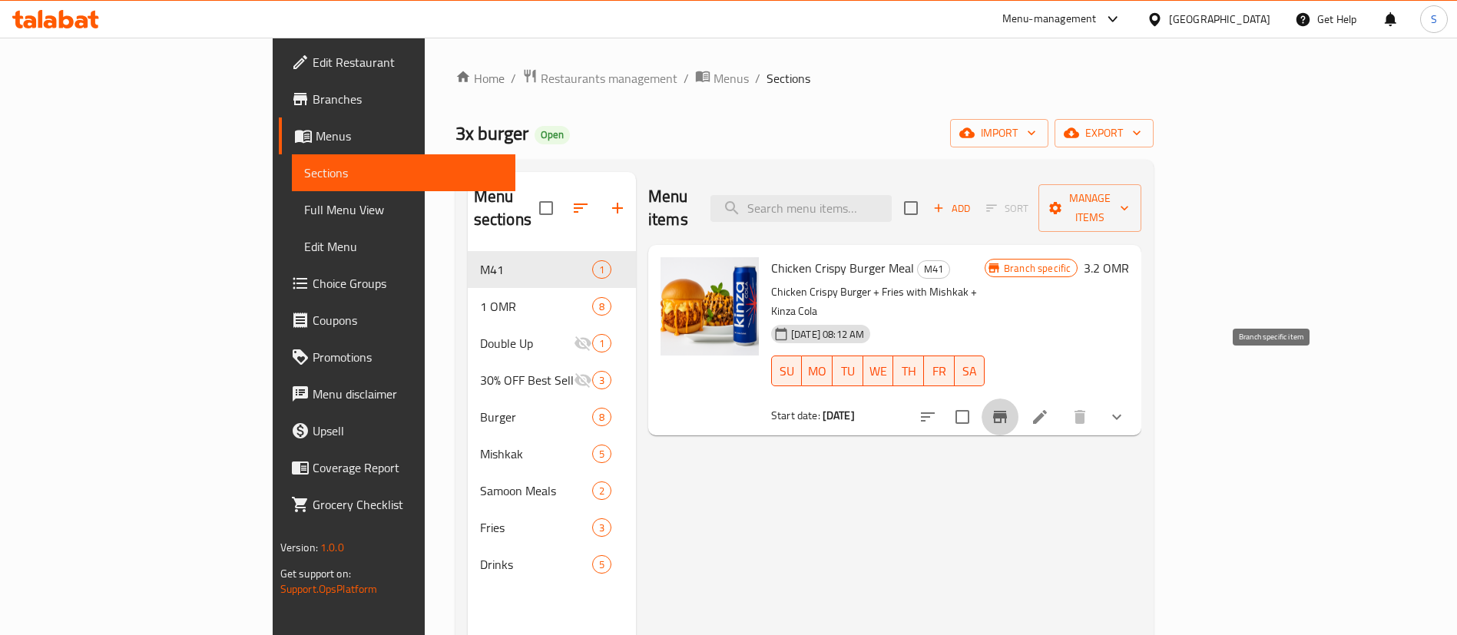
click at [1019, 399] on button "Branch-specific-item" at bounding box center [1000, 417] width 37 height 37
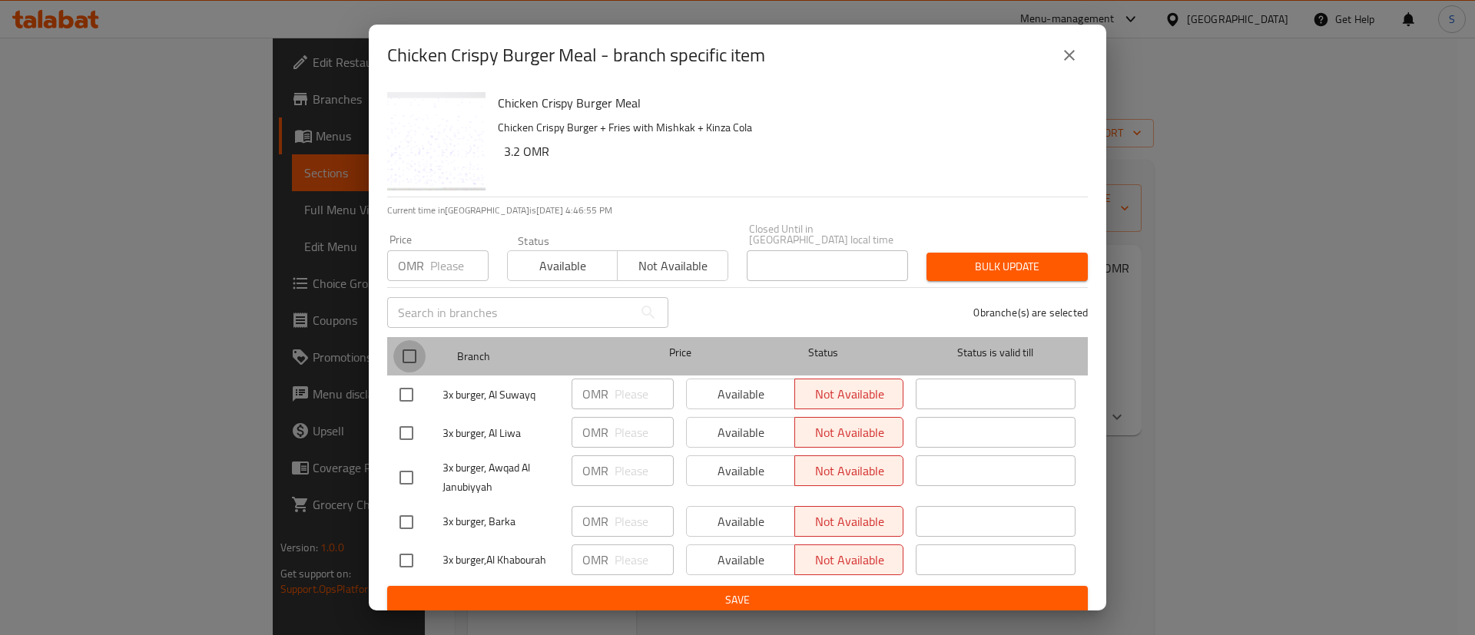
click at [416, 340] on input "checkbox" at bounding box center [409, 356] width 32 height 32
checkbox input "true"
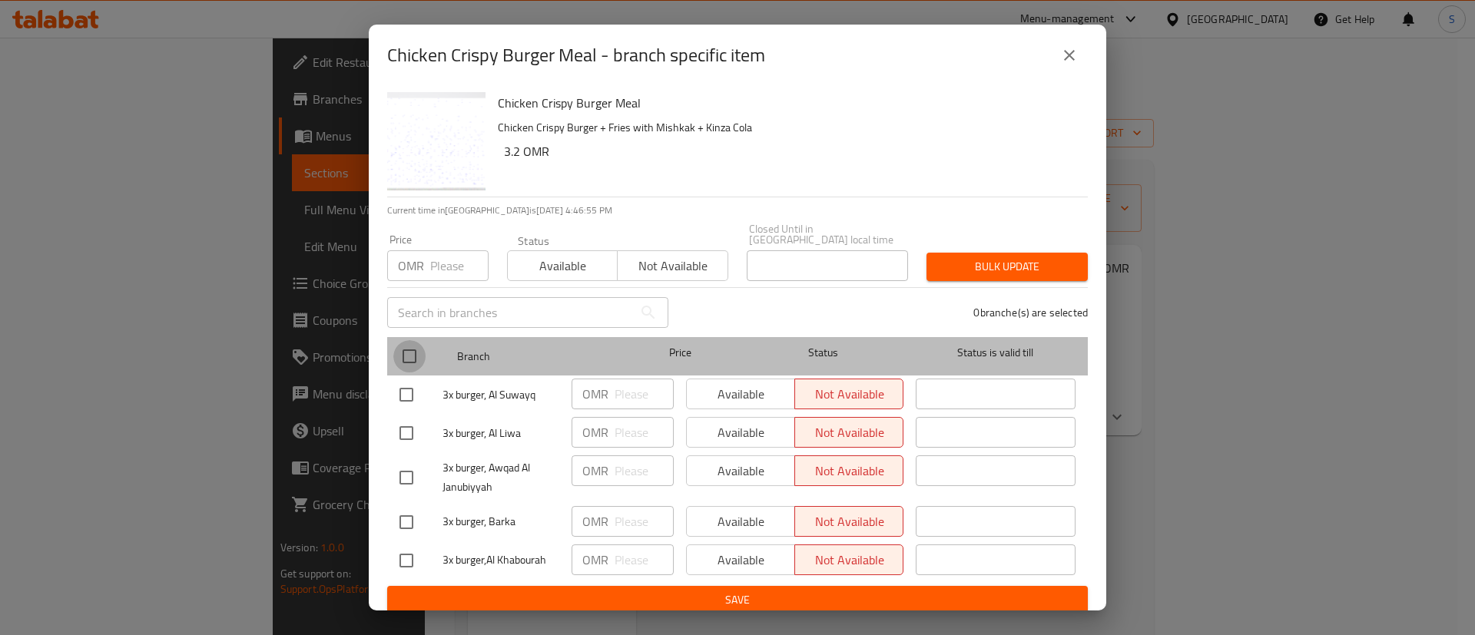
checkbox input "true"
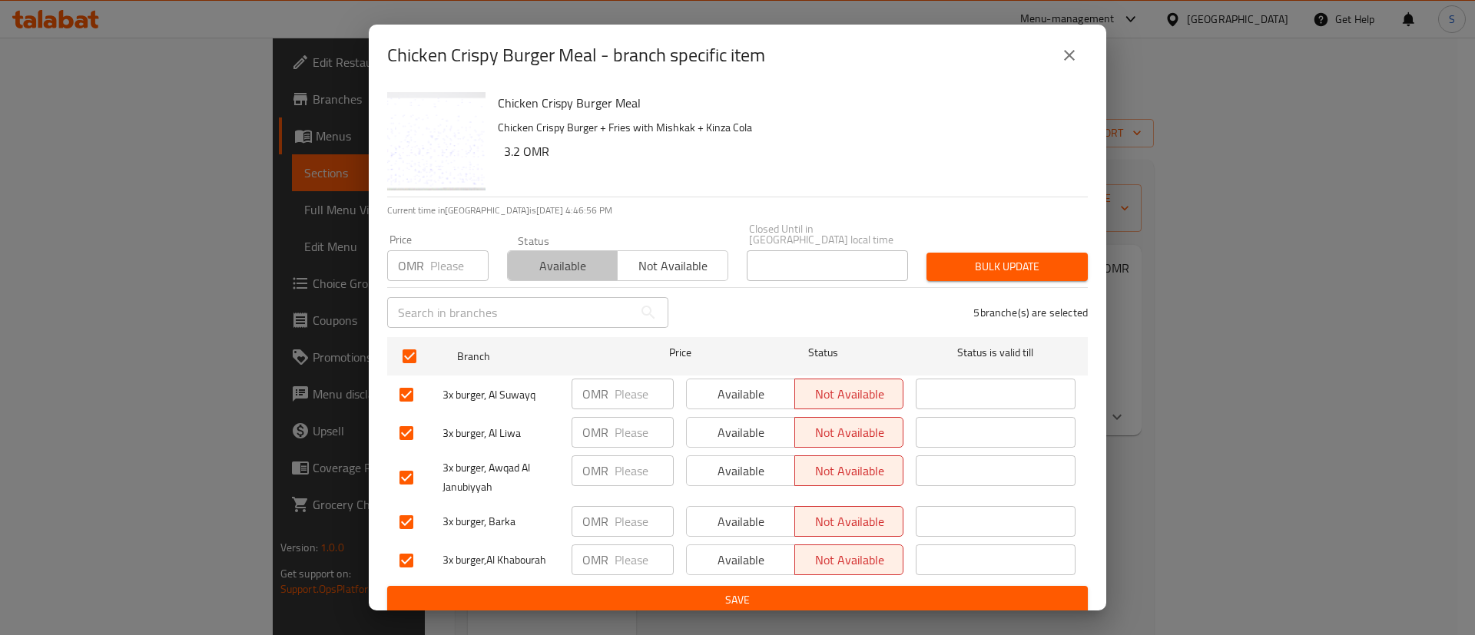
click at [540, 258] on span "Available" at bounding box center [563, 266] width 98 height 22
click at [1037, 257] on span "Bulk update" at bounding box center [1007, 266] width 137 height 19
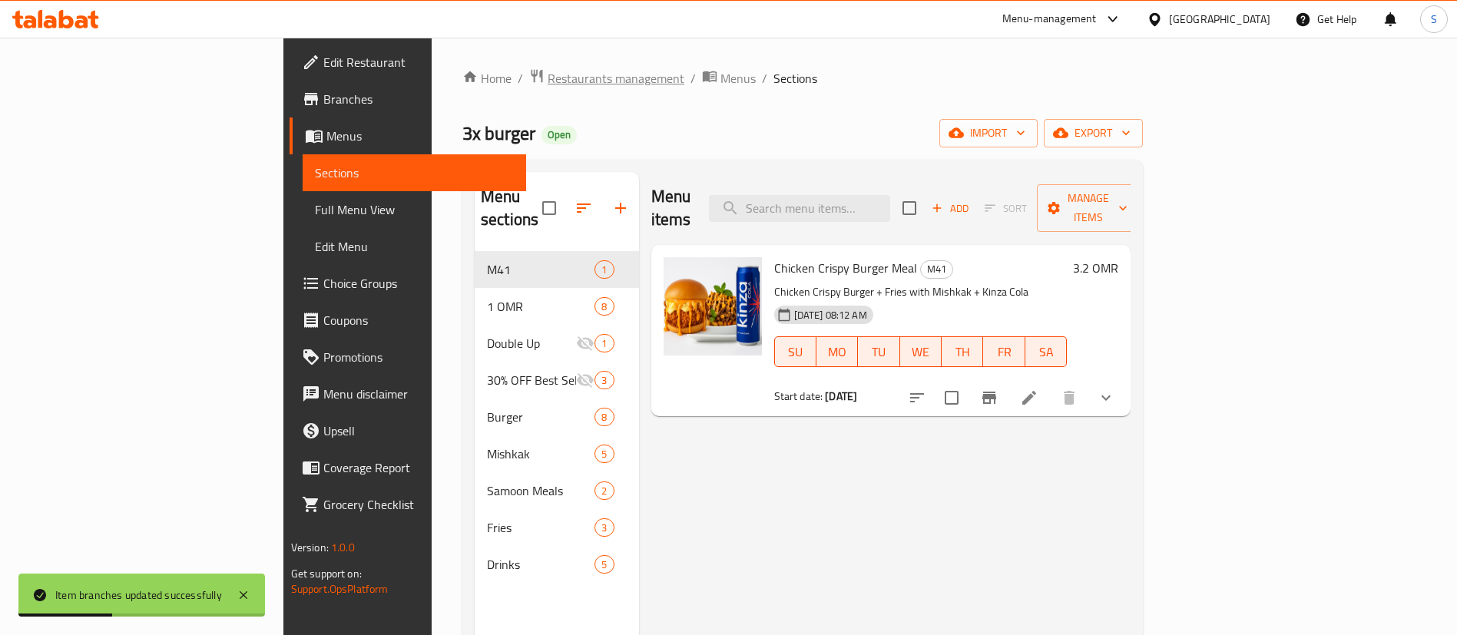
click at [548, 79] on span "Restaurants management" at bounding box center [616, 78] width 137 height 18
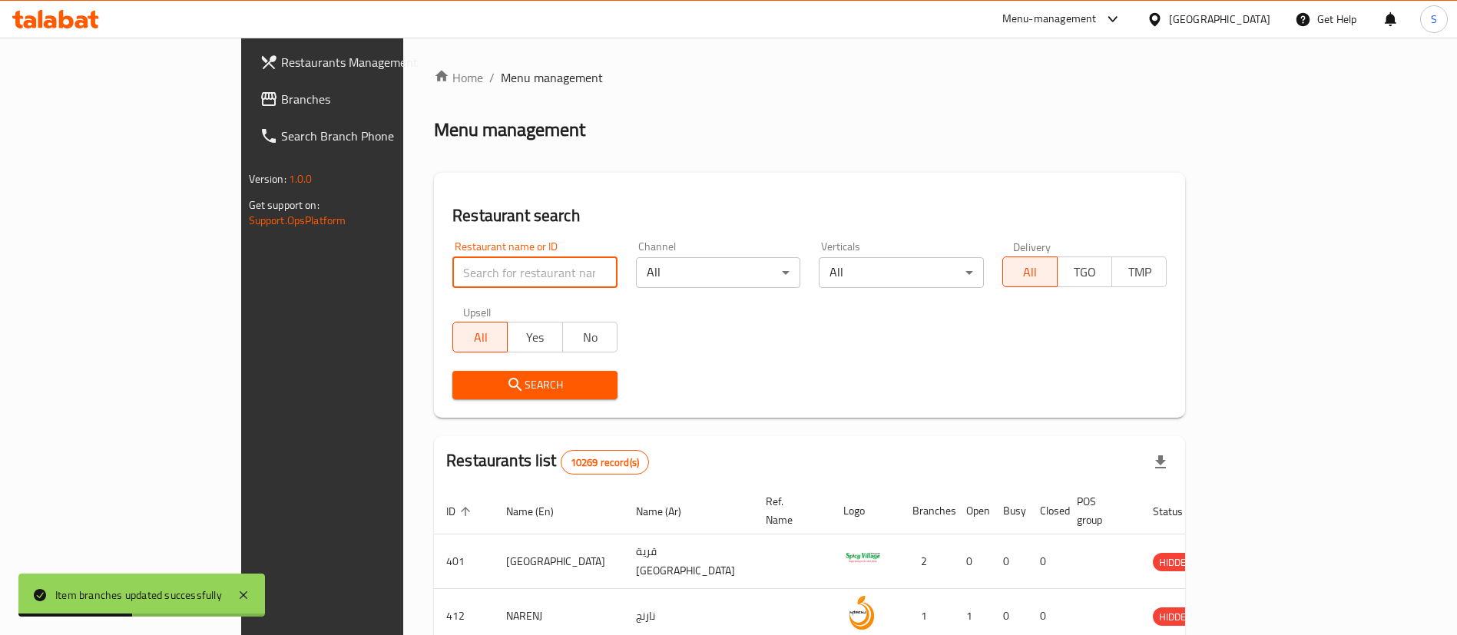
click at [452, 267] on input "search" at bounding box center [534, 272] width 165 height 31
paste input "20637"
type input "20637"
click button "Search" at bounding box center [534, 385] width 165 height 28
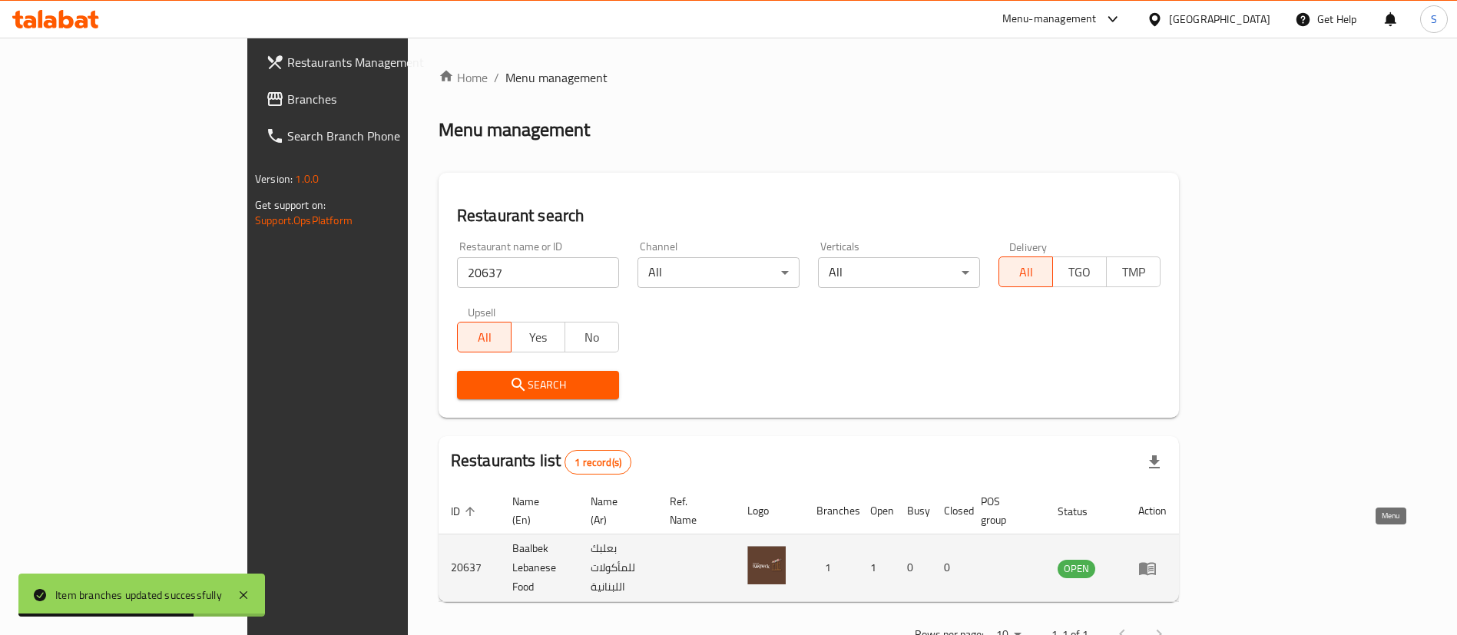
click at [1154, 566] on icon "enhanced table" at bounding box center [1150, 569] width 5 height 6
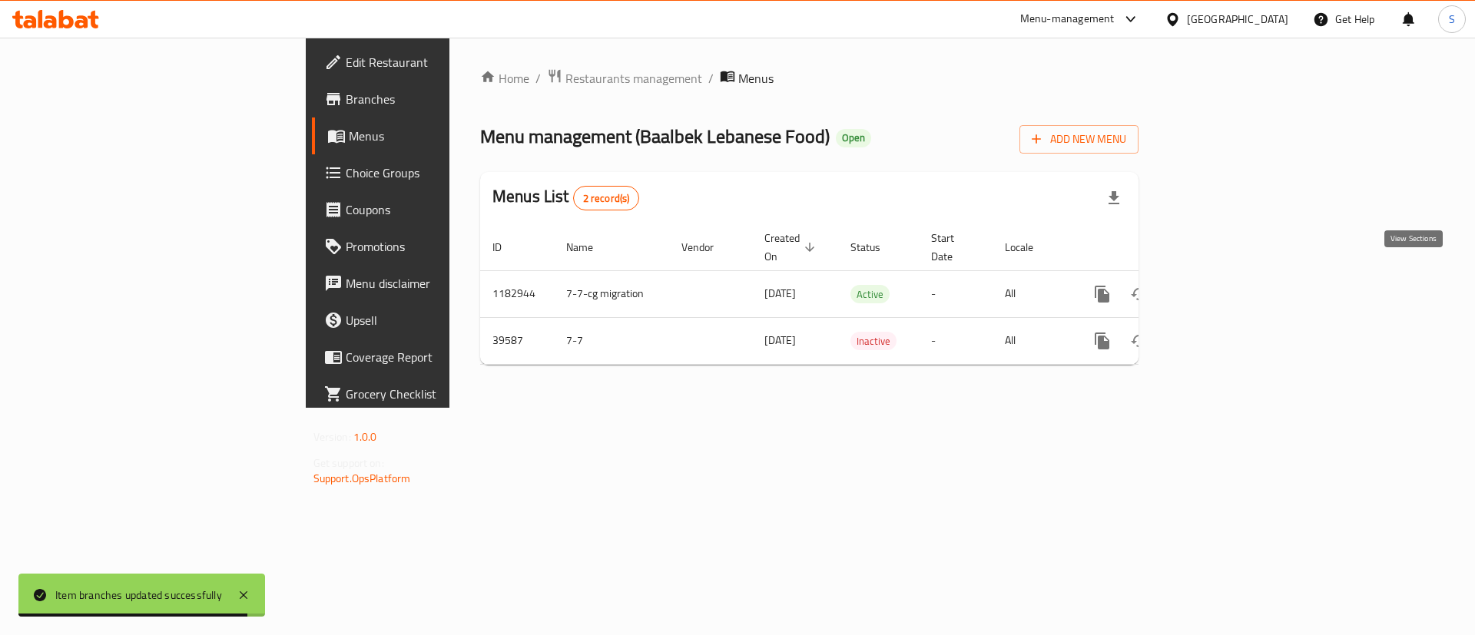
click at [1222, 285] on icon "enhanced table" at bounding box center [1213, 294] width 18 height 18
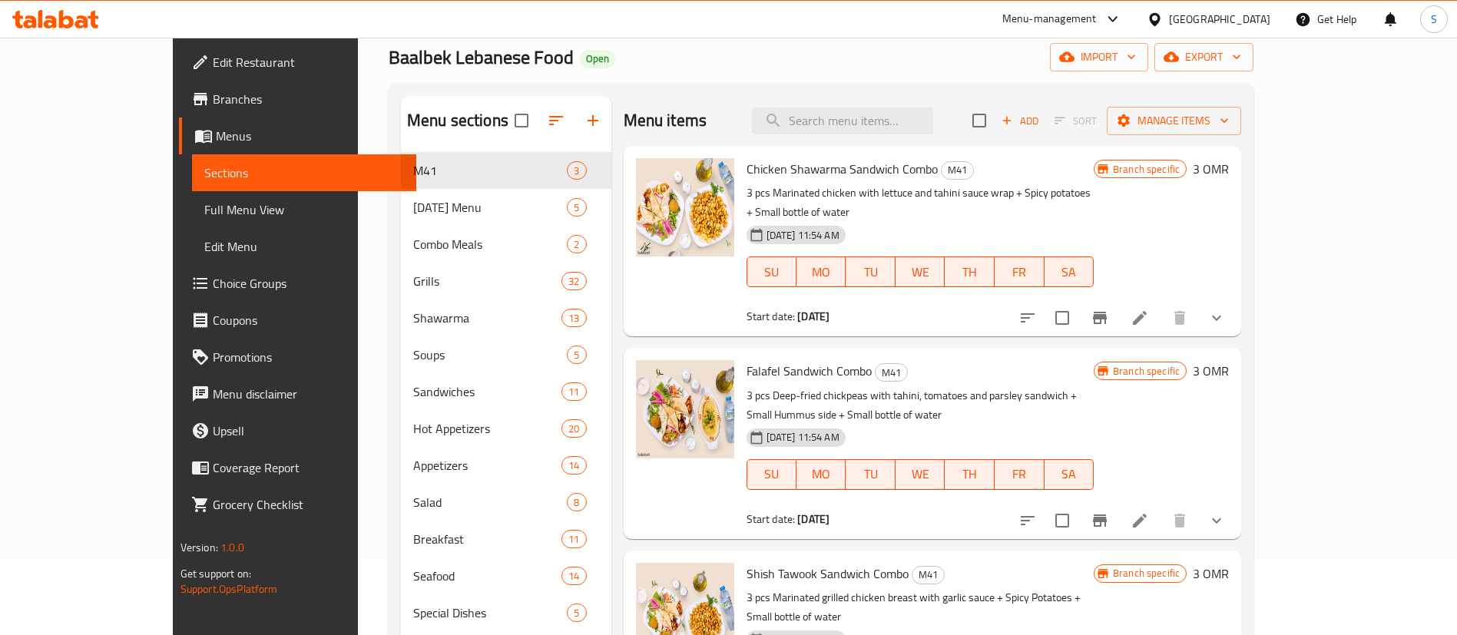
scroll to position [94, 0]
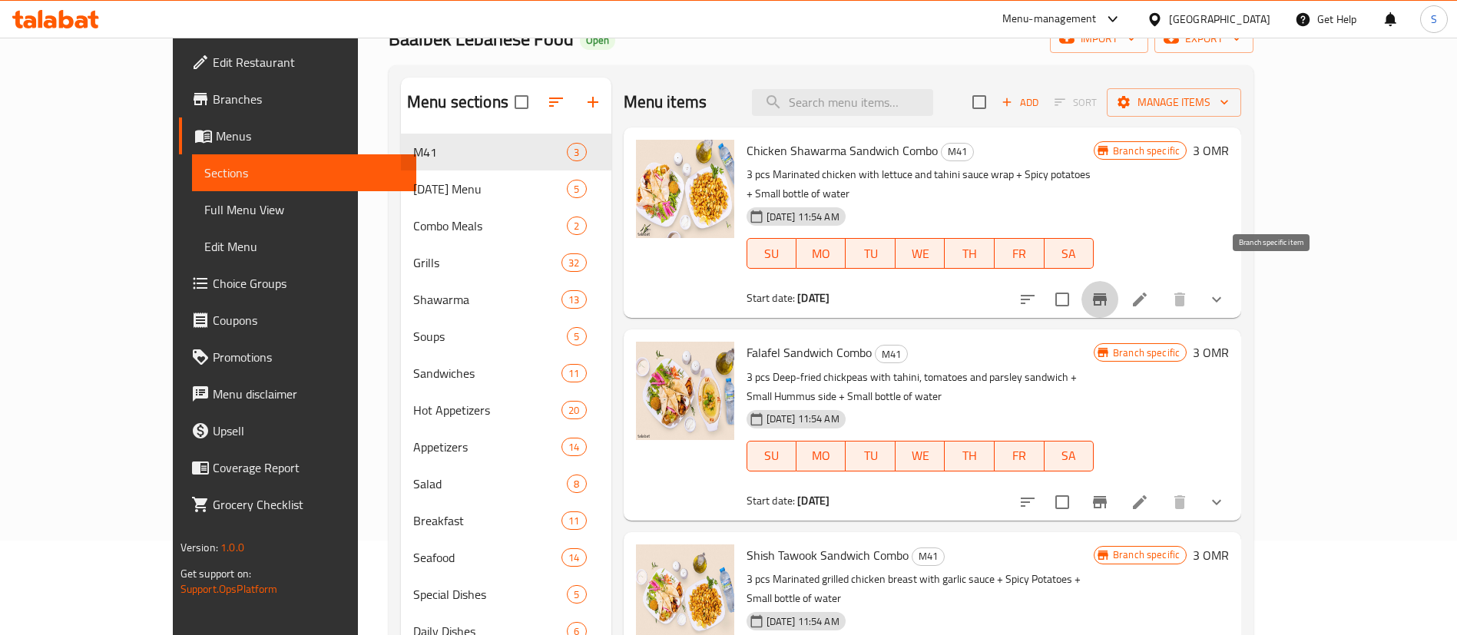
click at [1107, 293] on icon "Branch-specific-item" at bounding box center [1100, 299] width 14 height 12
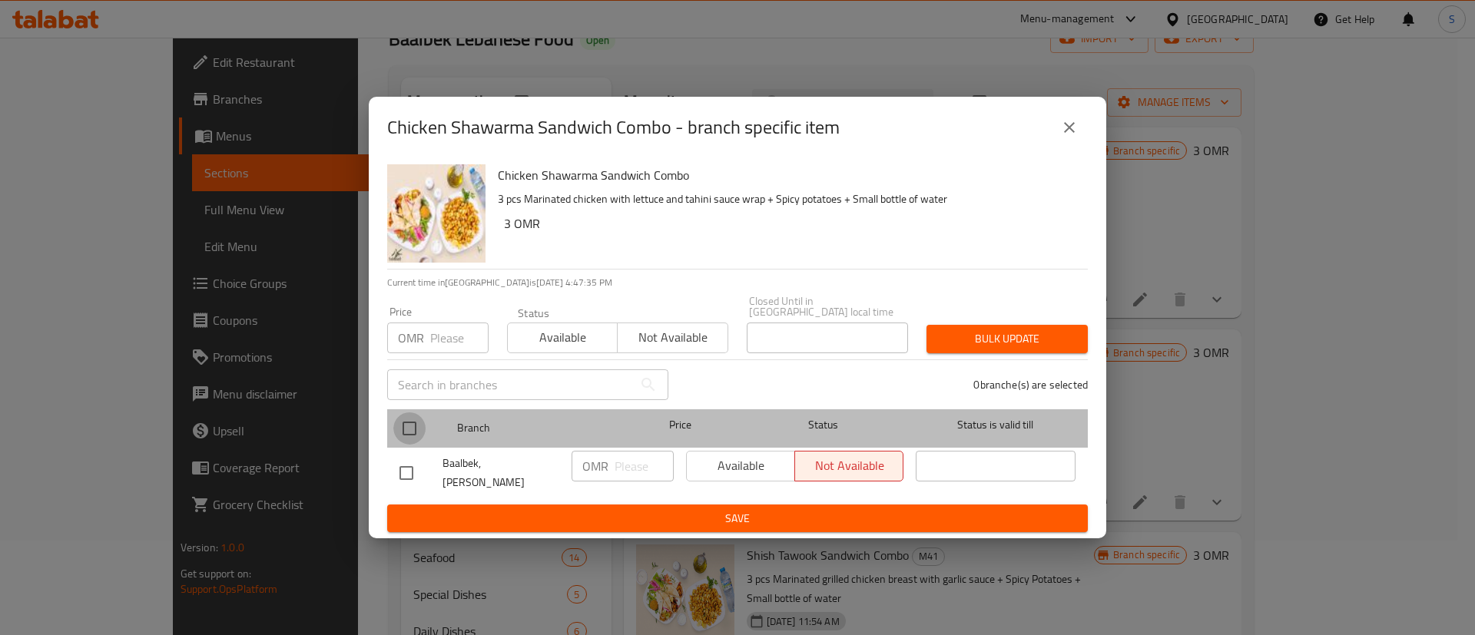
click at [409, 426] on input "checkbox" at bounding box center [409, 429] width 32 height 32
checkbox input "true"
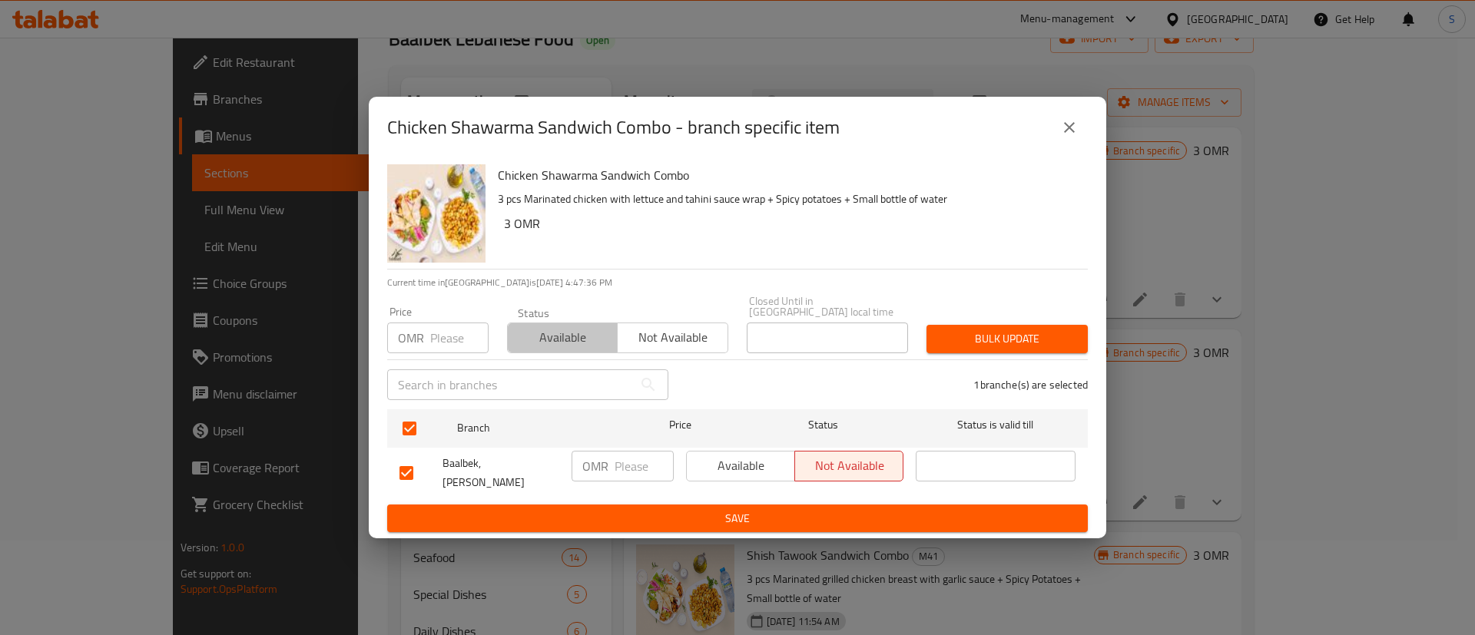
click at [571, 340] on span "Available" at bounding box center [563, 337] width 98 height 22
click at [707, 510] on span "Save" at bounding box center [737, 518] width 676 height 19
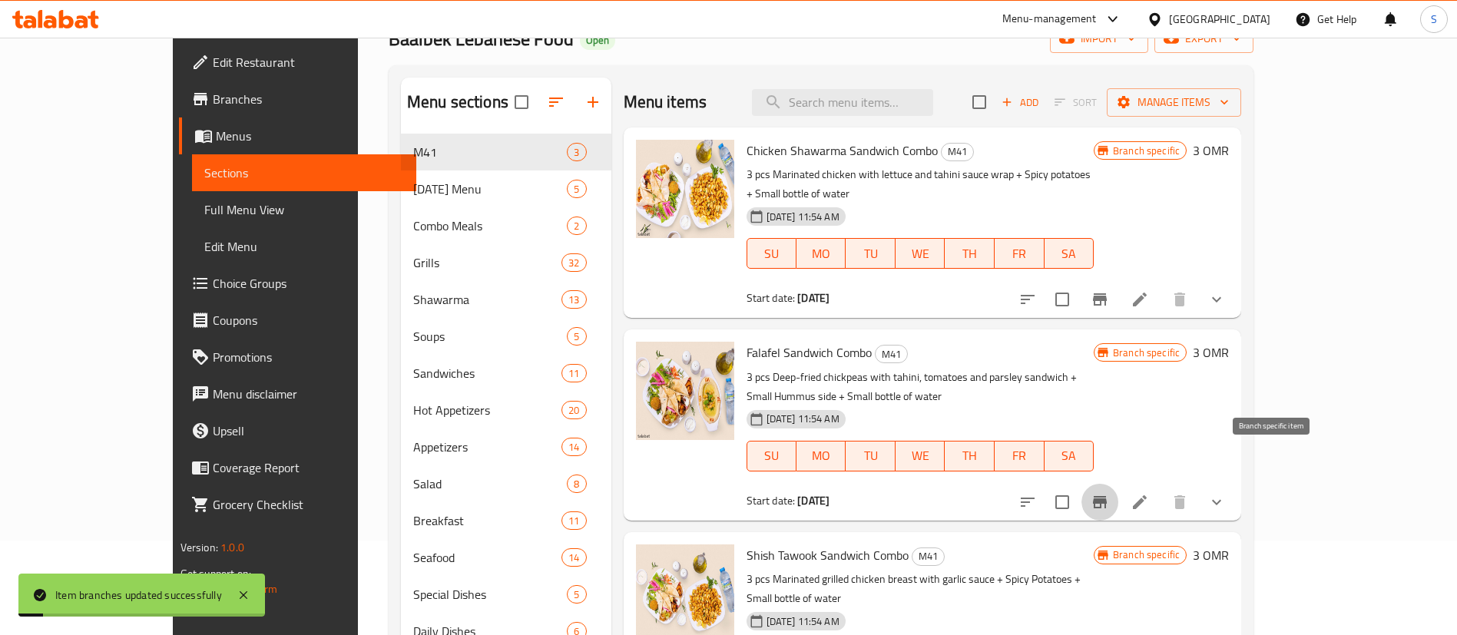
click at [1107, 496] on icon "Branch-specific-item" at bounding box center [1100, 502] width 14 height 12
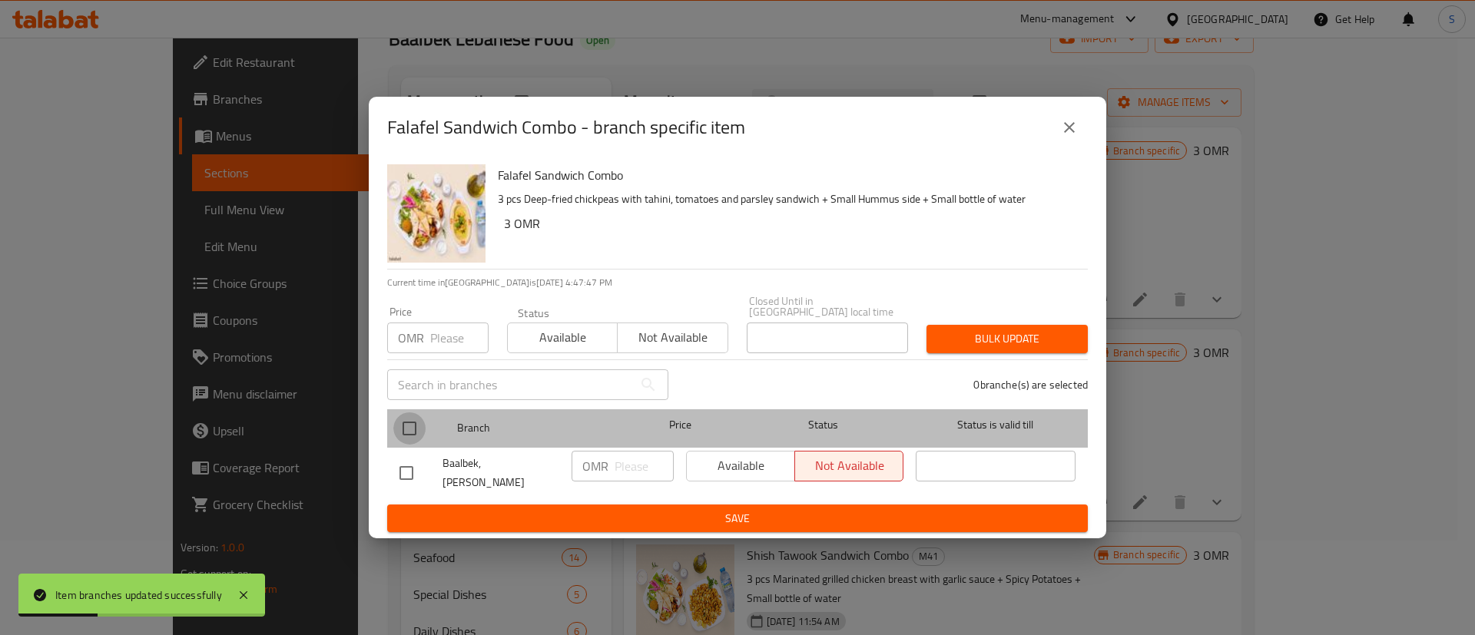
click at [403, 435] on input "checkbox" at bounding box center [409, 429] width 32 height 32
checkbox input "true"
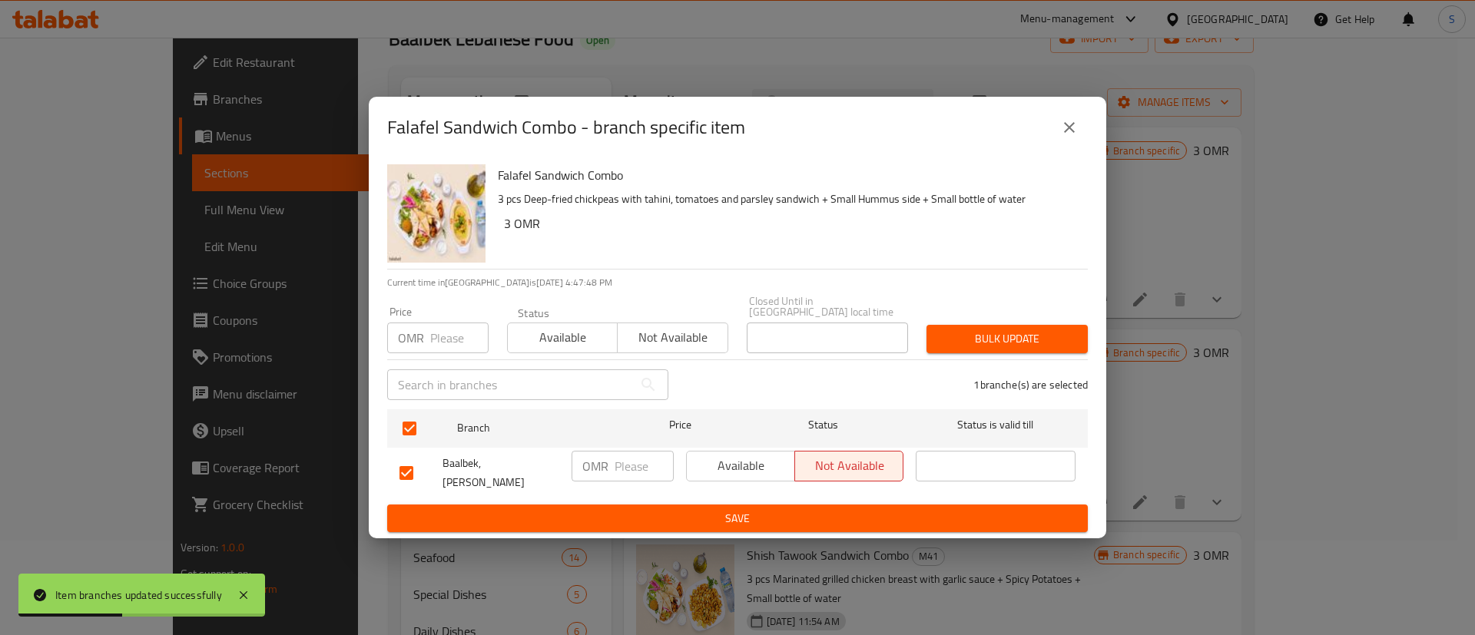
click at [570, 335] on span "Available" at bounding box center [563, 337] width 98 height 22
click at [1043, 327] on button "Bulk update" at bounding box center [1006, 339] width 161 height 28
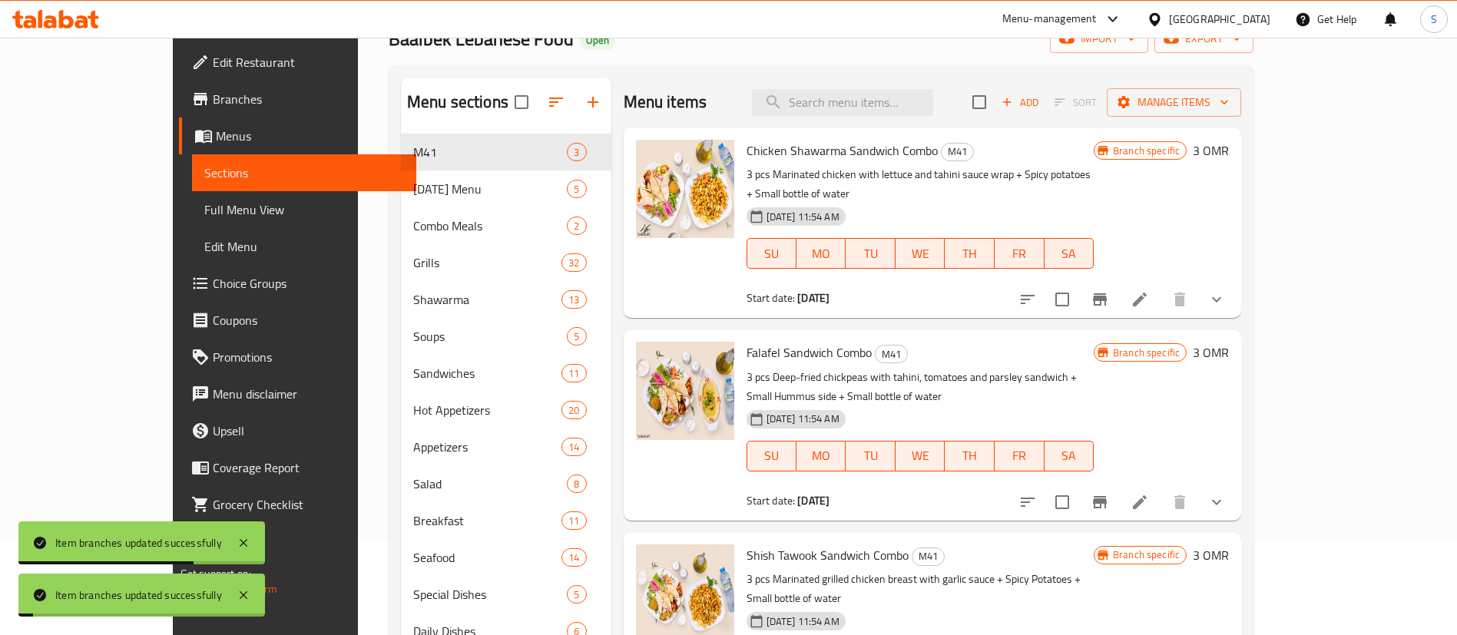
scroll to position [416, 0]
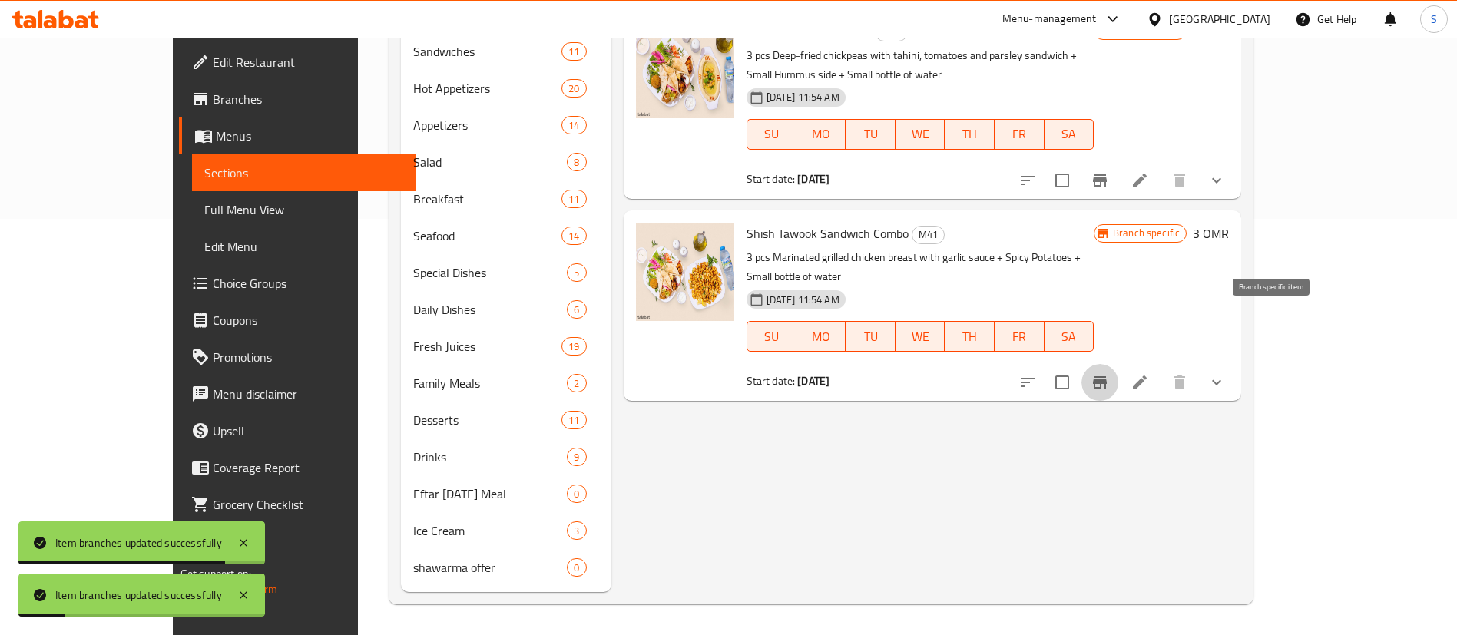
click at [1107, 376] on icon "Branch-specific-item" at bounding box center [1100, 382] width 14 height 12
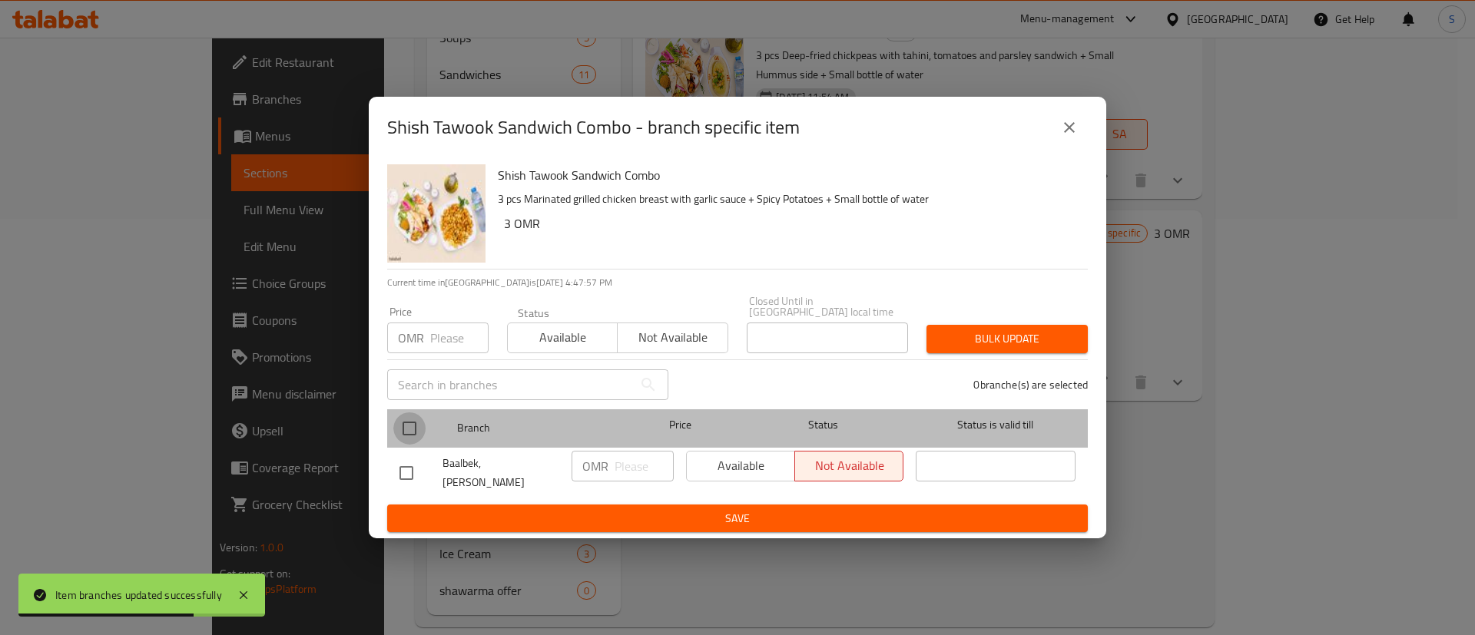
click at [408, 431] on input "checkbox" at bounding box center [409, 429] width 32 height 32
checkbox input "true"
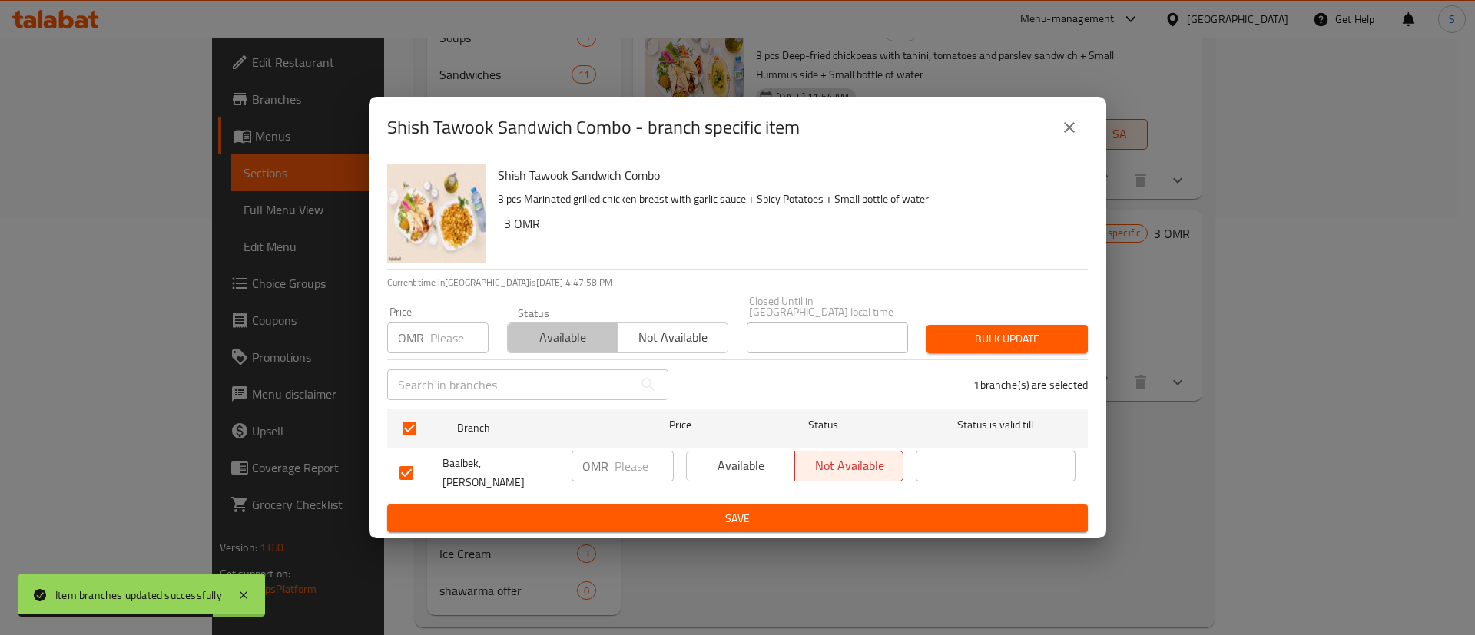
click at [567, 342] on span "Available" at bounding box center [563, 337] width 98 height 22
click at [967, 337] on span "Bulk update" at bounding box center [1007, 339] width 137 height 19
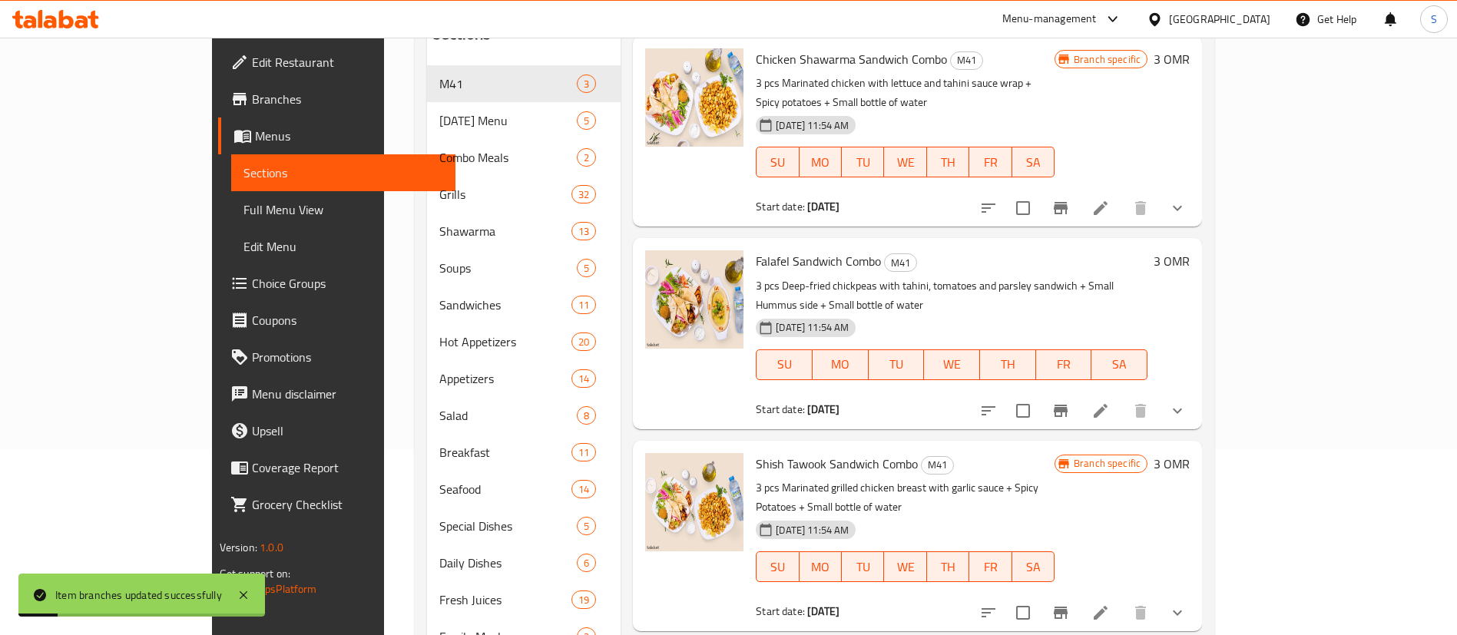
scroll to position [72, 0]
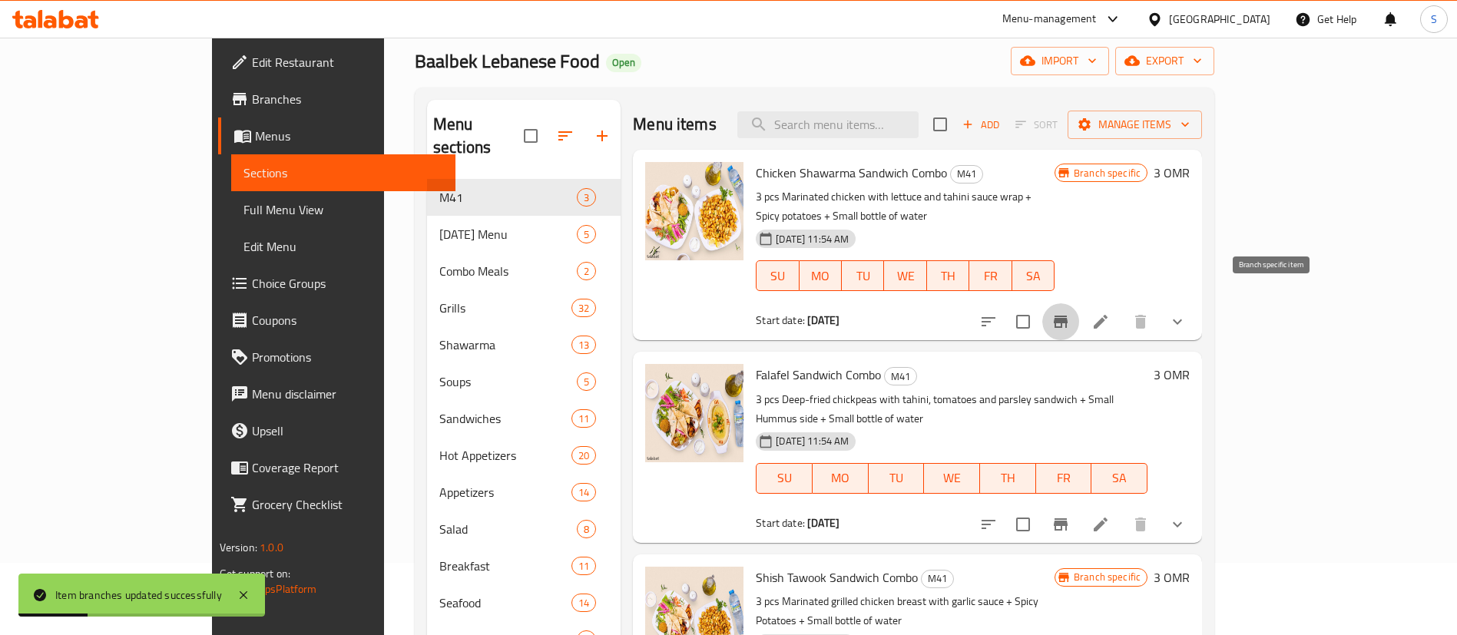
click at [1070, 313] on icon "Branch-specific-item" at bounding box center [1061, 322] width 18 height 18
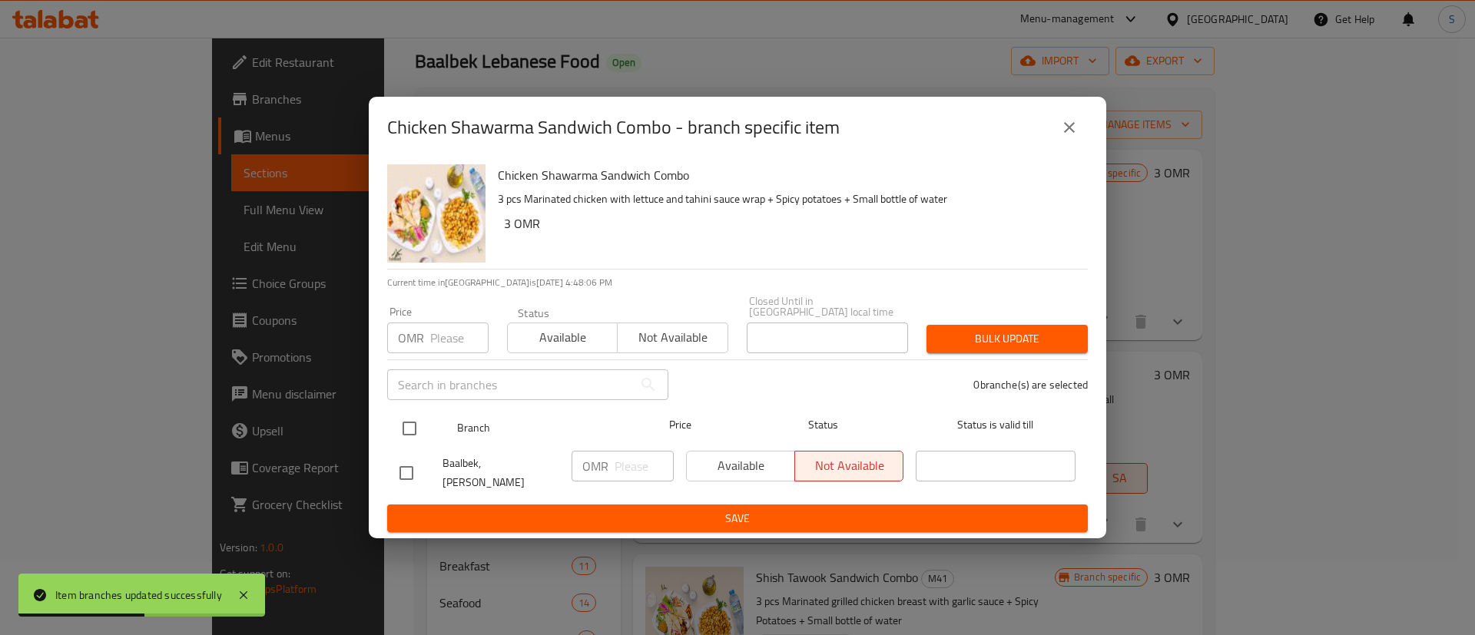
click at [416, 416] on input "checkbox" at bounding box center [409, 429] width 32 height 32
checkbox input "true"
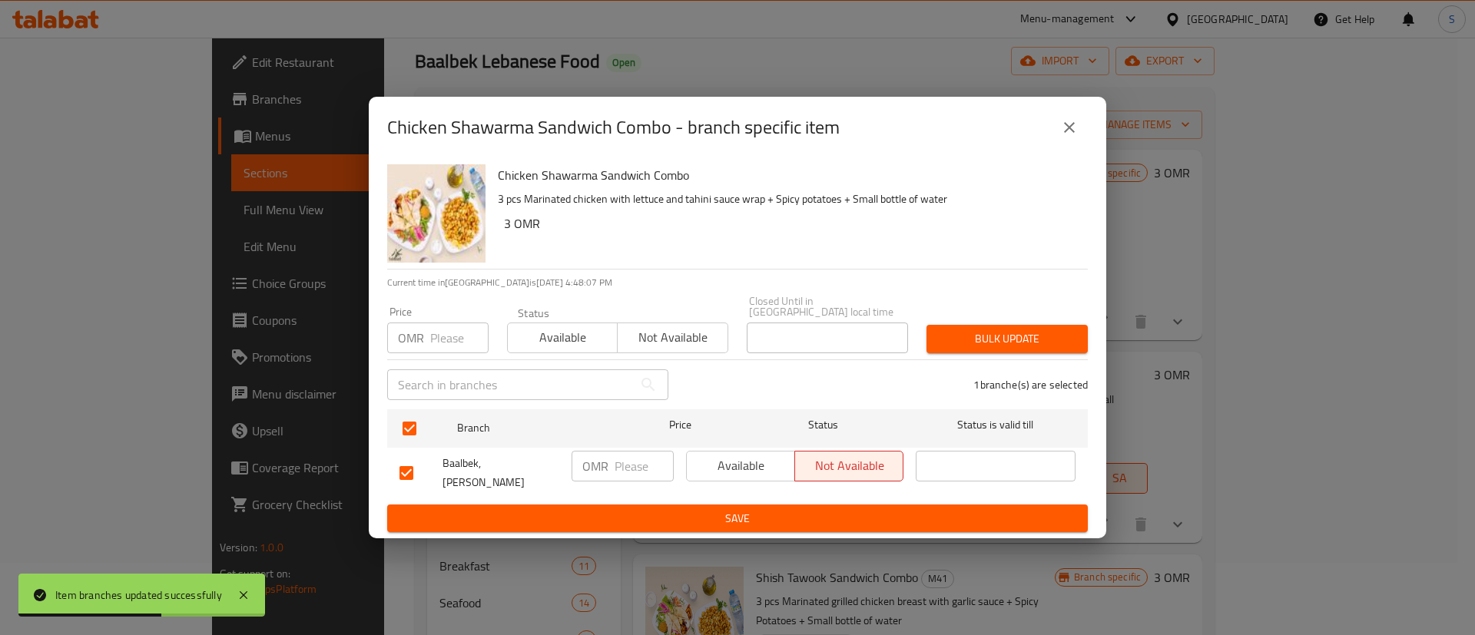
click at [578, 340] on span "Available" at bounding box center [563, 337] width 98 height 22
click at [1016, 336] on span "Bulk update" at bounding box center [1007, 339] width 137 height 19
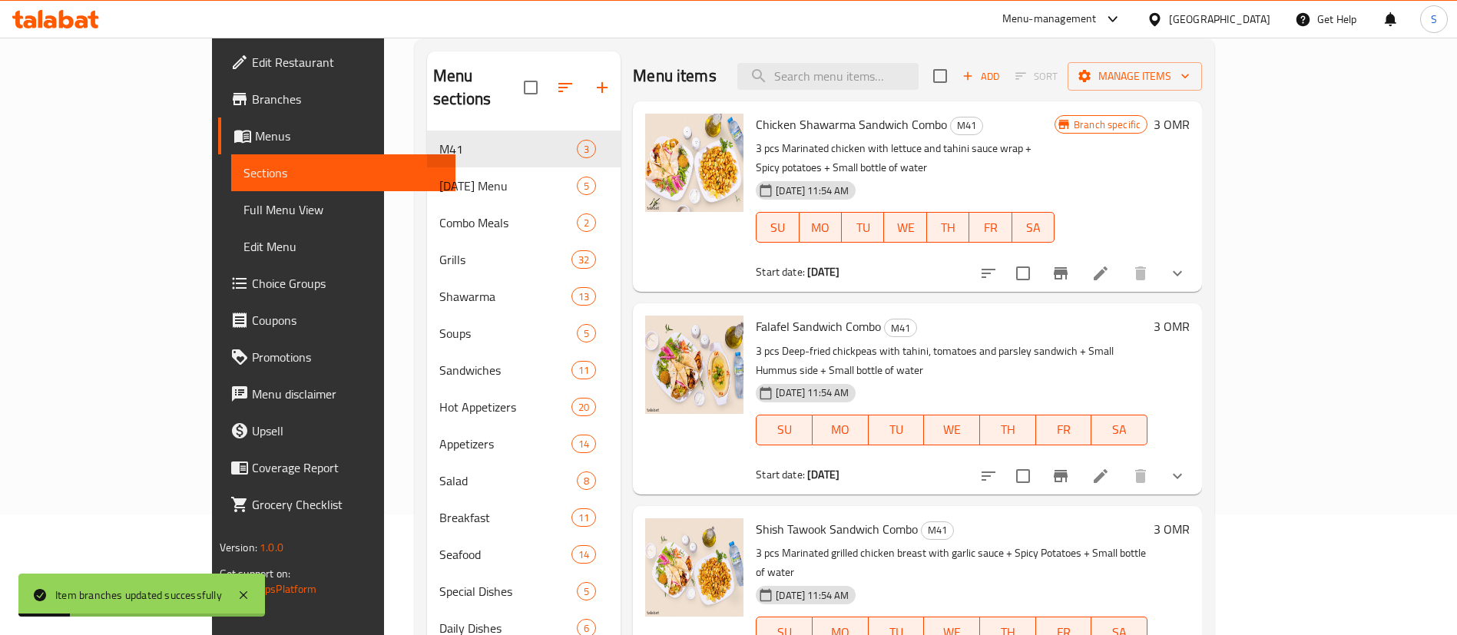
scroll to position [0, 0]
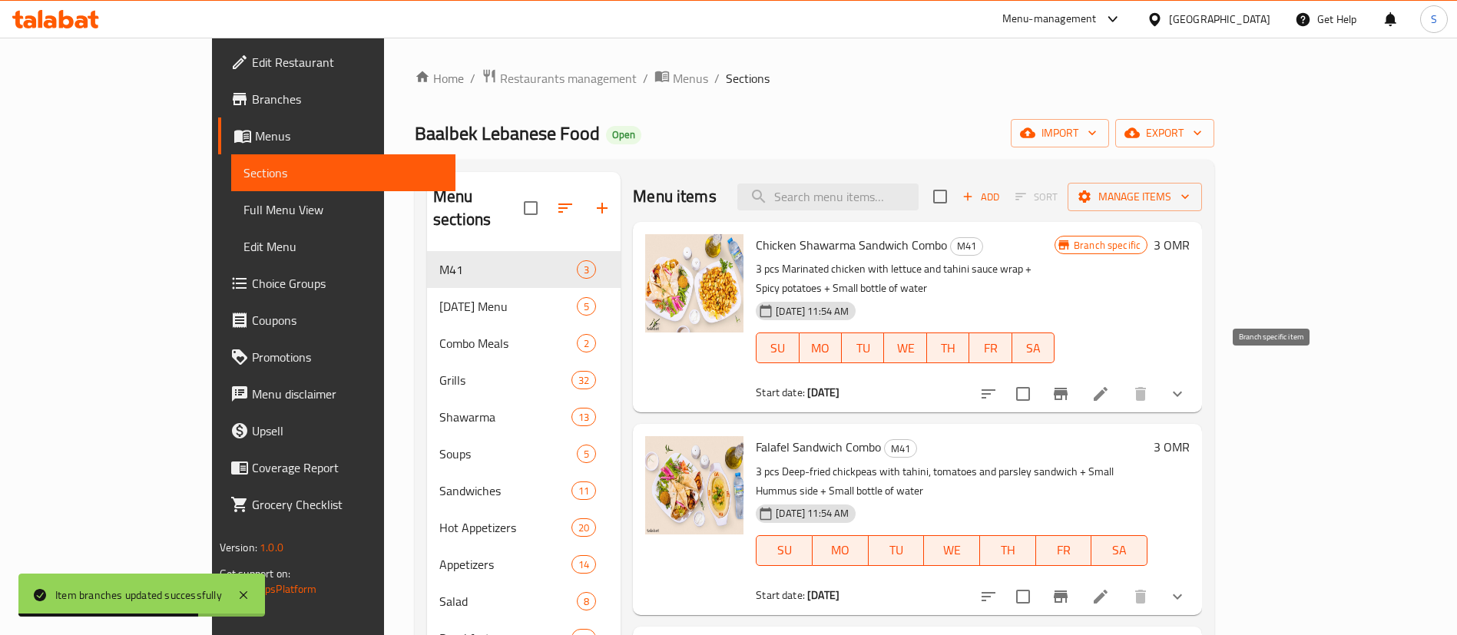
click at [1068, 388] on icon "Branch-specific-item" at bounding box center [1061, 394] width 14 height 12
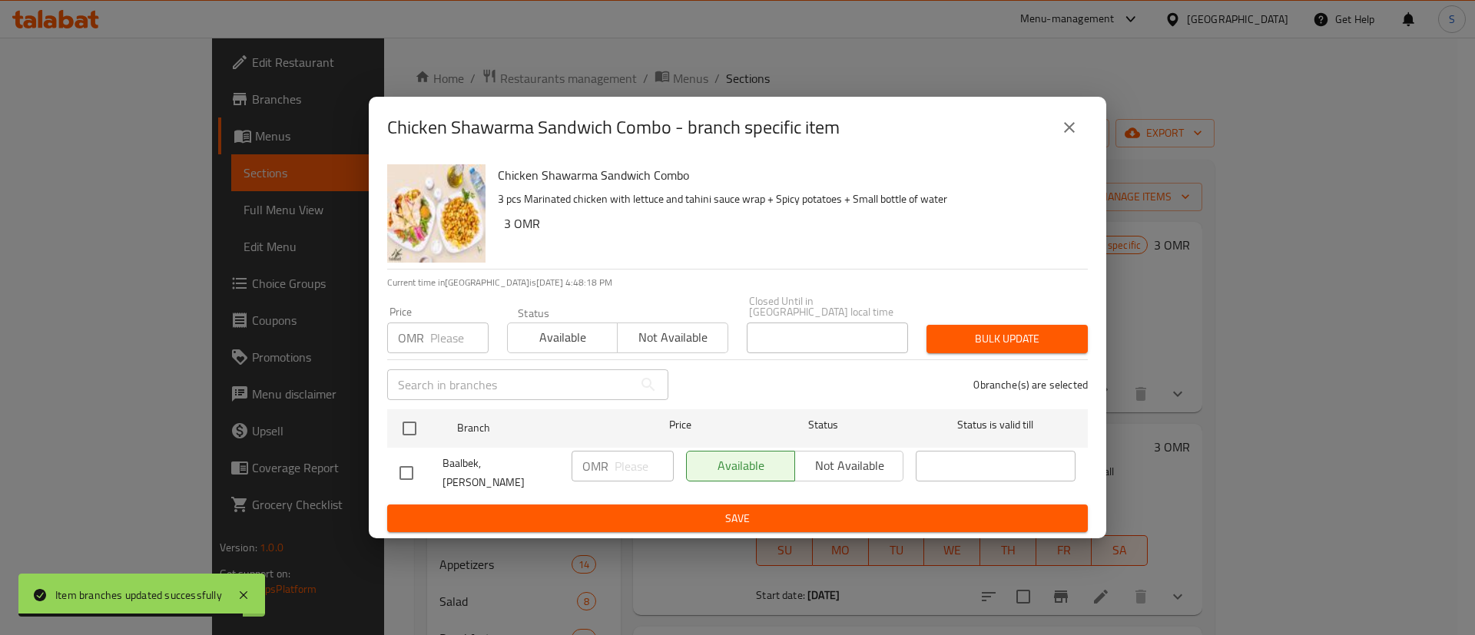
click at [1056, 146] on button "close" at bounding box center [1069, 127] width 37 height 37
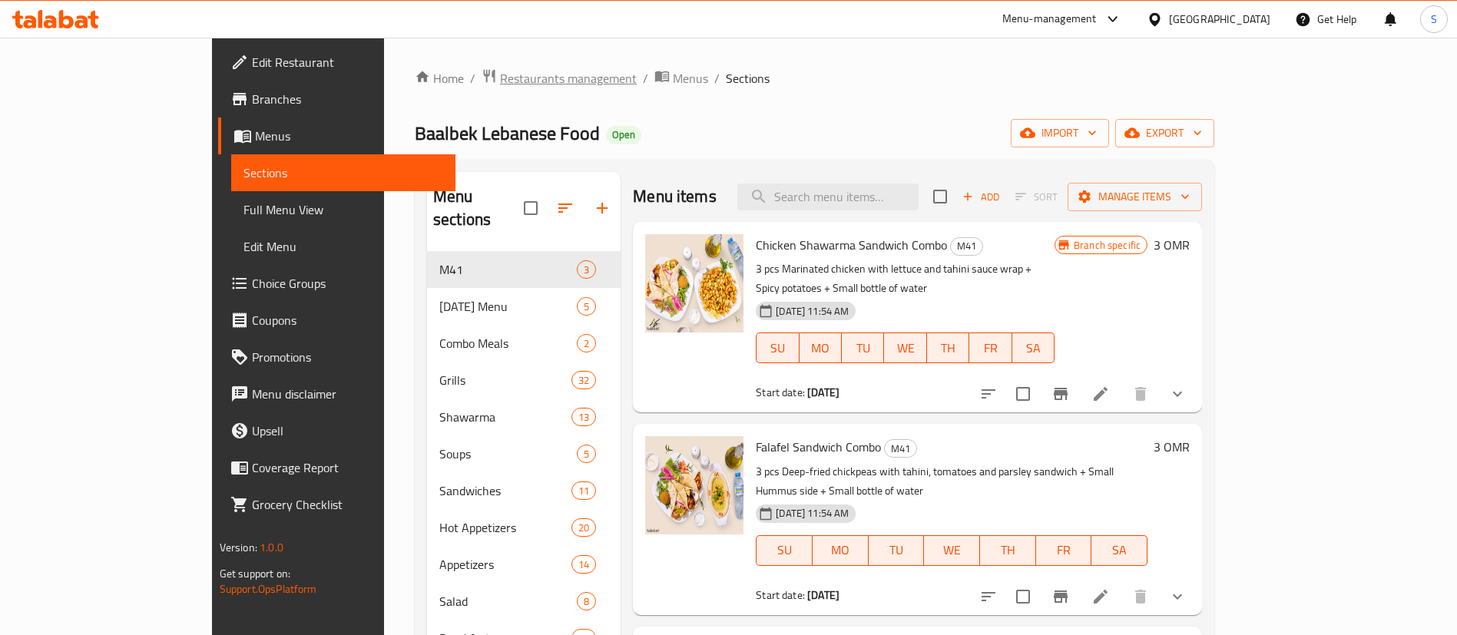
click at [500, 75] on span "Restaurants management" at bounding box center [568, 78] width 137 height 18
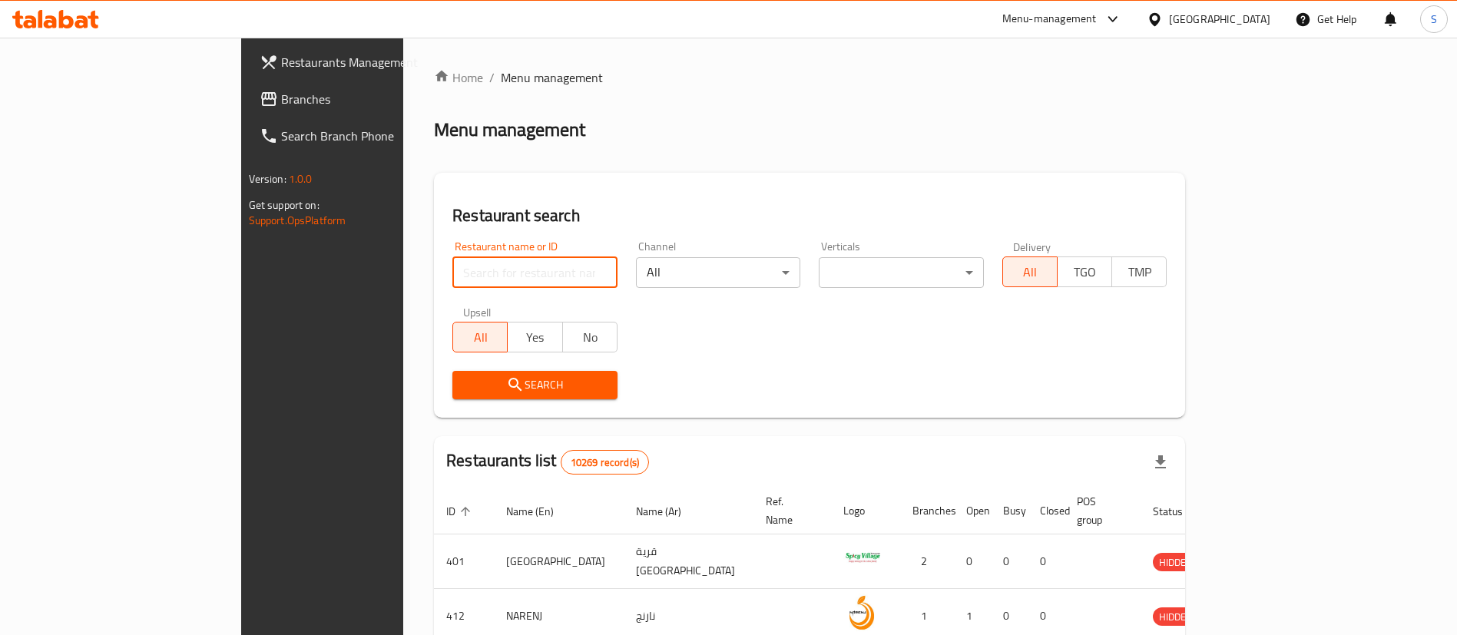
click at [452, 268] on input "search" at bounding box center [534, 272] width 165 height 31
paste input "26641"
type input "26641"
click button "Search" at bounding box center [534, 385] width 165 height 28
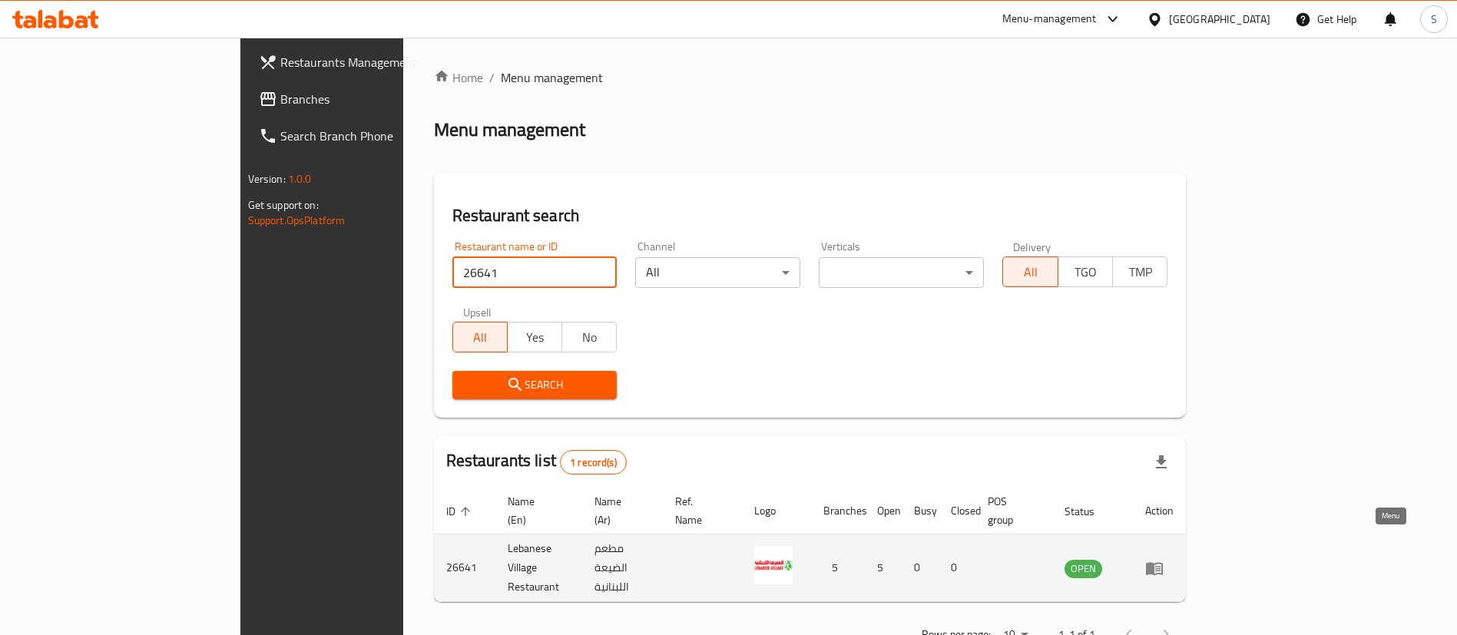
click at [1163, 562] on icon "enhanced table" at bounding box center [1154, 568] width 17 height 13
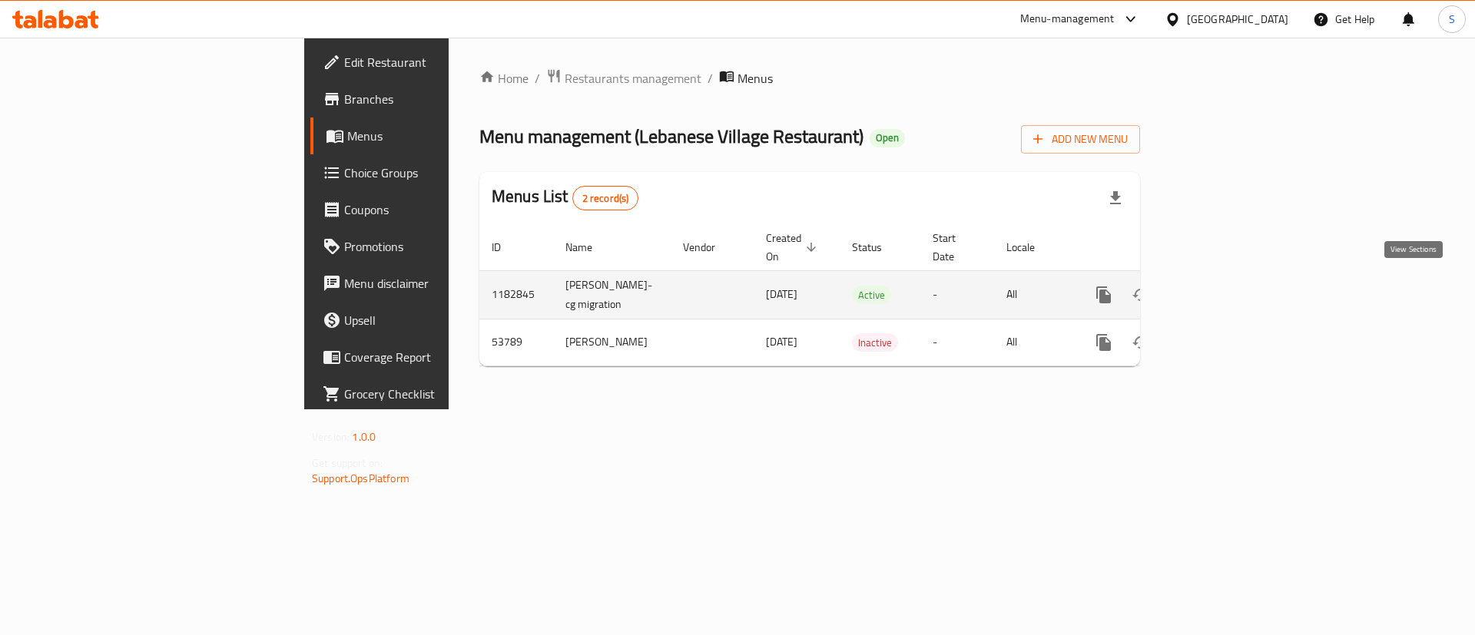
click at [1224, 286] on icon "enhanced table" at bounding box center [1214, 295] width 18 height 18
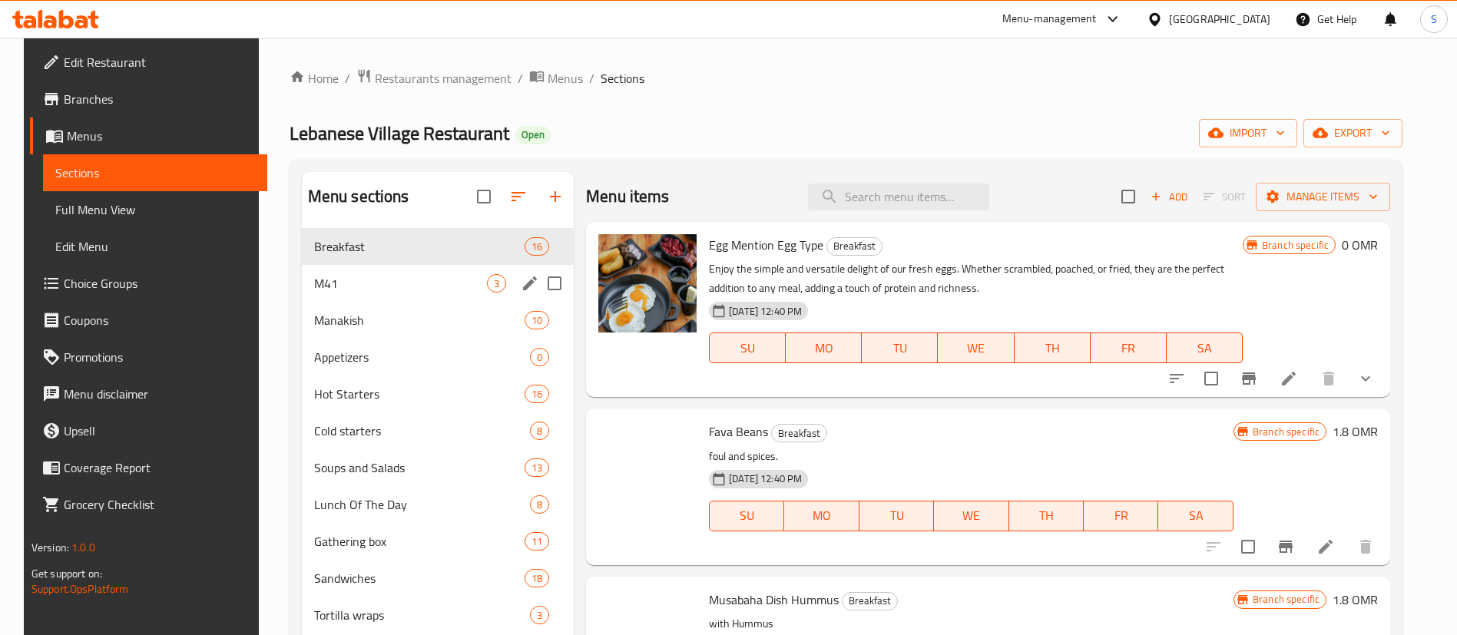
click at [353, 294] on div "M41 3" at bounding box center [438, 283] width 272 height 37
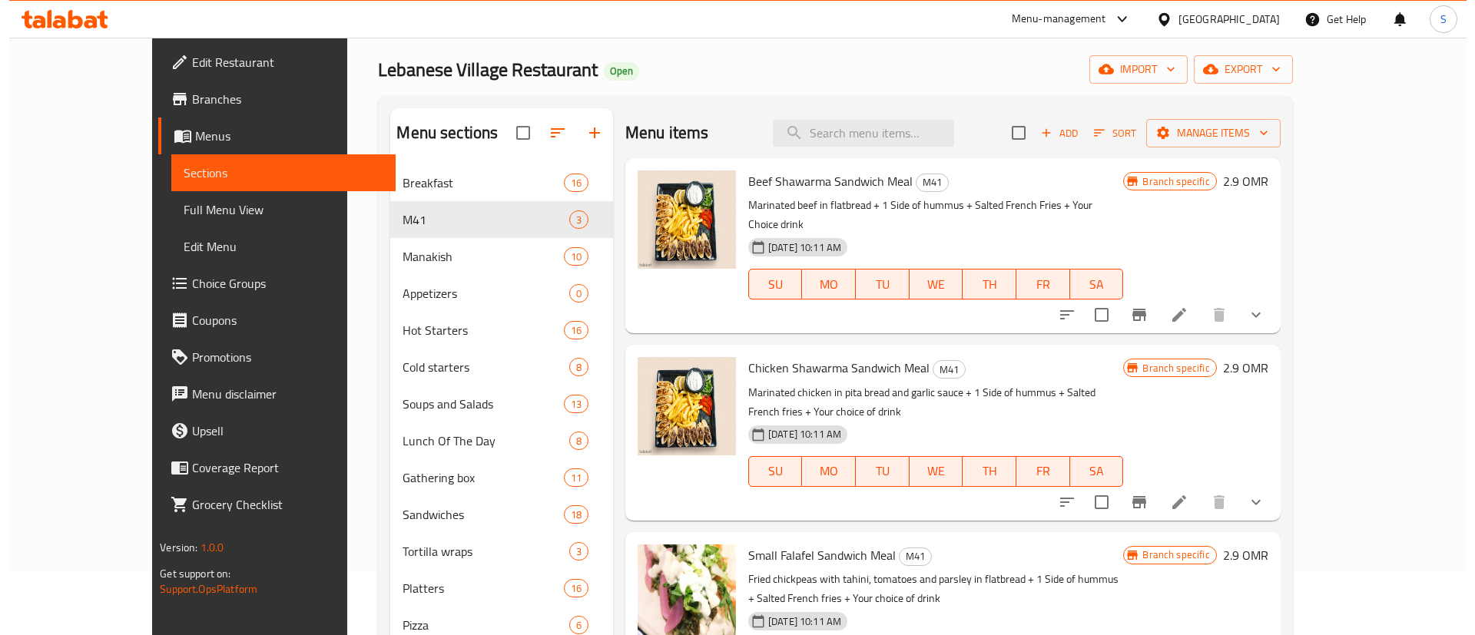
scroll to position [43, 0]
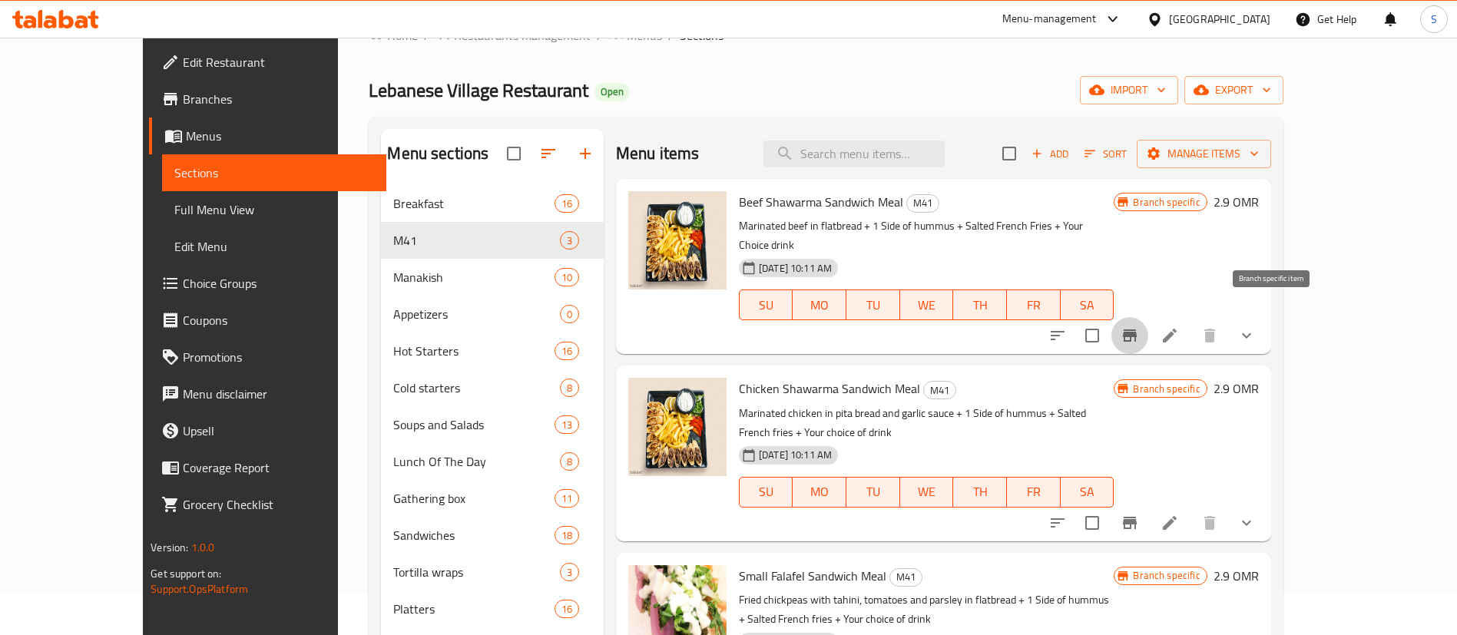
click at [1137, 330] on icon "Branch-specific-item" at bounding box center [1130, 336] width 14 height 12
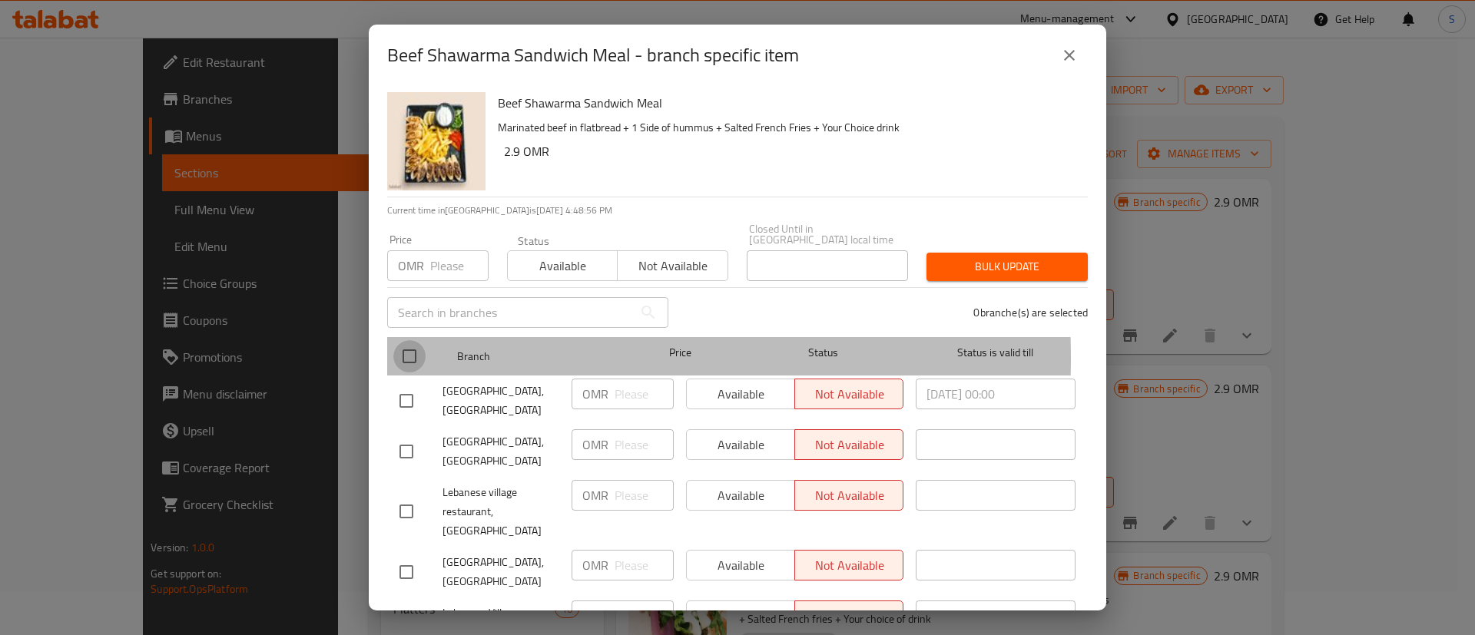
click at [416, 347] on input "checkbox" at bounding box center [409, 356] width 32 height 32
checkbox input "true"
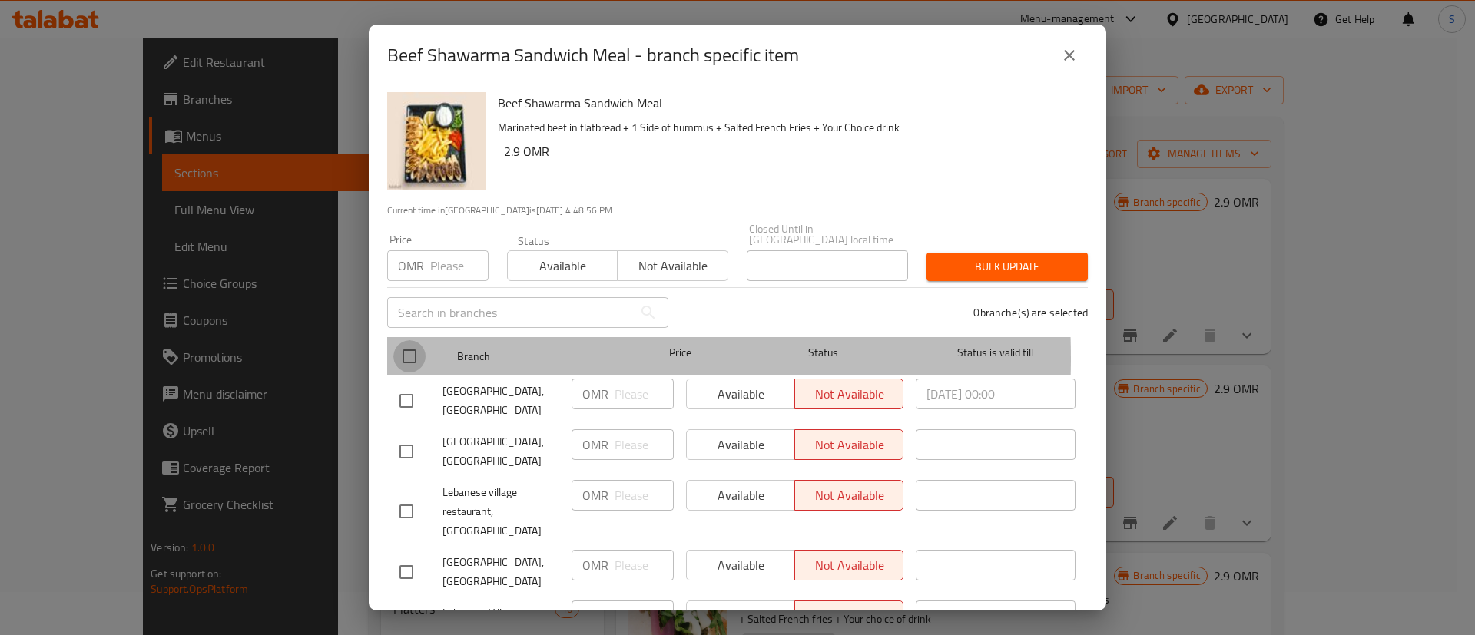
checkbox input "true"
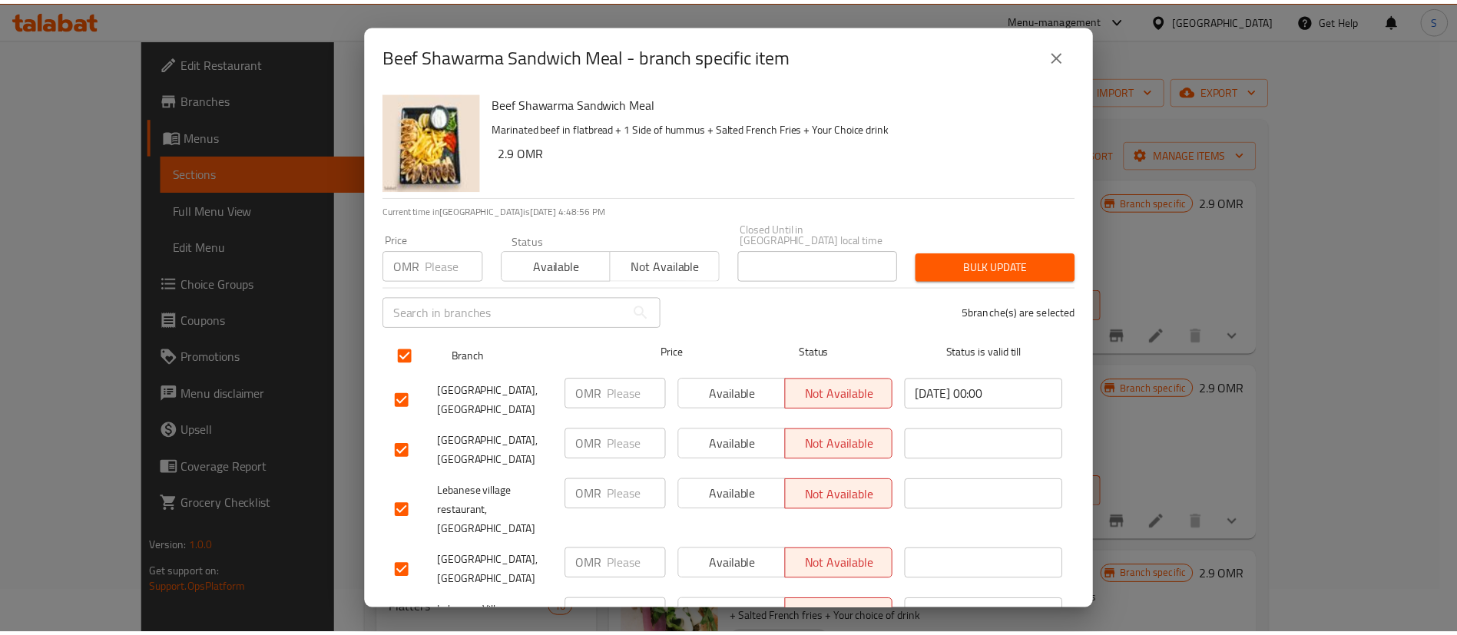
scroll to position [87, 0]
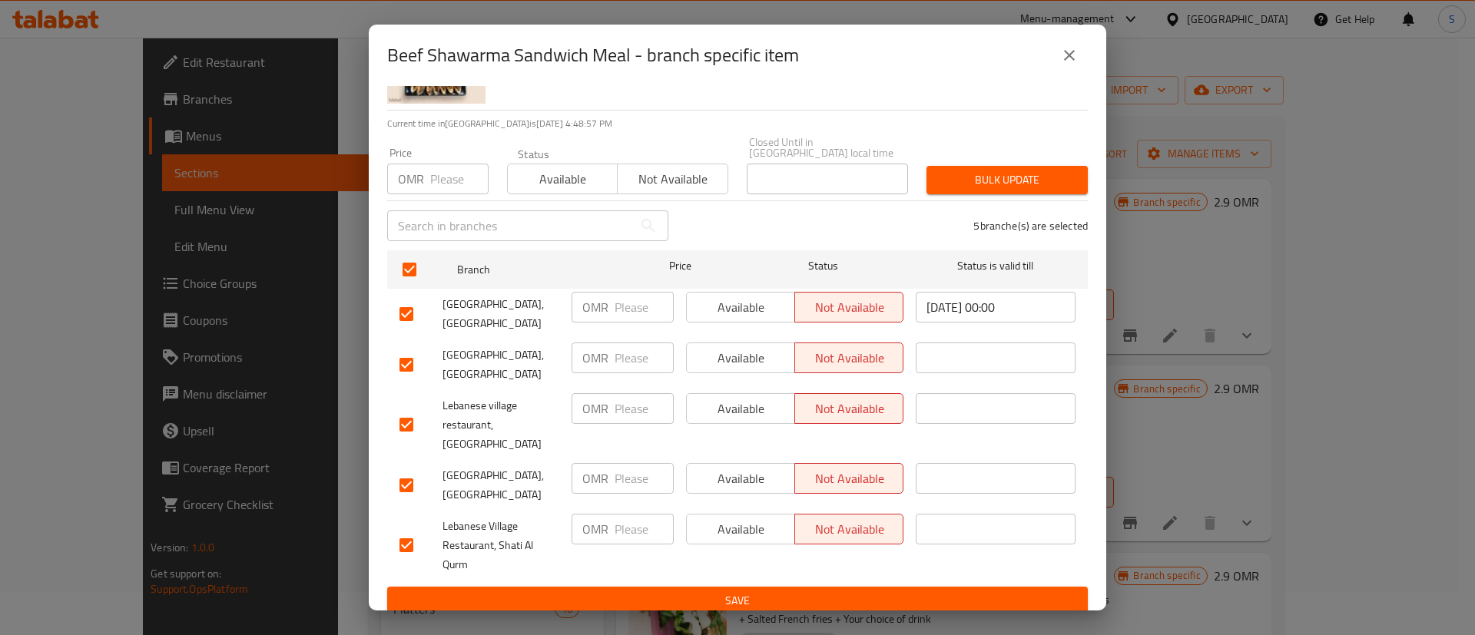
click at [585, 174] on span "Available" at bounding box center [563, 179] width 98 height 22
click at [957, 166] on button "Bulk update" at bounding box center [1006, 180] width 161 height 28
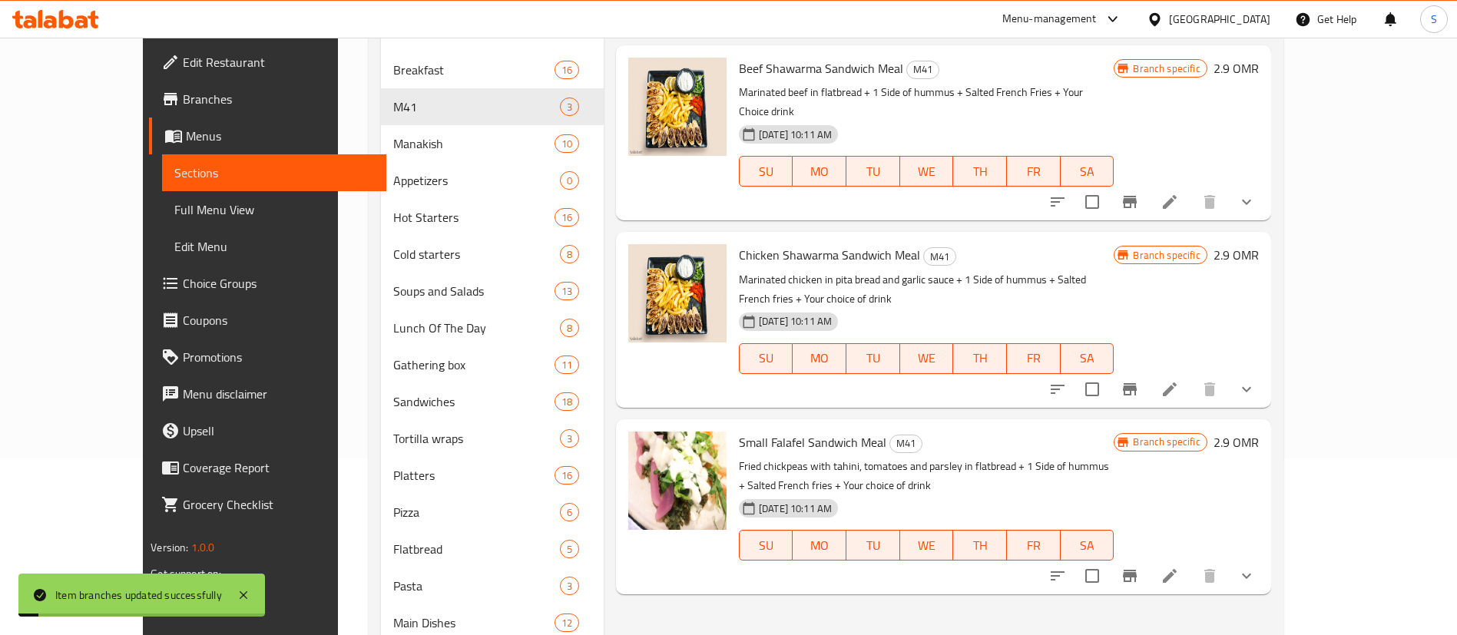
scroll to position [179, 0]
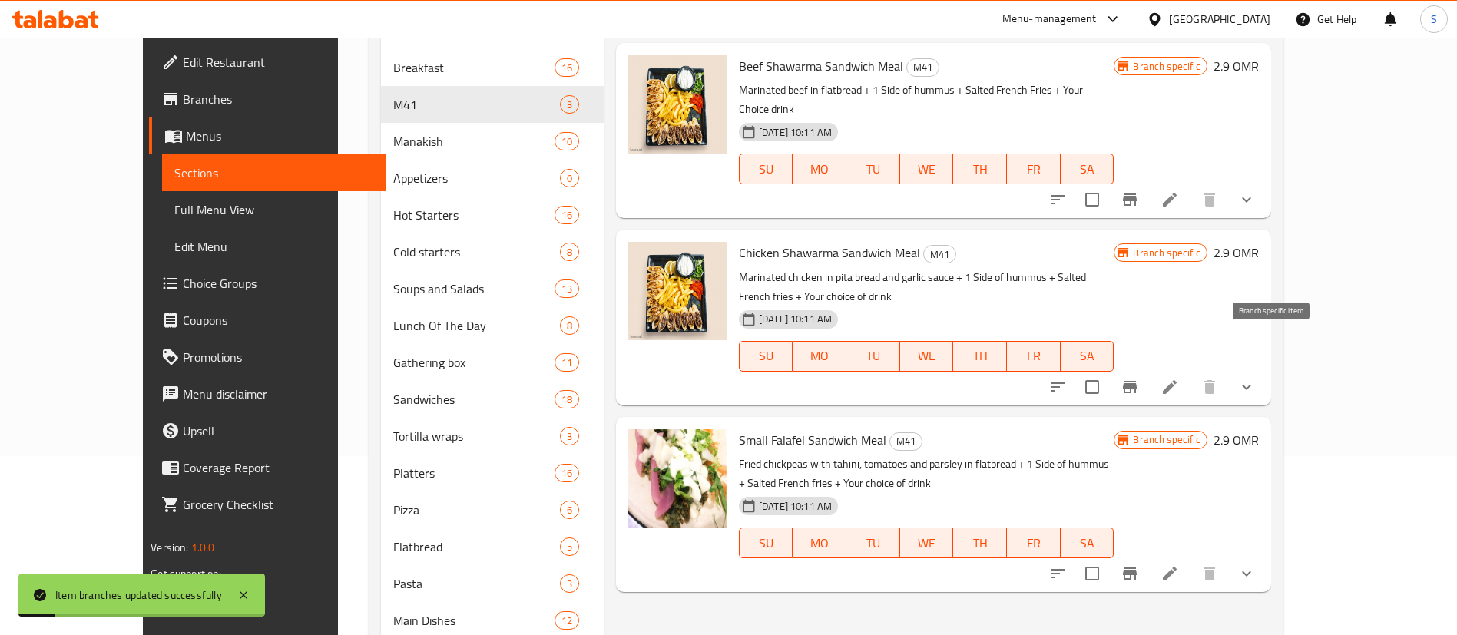
click at [1139, 378] on icon "Branch-specific-item" at bounding box center [1130, 387] width 18 height 18
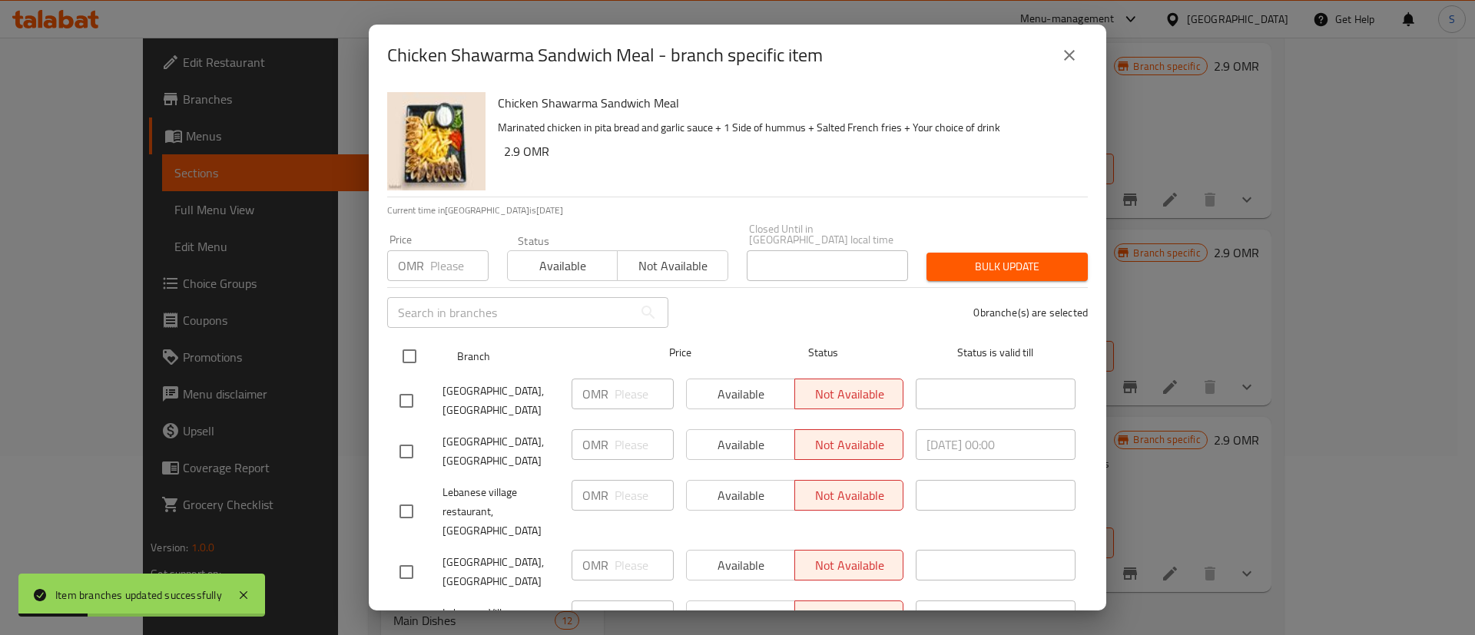
click at [419, 342] on input "checkbox" at bounding box center [409, 356] width 32 height 32
checkbox input "true"
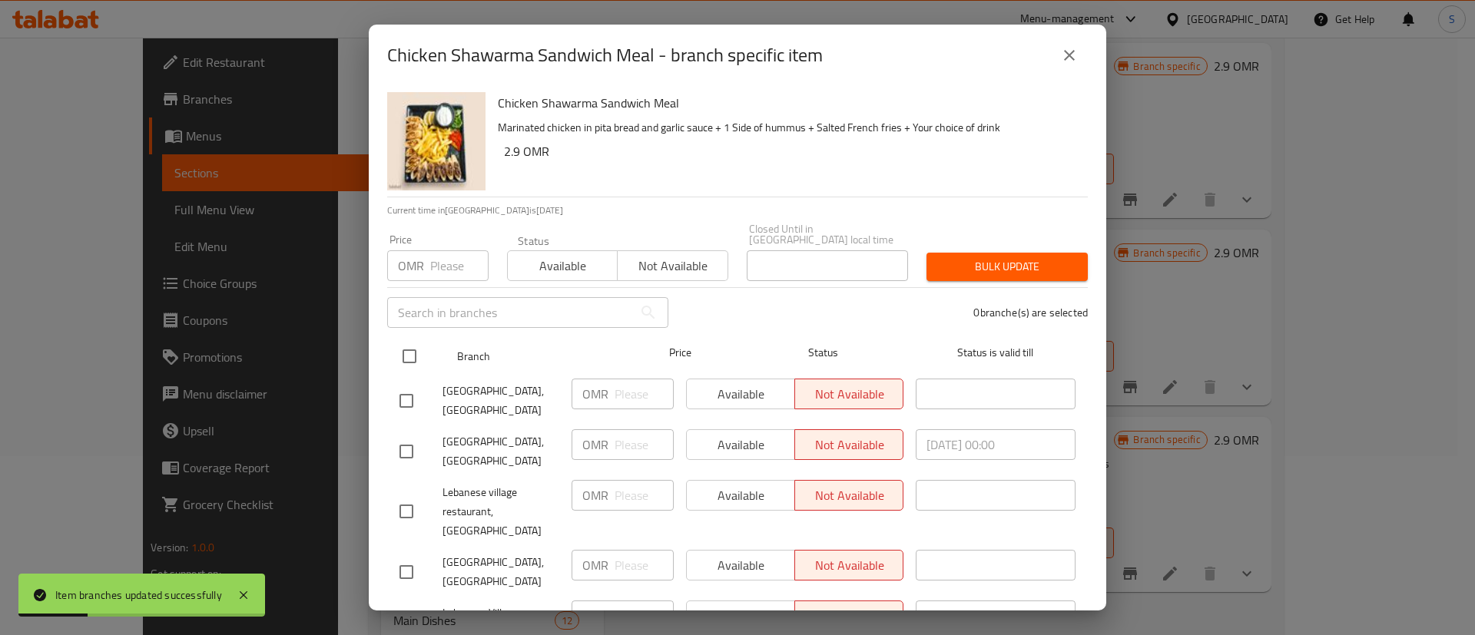
checkbox input "true"
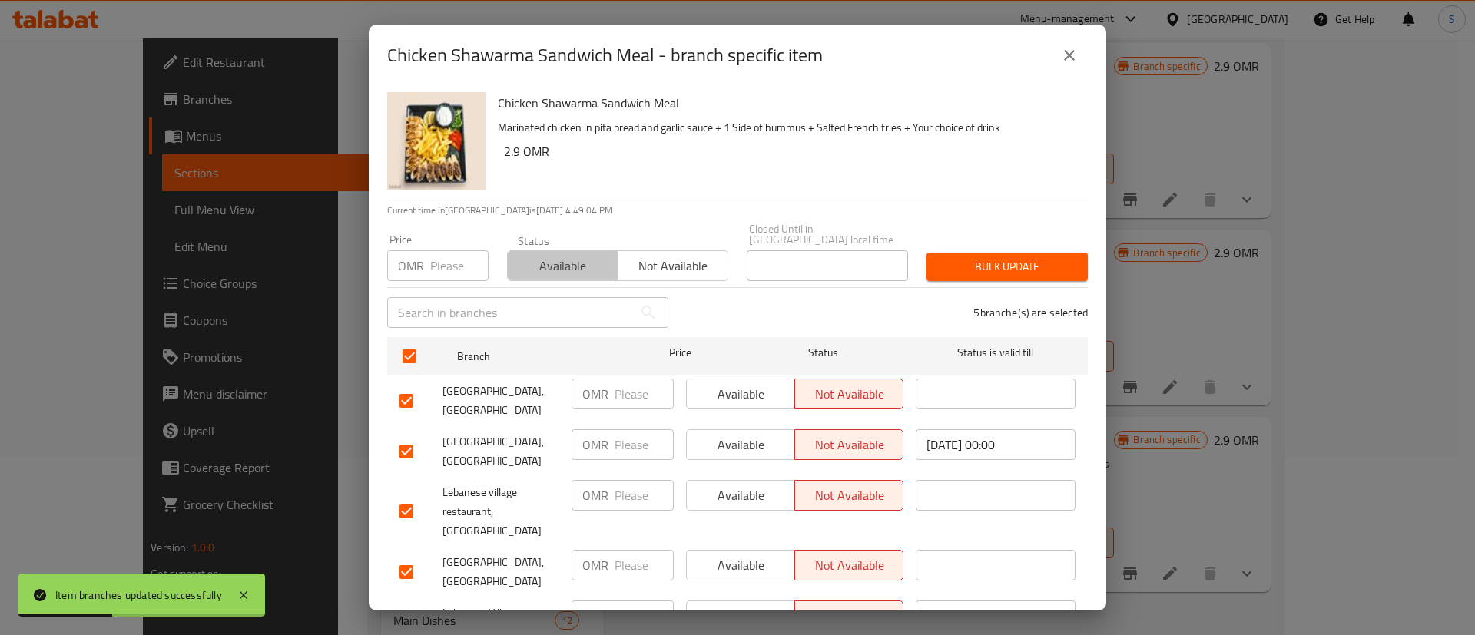
click at [567, 250] on button "Available" at bounding box center [562, 265] width 111 height 31
click at [964, 257] on span "Bulk update" at bounding box center [1007, 266] width 137 height 19
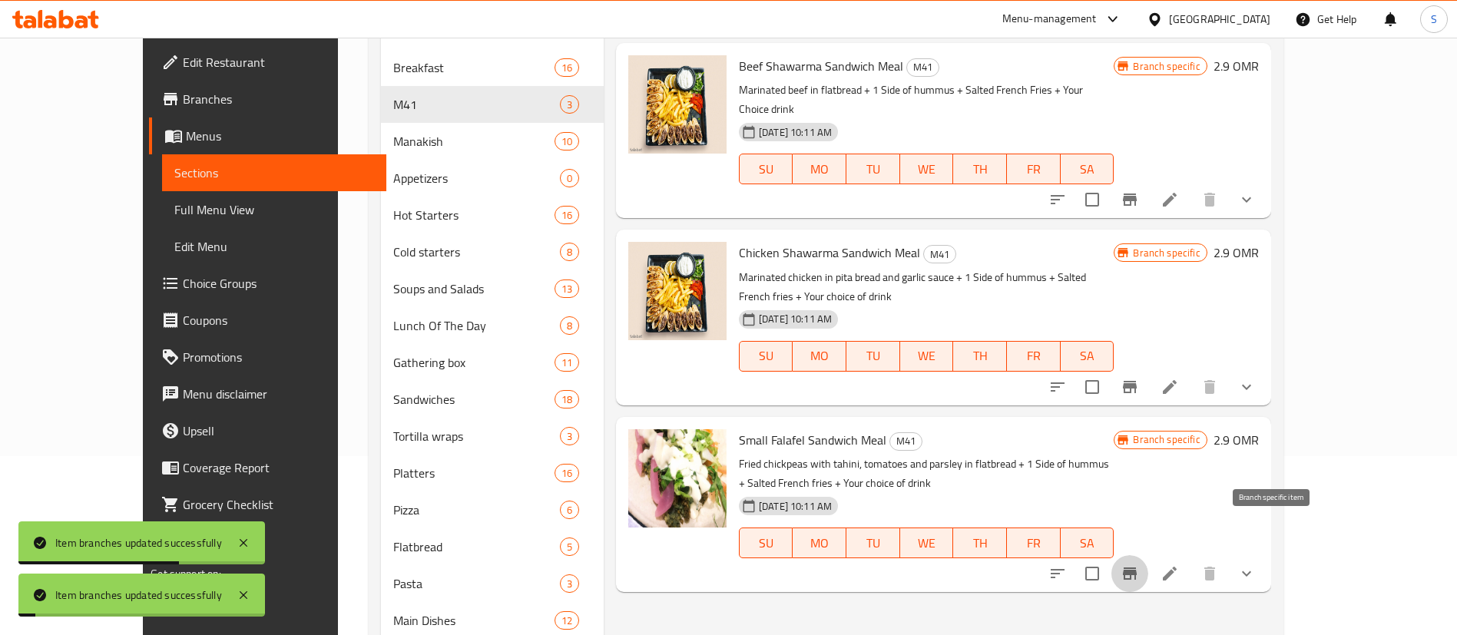
click at [1139, 565] on icon "Branch-specific-item" at bounding box center [1130, 574] width 18 height 18
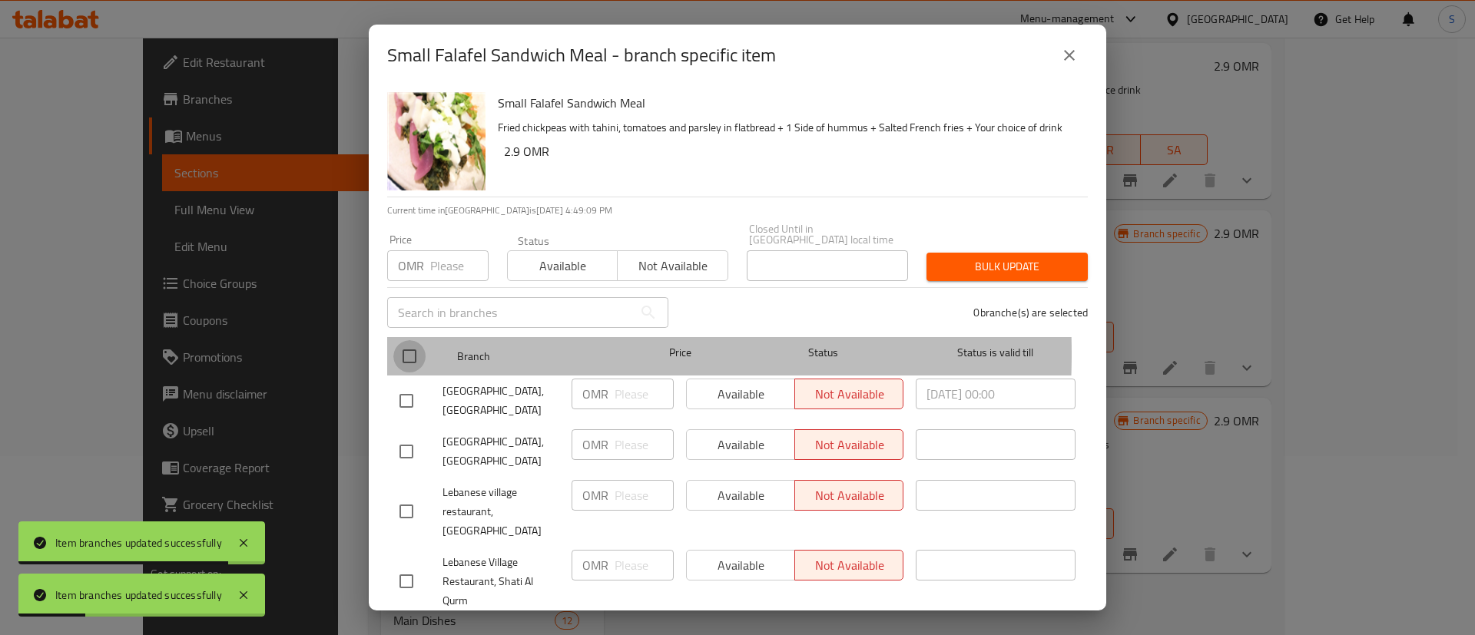
click at [396, 343] on input "checkbox" at bounding box center [409, 356] width 32 height 32
checkbox input "true"
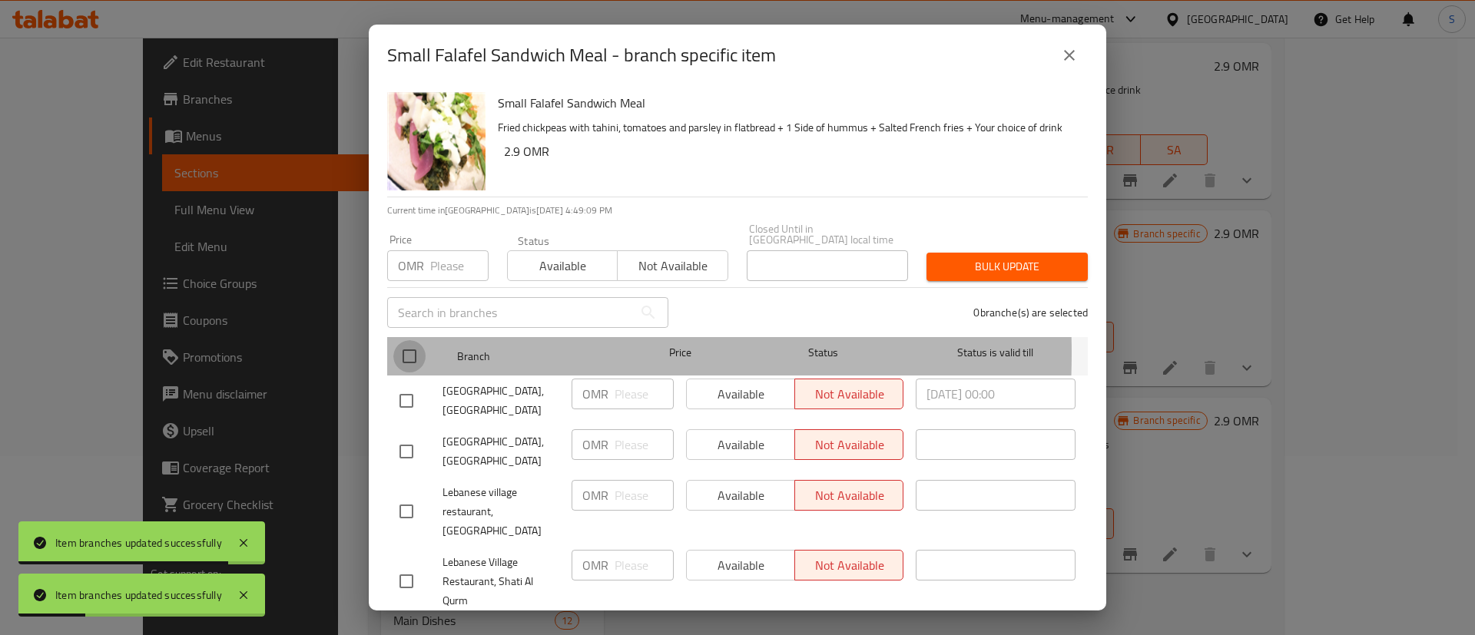
checkbox input "true"
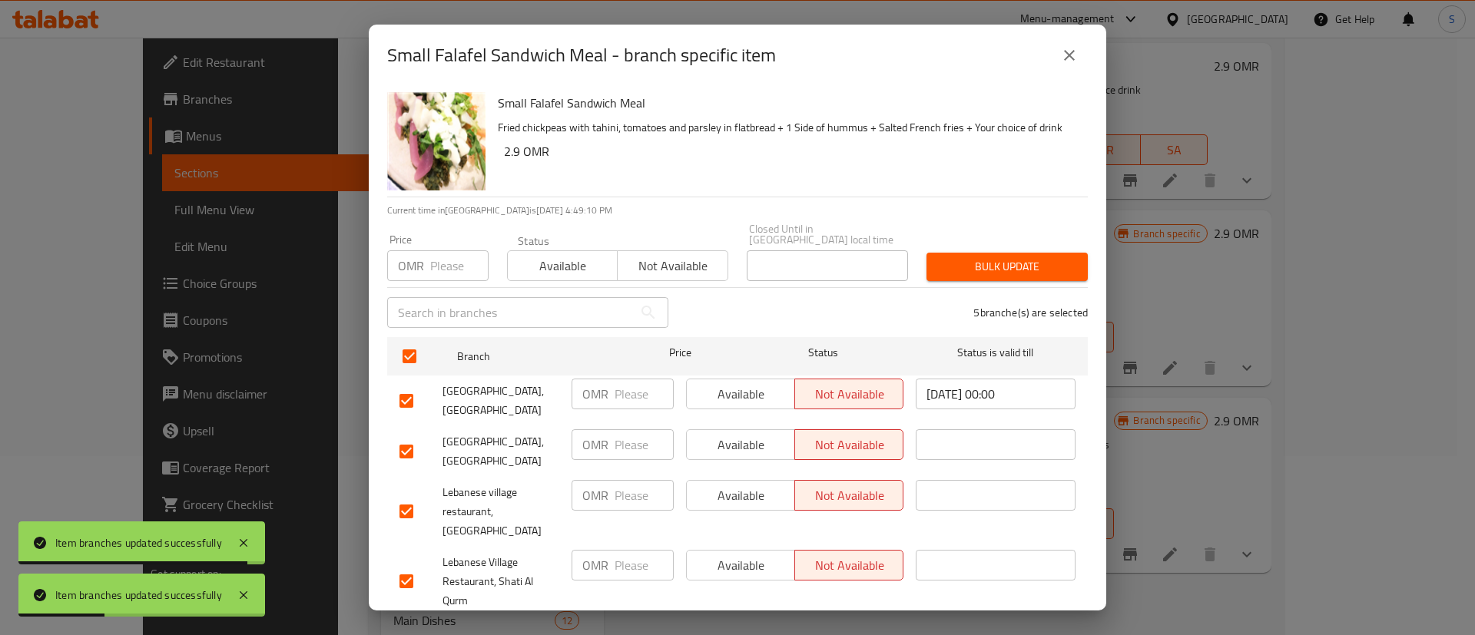
click at [534, 266] on button "Available" at bounding box center [562, 265] width 111 height 31
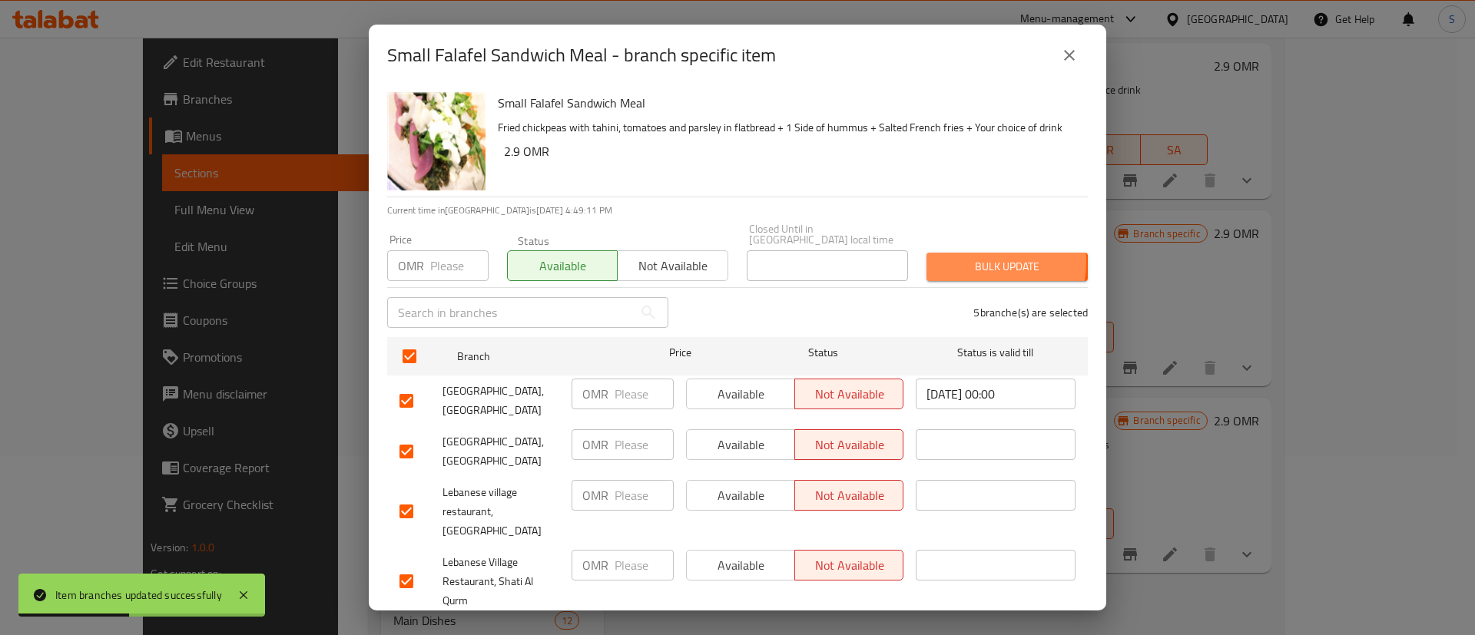
click at [969, 257] on span "Bulk update" at bounding box center [1007, 266] width 137 height 19
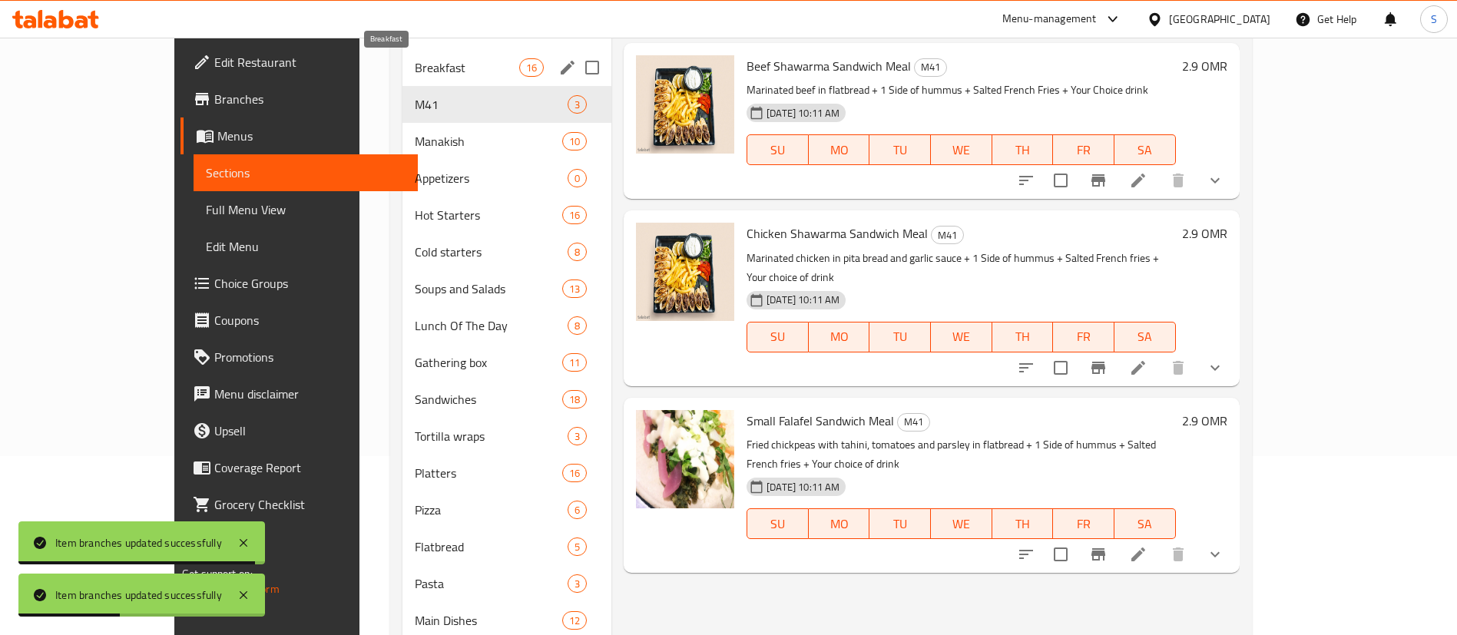
scroll to position [0, 0]
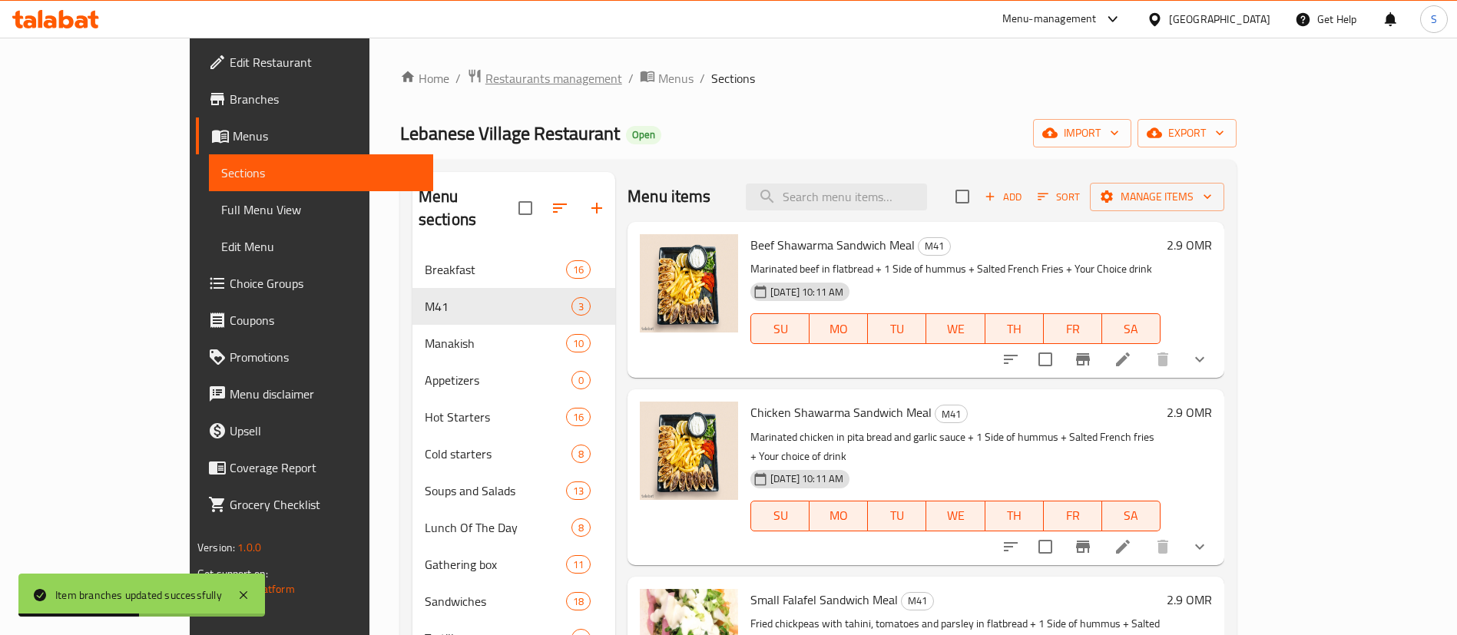
click at [486, 84] on span "Restaurants management" at bounding box center [554, 78] width 137 height 18
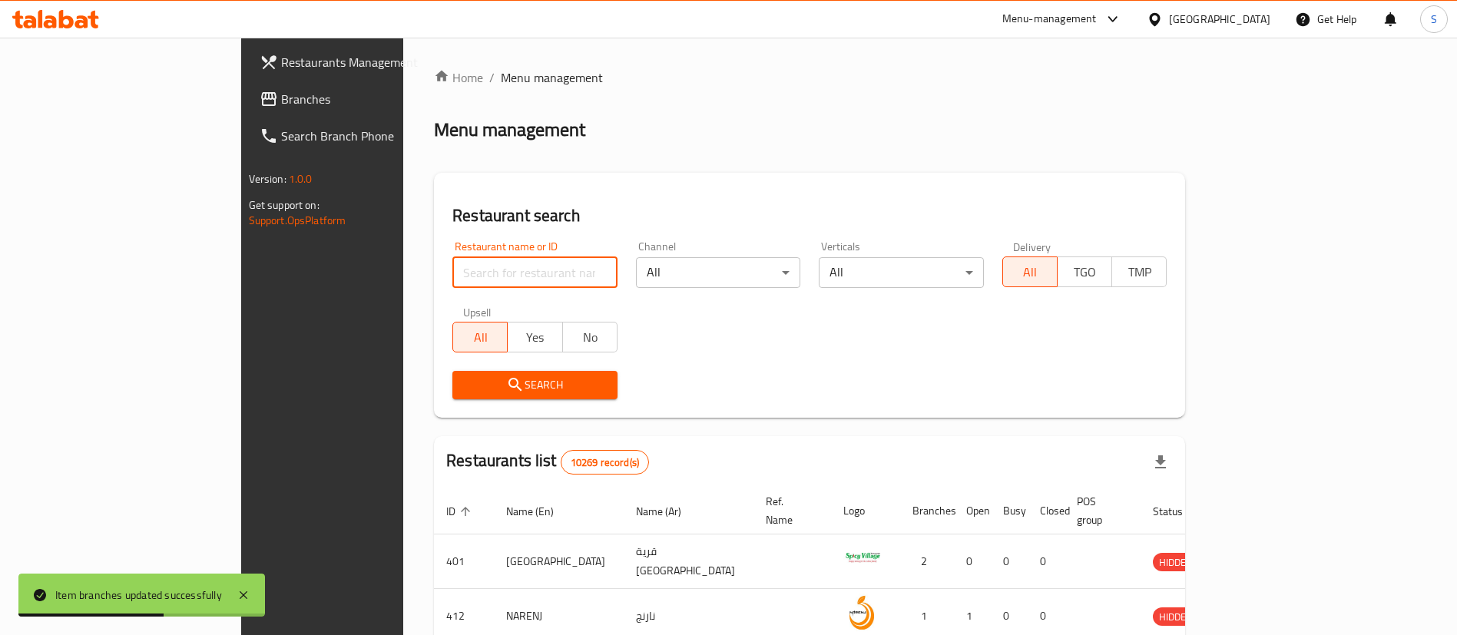
paste input "608123"
click at [452, 280] on input "608123" at bounding box center [534, 272] width 165 height 31
type input "608123"
click button "Search" at bounding box center [534, 385] width 165 height 28
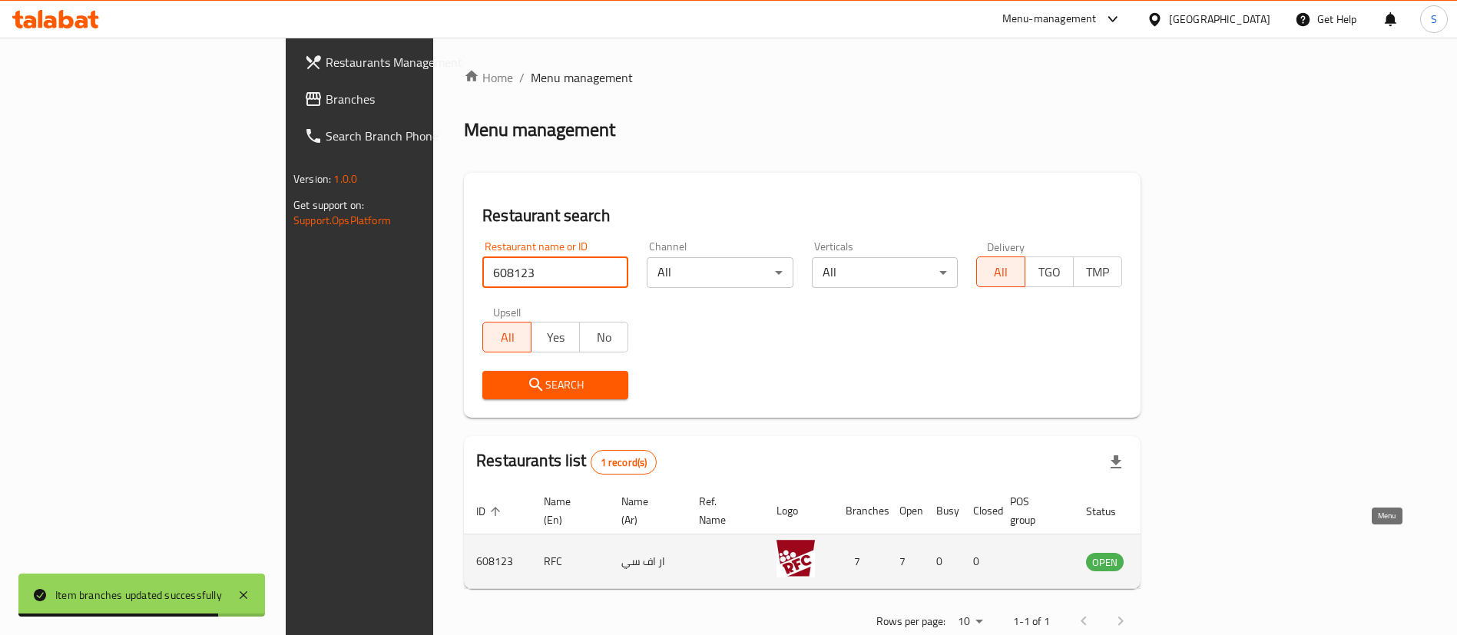
click at [1185, 552] on icon "enhanced table" at bounding box center [1176, 561] width 18 height 18
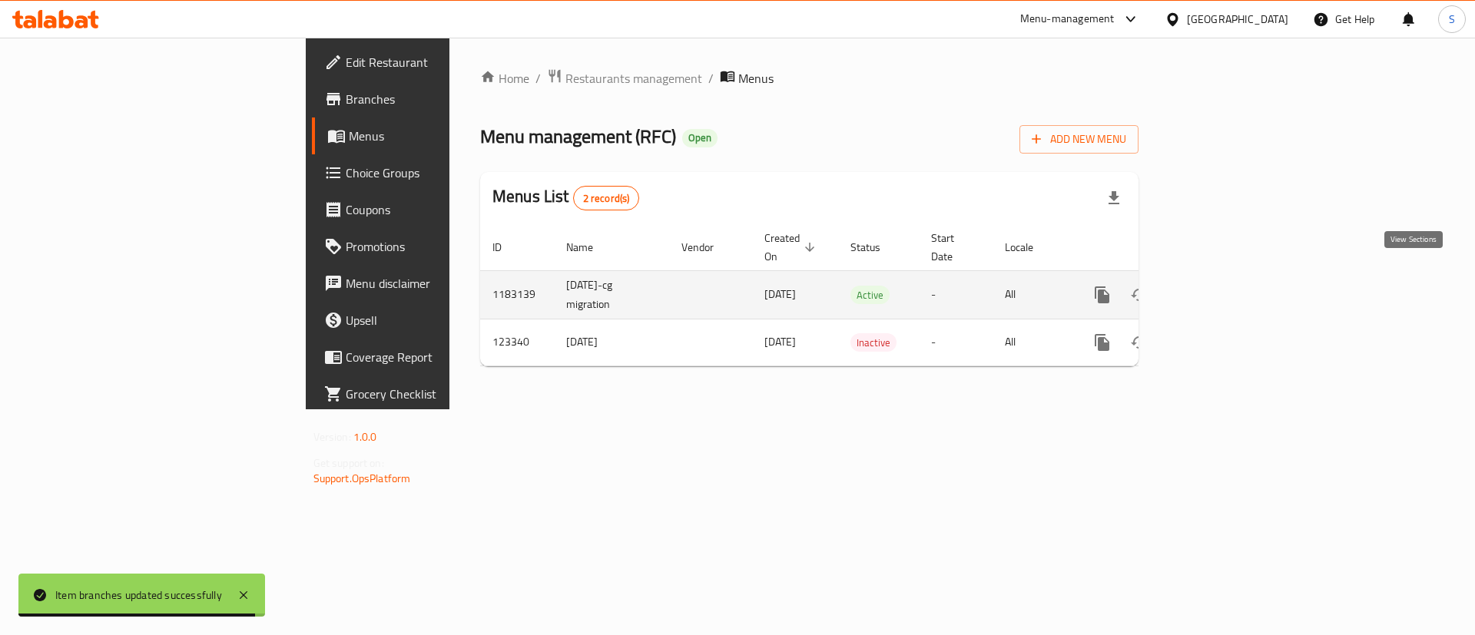
click at [1222, 286] on icon "enhanced table" at bounding box center [1213, 295] width 18 height 18
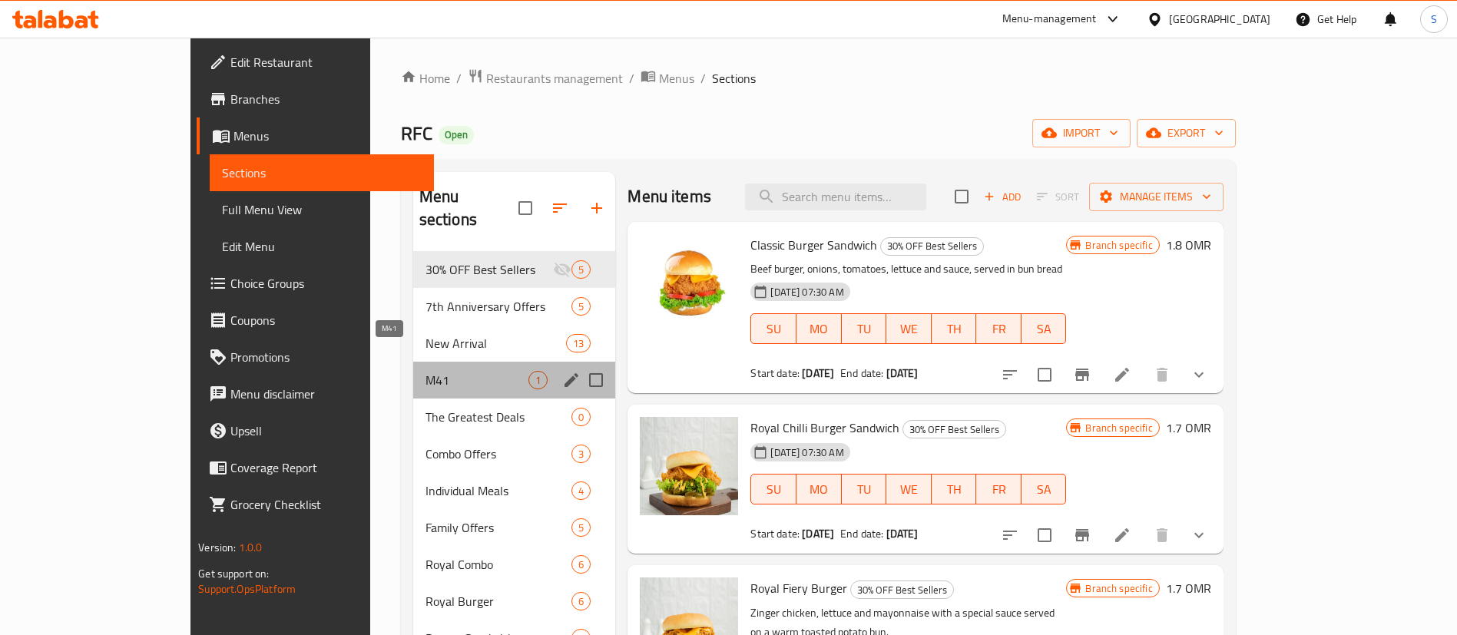
click at [426, 371] on span "M41" at bounding box center [478, 380] width 104 height 18
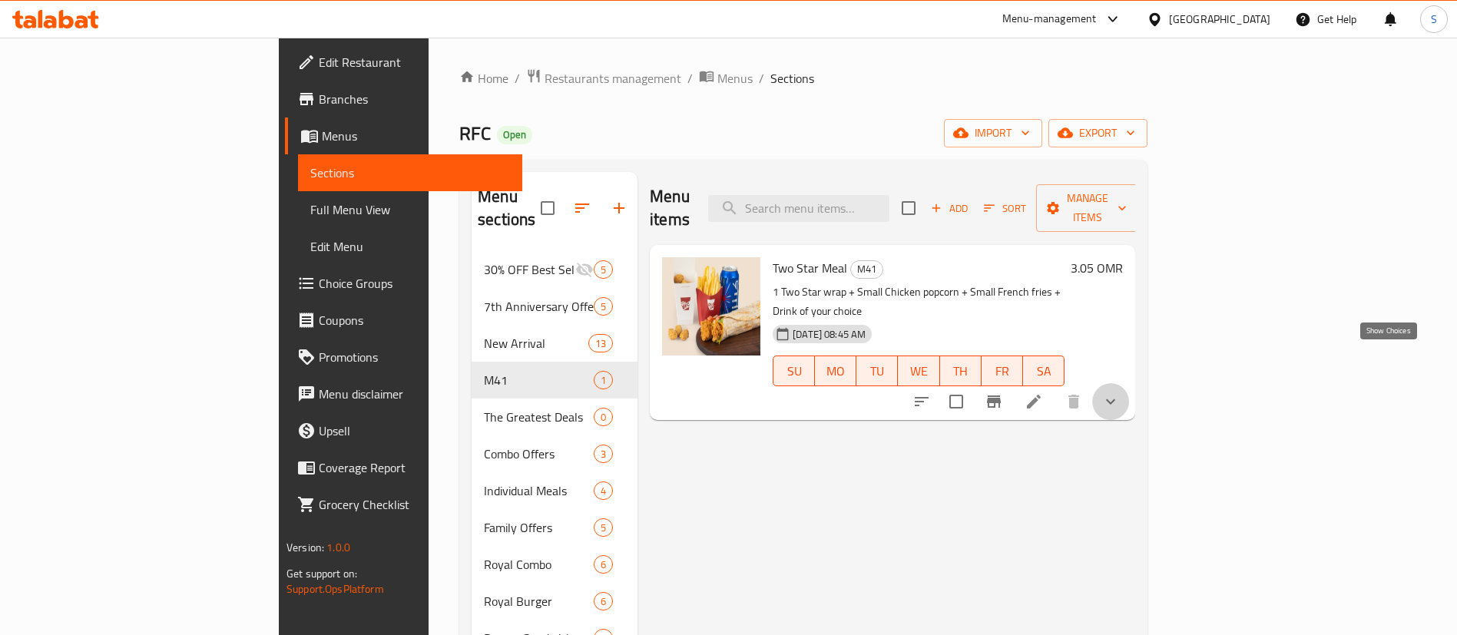
click at [1120, 393] on icon "show more" at bounding box center [1111, 402] width 18 height 18
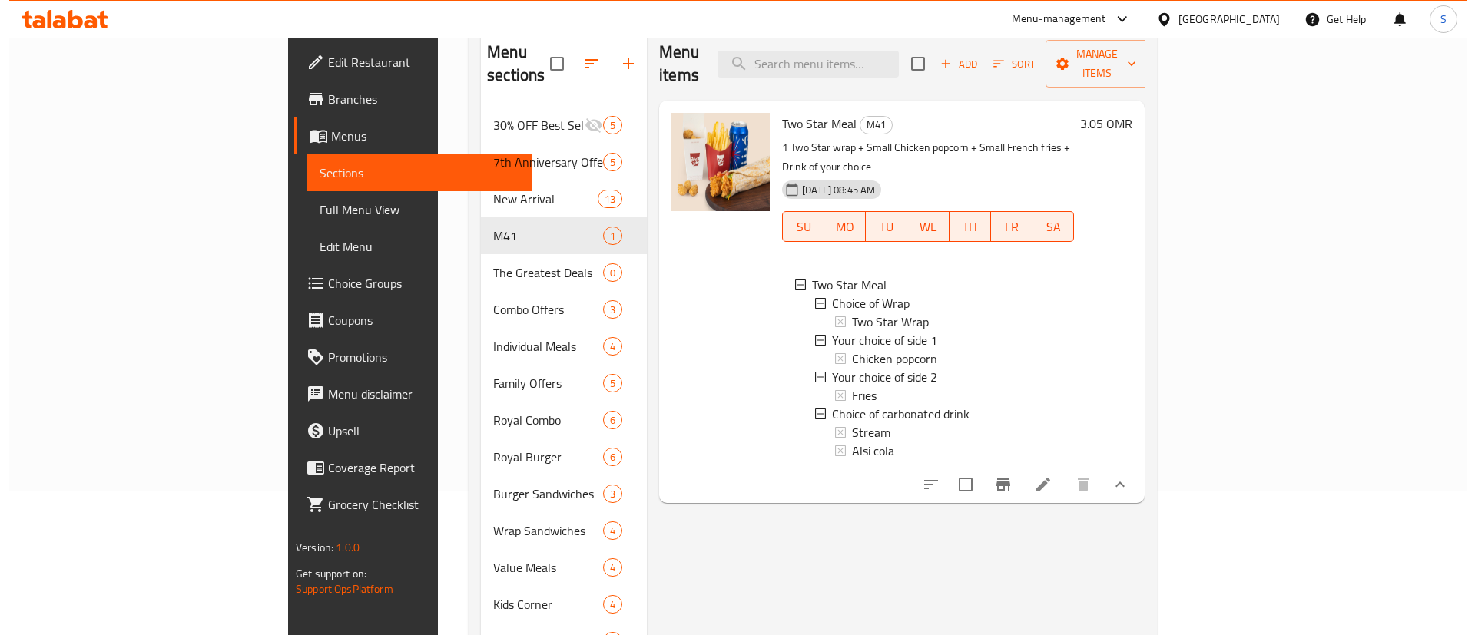
scroll to position [147, 0]
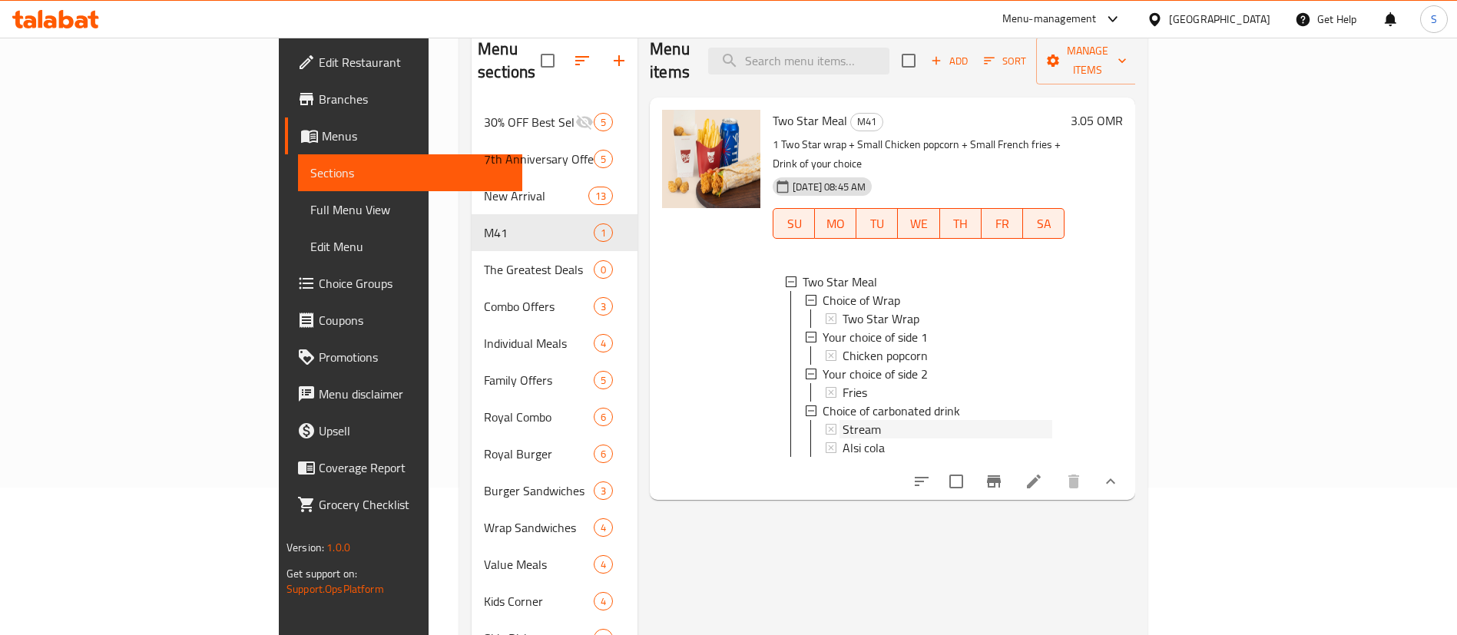
click at [843, 420] on span "Stream" at bounding box center [862, 429] width 38 height 18
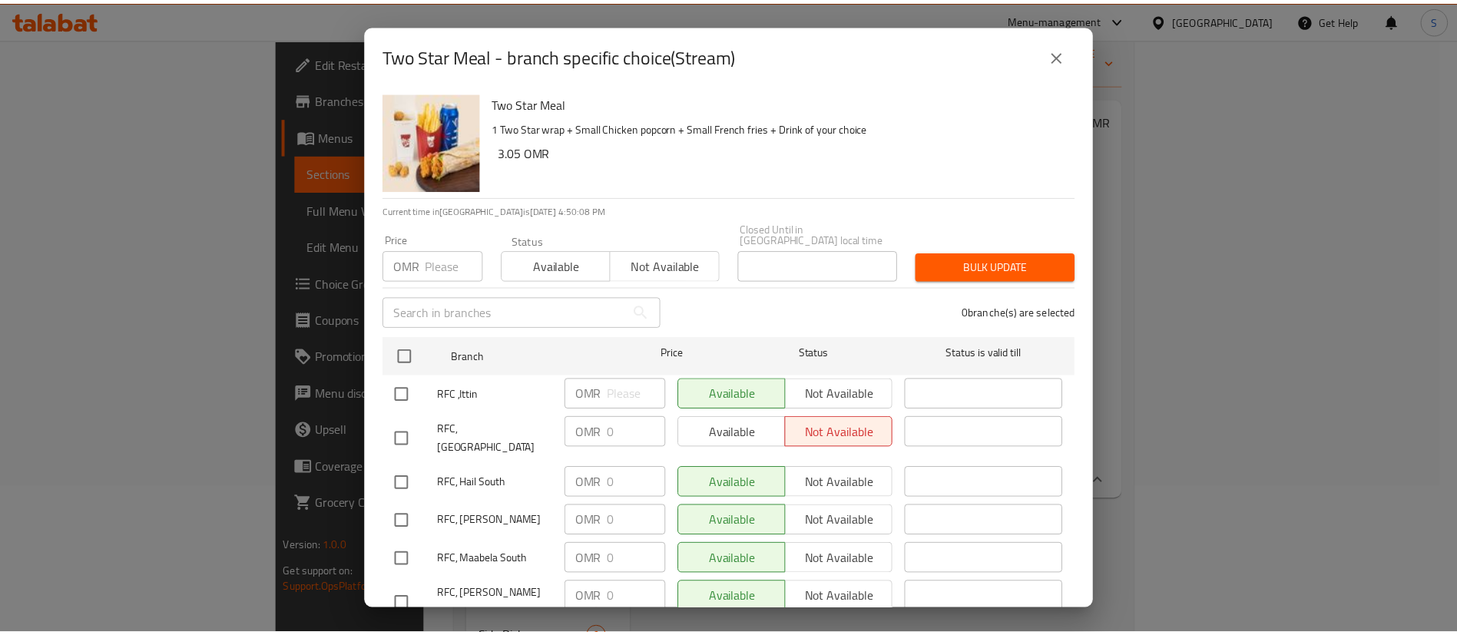
scroll to position [76, 0]
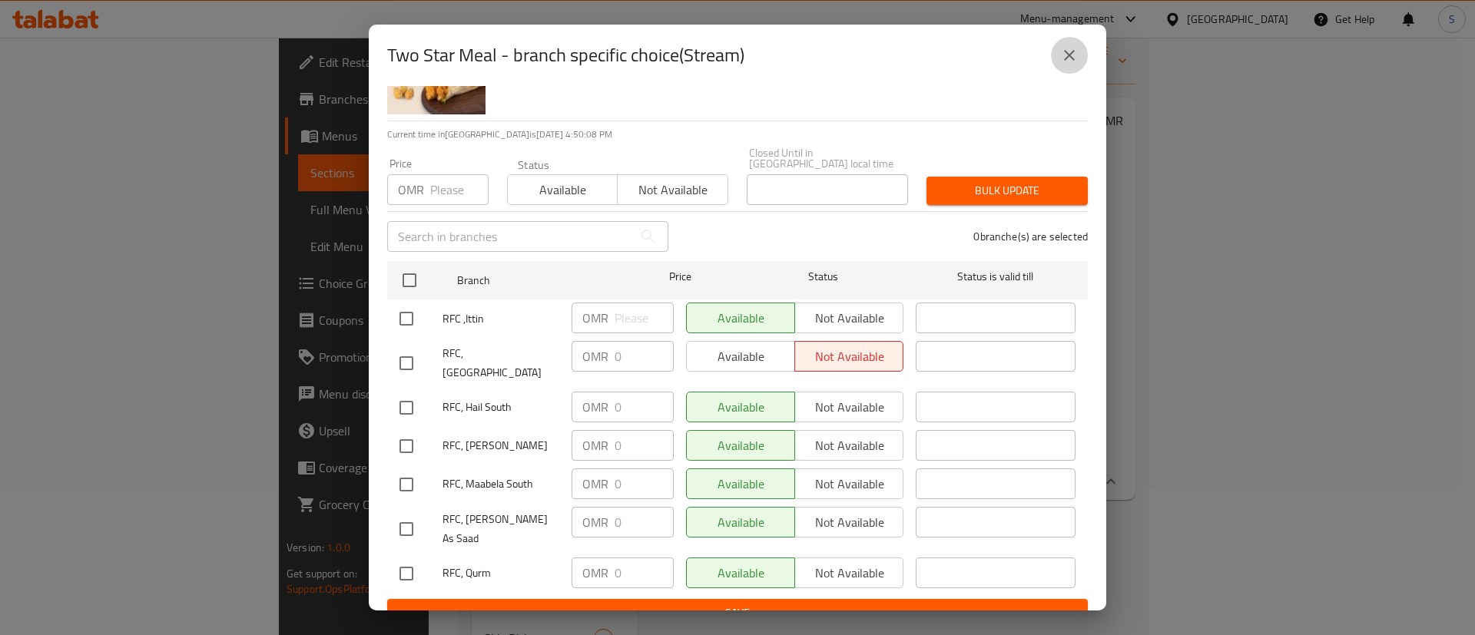
click at [1078, 51] on icon "close" at bounding box center [1069, 55] width 18 height 18
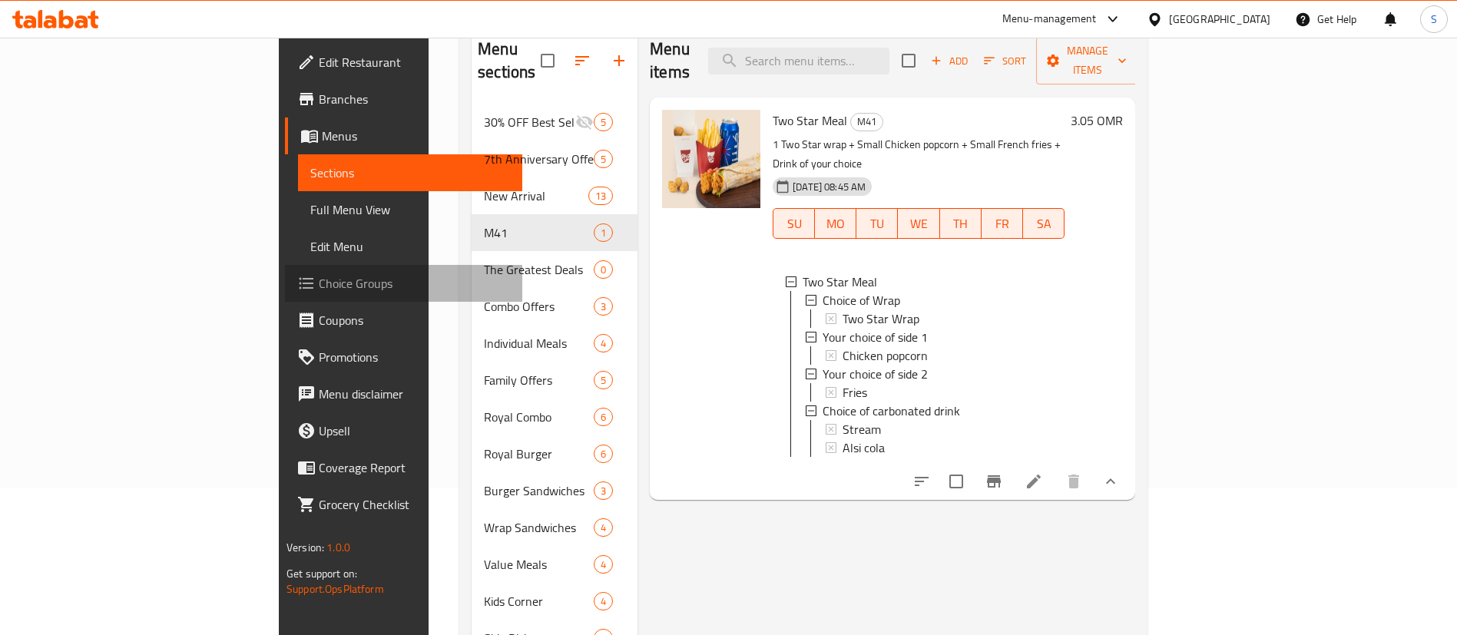
click at [319, 285] on span "Choice Groups" at bounding box center [414, 283] width 191 height 18
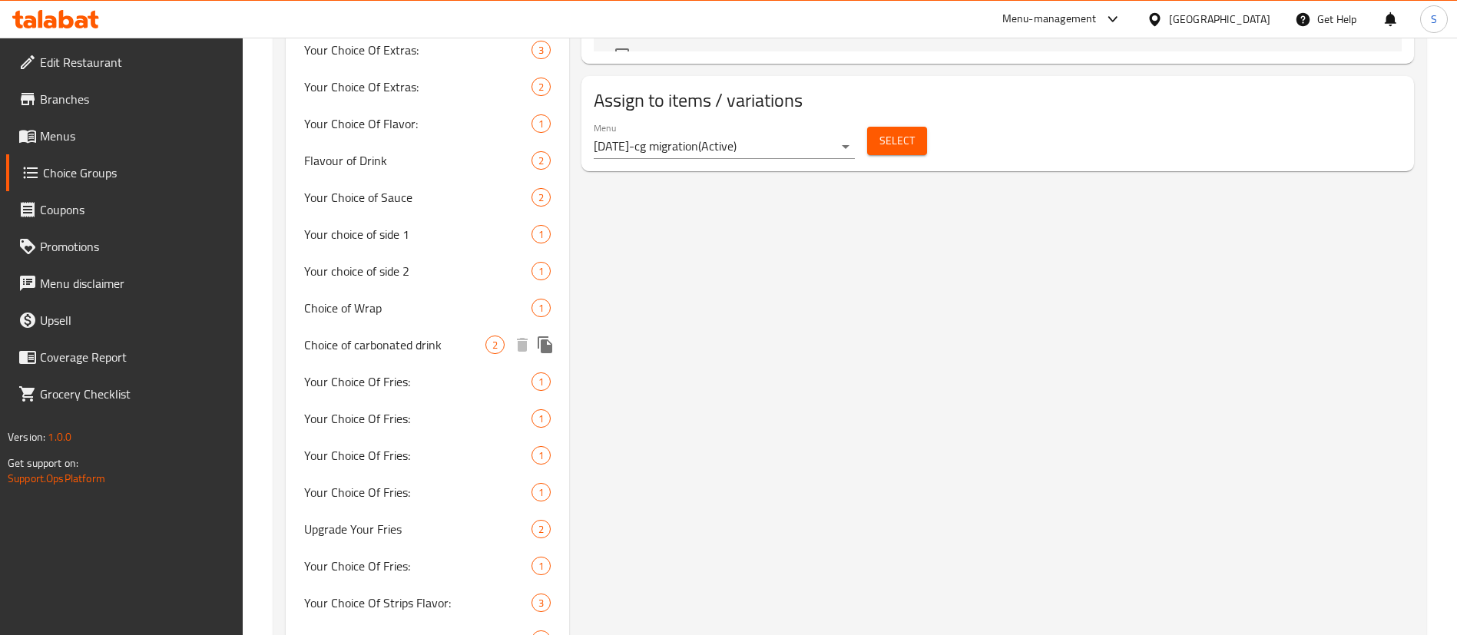
scroll to position [916, 0]
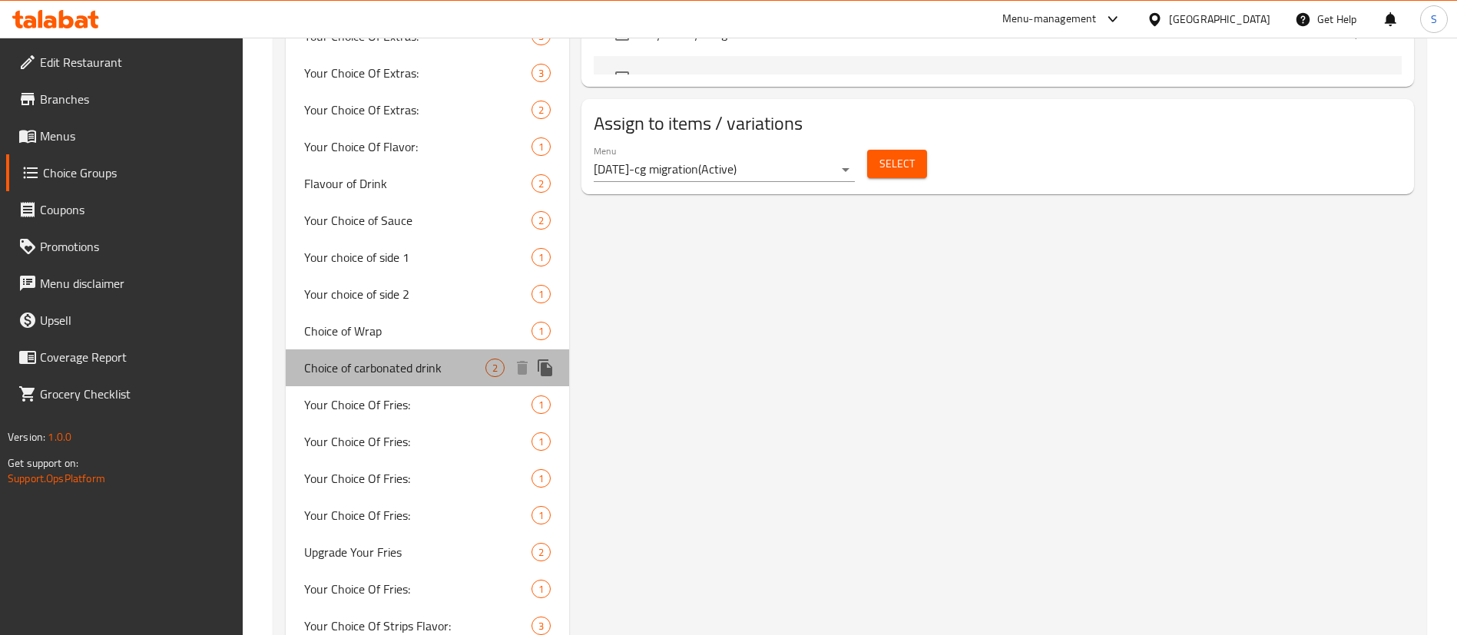
click at [452, 356] on div "Choice of carbonated drink 2" at bounding box center [427, 368] width 283 height 37
type input "Choice of carbonated drink"
type input "اختيار المشروب الغازي"
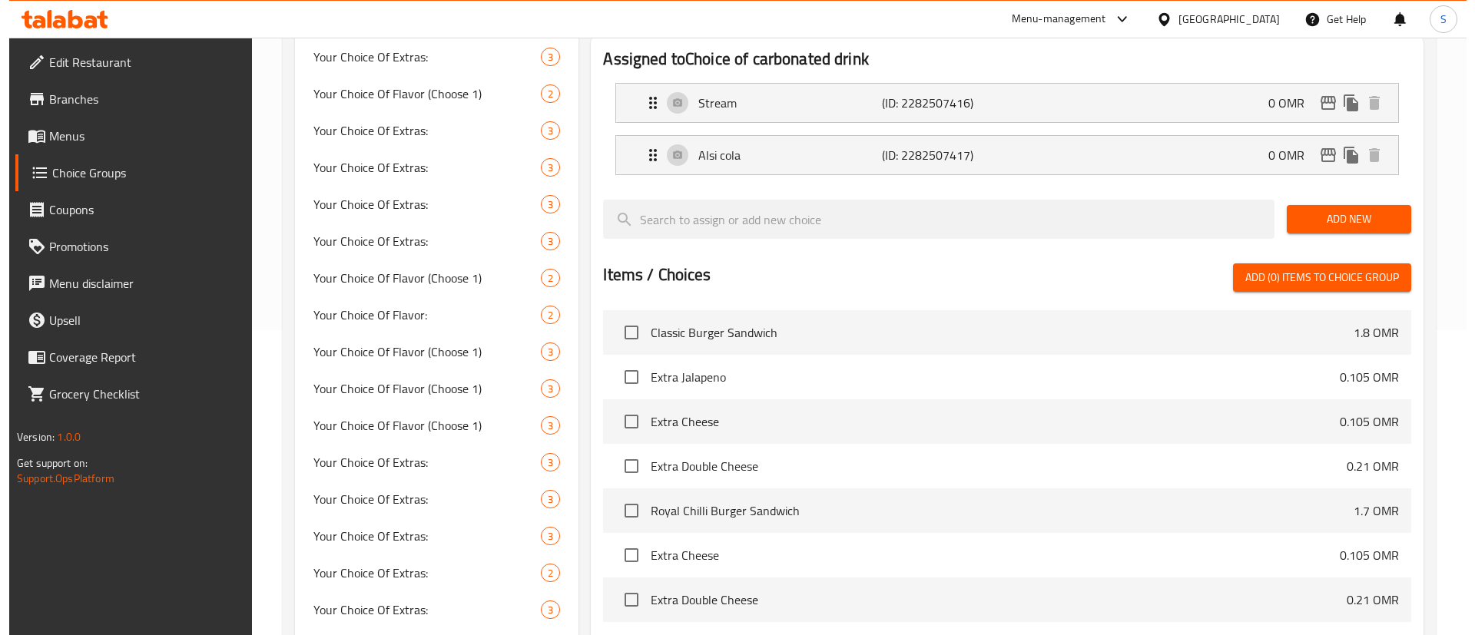
scroll to position [0, 0]
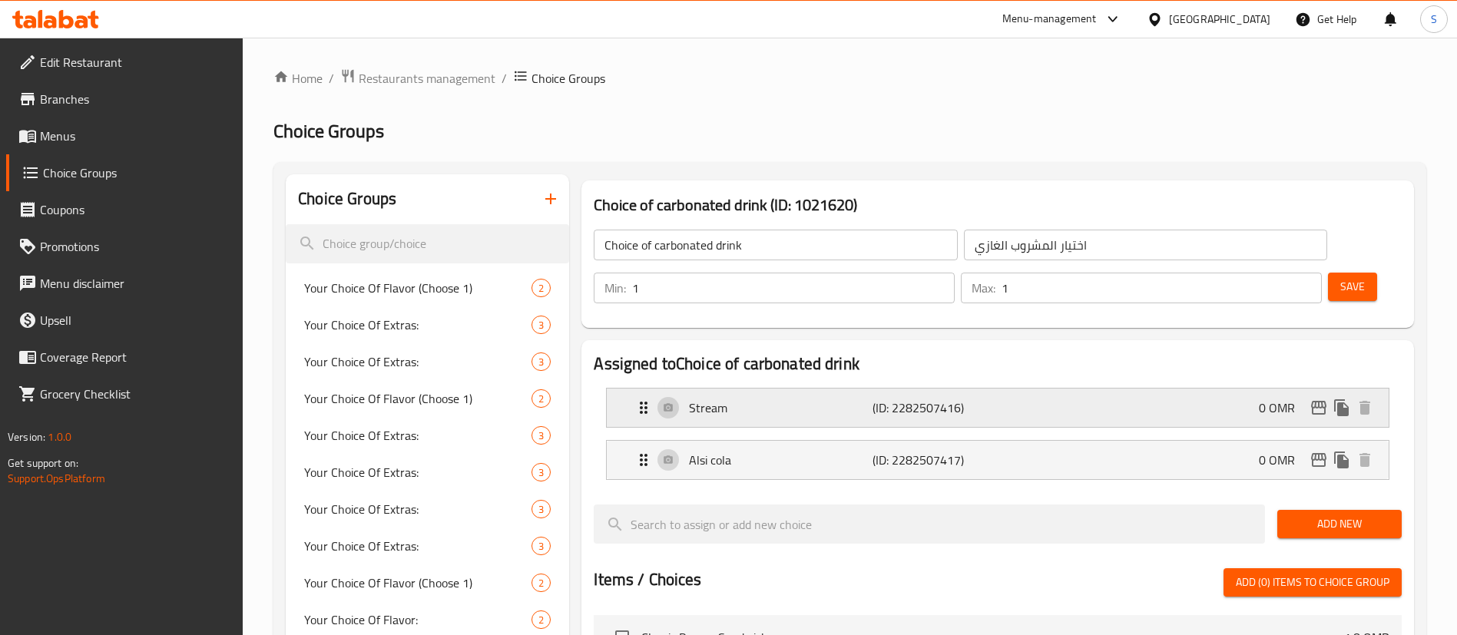
click at [1195, 389] on div "Stream (ID: 2282507416) 0 OMR" at bounding box center [1003, 408] width 736 height 38
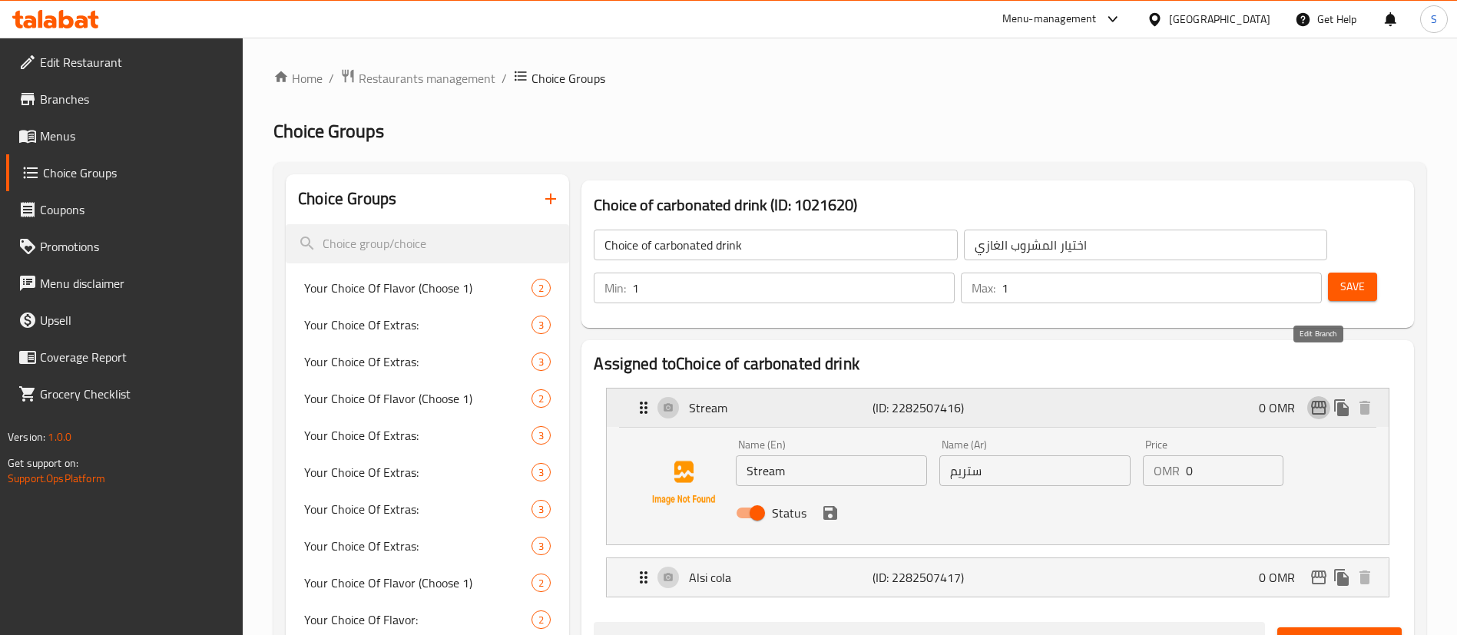
click at [1313, 401] on icon "edit" at bounding box center [1318, 408] width 15 height 14
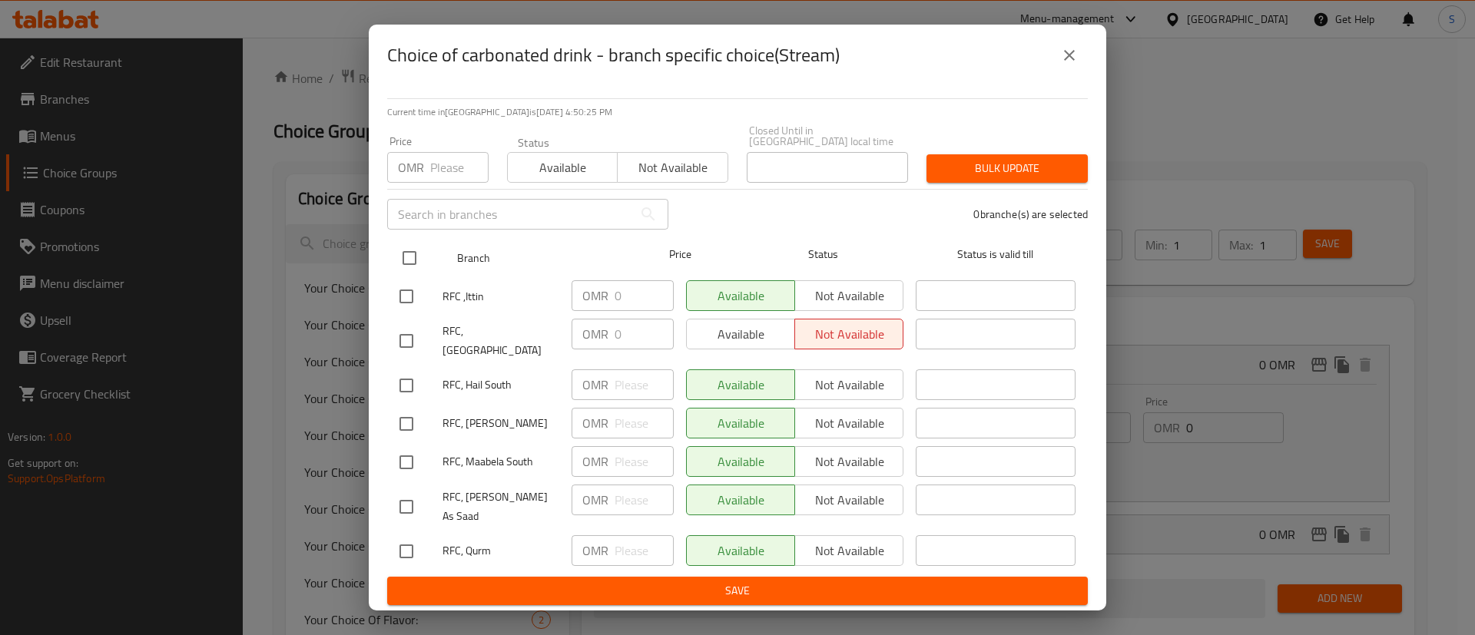
click at [403, 253] on input "checkbox" at bounding box center [409, 258] width 32 height 32
checkbox input "true"
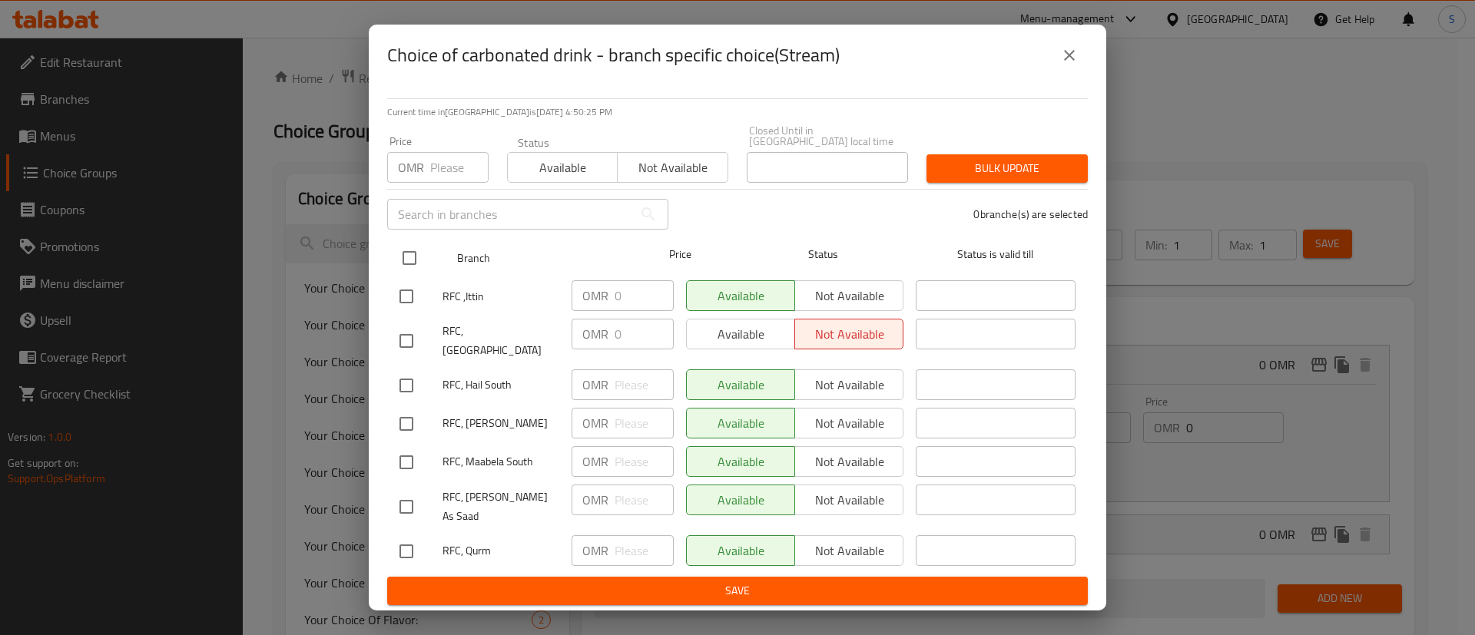
checkbox input "true"
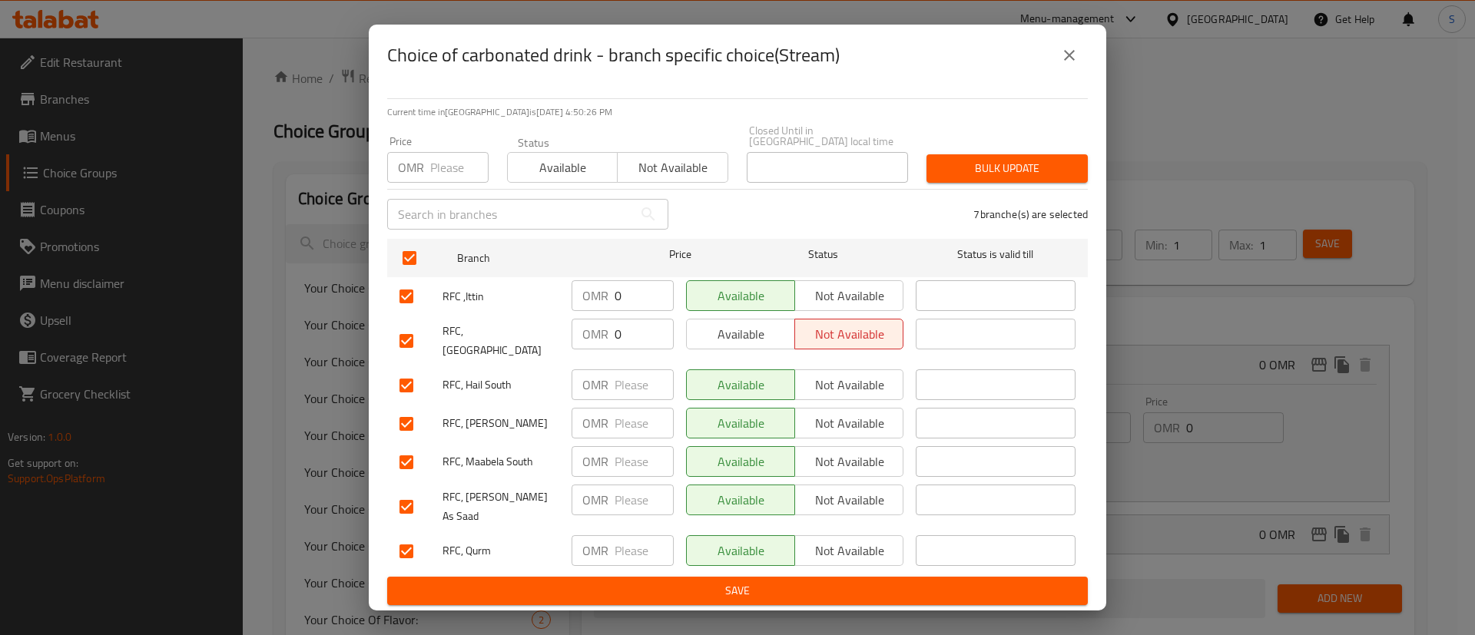
click at [576, 170] on span "Available" at bounding box center [563, 168] width 98 height 22
click at [1003, 167] on span "Bulk update" at bounding box center [1007, 168] width 137 height 19
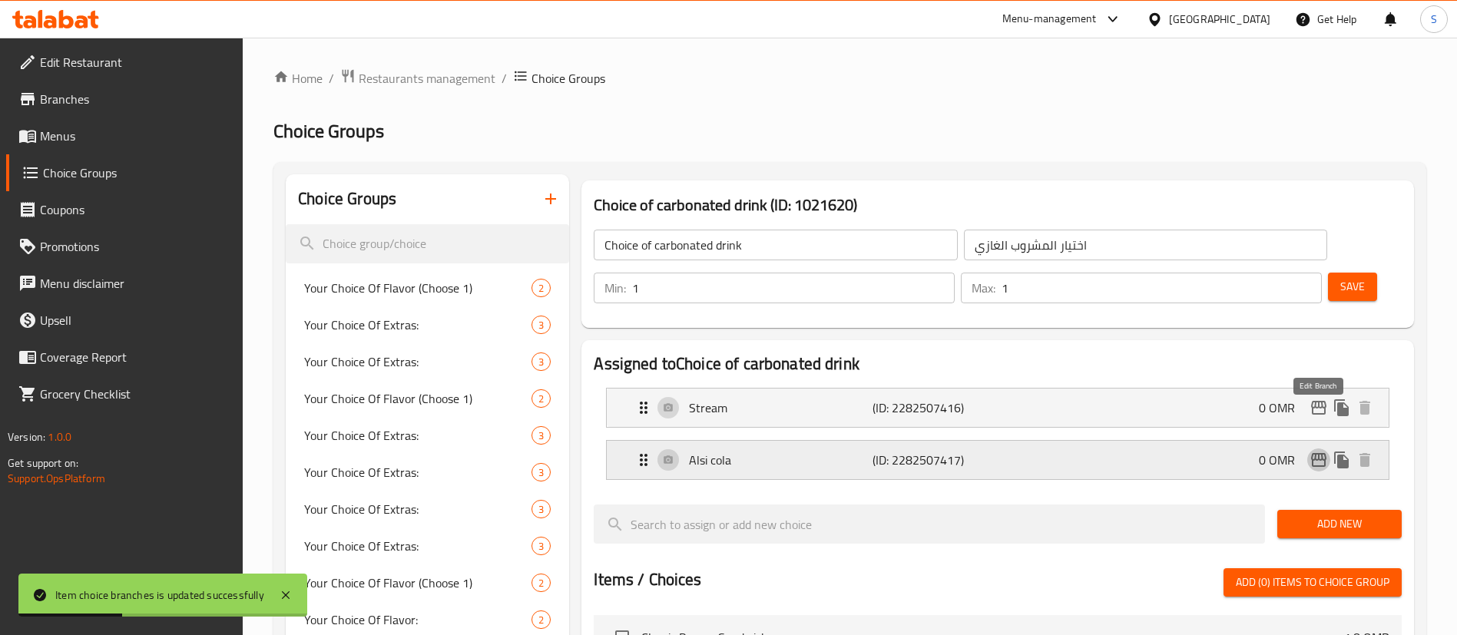
click at [1314, 451] on icon "edit" at bounding box center [1319, 460] width 18 height 18
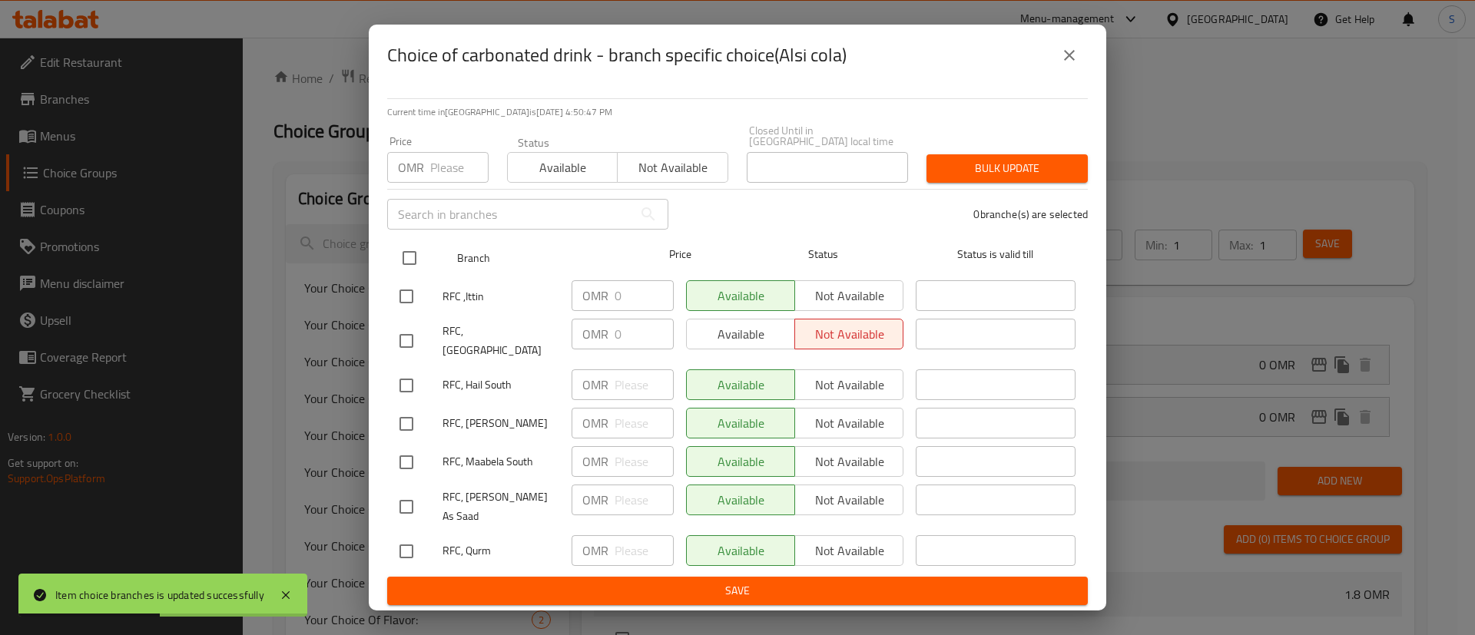
click at [405, 256] on input "checkbox" at bounding box center [409, 258] width 32 height 32
checkbox input "true"
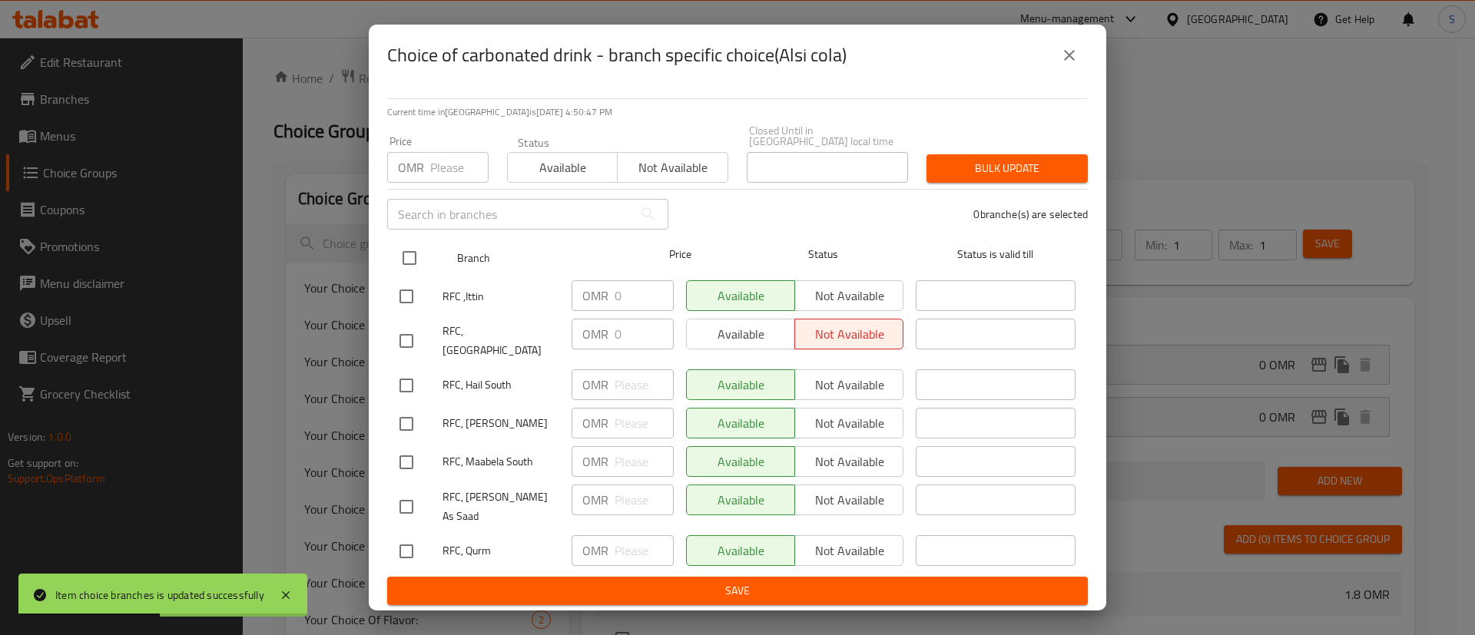
checkbox input "true"
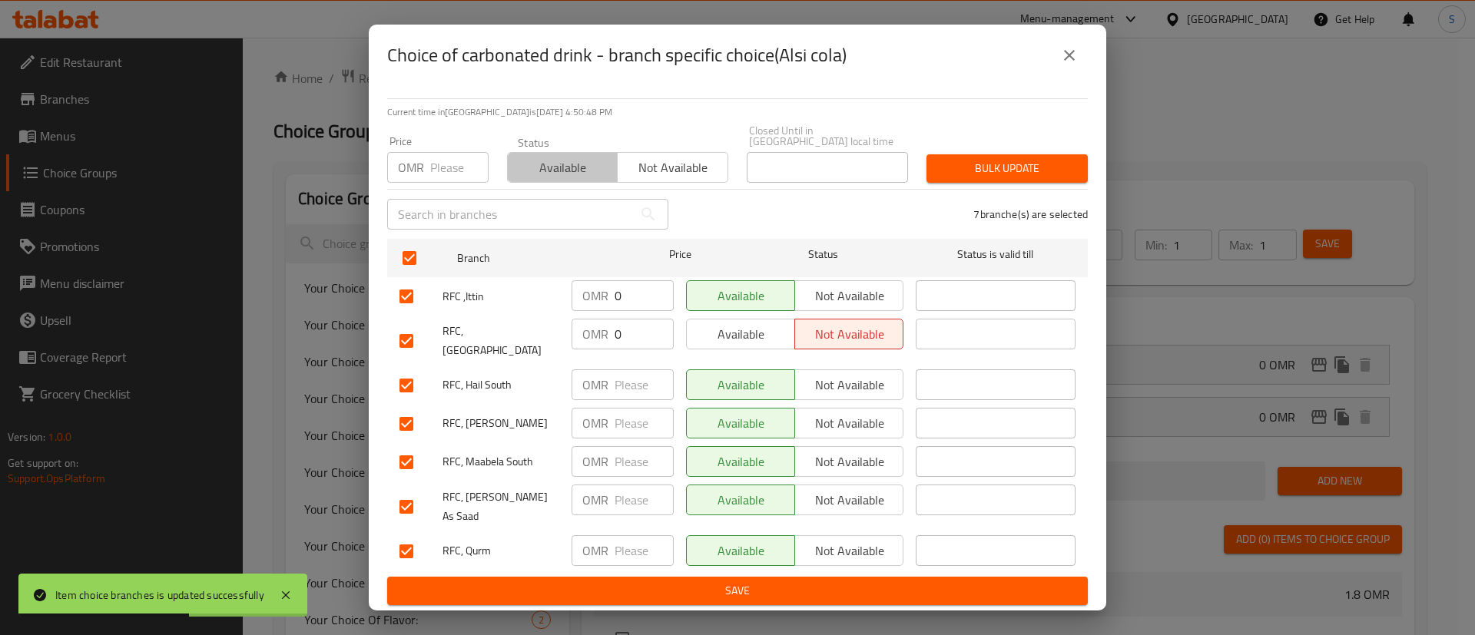
click at [588, 170] on span "Available" at bounding box center [563, 168] width 98 height 22
click at [974, 167] on span "Bulk update" at bounding box center [1007, 168] width 137 height 19
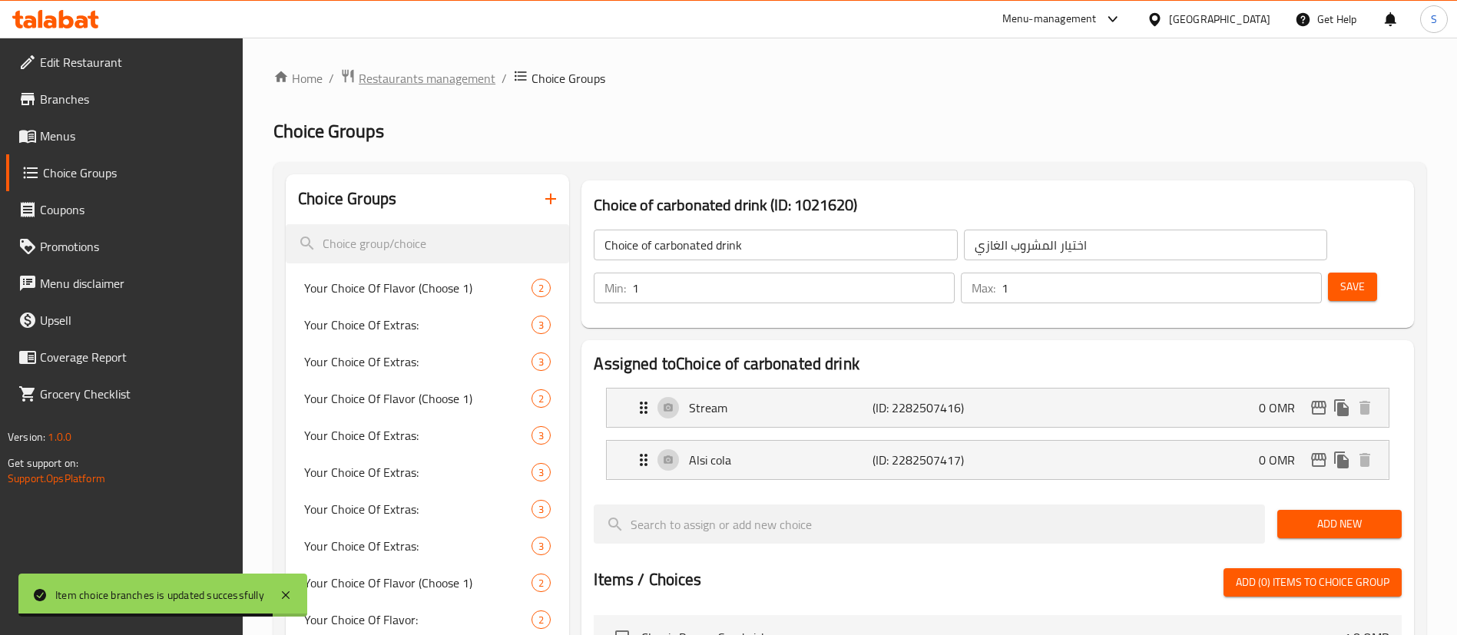
click at [442, 76] on span "Restaurants management" at bounding box center [427, 78] width 137 height 18
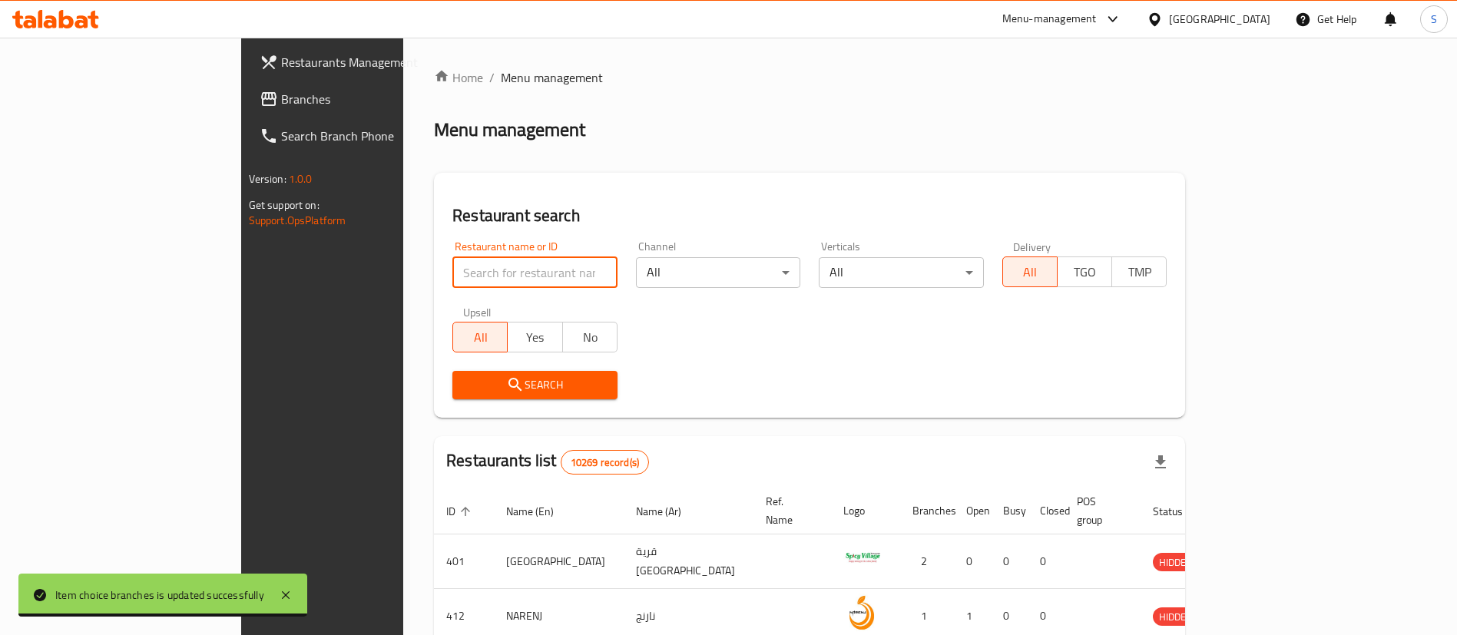
click at [452, 273] on input "search" at bounding box center [534, 272] width 165 height 31
paste input "20285"
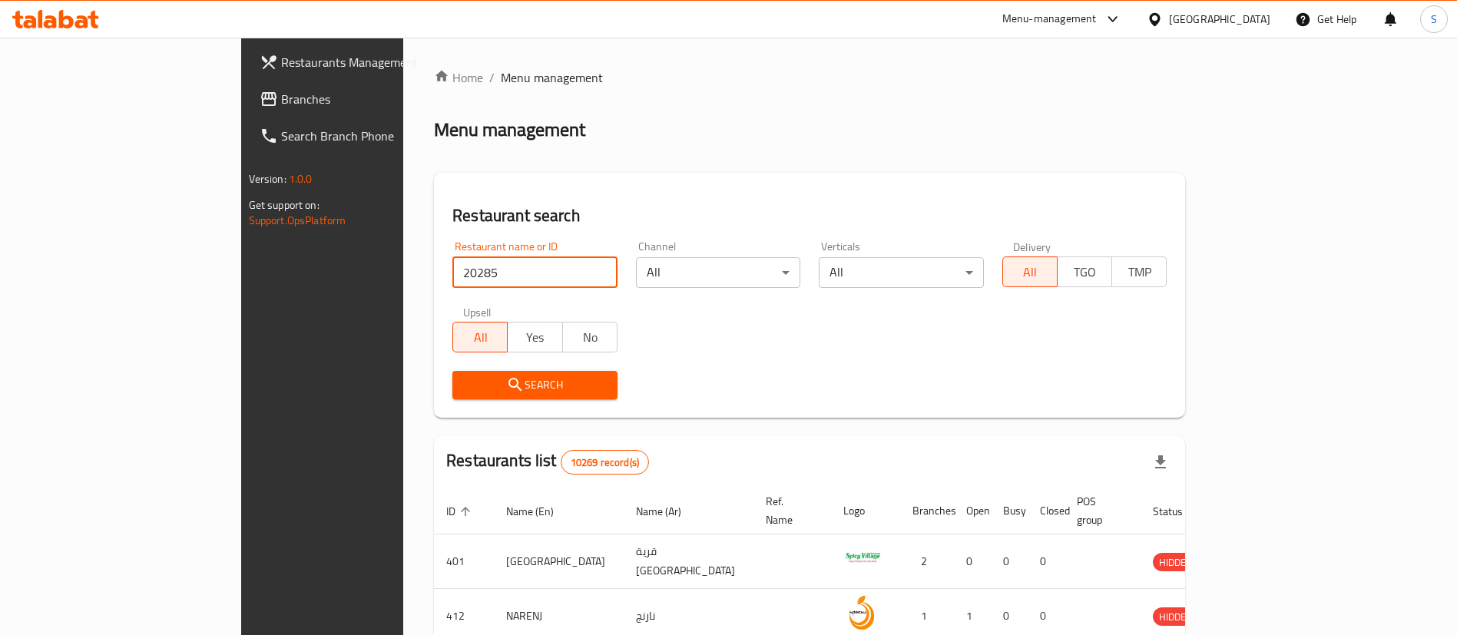
type input "20285"
click button "Search" at bounding box center [534, 385] width 165 height 28
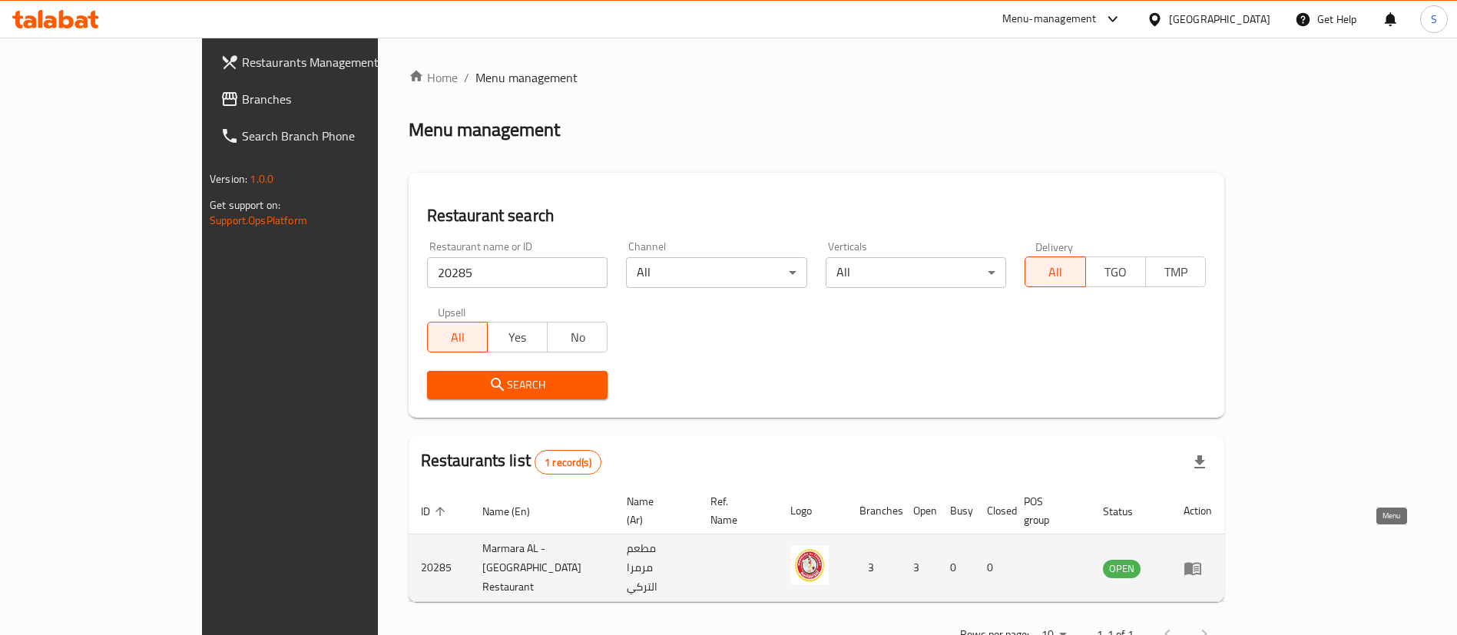
click at [1201, 562] on icon "enhanced table" at bounding box center [1193, 568] width 17 height 13
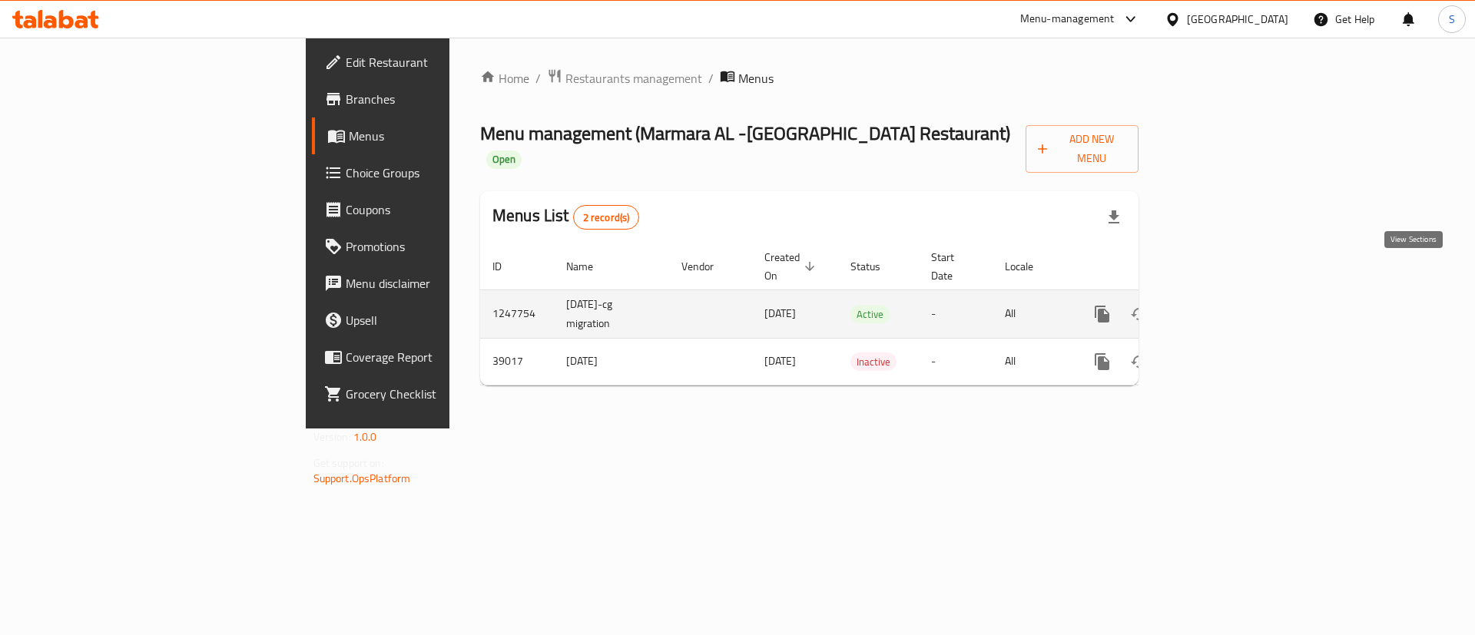
click at [1220, 307] on icon "enhanced table" at bounding box center [1213, 314] width 14 height 14
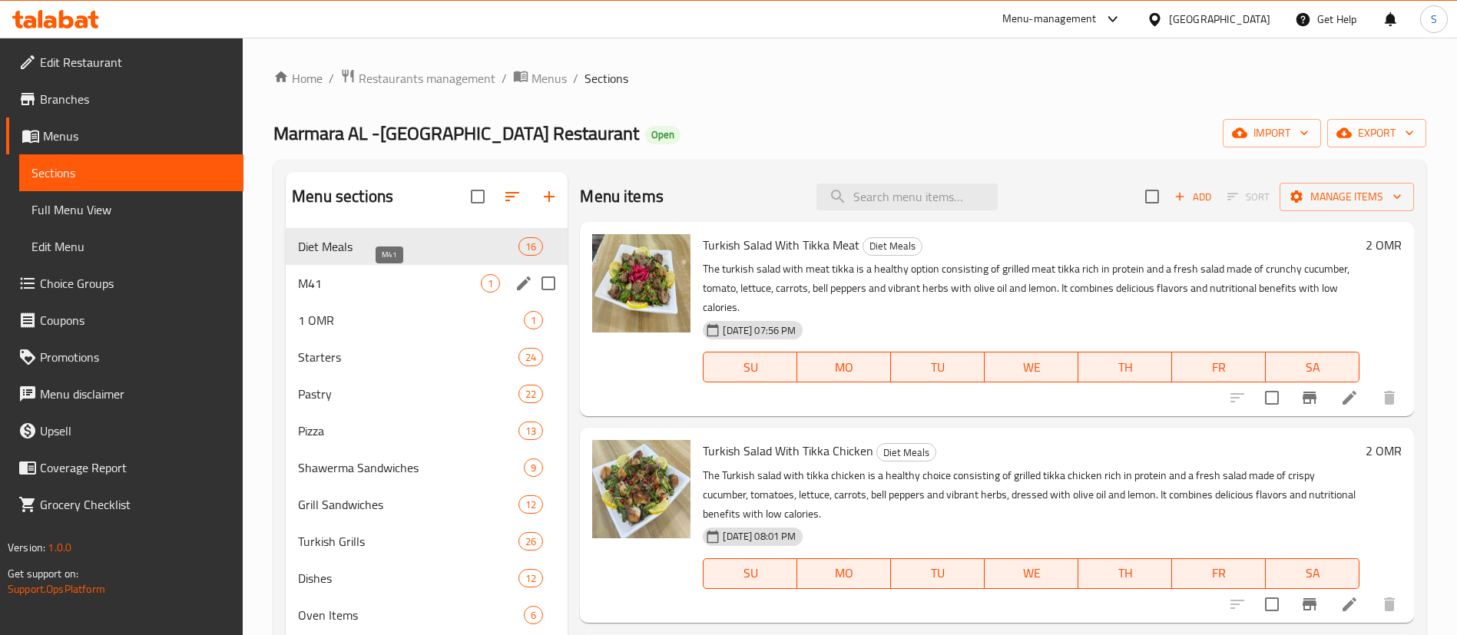
click at [459, 287] on span "M41" at bounding box center [389, 283] width 183 height 18
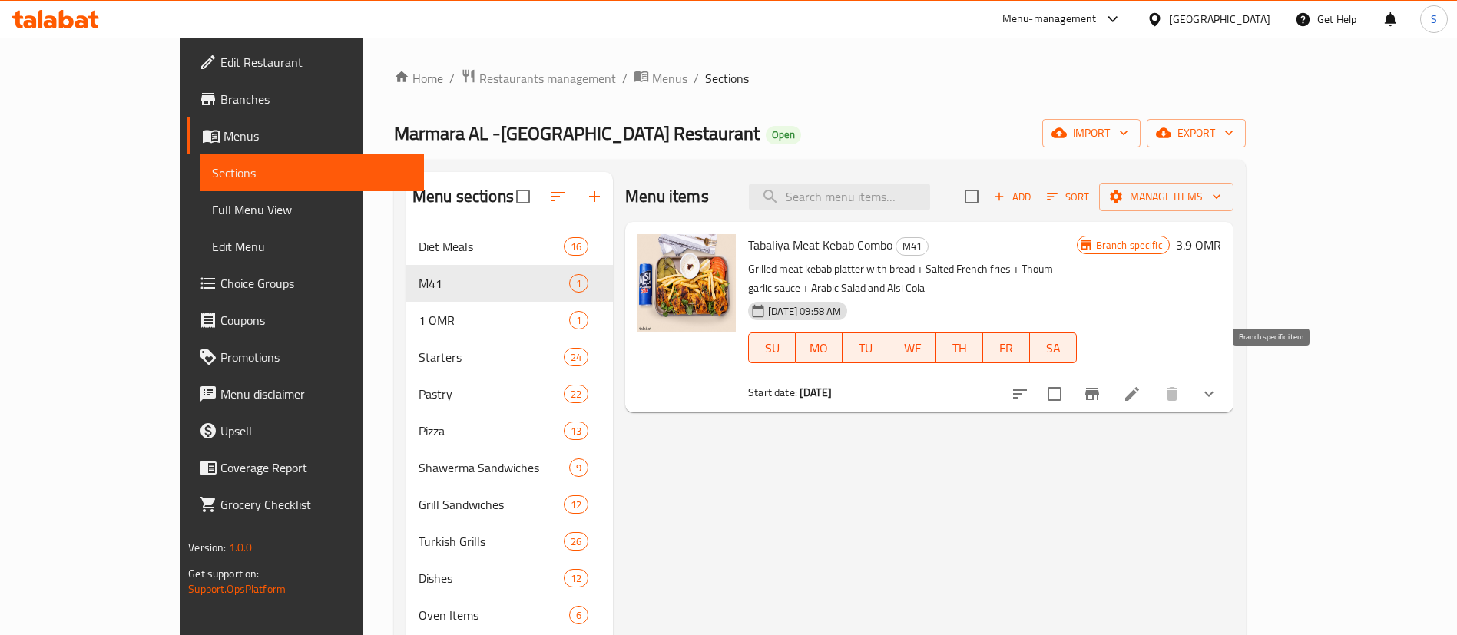
click at [1099, 388] on icon "Branch-specific-item" at bounding box center [1092, 394] width 14 height 12
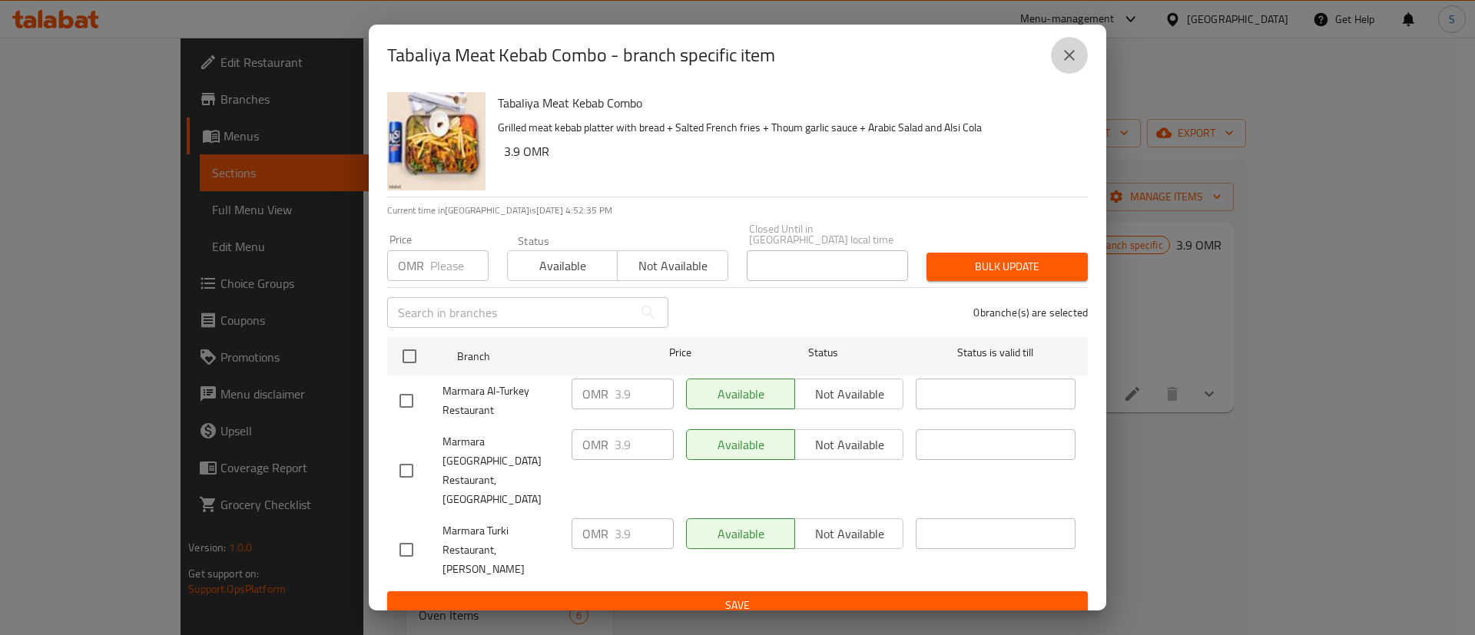
click at [1069, 61] on icon "close" at bounding box center [1069, 55] width 11 height 11
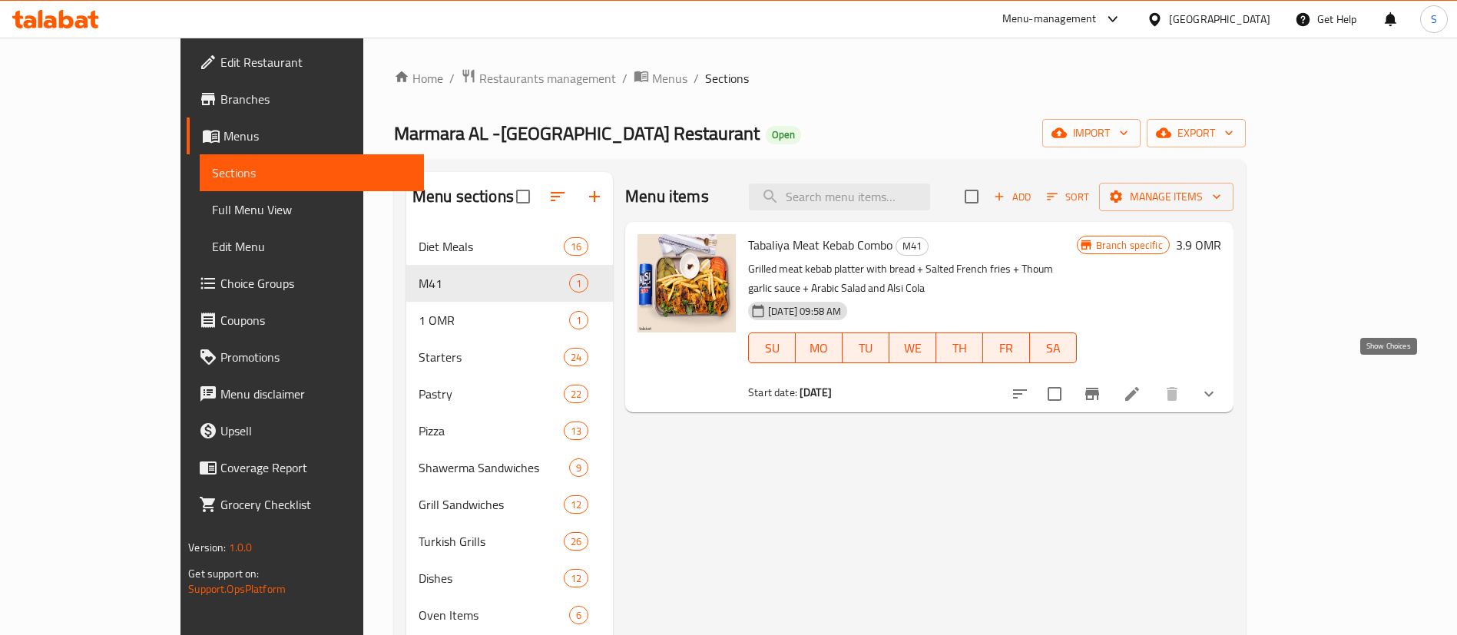
click at [1218, 385] on icon "show more" at bounding box center [1209, 394] width 18 height 18
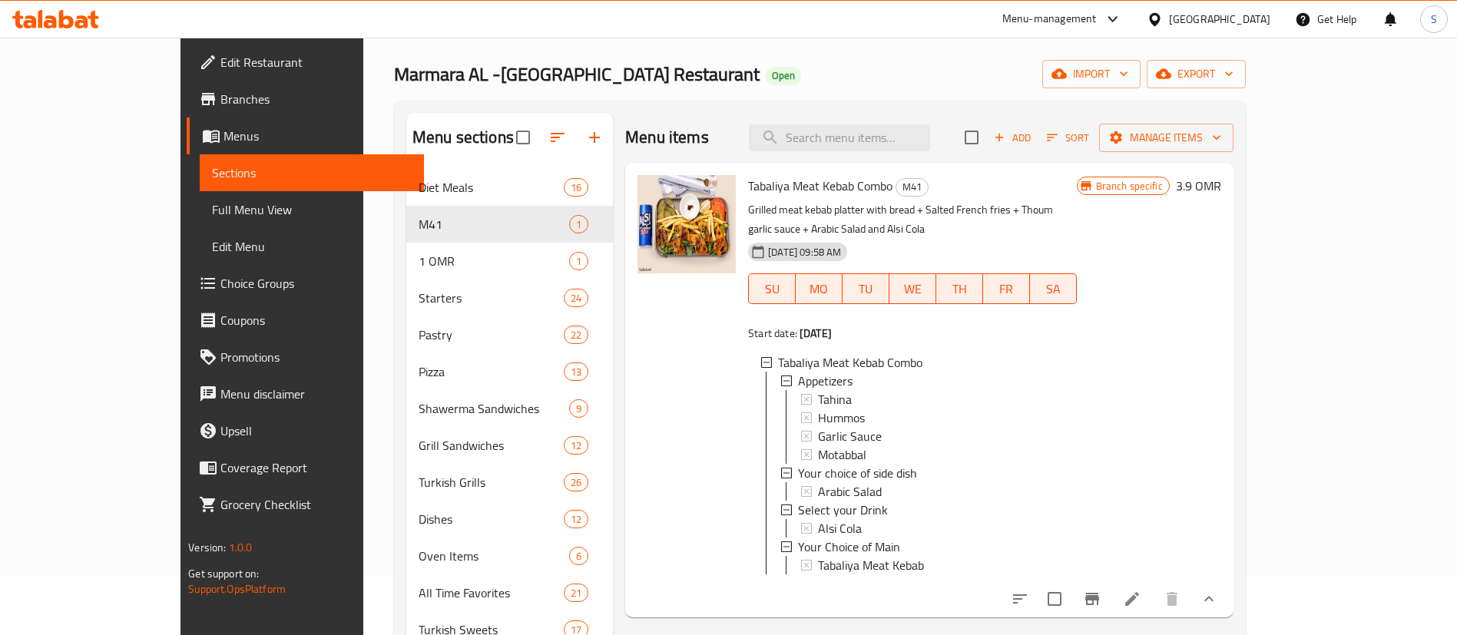
scroll to position [58, 0]
click at [220, 276] on span "Choice Groups" at bounding box center [315, 283] width 191 height 18
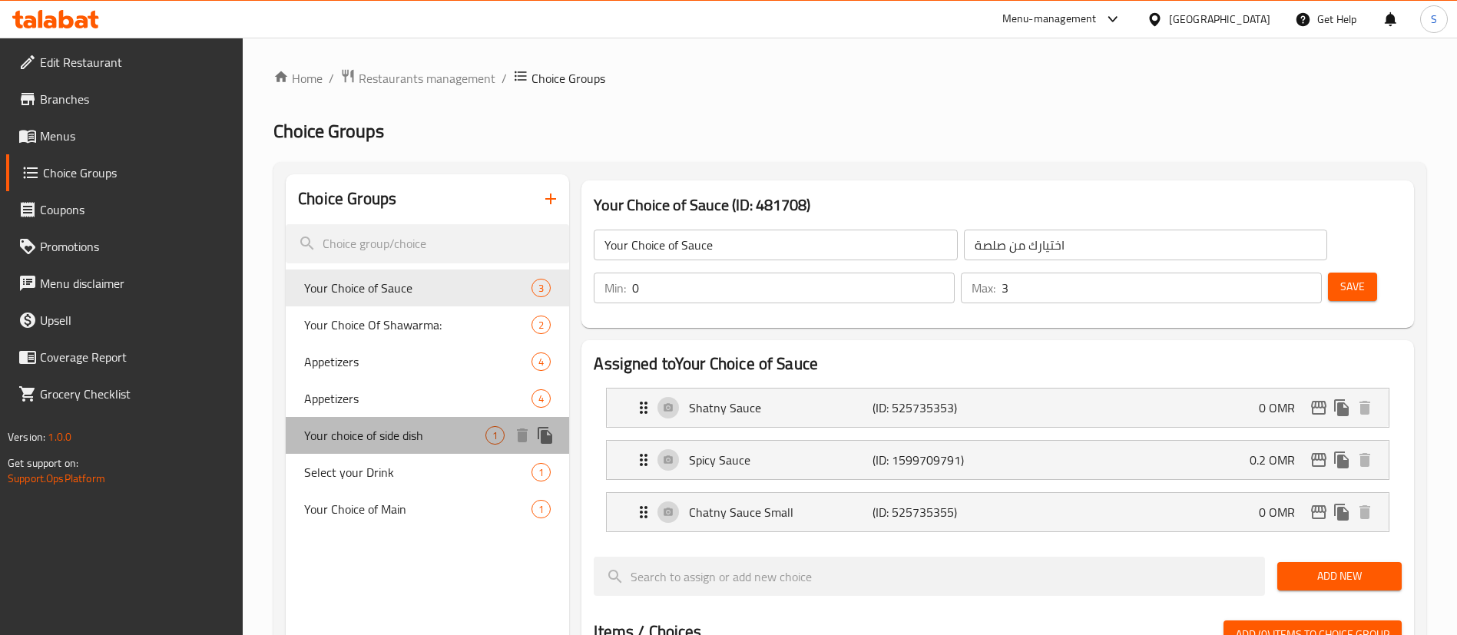
click at [406, 436] on span "Your choice of side dish" at bounding box center [394, 435] width 181 height 18
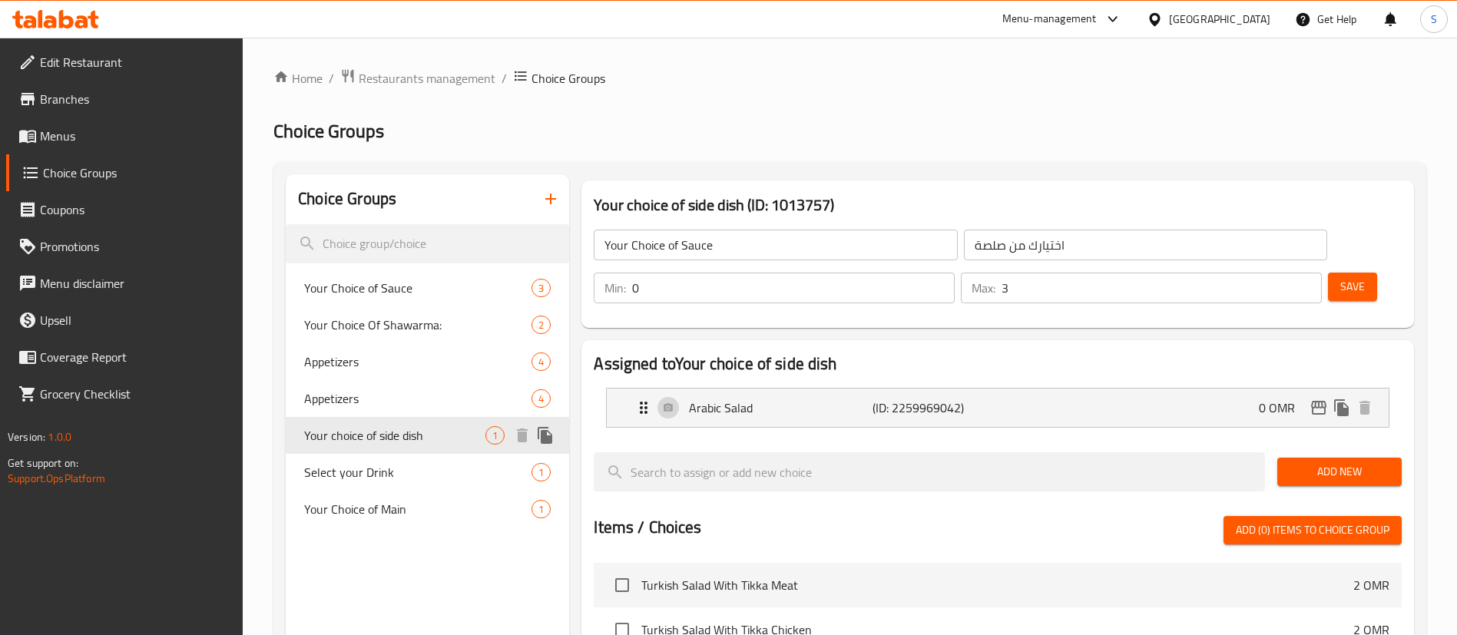
type input "Your choice of side dish"
type input "اختيارك من الطبق الجانبي"
type input "1"
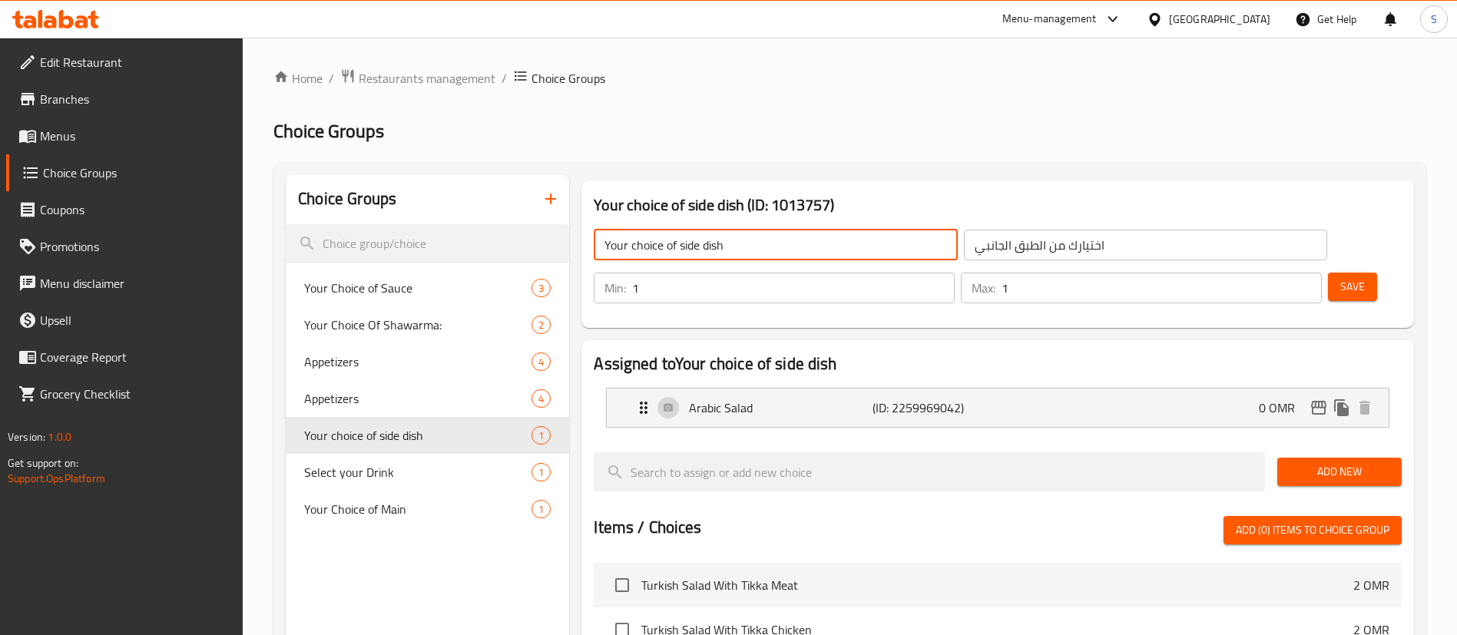
click at [743, 252] on input "Your choice of side dish" at bounding box center [775, 245] width 363 height 31
type input "Your choice of Salad:"
click at [1341, 277] on span "Save" at bounding box center [1353, 286] width 25 height 19
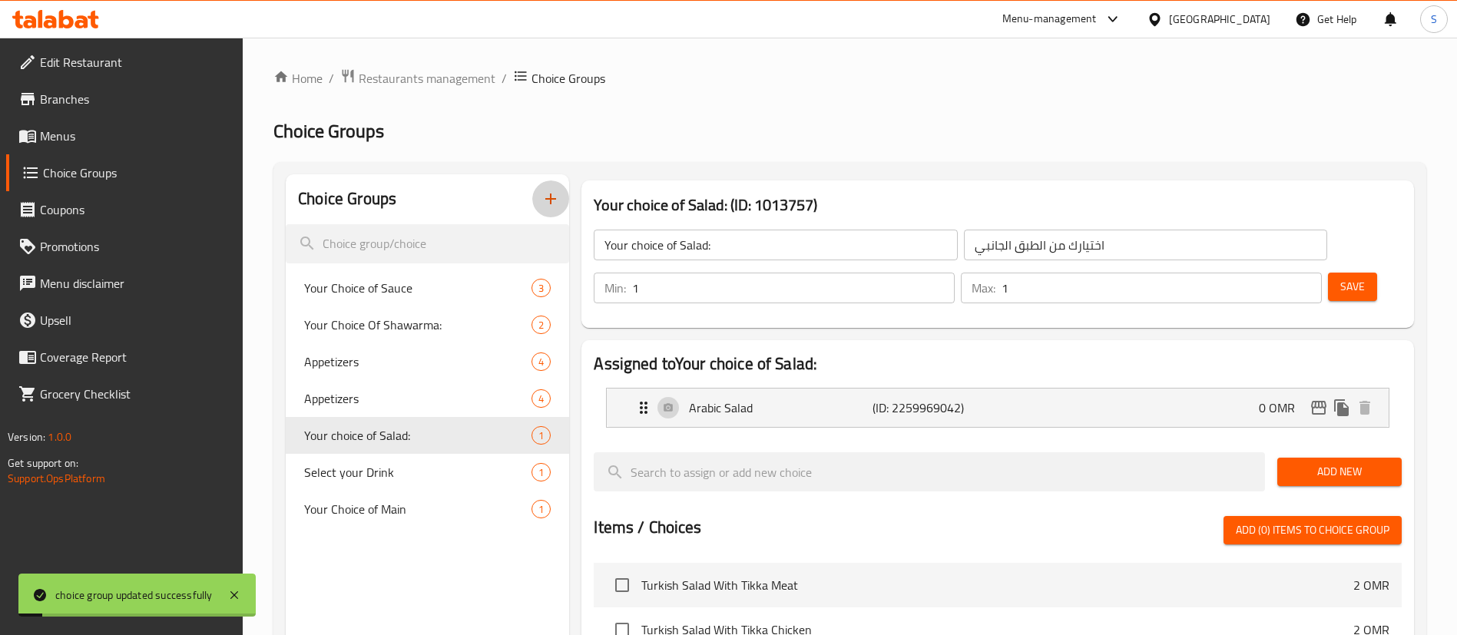
click at [548, 194] on icon "button" at bounding box center [551, 199] width 18 height 18
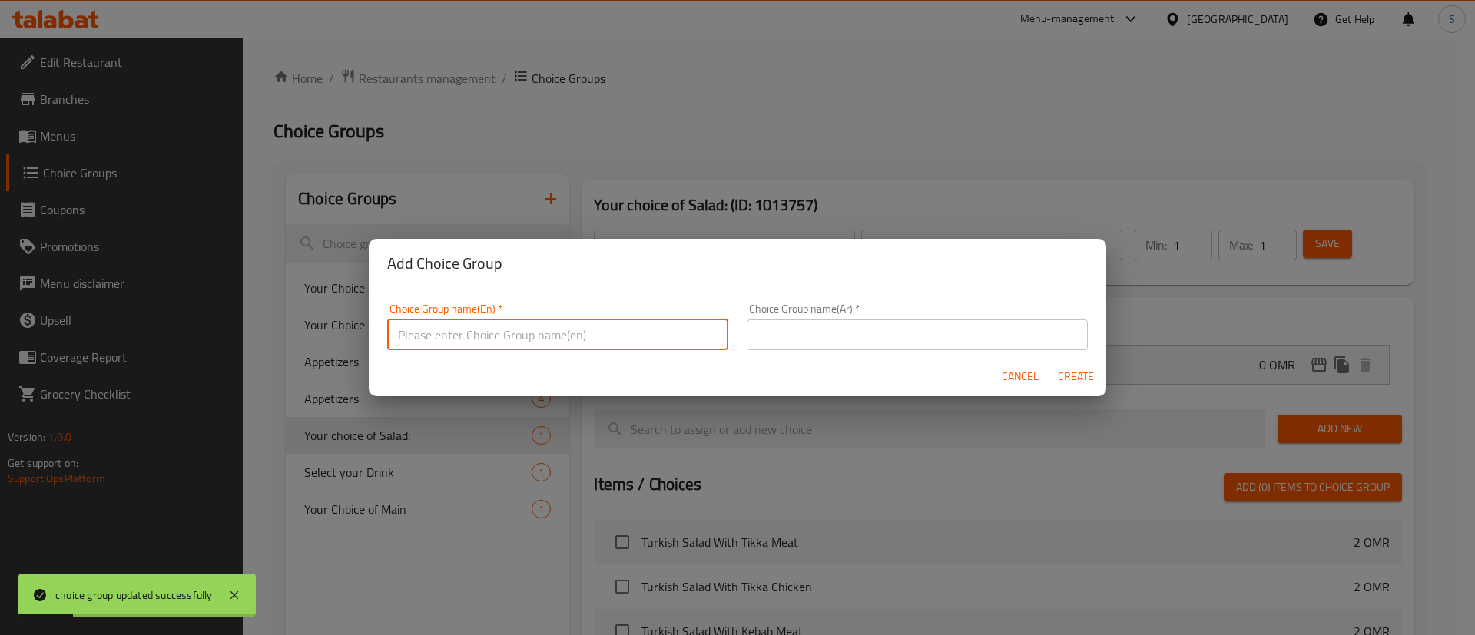
click at [692, 334] on input "text" at bounding box center [557, 335] width 341 height 31
type input "Your Choice of Side 1:"
click at [533, 330] on input "Your Choice of Side 1:" at bounding box center [557, 335] width 341 height 31
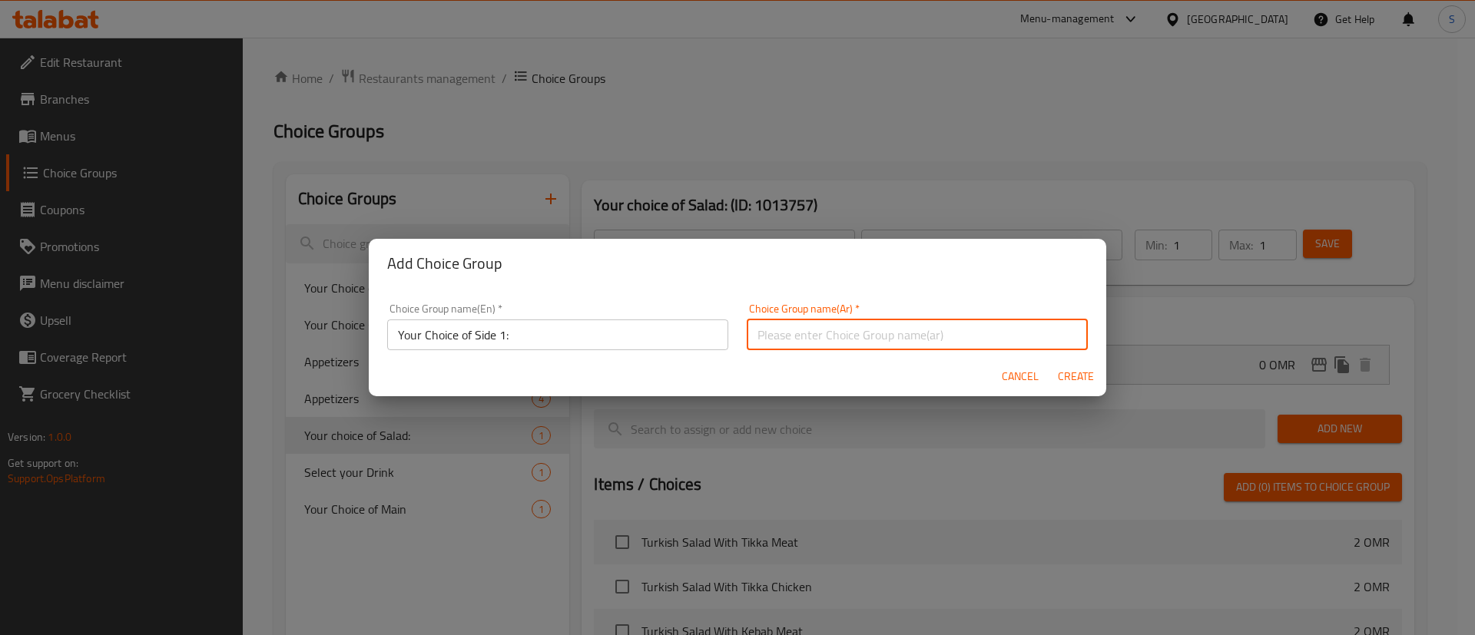
paste input "اختيارك للجانب الأول:"
click at [796, 333] on input "اختيارك للجانب الأول:" at bounding box center [917, 335] width 341 height 31
type input "اختيارك للجانب الأول:"
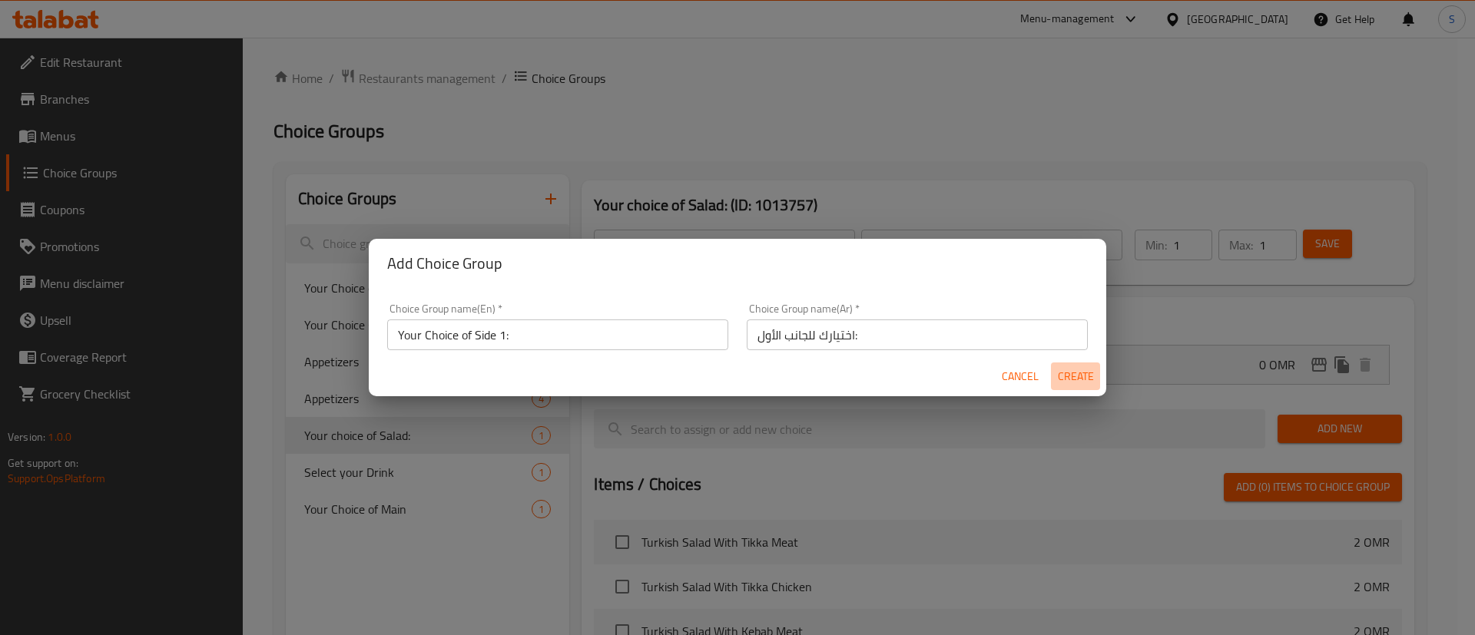
click at [1070, 376] on span "Create" at bounding box center [1075, 376] width 37 height 19
type input "Your Choice of Side 1:"
type input "اختيارك للجانب الأول:"
type input "0"
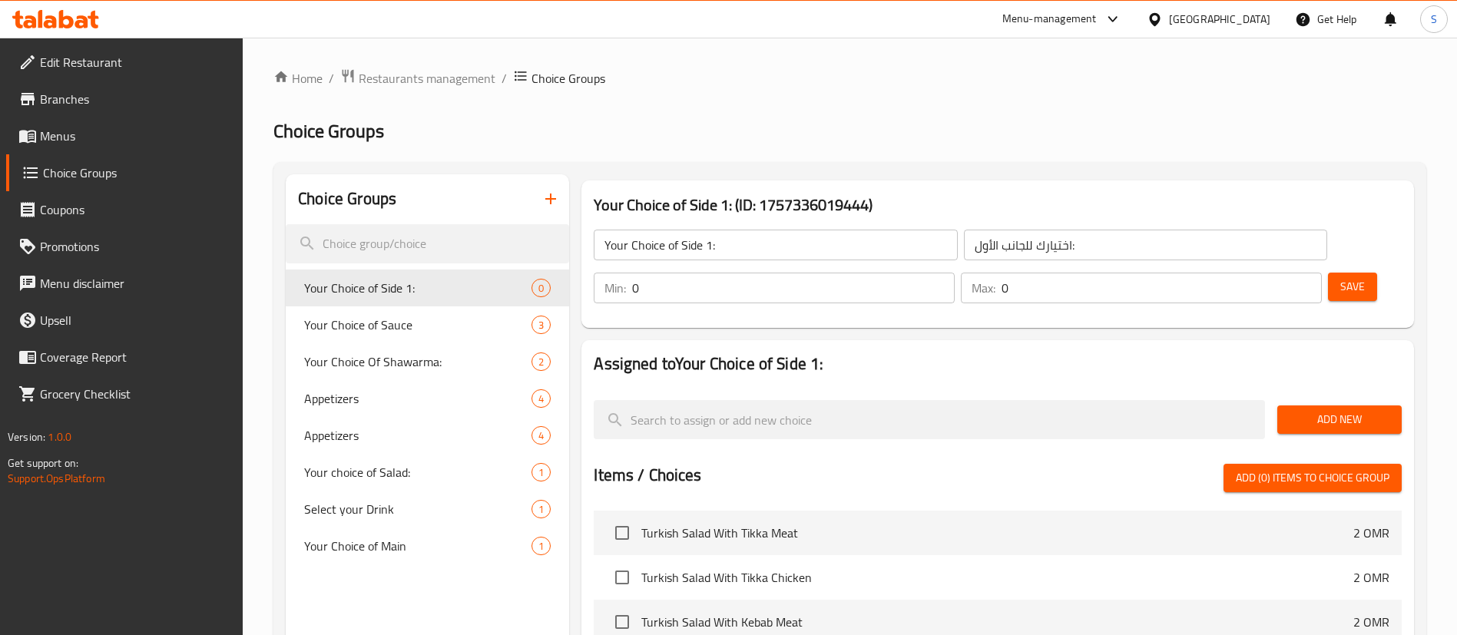
scroll to position [55, 0]
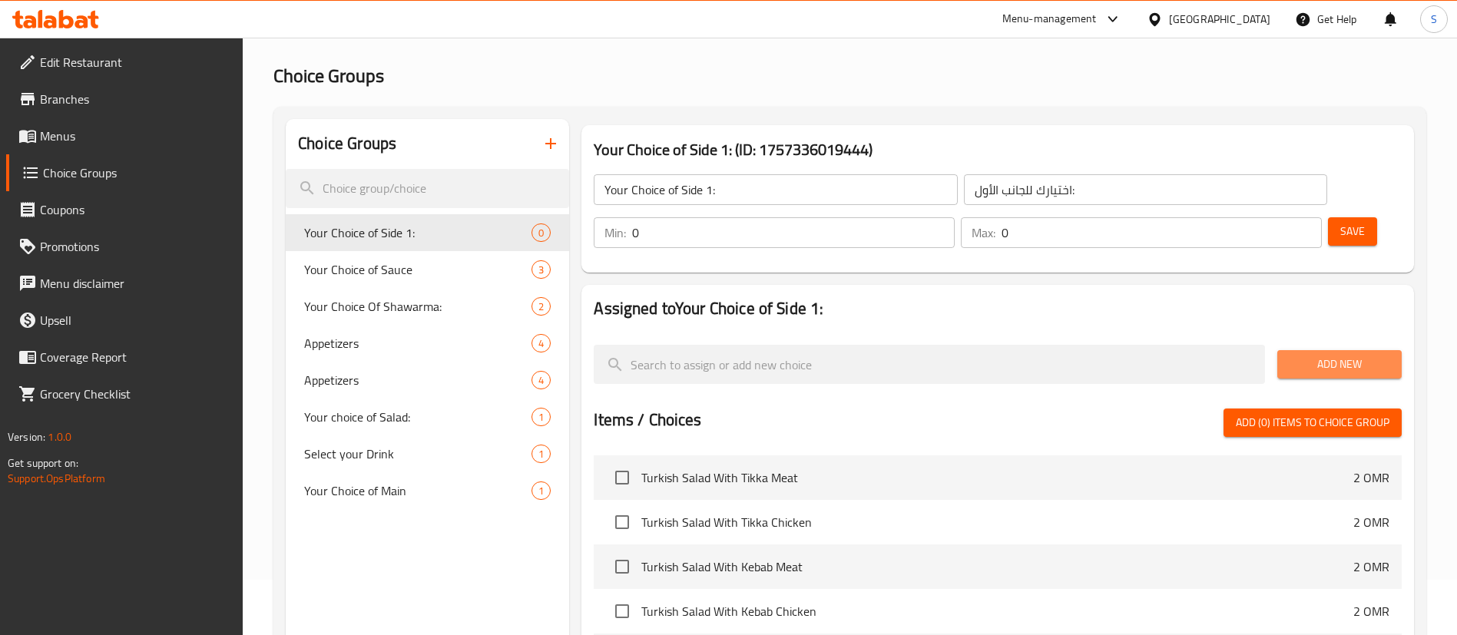
click at [1318, 355] on span "Add New" at bounding box center [1340, 364] width 100 height 19
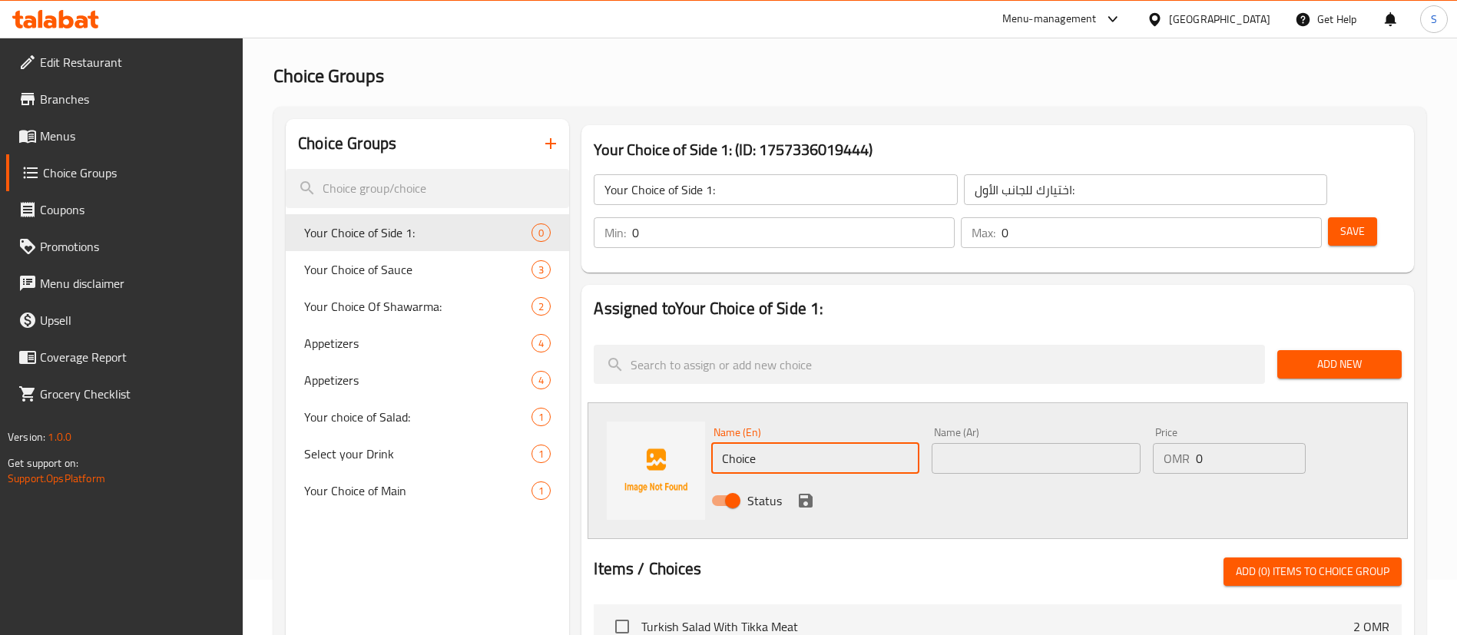
click at [782, 443] on input "Choice" at bounding box center [815, 458] width 208 height 31
type input "Salted French Fries"
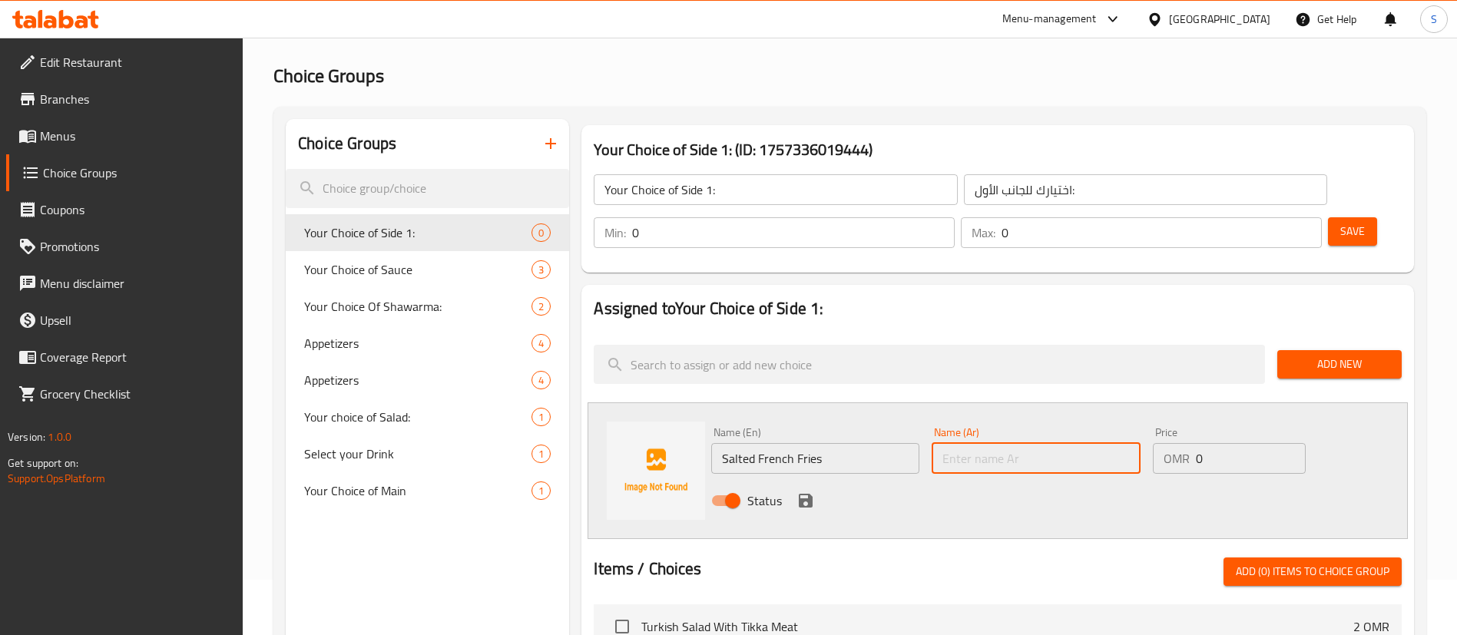
click at [1067, 443] on input "text" at bounding box center [1036, 458] width 208 height 31
type input "بطاطس مقلية"
click at [807, 494] on icon "save" at bounding box center [806, 501] width 14 height 14
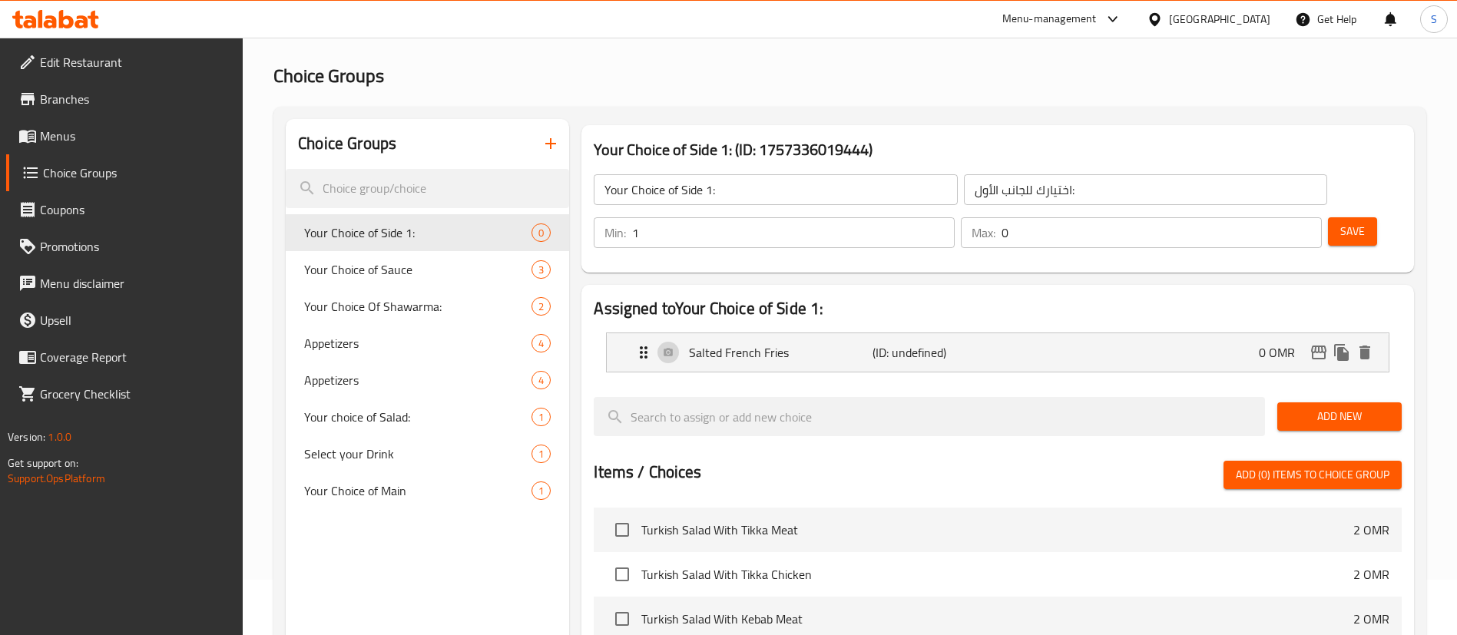
type input "1"
click at [955, 217] on input "1" at bounding box center [793, 232] width 323 height 31
type input "1"
click at [1282, 217] on input "1" at bounding box center [1162, 232] width 320 height 31
click at [1341, 222] on span "Save" at bounding box center [1353, 231] width 25 height 19
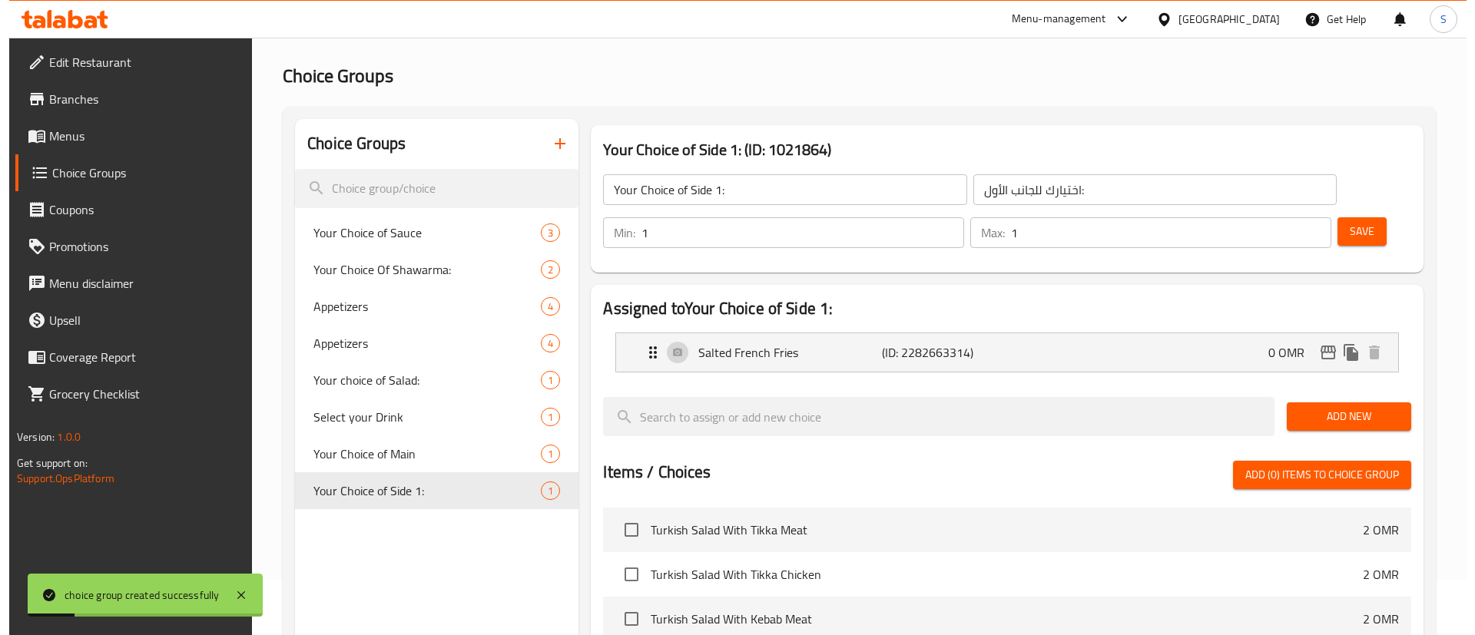
scroll to position [429, 0]
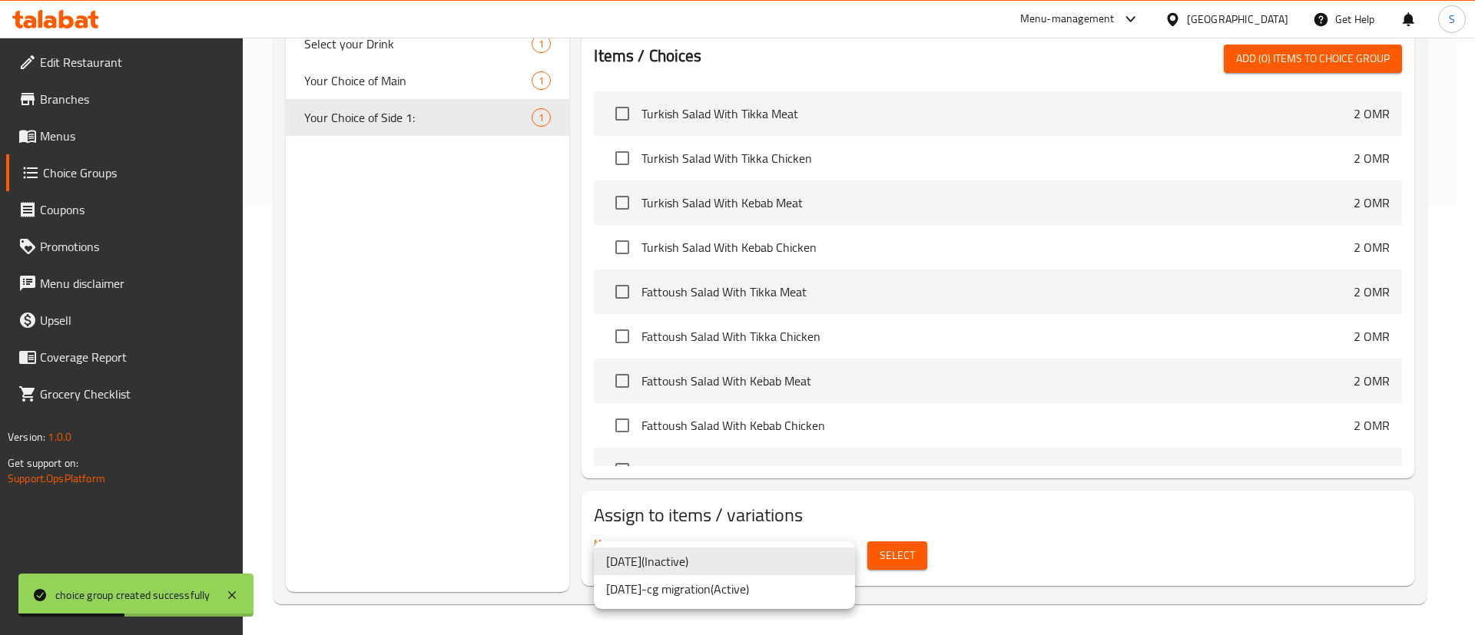
click at [780, 588] on li "[DATE]-cg migration ( Active )" at bounding box center [724, 589] width 261 height 28
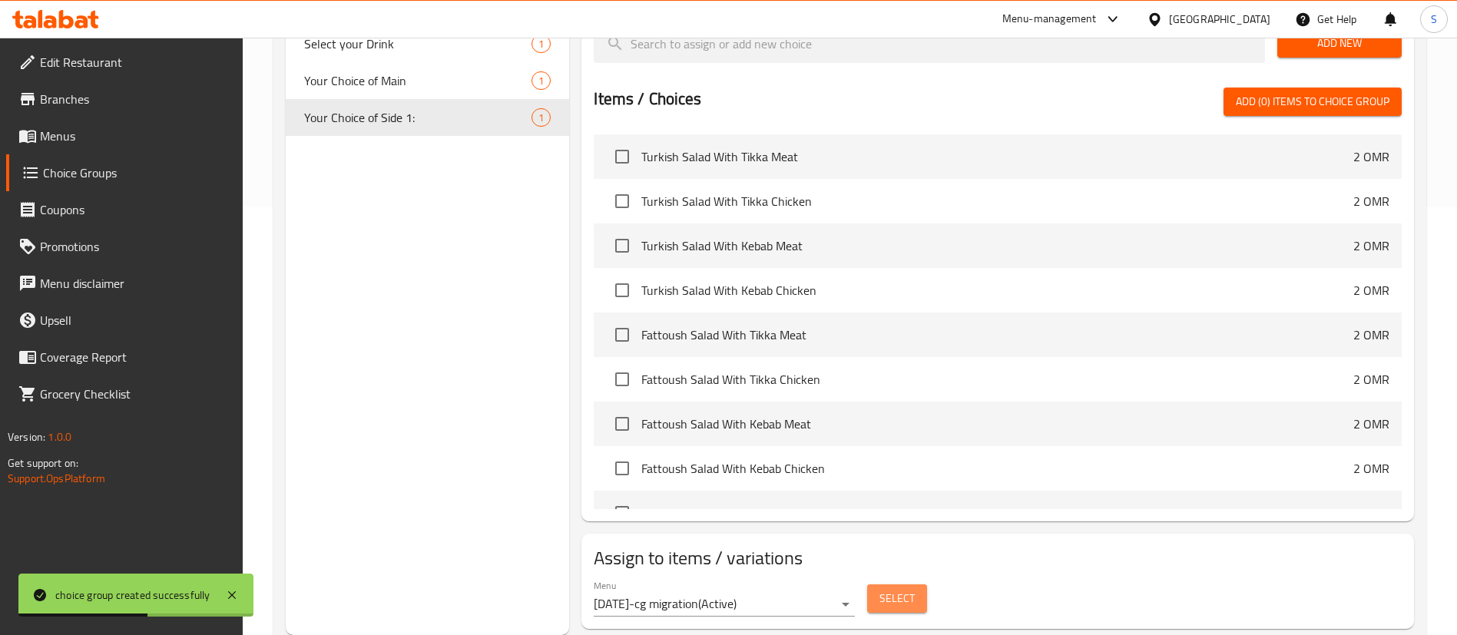
click at [880, 589] on span "Select" at bounding box center [897, 598] width 35 height 19
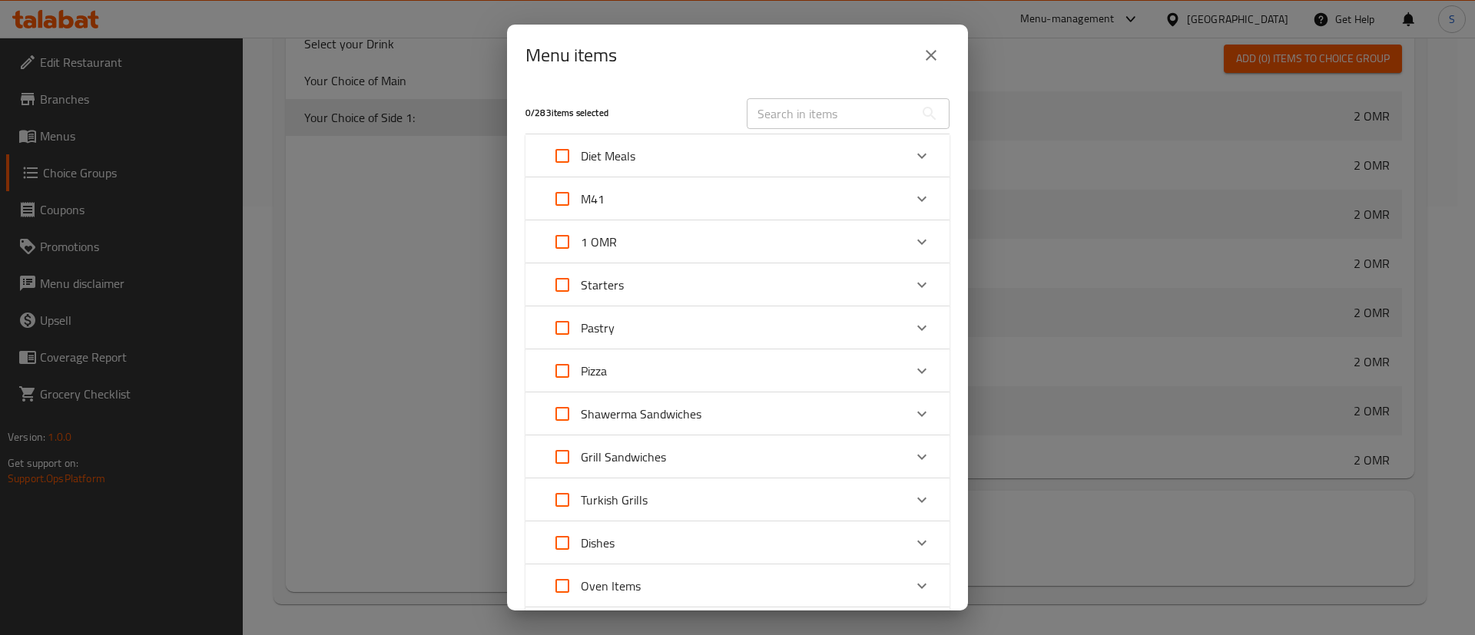
click at [863, 200] on div "M41" at bounding box center [724, 199] width 360 height 37
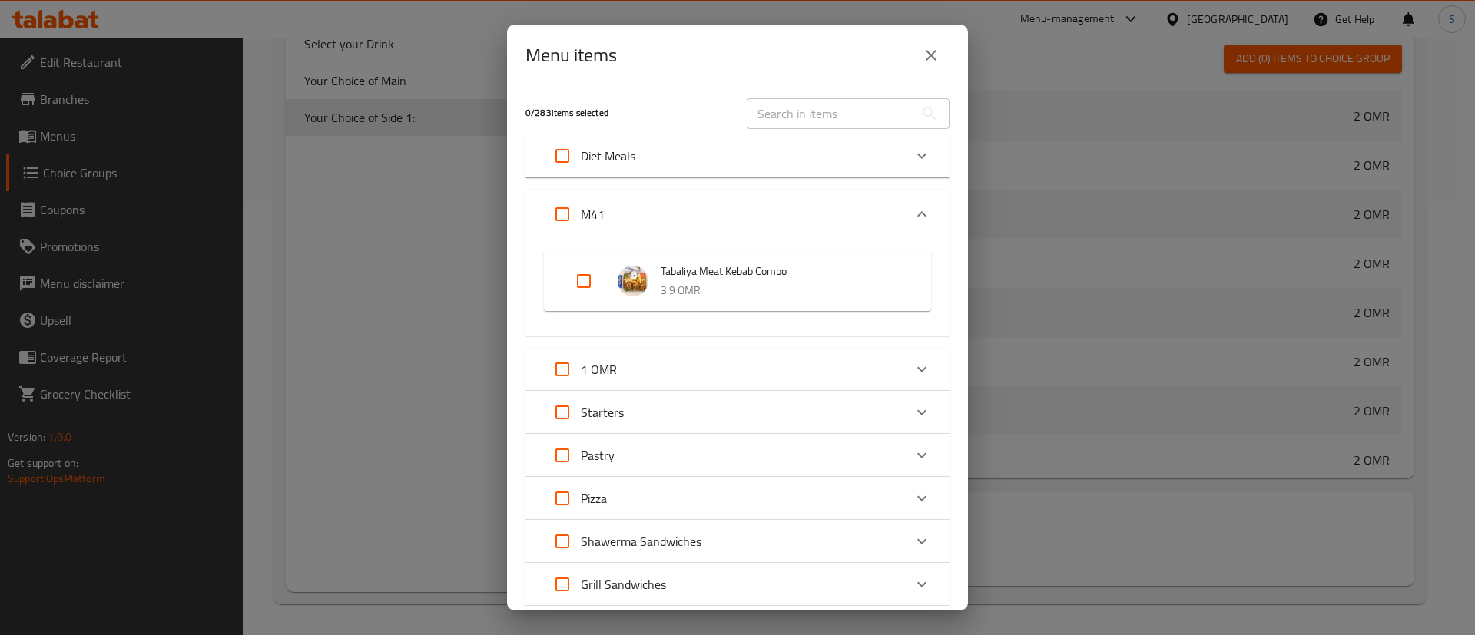
click at [592, 282] on input "Expand" at bounding box center [583, 281] width 37 height 37
checkbox input "true"
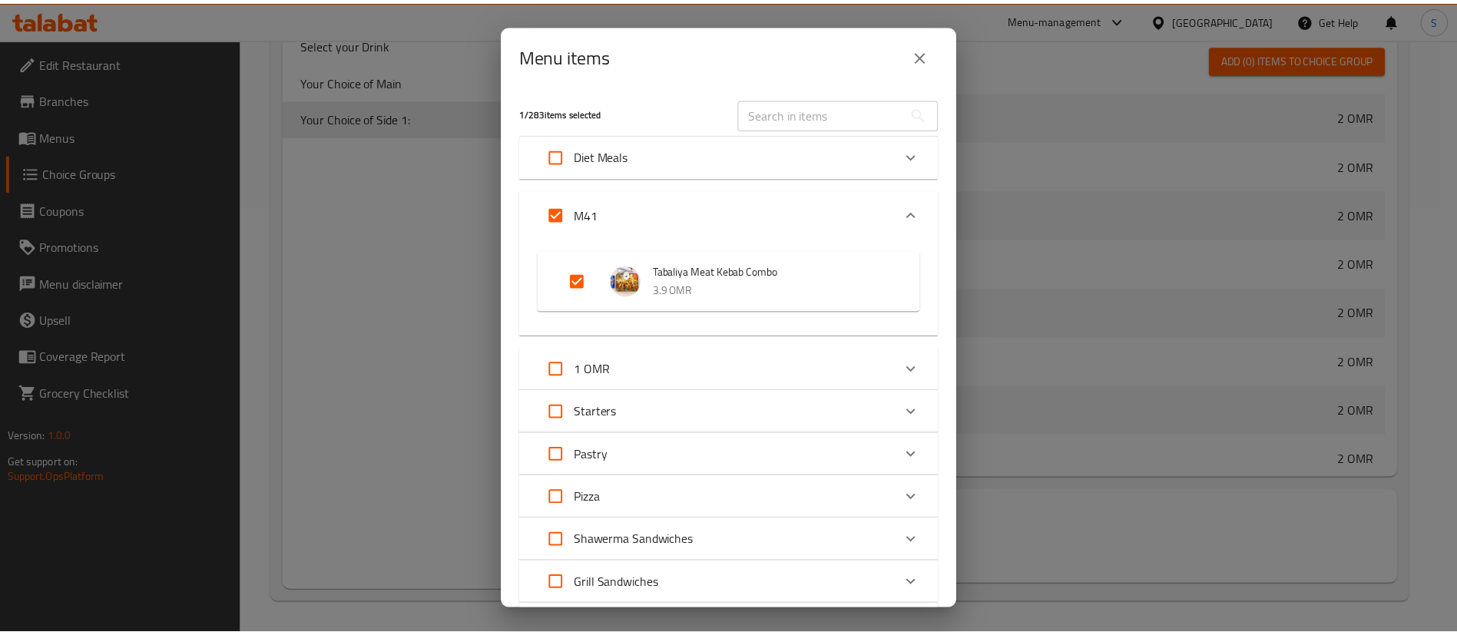
scroll to position [704, 0]
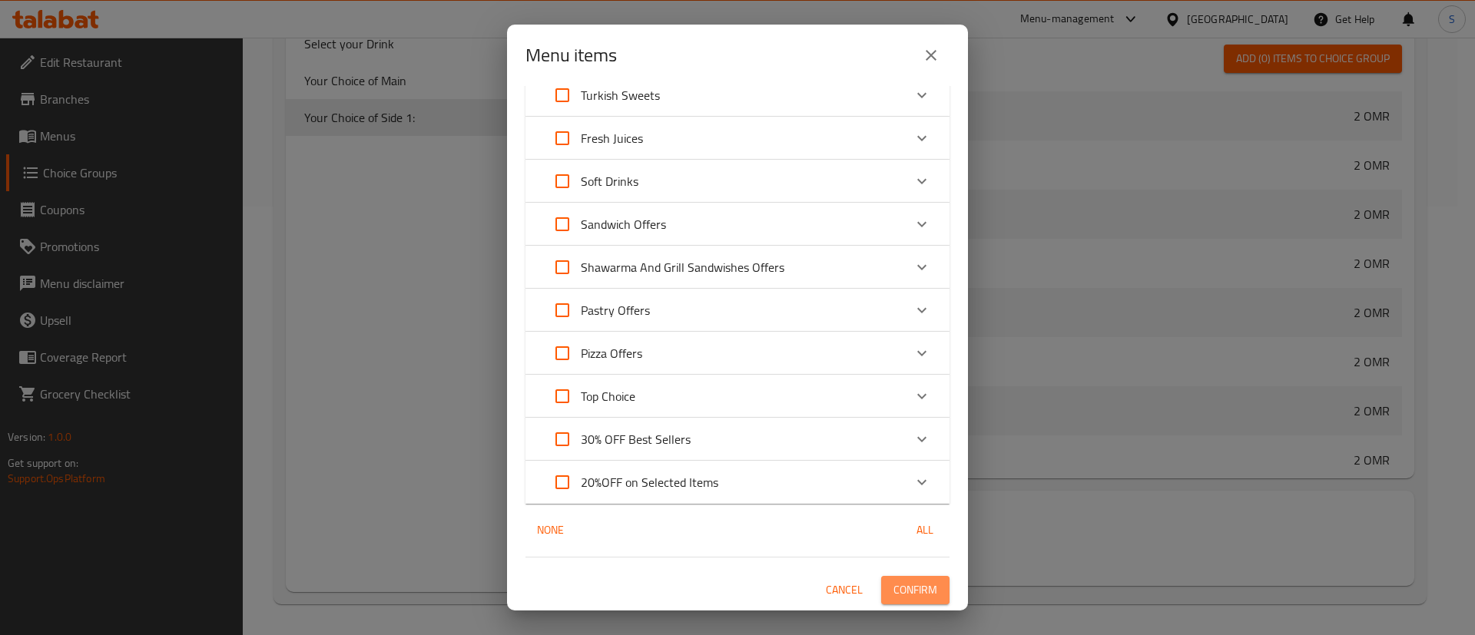
click at [893, 585] on span "Confirm" at bounding box center [915, 590] width 44 height 19
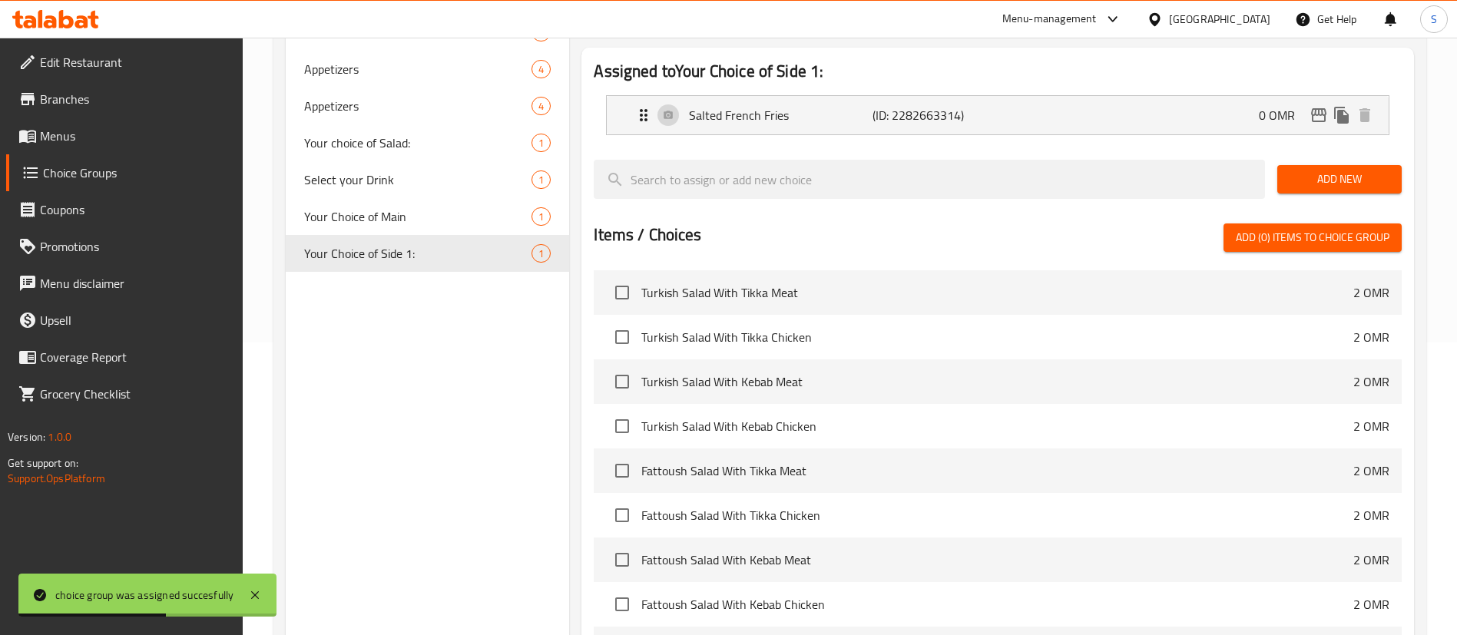
scroll to position [0, 0]
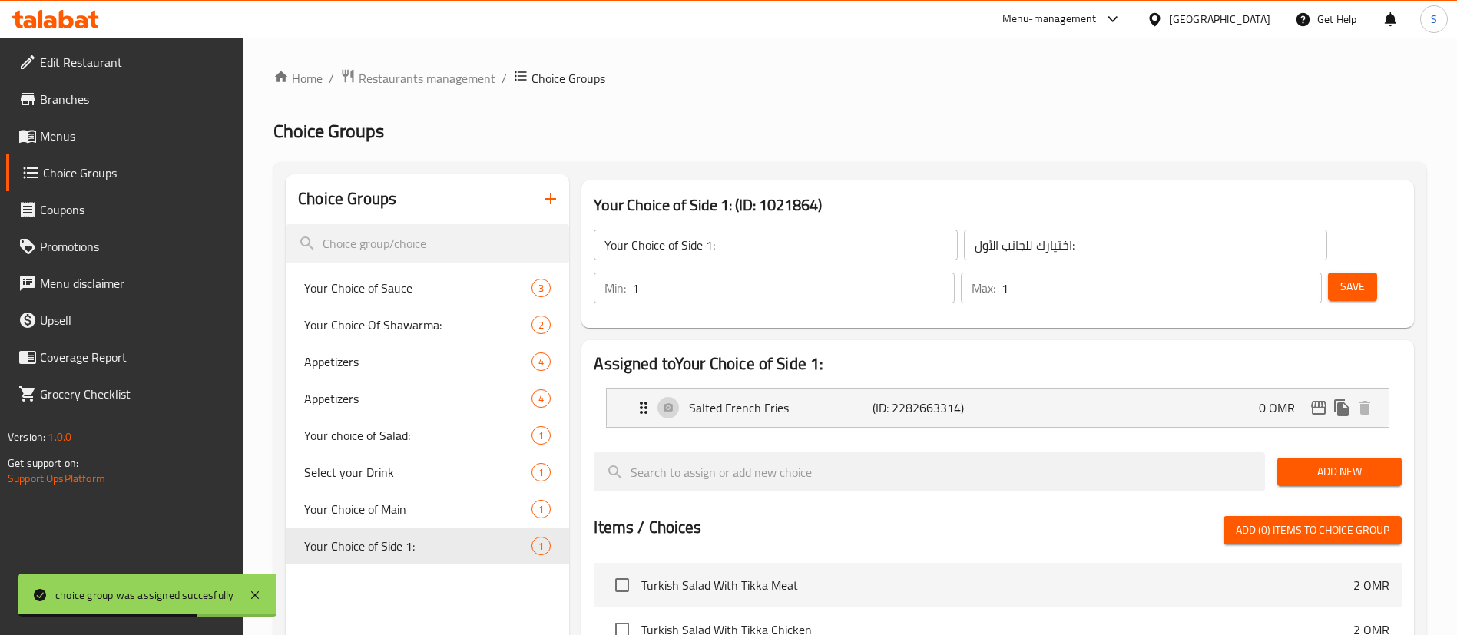
click at [547, 207] on icon "button" at bounding box center [551, 199] width 18 height 18
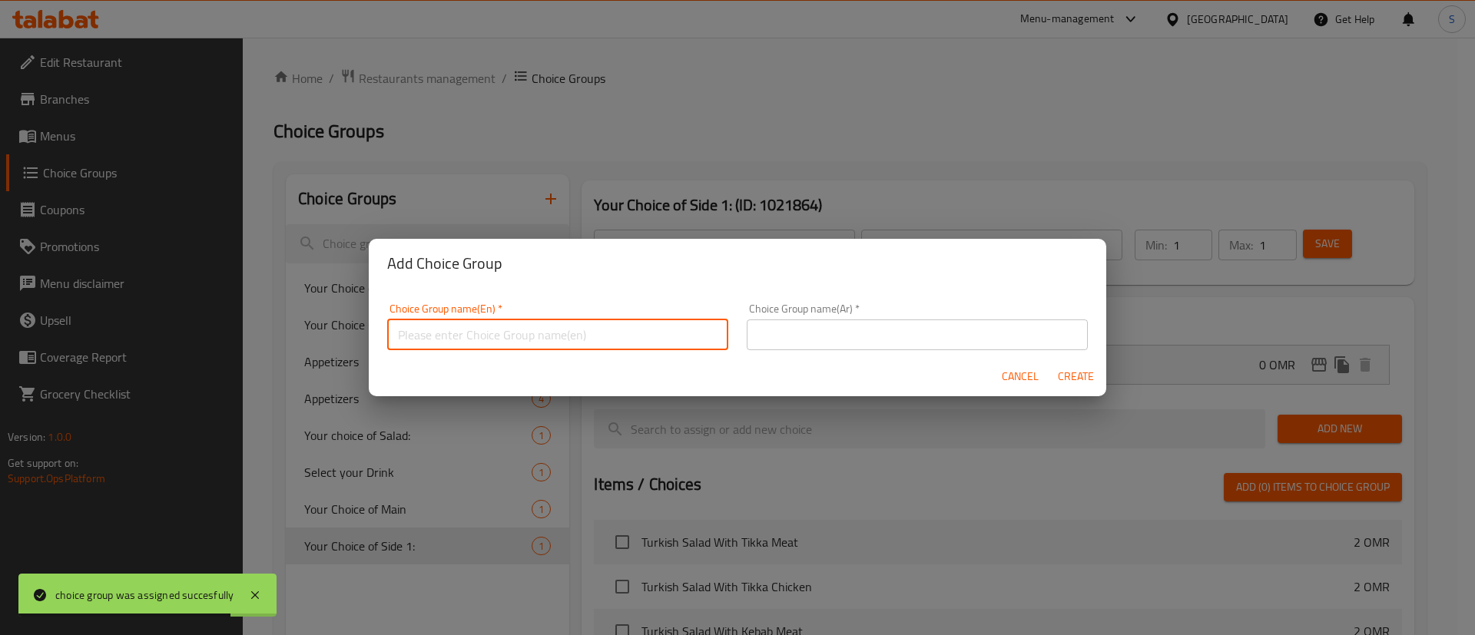
click at [539, 337] on input "text" at bounding box center [557, 335] width 341 height 31
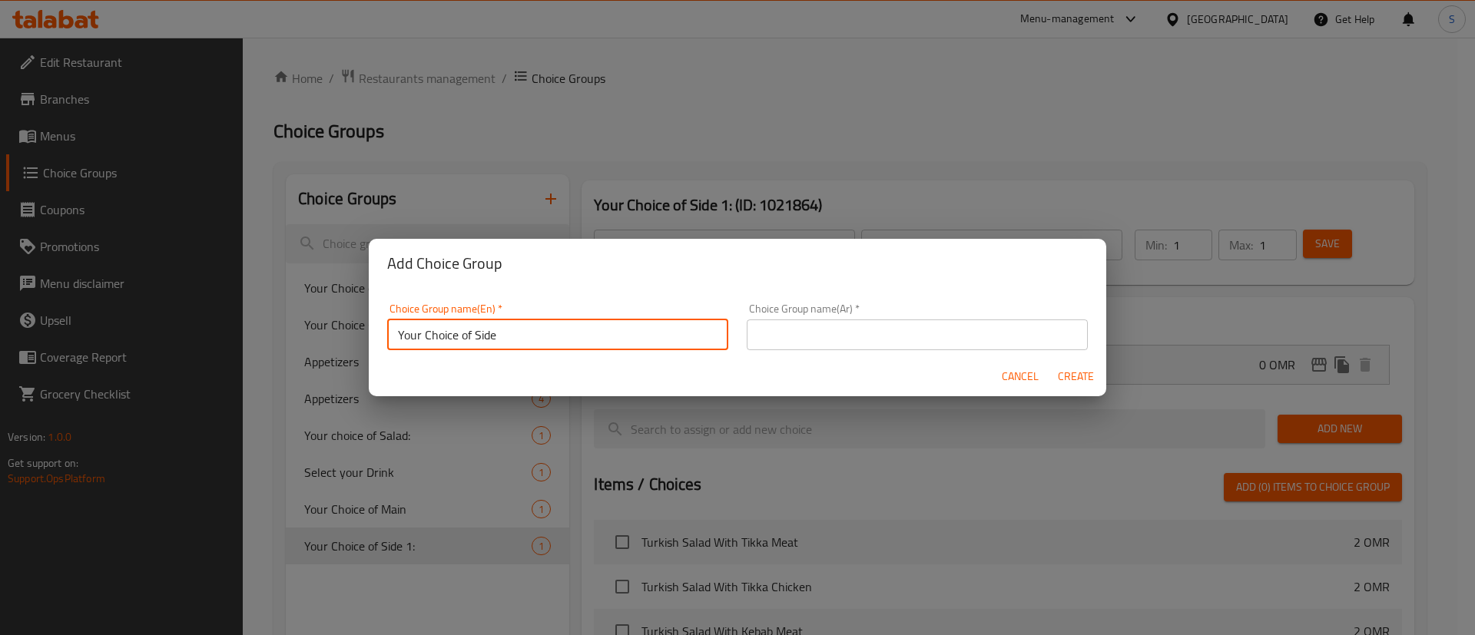
type input "Your Choice of Side 2:"
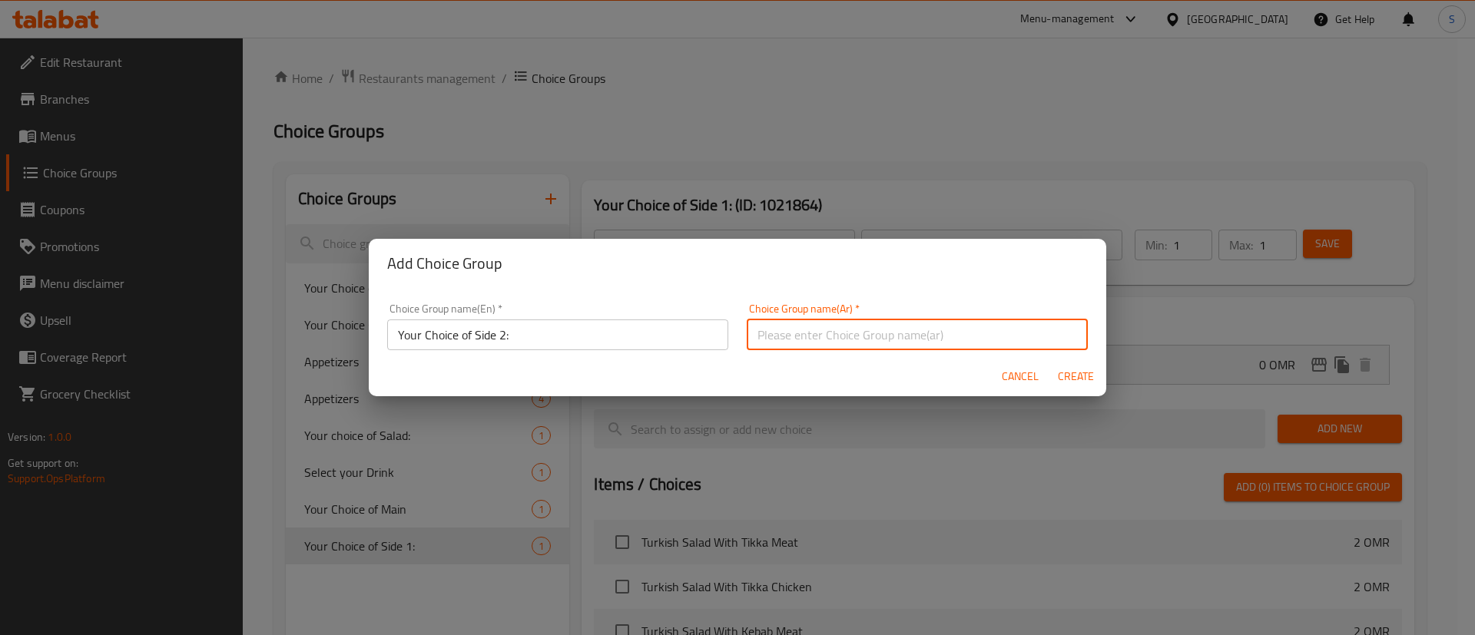
click at [776, 339] on input "text" at bounding box center [917, 335] width 341 height 31
paste input "اختيارك للجانب الأول:"
drag, startPoint x: 773, startPoint y: 333, endPoint x: 738, endPoint y: 336, distance: 34.8
click at [747, 336] on input "اختيارك للجانب الأول:" at bounding box center [917, 335] width 341 height 31
type input "اختيارك للجانب الثاني:"
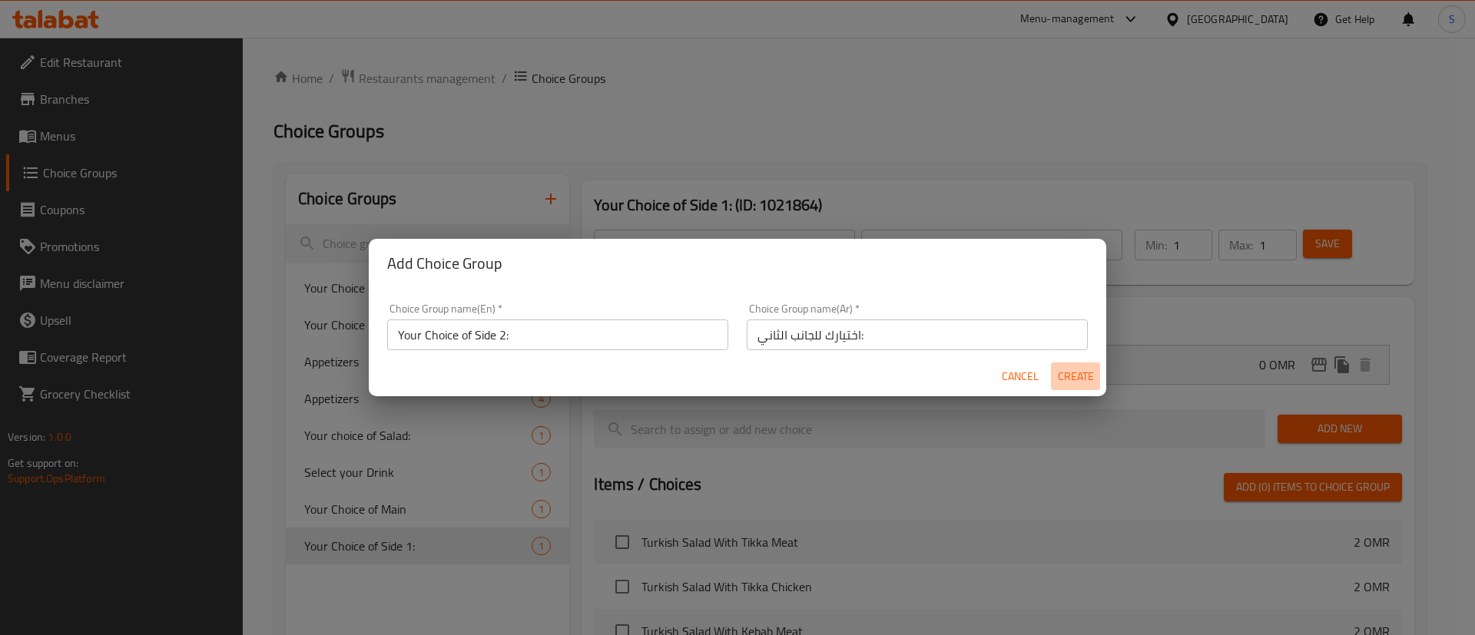
click at [1069, 373] on span "Create" at bounding box center [1075, 376] width 37 height 19
type input "Your Choice of Side 2:"
type input "اختيارك للجانب الثاني:"
type input "0"
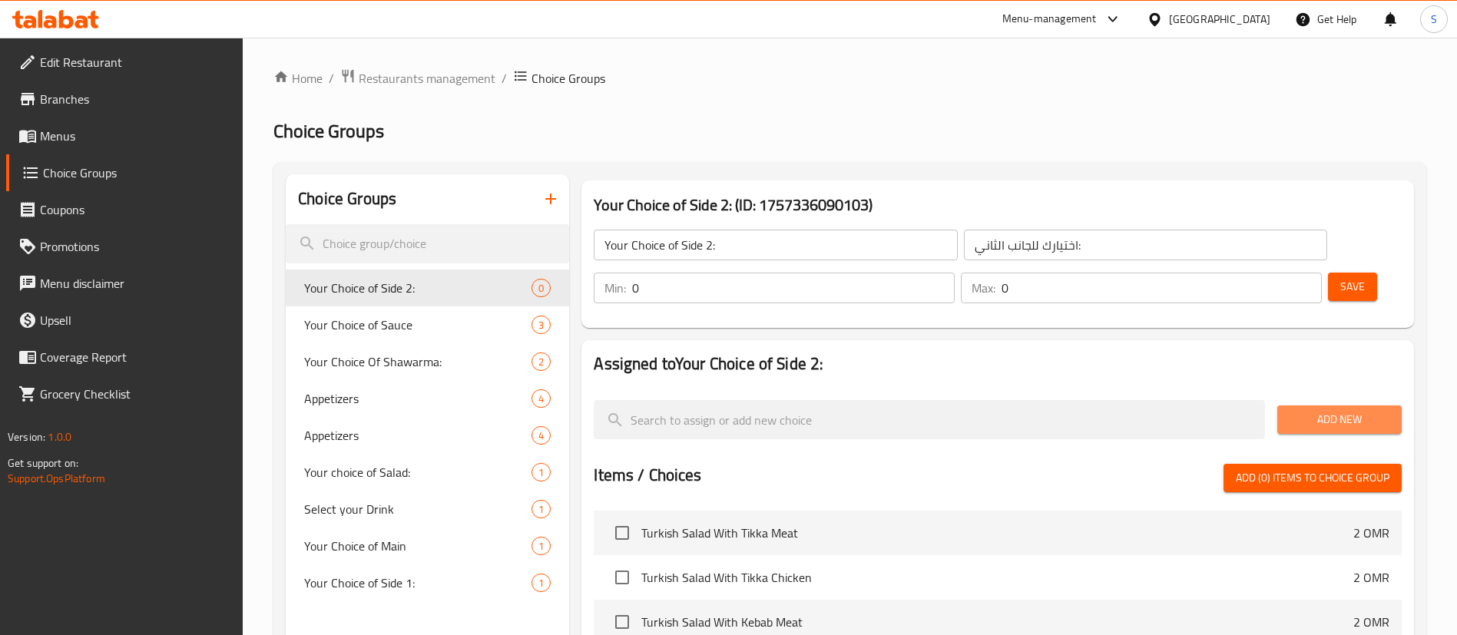
click at [1321, 410] on span "Add New" at bounding box center [1340, 419] width 100 height 19
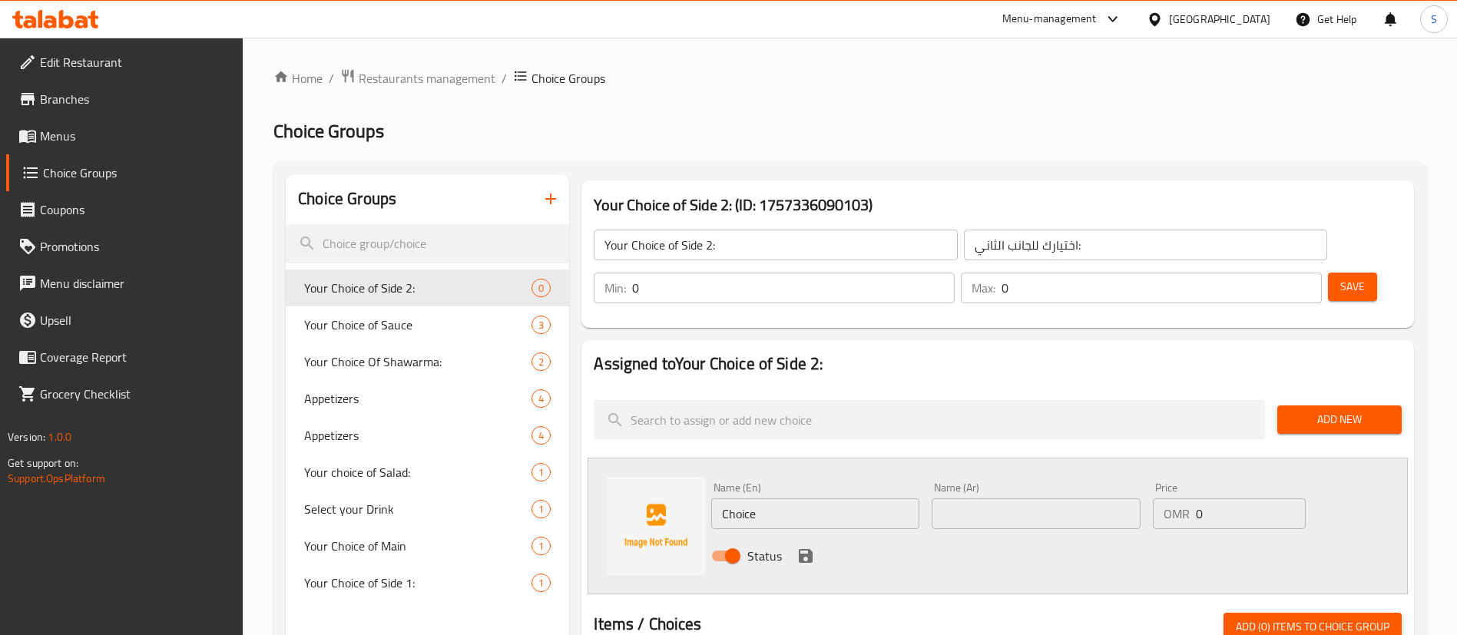
click at [775, 499] on input "Choice" at bounding box center [815, 514] width 208 height 31
paste input "Thoum garlic sau"
type input "Thoum garlic sauce"
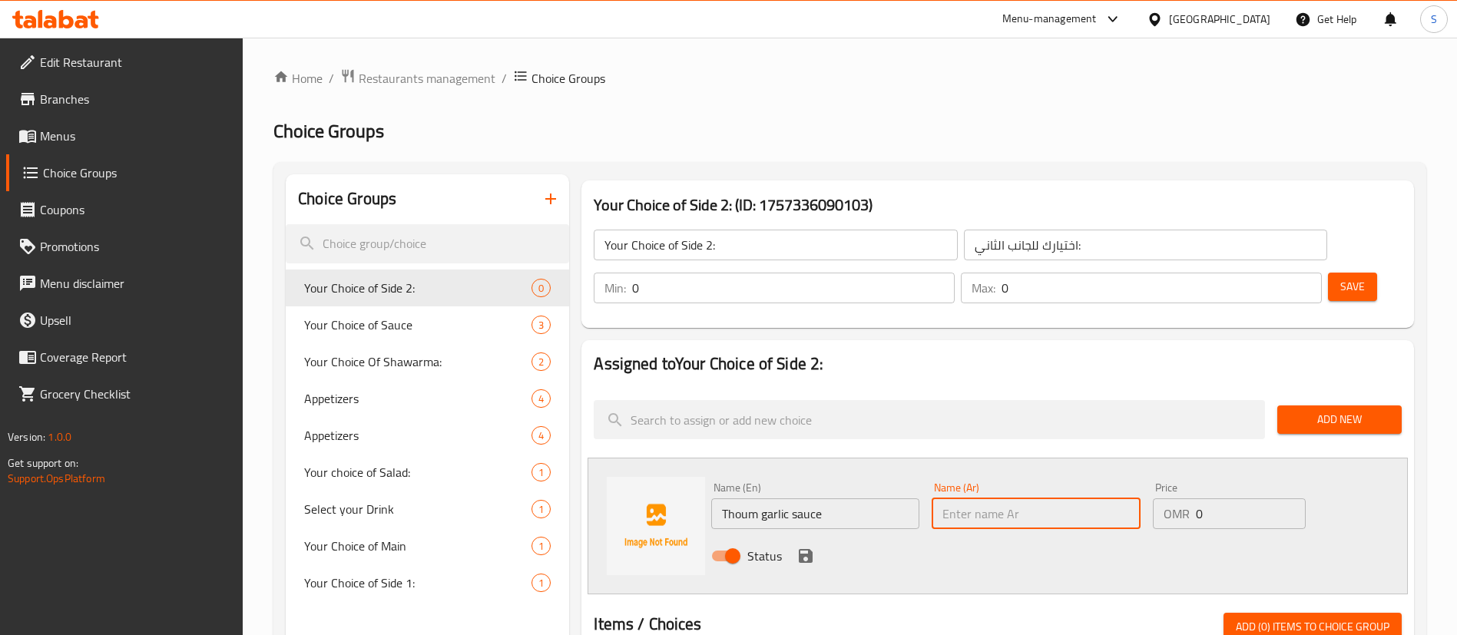
click at [987, 499] on input "text" at bounding box center [1036, 514] width 208 height 31
paste input "صلصة الثوم والثوم"
drag, startPoint x: 963, startPoint y: 468, endPoint x: 1089, endPoint y: 473, distance: 126.9
click at [1089, 499] on input "صلصة الثوم والثوم" at bounding box center [1036, 514] width 208 height 31
type input "ثوم"
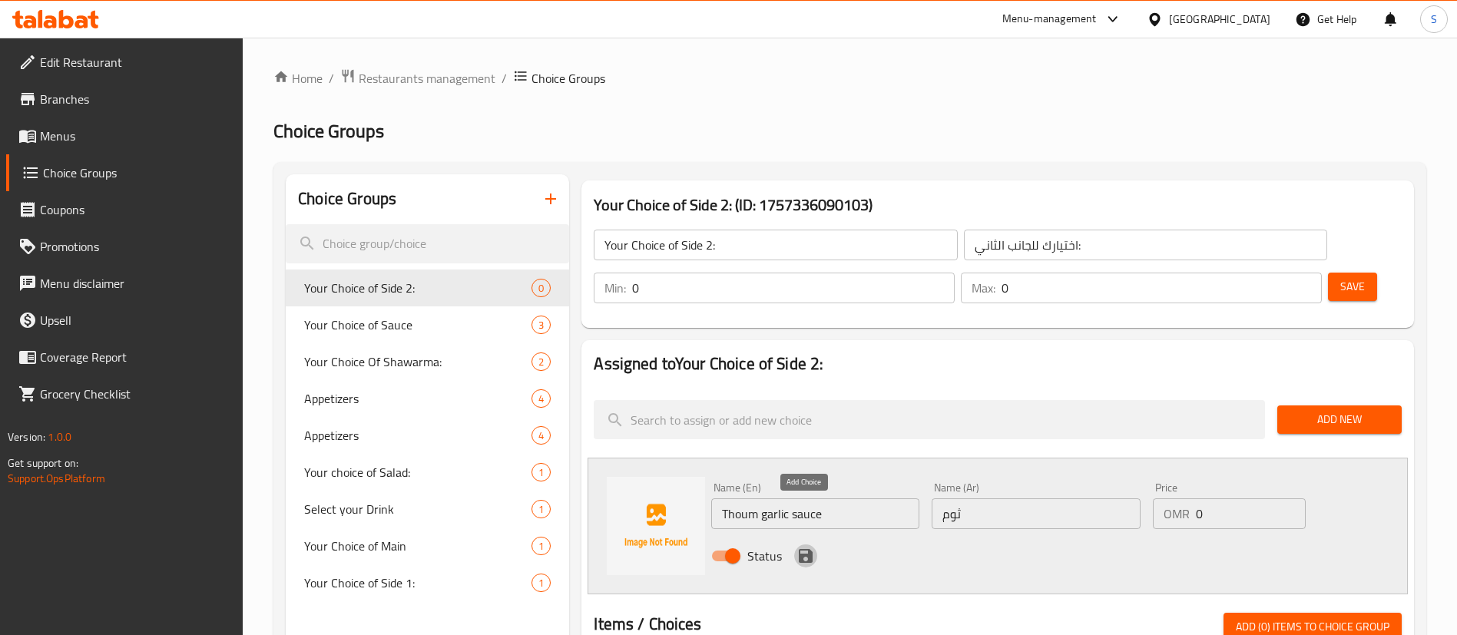
click at [799, 549] on icon "save" at bounding box center [806, 556] width 14 height 14
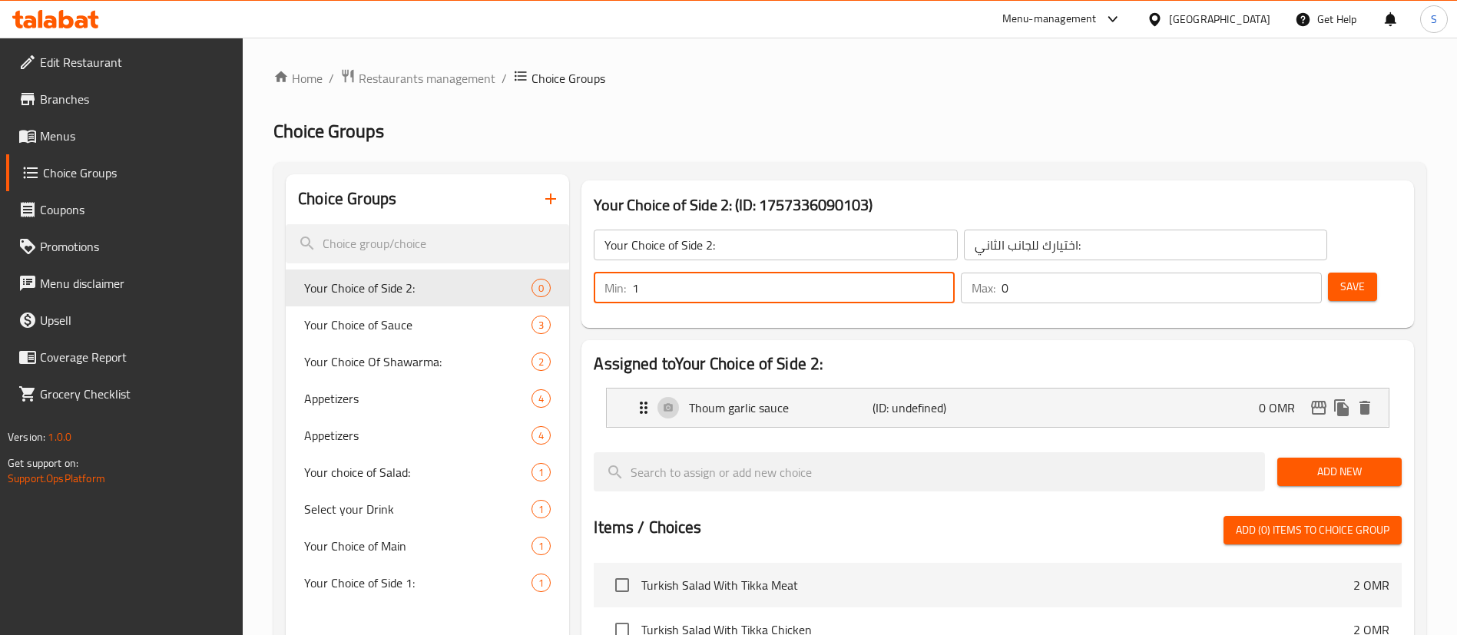
type input "1"
click at [955, 273] on input "1" at bounding box center [793, 288] width 323 height 31
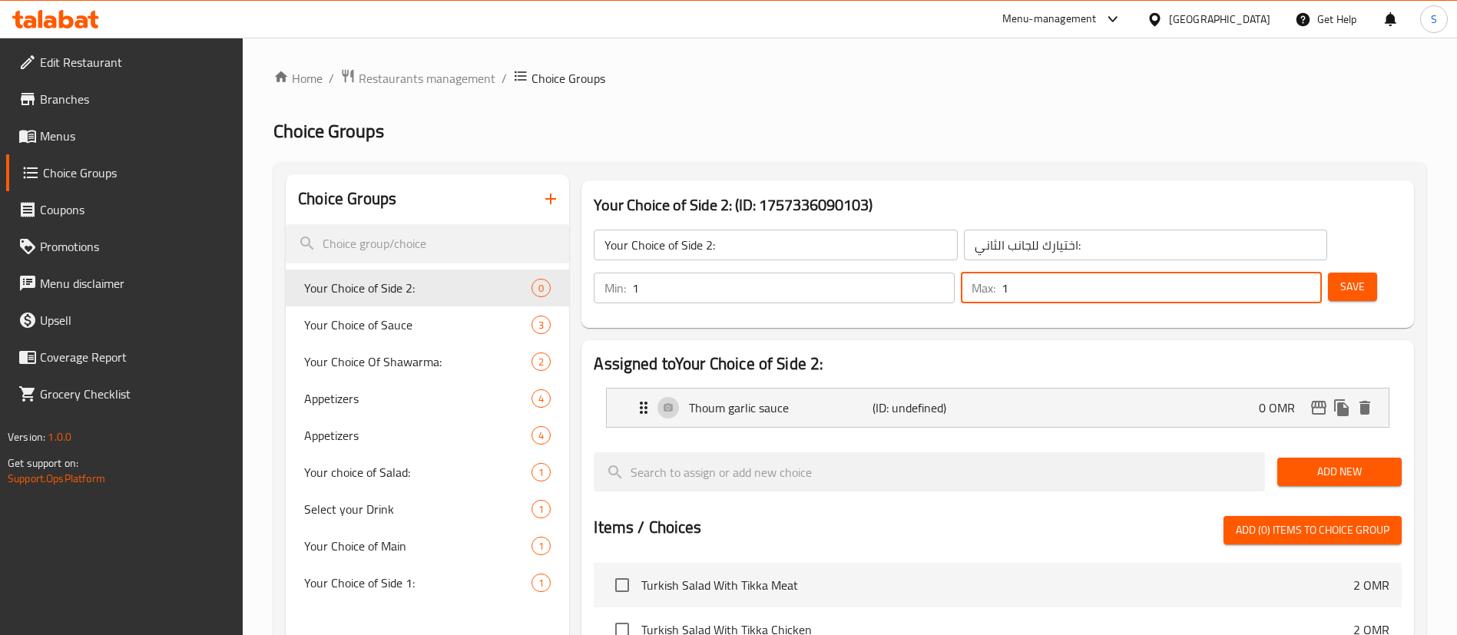
type input "1"
click at [1278, 273] on input "1" at bounding box center [1162, 288] width 320 height 31
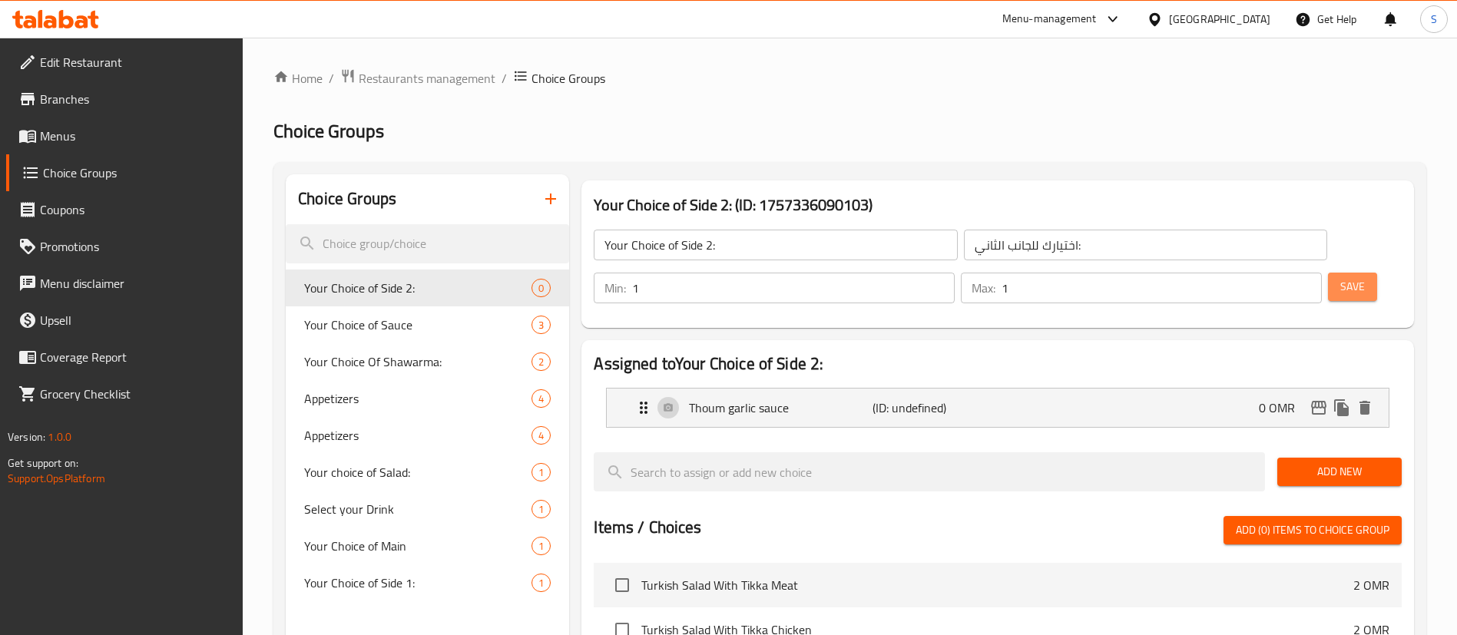
click at [1341, 277] on span "Save" at bounding box center [1353, 286] width 25 height 19
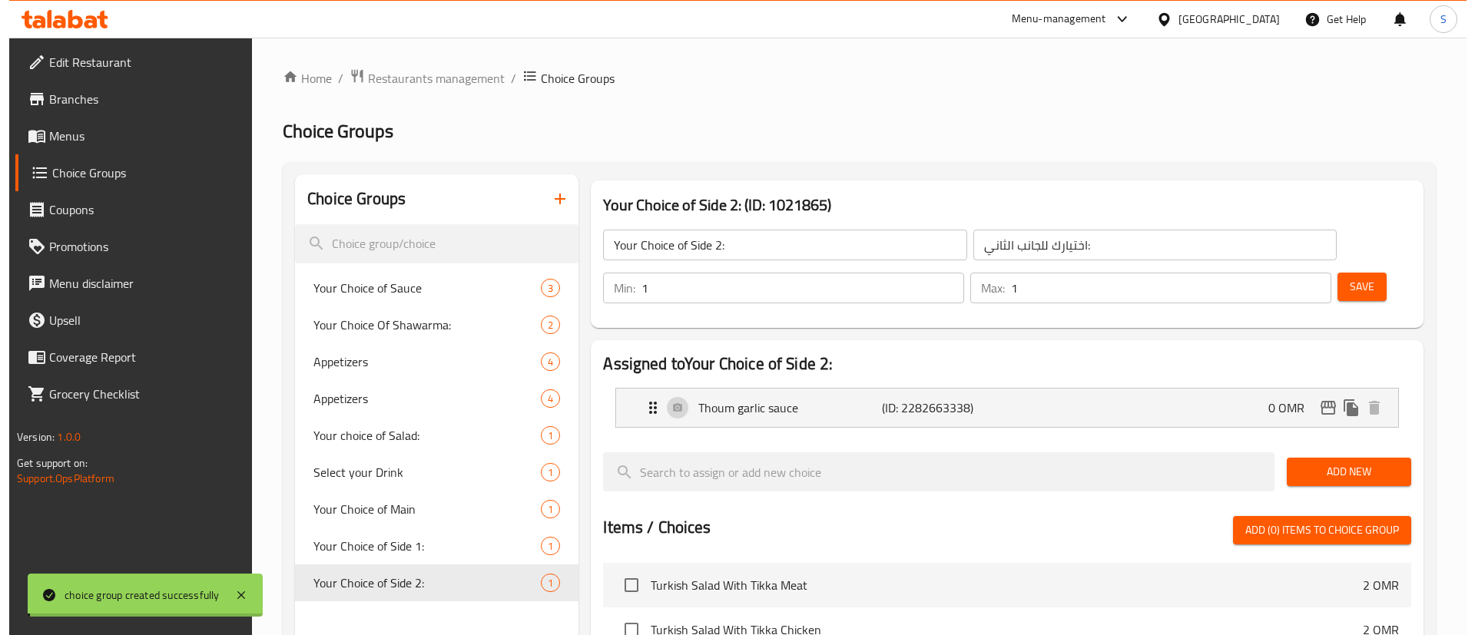
scroll to position [429, 0]
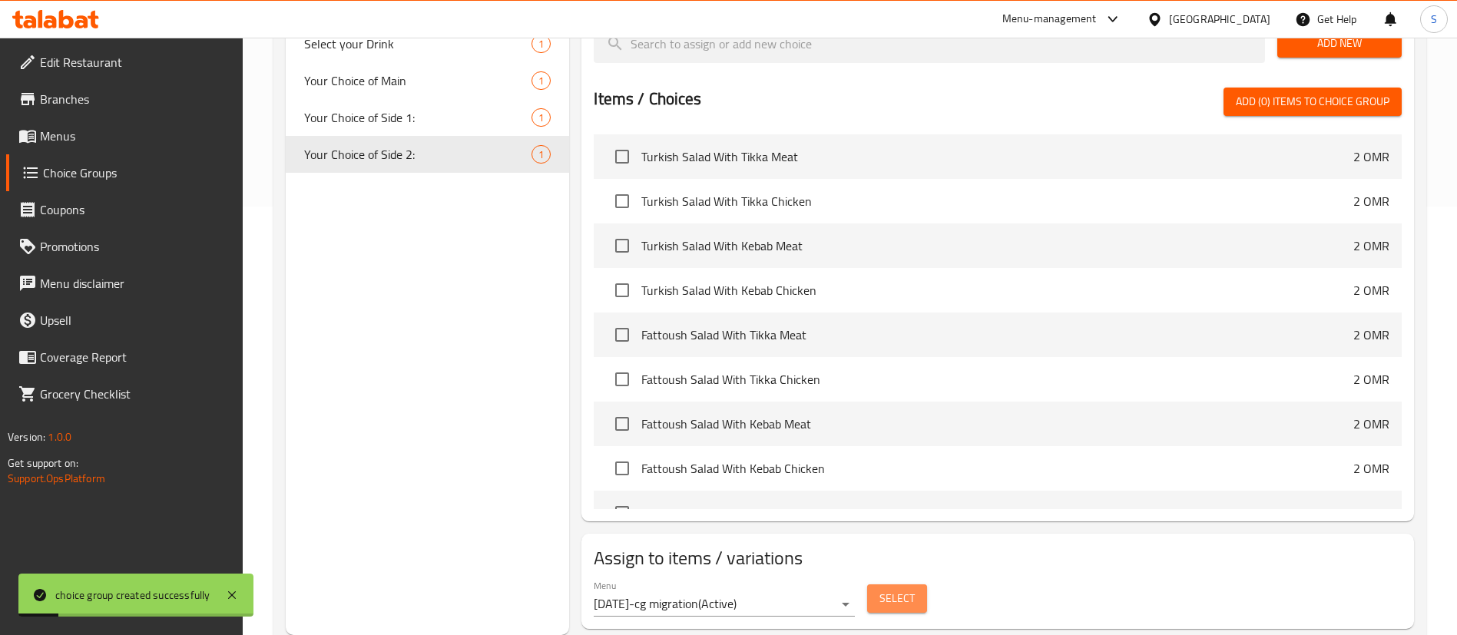
click at [890, 589] on span "Select" at bounding box center [897, 598] width 35 height 19
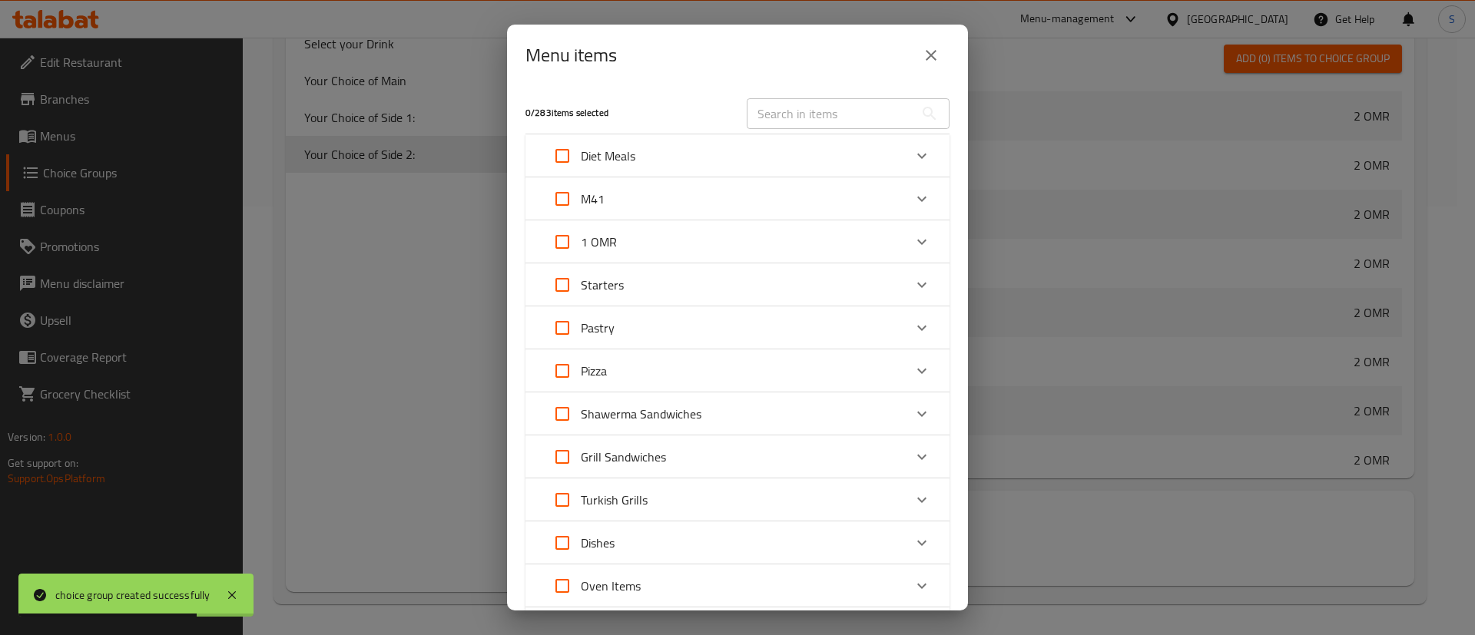
click at [651, 205] on div "M41" at bounding box center [724, 199] width 360 height 37
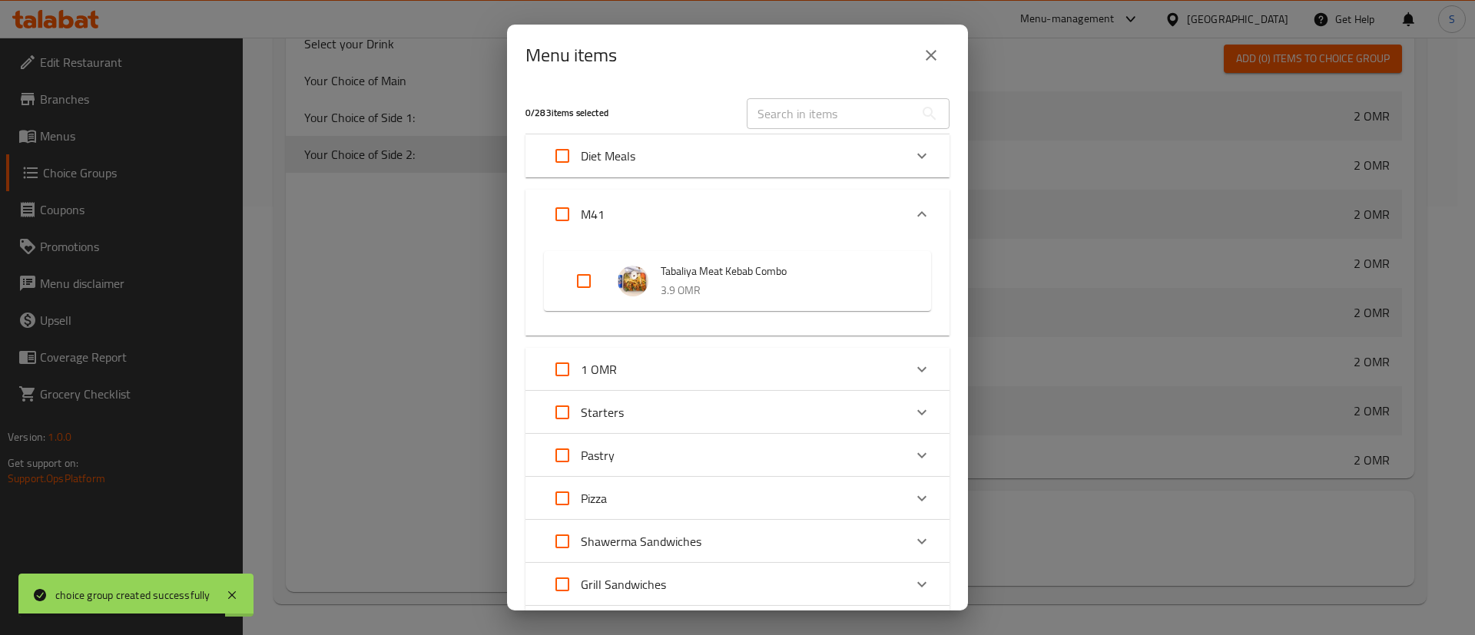
click at [598, 277] on input "Expand" at bounding box center [583, 281] width 37 height 37
checkbox input "true"
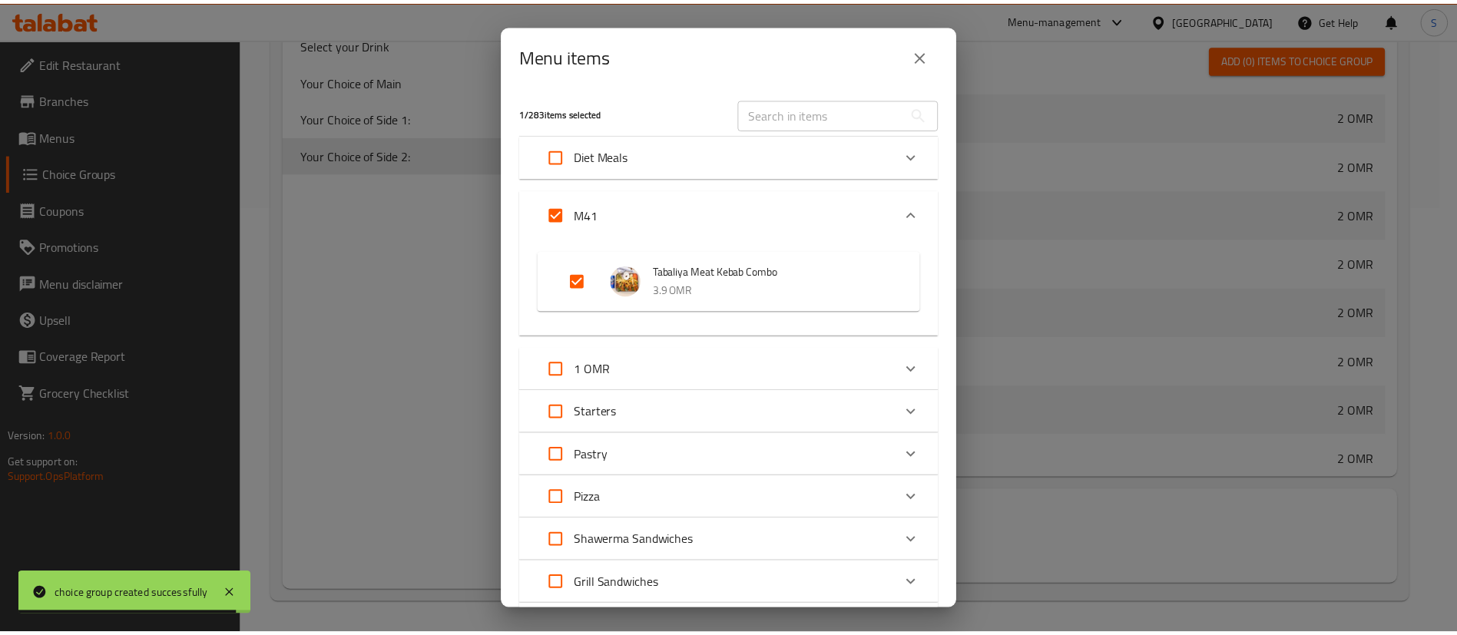
scroll to position [704, 0]
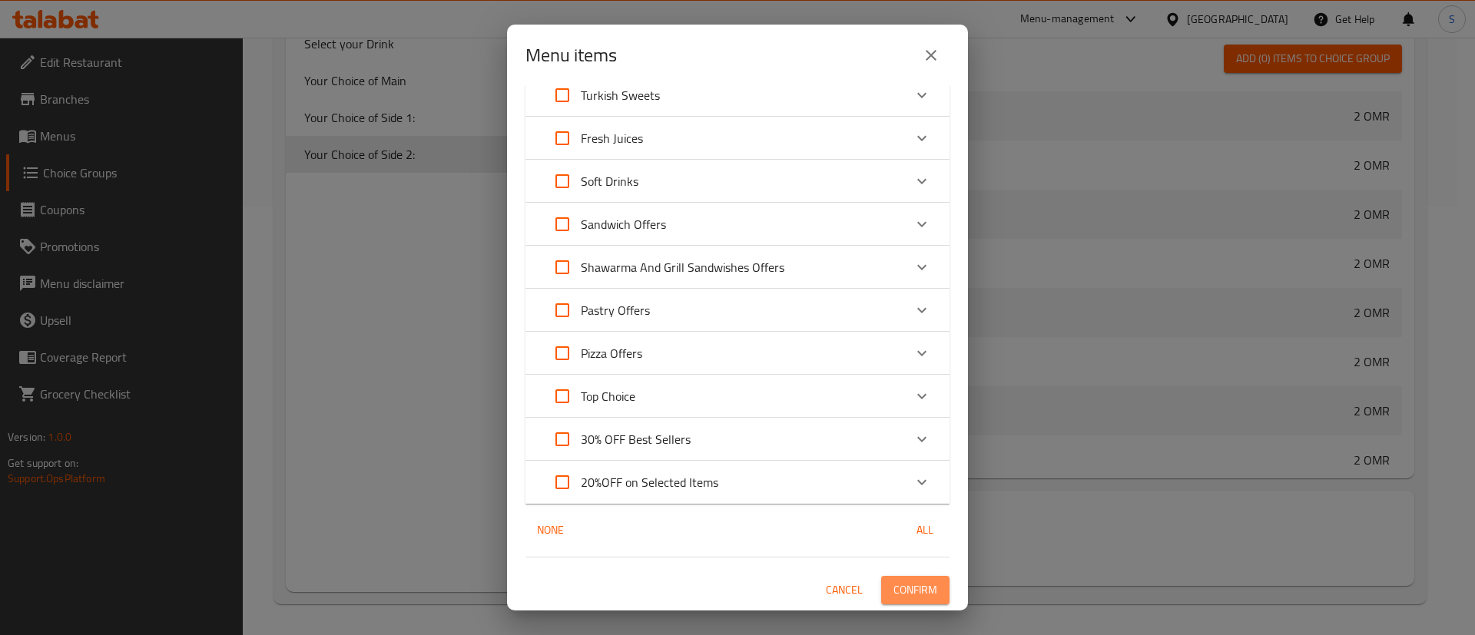
click at [896, 588] on span "Confirm" at bounding box center [915, 590] width 44 height 19
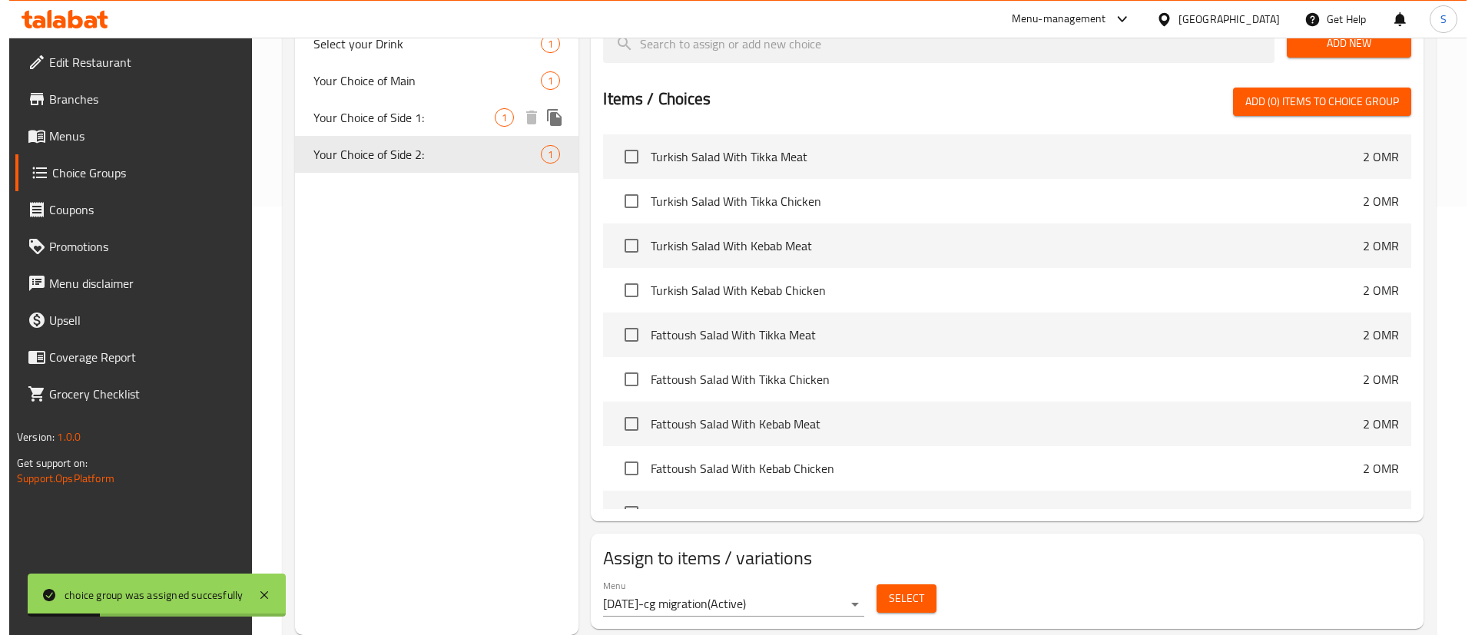
scroll to position [0, 0]
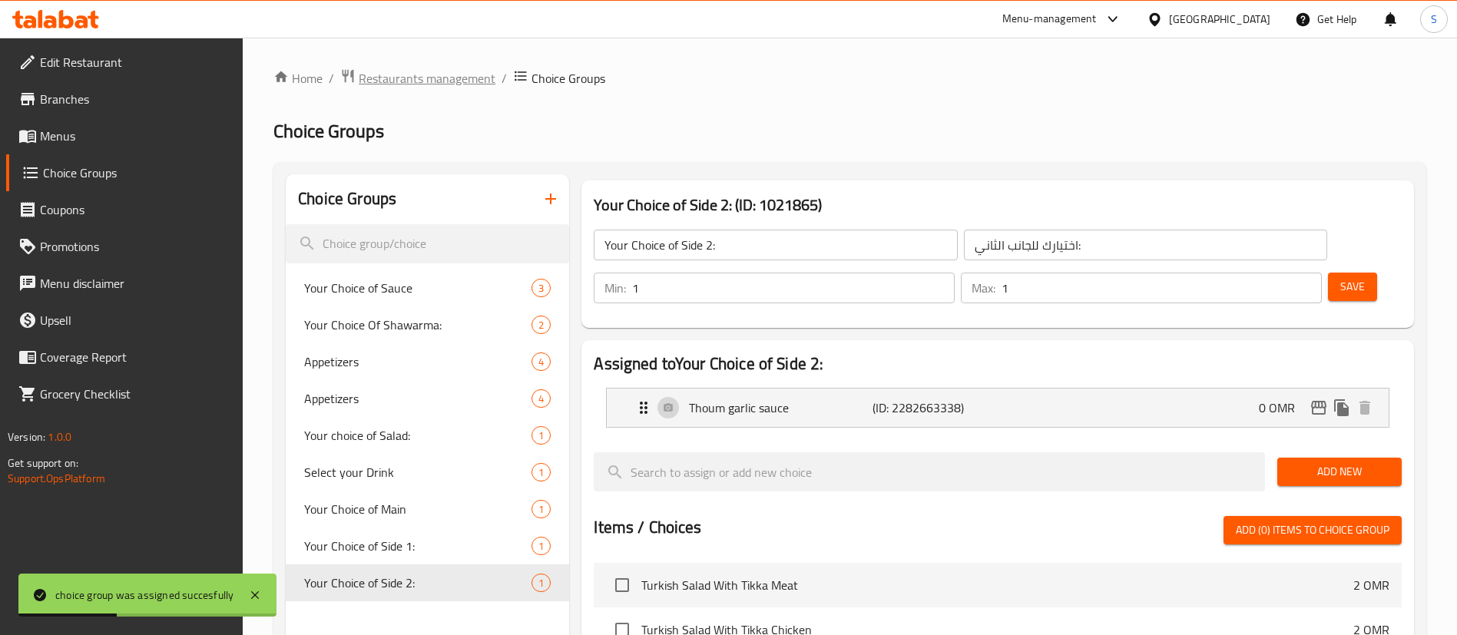
click at [414, 78] on span "Restaurants management" at bounding box center [427, 78] width 137 height 18
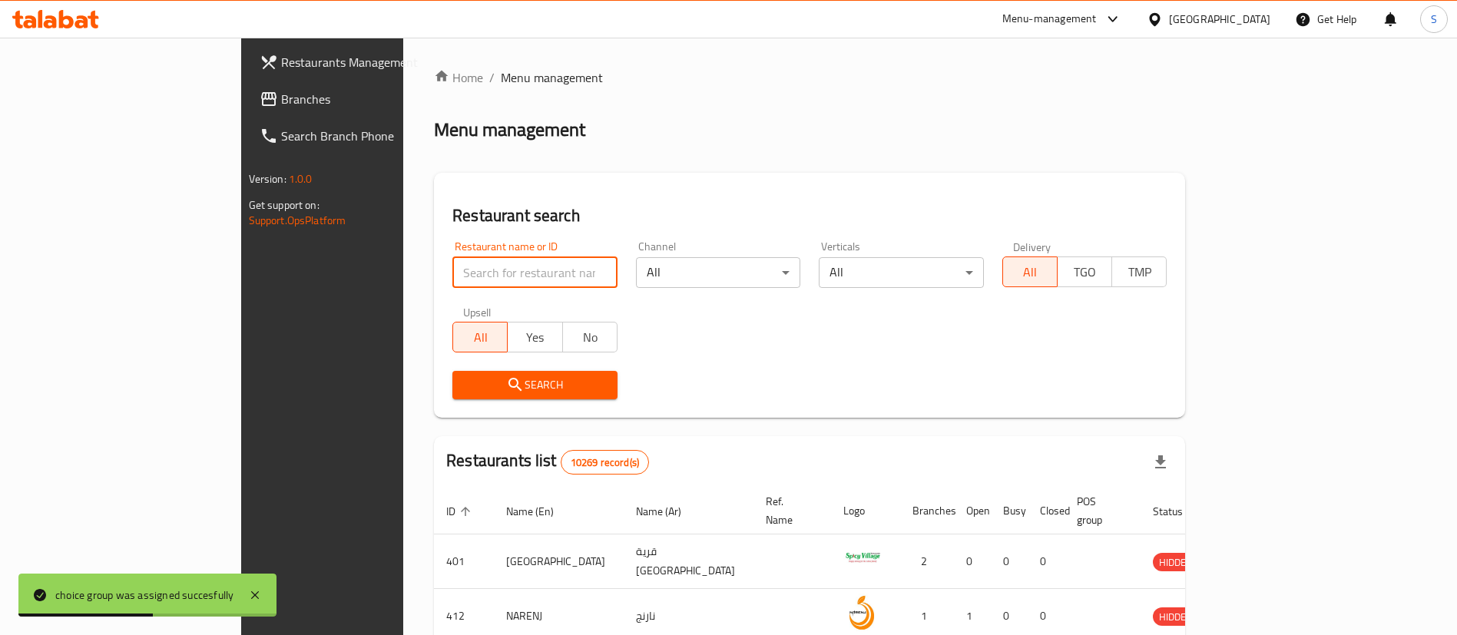
paste input "600919"
click at [477, 258] on input "search" at bounding box center [534, 272] width 165 height 31
type input "600919"
click button "Search" at bounding box center [534, 385] width 165 height 28
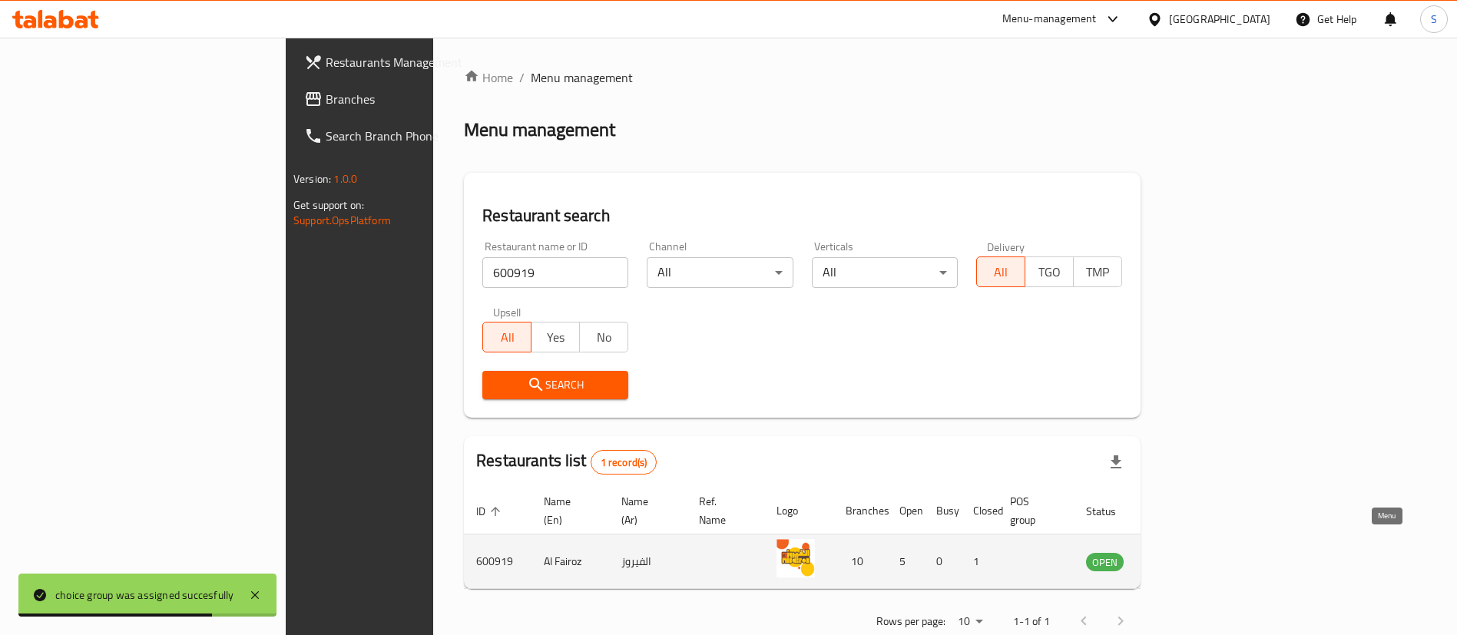
click at [1185, 556] on icon "enhanced table" at bounding box center [1176, 562] width 17 height 13
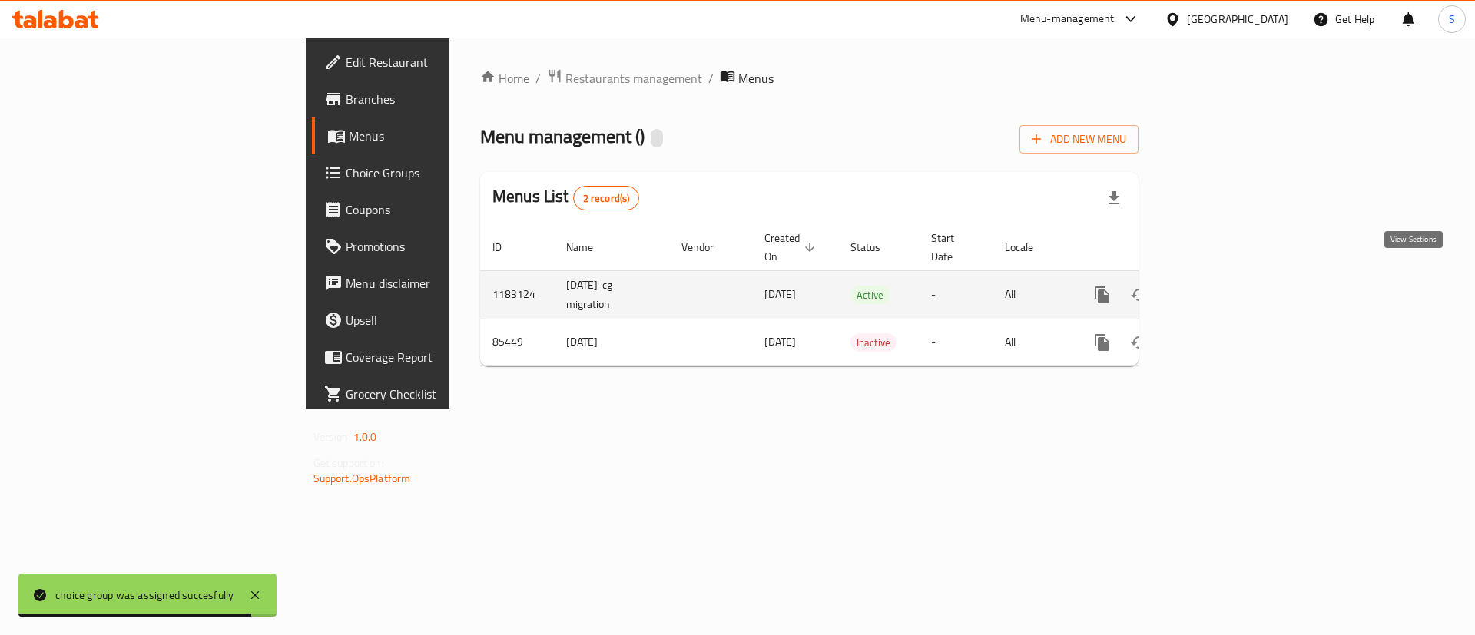
click at [1220, 288] on icon "enhanced table" at bounding box center [1213, 295] width 14 height 14
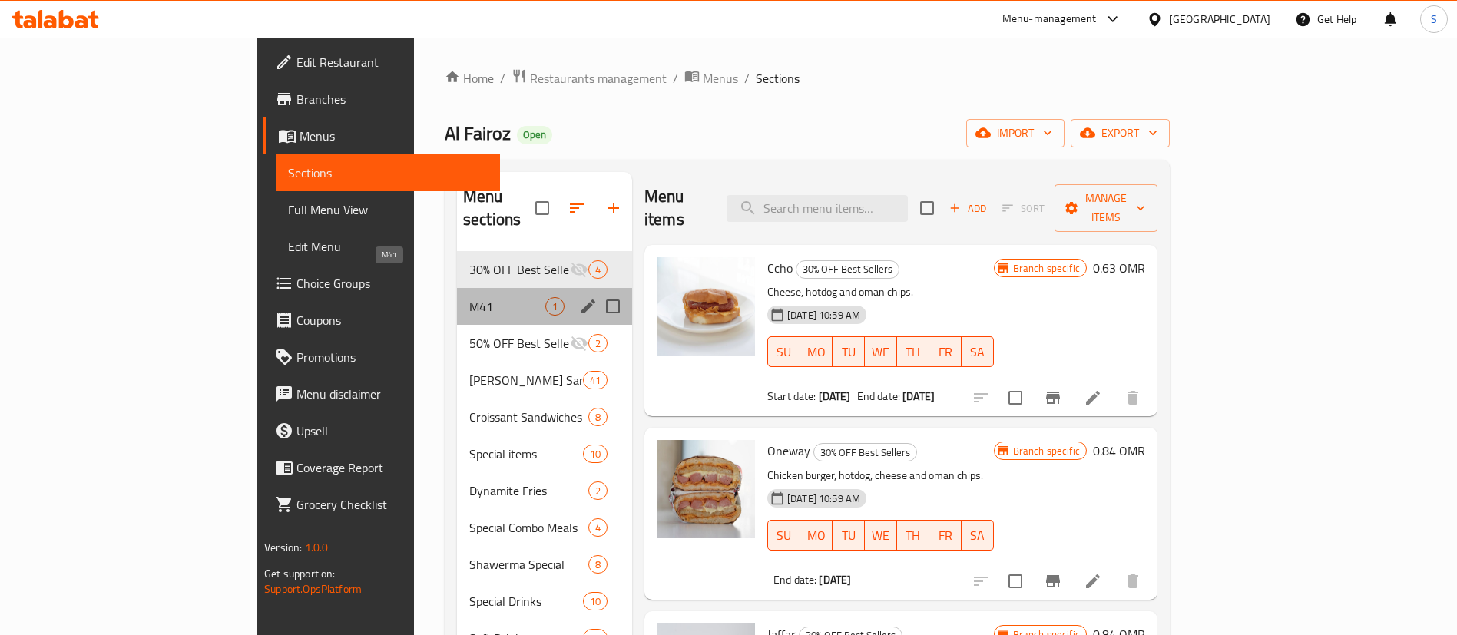
click at [469, 297] on span "M41" at bounding box center [507, 306] width 76 height 18
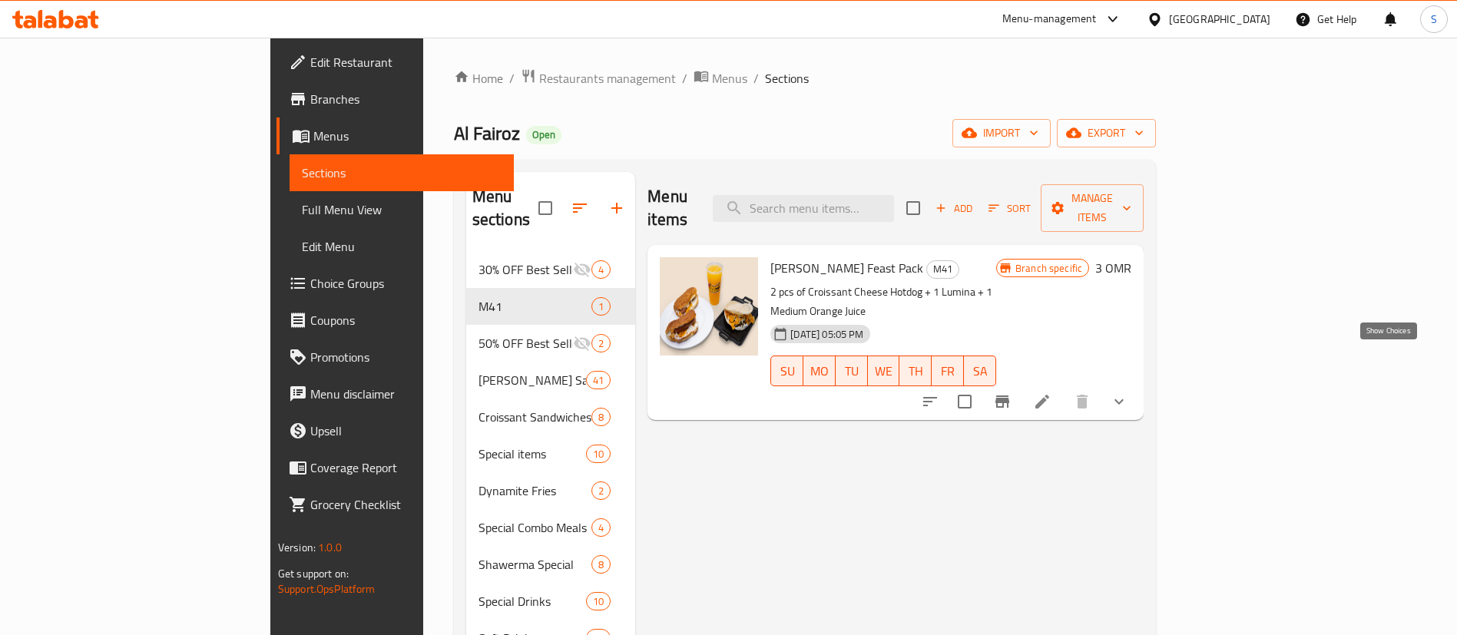
click at [1129, 393] on icon "show more" at bounding box center [1119, 402] width 18 height 18
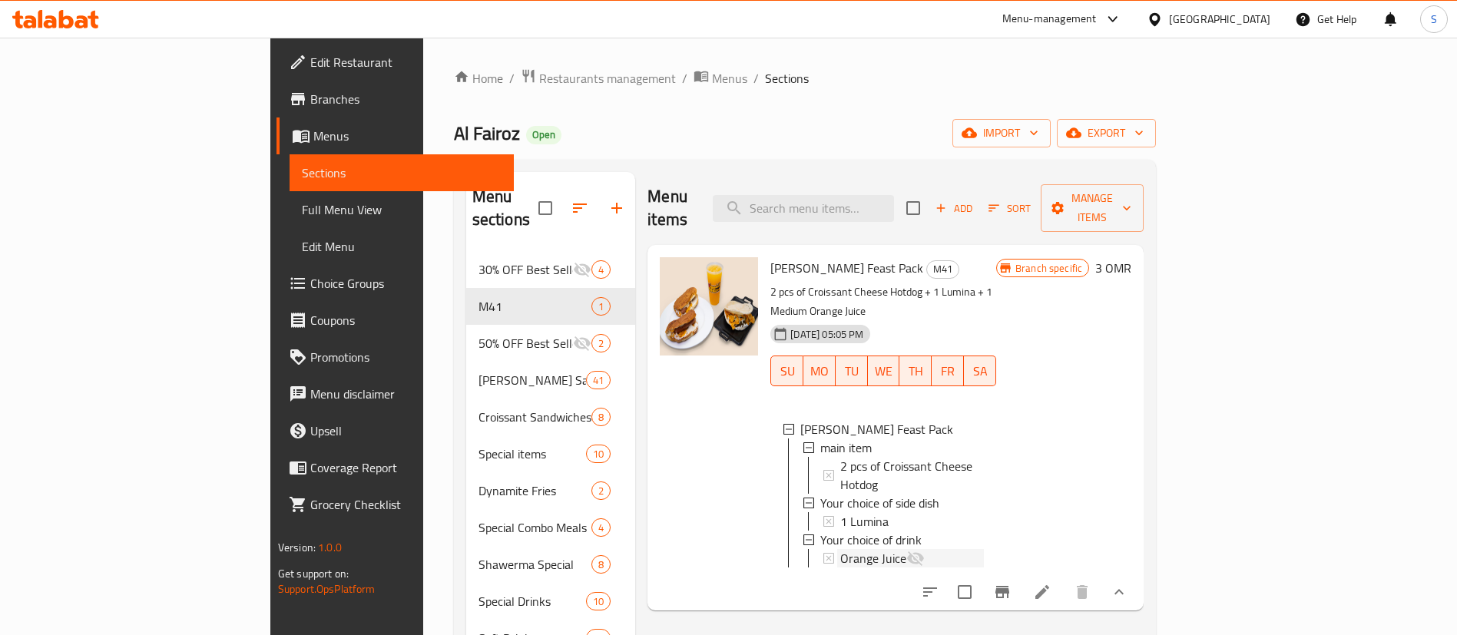
click at [910, 549] on div "Orange Juice" at bounding box center [912, 558] width 144 height 18
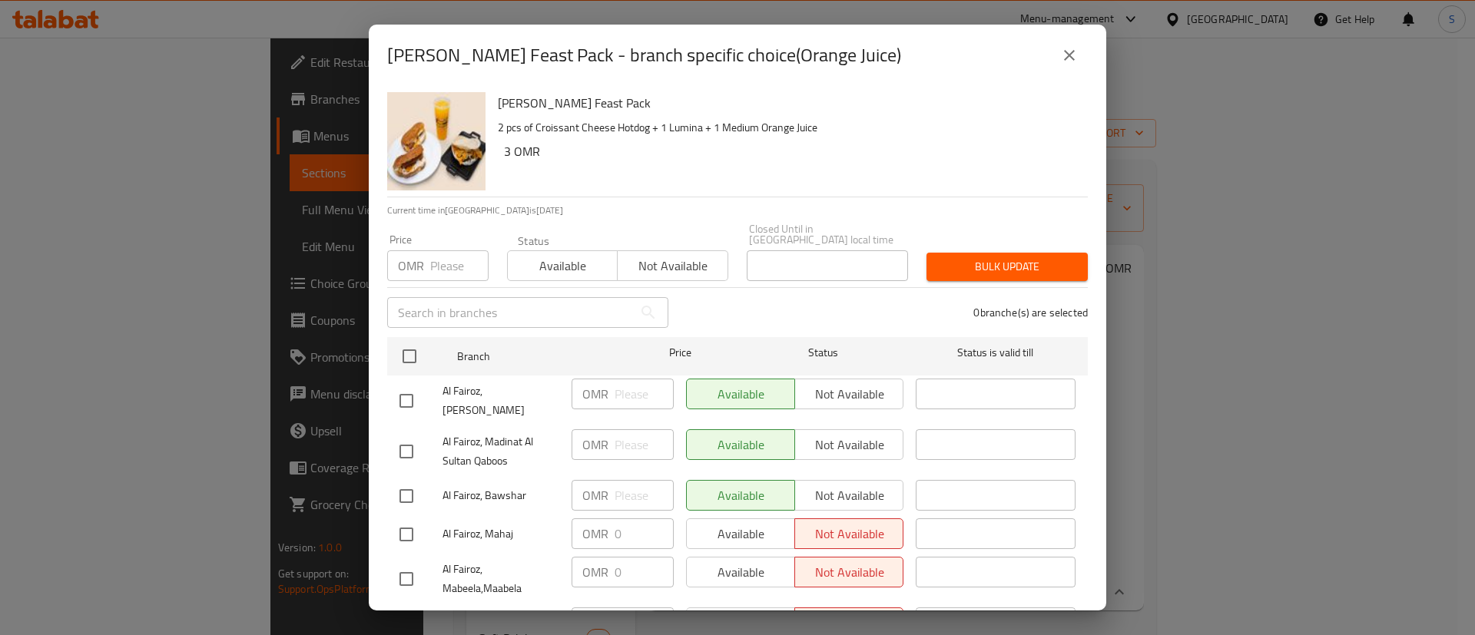
scroll to position [228, 0]
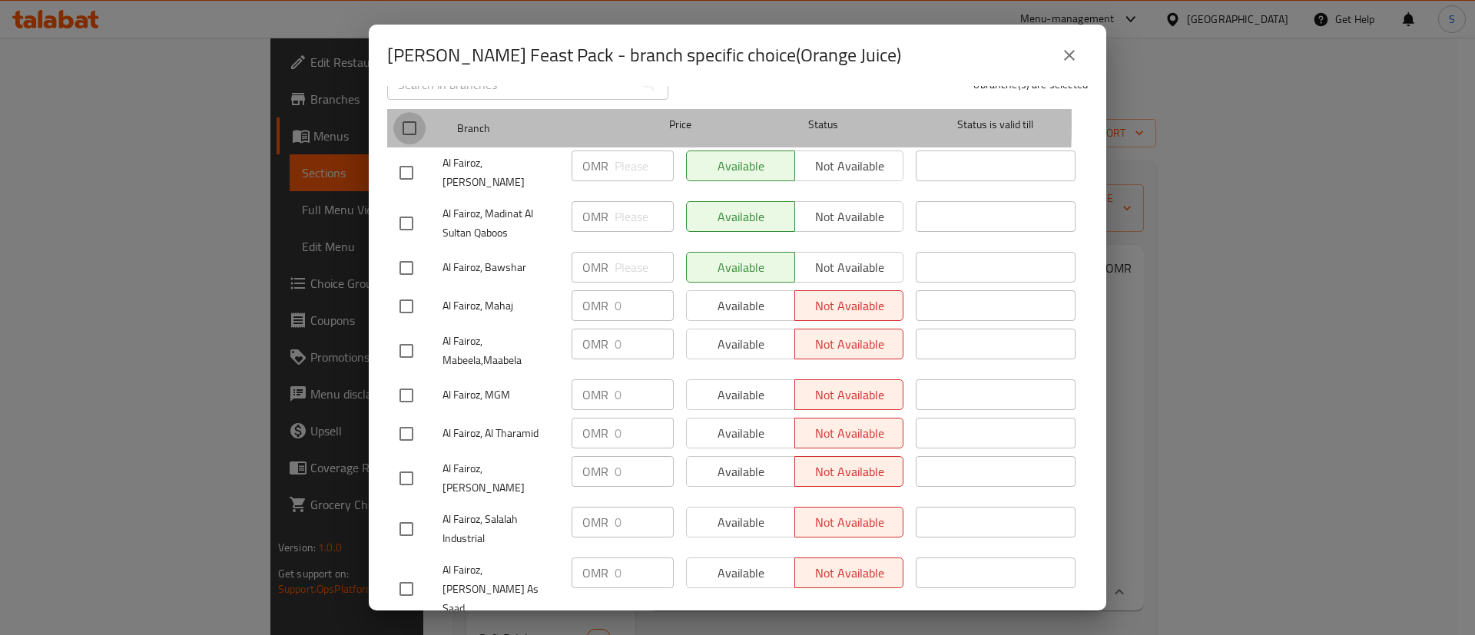
click at [406, 112] on input "checkbox" at bounding box center [409, 128] width 32 height 32
checkbox input "true"
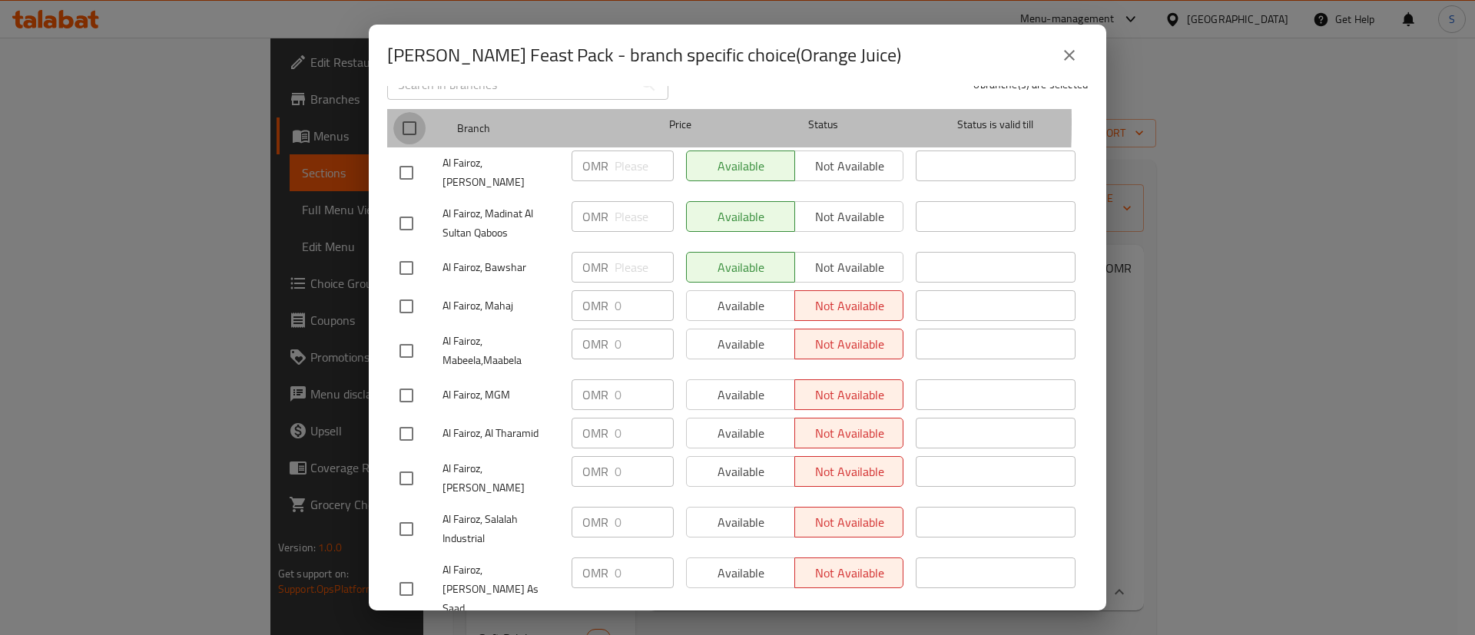
checkbox input "true"
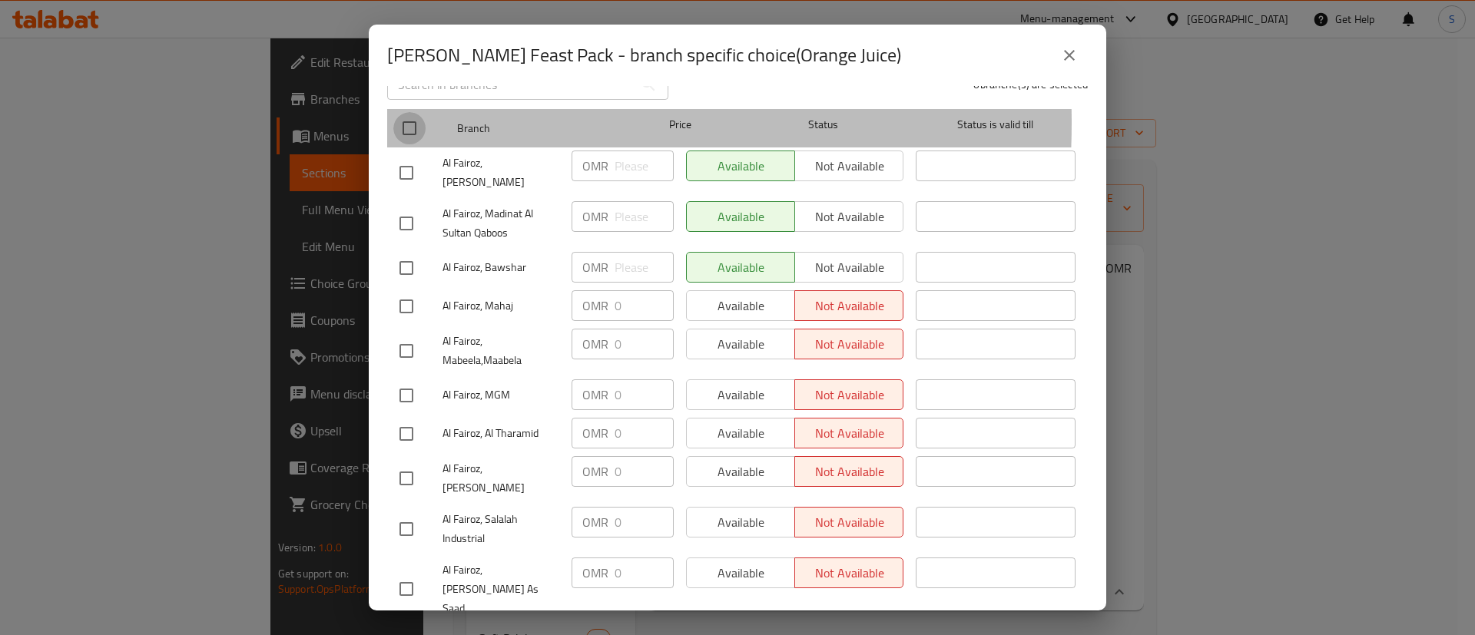
checkbox input "true"
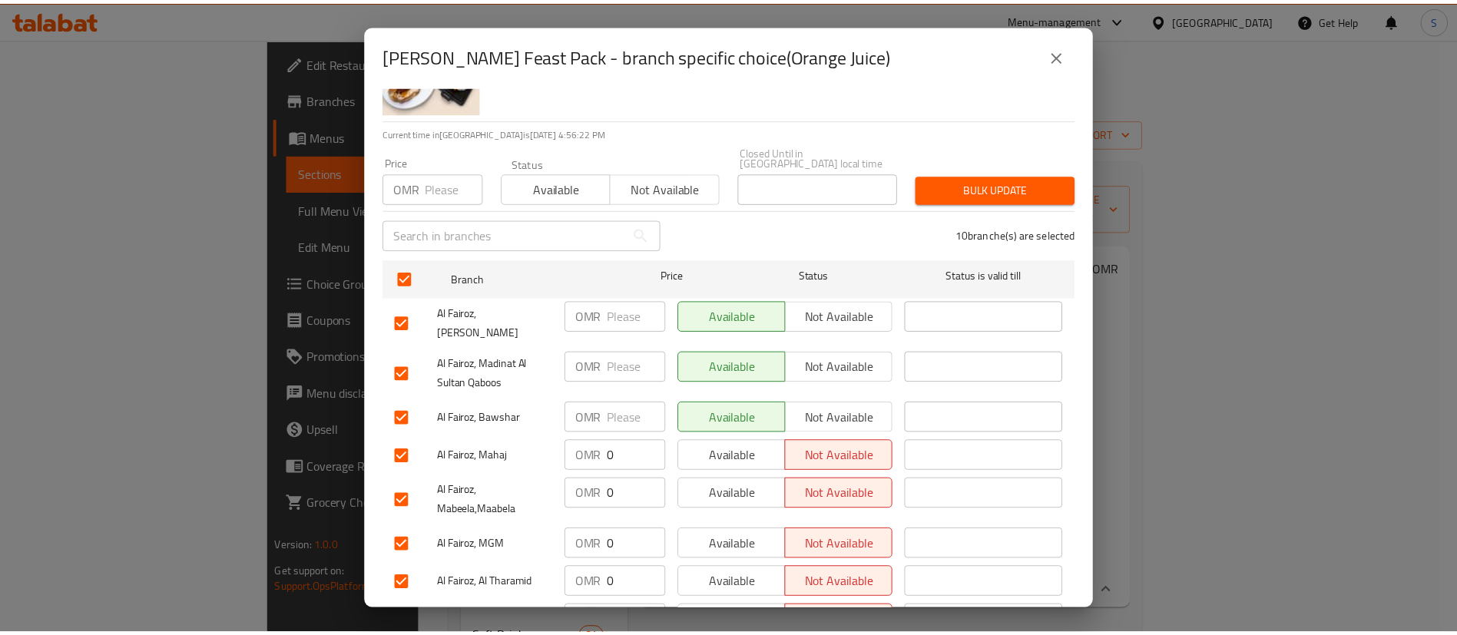
scroll to position [76, 0]
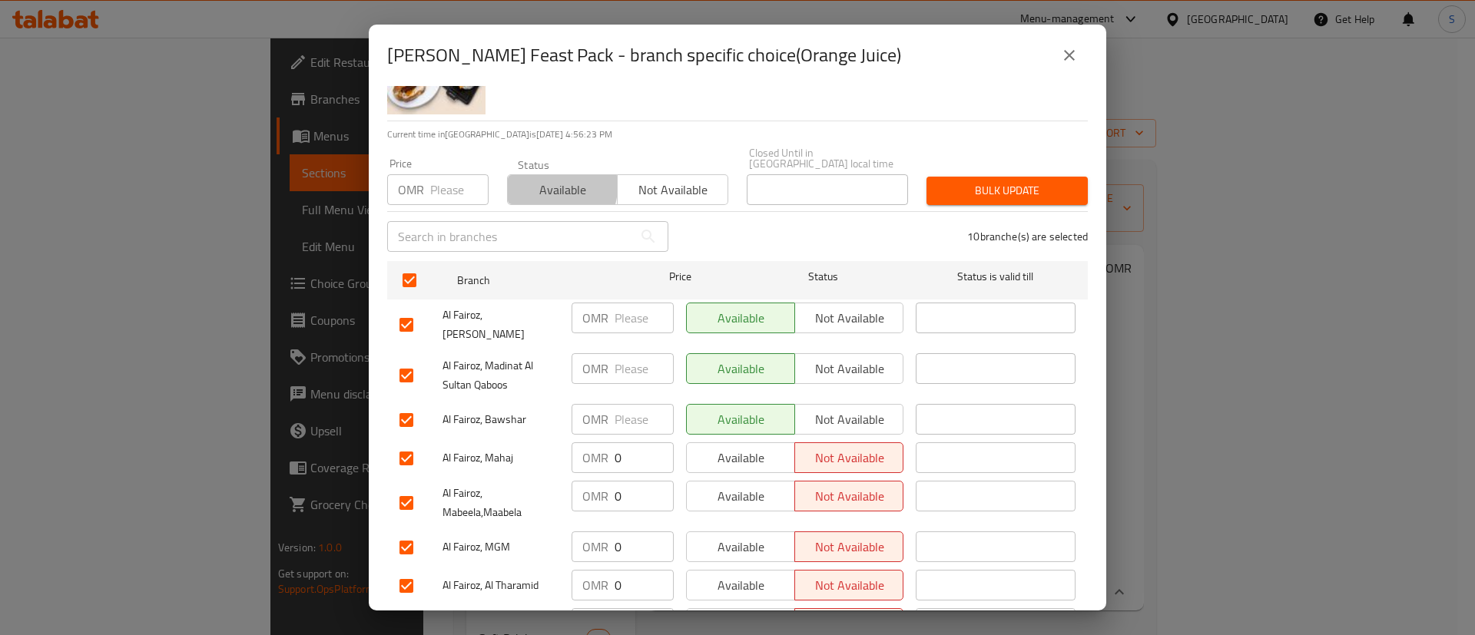
click at [542, 179] on span "Available" at bounding box center [563, 190] width 98 height 22
click at [956, 181] on span "Bulk update" at bounding box center [1007, 190] width 137 height 19
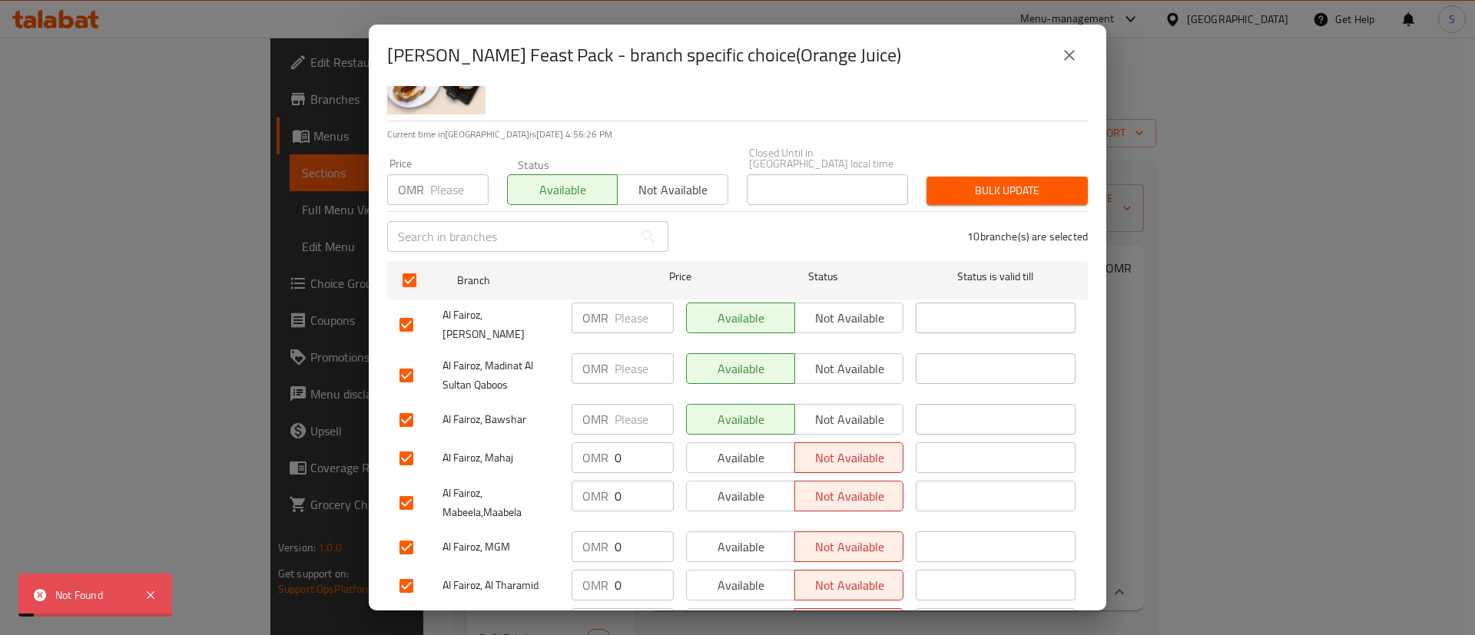
click at [1065, 55] on icon "close" at bounding box center [1069, 55] width 18 height 18
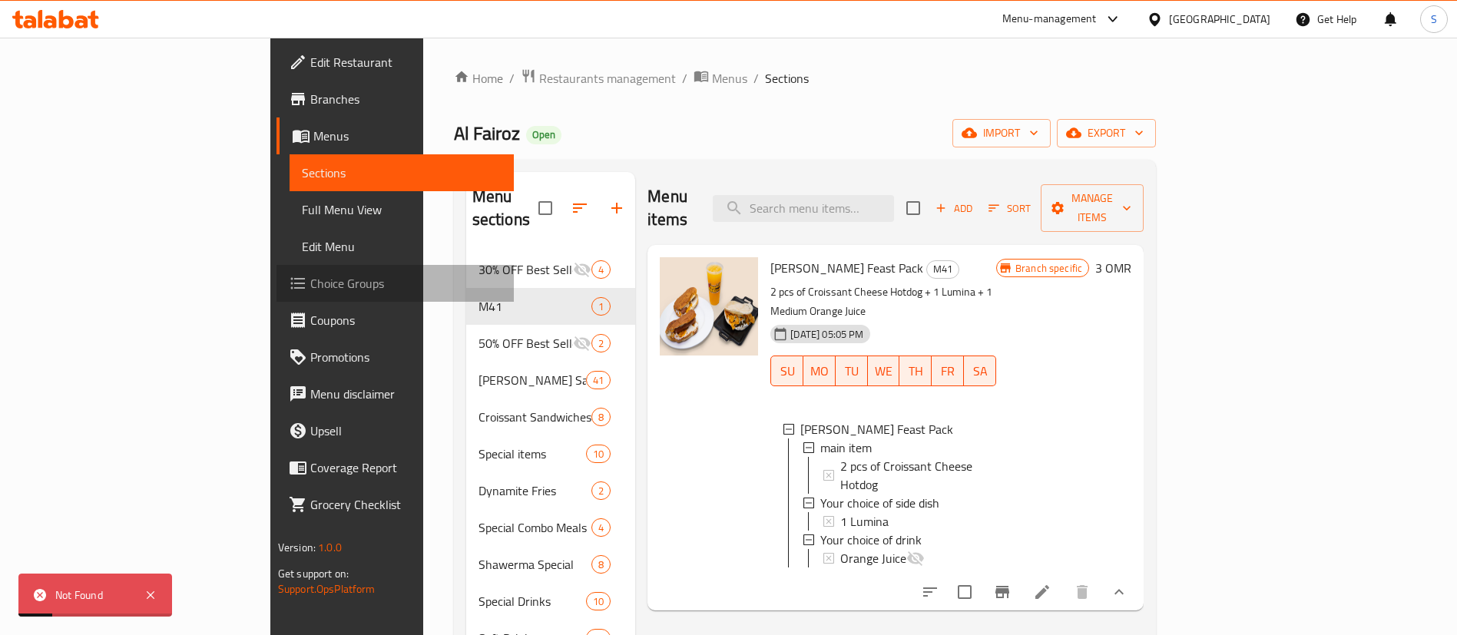
click at [310, 290] on span "Choice Groups" at bounding box center [405, 283] width 191 height 18
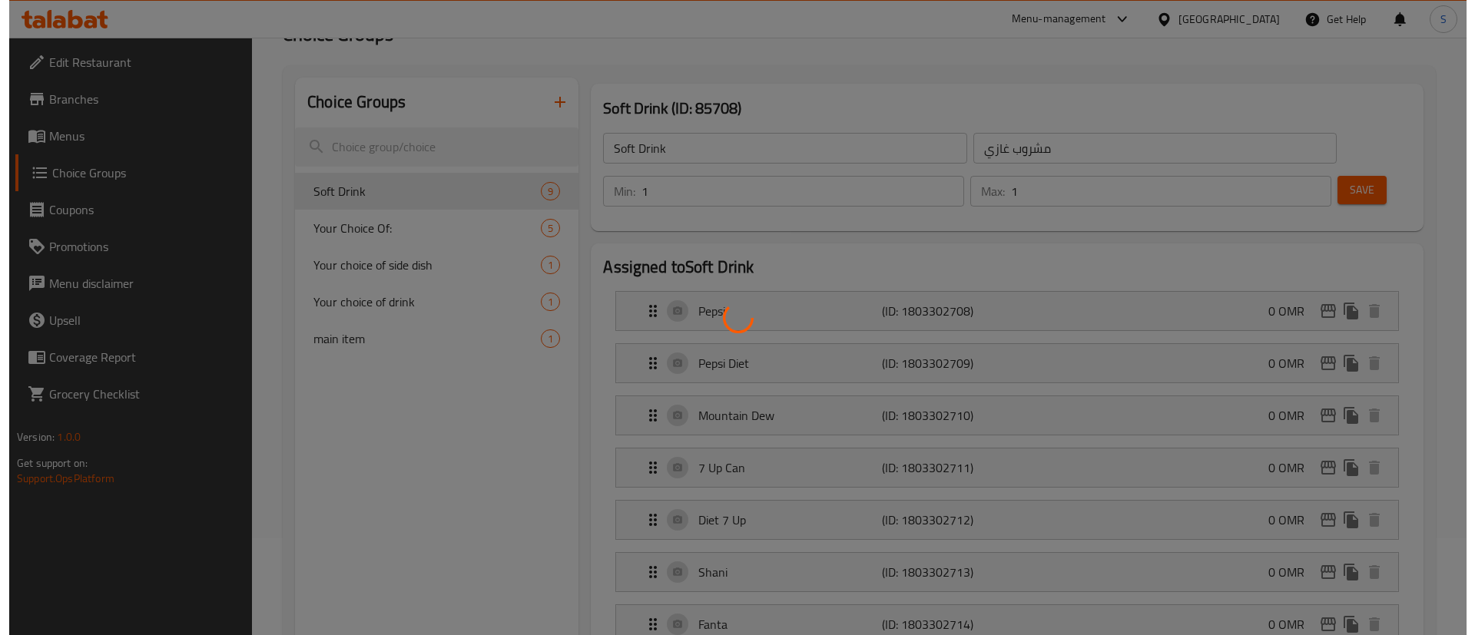
scroll to position [98, 0]
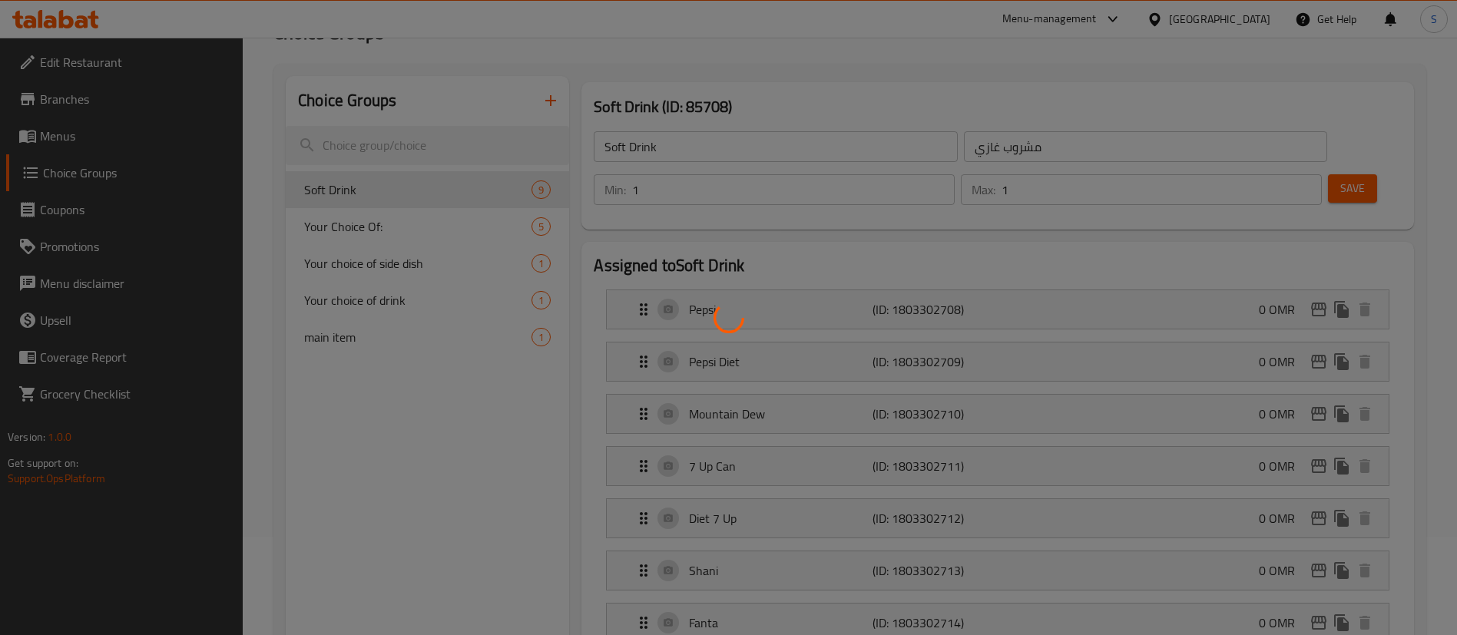
click at [408, 297] on div at bounding box center [728, 317] width 1457 height 635
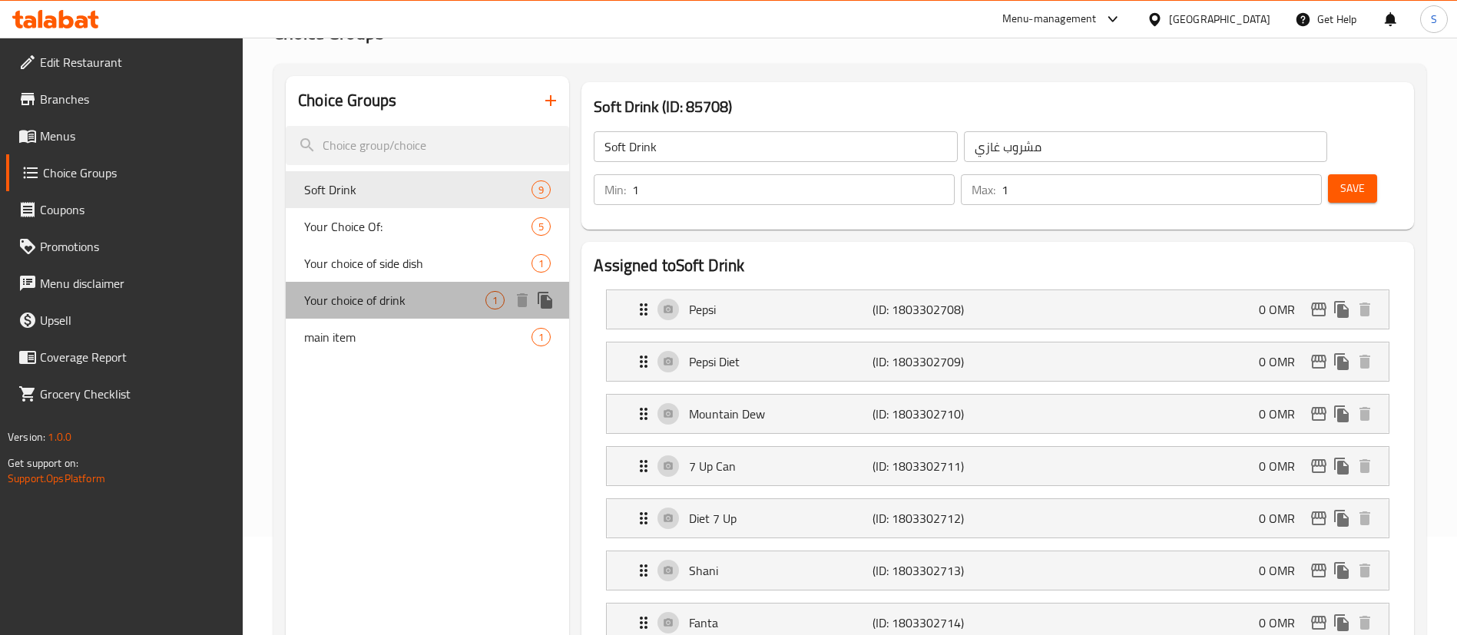
click at [408, 297] on span "Your choice of drink" at bounding box center [394, 300] width 181 height 18
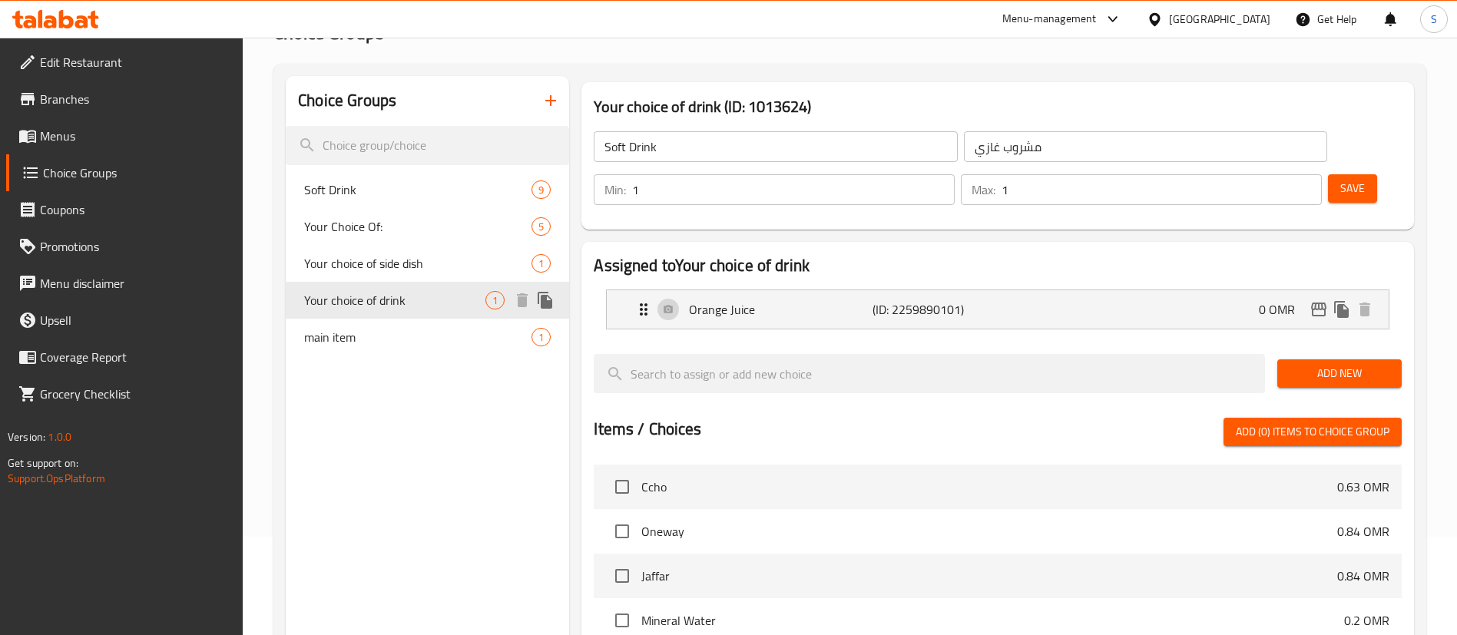
type input "Your choice of drink"
type input "[PERSON_NAME]"
type input "0"
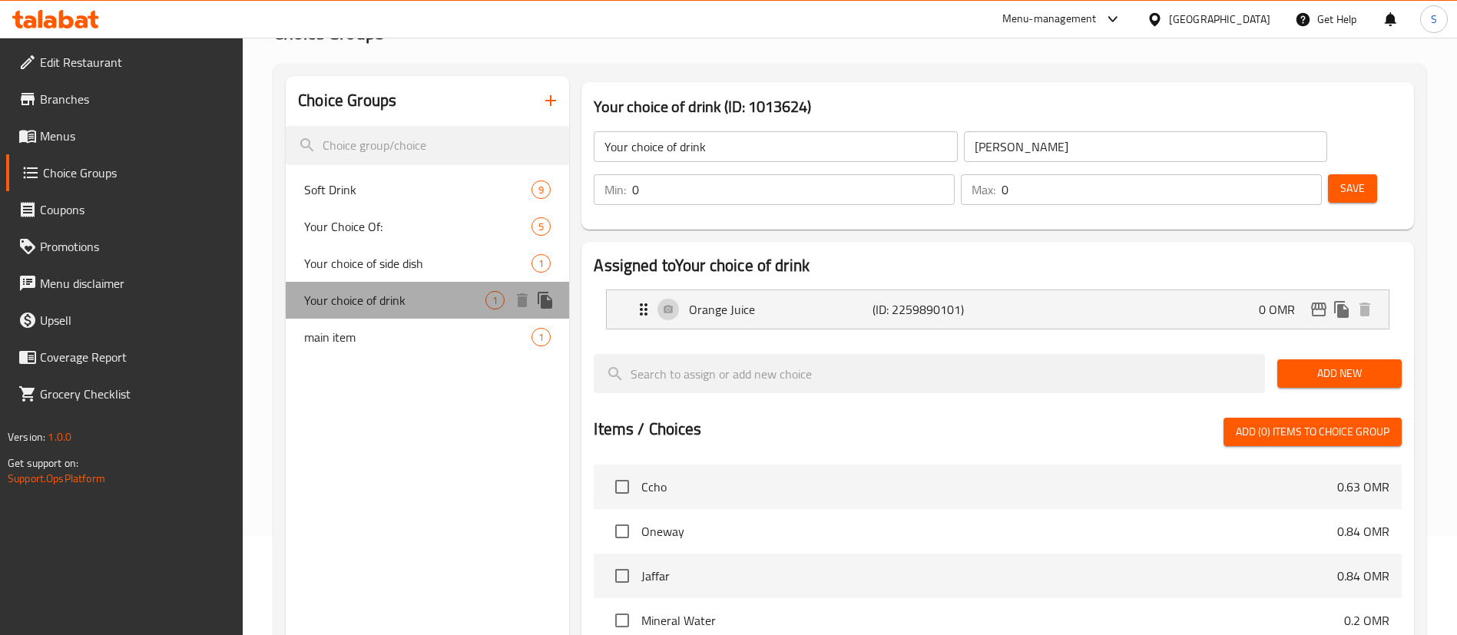
click at [408, 297] on span "Your choice of drink" at bounding box center [394, 300] width 181 height 18
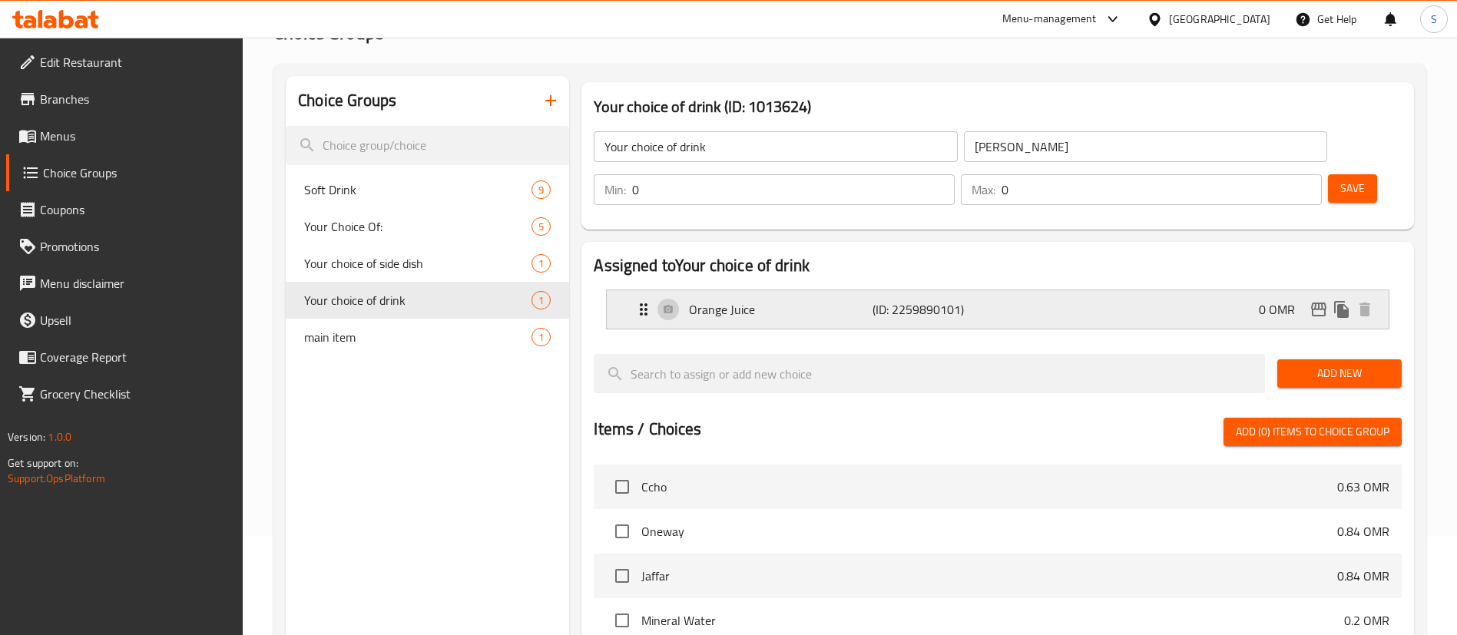
click at [843, 300] on p "Orange Juice" at bounding box center [780, 309] width 183 height 18
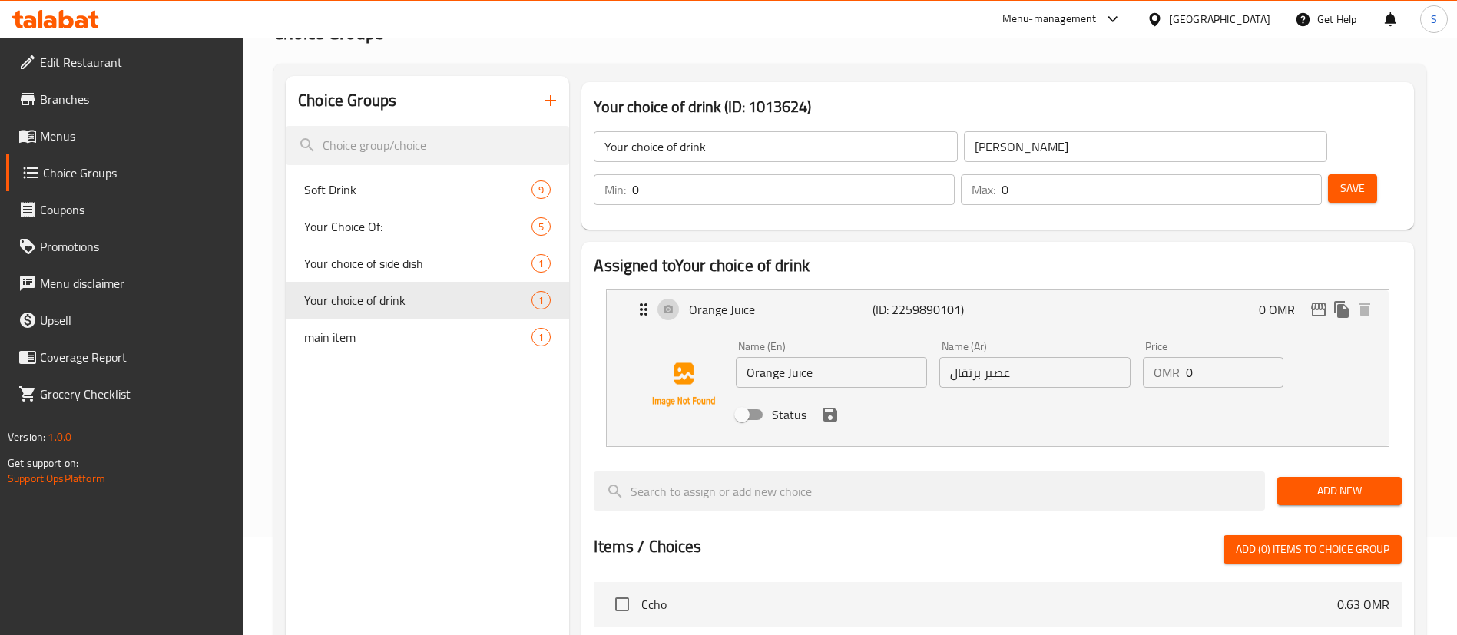
click at [755, 400] on input "Status" at bounding box center [742, 414] width 88 height 29
checkbox input "true"
click at [835, 408] on icon "save" at bounding box center [831, 415] width 14 height 14
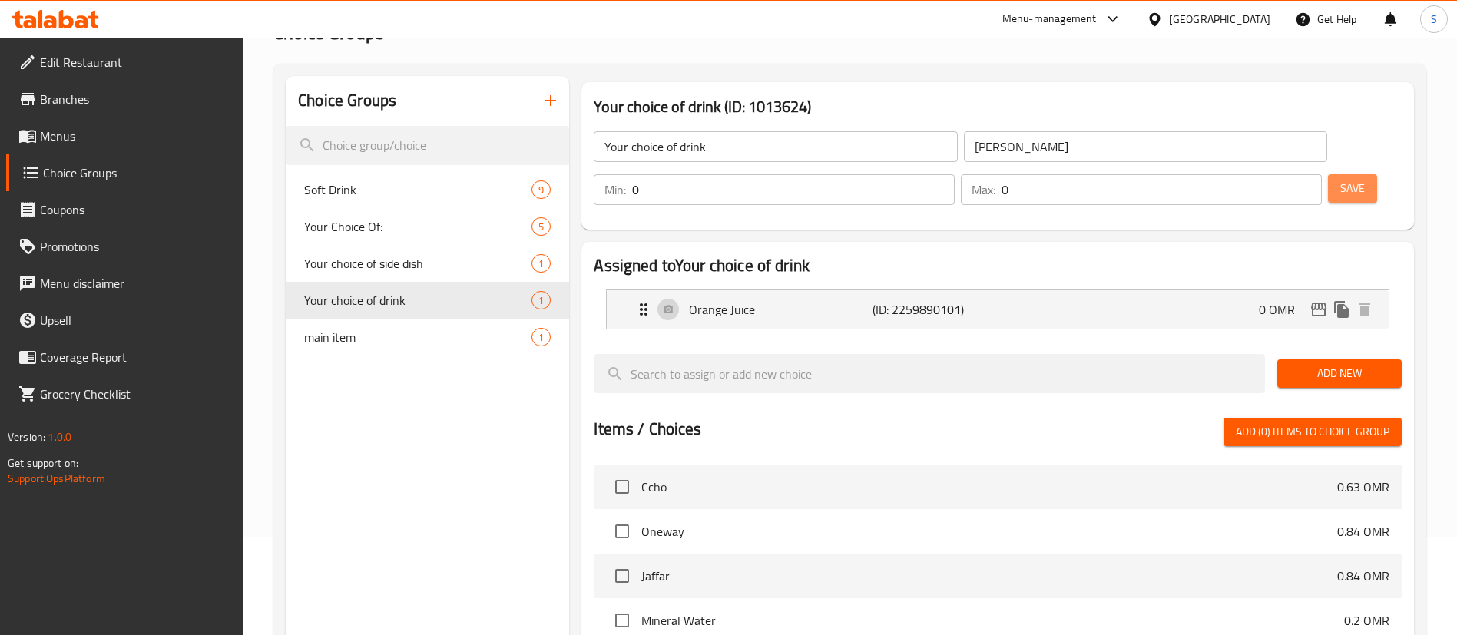
click at [1341, 179] on span "Save" at bounding box center [1353, 188] width 25 height 19
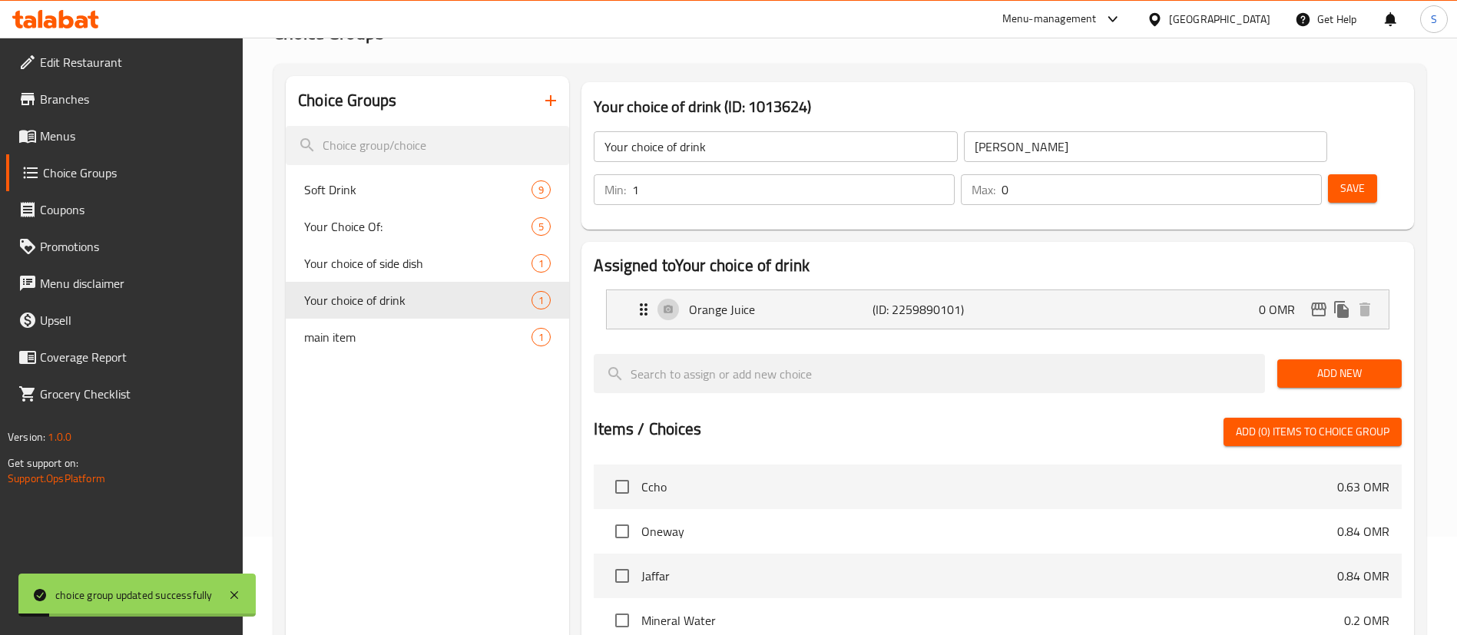
type input "1"
click at [955, 174] on input "1" at bounding box center [793, 189] width 323 height 31
type input "1"
click at [1278, 174] on input "1" at bounding box center [1162, 189] width 320 height 31
click at [1341, 179] on span "Save" at bounding box center [1353, 188] width 25 height 19
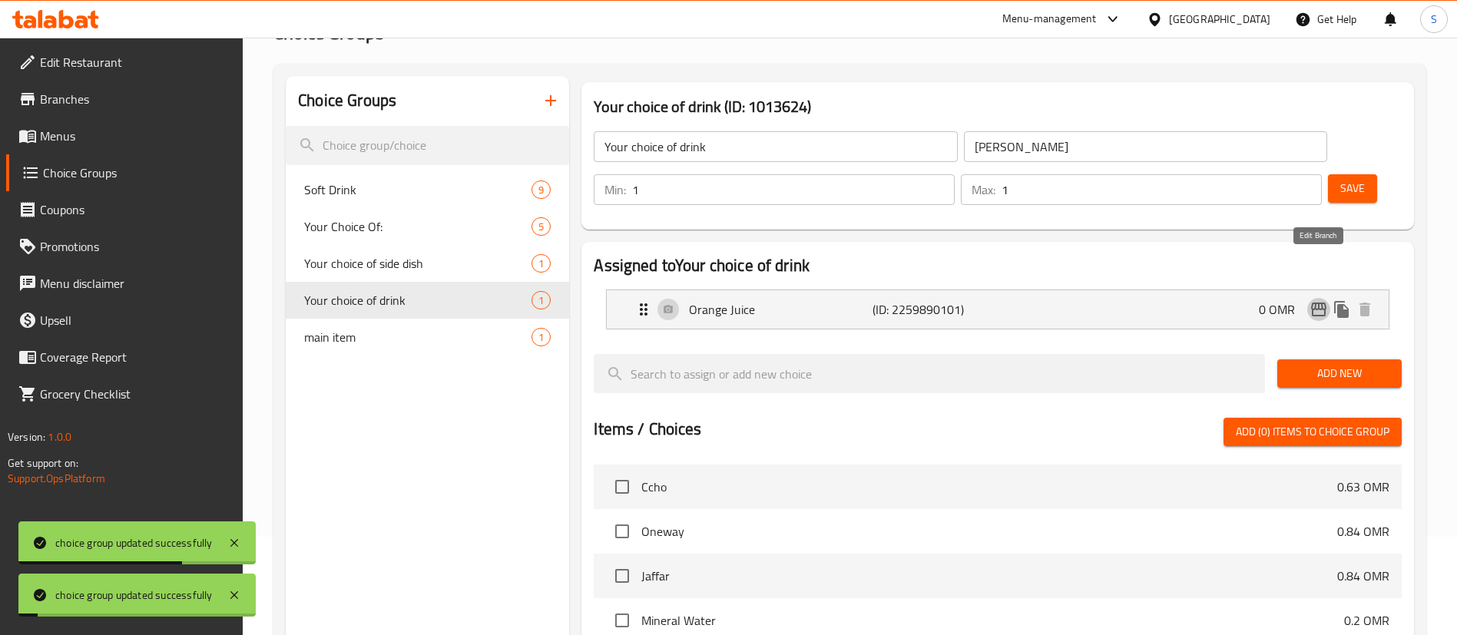
click at [1320, 300] on icon "edit" at bounding box center [1319, 309] width 18 height 18
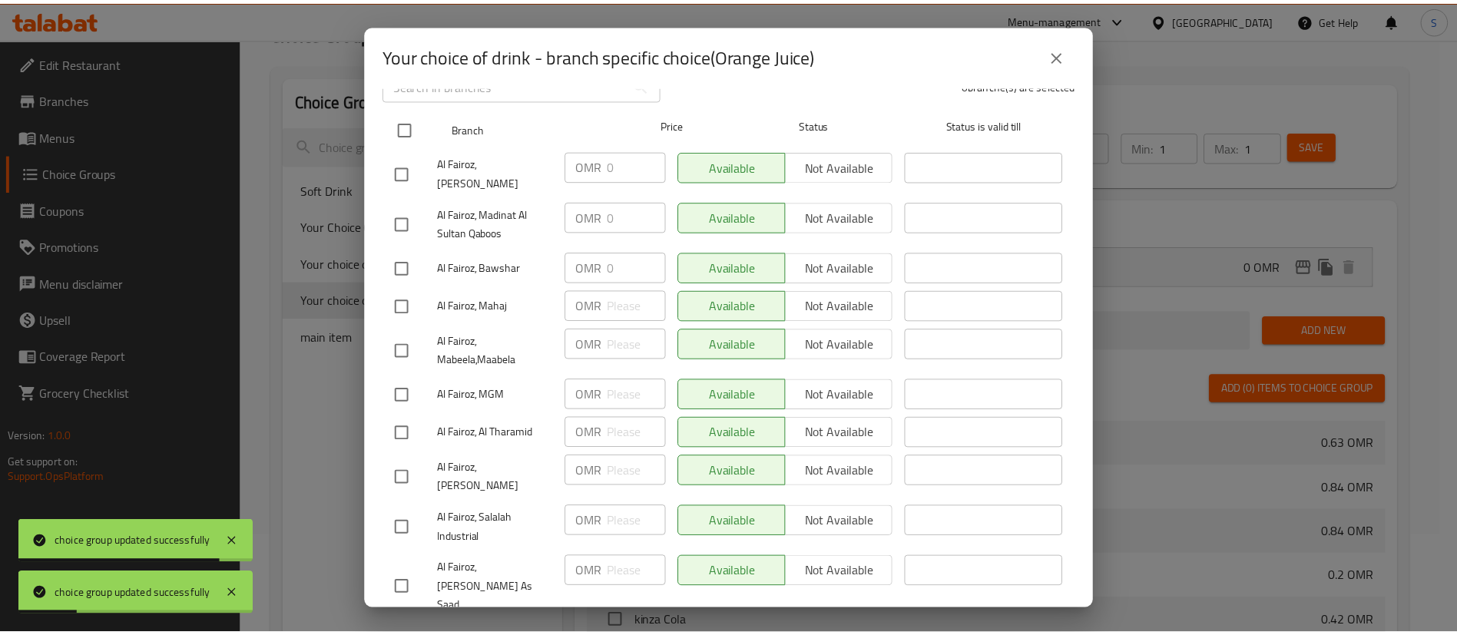
scroll to position [0, 0]
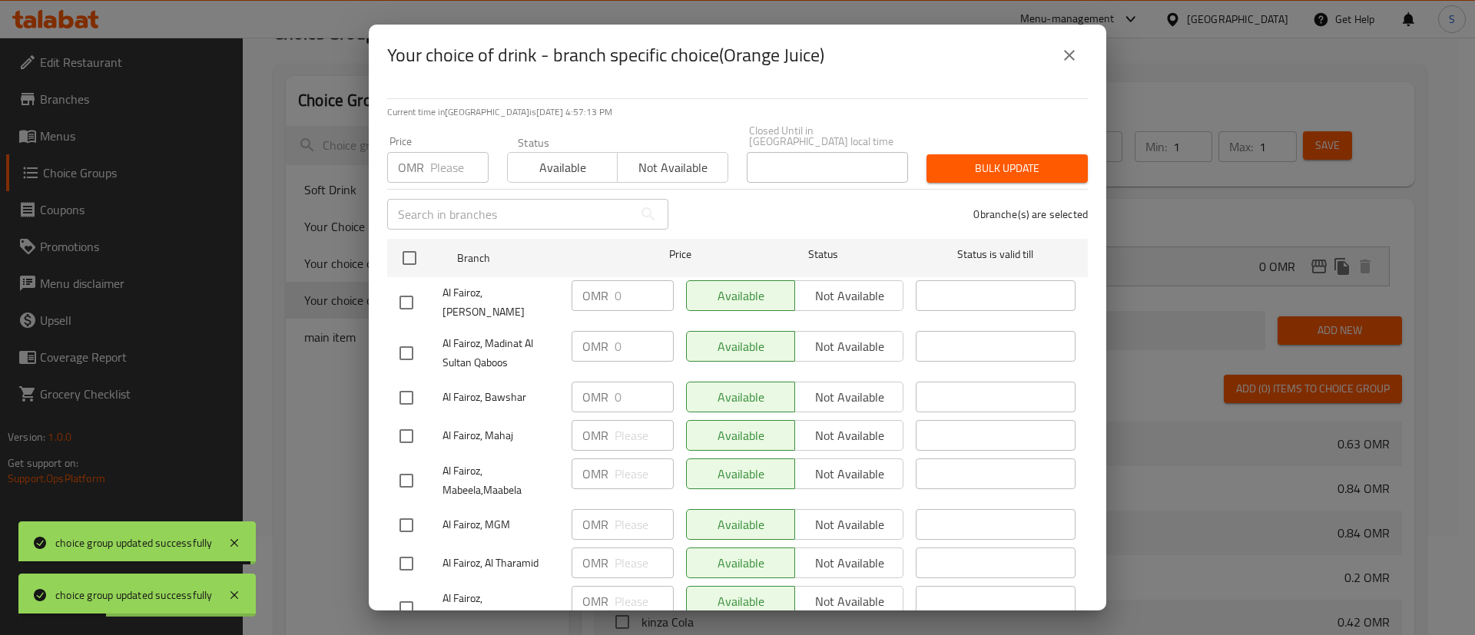
click at [1067, 49] on icon "close" at bounding box center [1069, 55] width 18 height 18
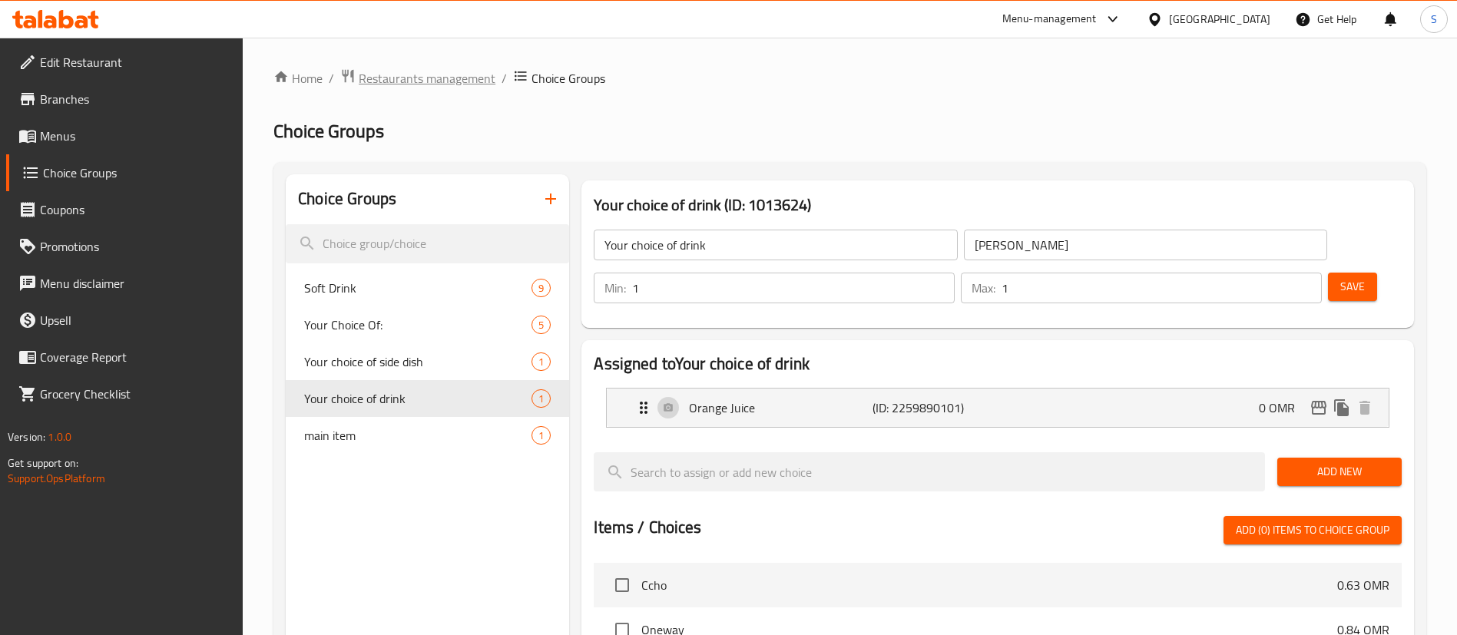
click at [424, 80] on span "Restaurants management" at bounding box center [427, 78] width 137 height 18
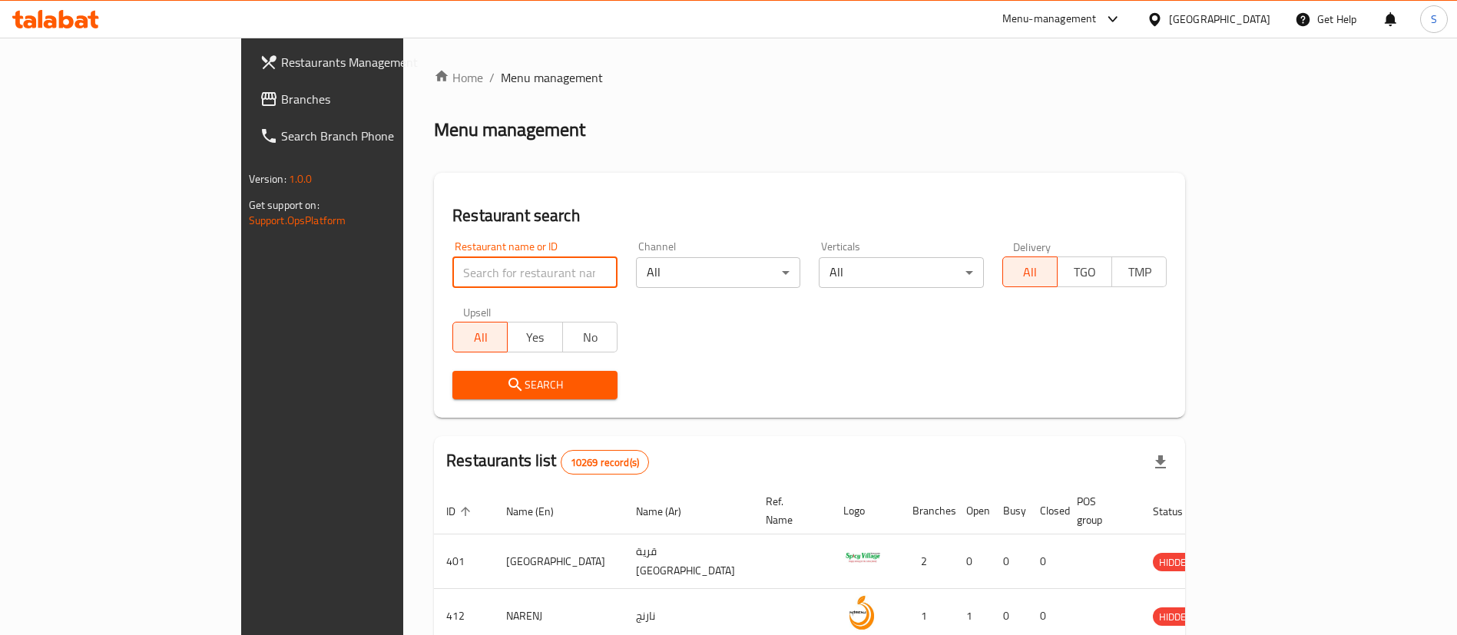
click at [452, 273] on input "search" at bounding box center [534, 272] width 165 height 31
paste input "20354"
type input "20354"
click button "Search" at bounding box center [534, 385] width 165 height 28
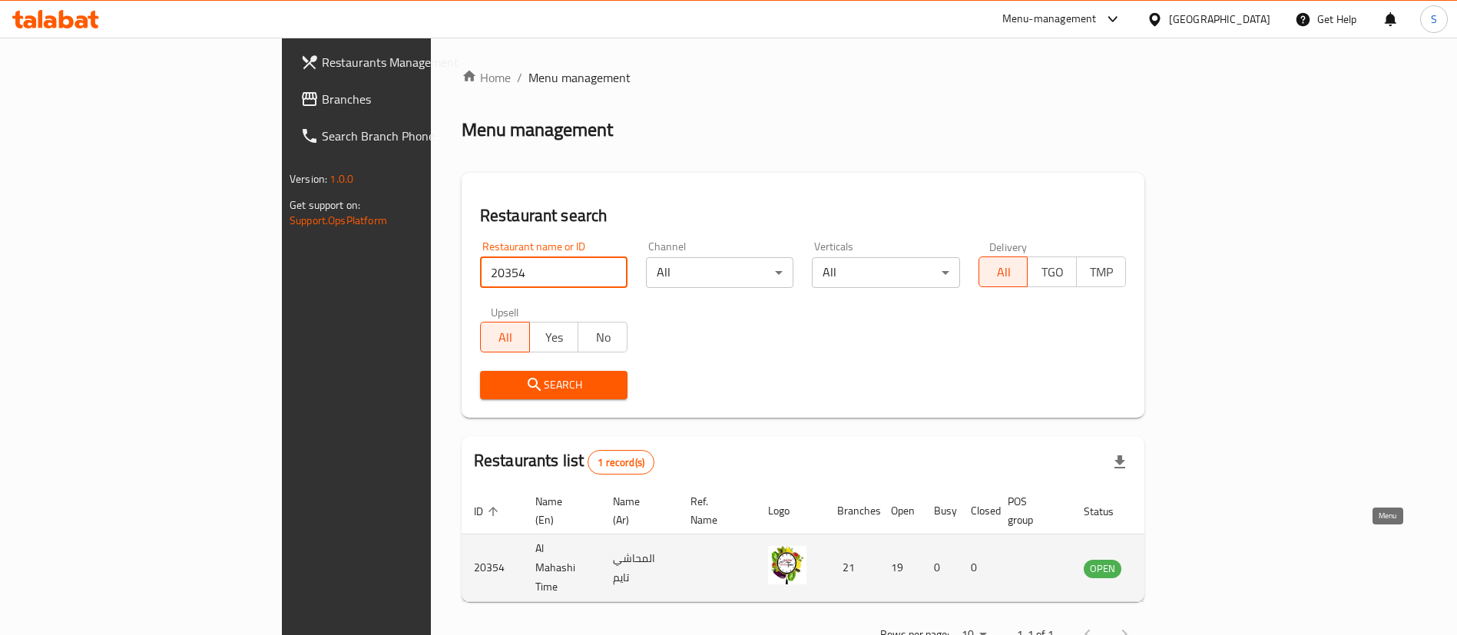
click at [1182, 562] on icon "enhanced table" at bounding box center [1173, 568] width 17 height 13
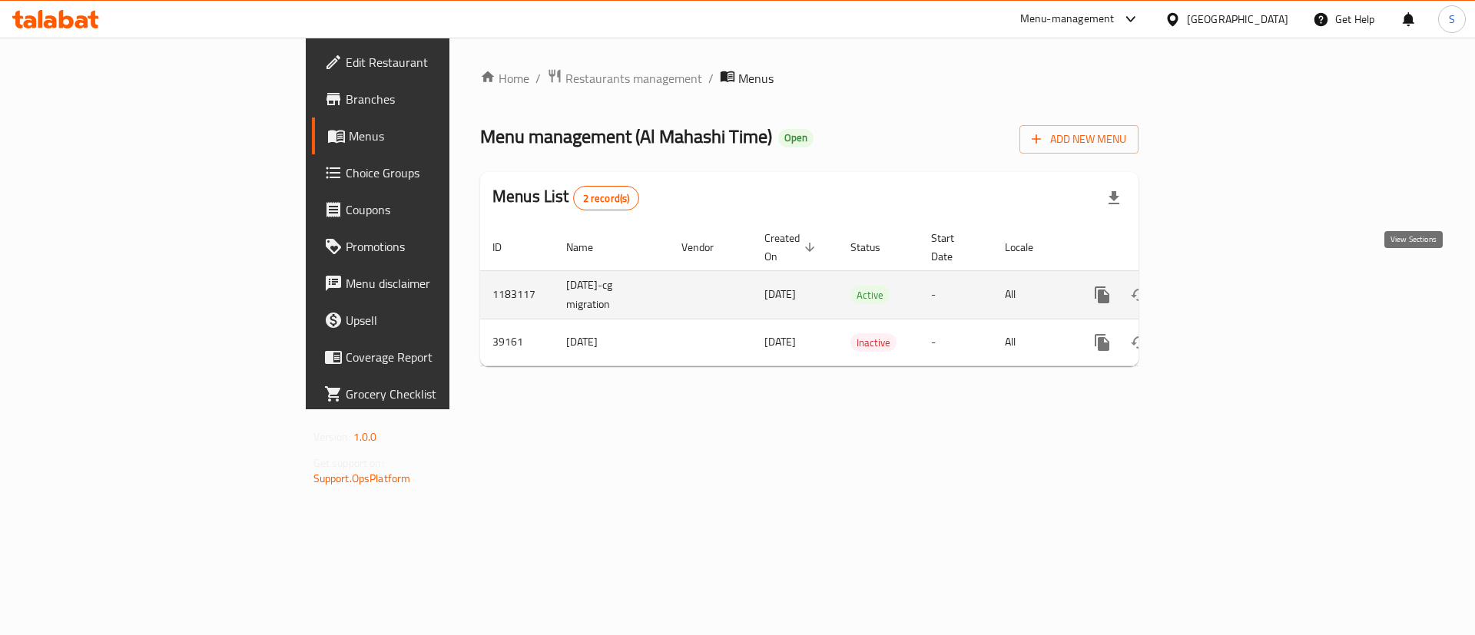
click at [1231, 288] on link "enhanced table" at bounding box center [1213, 295] width 37 height 37
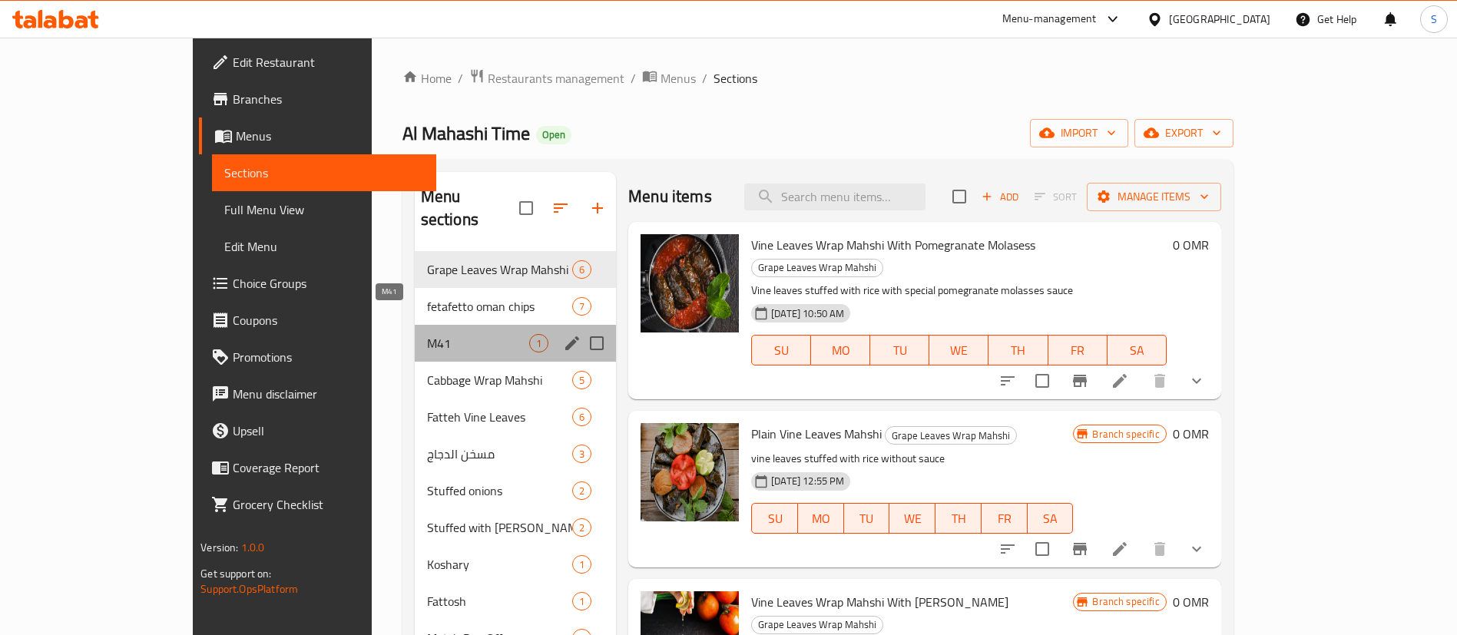
click at [427, 334] on span "M41" at bounding box center [478, 343] width 102 height 18
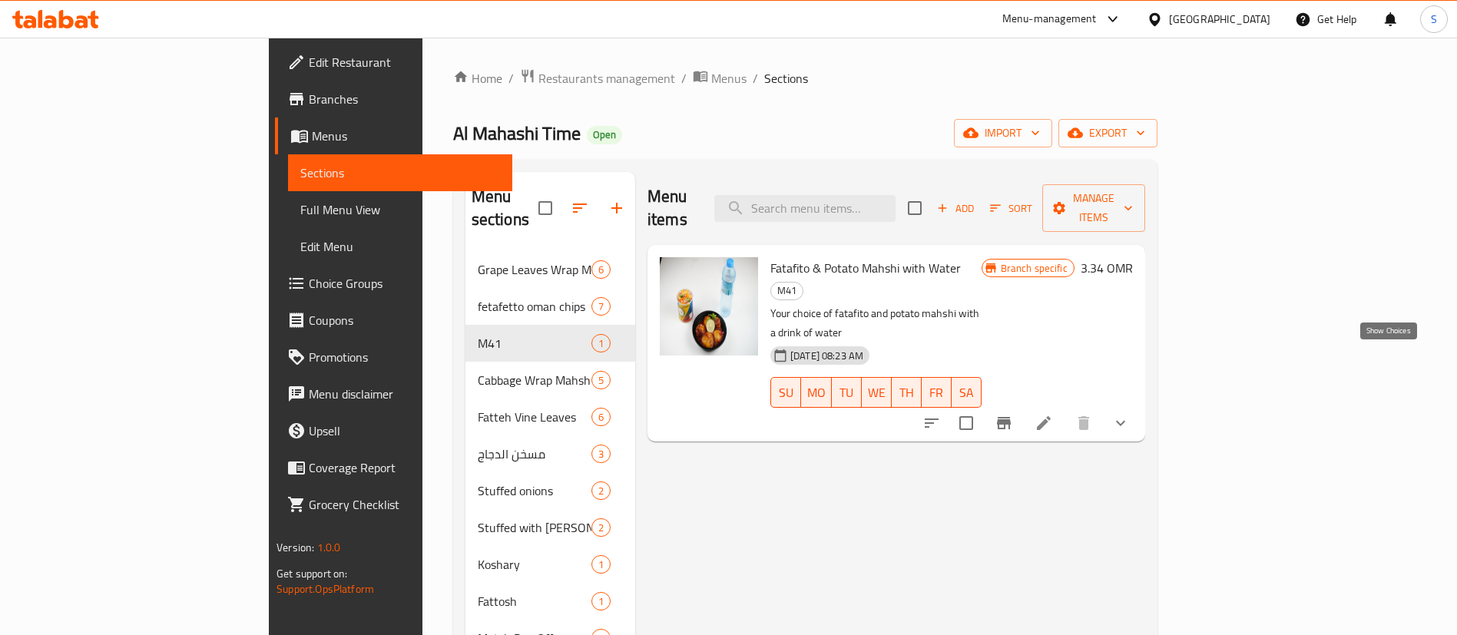
click at [1130, 414] on icon "show more" at bounding box center [1121, 423] width 18 height 18
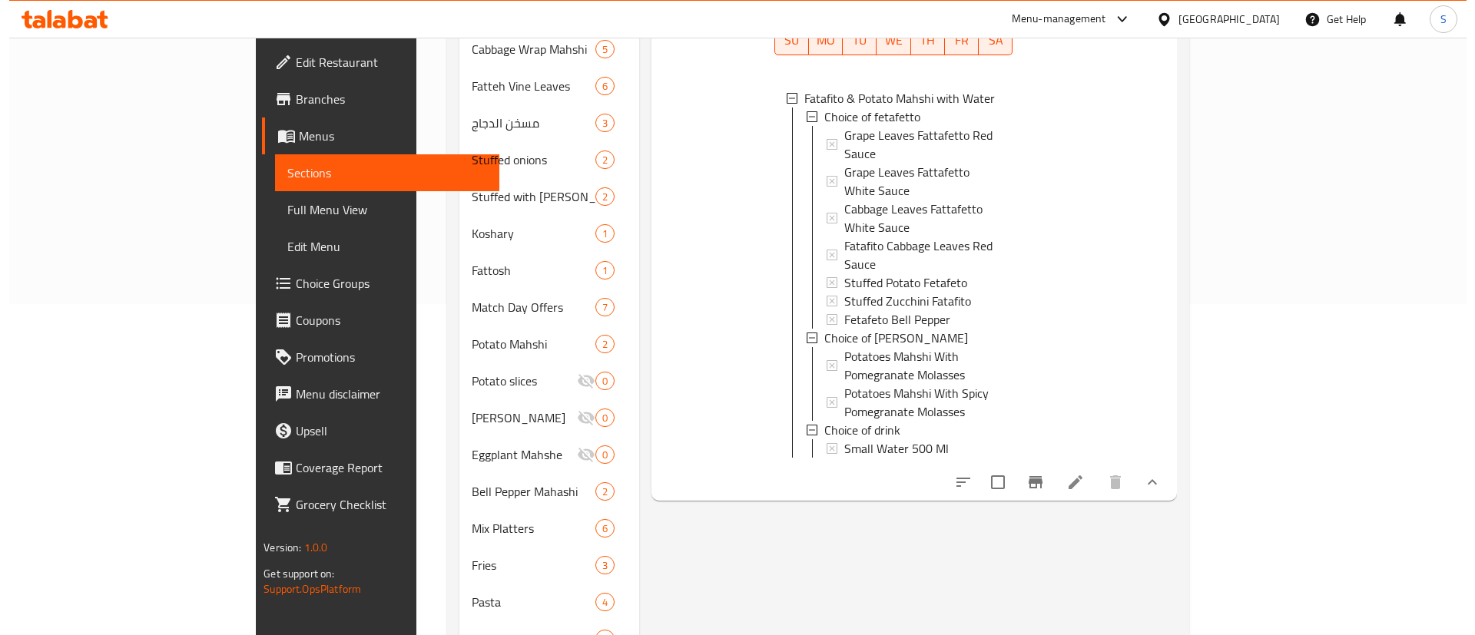
scroll to position [332, 0]
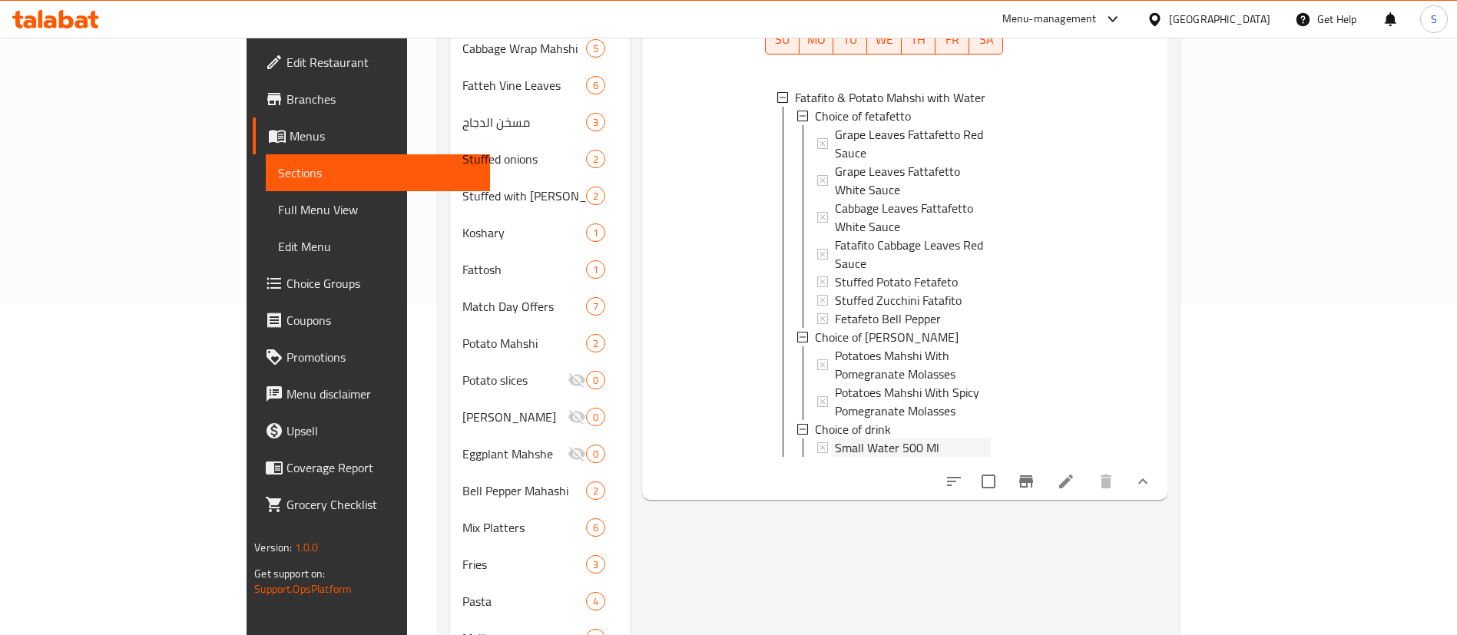
click at [992, 439] on div "Small Water 500 Ml" at bounding box center [913, 448] width 157 height 18
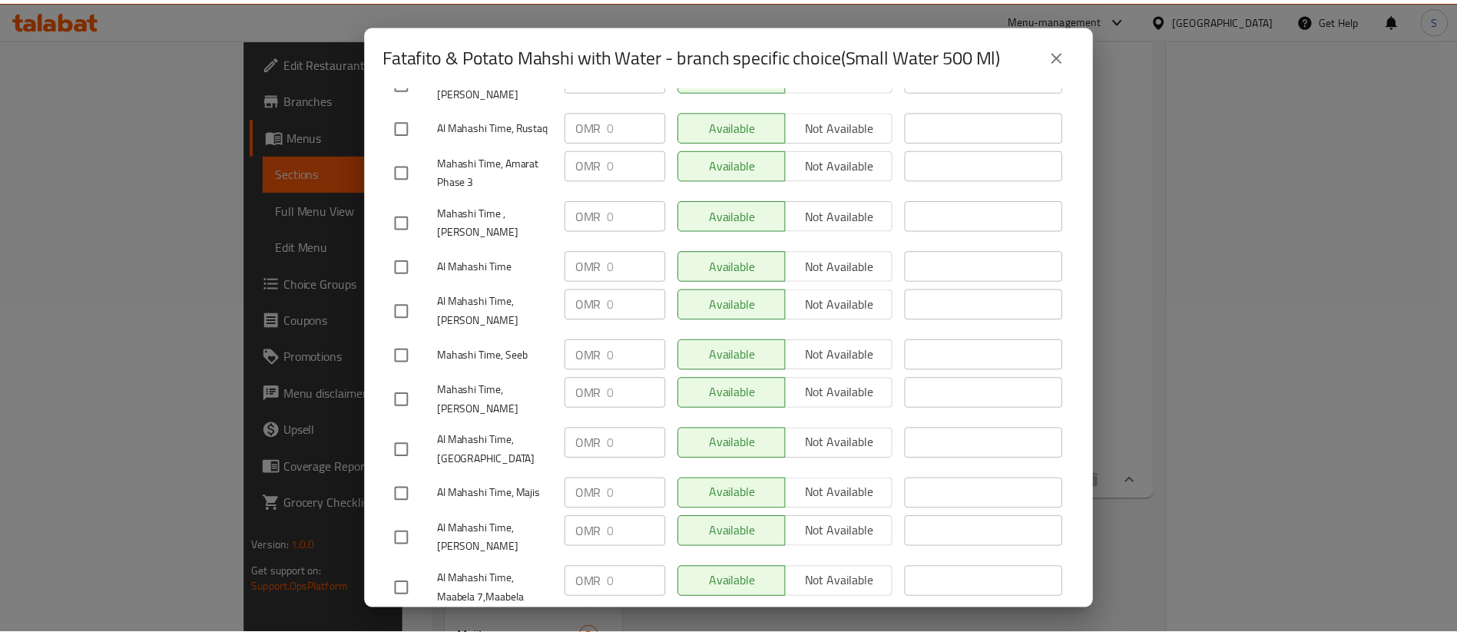
scroll to position [724, 0]
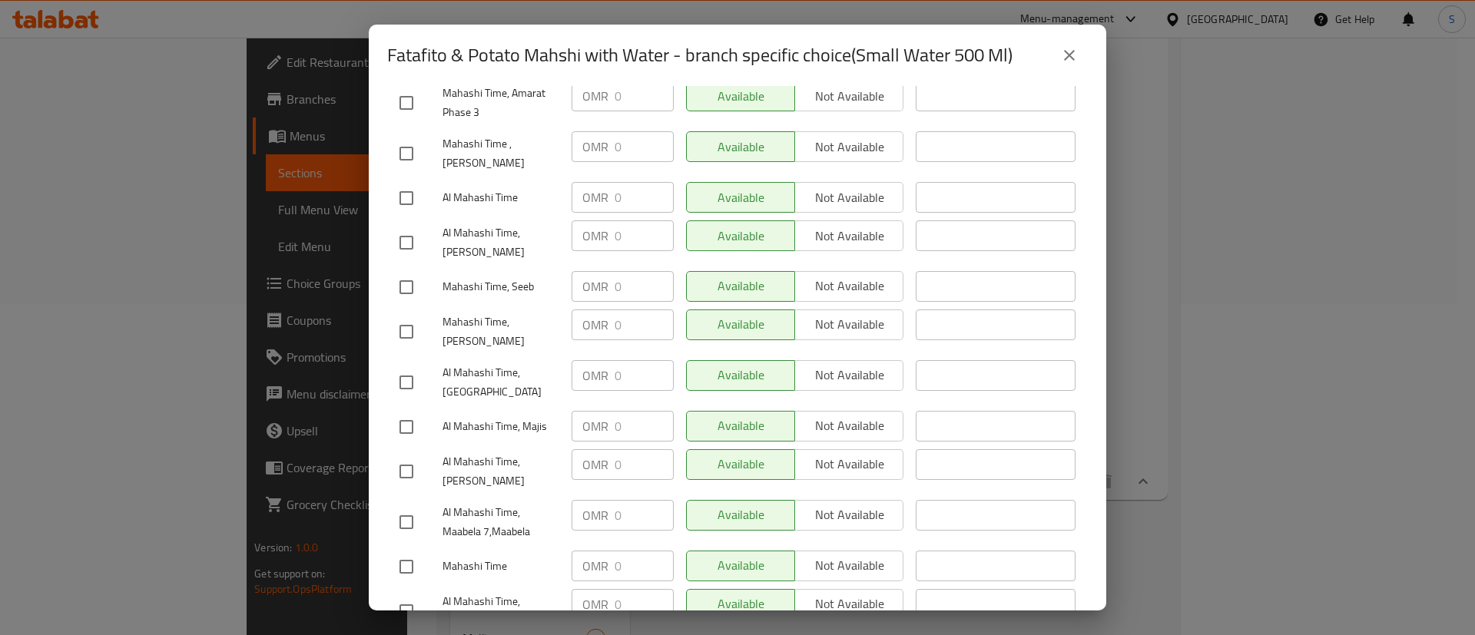
click at [1071, 61] on icon "close" at bounding box center [1069, 55] width 18 height 18
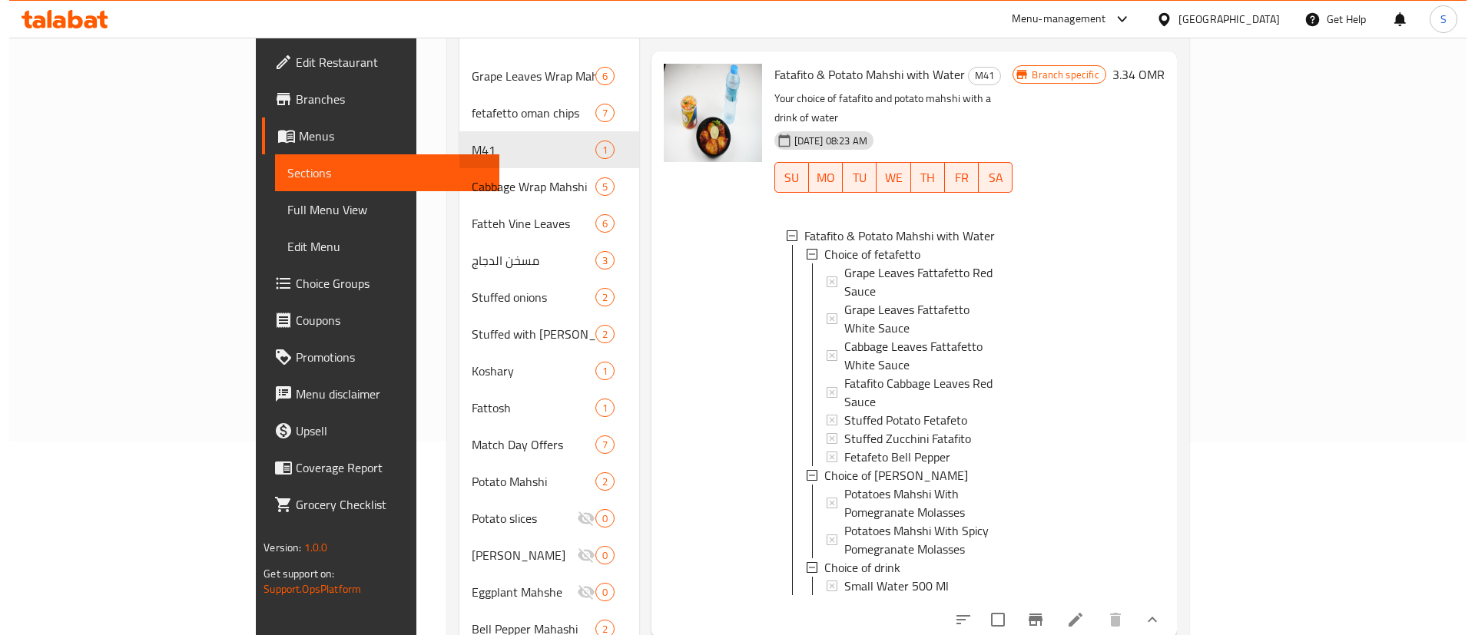
scroll to position [154, 0]
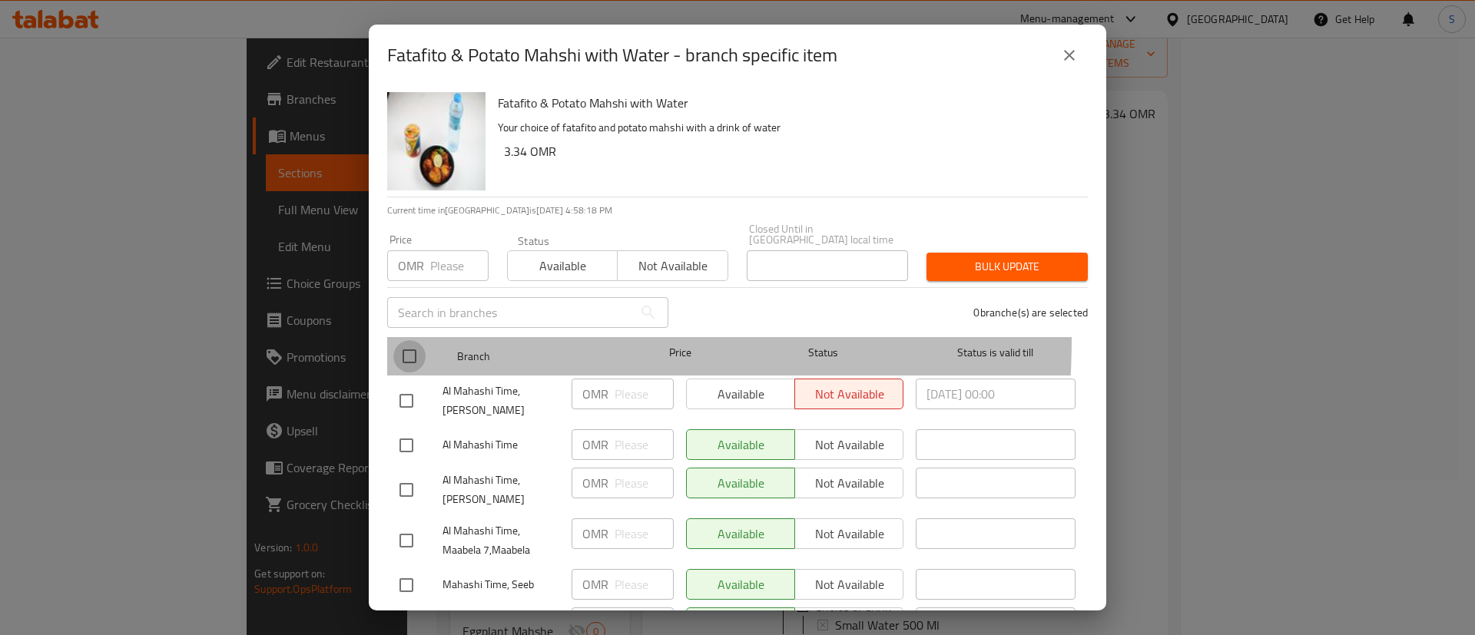
click at [406, 340] on input "checkbox" at bounding box center [409, 356] width 32 height 32
checkbox input "true"
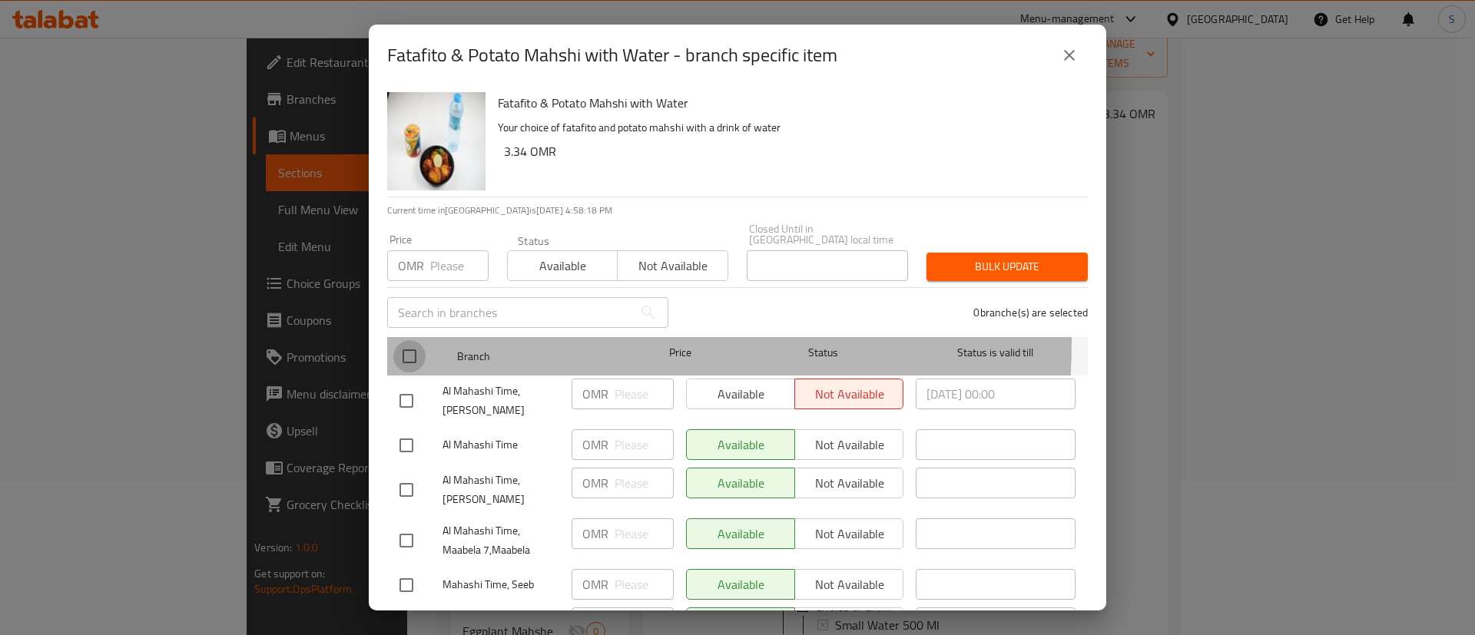
checkbox input "true"
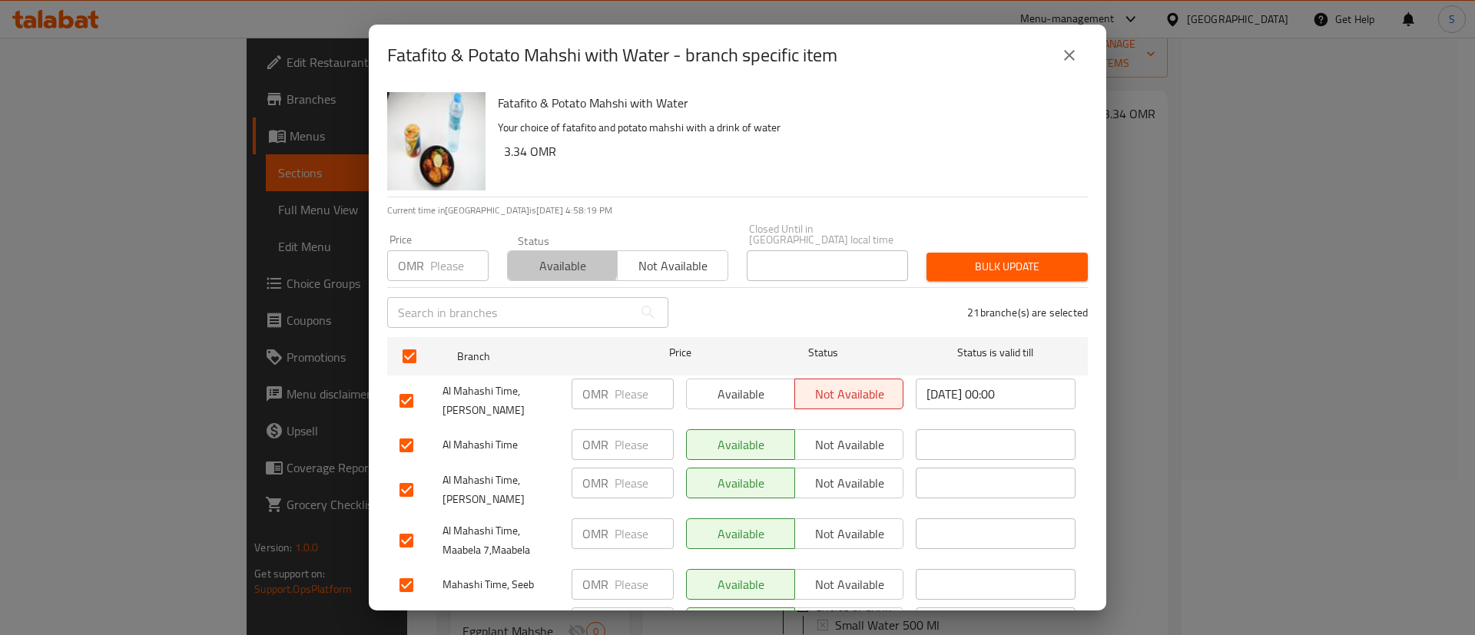
click at [555, 255] on span "Available" at bounding box center [563, 266] width 98 height 22
click at [955, 257] on span "Bulk update" at bounding box center [1007, 266] width 137 height 19
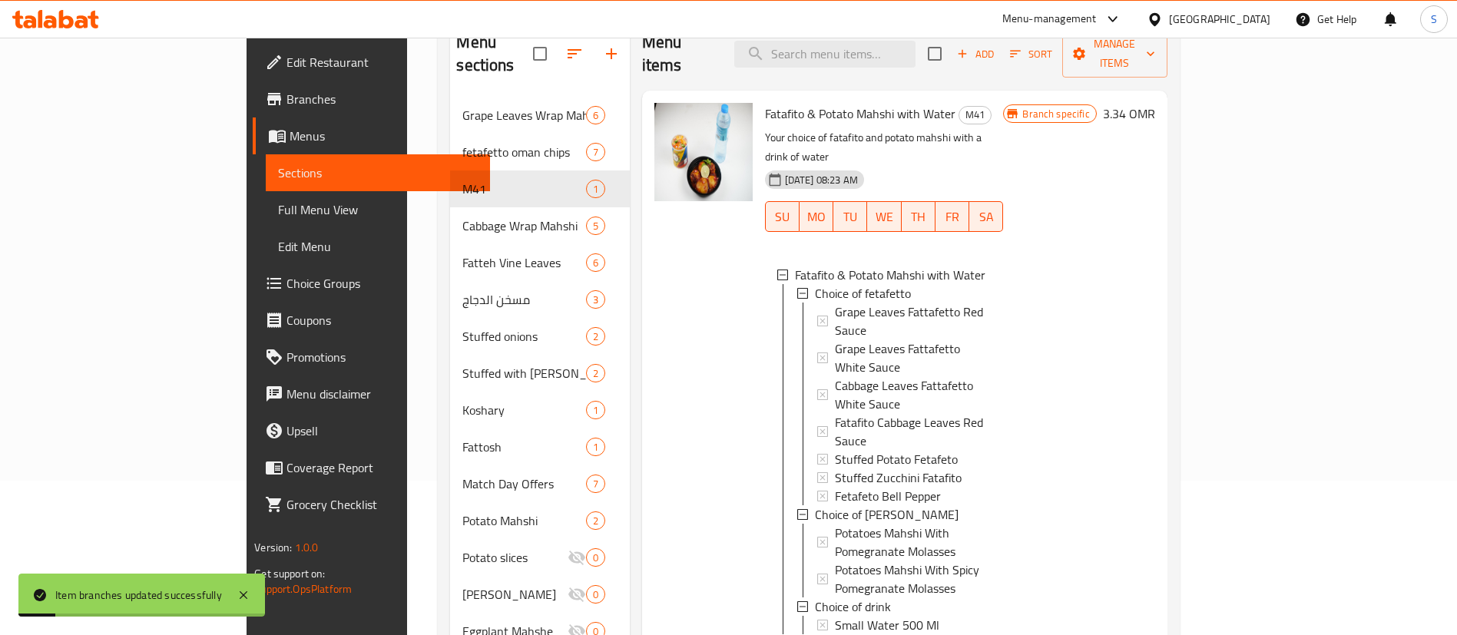
click at [835, 616] on span "Small Water 500 Ml" at bounding box center [887, 625] width 104 height 18
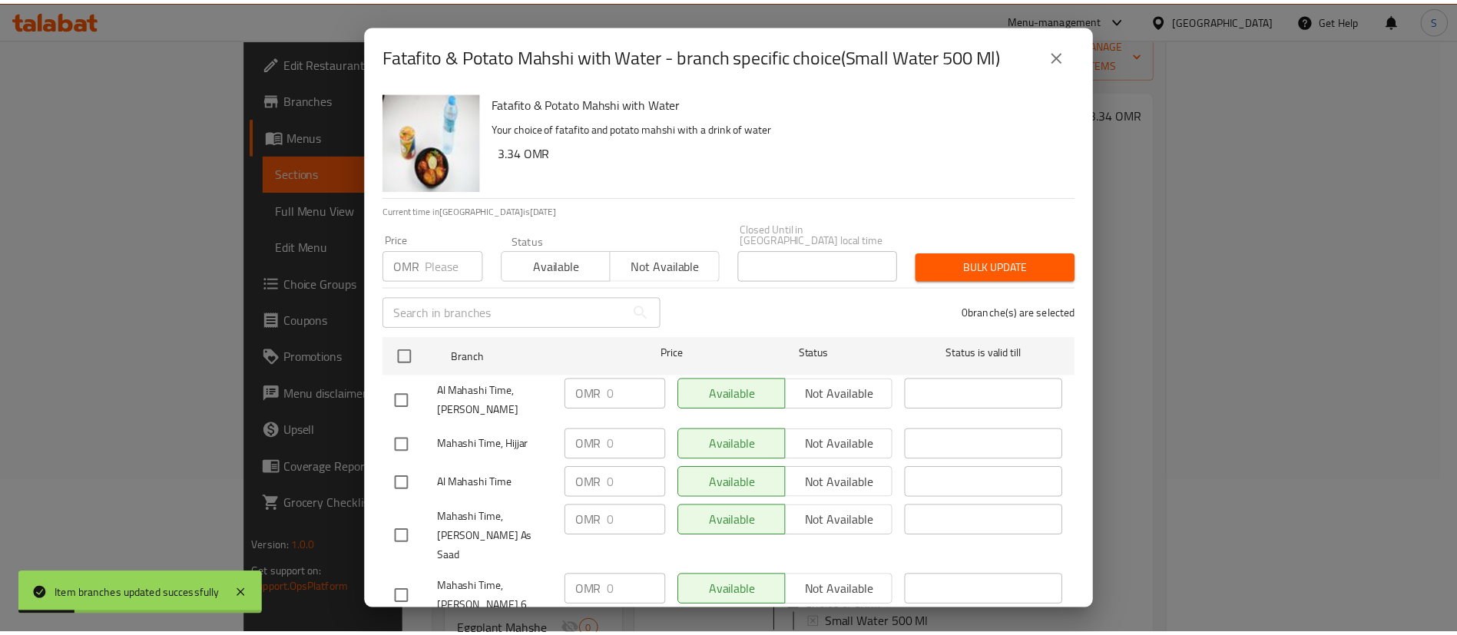
scroll to position [724, 0]
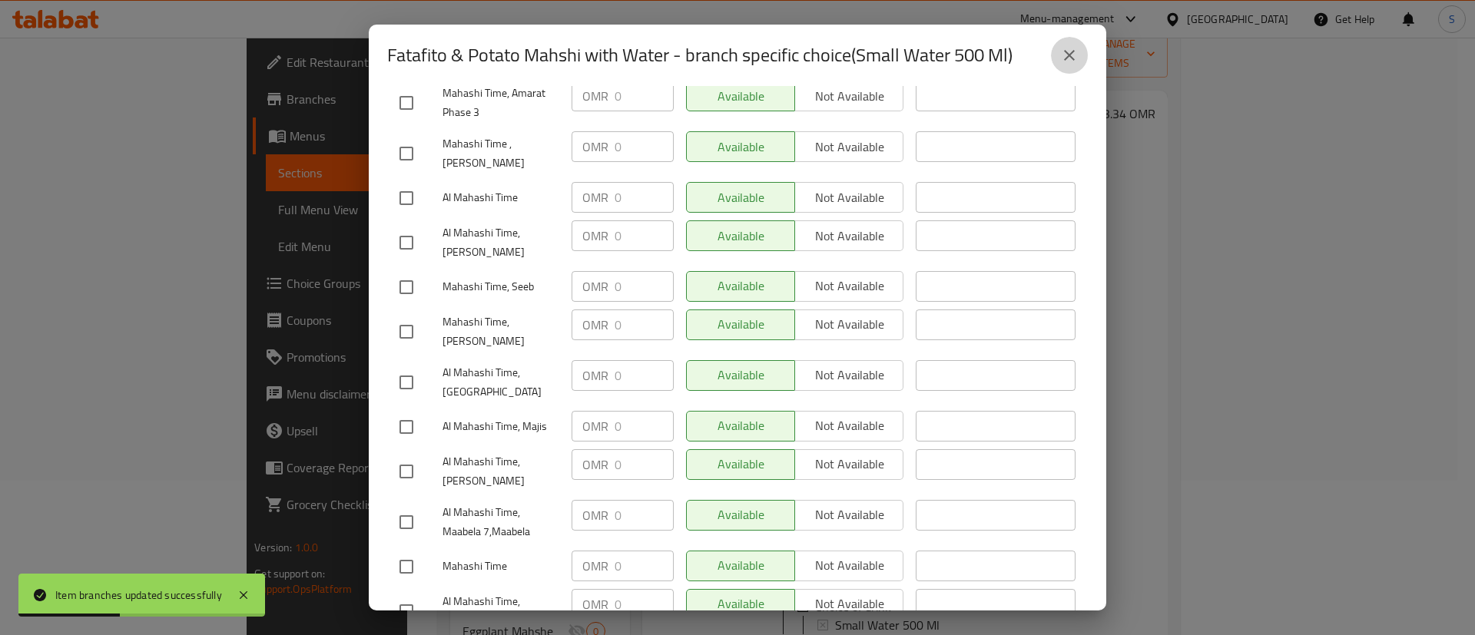
click at [1071, 51] on icon "close" at bounding box center [1069, 55] width 18 height 18
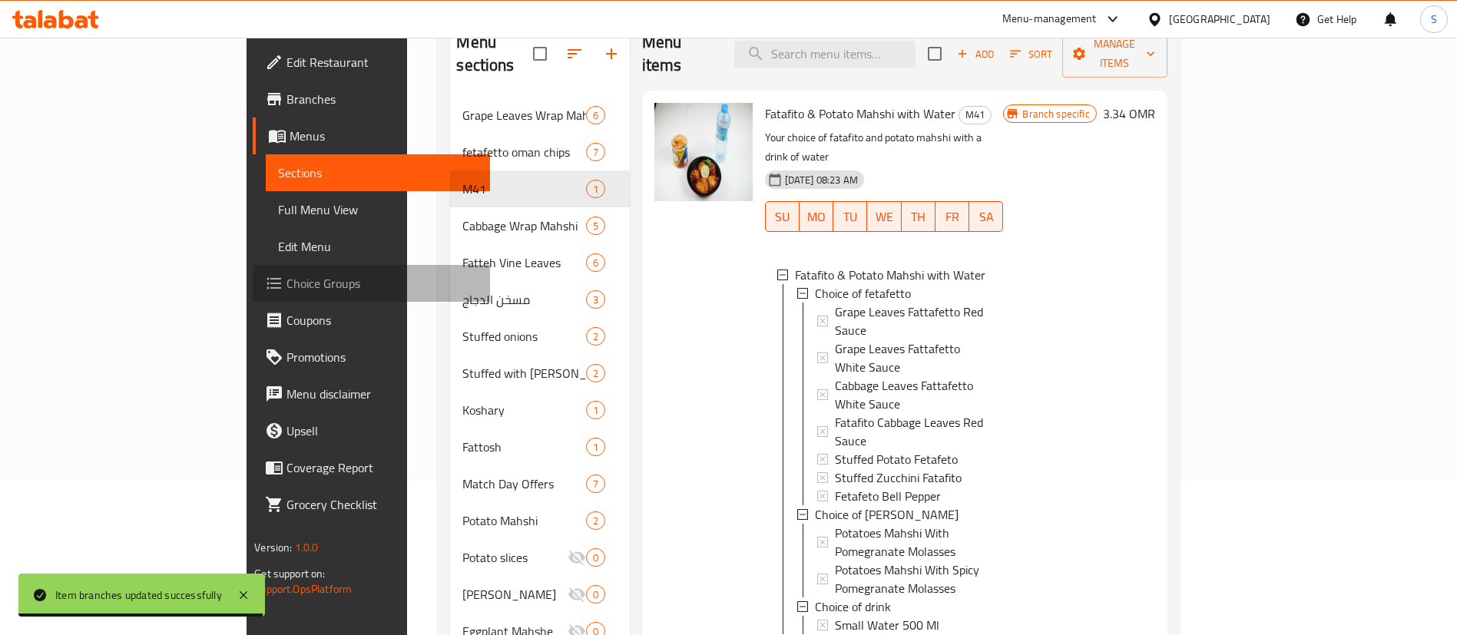
click at [287, 277] on span "Choice Groups" at bounding box center [382, 283] width 191 height 18
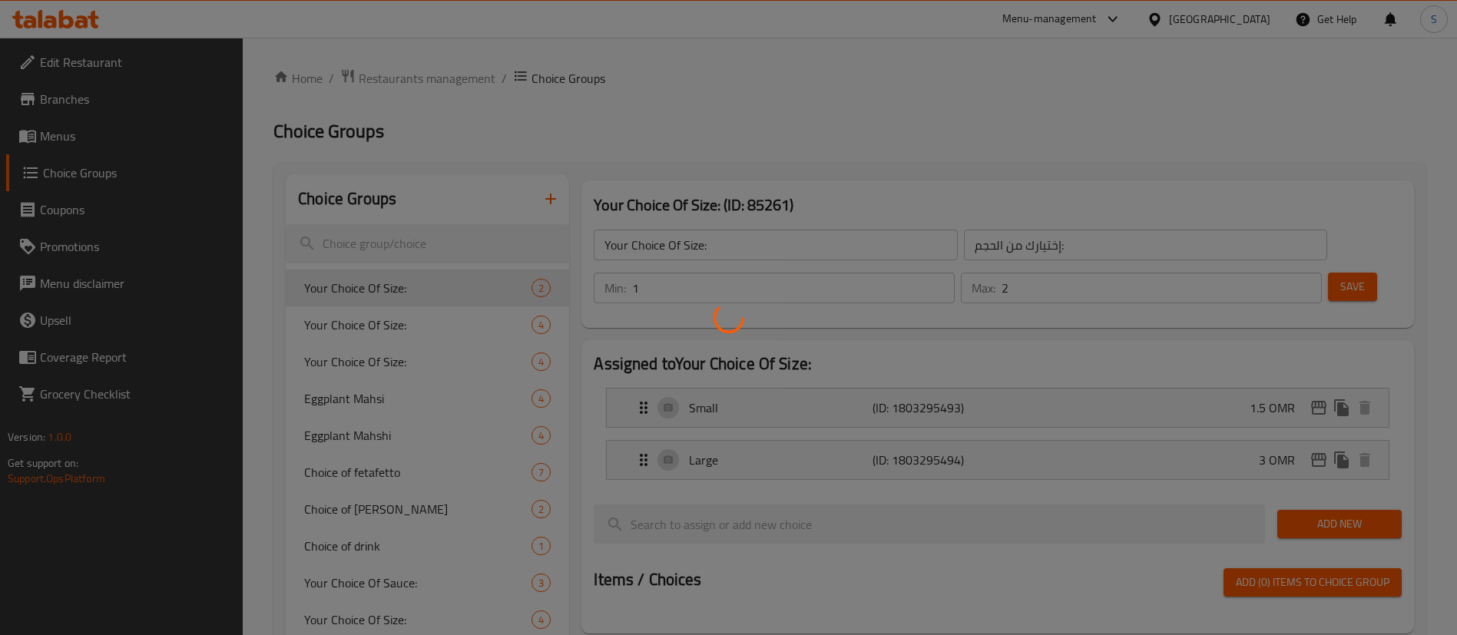
scroll to position [194, 0]
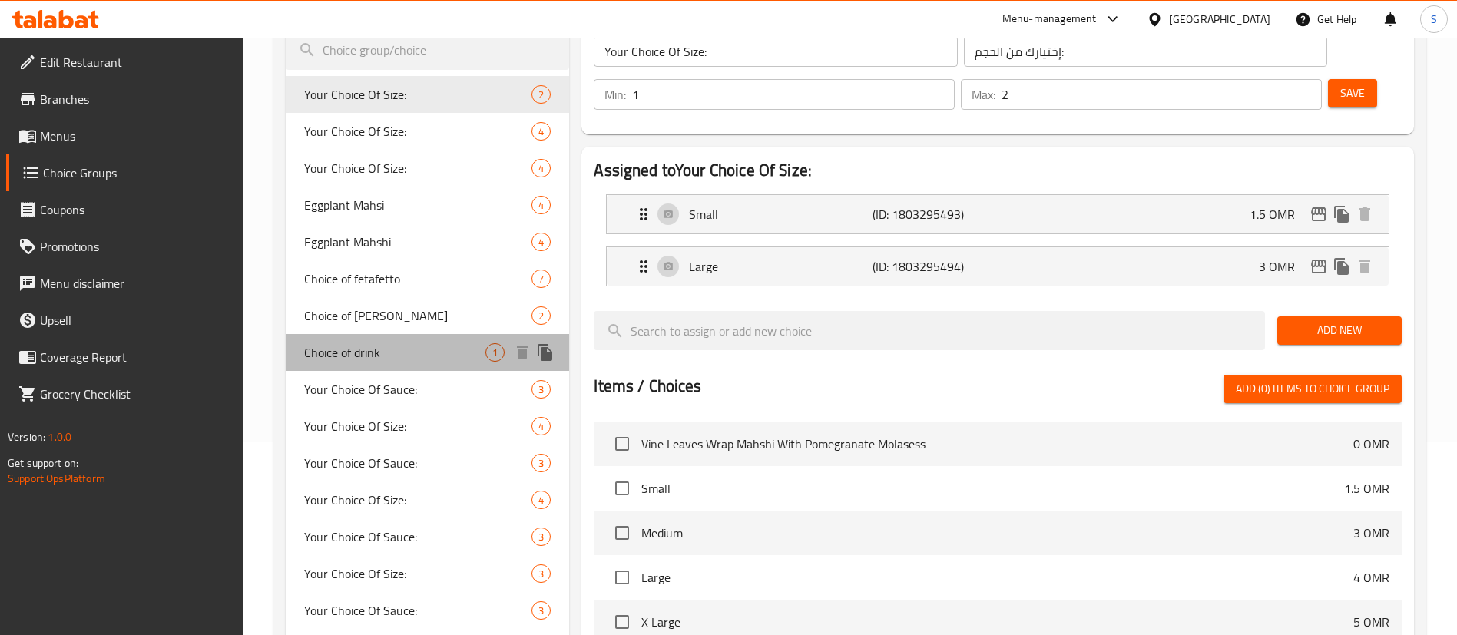
click at [432, 351] on span "Choice of drink" at bounding box center [394, 352] width 181 height 18
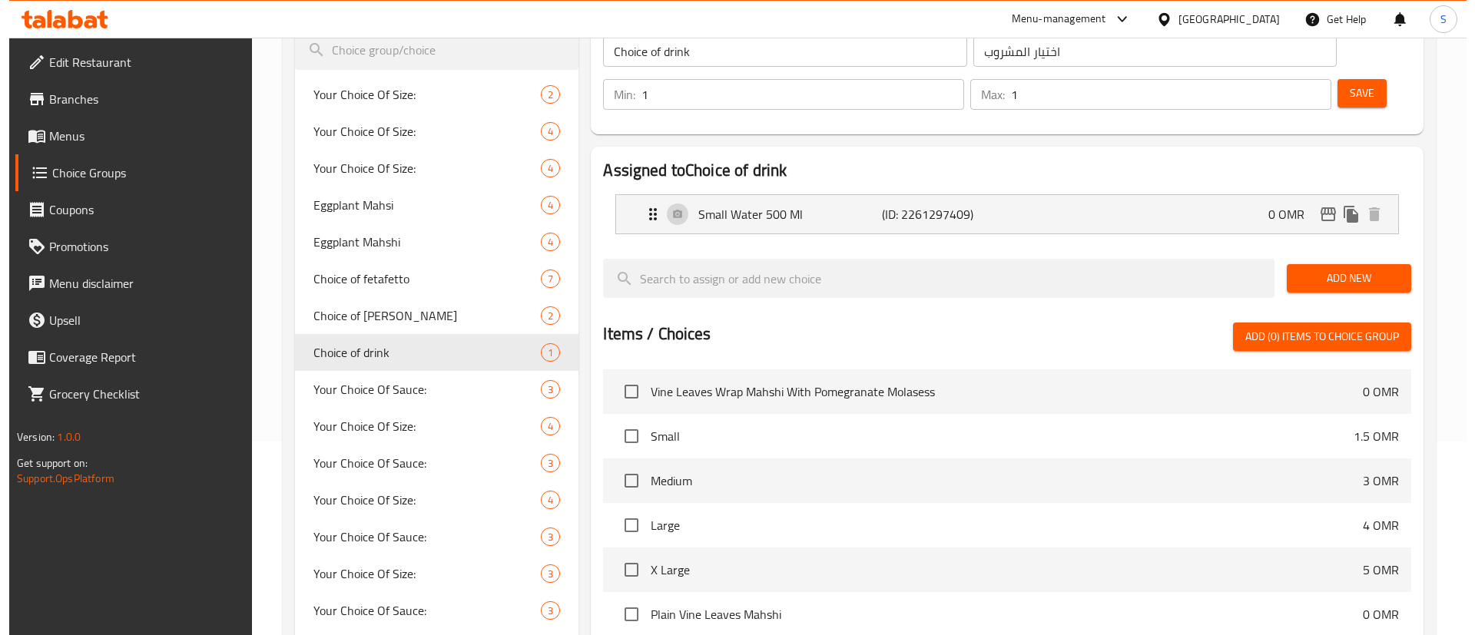
scroll to position [154, 0]
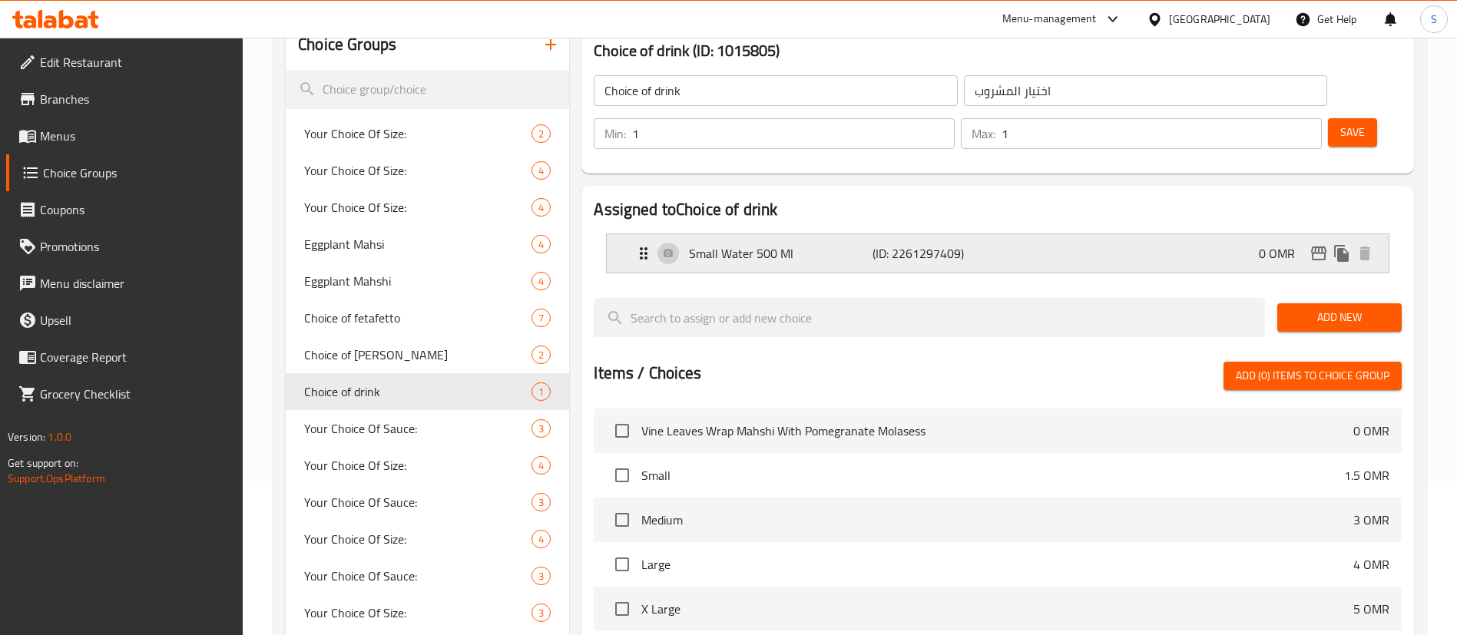
click at [1109, 234] on div "Small Water 500 Ml (ID: 2261297409) 0 OMR" at bounding box center [1003, 253] width 736 height 38
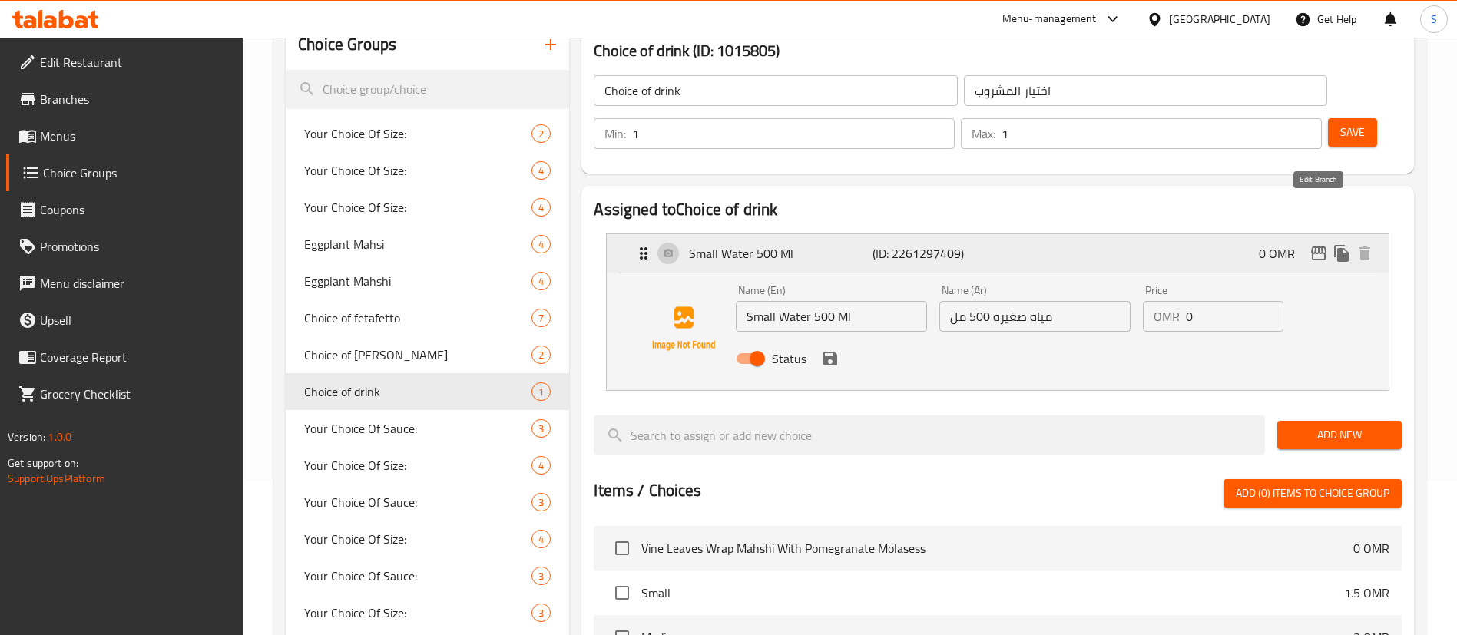
click at [1319, 247] on icon "edit" at bounding box center [1318, 254] width 15 height 14
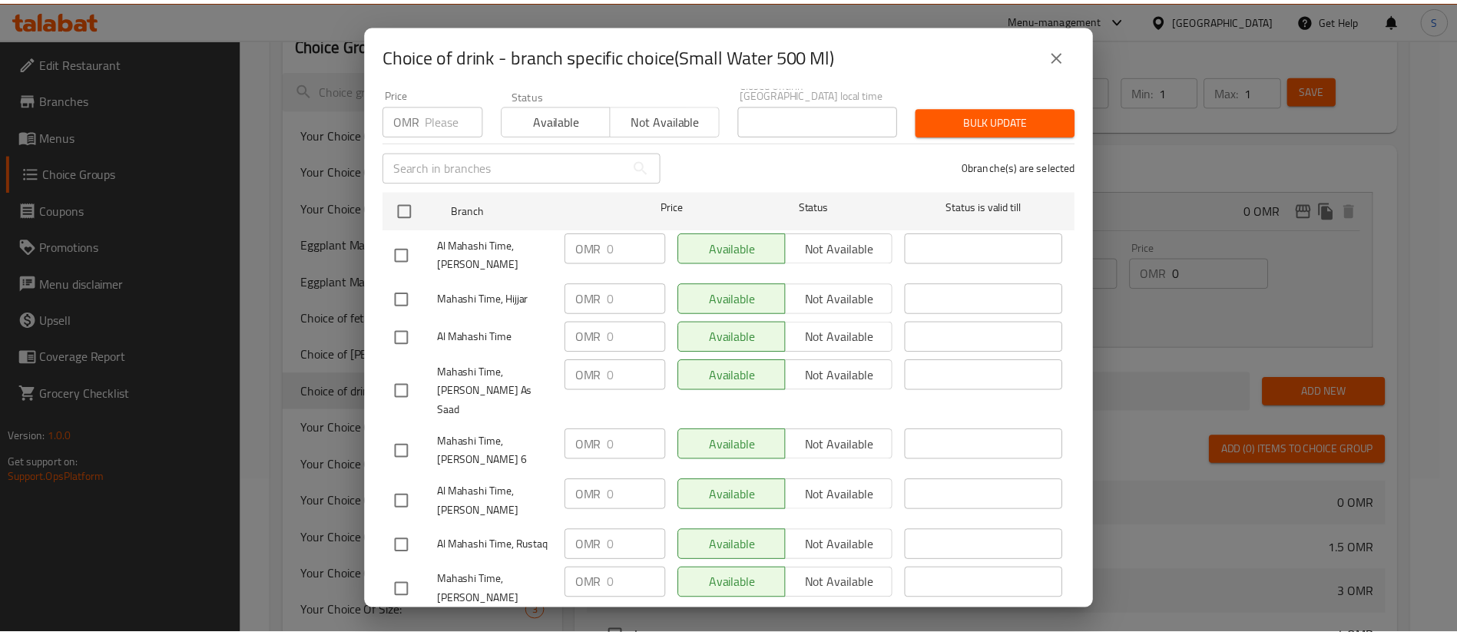
scroll to position [0, 0]
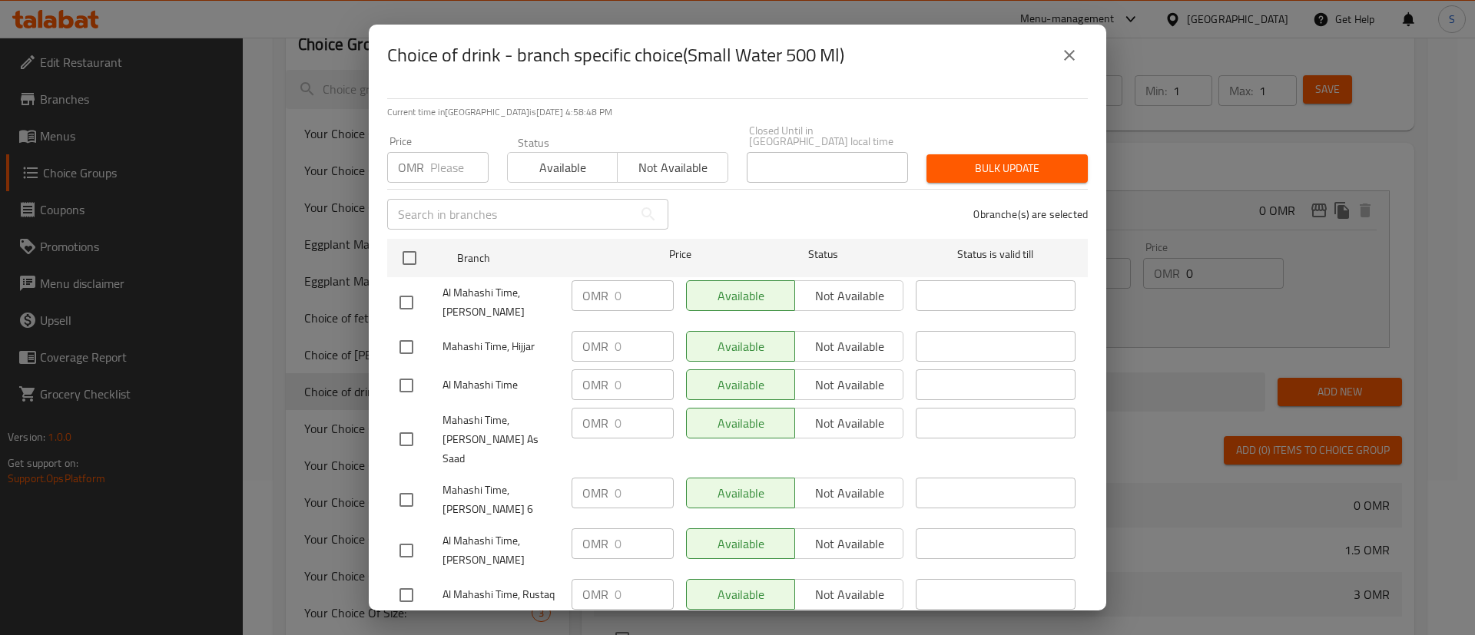
click at [1066, 55] on icon "close" at bounding box center [1069, 55] width 18 height 18
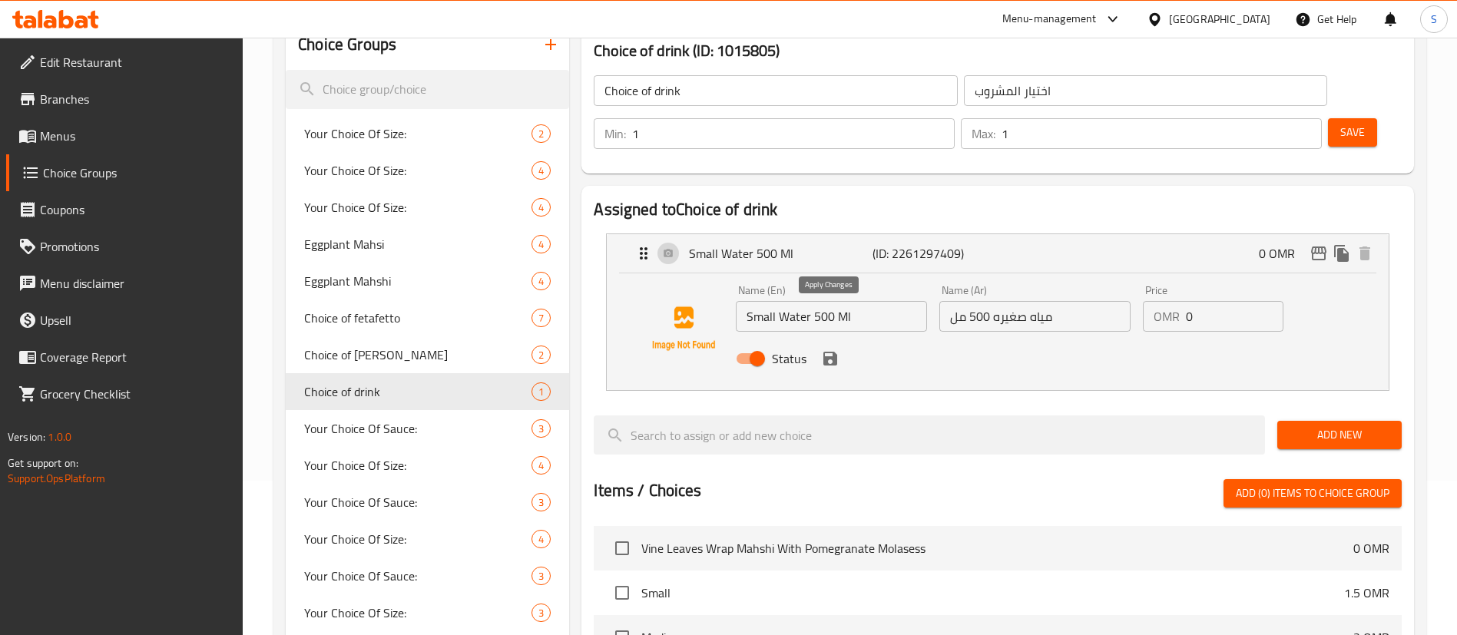
click at [828, 352] on icon "save" at bounding box center [831, 359] width 14 height 14
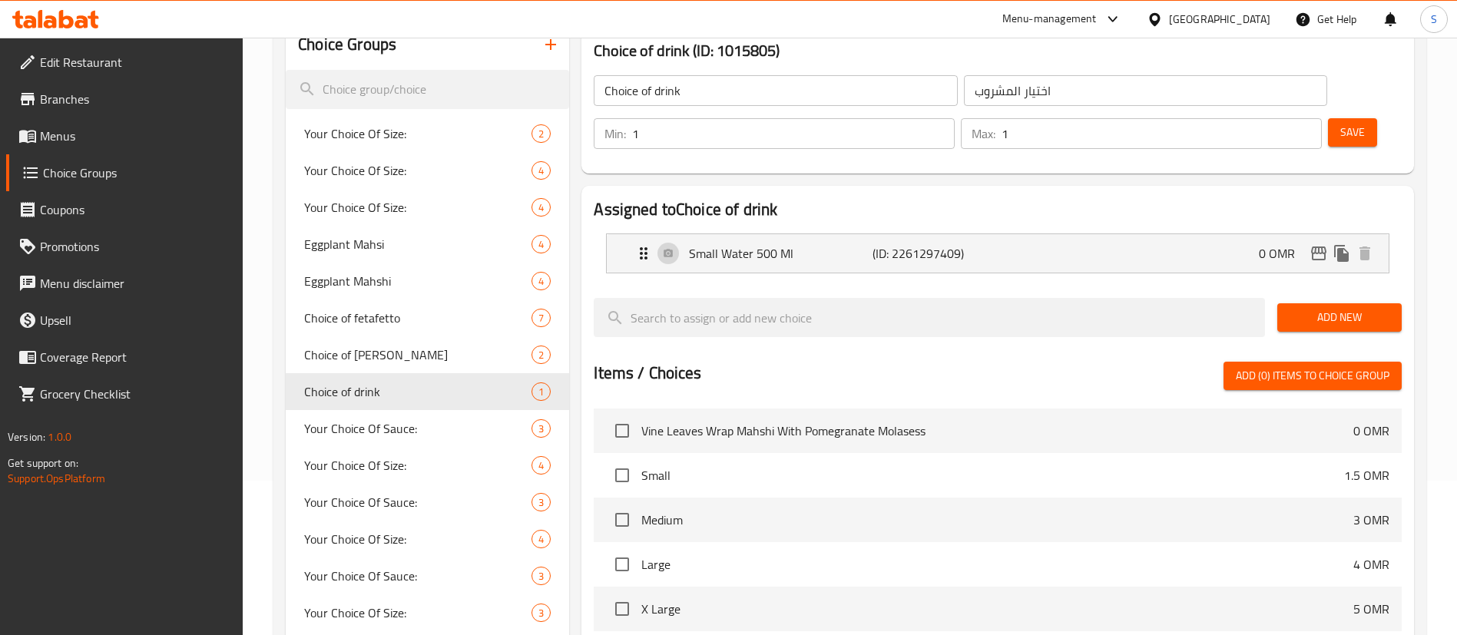
click at [1341, 123] on span "Save" at bounding box center [1353, 132] width 25 height 19
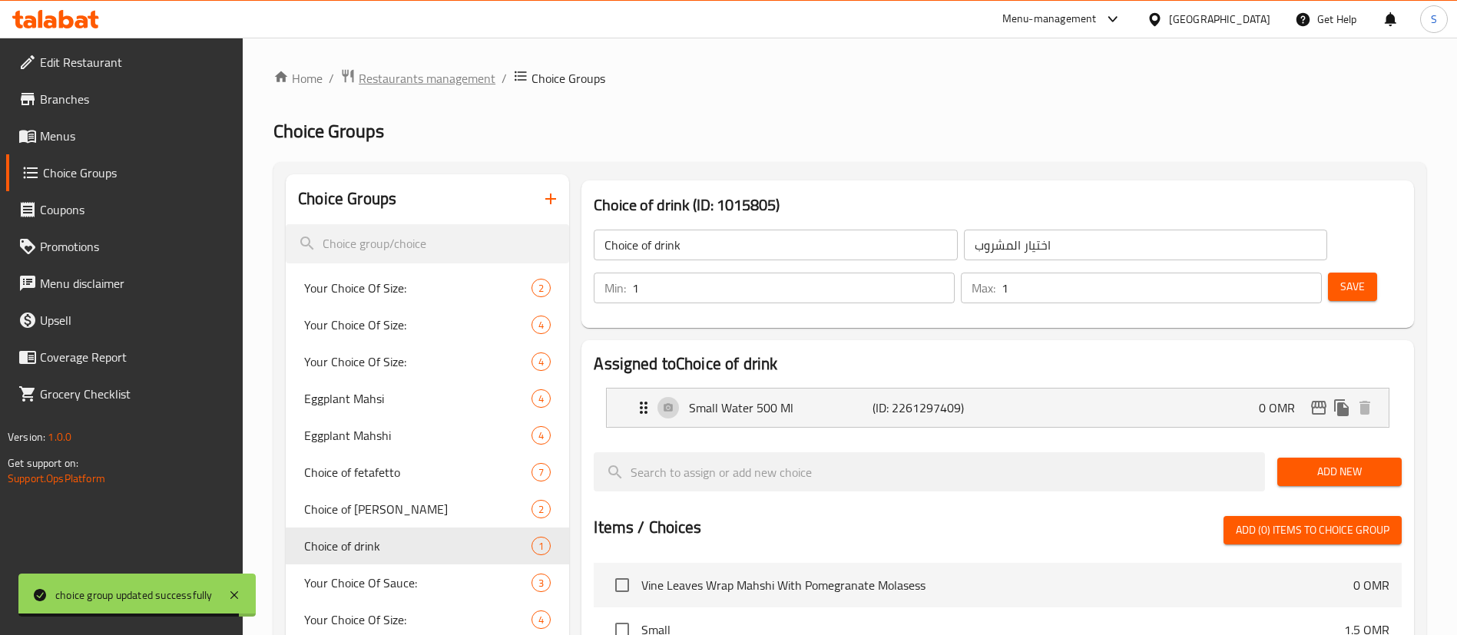
click at [424, 78] on span "Restaurants management" at bounding box center [427, 78] width 137 height 18
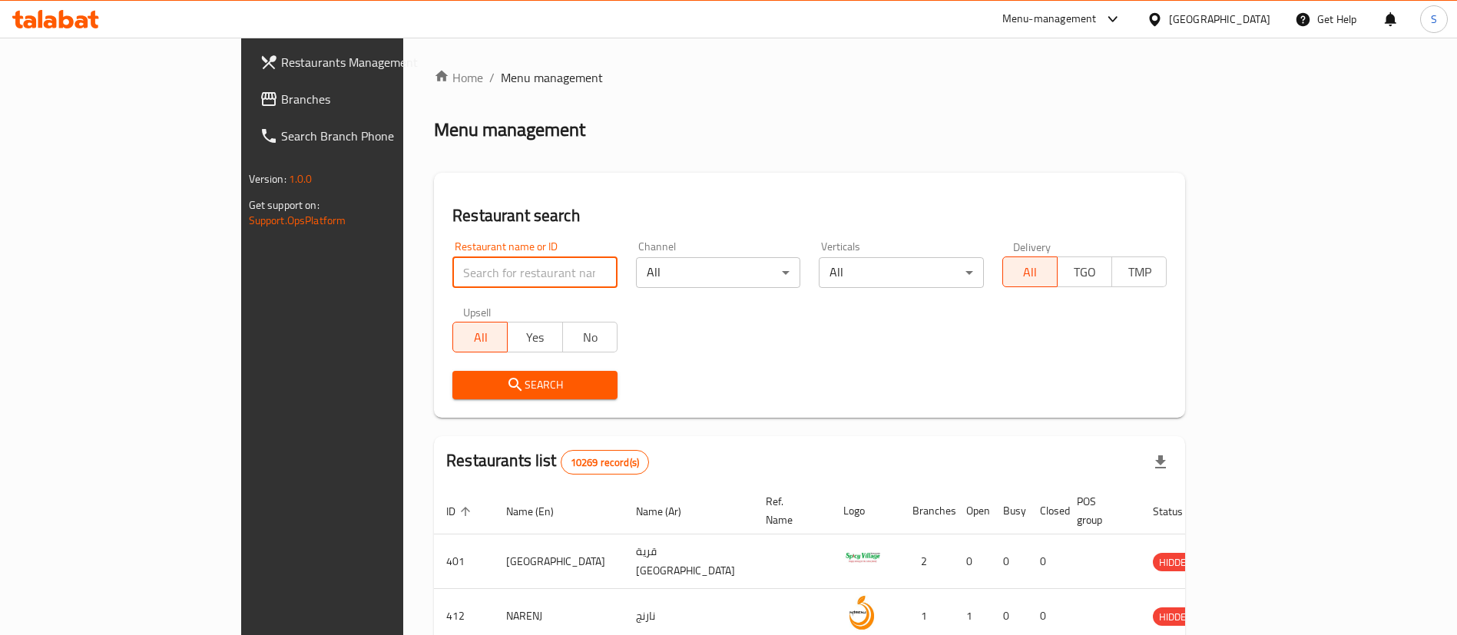
click at [452, 274] on input "search" at bounding box center [534, 272] width 165 height 31
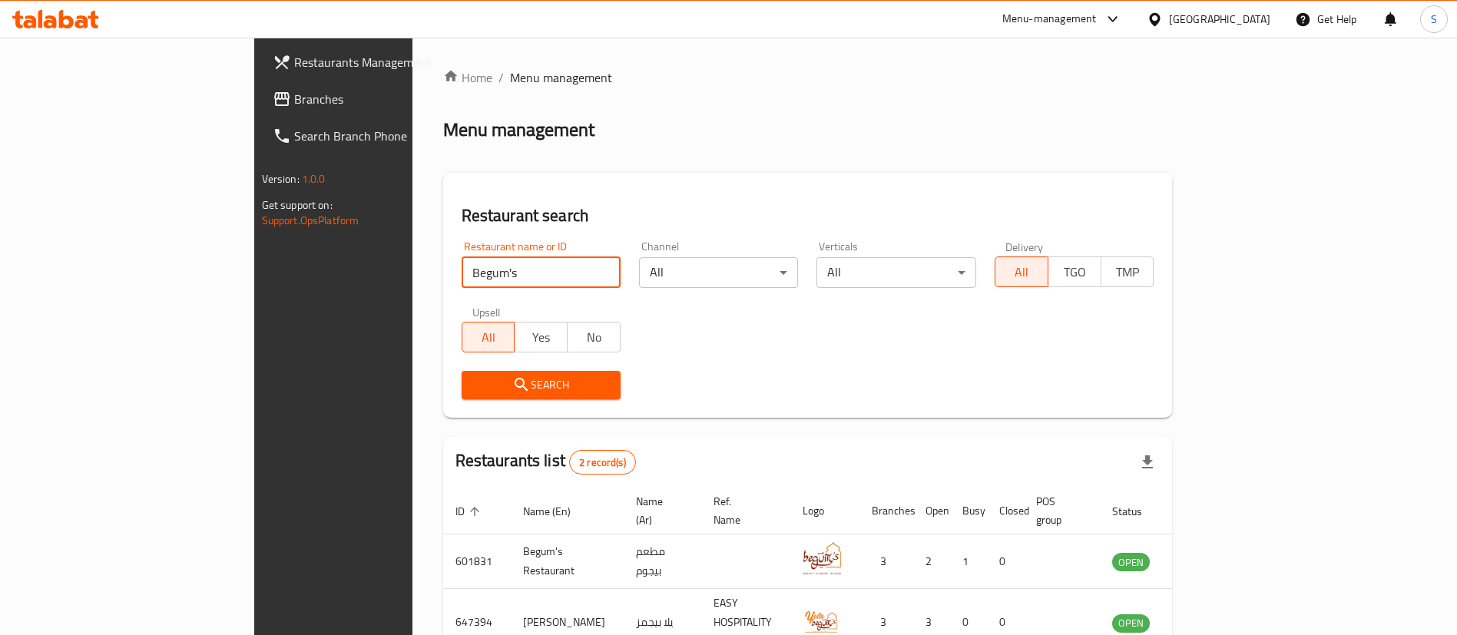
scroll to position [75, 0]
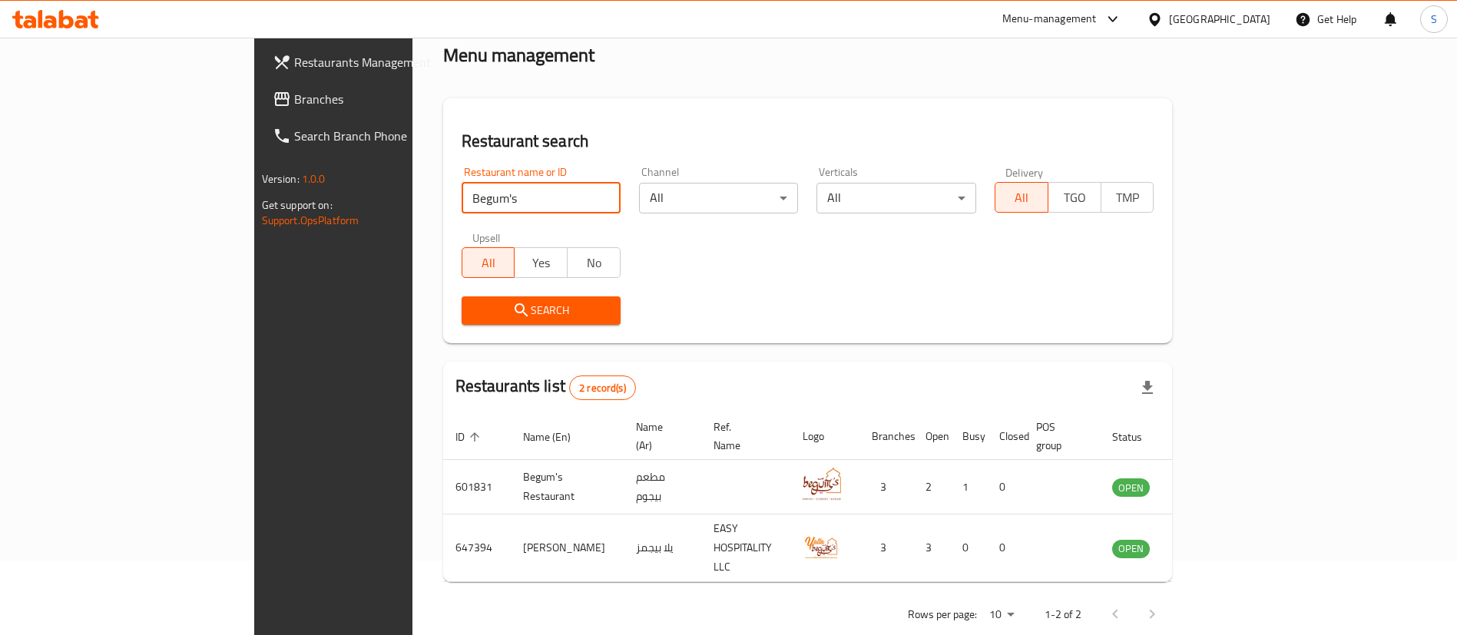
click at [509, 197] on input "Begum's" at bounding box center [541, 198] width 159 height 31
click button "Search" at bounding box center [541, 311] width 159 height 28
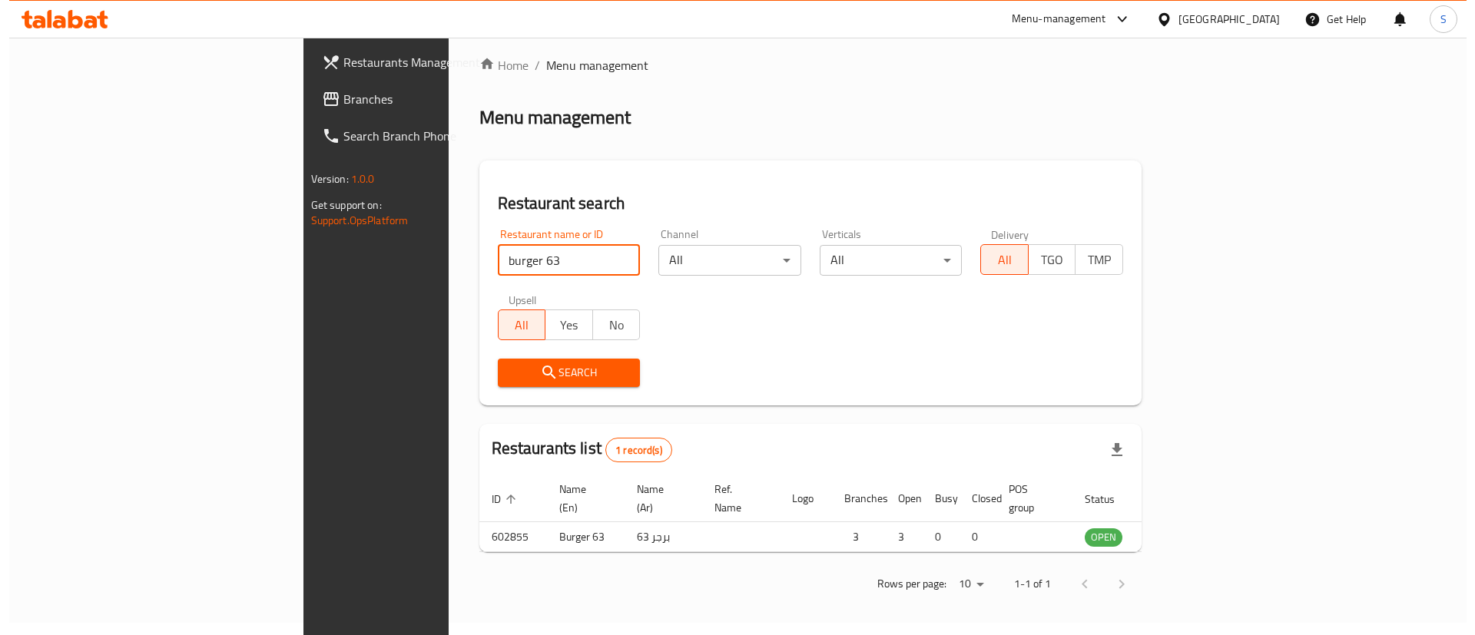
scroll to position [0, 0]
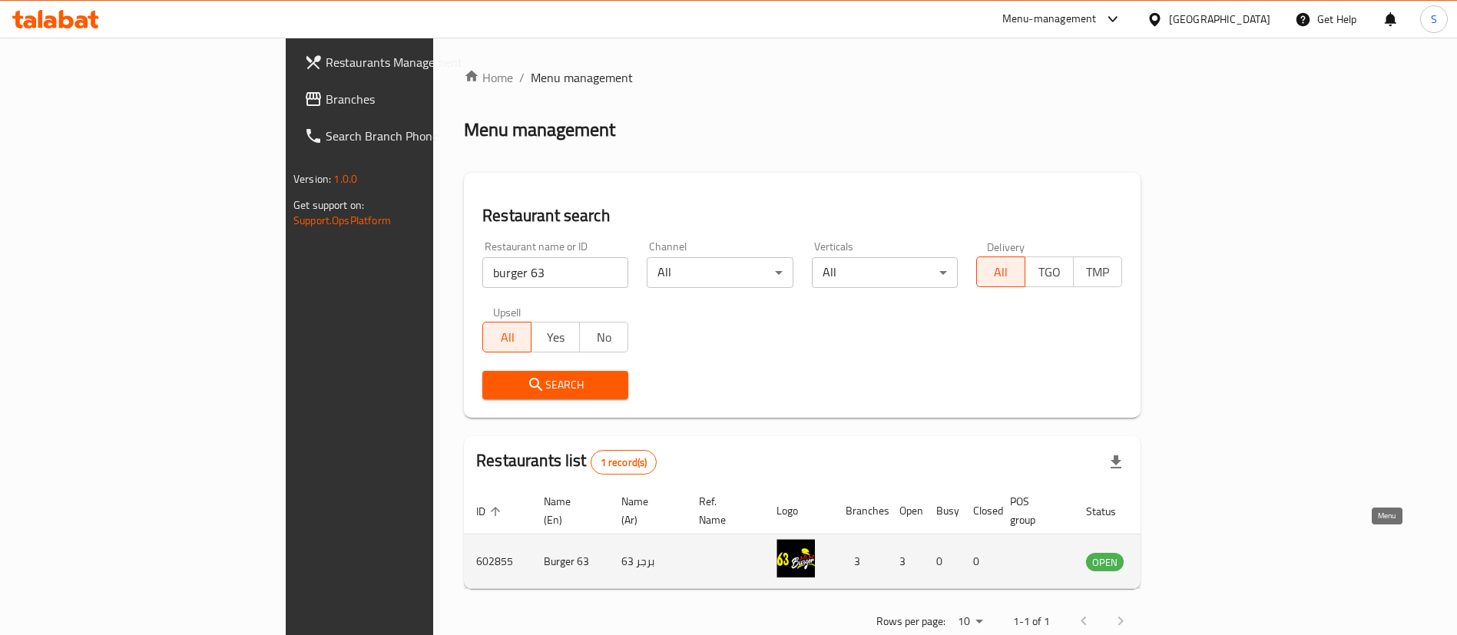
click at [1185, 552] on icon "enhanced table" at bounding box center [1176, 561] width 18 height 18
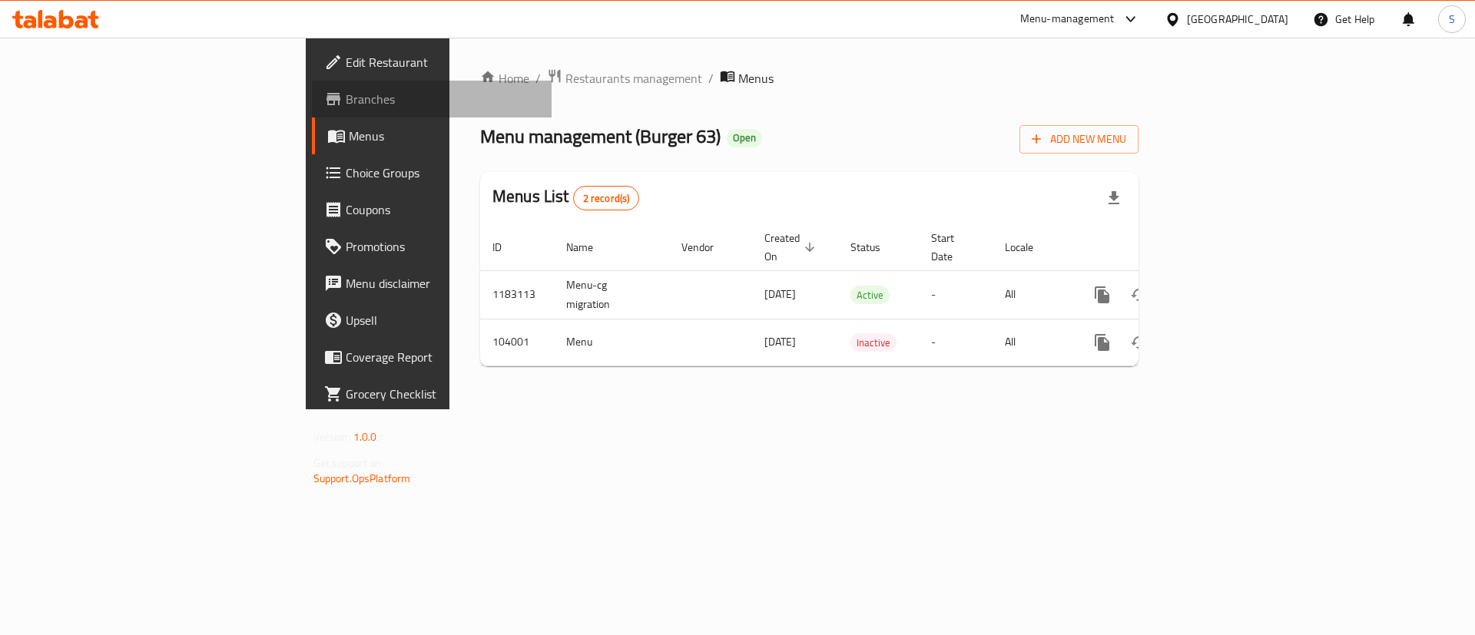
click at [346, 102] on span "Branches" at bounding box center [443, 99] width 194 height 18
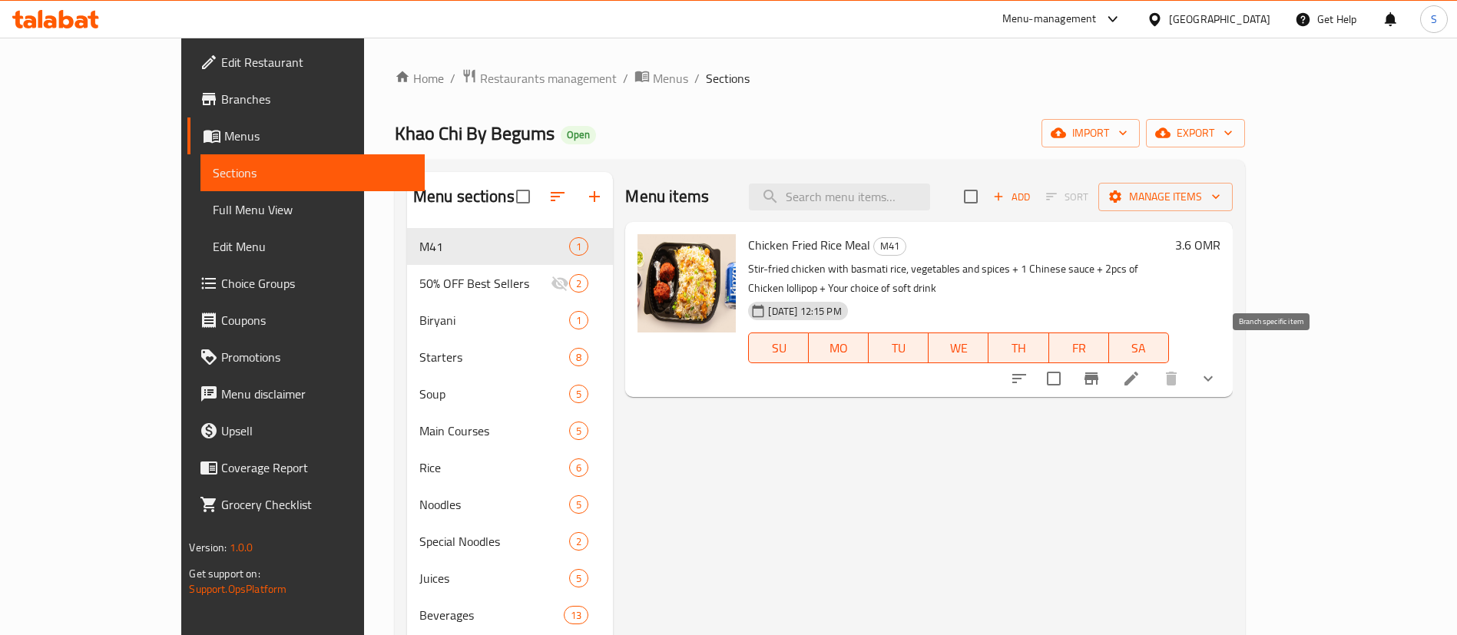
click at [1101, 370] on icon "Branch-specific-item" at bounding box center [1091, 379] width 18 height 18
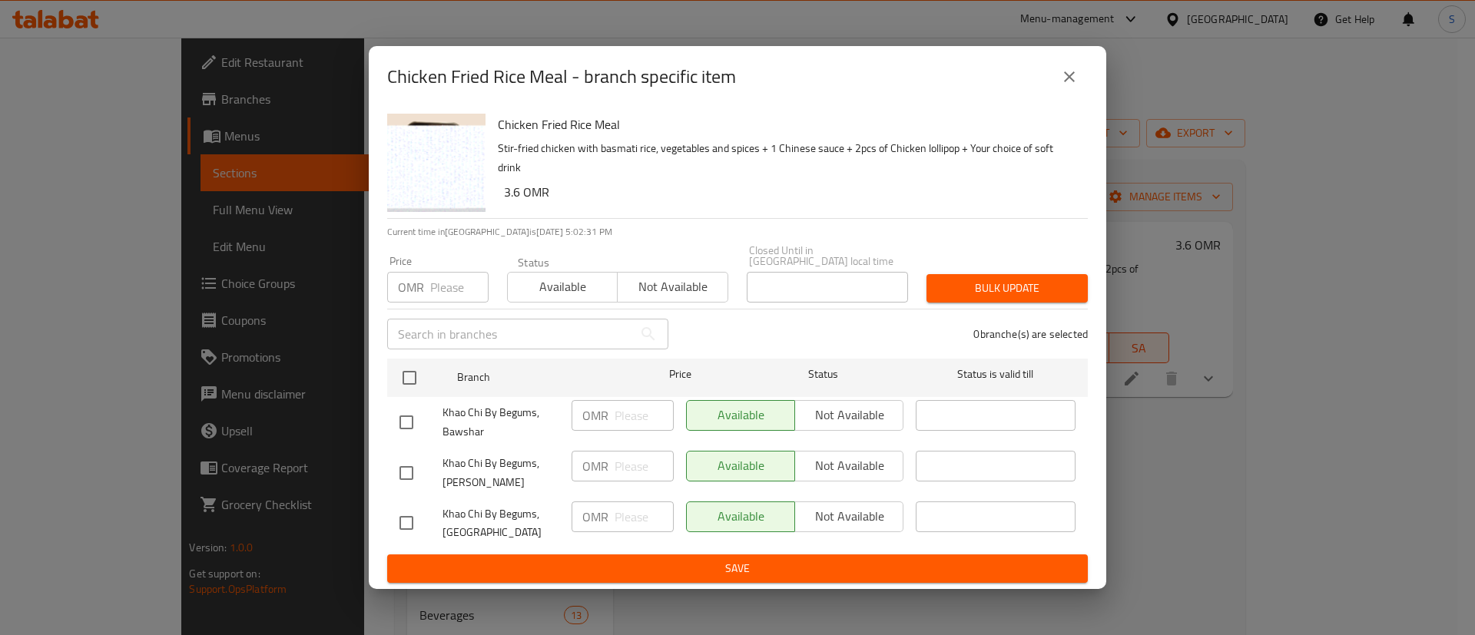
click at [1072, 104] on div "Chicken Fried Rice Meal - branch specific item" at bounding box center [737, 76] width 737 height 61
click at [1067, 82] on icon "close" at bounding box center [1069, 76] width 11 height 11
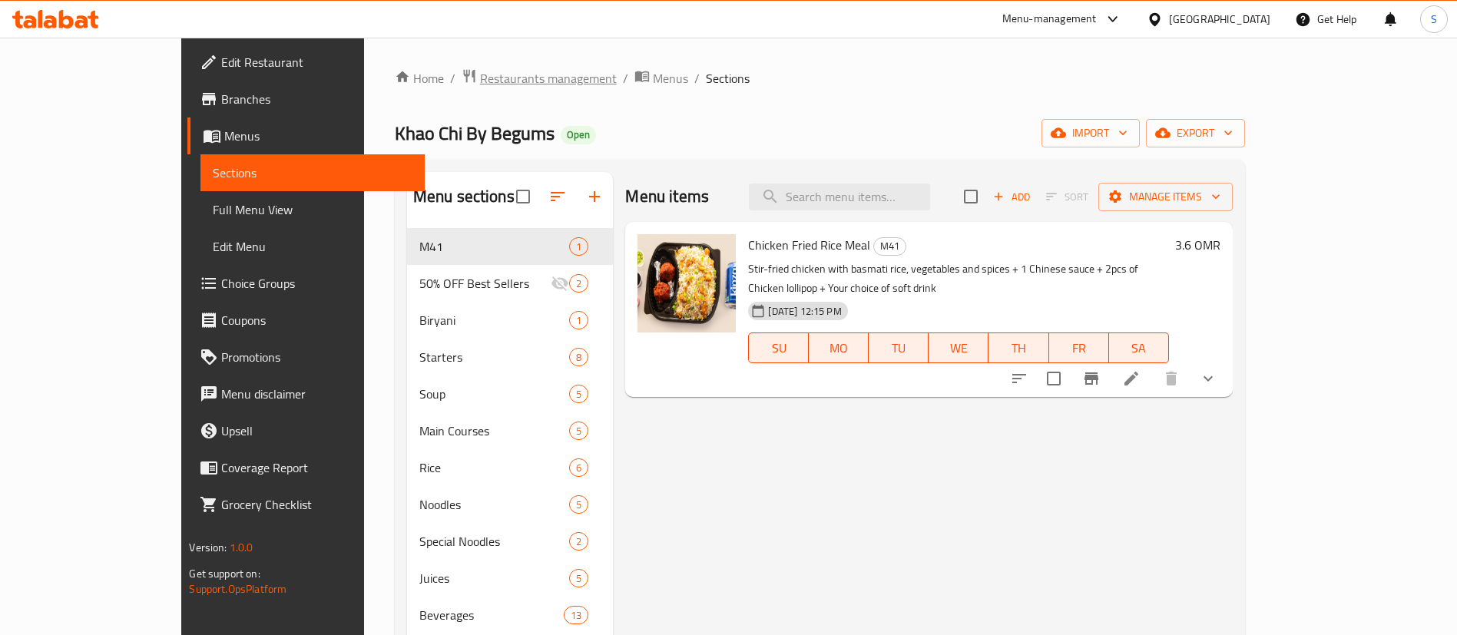
click at [480, 81] on span "Restaurants management" at bounding box center [548, 78] width 137 height 18
